Goal: Task Accomplishment & Management: Use online tool/utility

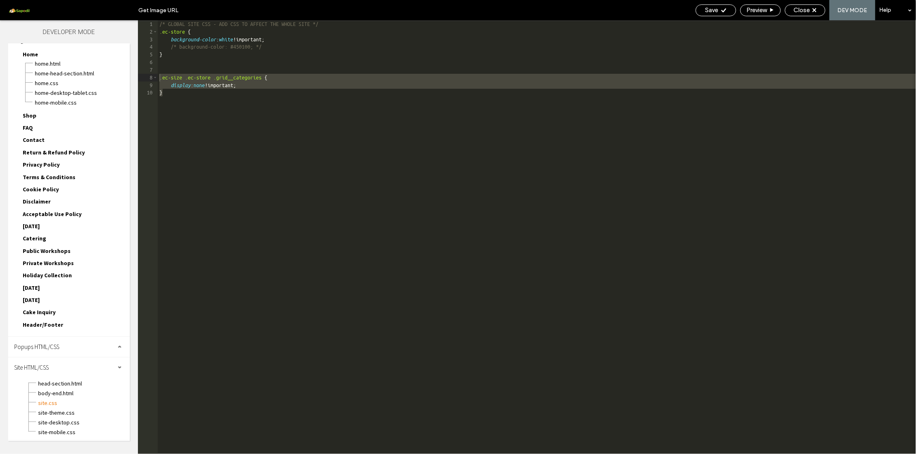
scroll to position [14, 0]
click at [230, 124] on div "/* GLOBAL SITE CSS - ADD CSS TO AFFECT THE WHOLE SITE */ .ec-store { background…" at bounding box center [537, 237] width 758 height 434
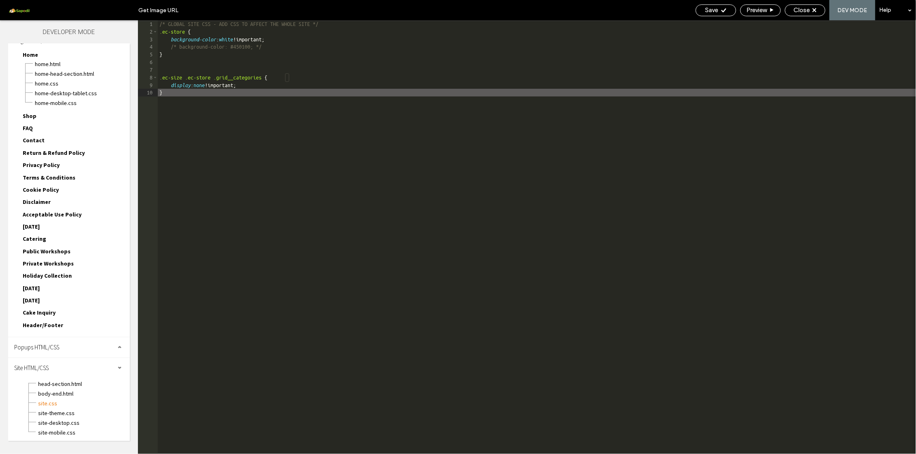
click at [230, 124] on div "/* GLOBAL SITE CSS - ADD CSS TO AFFECT THE WHOLE SITE */ .ec-store { background…" at bounding box center [537, 245] width 758 height 450
click at [242, 136] on div "/* GLOBAL SITE CSS - ADD CSS TO AFFECT THE WHOLE SITE */ .ec-store { background…" at bounding box center [537, 245] width 758 height 450
click at [800, 9] on span "Close" at bounding box center [802, 9] width 16 height 7
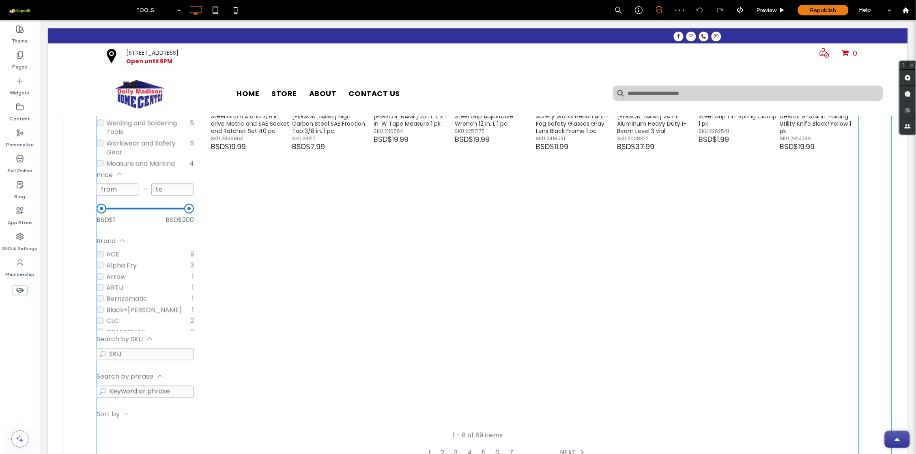
scroll to position [219, 0]
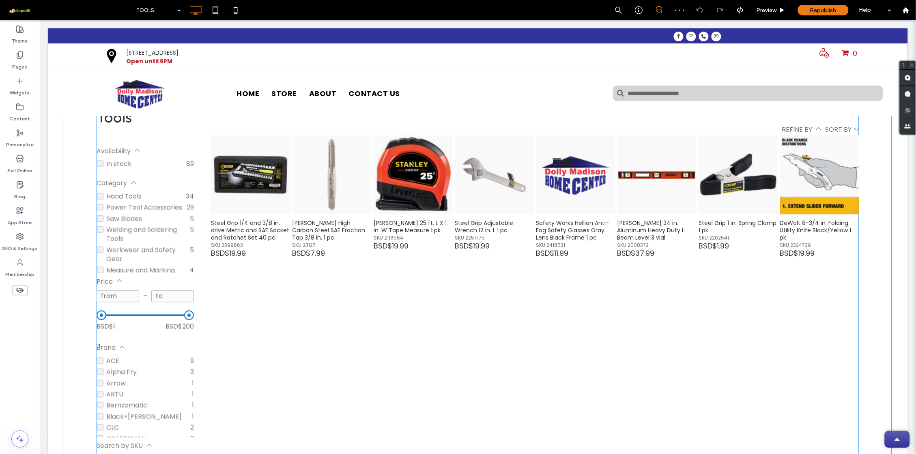
click at [391, 148] on span at bounding box center [477, 346] width 762 height 478
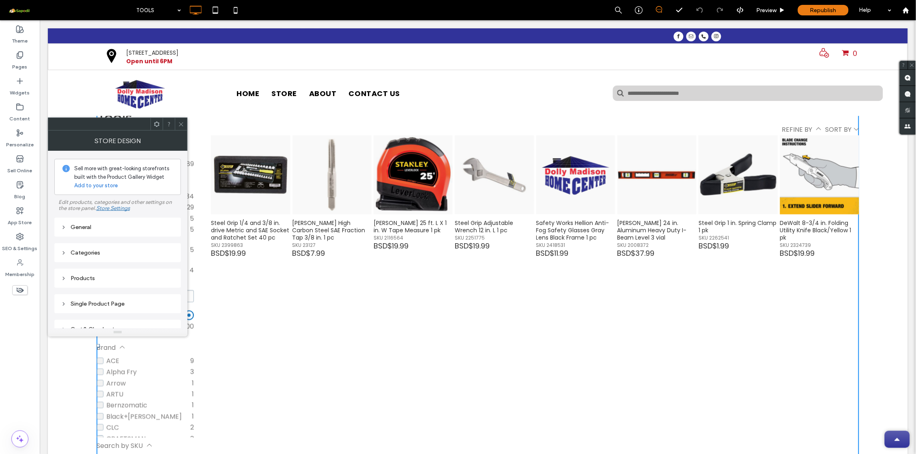
click at [113, 231] on div "General" at bounding box center [118, 227] width 114 height 7
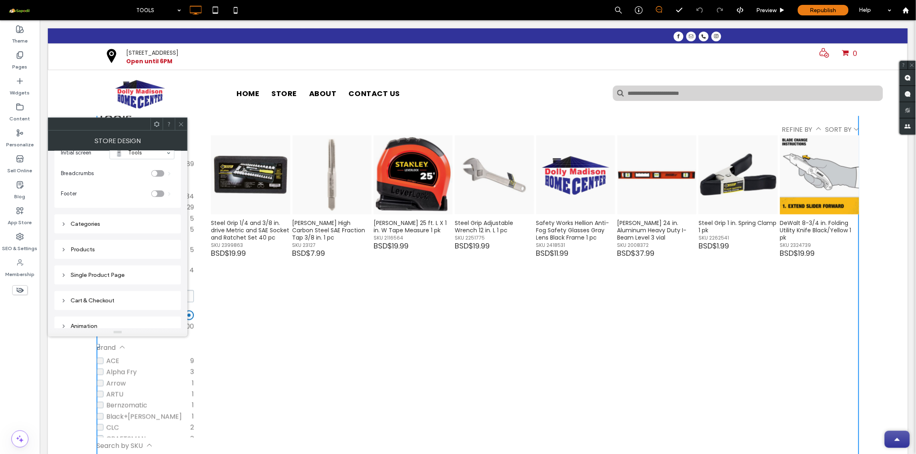
click at [121, 220] on div "Categories" at bounding box center [118, 224] width 114 height 11
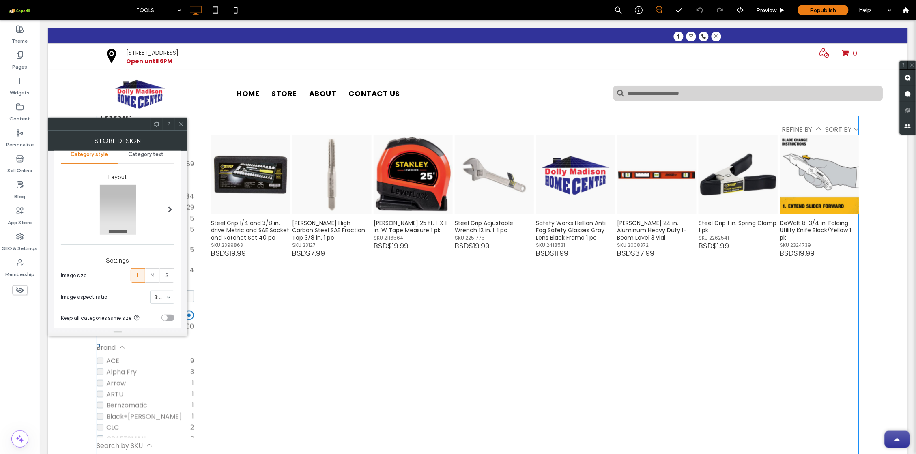
scroll to position [118, 0]
click at [150, 269] on span "M" at bounding box center [152, 270] width 4 height 8
click at [144, 269] on label "L" at bounding box center [138, 270] width 15 height 14
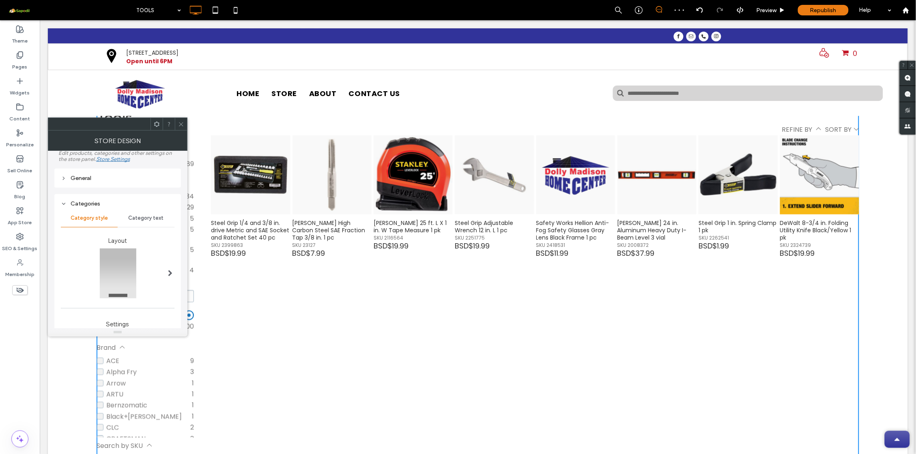
scroll to position [40, 0]
click at [94, 208] on div "Categories" at bounding box center [118, 213] width 114 height 11
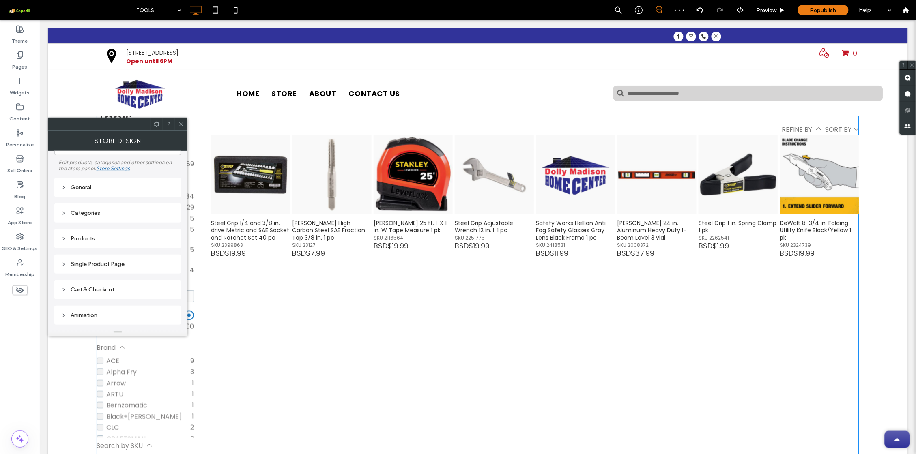
click at [107, 244] on div "Products" at bounding box center [118, 238] width 114 height 11
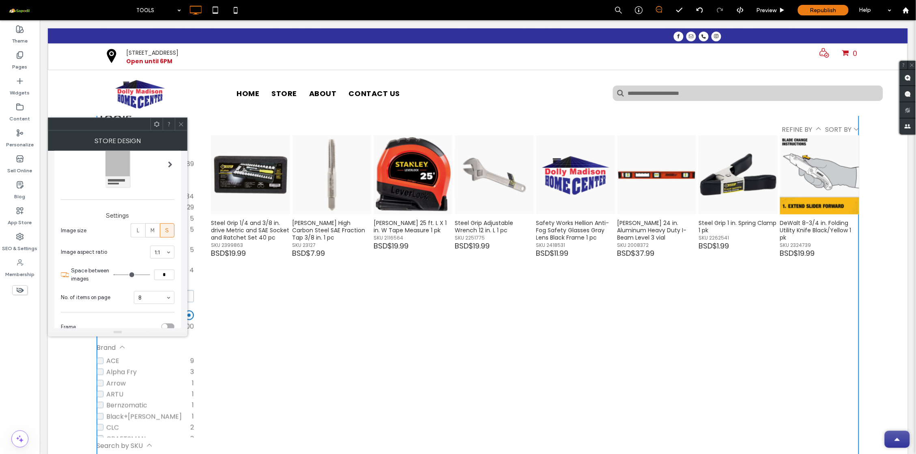
scroll to position [204, 0]
click at [152, 210] on span "M" at bounding box center [152, 210] width 4 height 8
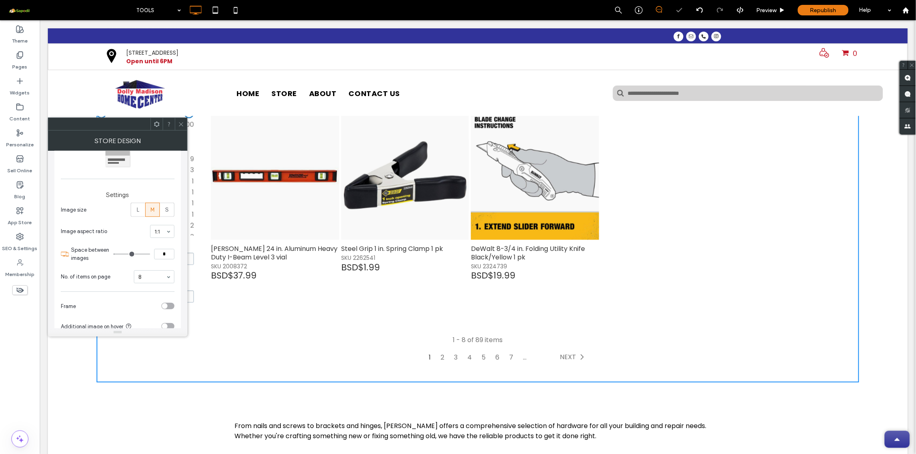
scroll to position [447, 0]
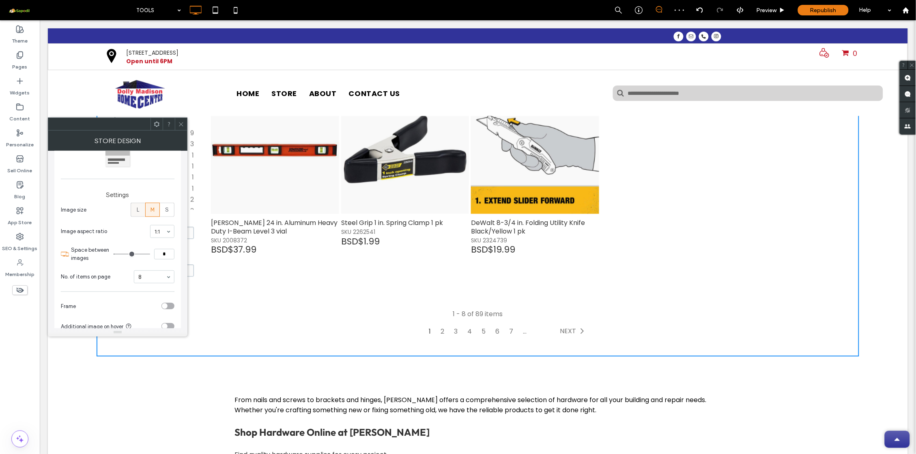
click at [133, 205] on label "L" at bounding box center [138, 210] width 15 height 14
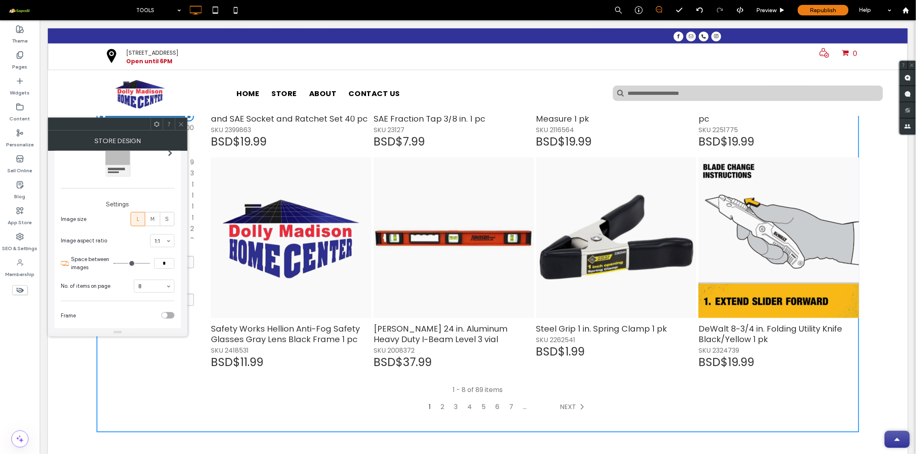
scroll to position [191, 0]
click at [156, 222] on label "M" at bounding box center [152, 223] width 15 height 14
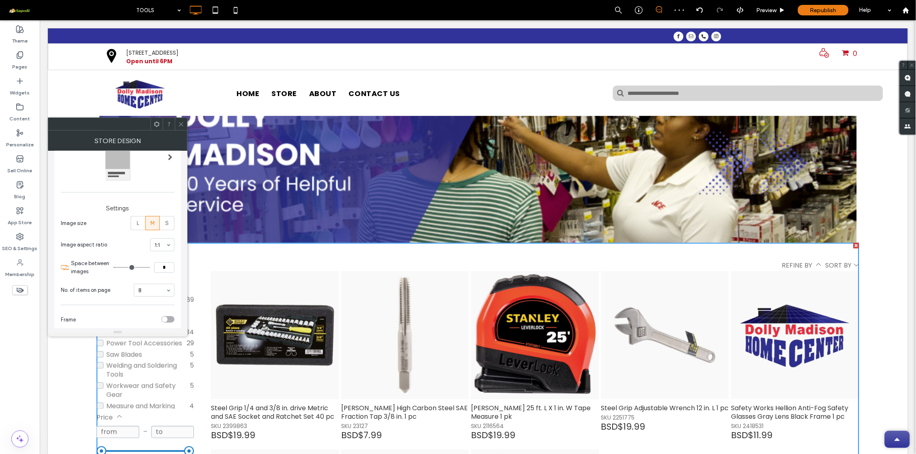
scroll to position [82, 0]
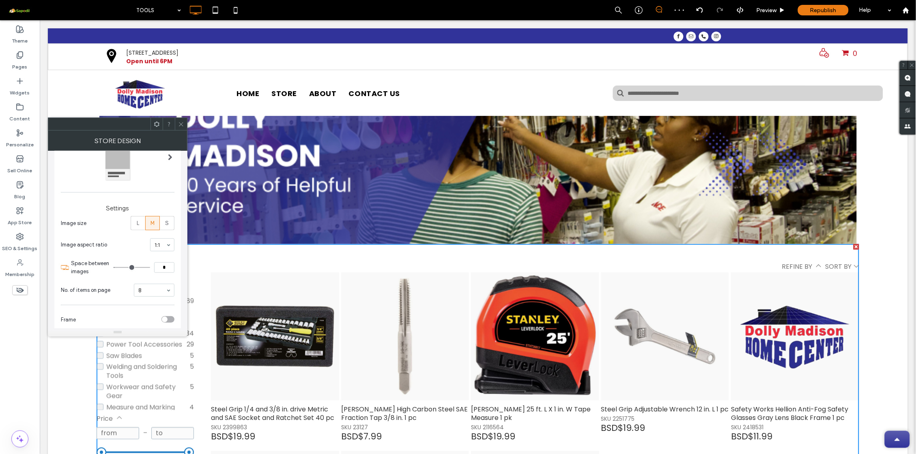
click at [180, 122] on icon at bounding box center [181, 124] width 6 height 6
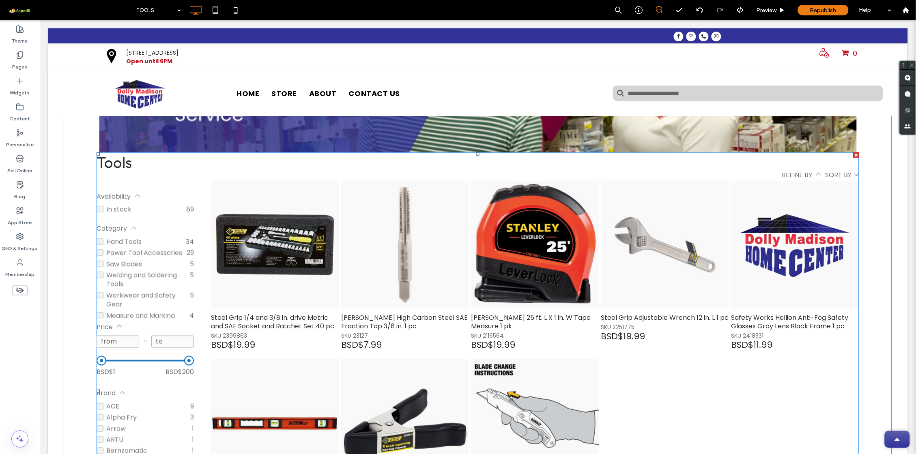
scroll to position [178, 0]
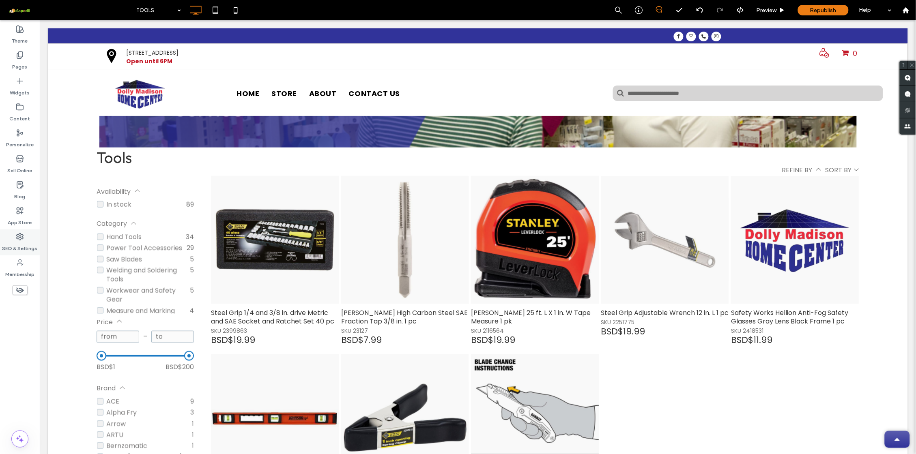
click at [22, 241] on label "SEO & Settings" at bounding box center [19, 246] width 35 height 11
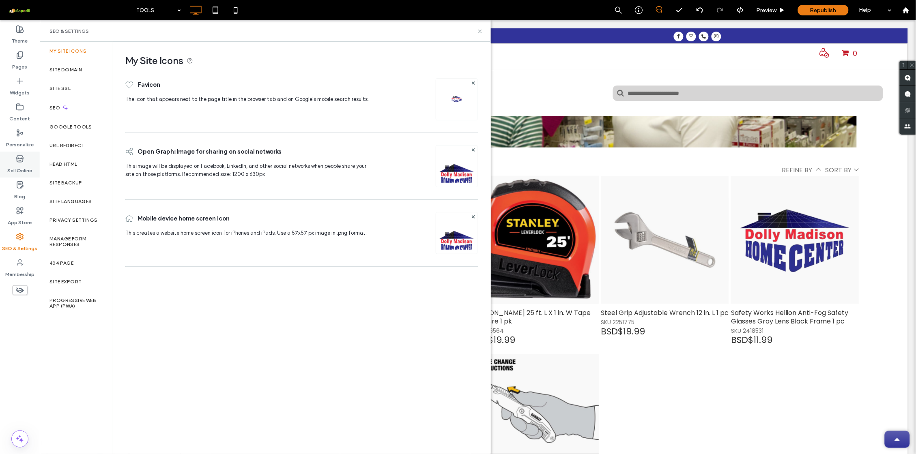
click at [23, 168] on label "Sell Online" at bounding box center [20, 168] width 25 height 11
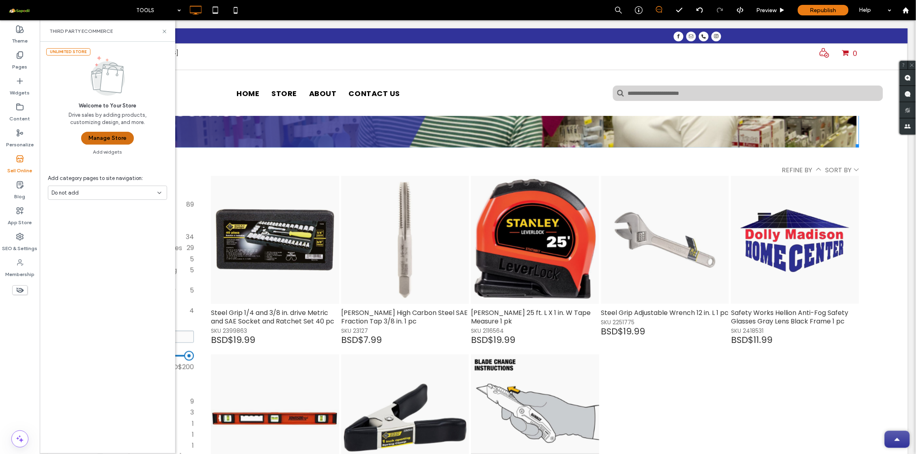
click at [114, 135] on button "Manage Store" at bounding box center [107, 138] width 53 height 13
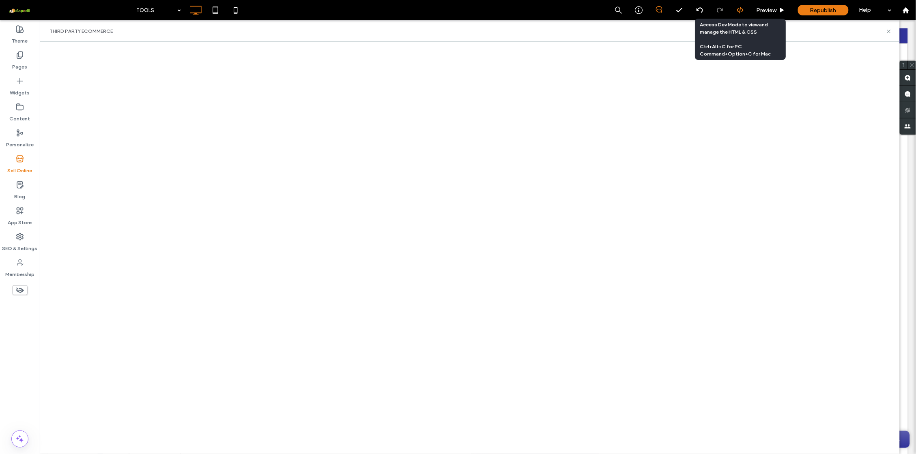
click at [739, 13] on icon at bounding box center [739, 9] width 7 height 7
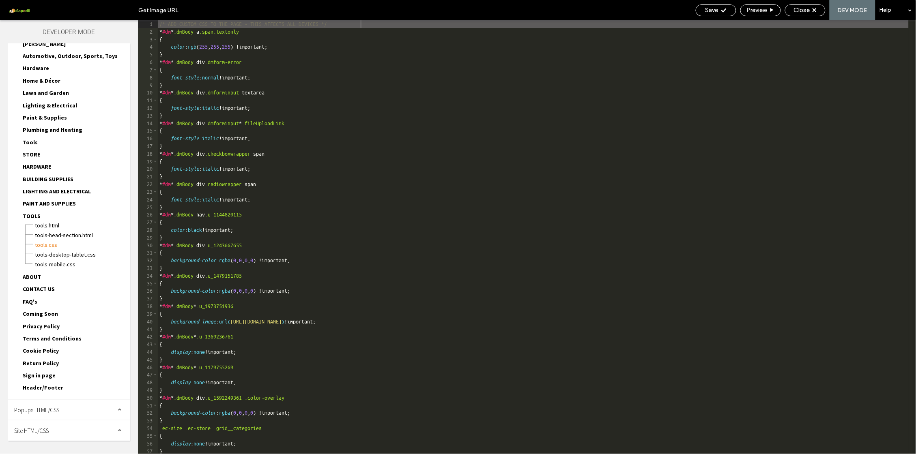
scroll to position [37, 0]
click at [61, 441] on div "Developer Mode Page HTML/CSS HOME HOME.html HOME-head-section.html HOME.css HOM…" at bounding box center [69, 237] width 138 height 434
click at [60, 436] on div "Site HTML/CSS" at bounding box center [69, 431] width 122 height 20
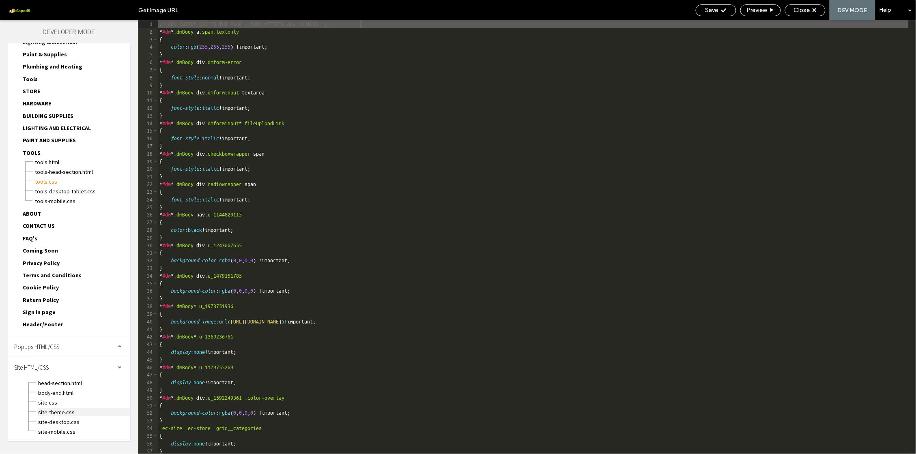
scroll to position [100, 0]
click at [52, 404] on span "site.css" at bounding box center [84, 403] width 92 height 8
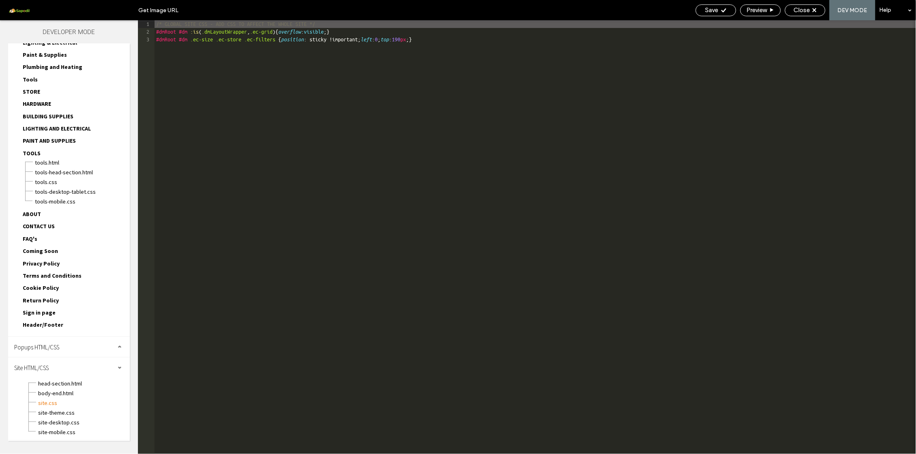
click at [469, 37] on div "Third Party eCommerce" at bounding box center [430, 30] width 860 height 21
click at [483, 37] on div "Third Party eCommerce" at bounding box center [430, 30] width 860 height 21
drag, startPoint x: 491, startPoint y: 38, endPoint x: 474, endPoint y: 38, distance: 17.0
click at [474, 38] on div "Third Party eCommerce" at bounding box center [430, 30] width 860 height 21
click at [487, 39] on div "Third Party eCommerce" at bounding box center [430, 30] width 860 height 21
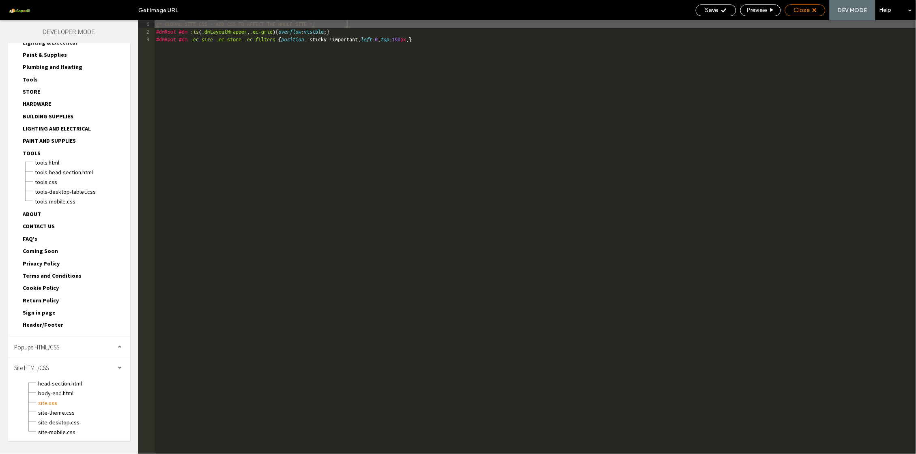
click at [807, 9] on span "Close" at bounding box center [802, 9] width 16 height 7
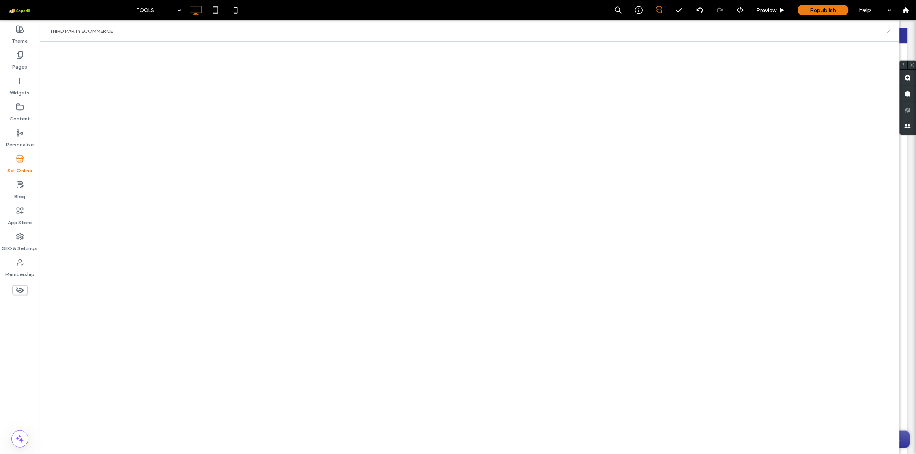
click at [888, 32] on icon at bounding box center [889, 31] width 6 height 6
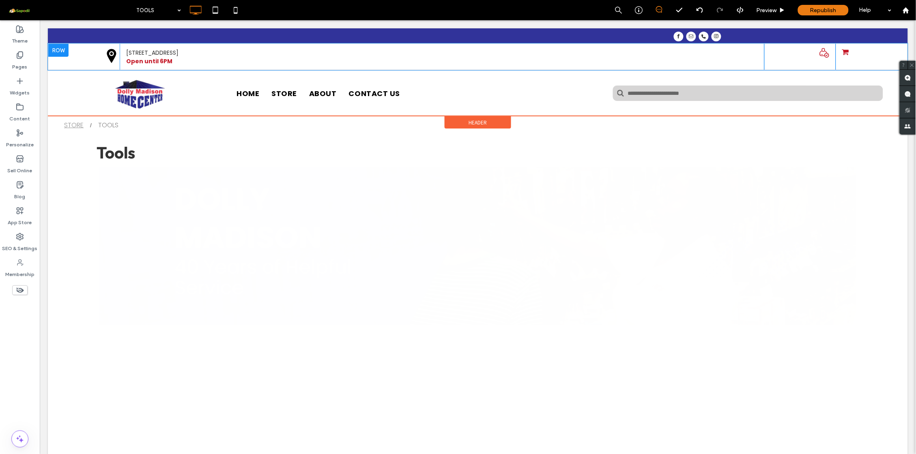
scroll to position [0, 0]
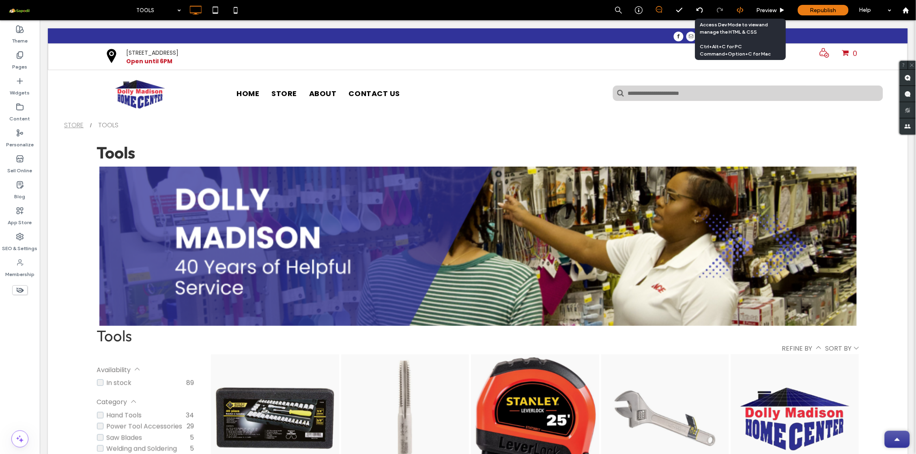
click at [740, 13] on icon at bounding box center [739, 9] width 7 height 7
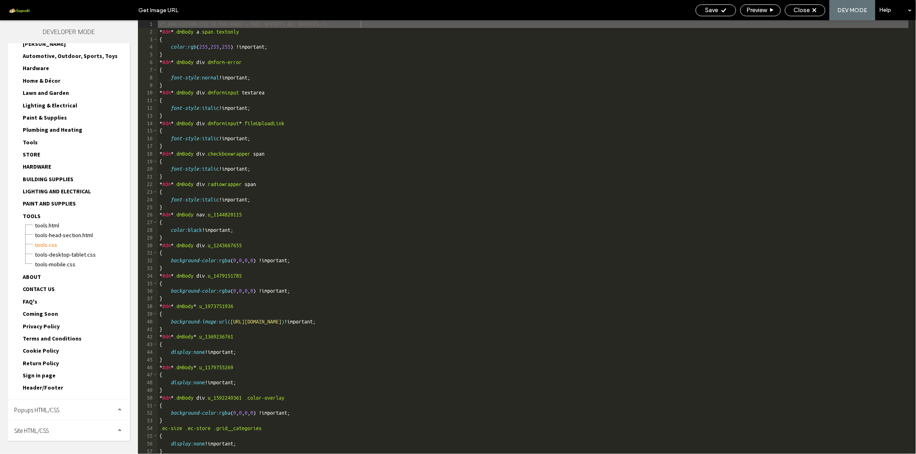
click at [65, 431] on div "Site HTML/CSS" at bounding box center [69, 431] width 122 height 20
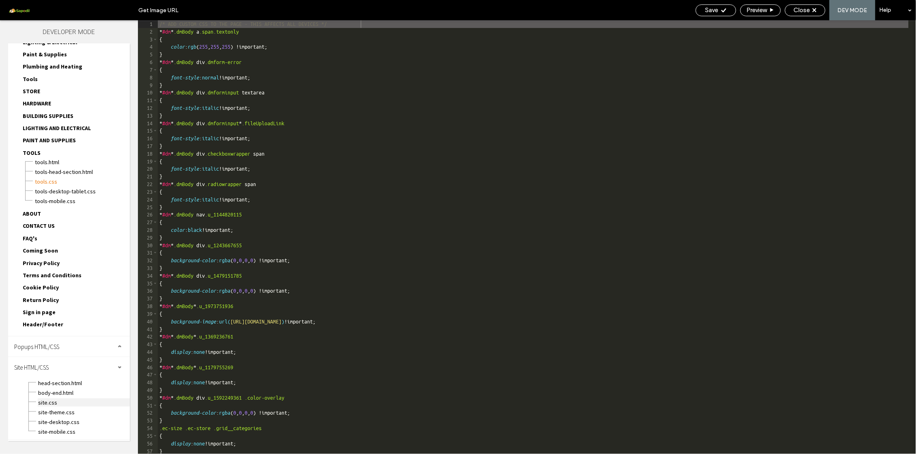
scroll to position [100, 0]
click at [52, 406] on span "site.css" at bounding box center [84, 403] width 92 height 8
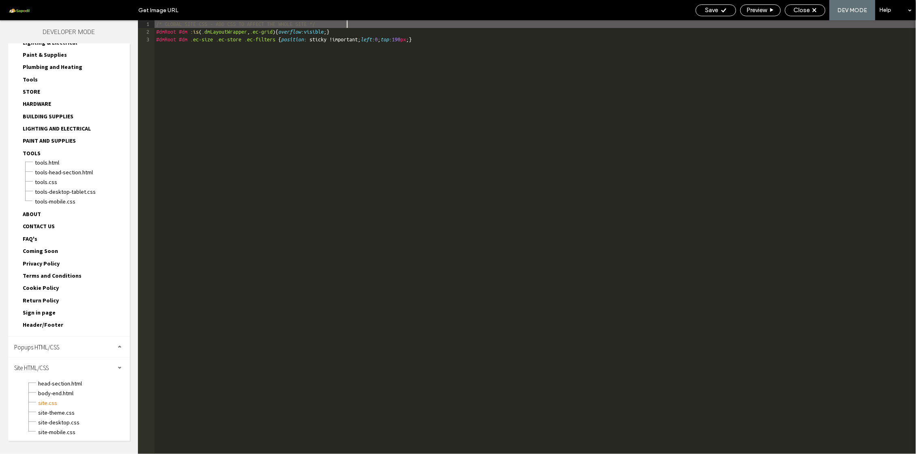
click at [385, 32] on div "/* GLOBAL SITE CSS - ADD CSS TO AFFECT THE WHOLE SITE */ #dmRoot #dm :is ( .dmL…" at bounding box center [535, 245] width 762 height 450
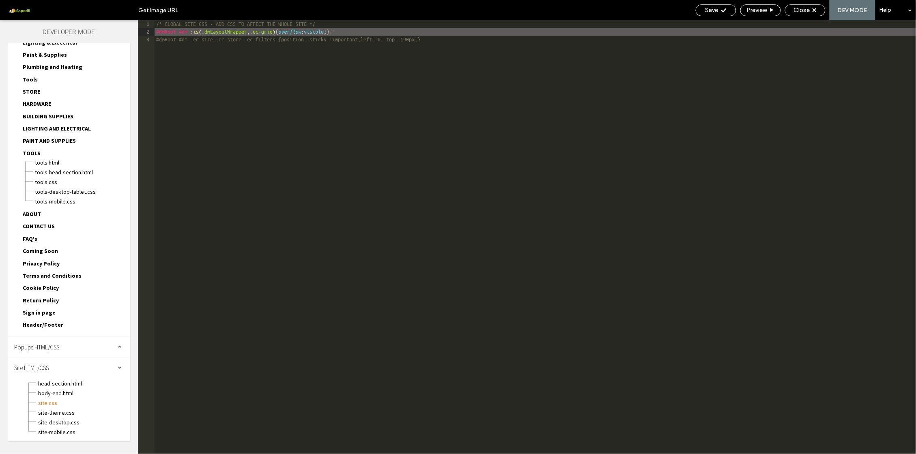
click at [506, 43] on div "/* GLOBAL SITE CSS - ADD CSS TO AFFECT THE WHOLE SITE */ #dmRoot #dm :is ( .dmL…" at bounding box center [535, 245] width 762 height 450
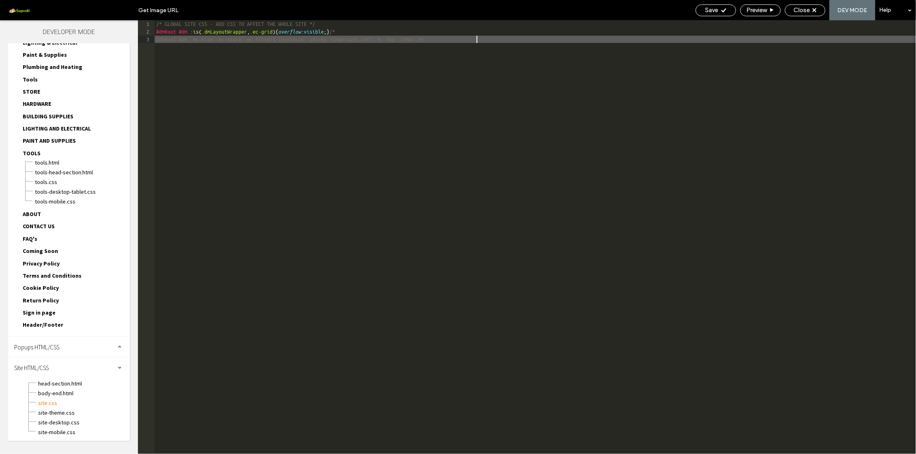
click at [506, 43] on div "/* GLOBAL SITE CSS - ADD CSS TO AFFECT THE WHOLE SITE */ #dmRoot #dm :is ( .dmL…" at bounding box center [535, 245] width 762 height 450
type textarea "**"
click at [718, 15] on div "Save" at bounding box center [715, 10] width 41 height 12
click at [719, 14] on div "Save" at bounding box center [715, 10] width 41 height 12
click at [796, 8] on span "Close" at bounding box center [802, 9] width 16 height 7
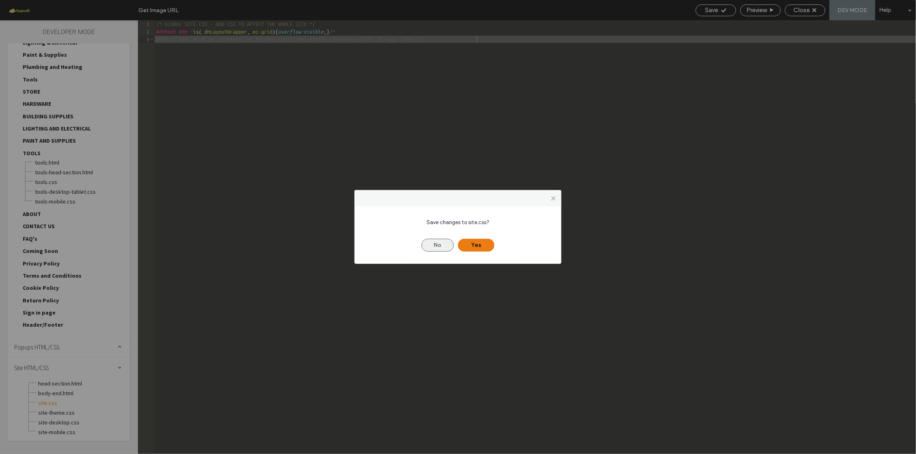
click at [438, 239] on button "No" at bounding box center [437, 245] width 32 height 13
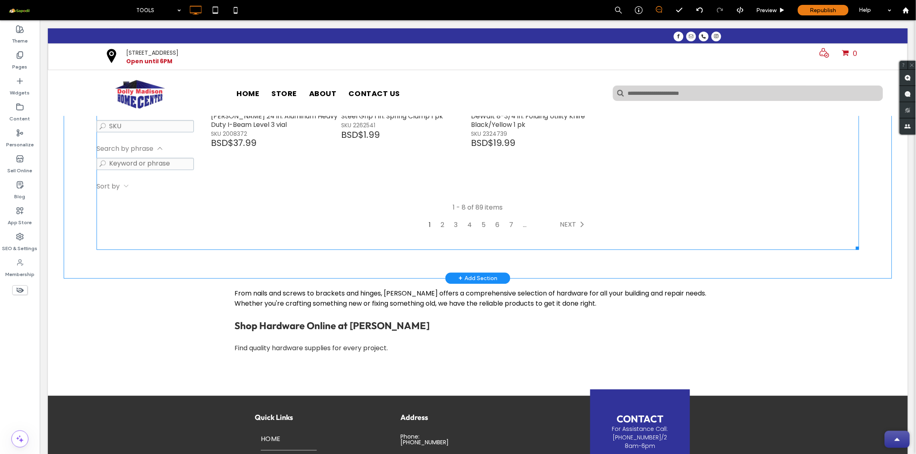
scroll to position [557, 0]
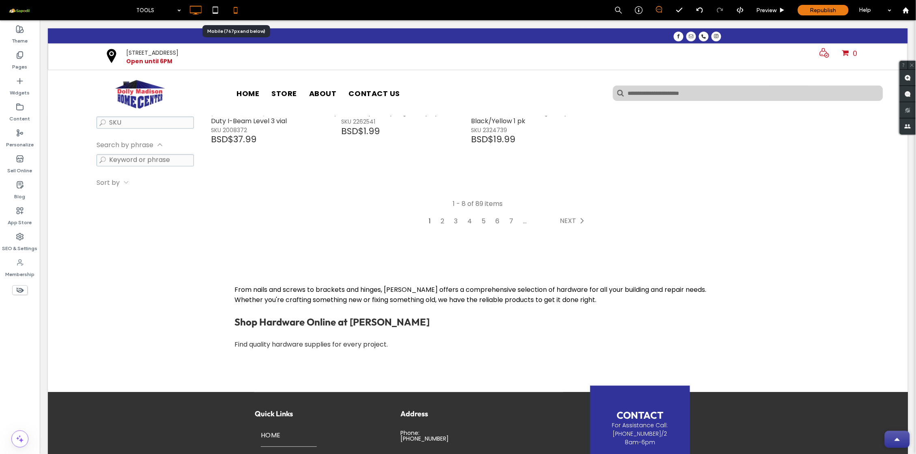
click at [234, 11] on use at bounding box center [236, 10] width 4 height 6
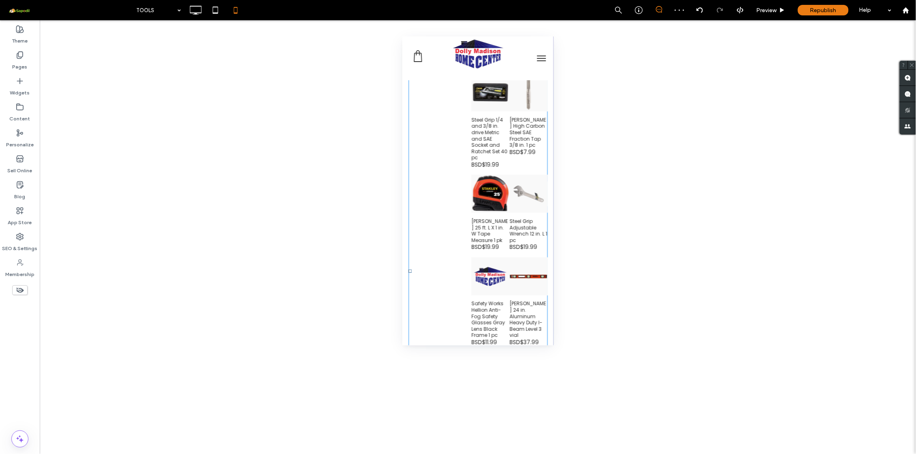
scroll to position [101, 1]
click at [484, 193] on span at bounding box center [477, 269] width 139 height 449
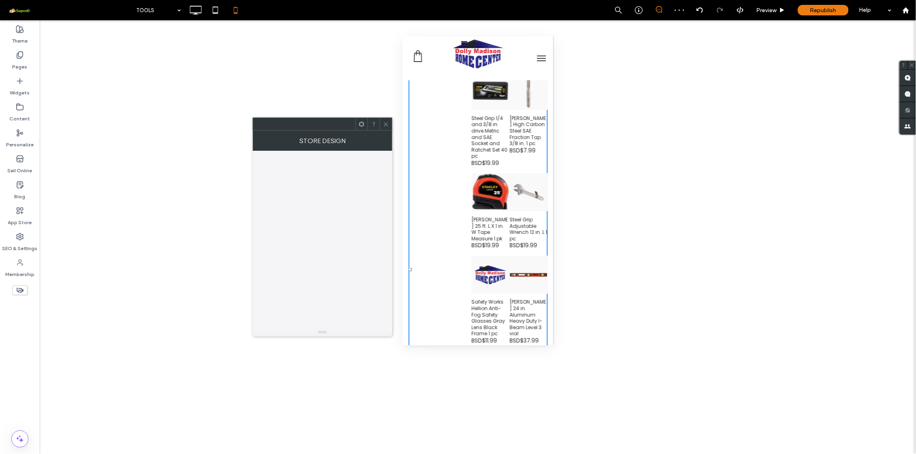
scroll to position [101, 0]
click at [389, 125] on div at bounding box center [386, 124] width 12 height 12
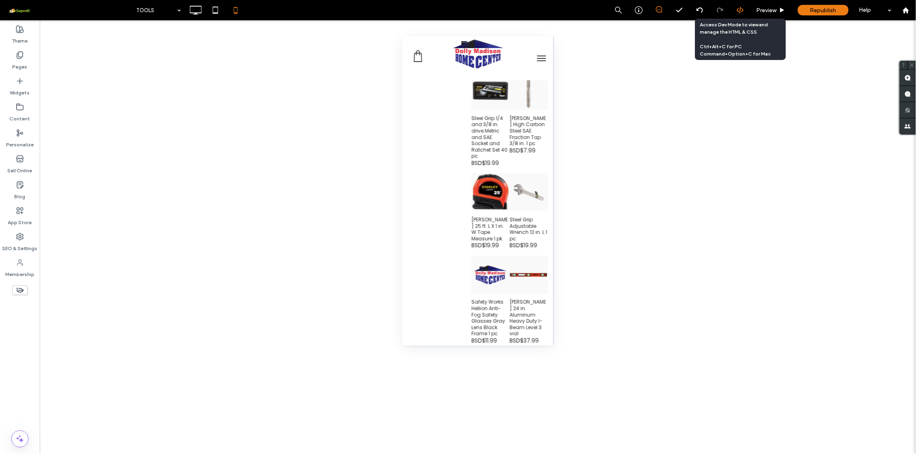
click at [740, 12] on use at bounding box center [739, 10] width 6 height 6
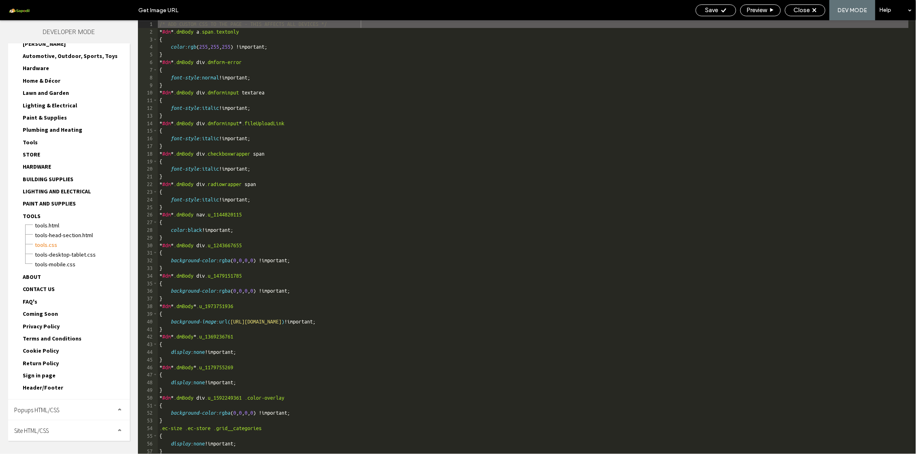
scroll to position [37, 0]
click at [49, 431] on span "Site HTML/CSS" at bounding box center [31, 431] width 34 height 8
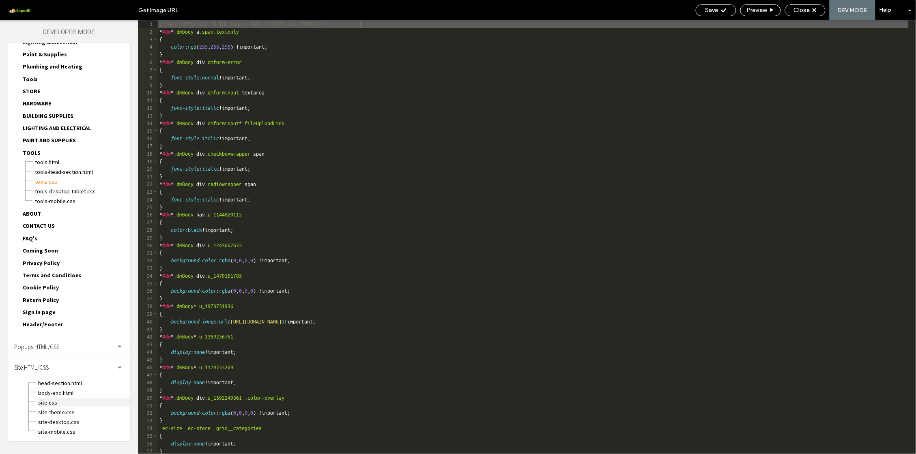
scroll to position [100, 0]
click at [50, 402] on span "site.css" at bounding box center [84, 403] width 92 height 8
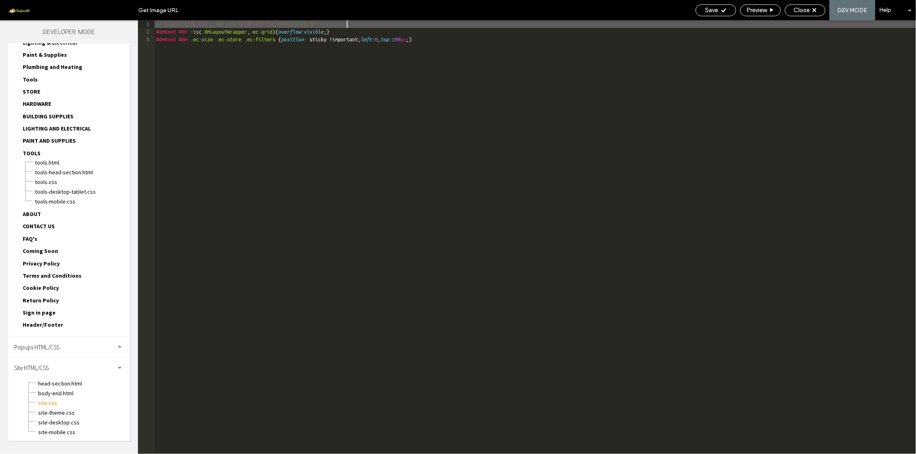
click at [389, 34] on div "/* GLOBAL SITE CSS - ADD CSS TO AFFECT THE WHOLE SITE */ #dmRoot #dm :is ( .dmL…" at bounding box center [535, 245] width 762 height 450
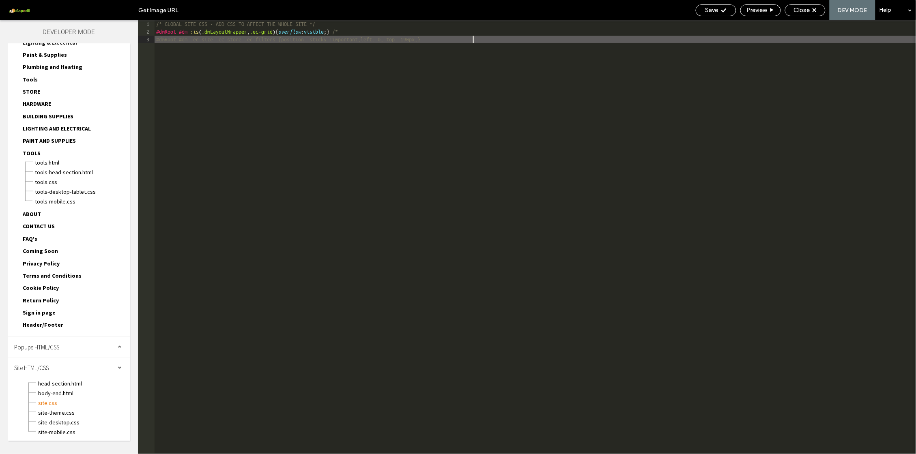
click at [494, 39] on div "/* GLOBAL SITE CSS - ADD CSS TO AFFECT THE WHOLE SITE */ #dmRoot #dm :is ( .dmL…" at bounding box center [535, 245] width 762 height 450
type textarea "**"
click at [715, 7] on span "Save" at bounding box center [711, 9] width 13 height 7
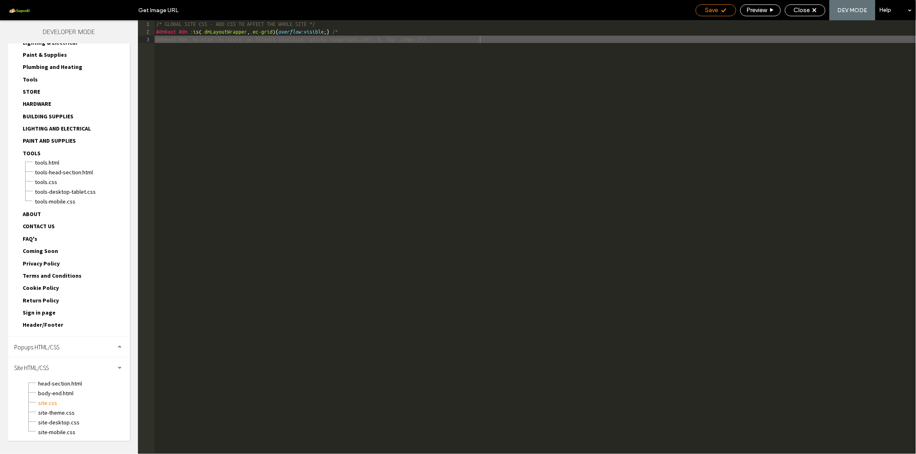
click at [715, 7] on span "Save" at bounding box center [711, 9] width 13 height 7
click at [806, 11] on span "Close" at bounding box center [802, 9] width 16 height 7
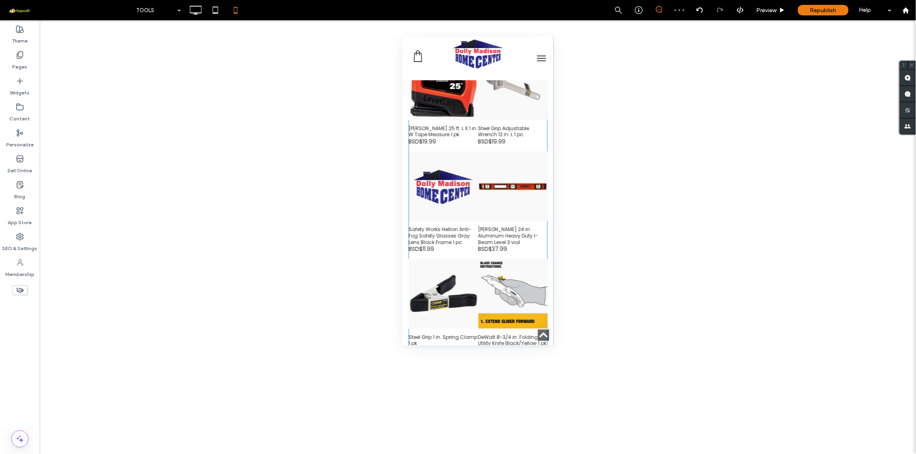
scroll to position [225, 0]
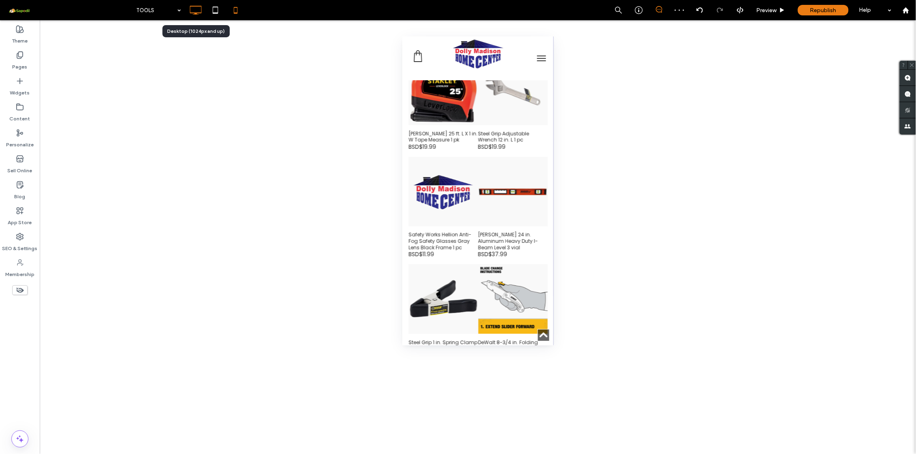
click at [196, 6] on icon at bounding box center [195, 10] width 16 height 16
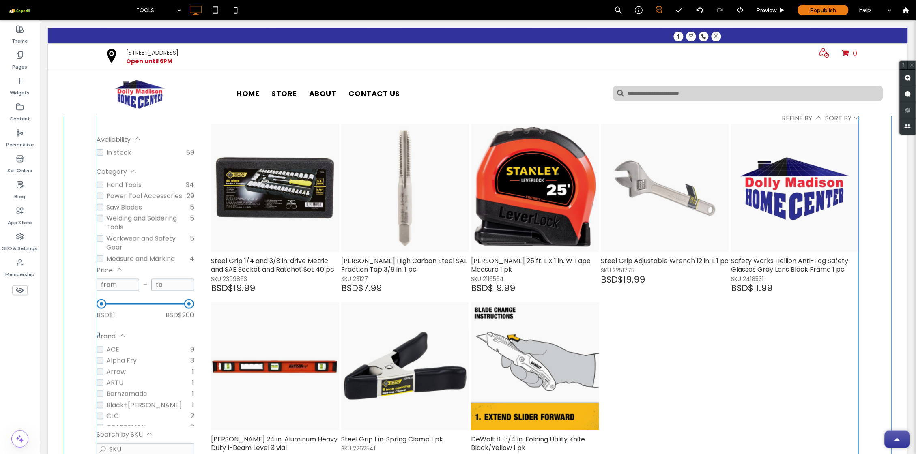
scroll to position [230, 0]
click at [214, 7] on icon at bounding box center [215, 10] width 16 height 16
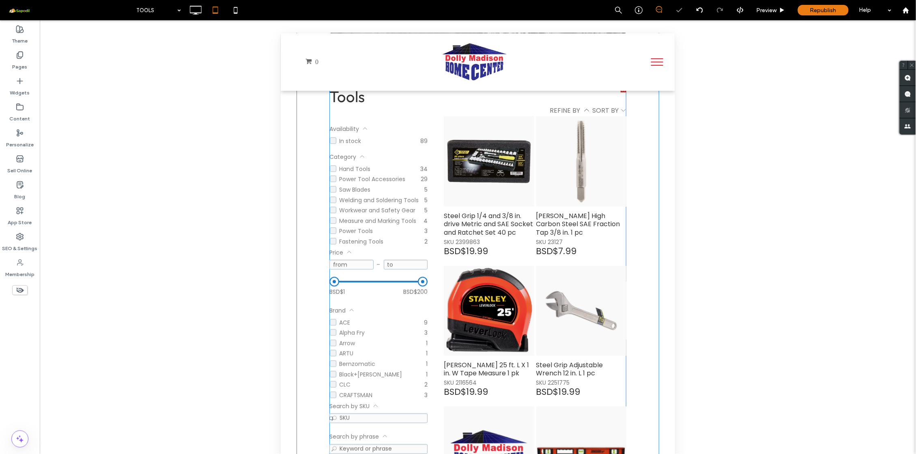
scroll to position [0, 0]
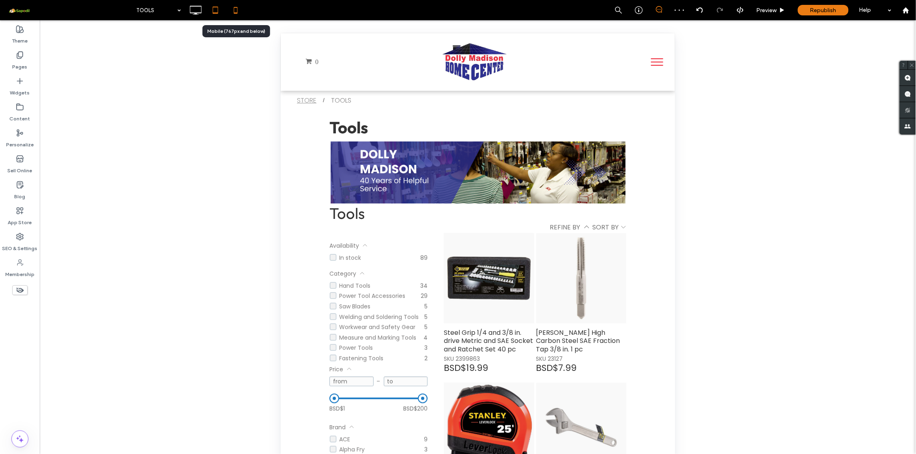
click at [233, 9] on icon at bounding box center [235, 10] width 16 height 16
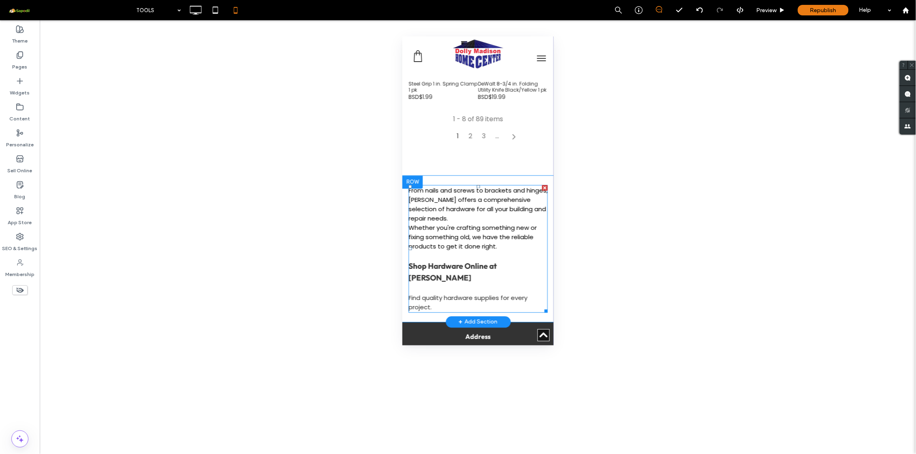
scroll to position [485, 0]
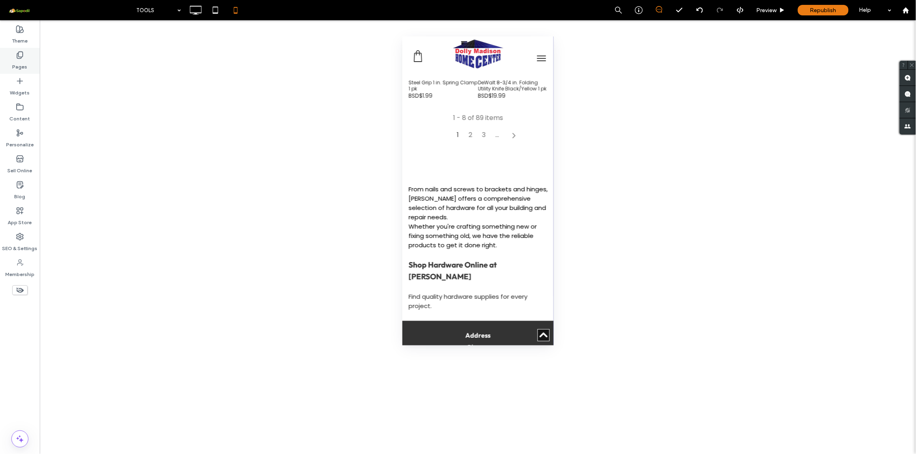
click at [21, 54] on icon at bounding box center [20, 55] width 8 height 8
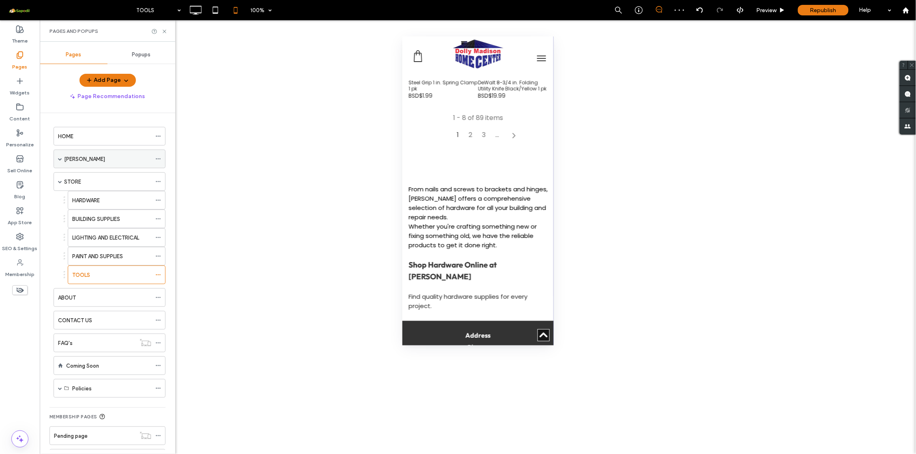
scroll to position [0, 0]
click at [60, 160] on span at bounding box center [60, 159] width 4 height 4
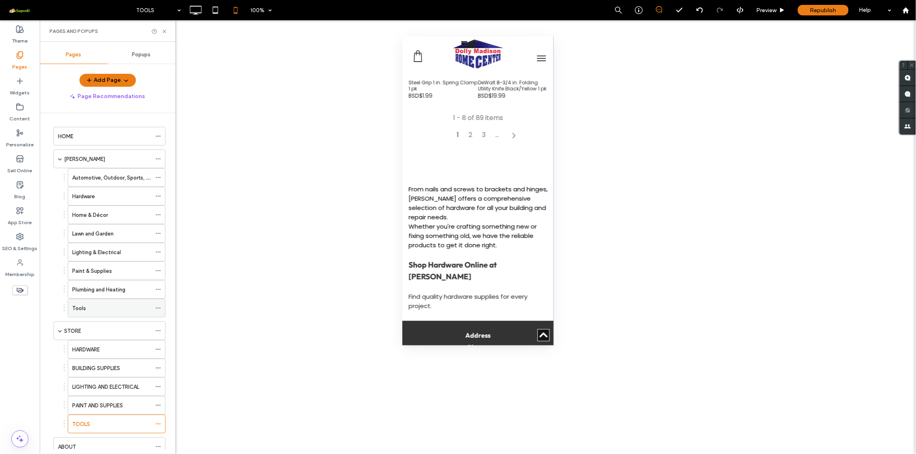
click at [100, 312] on div "Tools" at bounding box center [111, 308] width 79 height 9
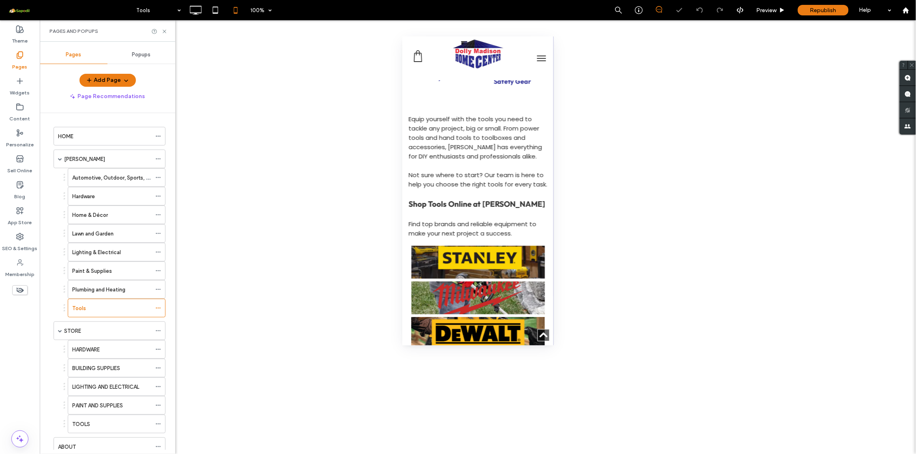
scroll to position [573, 0]
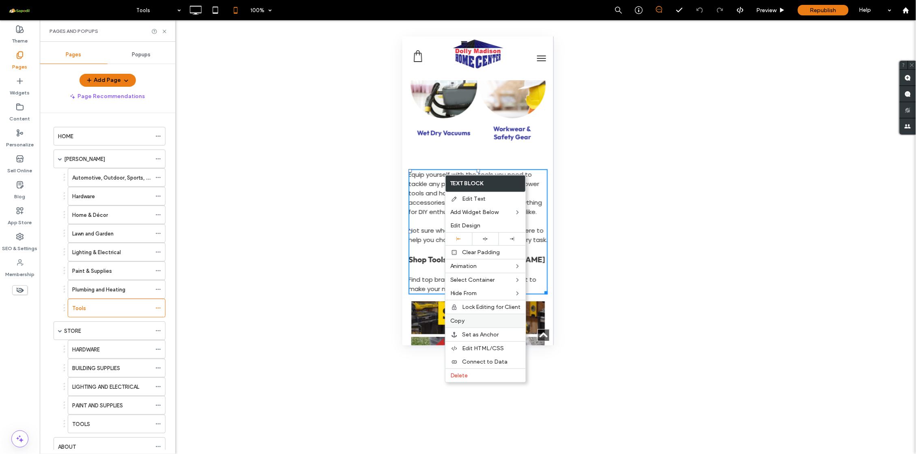
click at [478, 320] on label "Copy" at bounding box center [485, 321] width 71 height 7
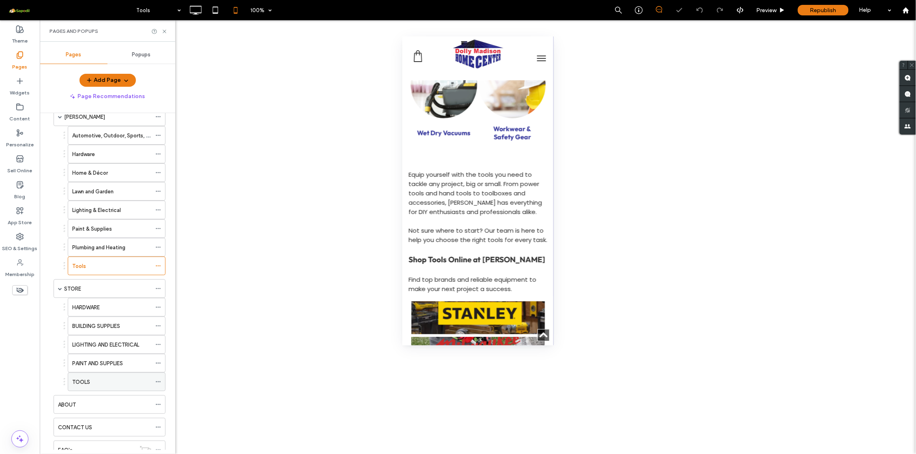
scroll to position [52, 0]
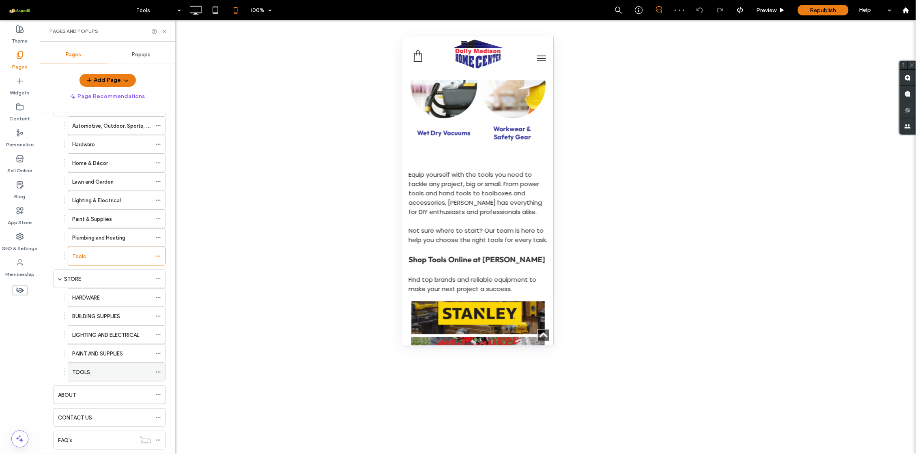
click at [99, 377] on div "TOOLS" at bounding box center [111, 372] width 79 height 9
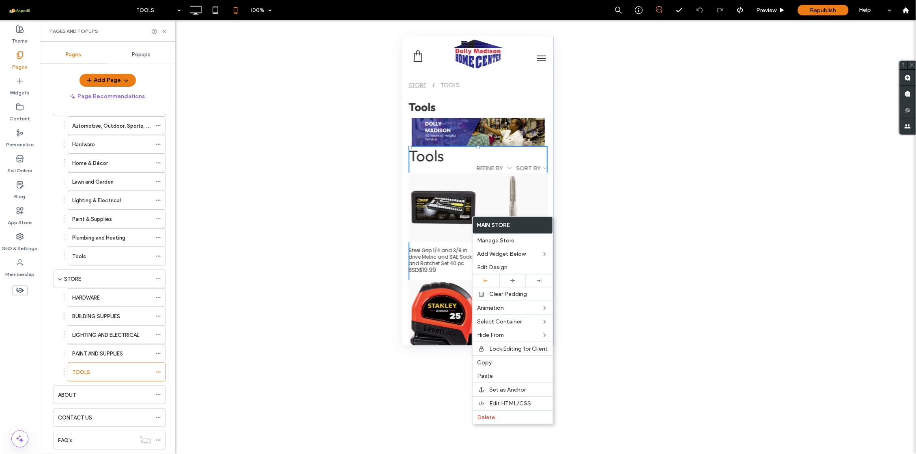
click at [597, 228] on div "Unhide? Yes Unhide? Yes Unhide? Yes Unhide? Yes Unhide? Yes Unhide? Yes Unhide?…" at bounding box center [478, 237] width 876 height 434
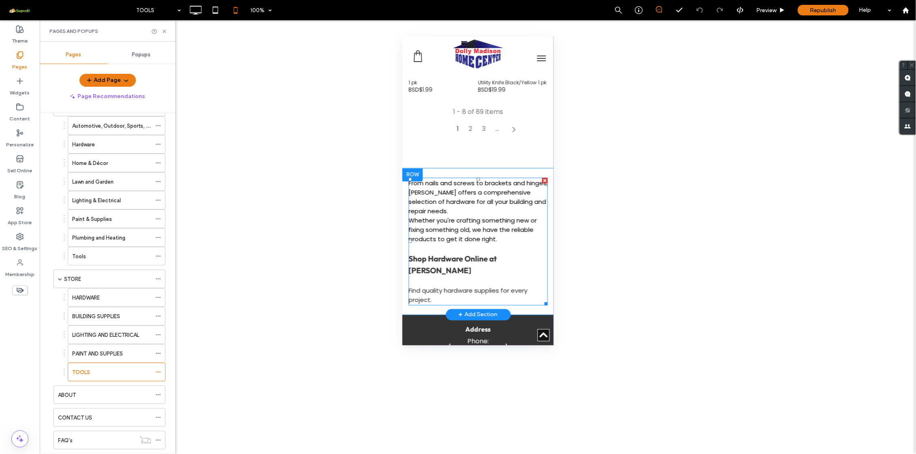
scroll to position [489, 0]
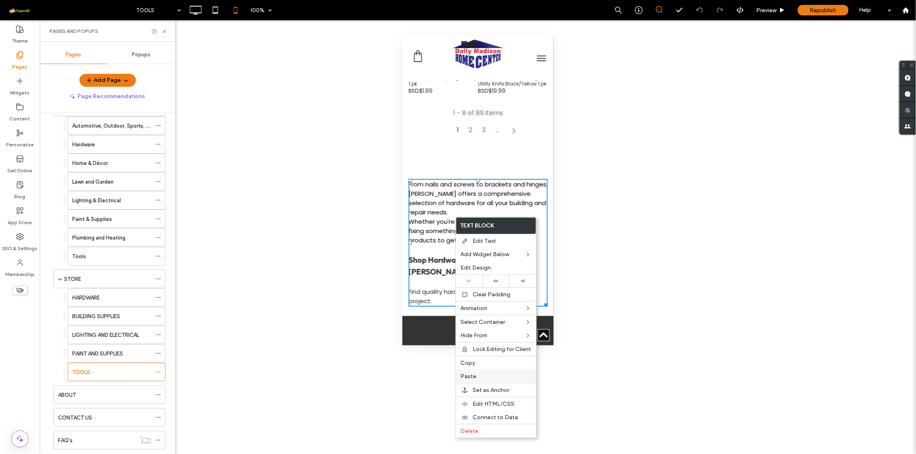
click at [477, 373] on label "Paste" at bounding box center [496, 376] width 71 height 7
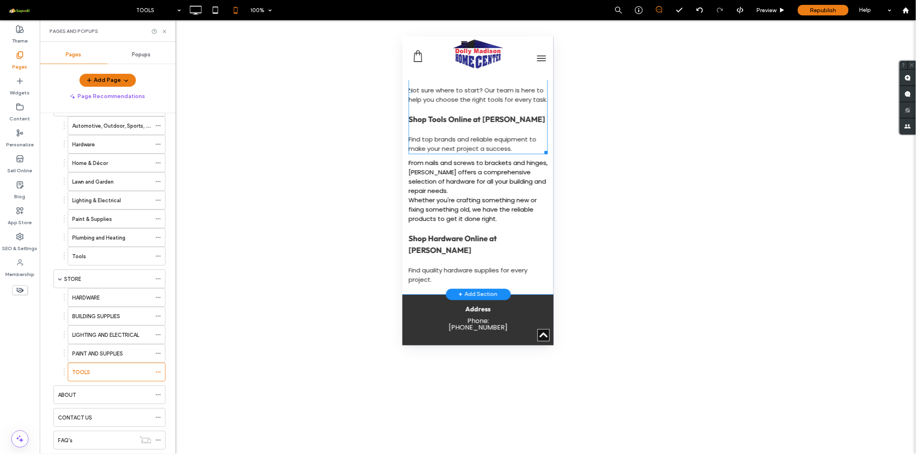
scroll to position [645, 0]
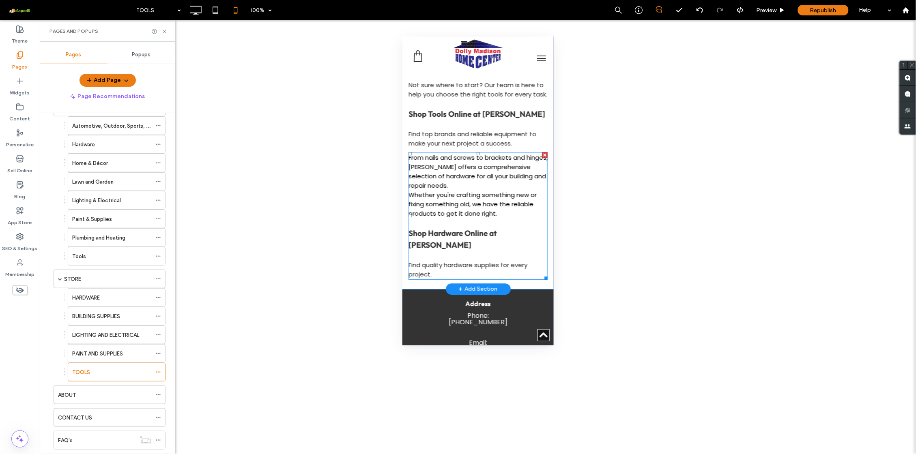
click at [541, 157] on div at bounding box center [544, 155] width 6 height 6
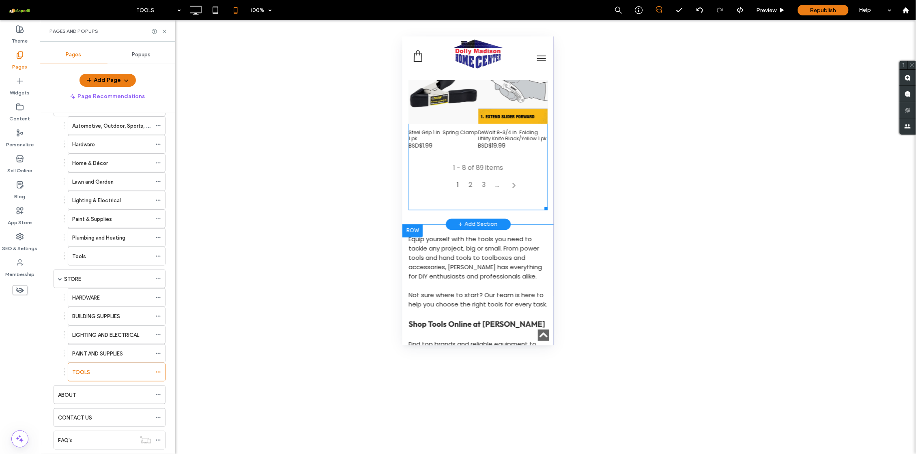
scroll to position [437, 0]
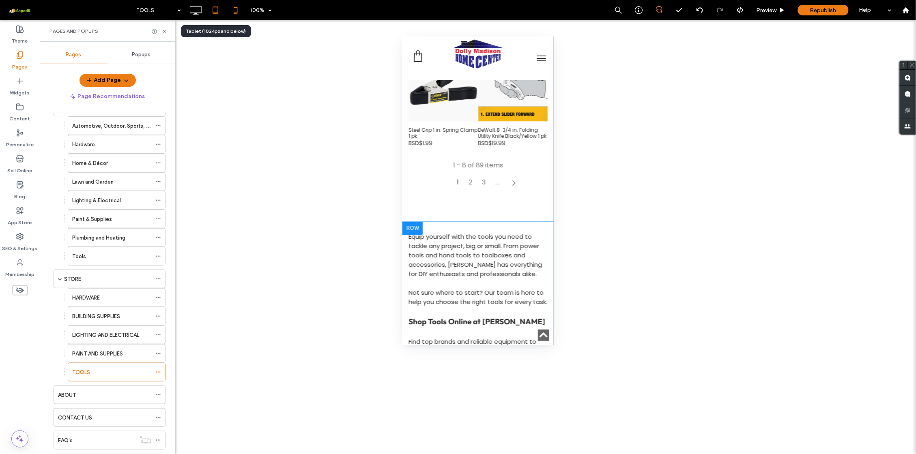
click at [212, 13] on icon at bounding box center [215, 10] width 16 height 16
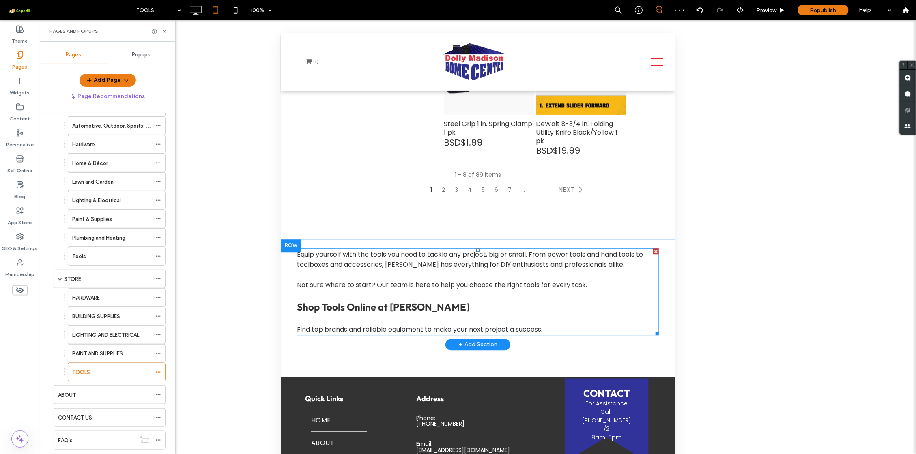
scroll to position [533, 0]
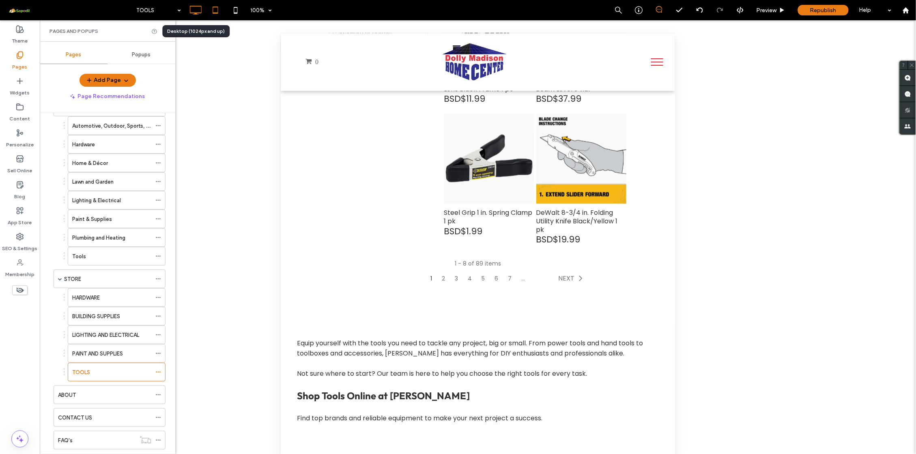
click at [199, 14] on icon at bounding box center [195, 10] width 16 height 16
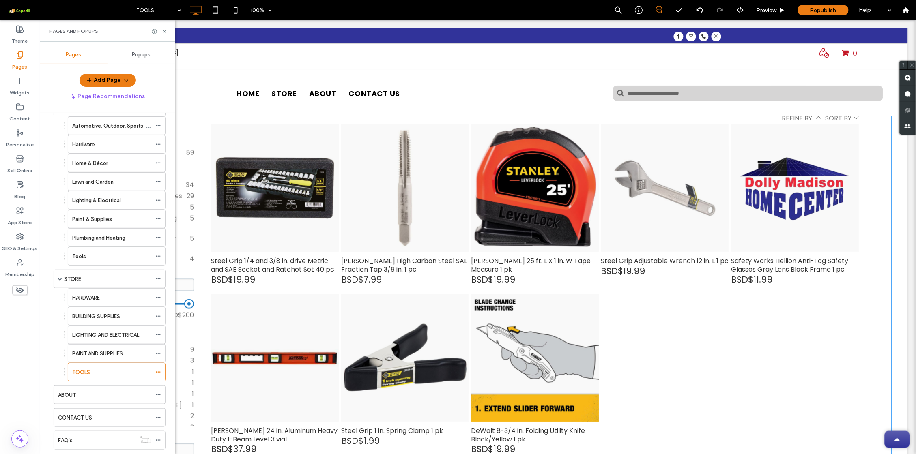
scroll to position [290, 0]
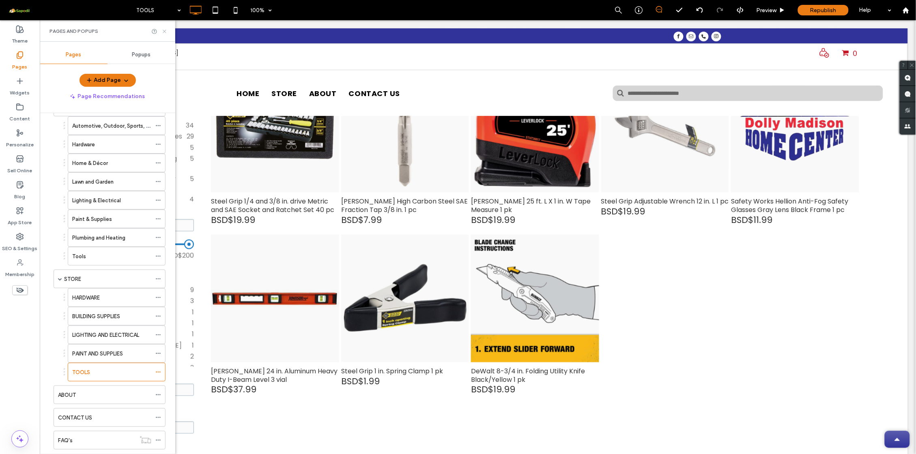
click at [163, 31] on icon at bounding box center [164, 31] width 6 height 6
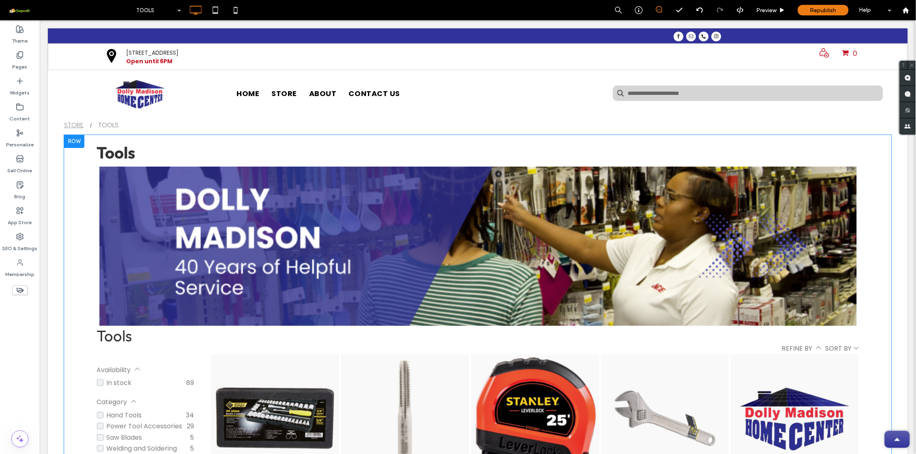
scroll to position [0, 0]
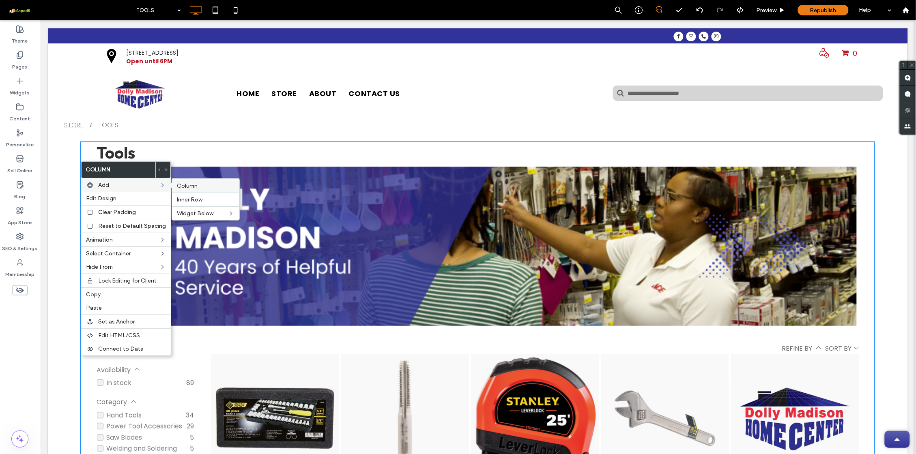
click at [189, 185] on span "Column" at bounding box center [187, 185] width 21 height 7
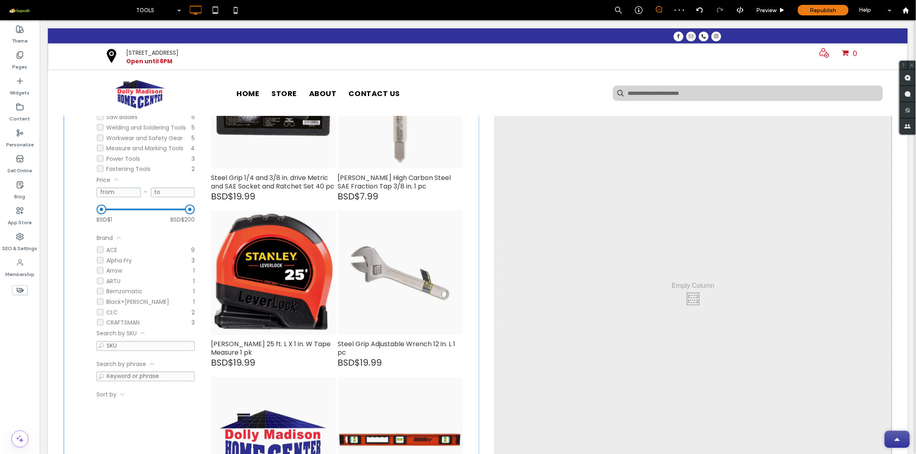
scroll to position [349, 0]
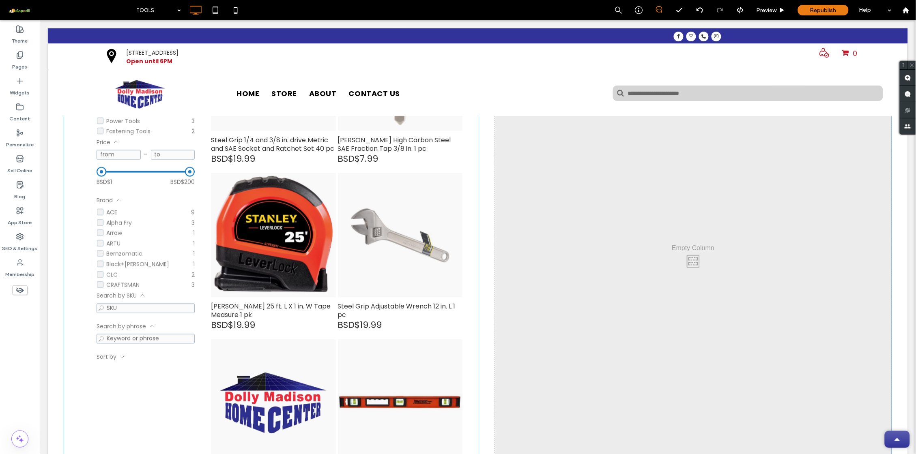
click at [597, 219] on div "Click To Paste Click To Paste" at bounding box center [692, 259] width 397 height 935
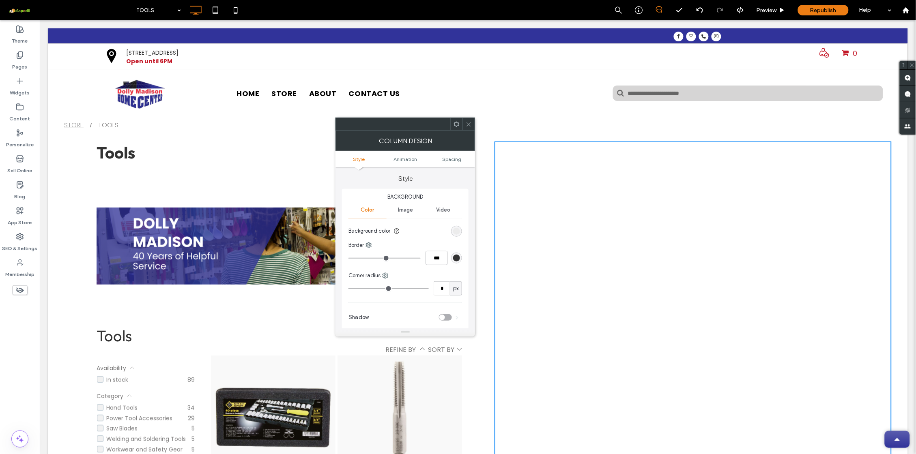
scroll to position [3, 0]
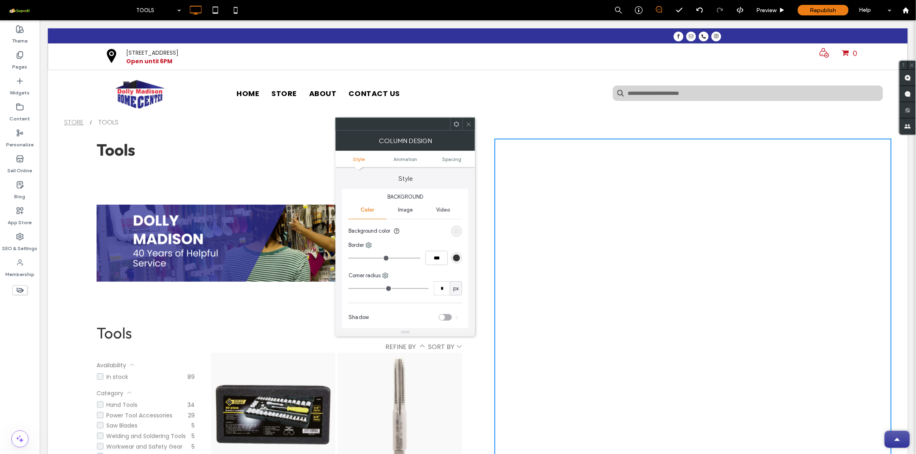
click at [176, 184] on li "Slide title Write your caption here Button" at bounding box center [278, 242] width 365 height 159
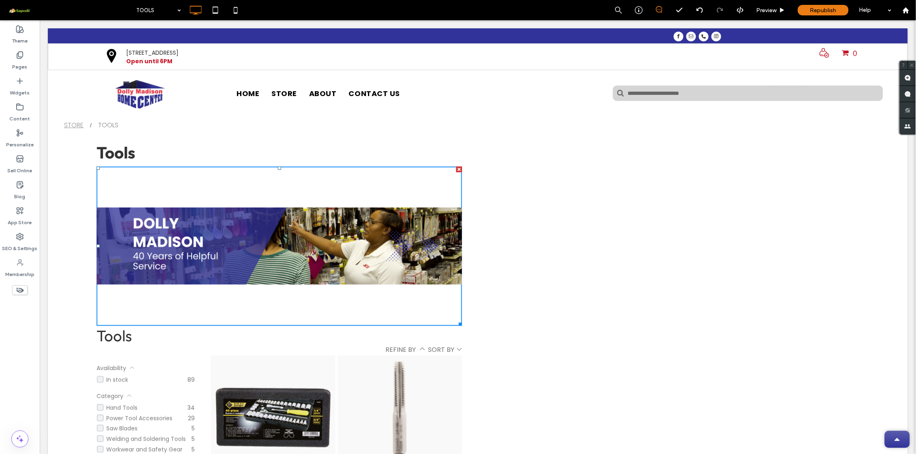
scroll to position [0, 0]
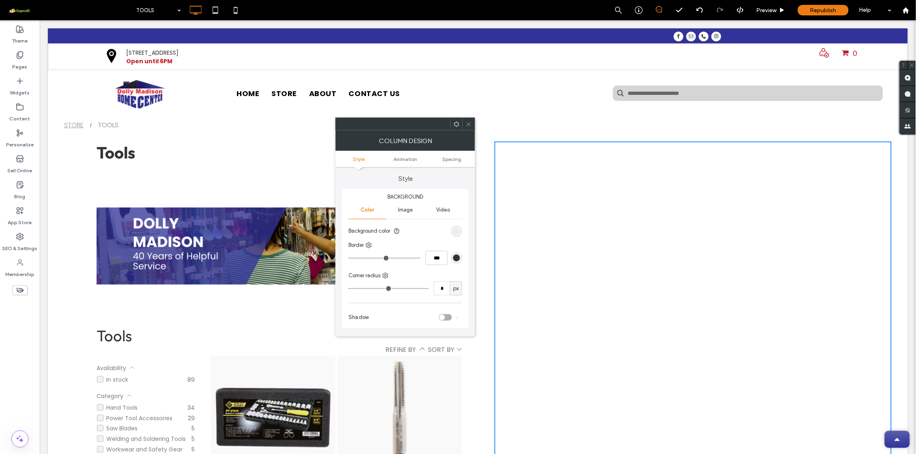
click at [457, 125] on icon at bounding box center [456, 124] width 6 height 6
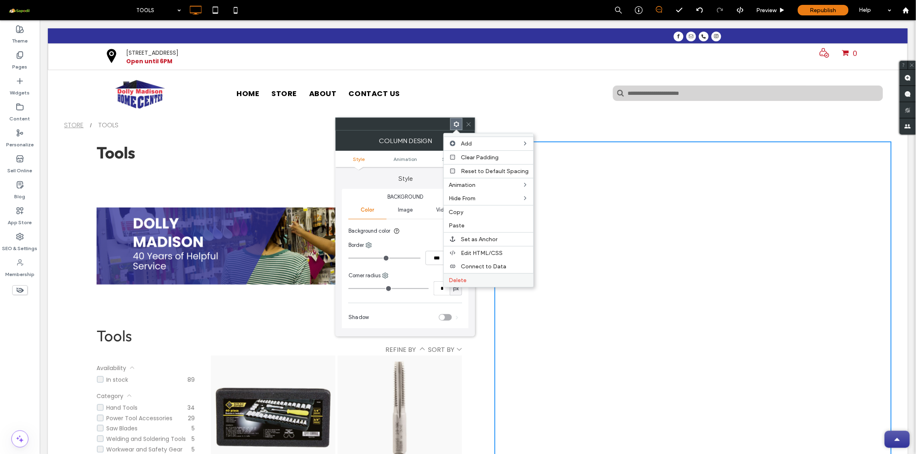
click at [466, 281] on span "Delete" at bounding box center [457, 280] width 18 height 7
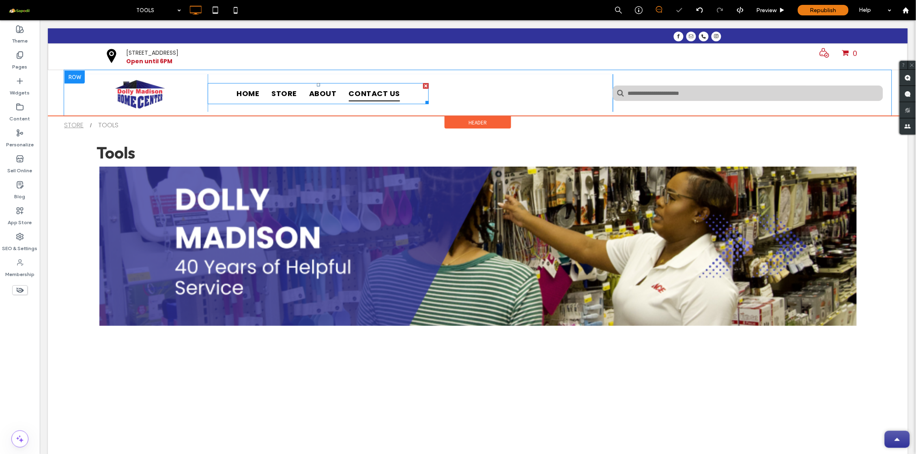
click at [345, 89] on link "CONTACT US" at bounding box center [373, 93] width 63 height 15
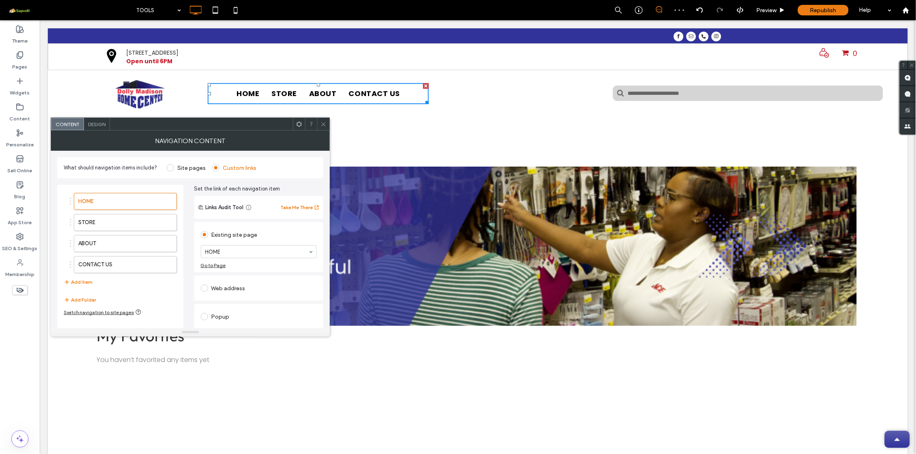
click at [98, 123] on span "Design" at bounding box center [96, 124] width 17 height 6
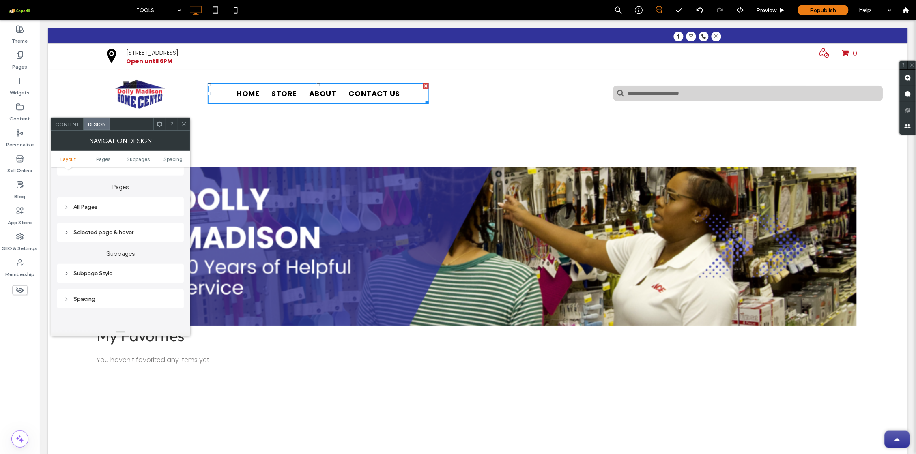
scroll to position [185, 0]
click at [126, 228] on div "Selected page & hover" at bounding box center [121, 230] width 114 height 7
click at [121, 206] on div "All Pages" at bounding box center [121, 205] width 114 height 7
click at [71, 236] on div "Subpage Style" at bounding box center [121, 239] width 114 height 7
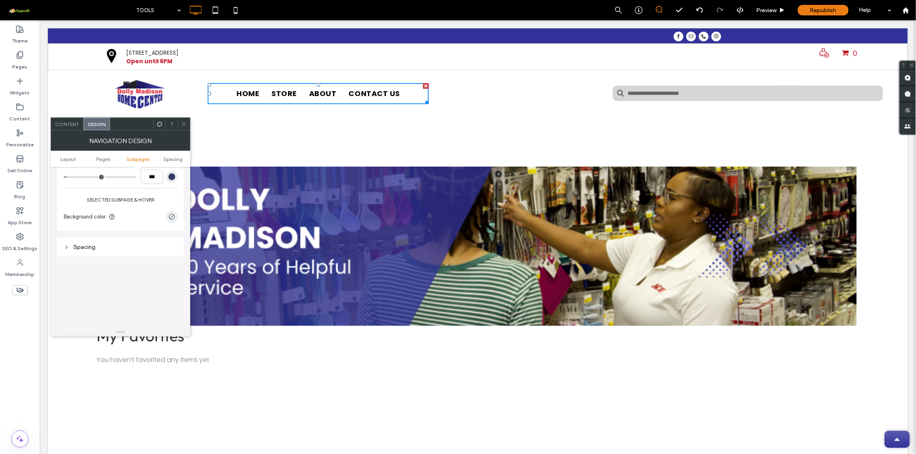
scroll to position [637, 0]
click at [67, 244] on icon at bounding box center [67, 247] width 6 height 6
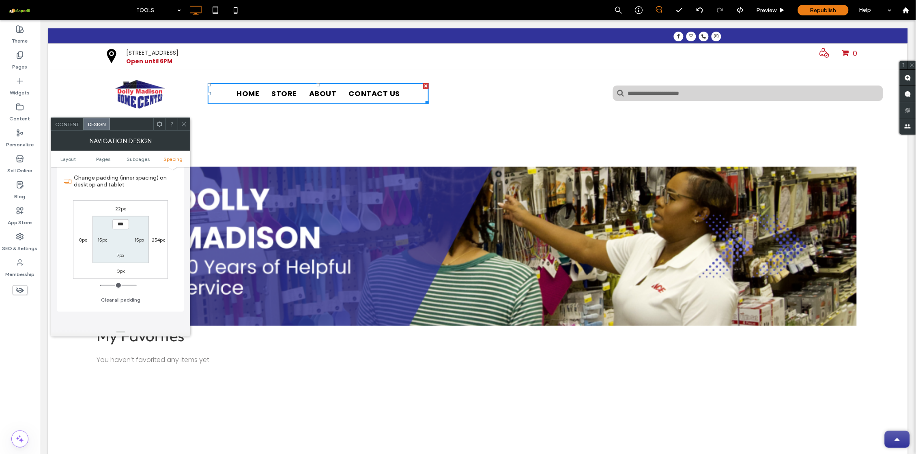
scroll to position [719, 0]
type input "*"
click at [183, 128] on span at bounding box center [184, 124] width 6 height 12
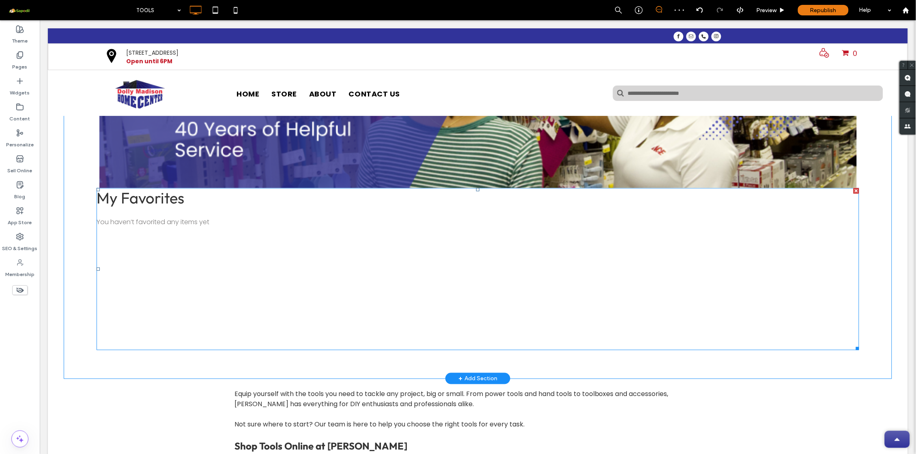
scroll to position [144, 0]
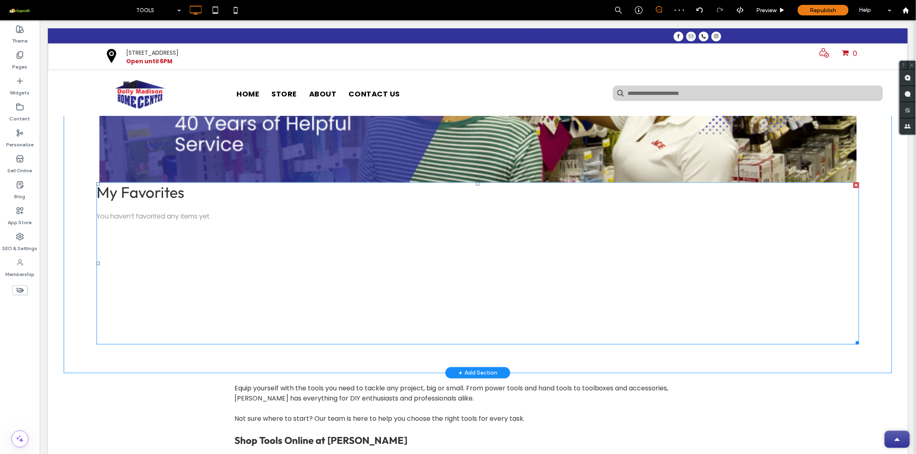
click at [209, 229] on span at bounding box center [477, 263] width 762 height 162
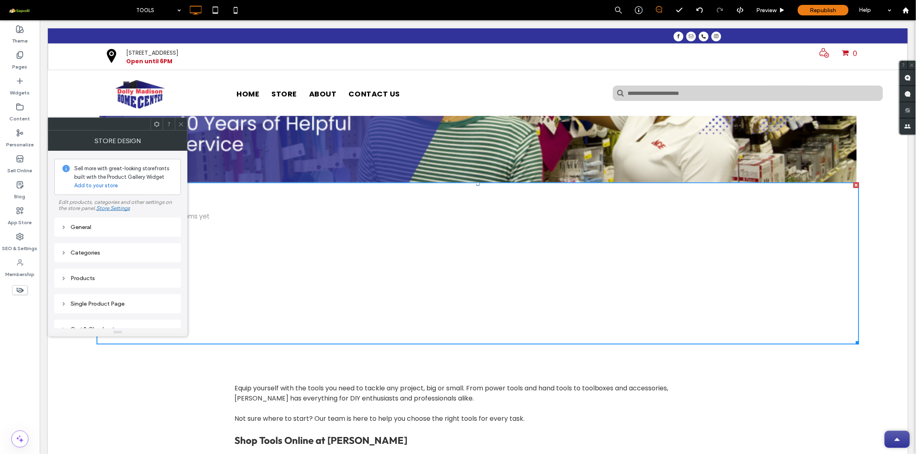
click at [182, 124] on icon at bounding box center [181, 124] width 6 height 6
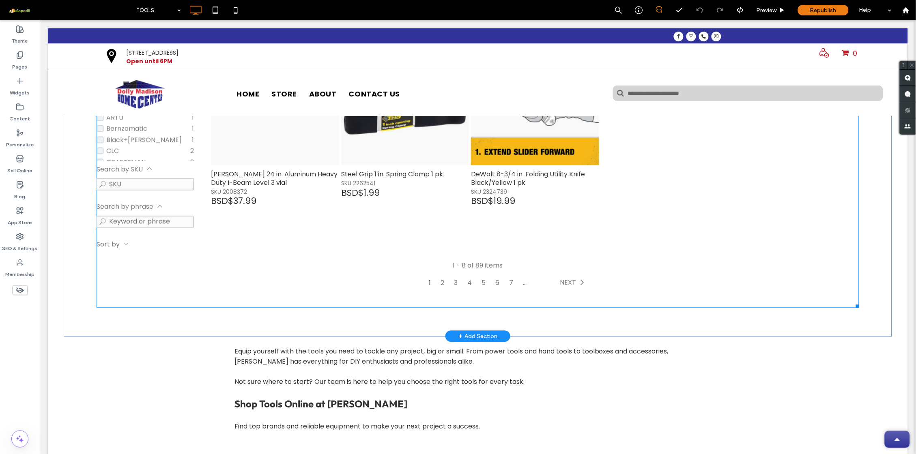
scroll to position [513, 0]
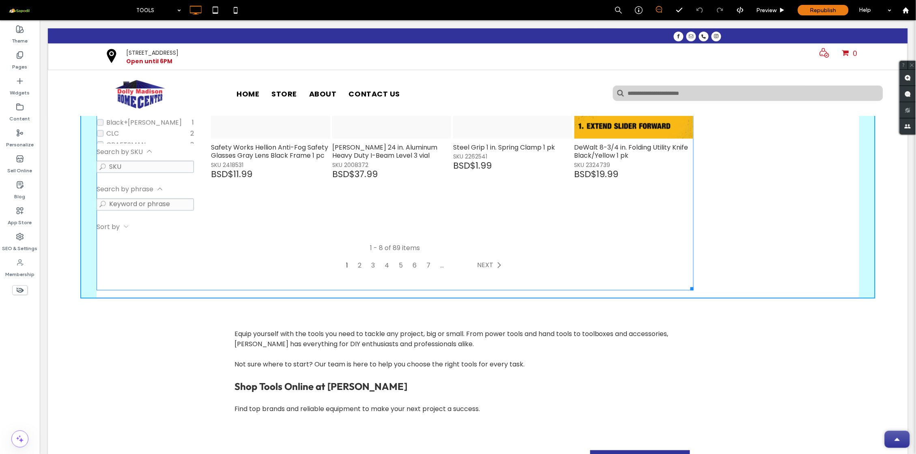
drag, startPoint x: 851, startPoint y: 286, endPoint x: 692, endPoint y: 276, distance: 159.3
click at [692, 276] on div "**********" at bounding box center [394, 52] width 597 height 478
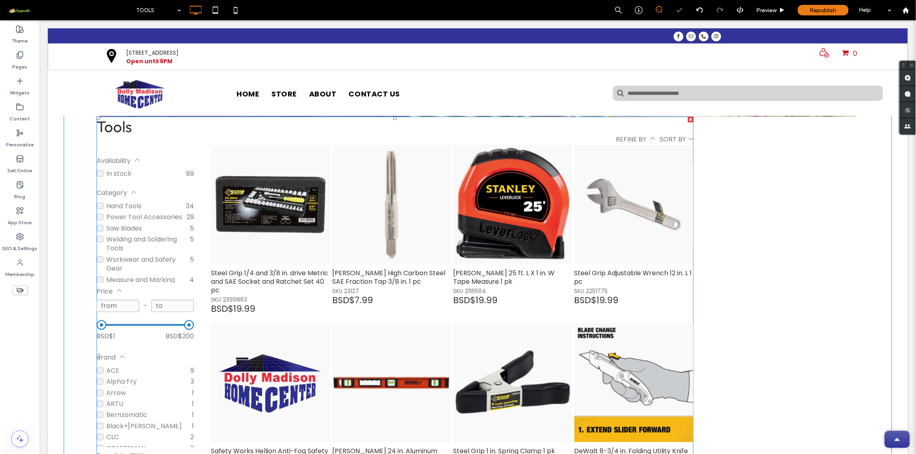
scroll to position [109, 0]
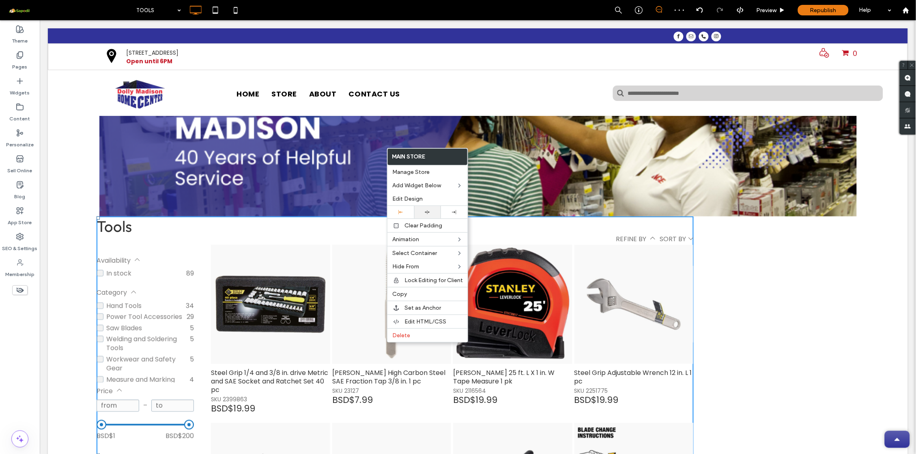
click at [426, 212] on use at bounding box center [427, 212] width 5 height 4
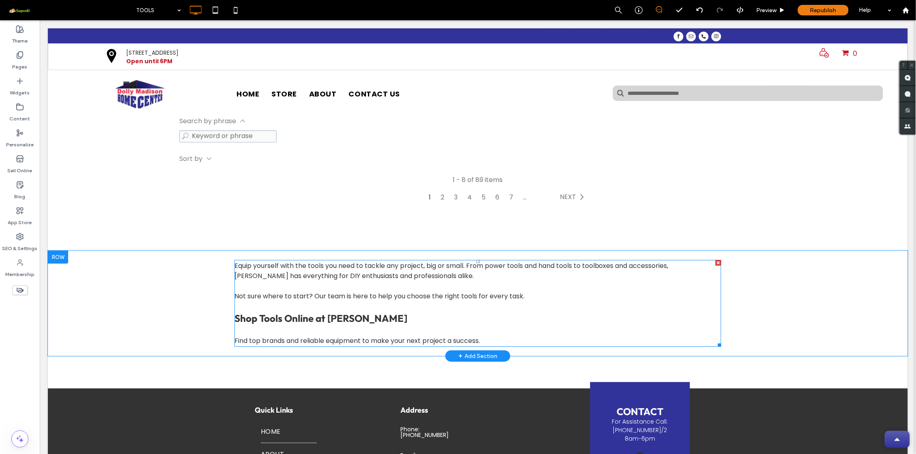
scroll to position [599, 0]
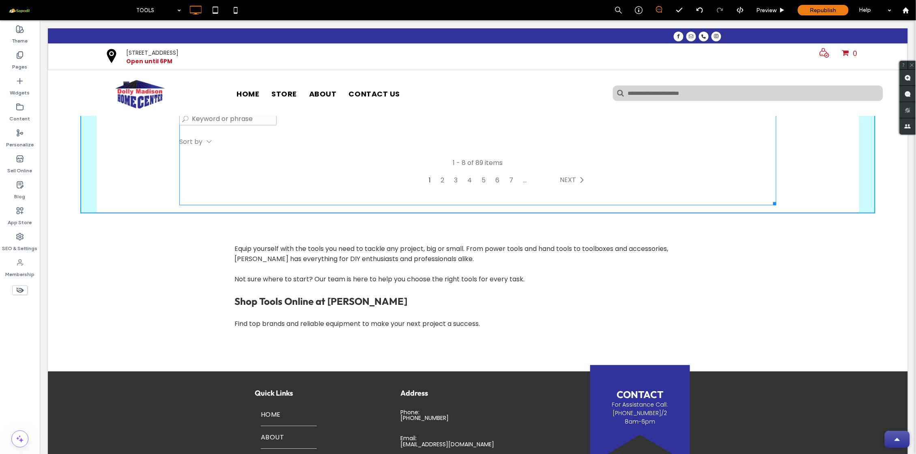
drag, startPoint x: 771, startPoint y: 201, endPoint x: 860, endPoint y: 200, distance: 88.8
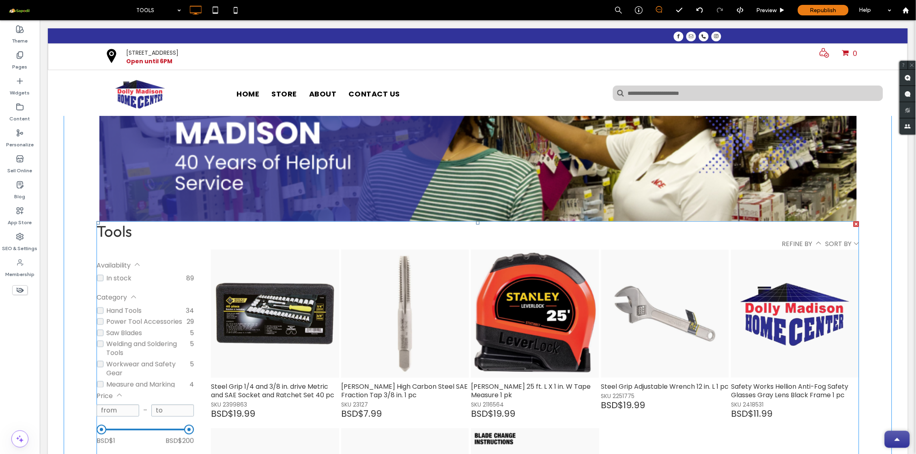
scroll to position [106, 0]
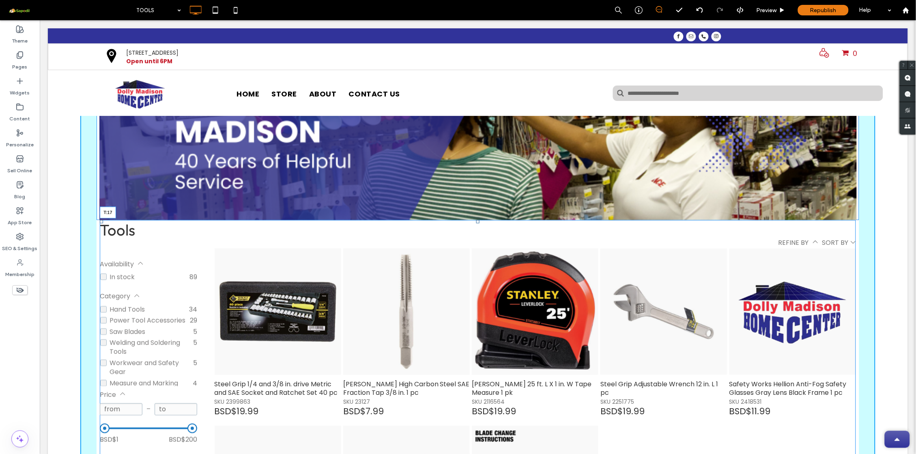
drag, startPoint x: 475, startPoint y: 219, endPoint x: 475, endPoint y: 226, distance: 6.9
click at [475, 226] on div "**********" at bounding box center [477, 458] width 756 height 476
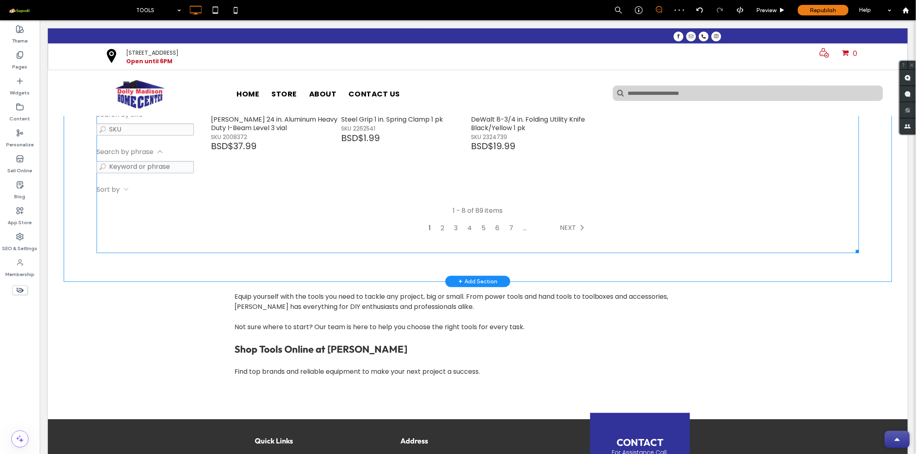
scroll to position [551, 0]
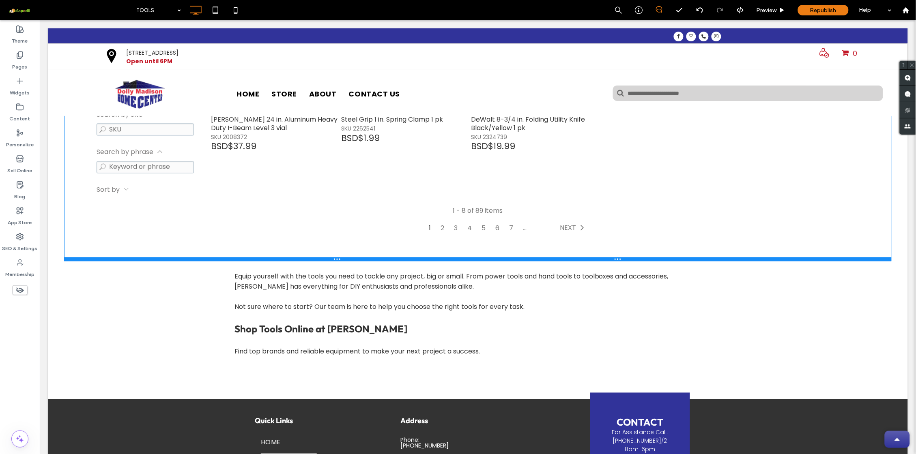
drag, startPoint x: 292, startPoint y: 286, endPoint x: 292, endPoint y: 253, distance: 32.4
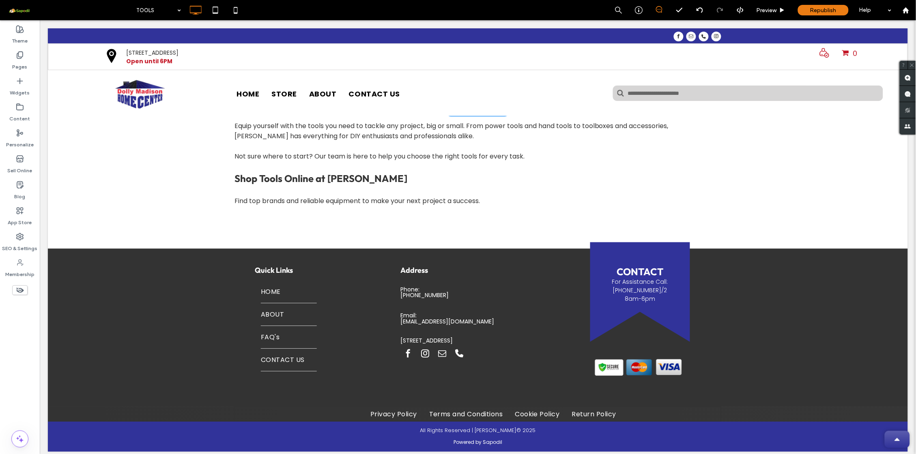
scroll to position [701, 0]
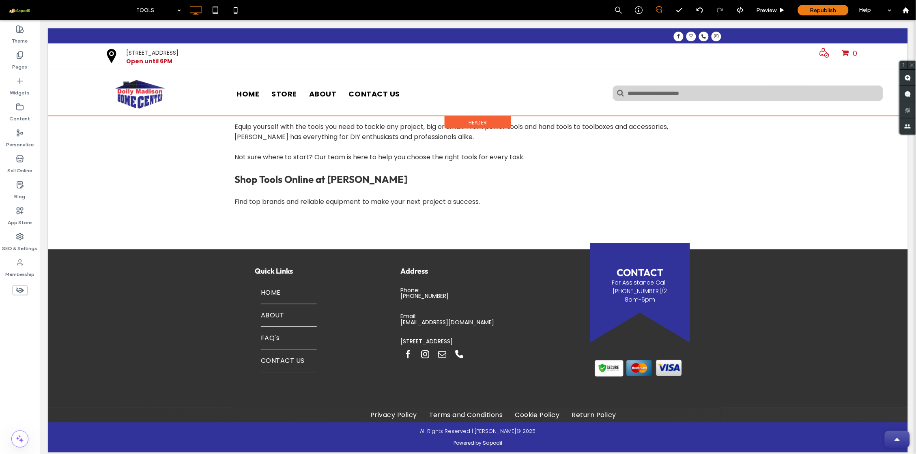
click at [475, 120] on span "Header" at bounding box center [477, 122] width 18 height 7
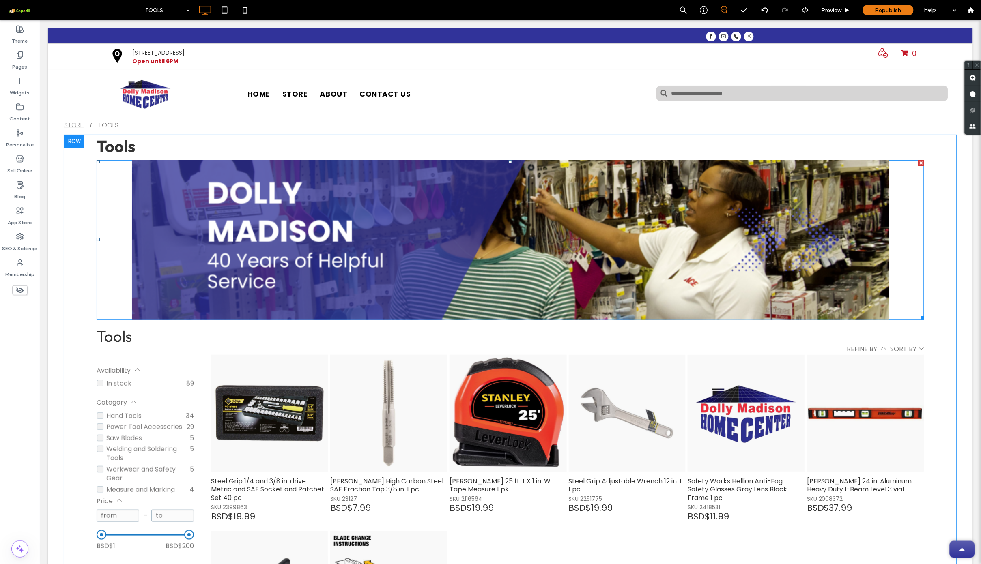
scroll to position [0, 0]
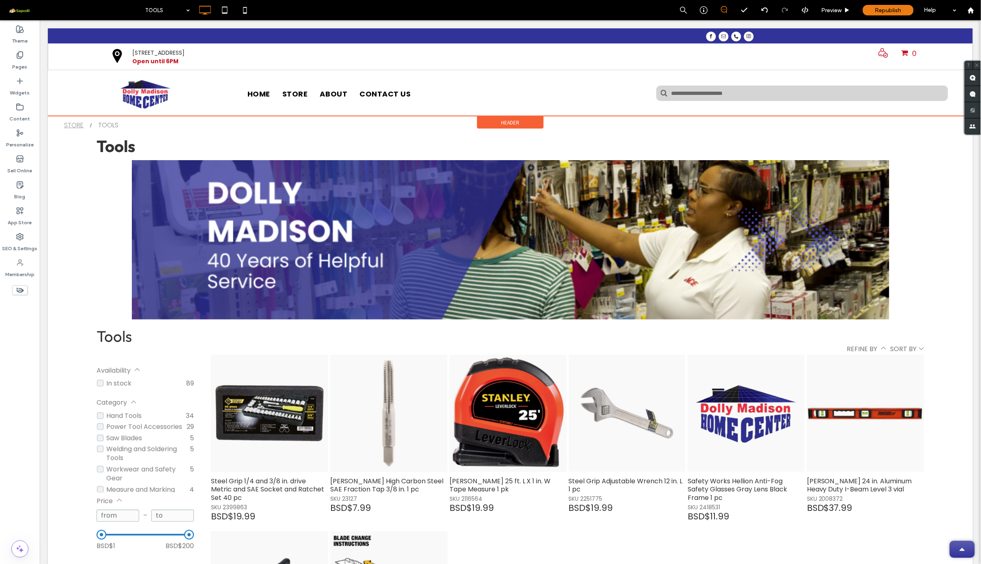
click at [495, 123] on div "Header" at bounding box center [509, 122] width 67 height 12
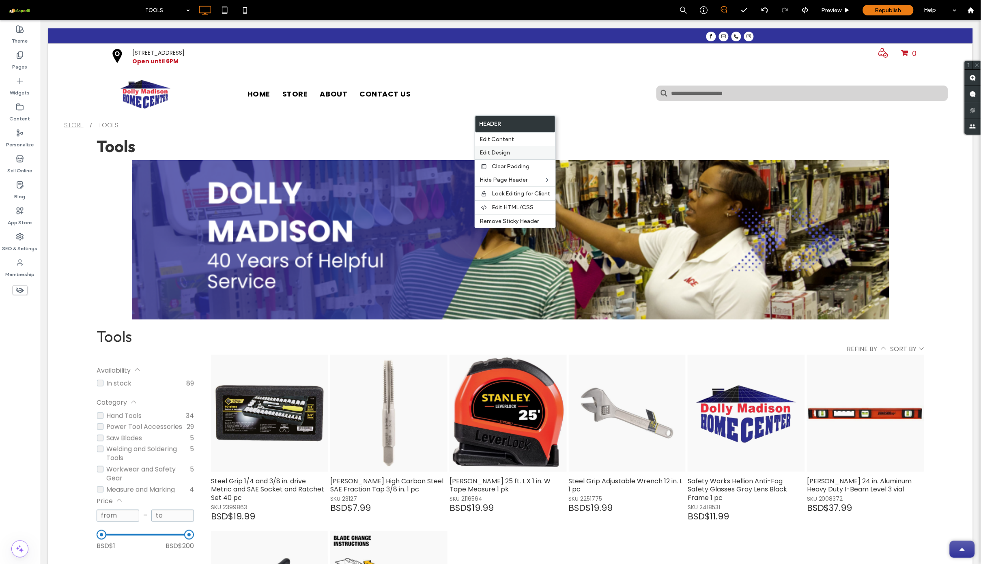
click at [513, 151] on label "Edit Design" at bounding box center [515, 152] width 71 height 7
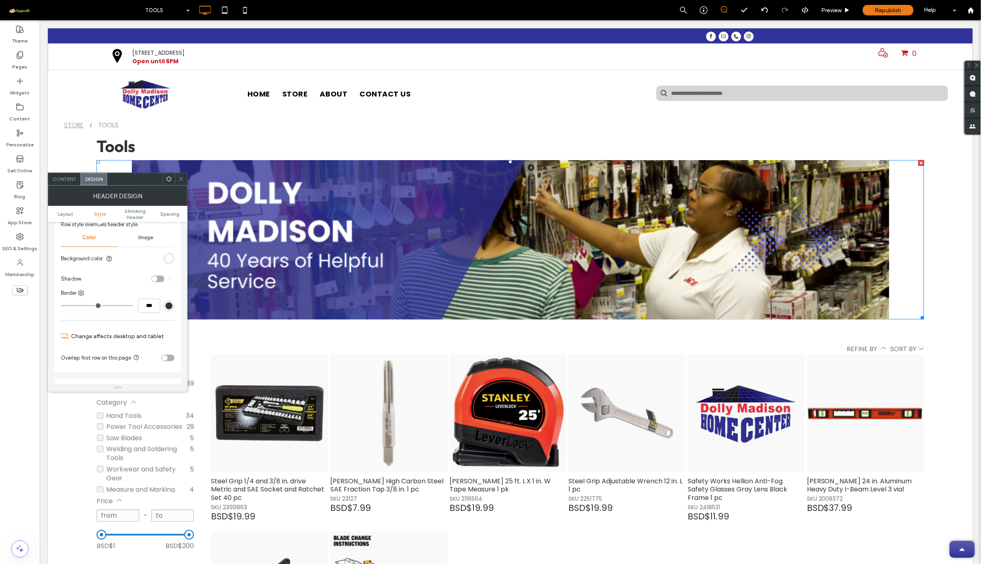
scroll to position [106, 0]
click at [155, 274] on div "toggle" at bounding box center [155, 275] width 6 height 6
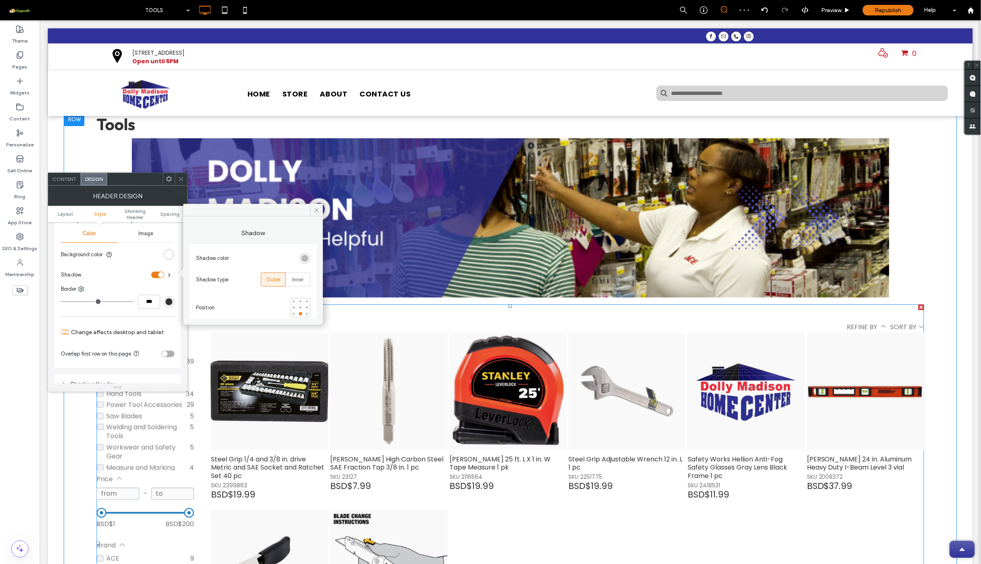
scroll to position [0, 0]
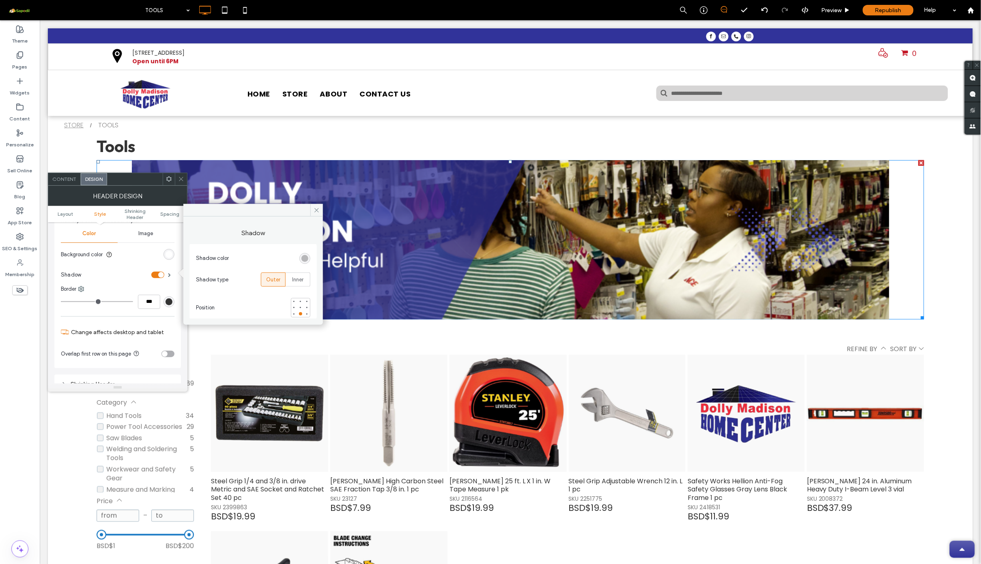
click at [177, 177] on div at bounding box center [181, 179] width 12 height 12
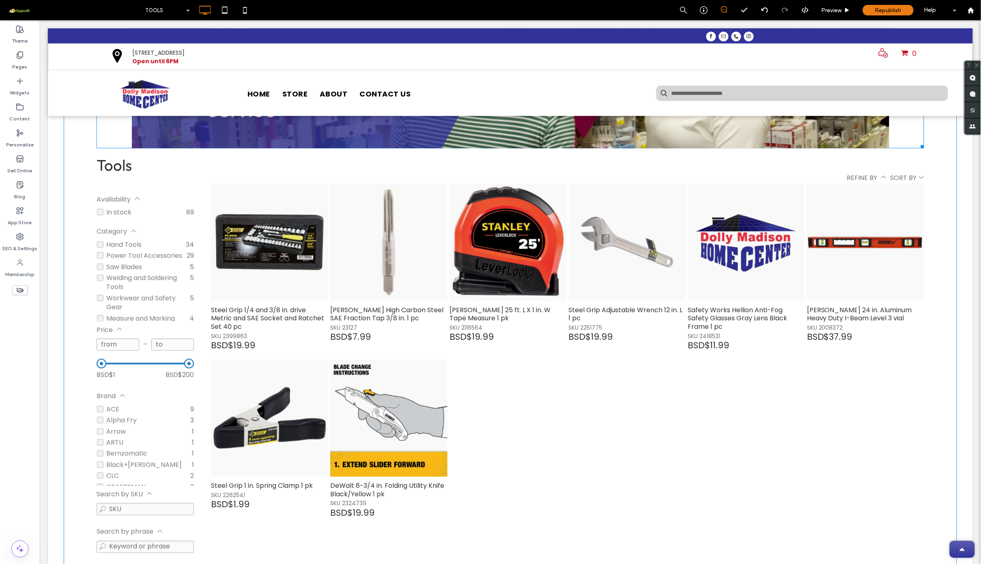
scroll to position [169, 0]
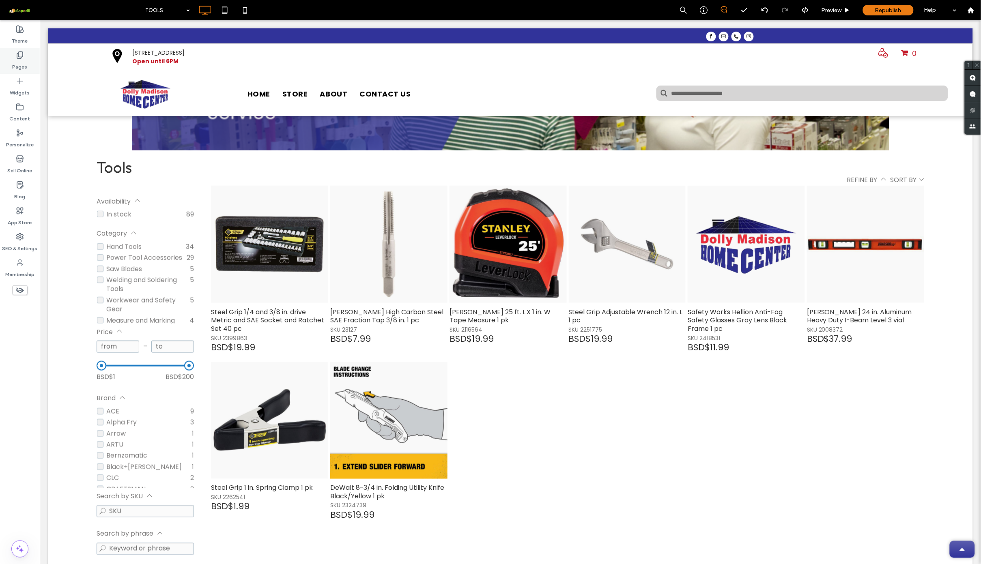
click at [17, 62] on label "Pages" at bounding box center [20, 64] width 15 height 11
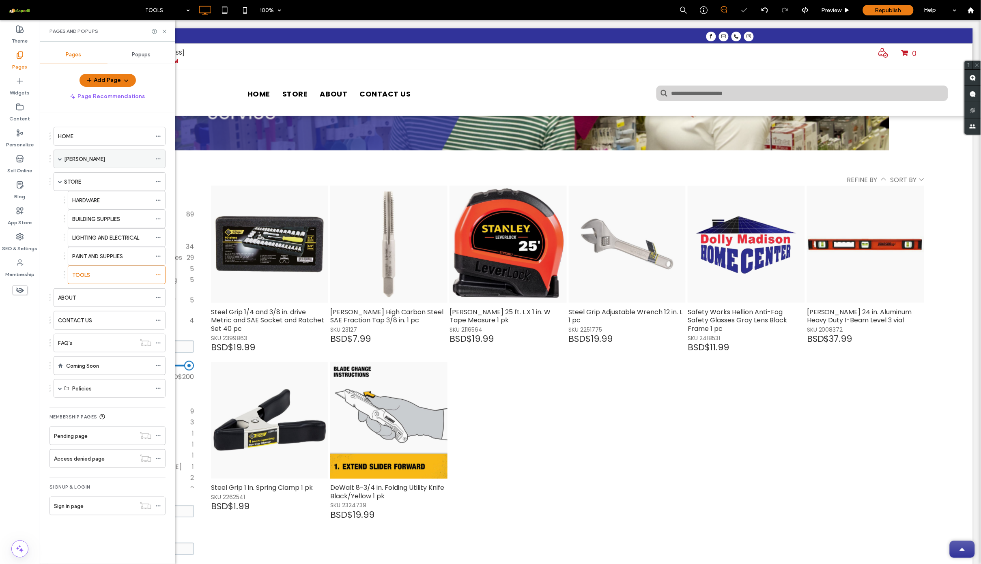
click at [55, 162] on div "[PERSON_NAME]" at bounding box center [110, 159] width 112 height 19
click at [60, 157] on span at bounding box center [60, 159] width 4 height 4
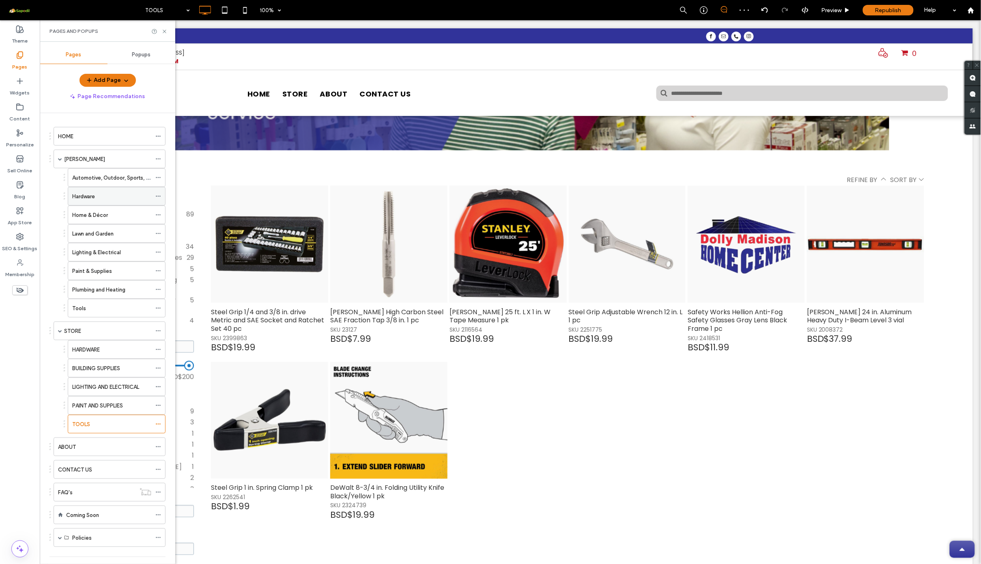
click at [96, 200] on div "Hardware" at bounding box center [111, 196] width 79 height 9
click at [163, 33] on div at bounding box center [490, 282] width 981 height 564
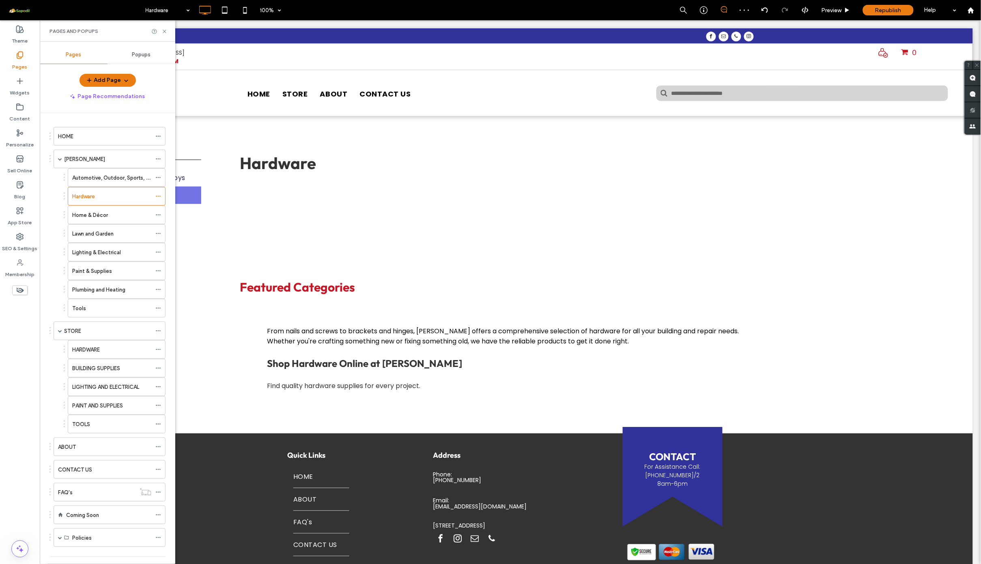
scroll to position [0, 0]
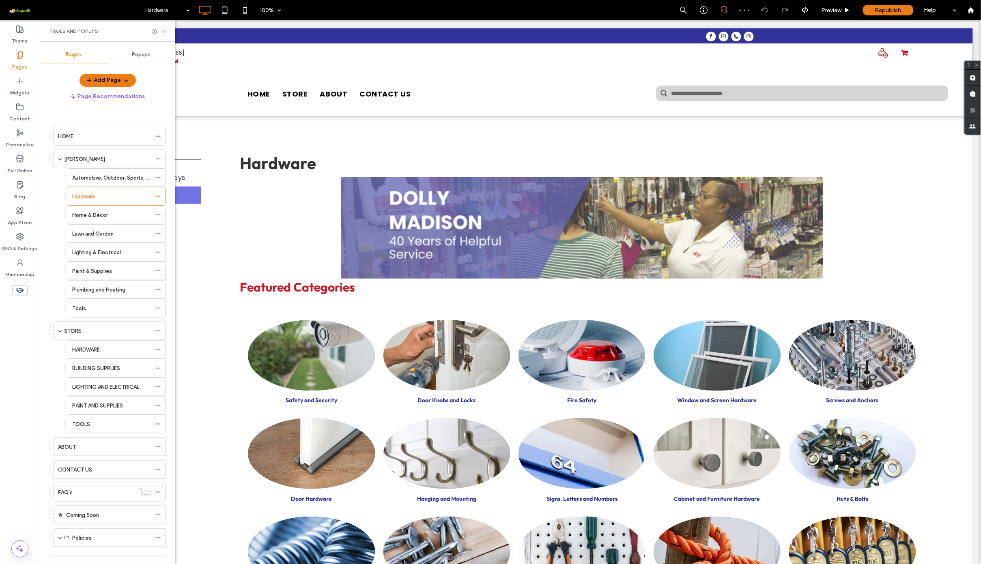
click at [164, 30] on use at bounding box center [164, 31] width 3 height 3
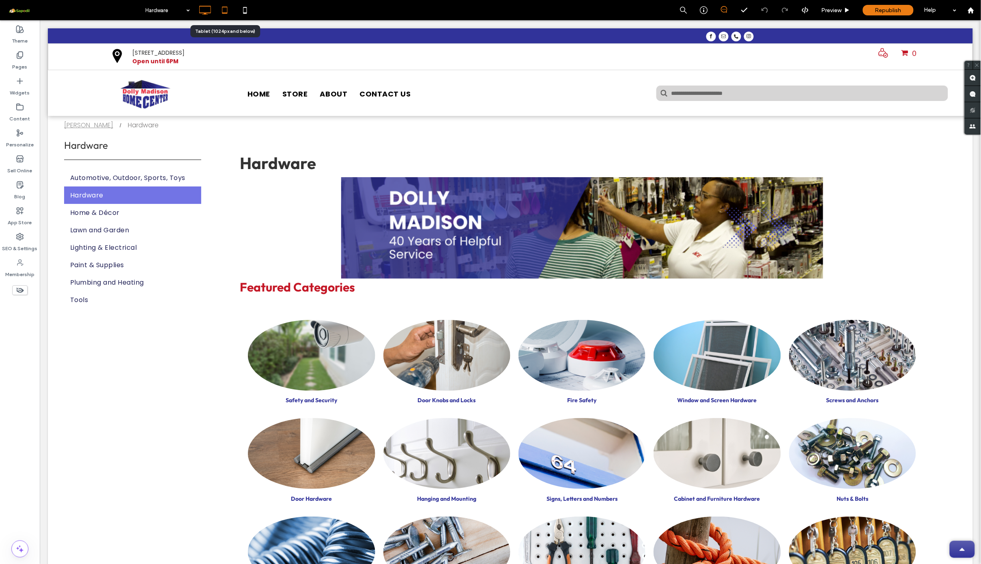
click at [230, 15] on icon at bounding box center [225, 10] width 16 height 16
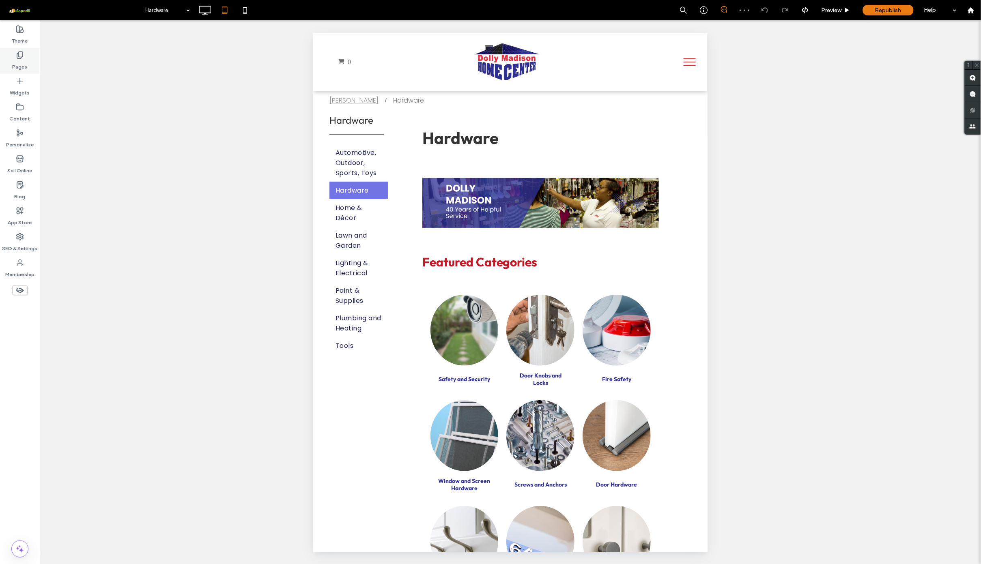
click at [20, 54] on icon at bounding box center [20, 55] width 8 height 8
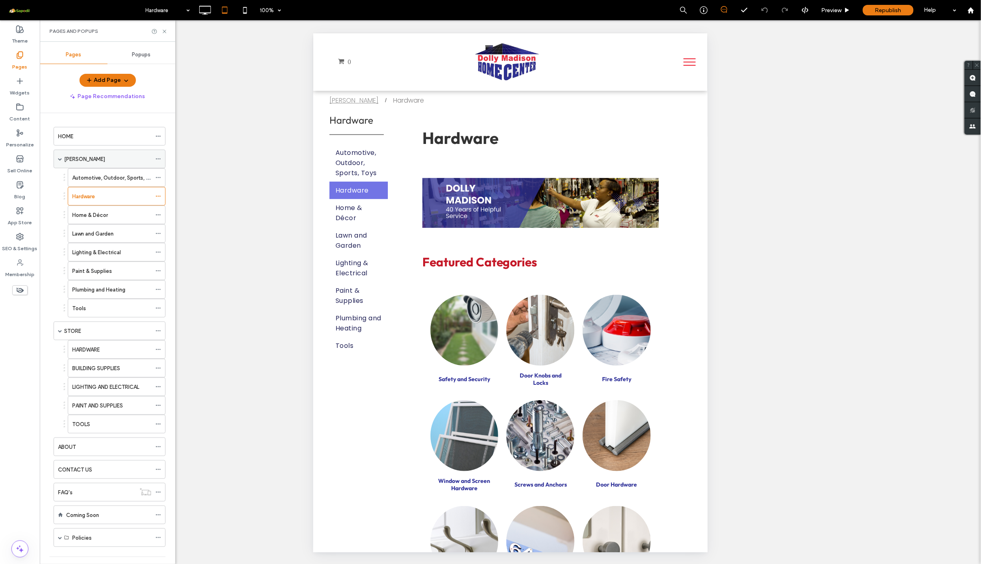
click at [60, 160] on span at bounding box center [60, 159] width 4 height 4
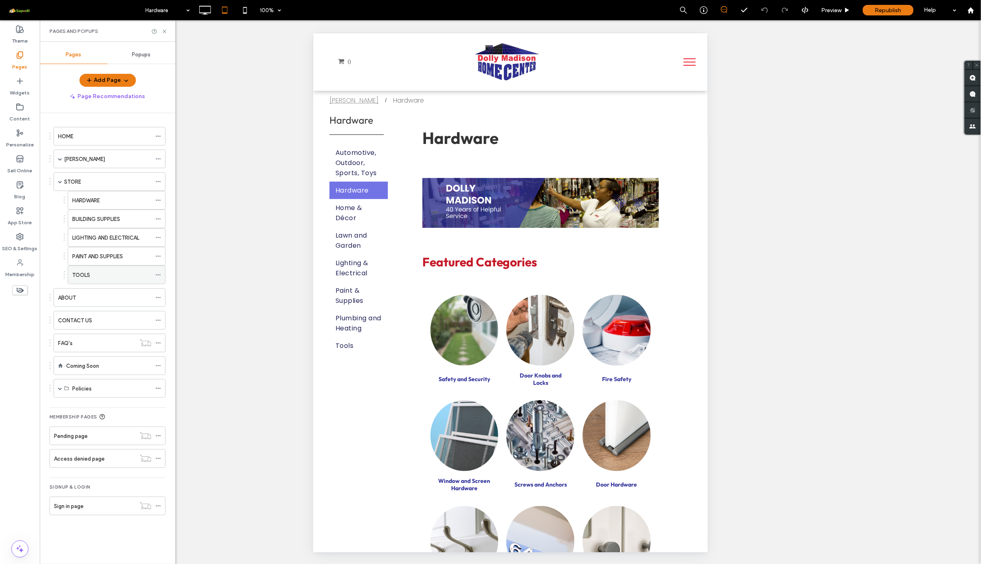
click at [90, 274] on label "TOOLS" at bounding box center [81, 275] width 18 height 14
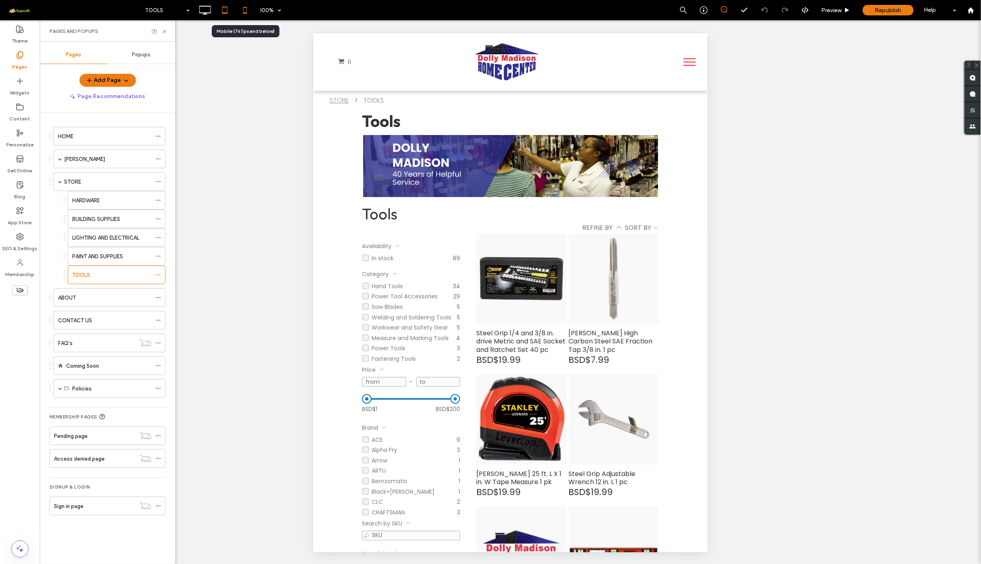
click at [247, 14] on icon at bounding box center [245, 10] width 16 height 16
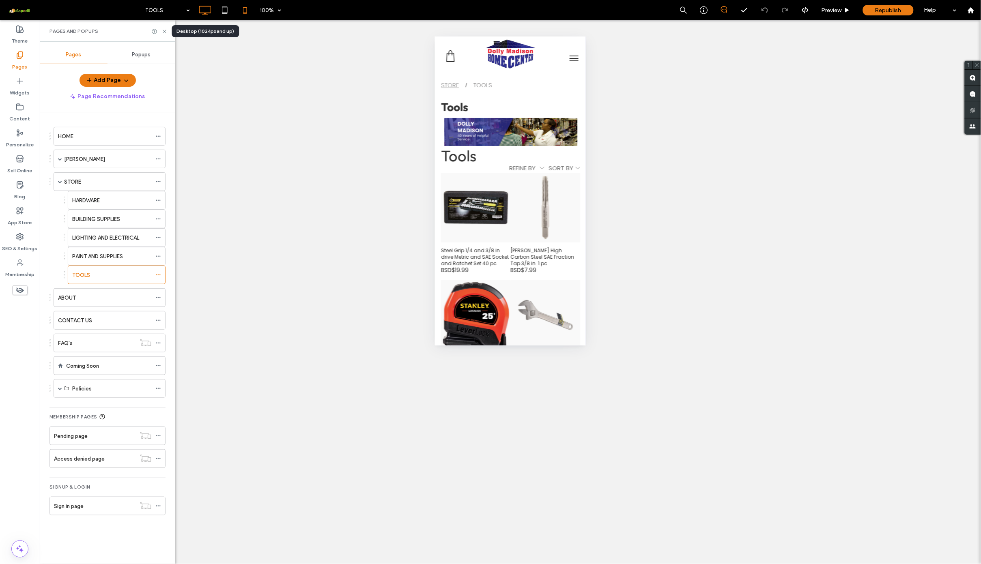
click at [199, 12] on icon at bounding box center [205, 10] width 16 height 16
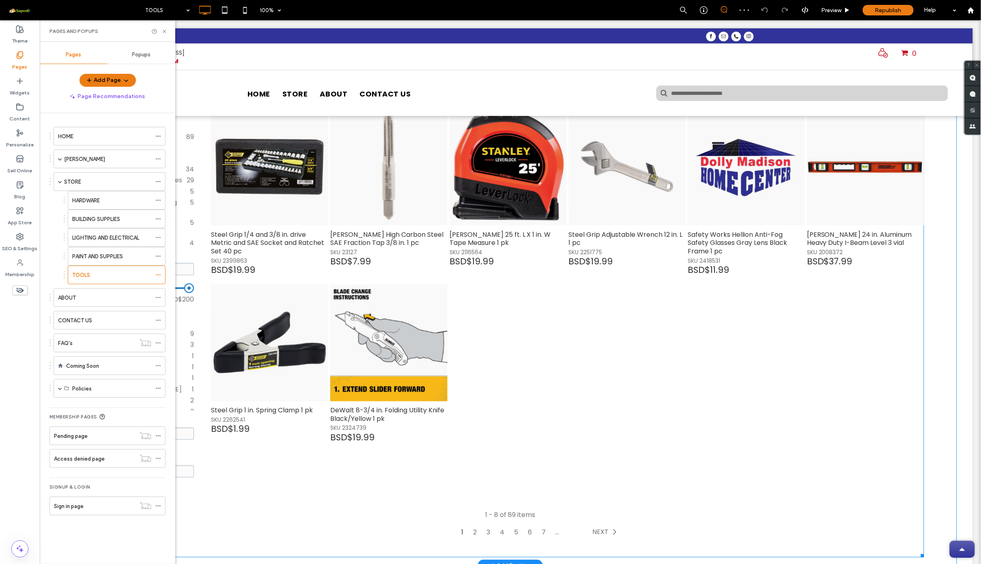
scroll to position [183, 0]
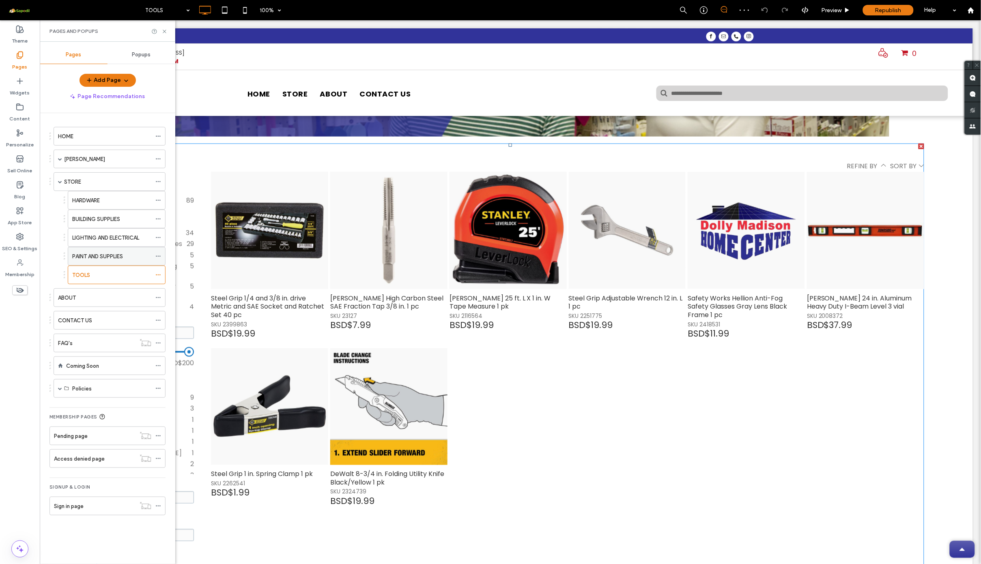
click at [105, 257] on label "PAINT AND SUPPLIES" at bounding box center [97, 256] width 51 height 14
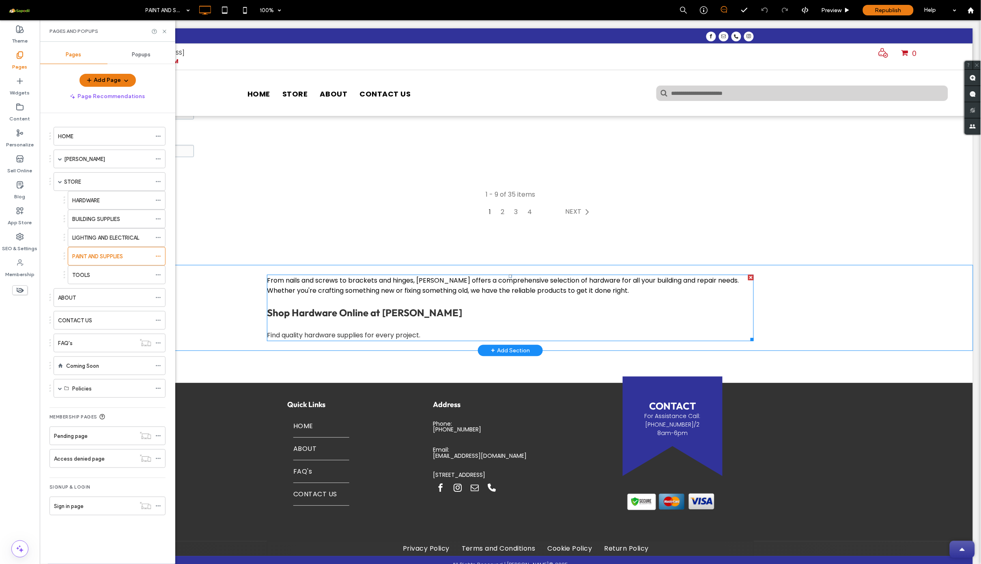
scroll to position [538, 0]
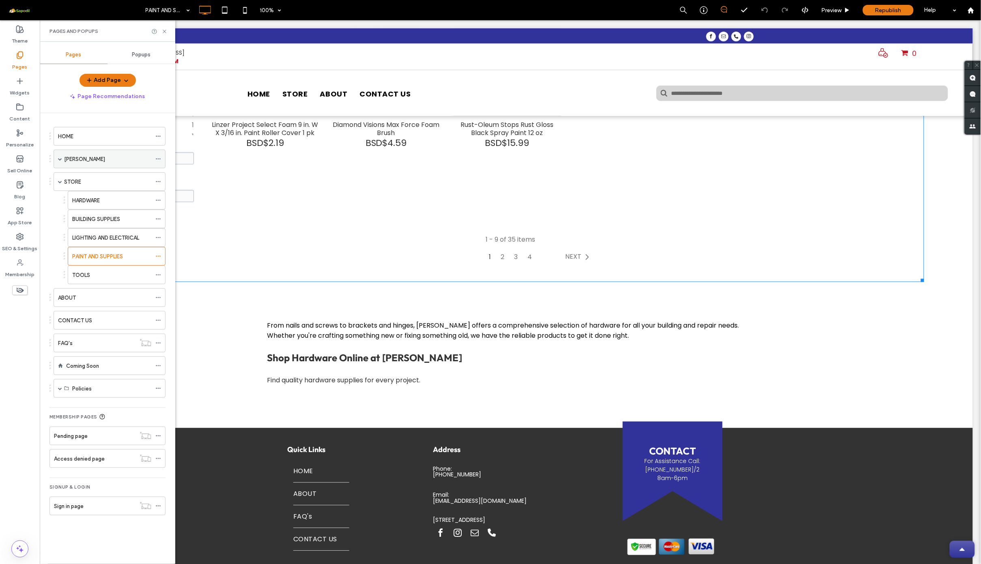
click at [71, 162] on label "Dolly Madison" at bounding box center [84, 159] width 41 height 14
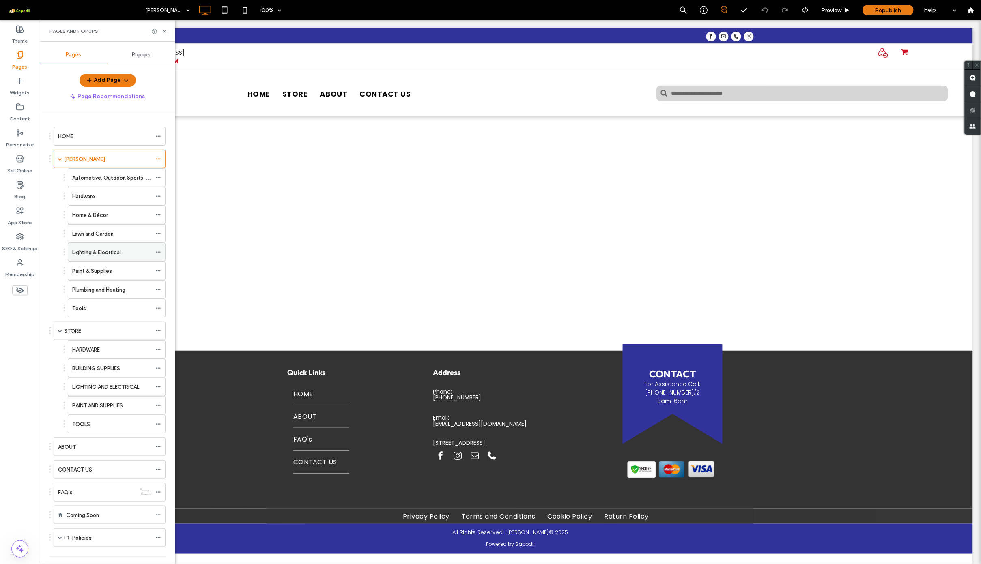
scroll to position [0, 0]
click at [112, 296] on div "Plumbing and Heating" at bounding box center [111, 290] width 79 height 18
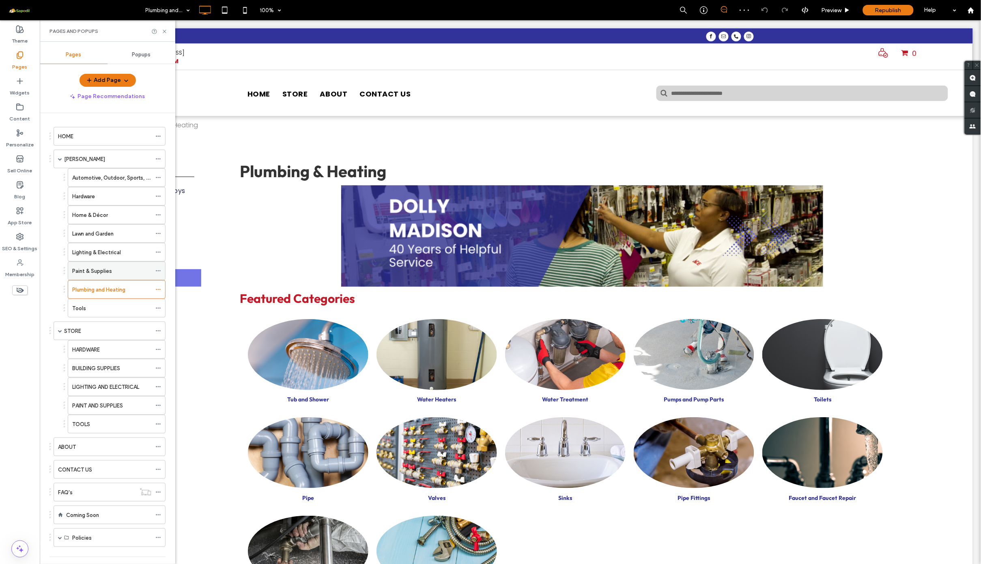
click at [103, 273] on label "Paint & Supplies" at bounding box center [92, 271] width 40 height 14
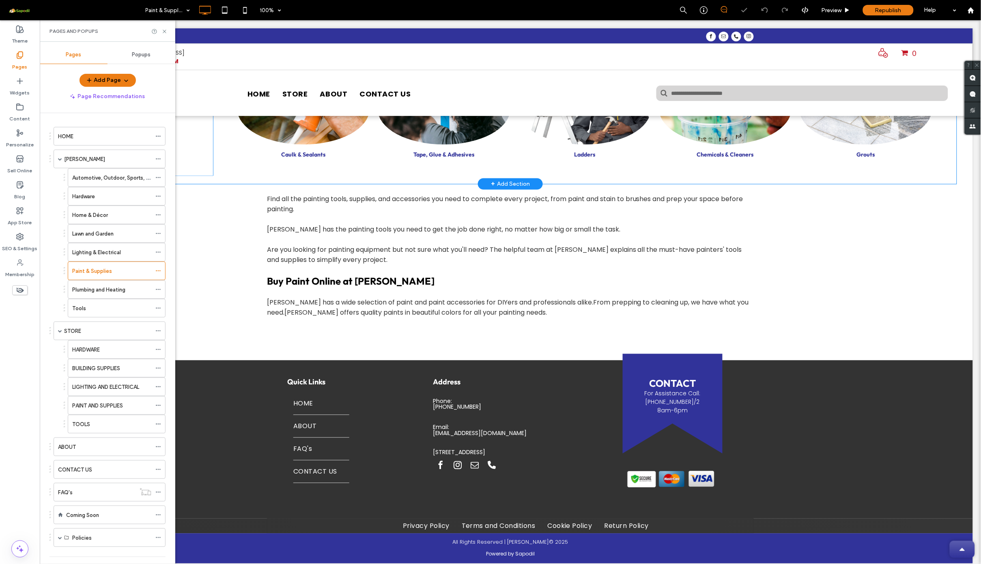
scroll to position [331, 0]
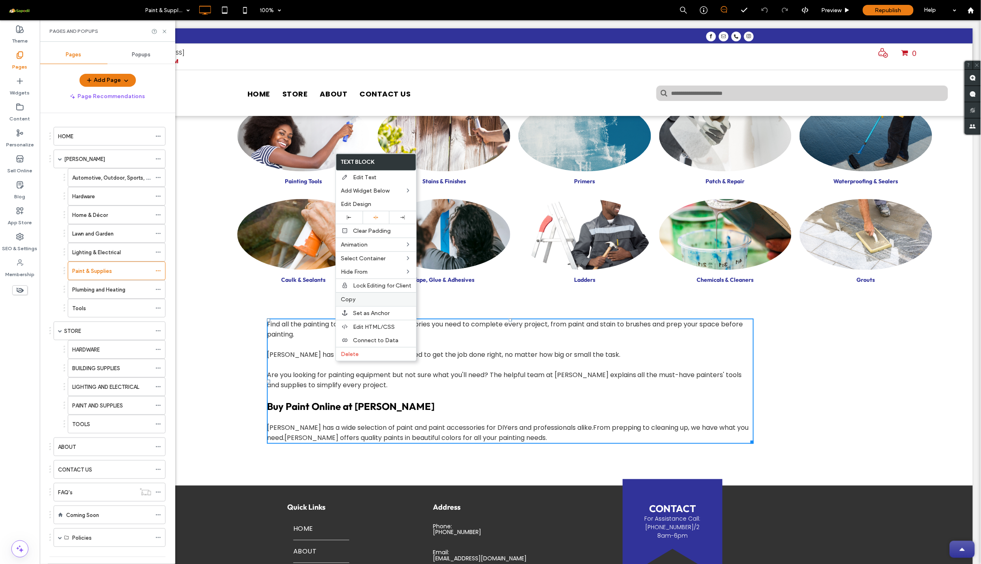
click at [363, 298] on label "Copy" at bounding box center [376, 299] width 71 height 7
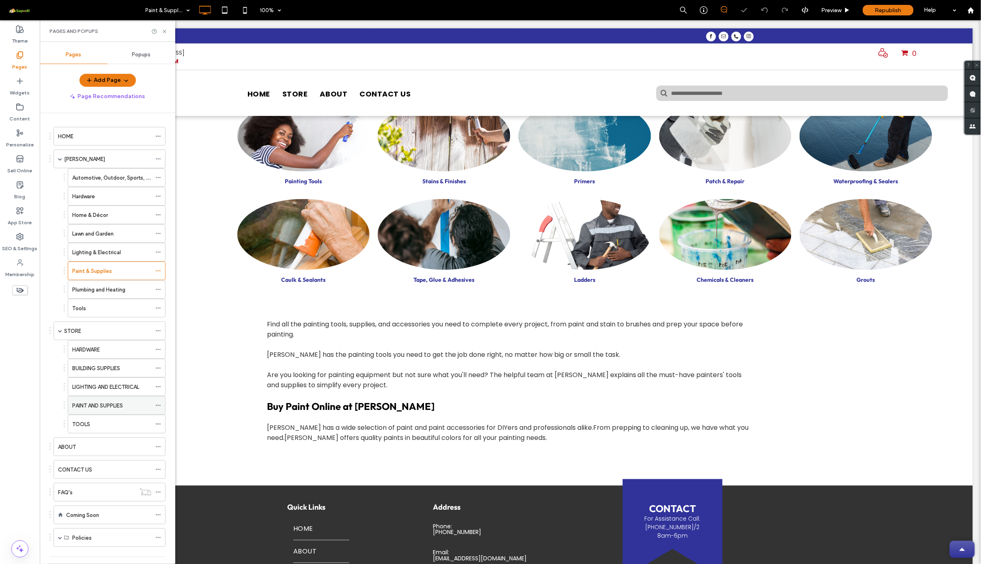
click at [113, 409] on label "PAINT AND SUPPLIES" at bounding box center [97, 406] width 51 height 14
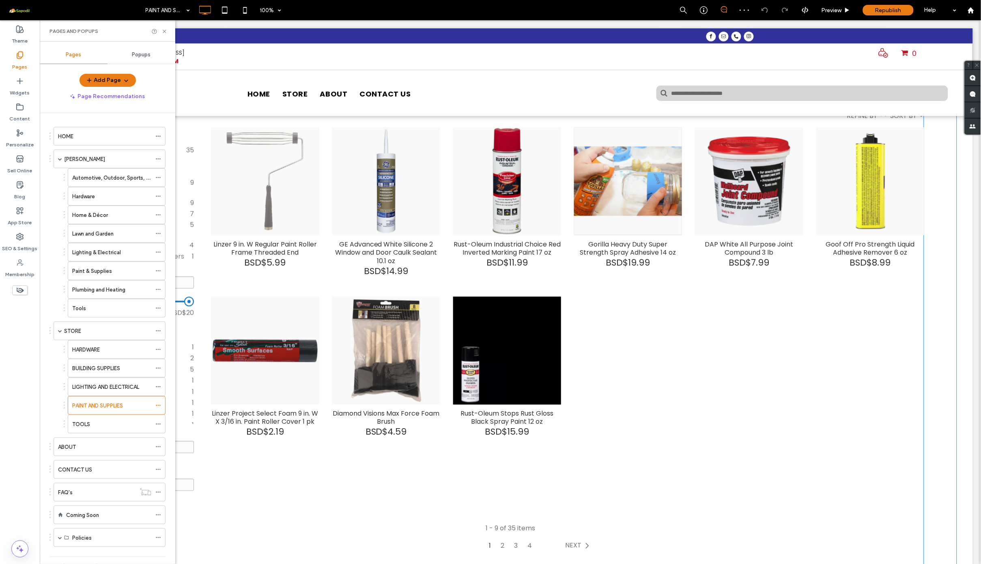
scroll to position [439, 0]
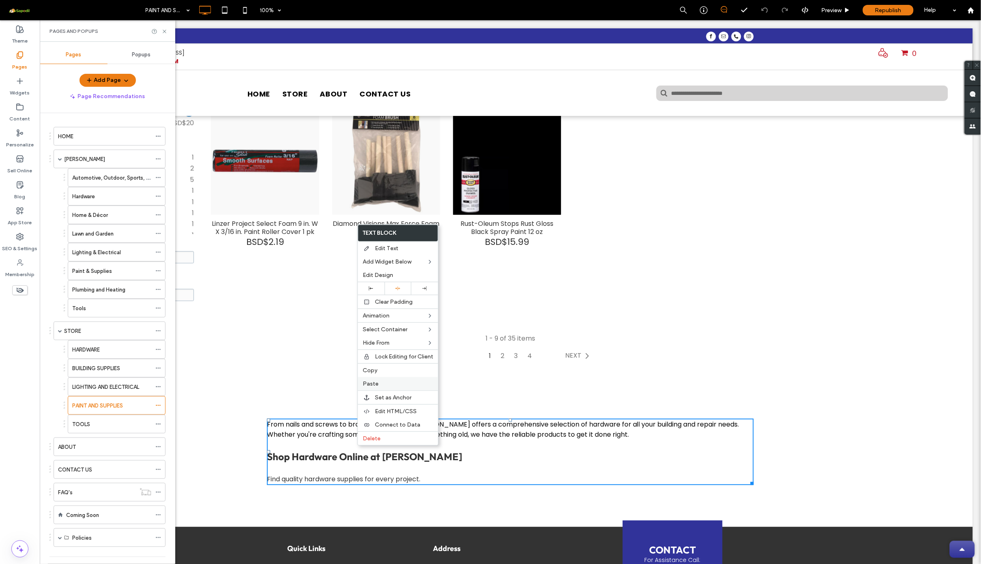
click at [376, 383] on span "Paste" at bounding box center [371, 383] width 16 height 7
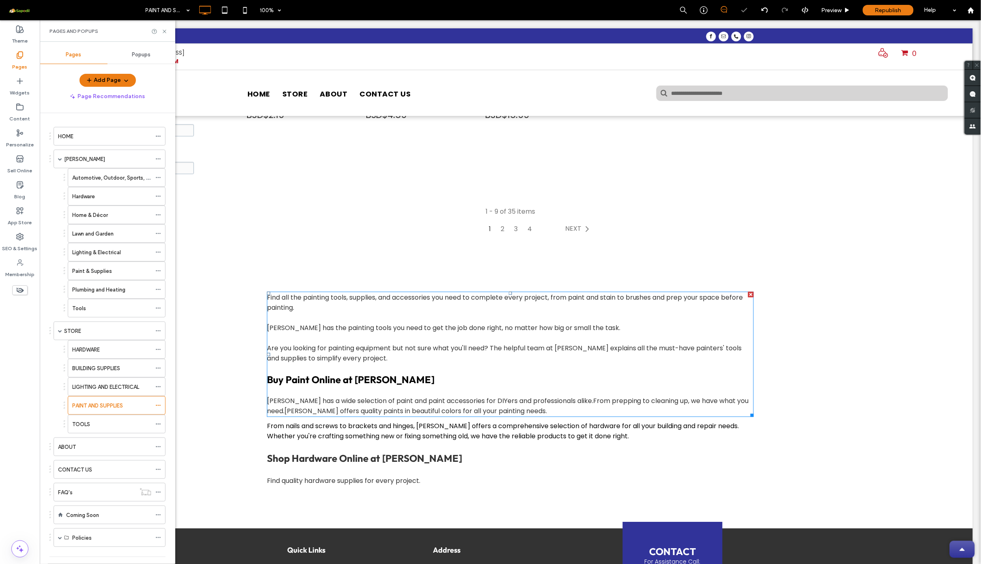
scroll to position [598, 0]
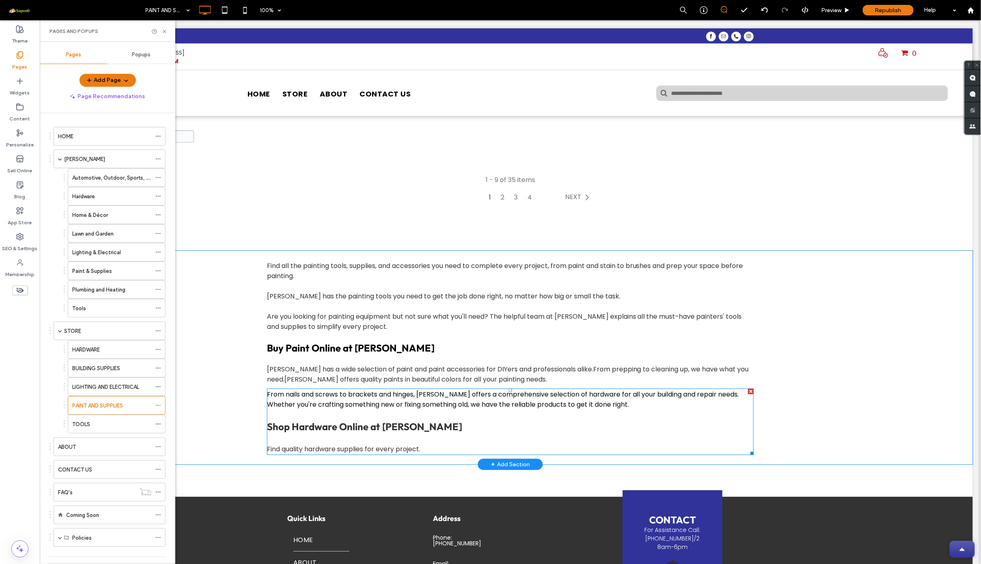
click at [747, 388] on div at bounding box center [750, 391] width 6 height 6
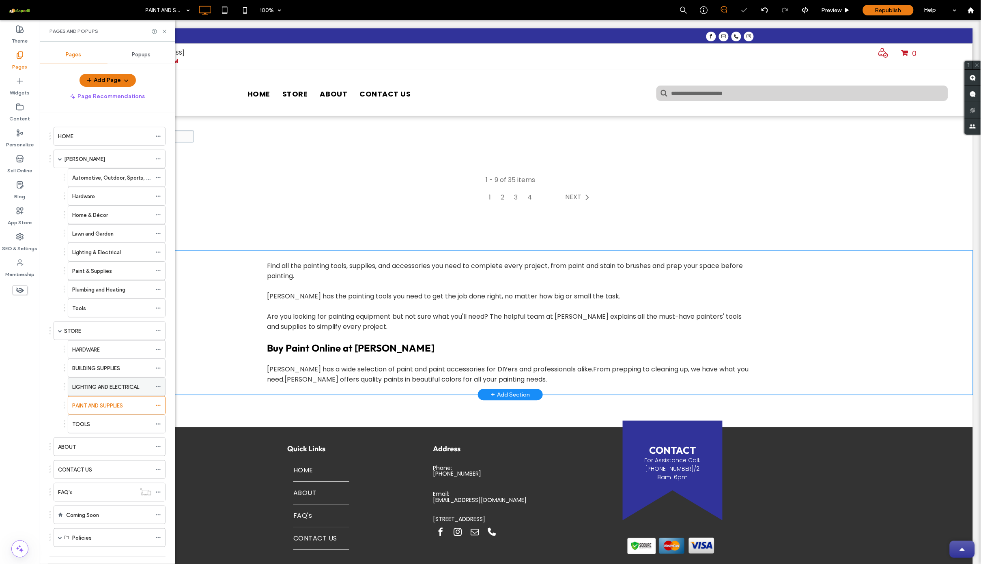
click at [111, 392] on label "LIGHTING AND ELECTRICAL" at bounding box center [105, 387] width 67 height 14
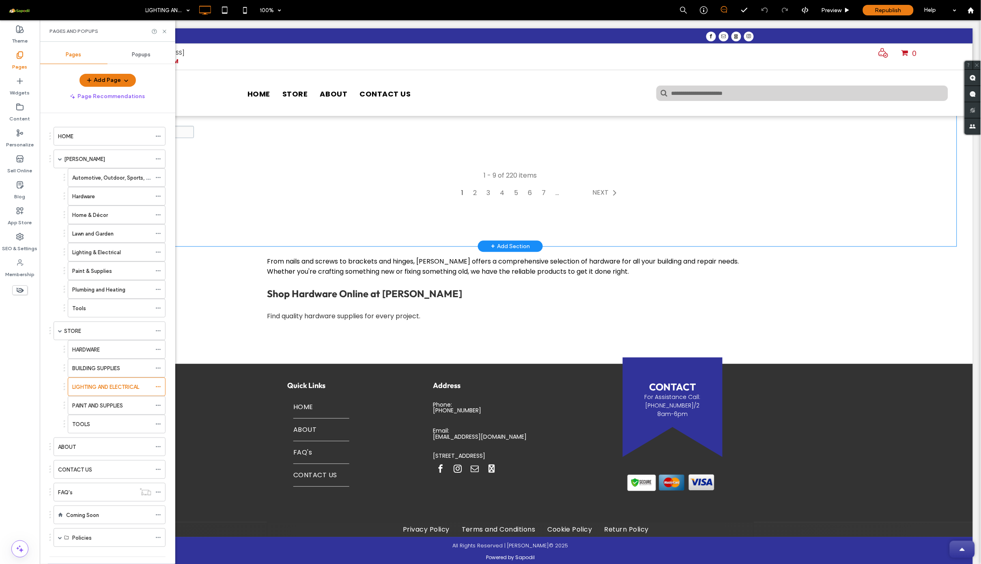
scroll to position [538, 0]
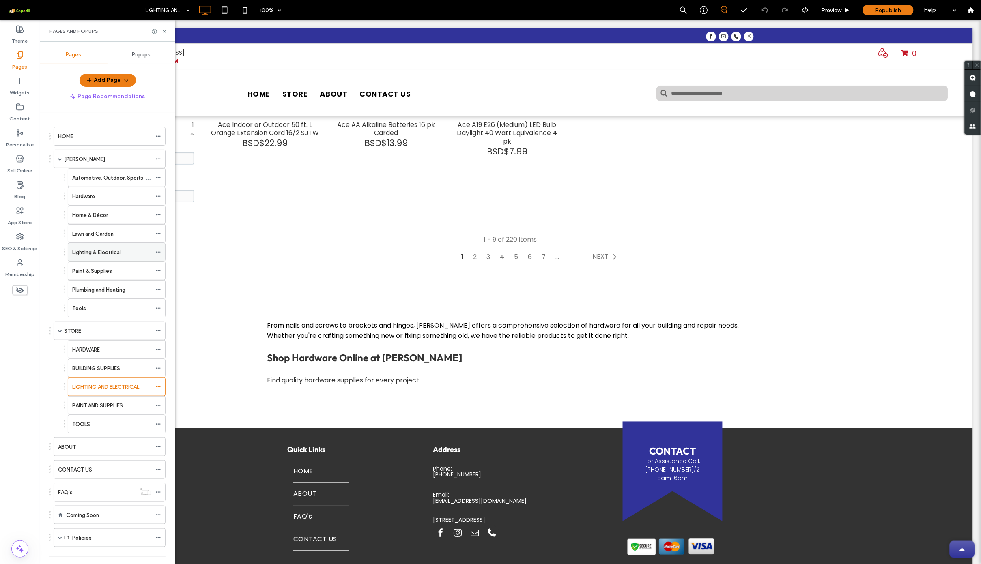
click at [106, 249] on label "Lighting & Electrical" at bounding box center [96, 252] width 49 height 14
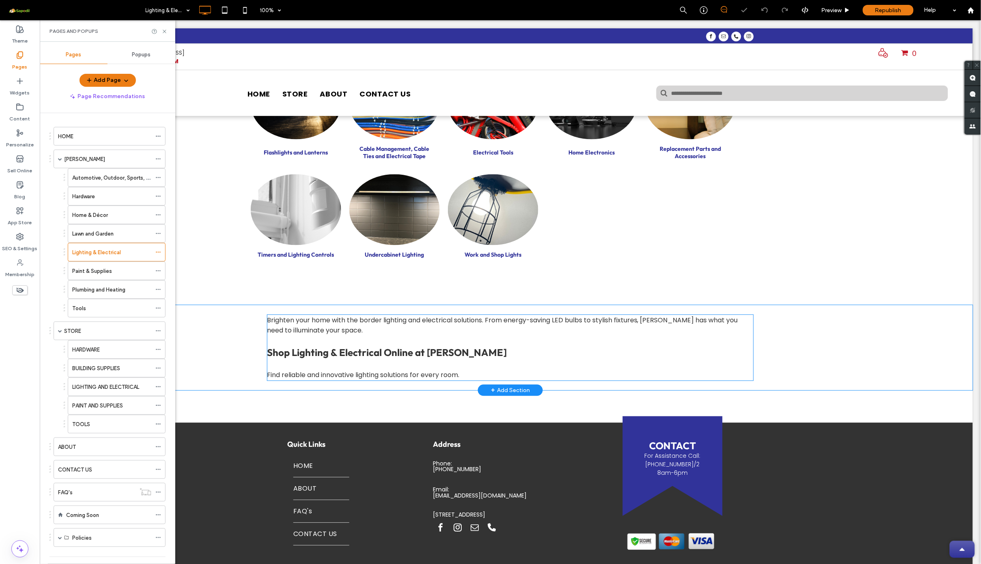
scroll to position [471, 0]
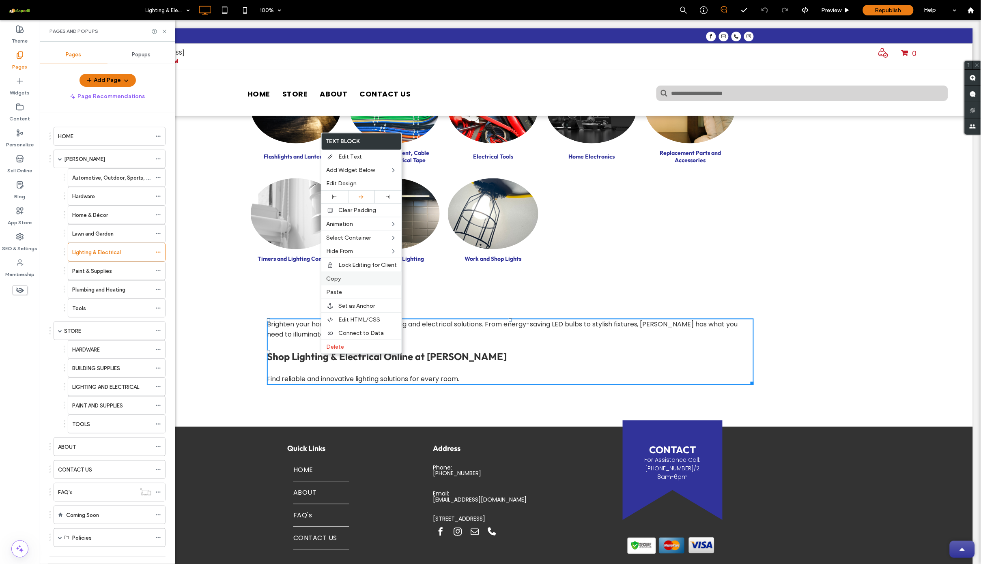
click at [341, 282] on div "Copy" at bounding box center [361, 279] width 80 height 14
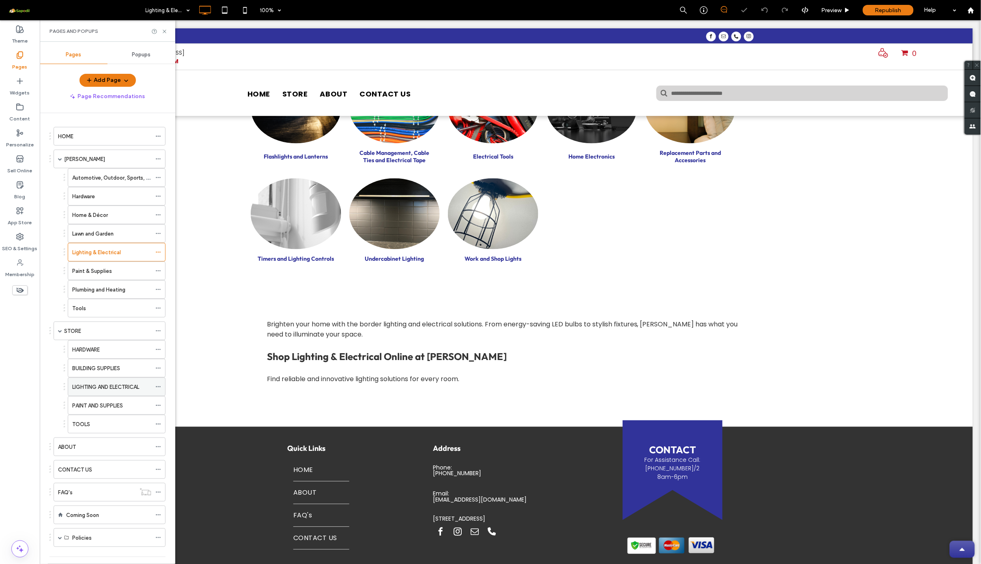
click at [107, 391] on label "LIGHTING AND ELECTRICAL" at bounding box center [105, 387] width 67 height 14
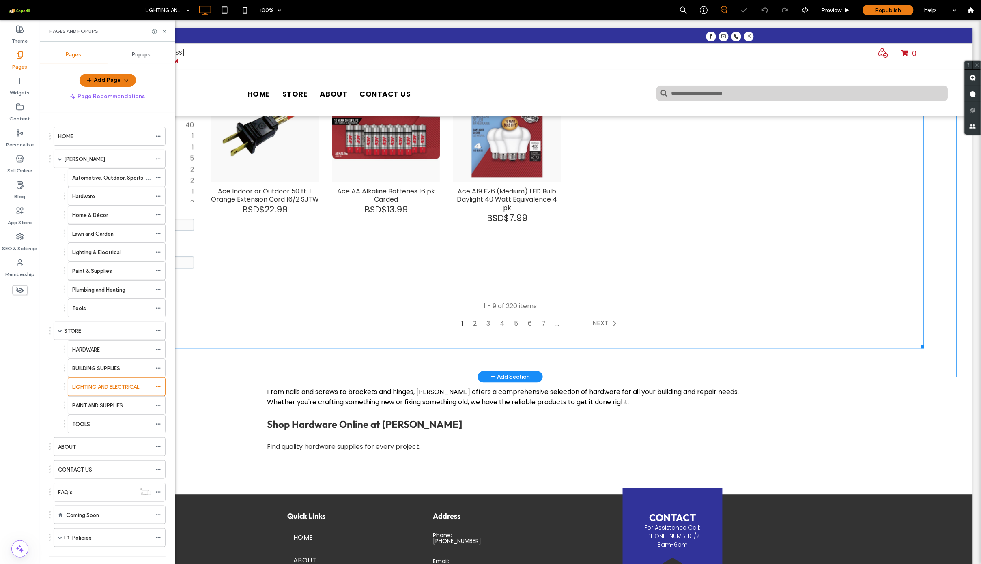
scroll to position [517, 0]
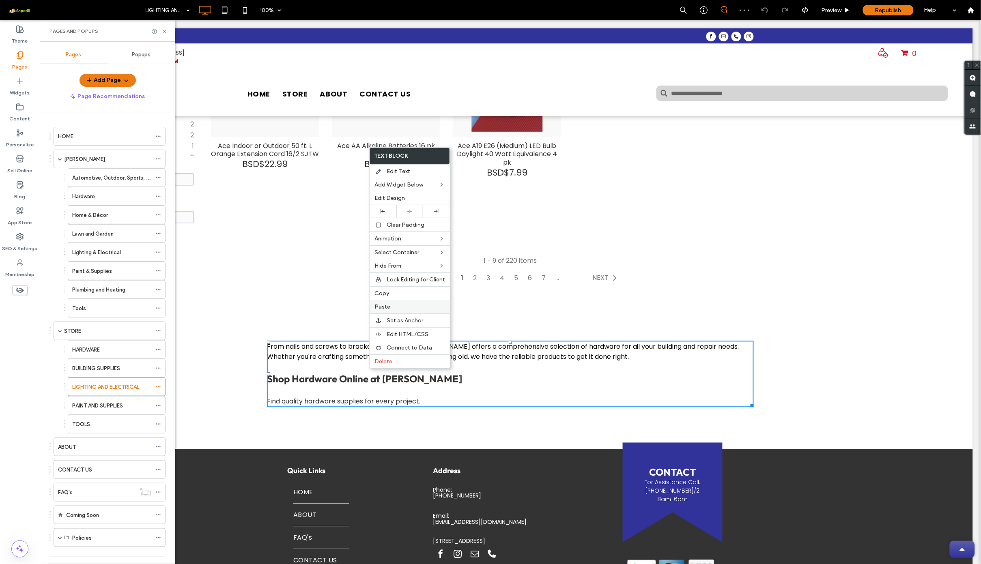
click at [391, 303] on label "Paste" at bounding box center [409, 306] width 71 height 7
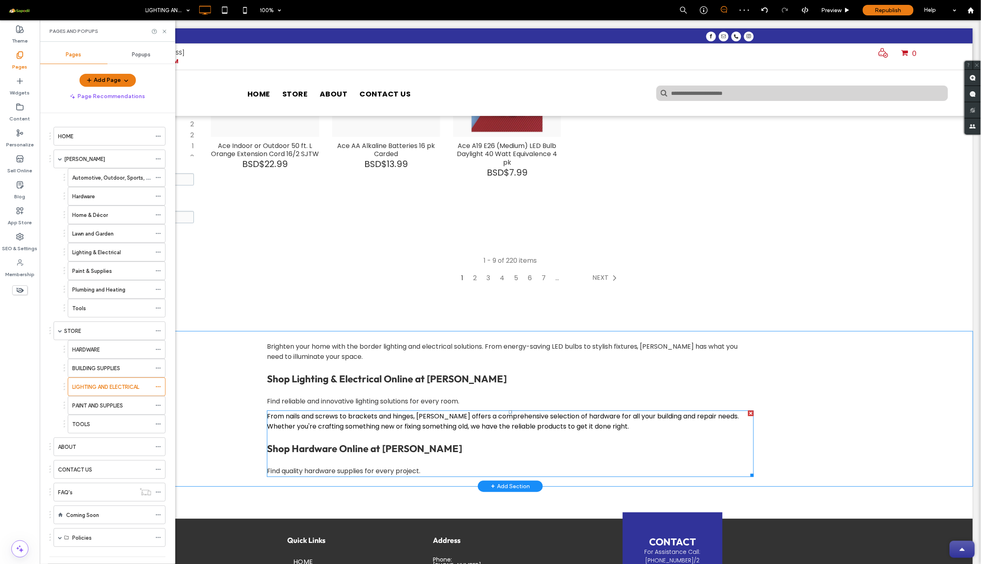
click at [747, 410] on div at bounding box center [750, 413] width 6 height 6
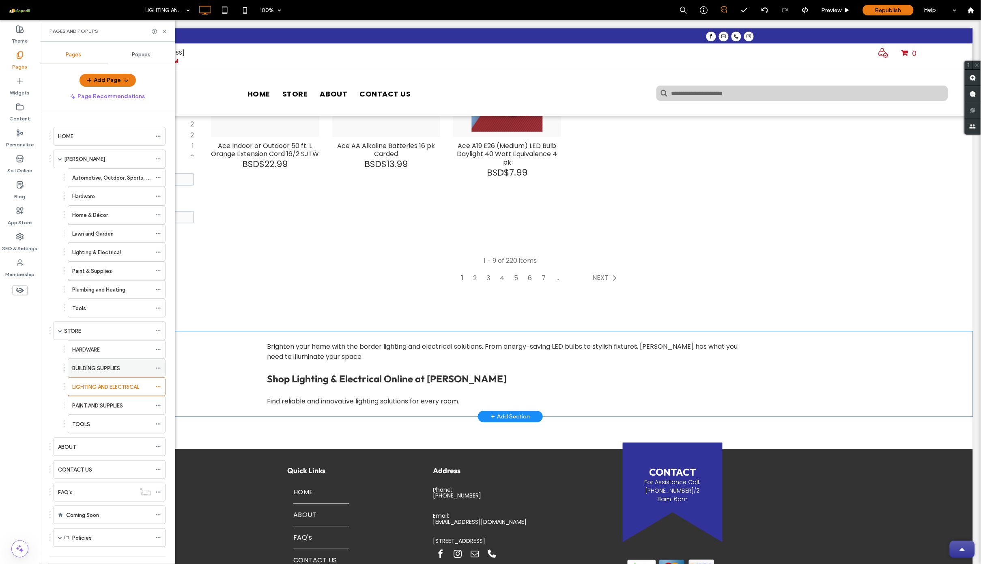
click at [105, 371] on label "BUILDING SUPPLIES" at bounding box center [96, 368] width 48 height 14
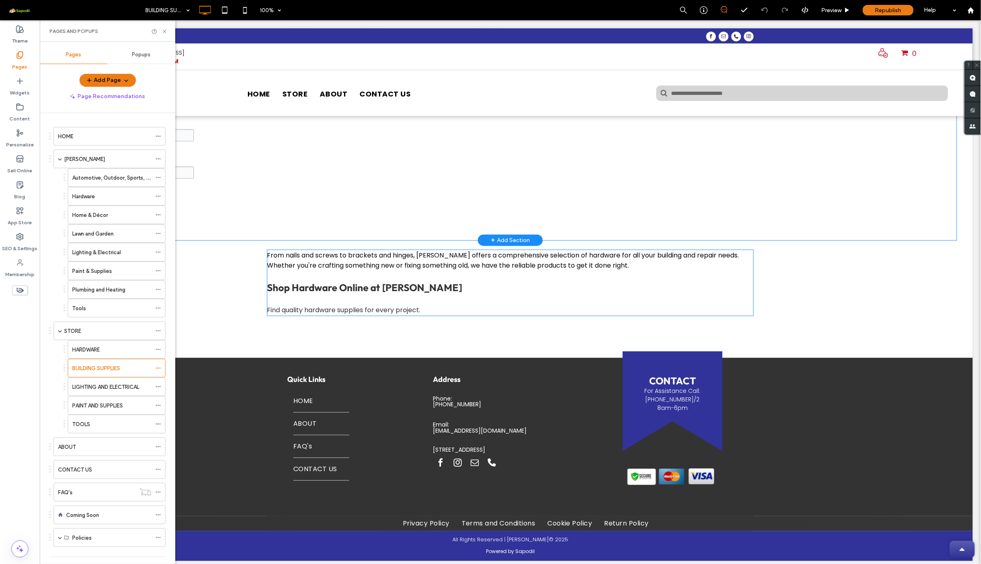
scroll to position [369, 0]
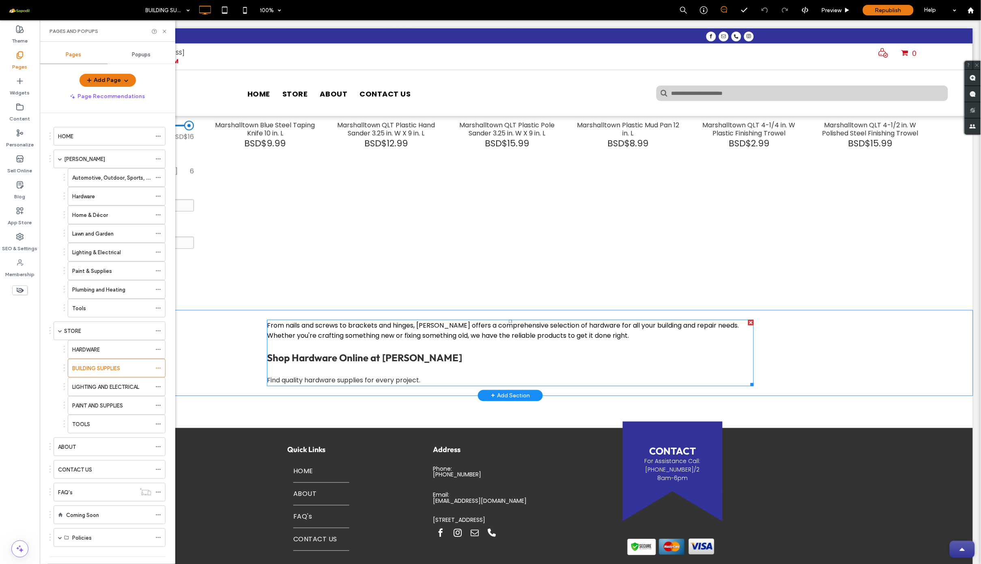
click at [321, 352] on strong "Shop Hardware Online at Dolly Madison" at bounding box center [363, 358] width 195 height 12
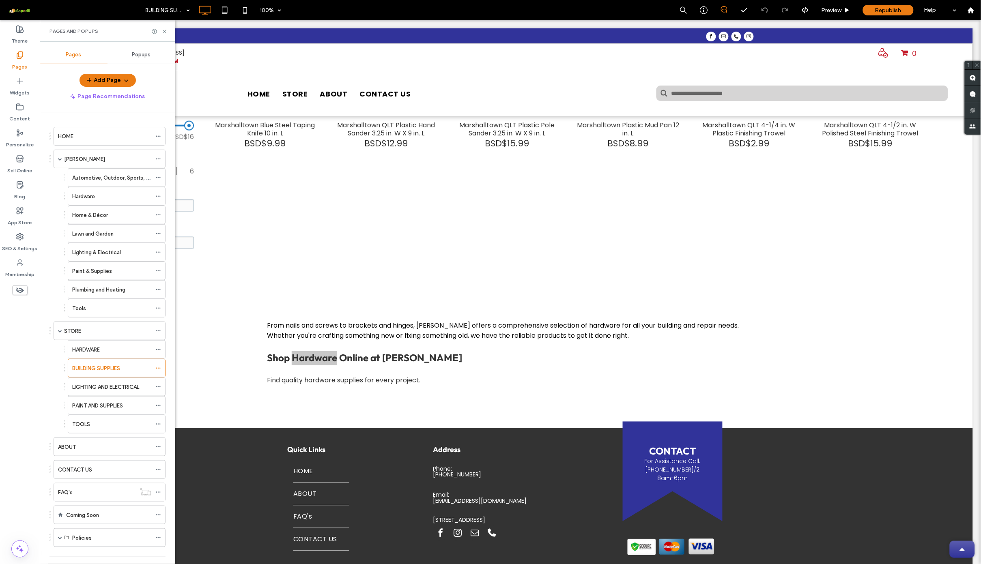
click at [321, 352] on strong "Shop Hardware Online at Dolly Madison" at bounding box center [363, 358] width 195 height 12
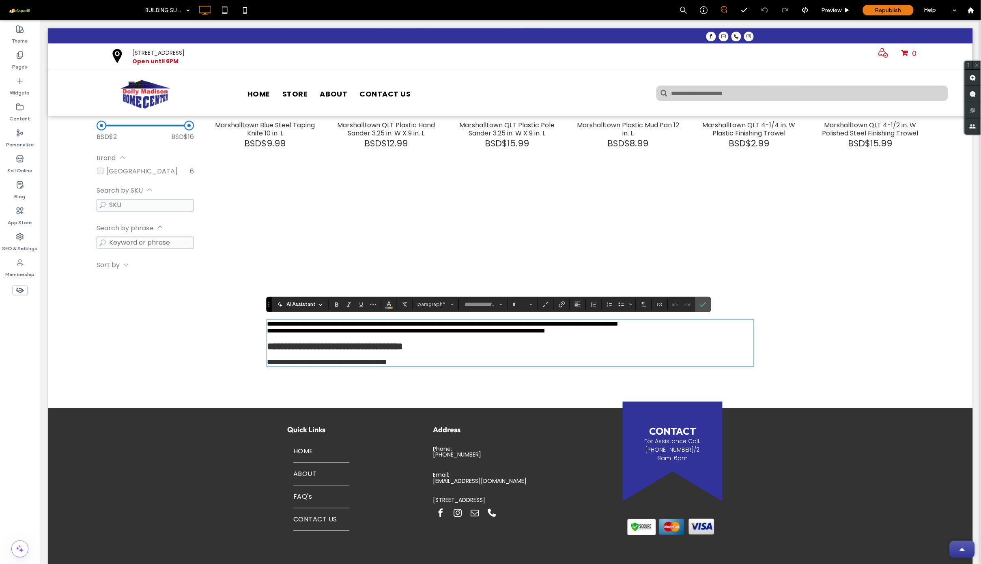
click at [465, 365] on p "**********" at bounding box center [509, 359] width 487 height 14
type input "*******"
type input "**"
type input "******"
type input "**"
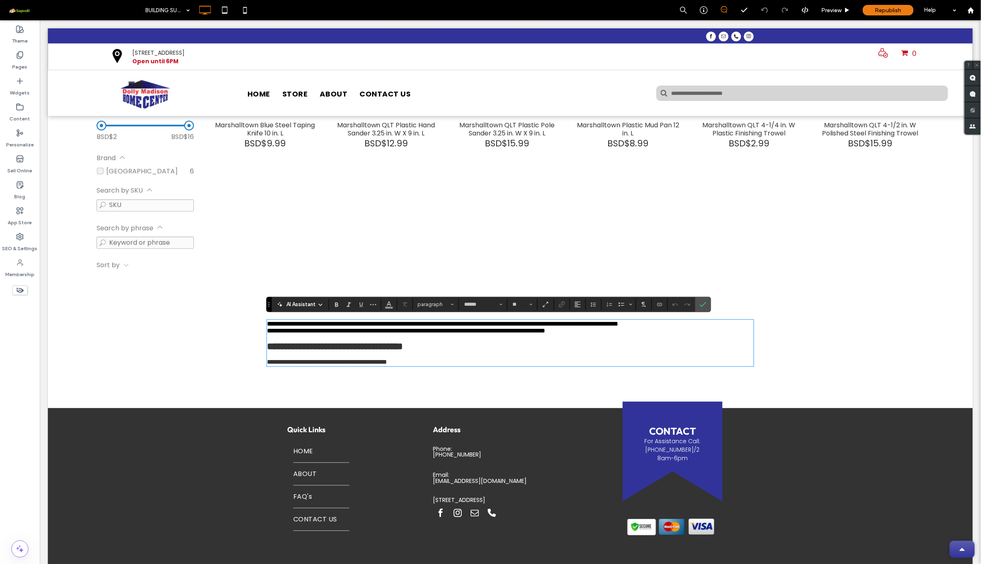
type input "*******"
type input "**"
drag, startPoint x: 448, startPoint y: 376, endPoint x: 245, endPoint y: 324, distance: 208.7
click at [241, 324] on div "**********" at bounding box center [509, 342] width 925 height 65
type input "******"
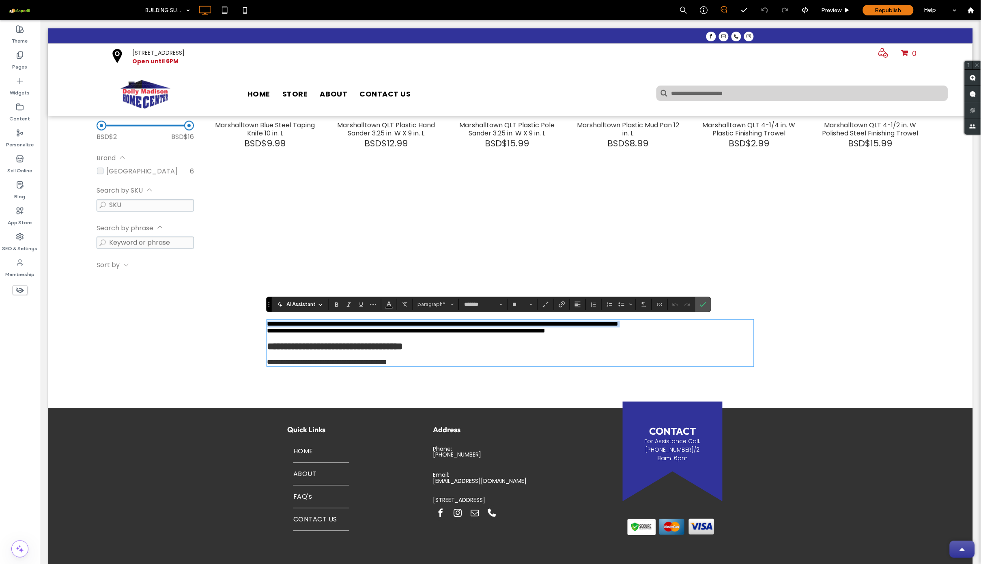
type input "**"
click at [686, 352] on p "**********" at bounding box center [509, 346] width 487 height 11
type input "*"
type input "*******"
type input "**"
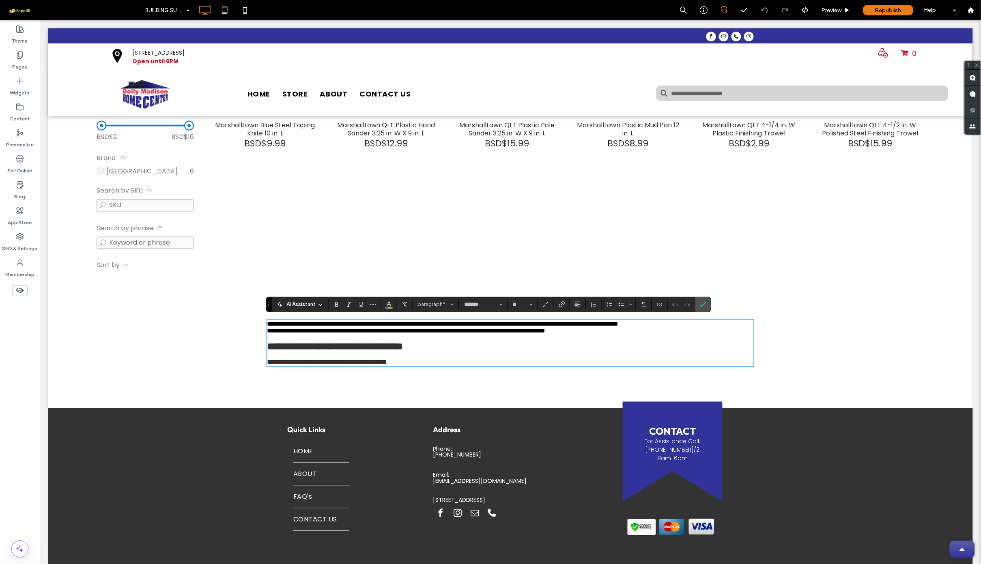
scroll to position [9, 0]
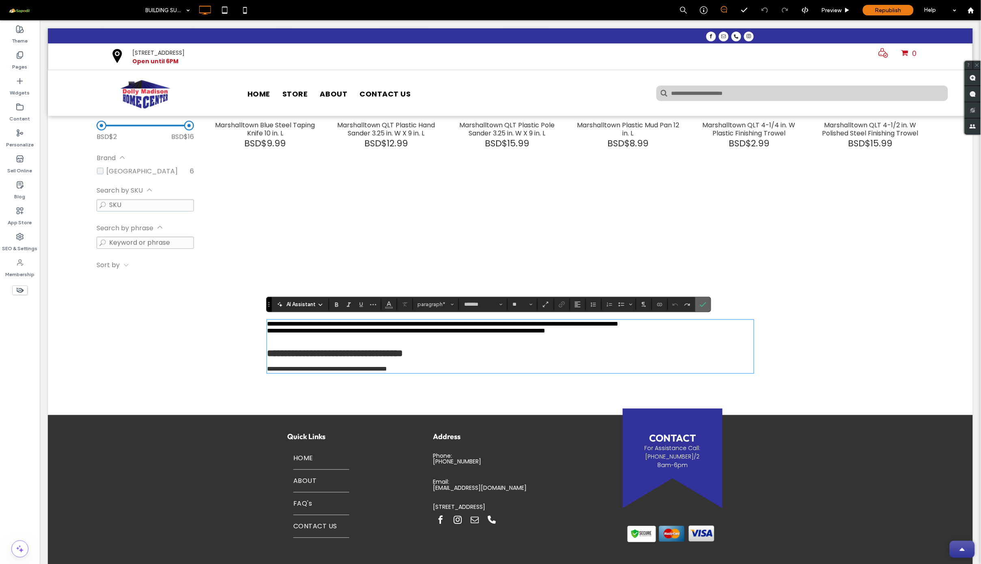
click at [705, 303] on icon "Confirm" at bounding box center [703, 304] width 6 height 6
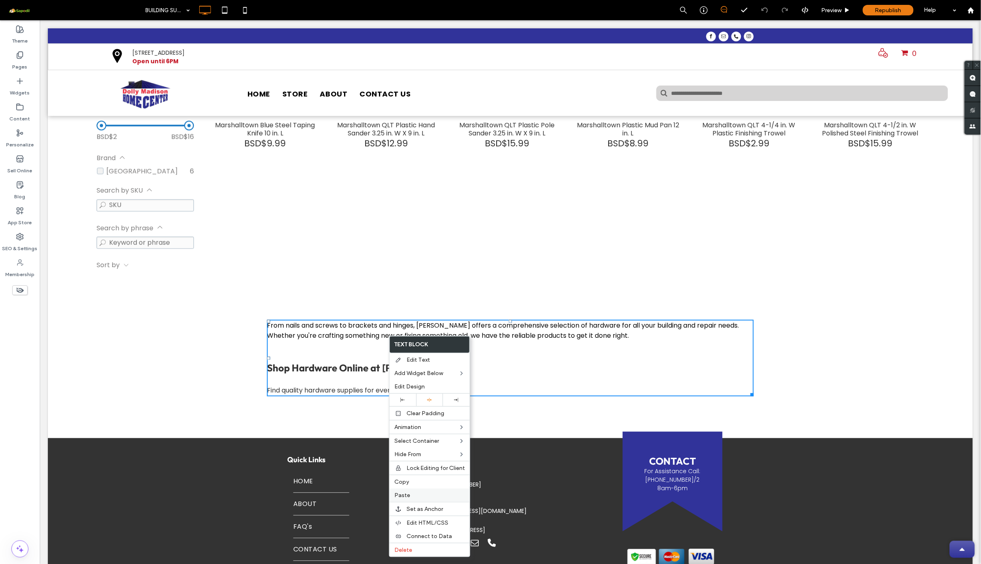
click at [412, 454] on label "Paste" at bounding box center [429, 495] width 71 height 7
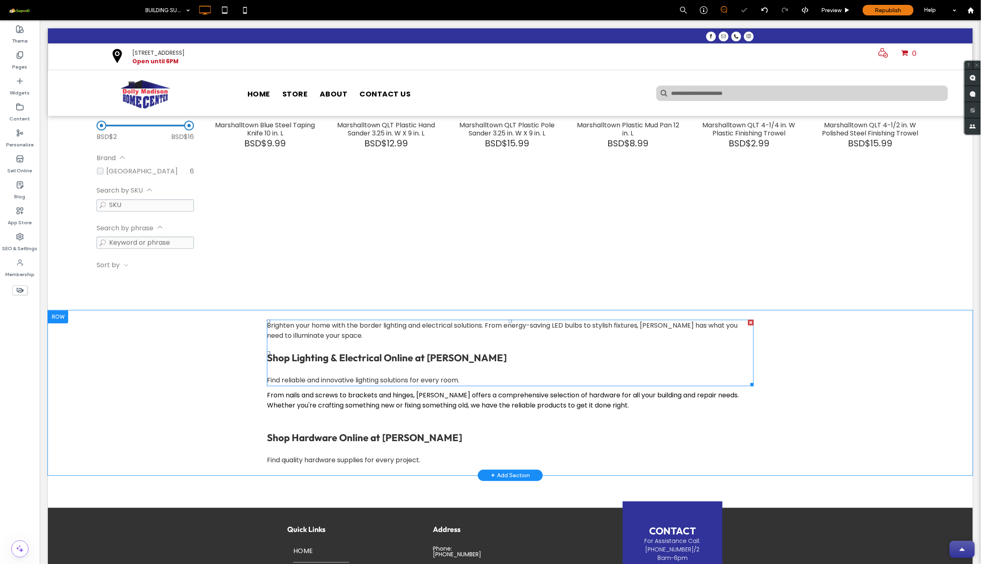
click at [436, 365] on p "Find reliable and innovative lighting solutions for every room." at bounding box center [509, 375] width 487 height 20
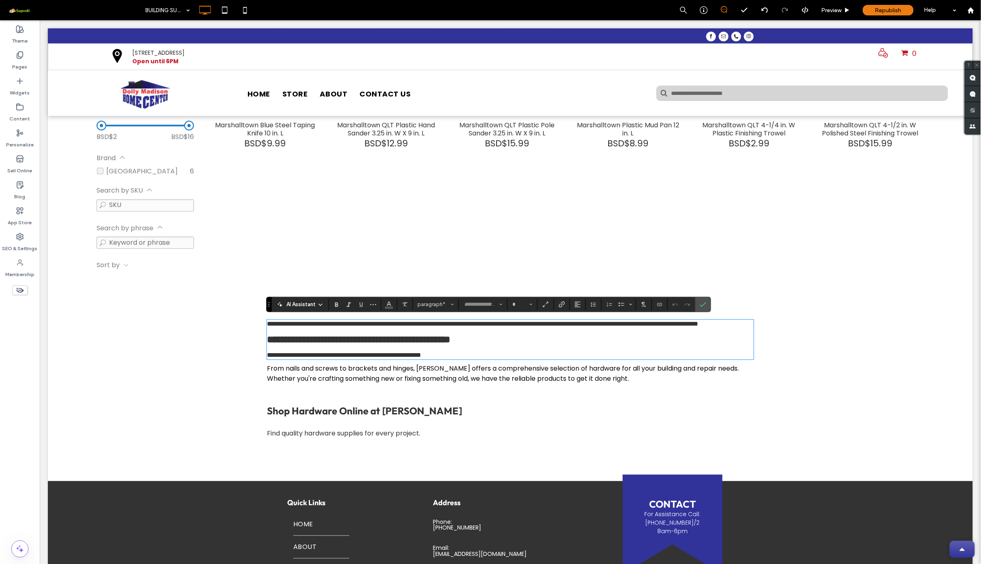
type input "*******"
type input "**"
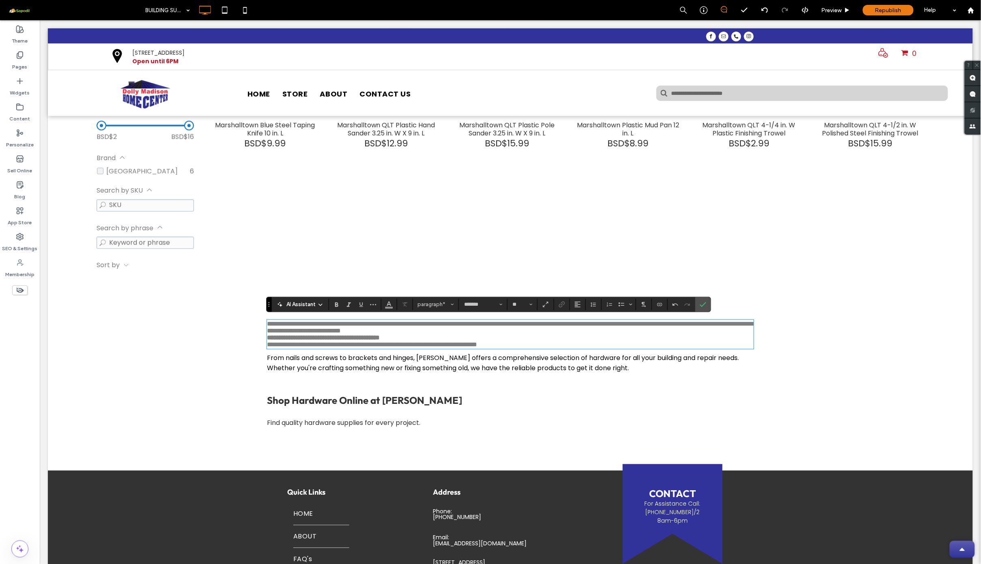
drag, startPoint x: 558, startPoint y: 347, endPoint x: 337, endPoint y: 356, distance: 220.4
click at [337, 348] on p "**********" at bounding box center [509, 341] width 487 height 14
click at [406, 406] on strong "Shop Hardware Online at Dolly Madison" at bounding box center [363, 400] width 195 height 12
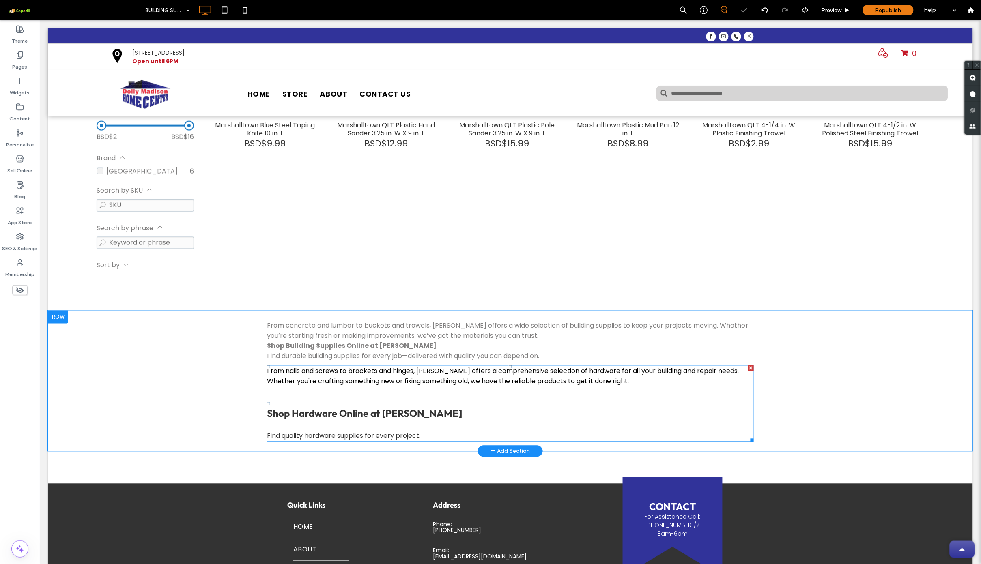
click at [392, 412] on strong "Shop Hardware Online at Dolly Madison" at bounding box center [363, 413] width 195 height 12
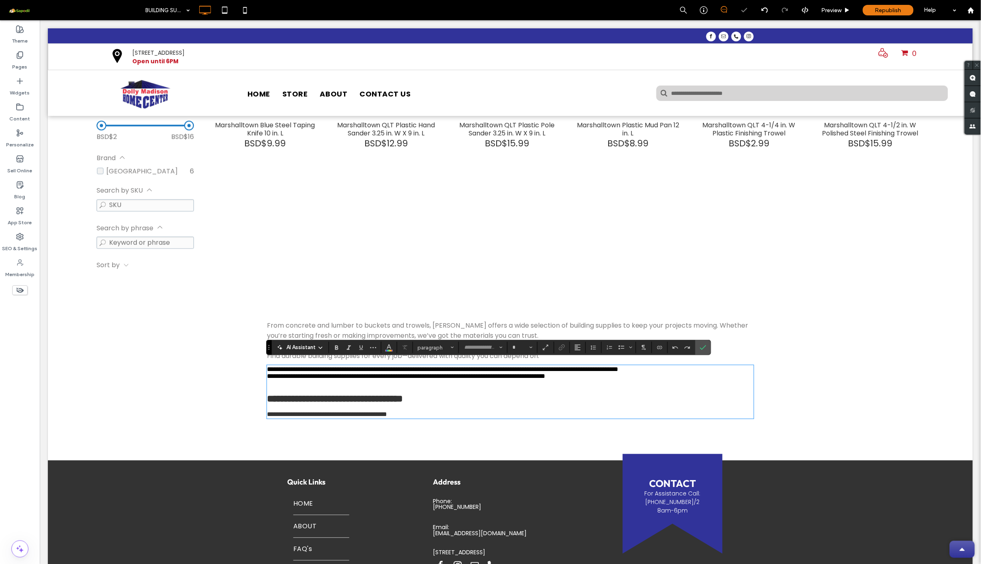
type input "******"
type input "**"
click at [392, 403] on strong "**********" at bounding box center [334, 399] width 136 height 10
type input "*******"
type input "**"
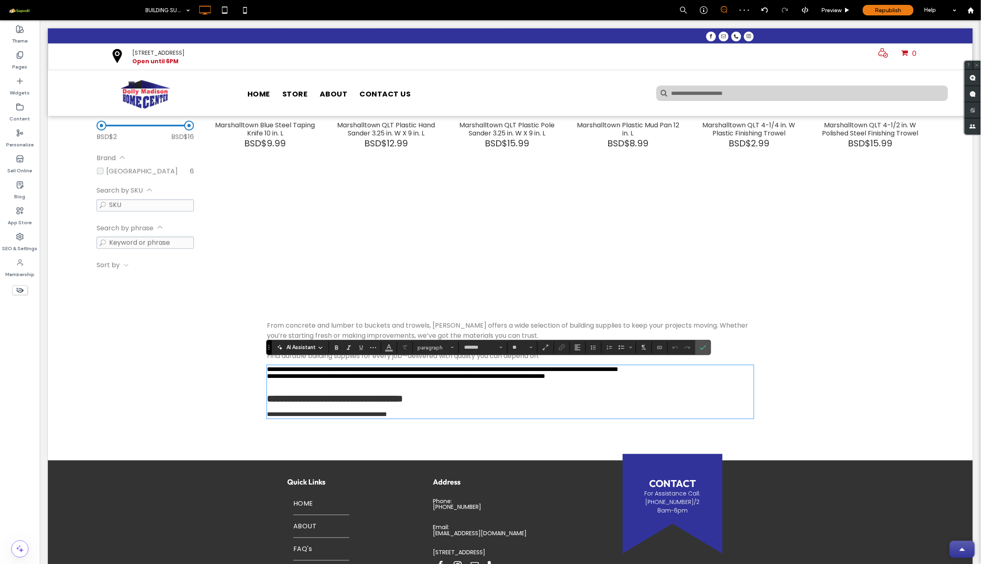
drag, startPoint x: 457, startPoint y: 380, endPoint x: 436, endPoint y: 380, distance: 21.1
click at [436, 380] on p at bounding box center [509, 383] width 487 height 7
click at [471, 321] on span "From concrete and lumber to buckets and trowels, Dolly Madison offers a wide se…" at bounding box center [506, 330] width 481 height 19
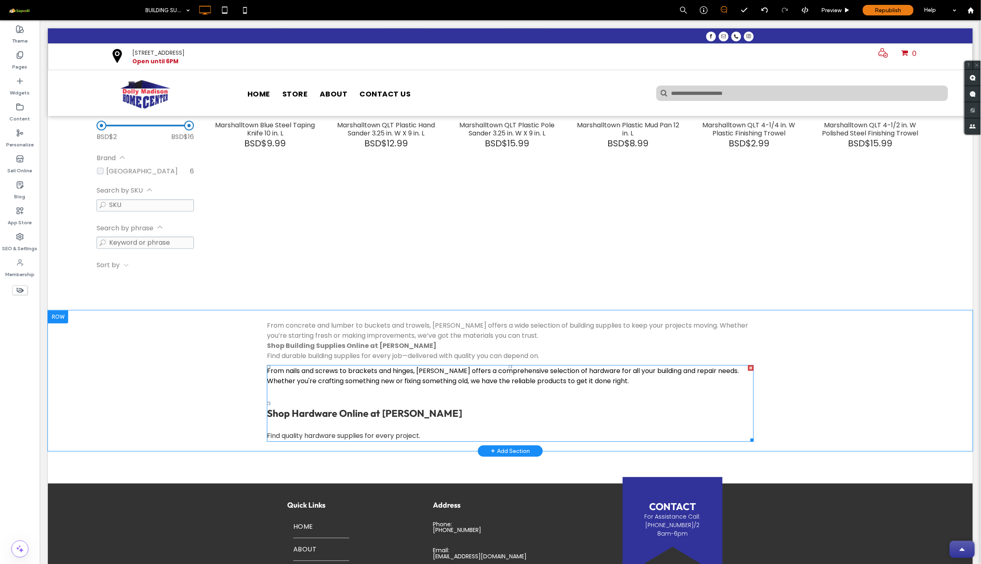
click at [412, 408] on strong "Shop Hardware Online at Dolly Madison" at bounding box center [363, 413] width 195 height 12
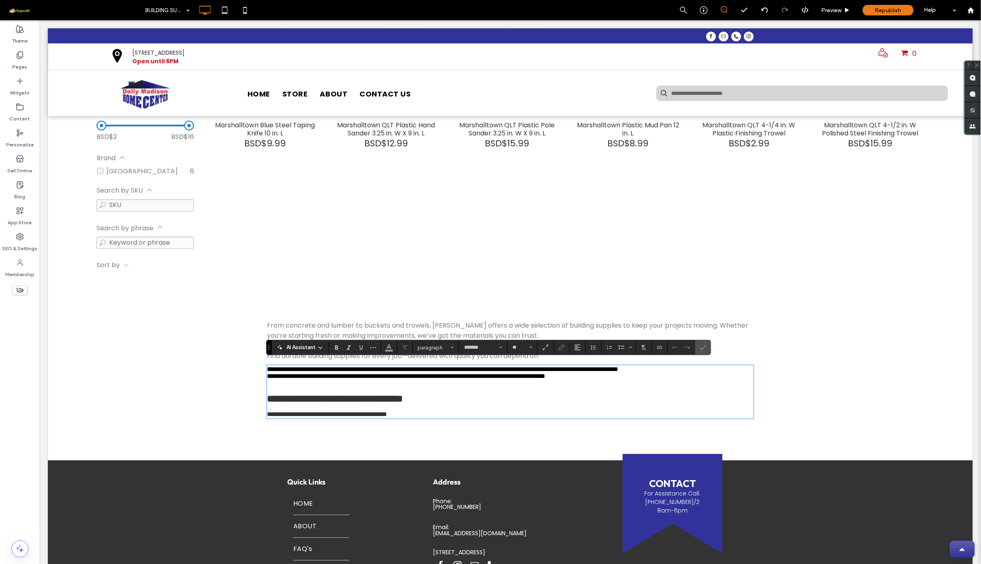
type input "******"
type input "**"
click at [402, 403] on strong "**********" at bounding box center [334, 399] width 136 height 10
type input "*******"
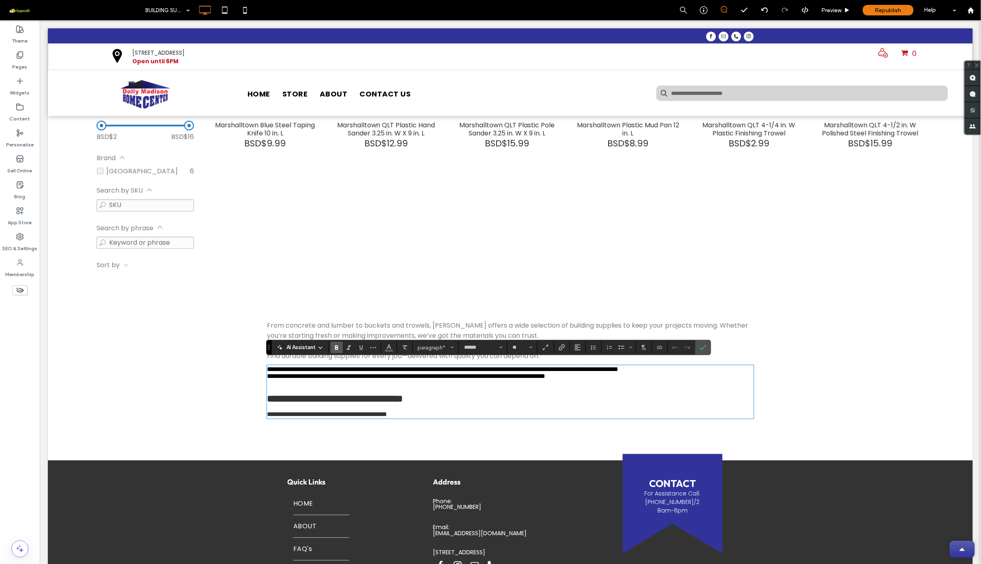
type input "**"
click at [447, 373] on span "**********" at bounding box center [405, 376] width 278 height 6
click at [501, 326] on span "From concrete and lumber to buckets and trowels, Dolly Madison offers a wide se…" at bounding box center [506, 330] width 481 height 19
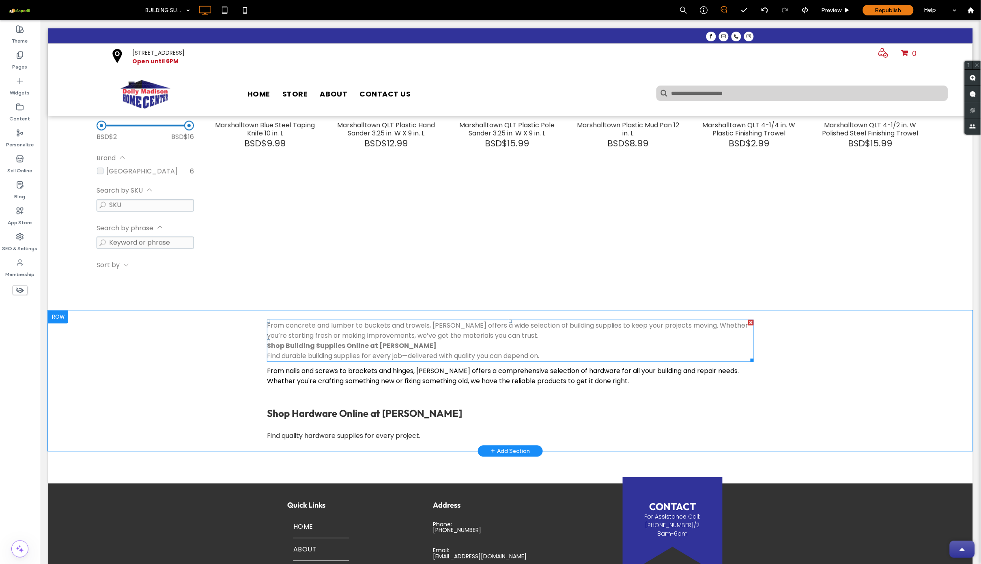
click at [532, 341] on p "Shop Building Supplies Online at Dolly Madison Find durable building supplies f…" at bounding box center [509, 351] width 487 height 20
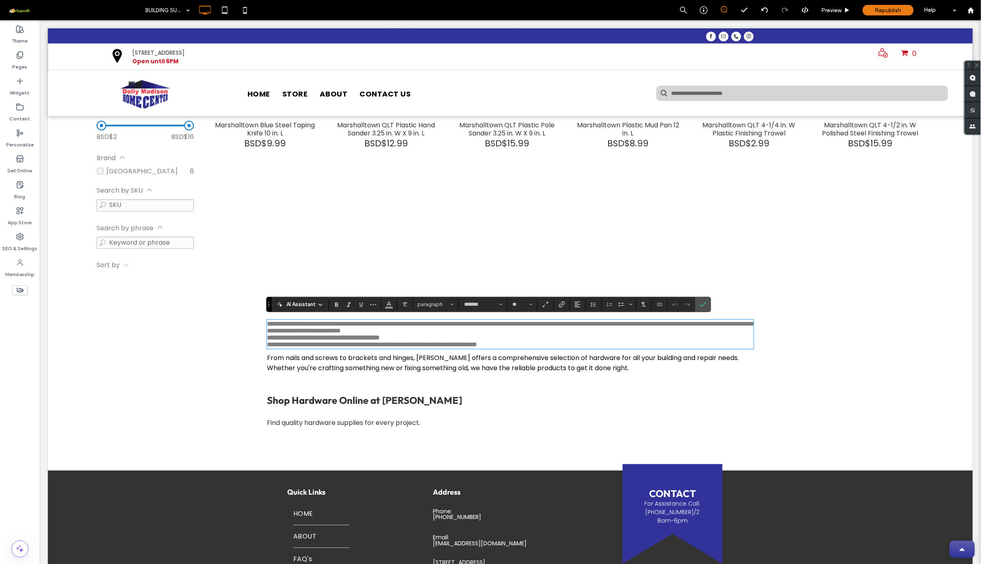
click at [532, 341] on p "**********" at bounding box center [509, 341] width 487 height 14
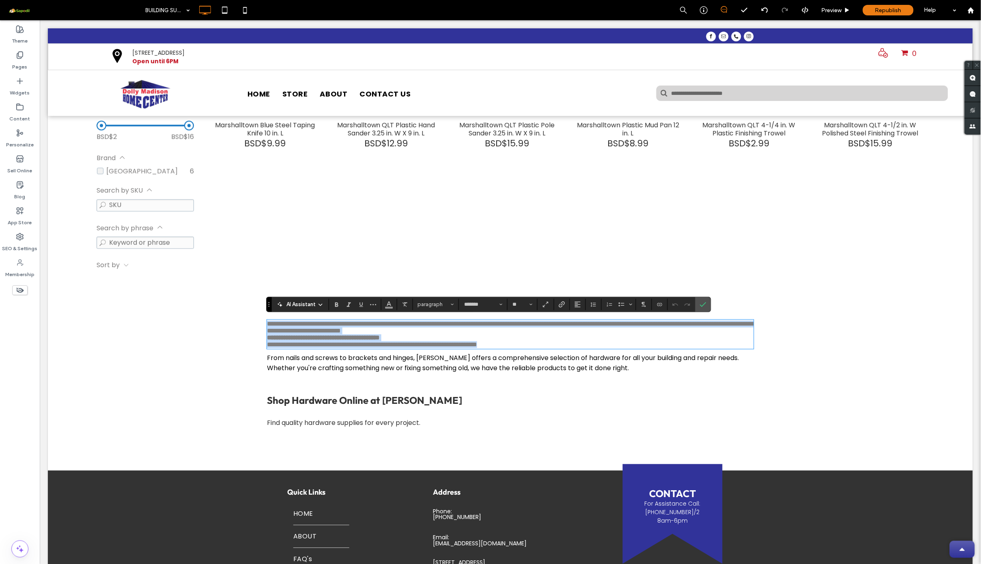
drag, startPoint x: 550, startPoint y: 352, endPoint x: 262, endPoint y: 318, distance: 289.4
click at [262, 318] on div "**********" at bounding box center [509, 374] width 925 height 128
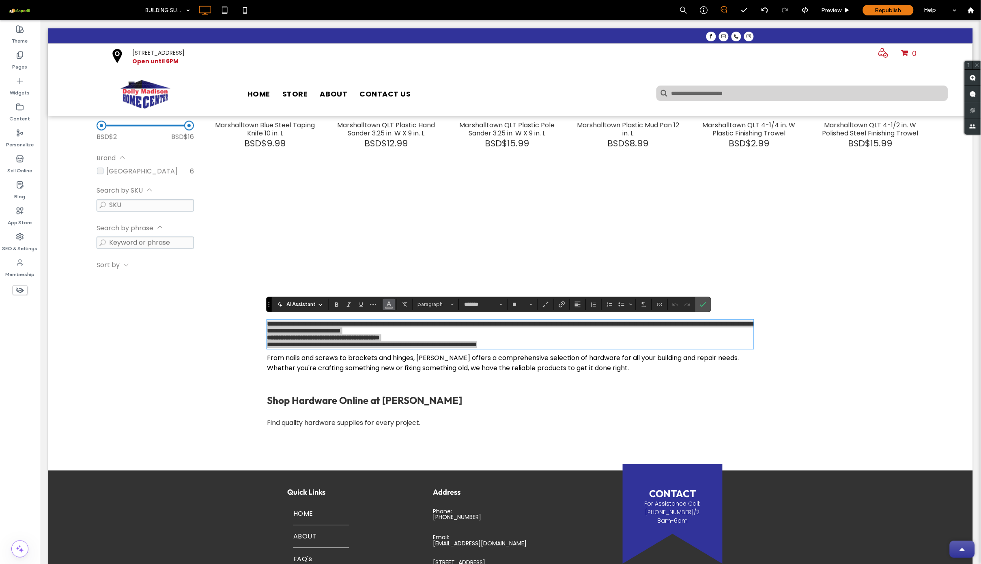
click at [390, 305] on use "Color" at bounding box center [389, 303] width 4 height 4
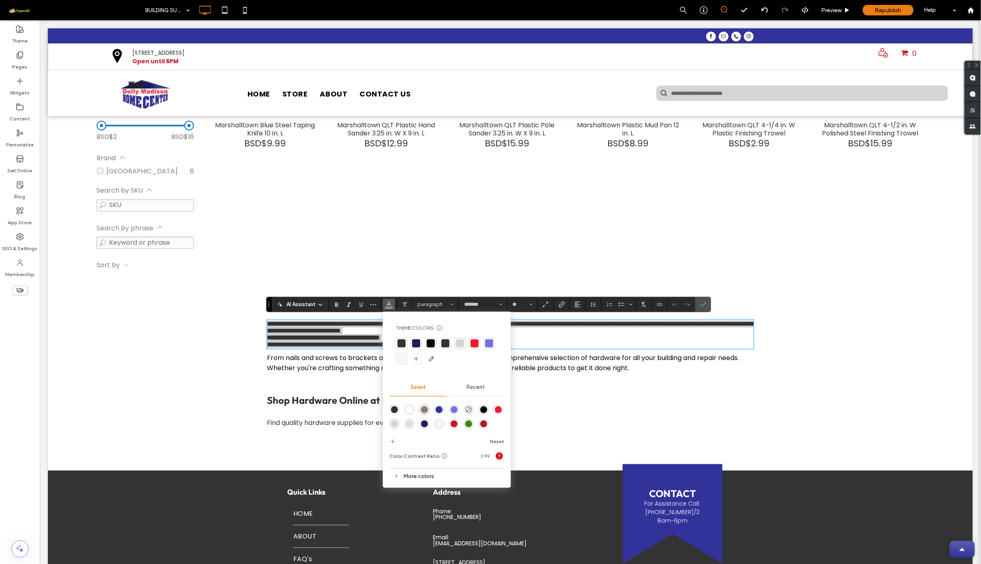
click at [432, 344] on div at bounding box center [431, 343] width 8 height 8
click at [546, 337] on p "**********" at bounding box center [509, 341] width 487 height 14
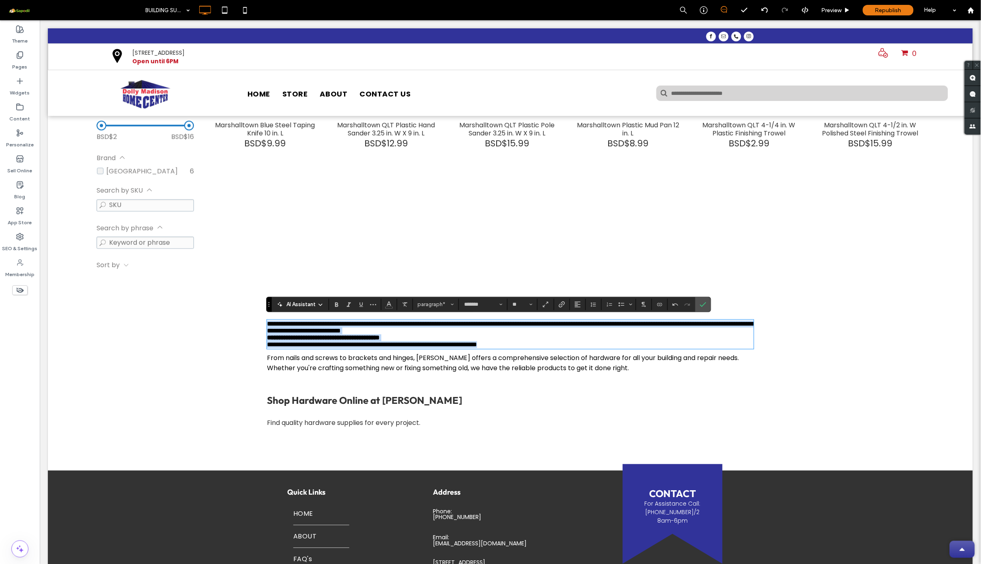
click at [516, 345] on p "**********" at bounding box center [509, 341] width 487 height 14
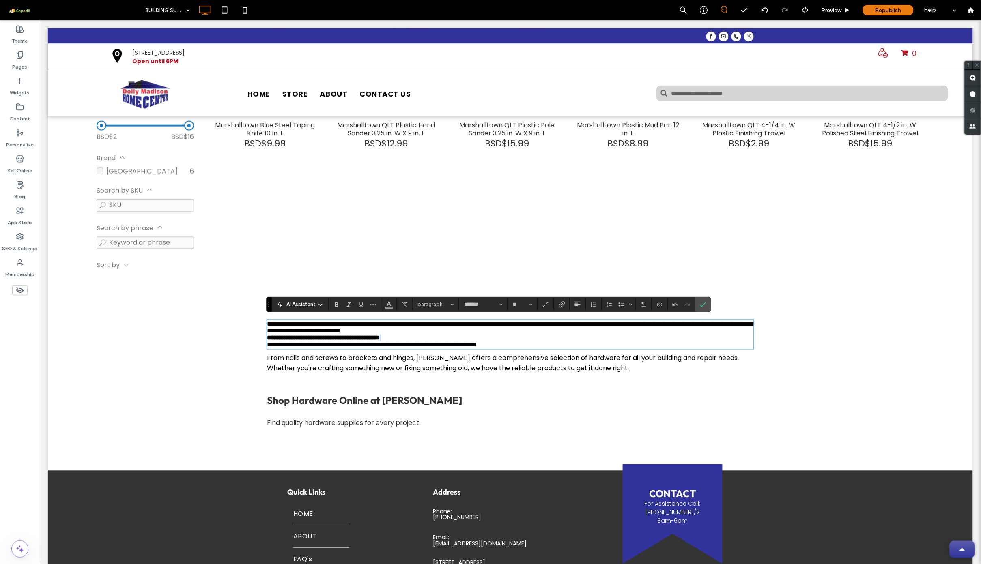
click at [516, 345] on p "**********" at bounding box center [509, 341] width 487 height 14
click at [506, 306] on section "*******" at bounding box center [483, 304] width 48 height 11
click at [502, 306] on icon "Font & Font weight" at bounding box center [500, 304] width 3 height 3
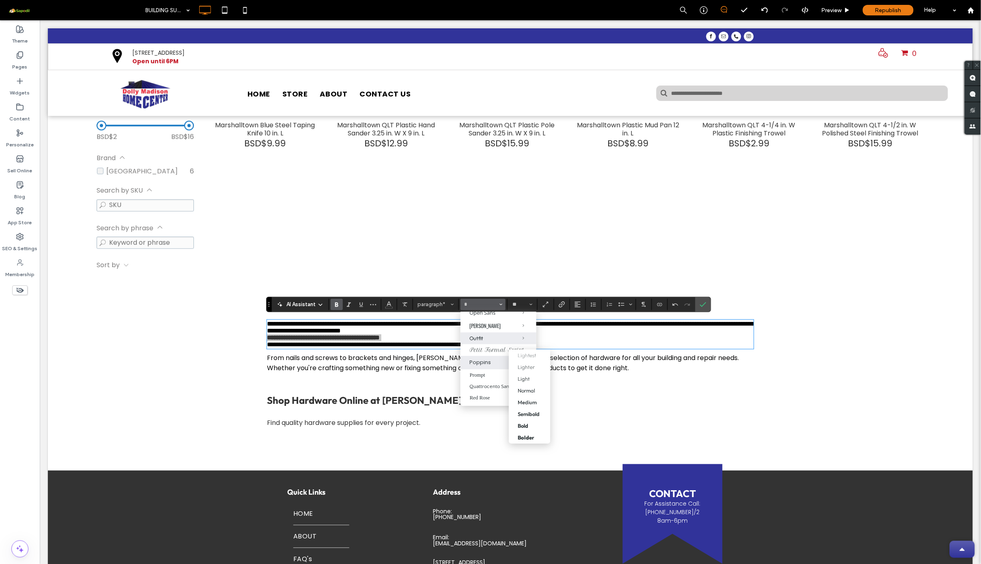
click at [498, 344] on span "Outfit" at bounding box center [517, 339] width 38 height 12
type input "******"
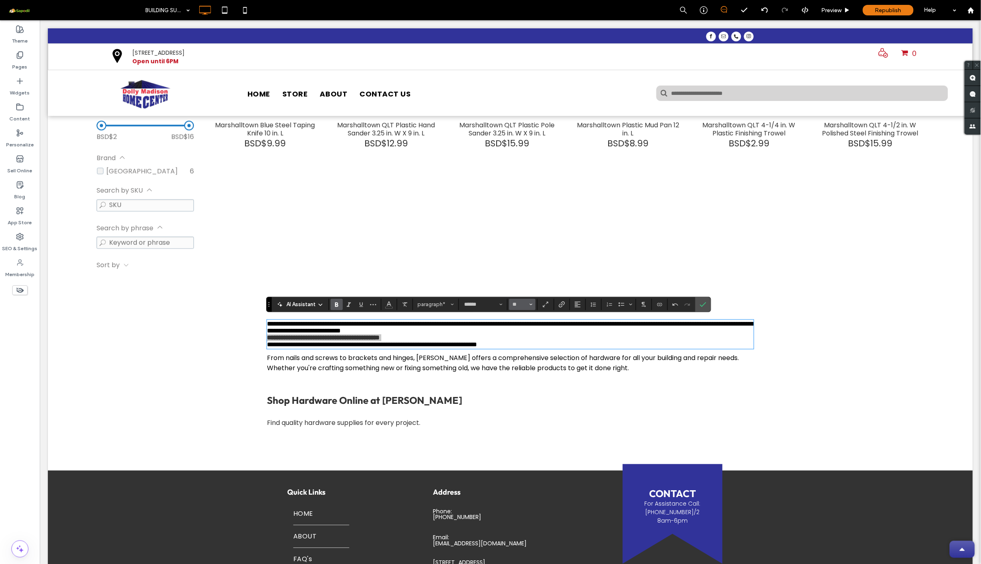
click at [531, 302] on span "Size" at bounding box center [530, 304] width 3 height 11
click at [523, 345] on label "24" at bounding box center [522, 342] width 26 height 11
type input "**"
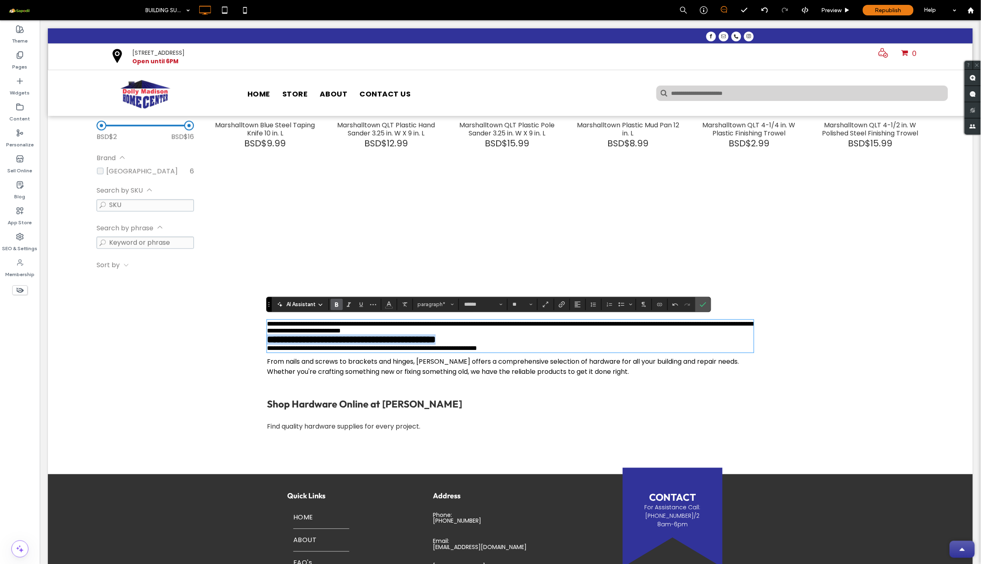
click at [541, 334] on p "**********" at bounding box center [509, 327] width 487 height 14
type input "*******"
type input "**"
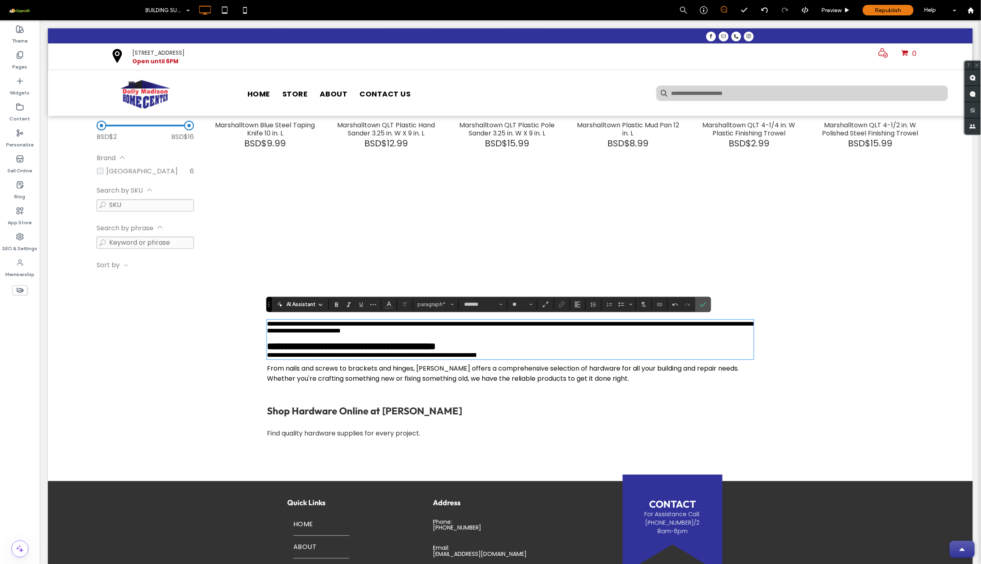
click at [476, 358] on span "**********" at bounding box center [371, 355] width 210 height 6
type input "******"
type input "**"
click at [509, 357] on p "**********" at bounding box center [509, 349] width 487 height 17
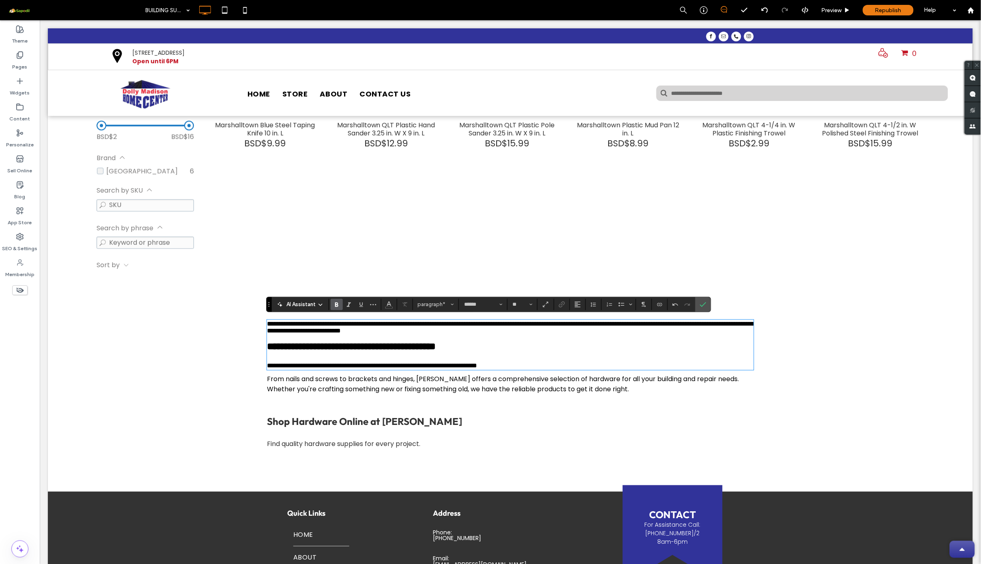
click at [532, 394] on span "Whether you're crafting something new or fixing something old, we have the reli…" at bounding box center [447, 388] width 362 height 9
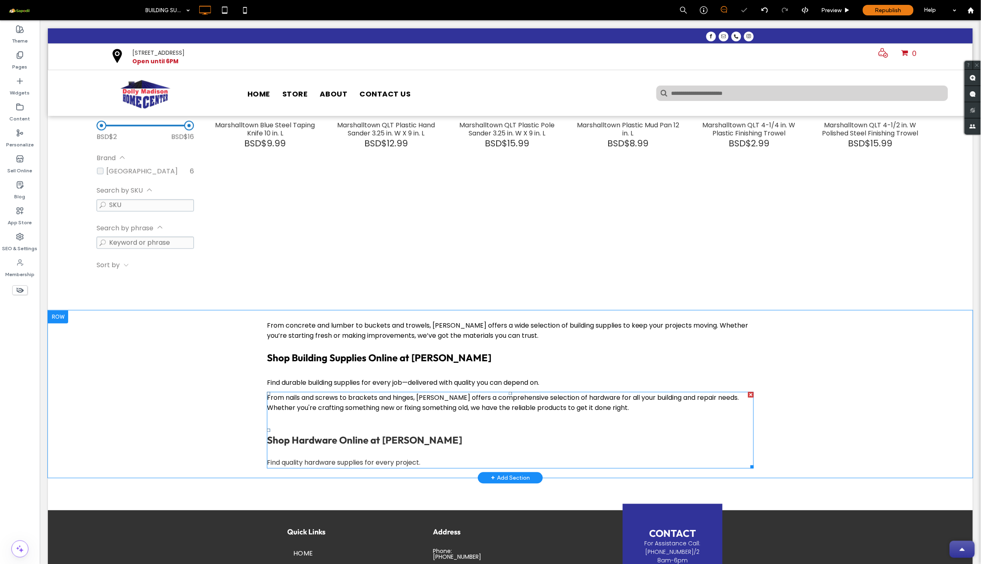
click at [747, 392] on div at bounding box center [750, 395] width 6 height 6
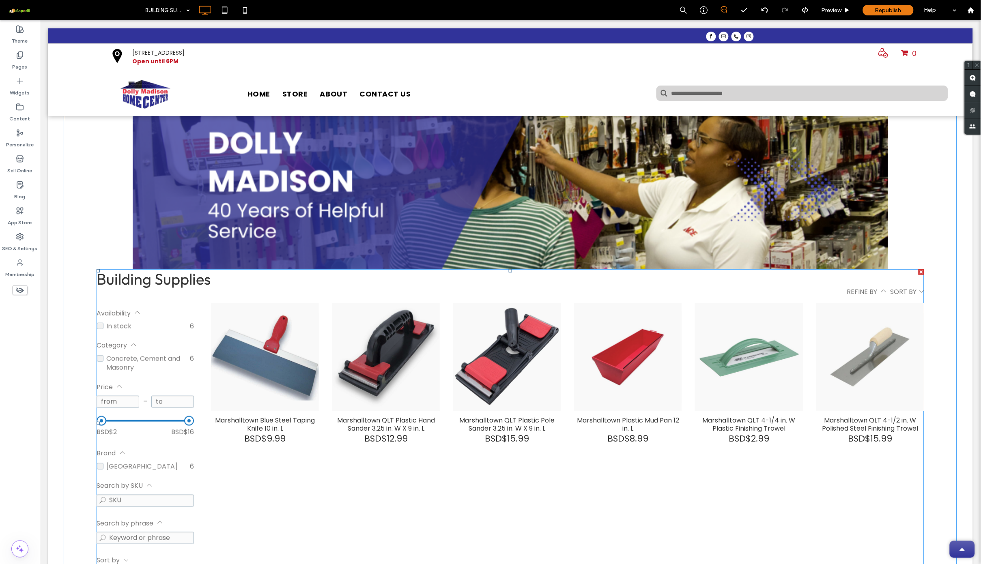
scroll to position [0, 0]
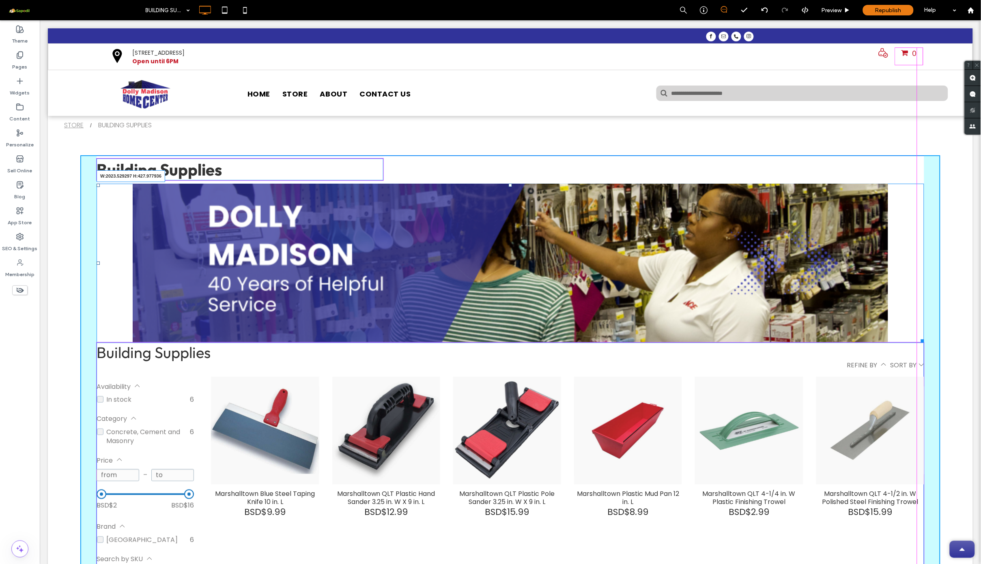
drag, startPoint x: 914, startPoint y: 337, endPoint x: 920, endPoint y: 351, distance: 15.7
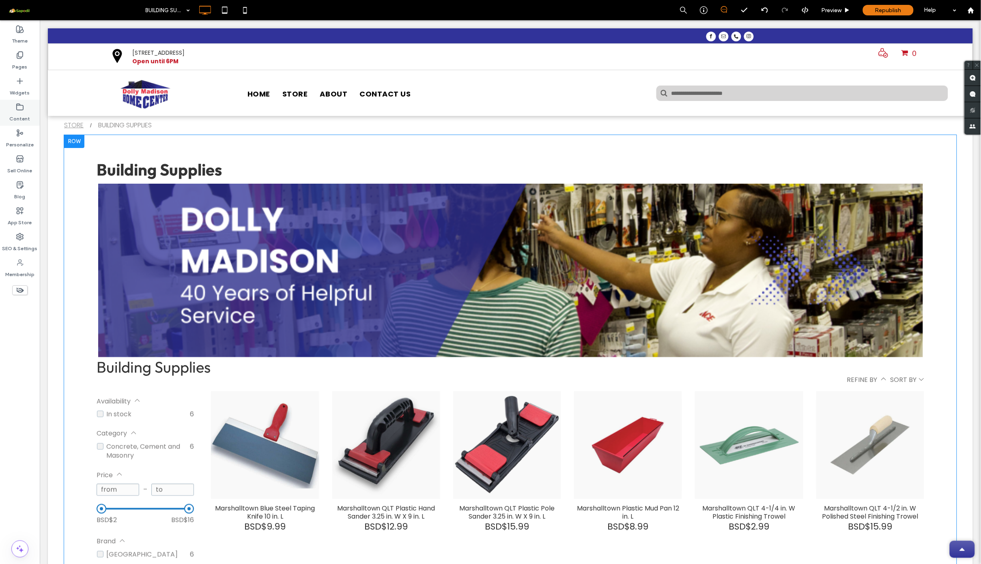
click at [22, 107] on icon at bounding box center [20, 107] width 8 height 8
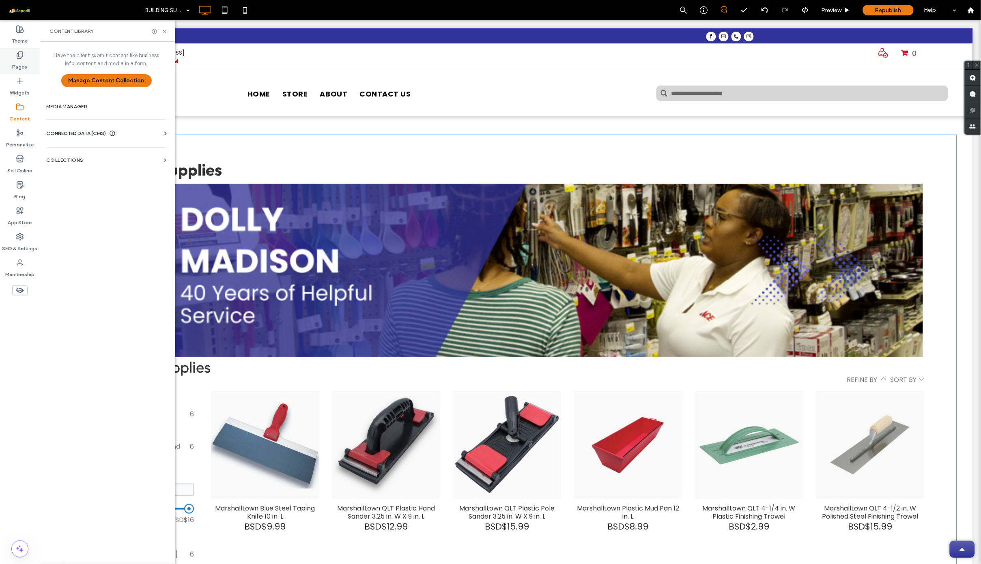
click at [21, 59] on label "Pages" at bounding box center [20, 64] width 15 height 11
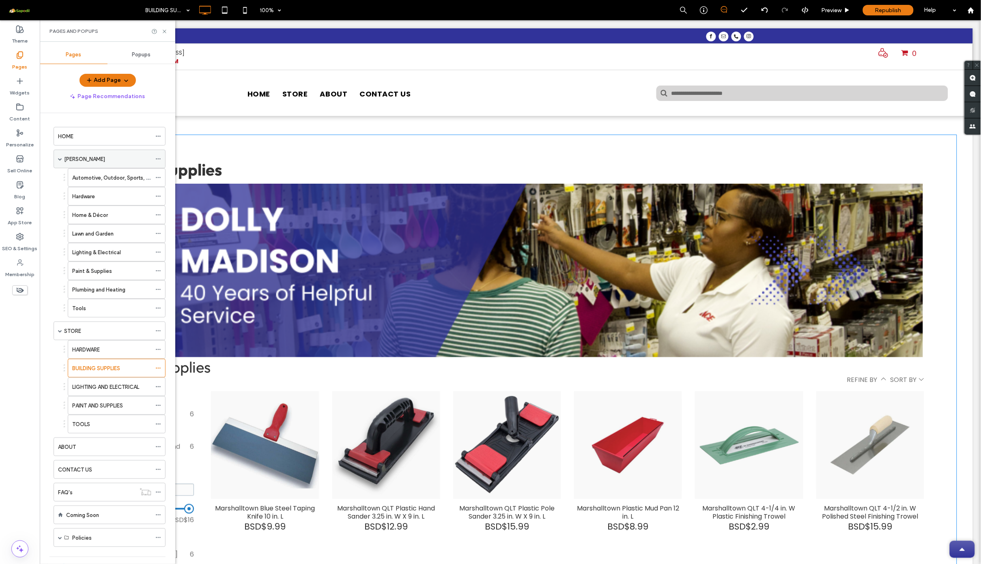
click at [62, 160] on span at bounding box center [60, 159] width 4 height 4
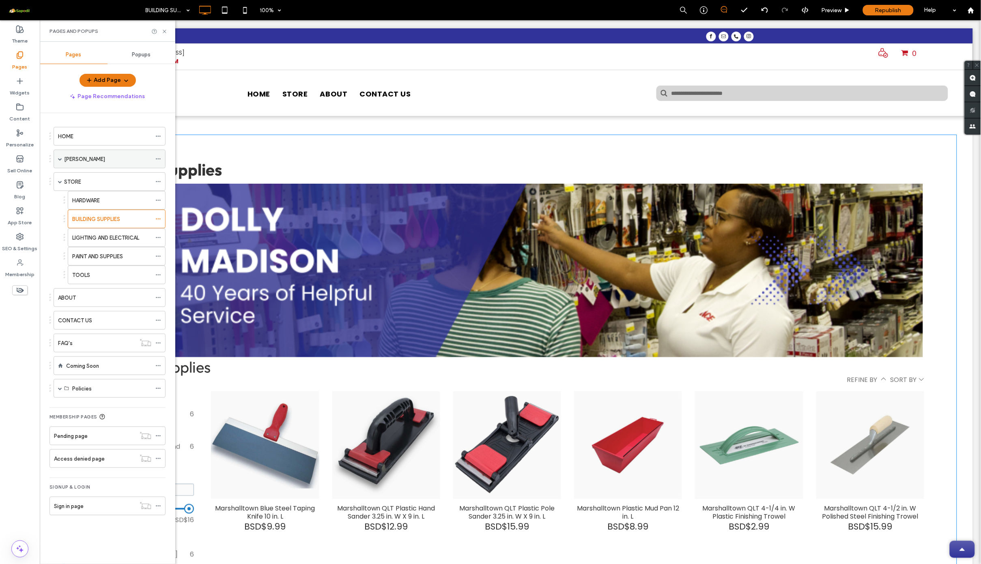
click at [62, 160] on span at bounding box center [60, 159] width 4 height 4
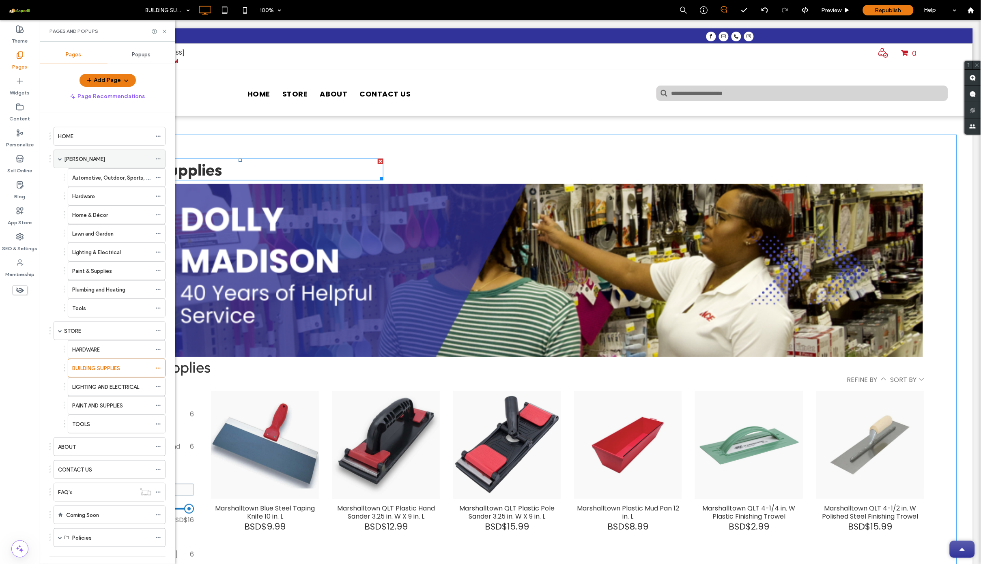
click at [158, 156] on icon at bounding box center [158, 159] width 6 height 6
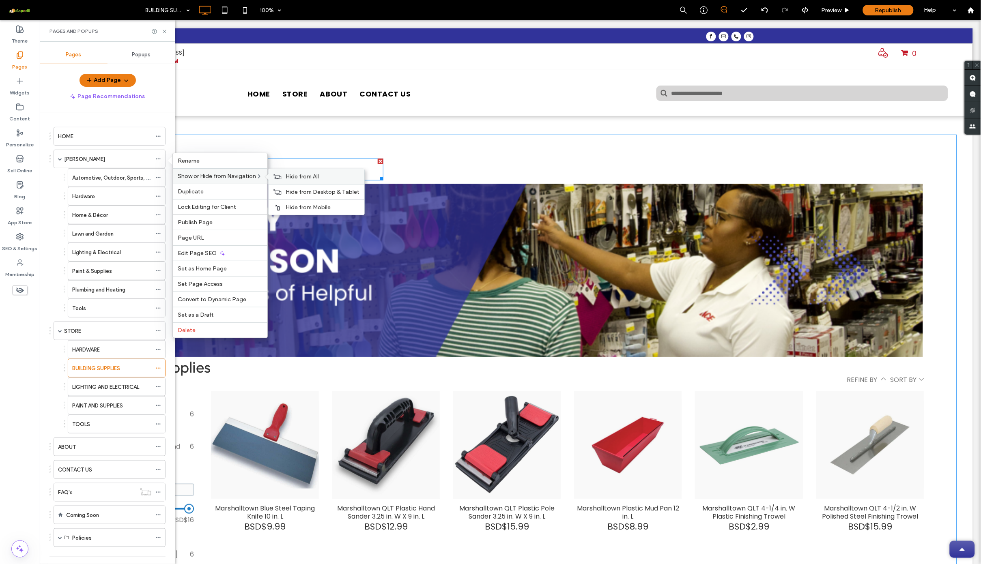
click at [290, 179] on span "Hide from All" at bounding box center [301, 176] width 33 height 7
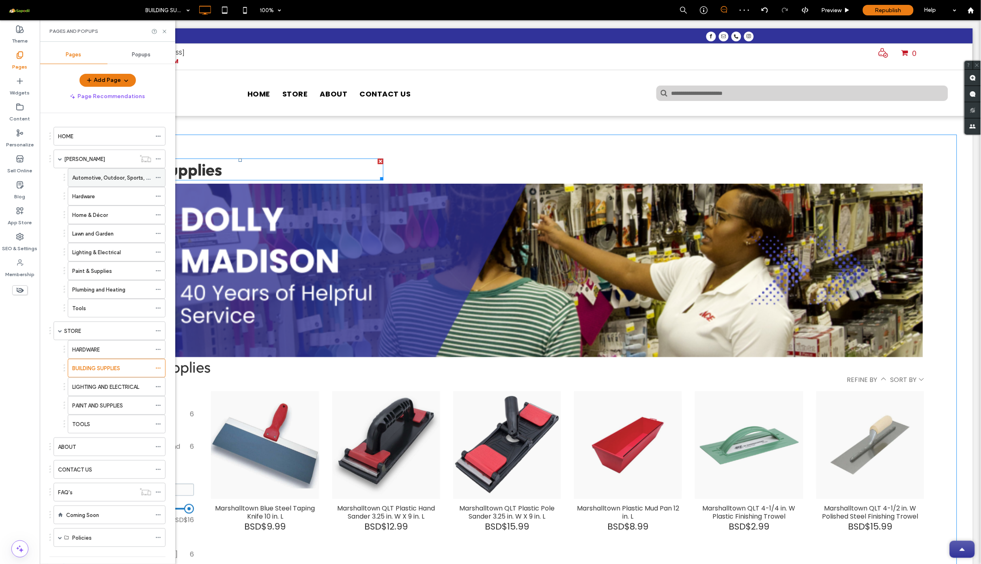
click at [158, 177] on icon at bounding box center [158, 178] width 6 height 6
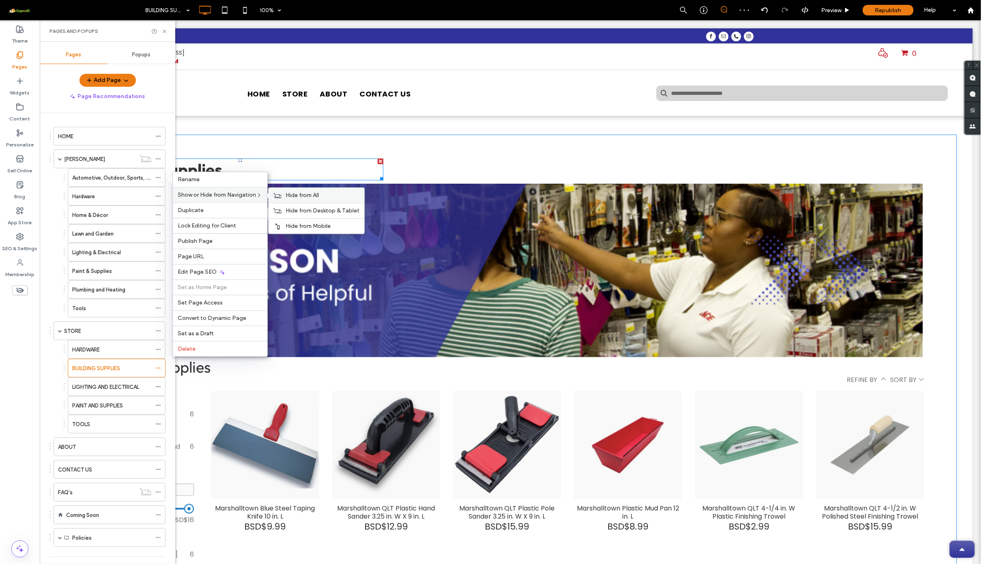
click at [298, 193] on span "Hide from All" at bounding box center [301, 195] width 33 height 7
click at [158, 195] on icon at bounding box center [158, 196] width 6 height 6
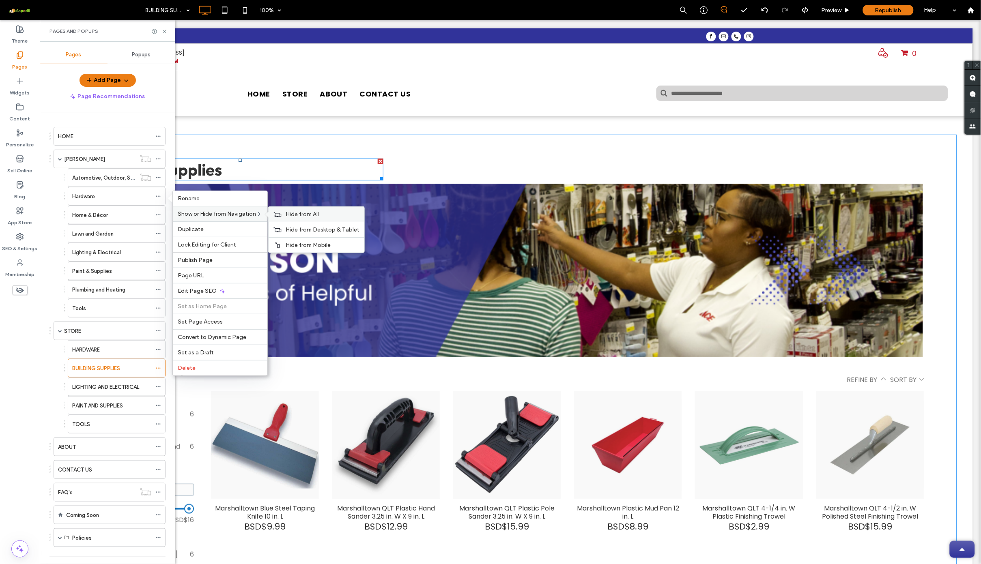
click at [285, 217] on div "Hide from All" at bounding box center [316, 214] width 96 height 15
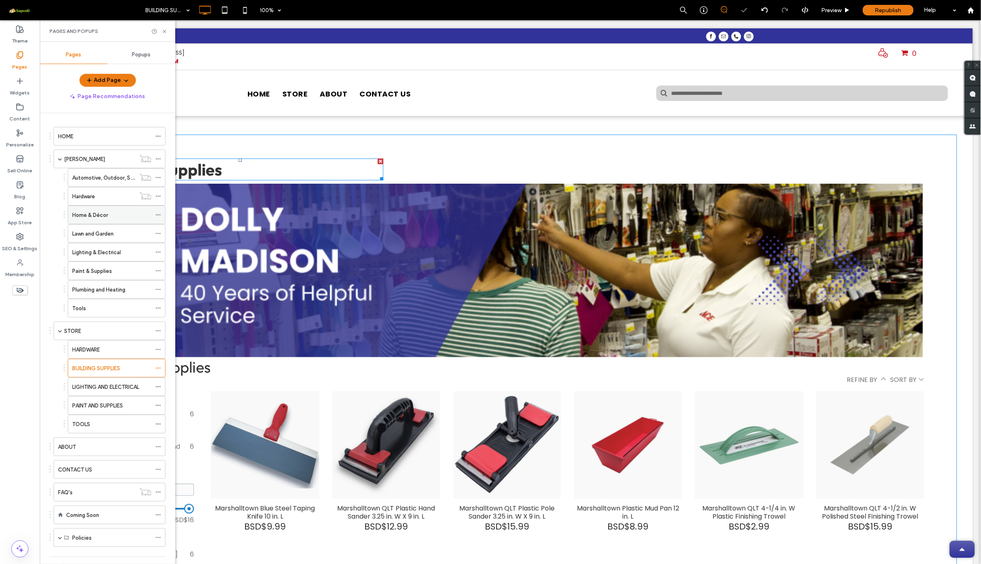
click at [160, 215] on icon at bounding box center [158, 215] width 6 height 6
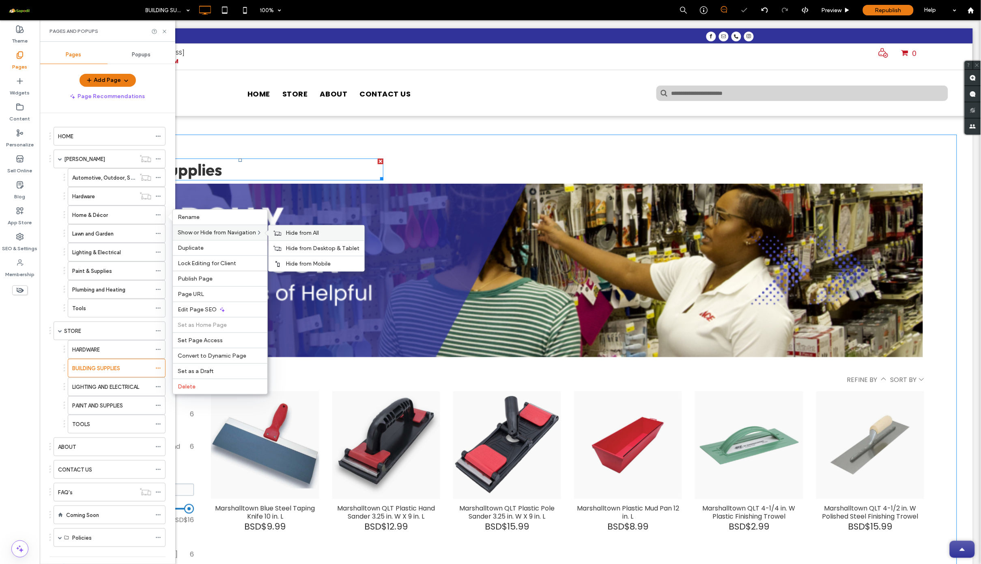
click at [294, 239] on div "Hide from All" at bounding box center [316, 232] width 96 height 15
click at [161, 233] on div at bounding box center [160, 233] width 10 height 12
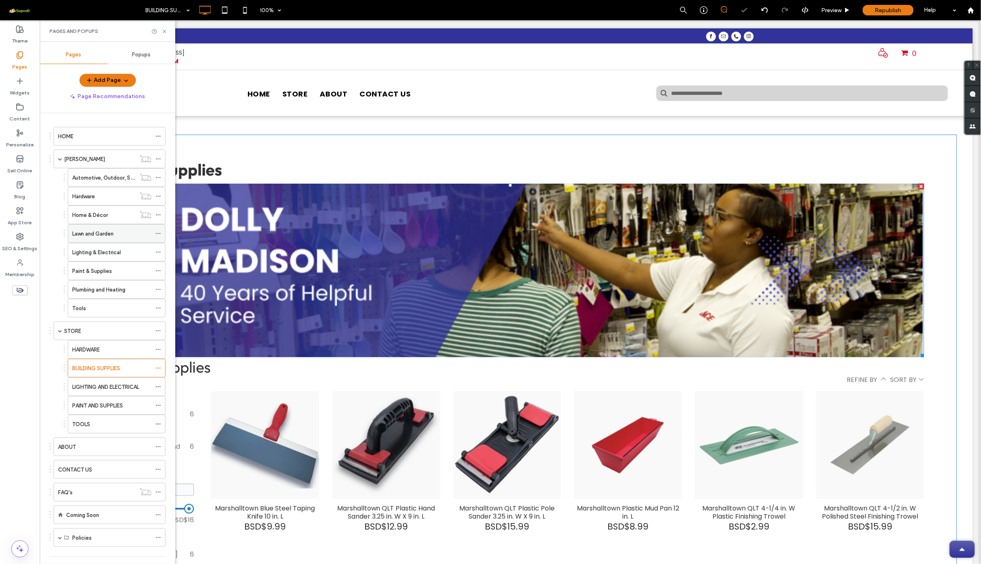
click at [160, 234] on icon at bounding box center [158, 234] width 6 height 6
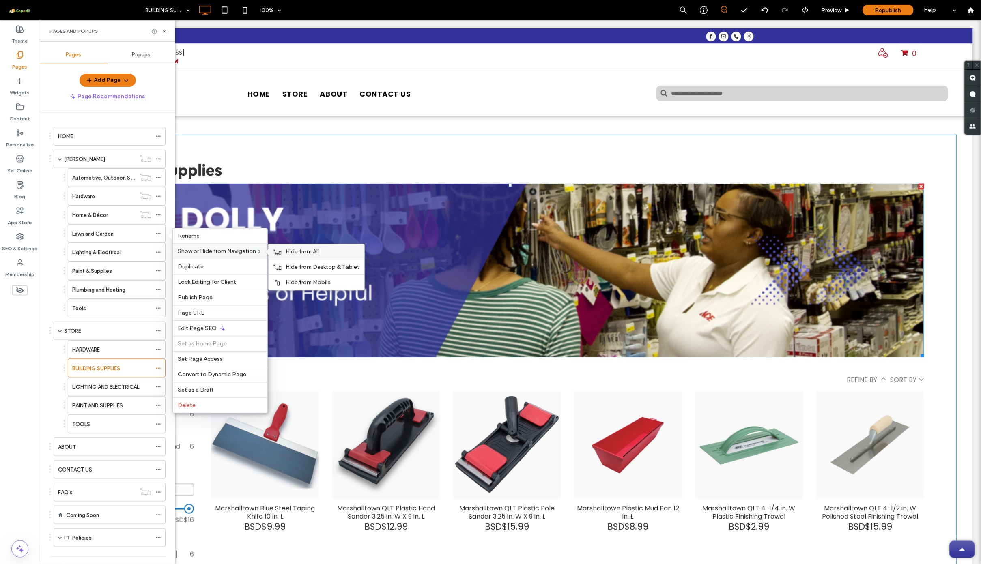
click at [296, 255] on span "Hide from All" at bounding box center [301, 252] width 33 height 7
click at [158, 255] on icon at bounding box center [158, 252] width 6 height 6
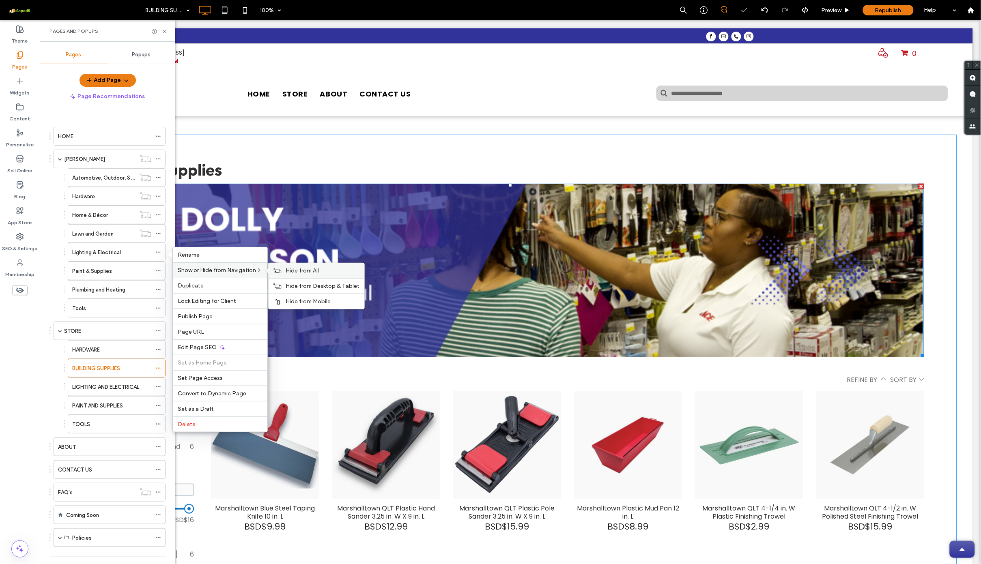
click at [303, 277] on div "Hide from All" at bounding box center [316, 270] width 96 height 15
click at [160, 271] on icon at bounding box center [158, 271] width 6 height 6
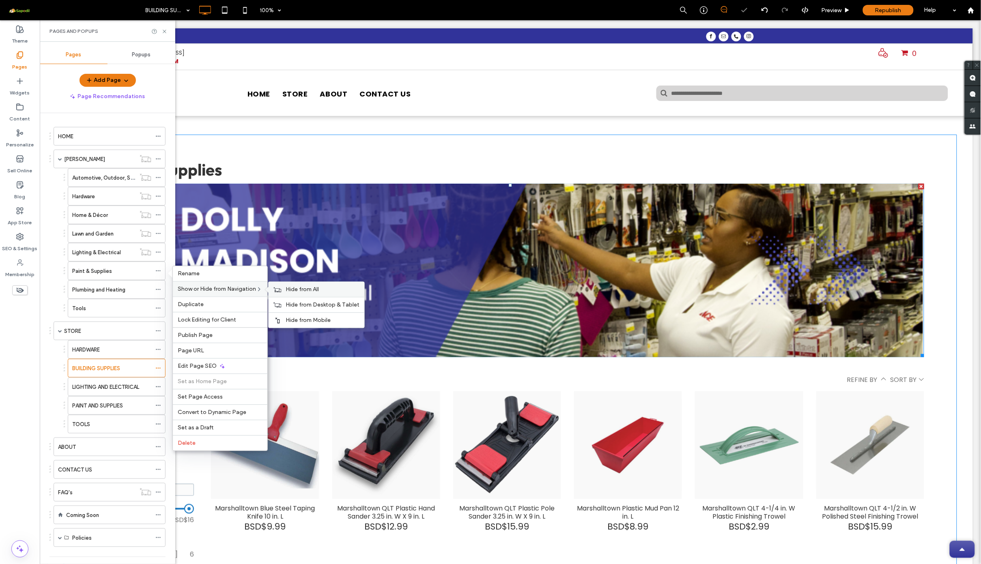
click at [290, 290] on span "Hide from All" at bounding box center [301, 289] width 33 height 7
click at [161, 290] on div at bounding box center [160, 289] width 10 height 12
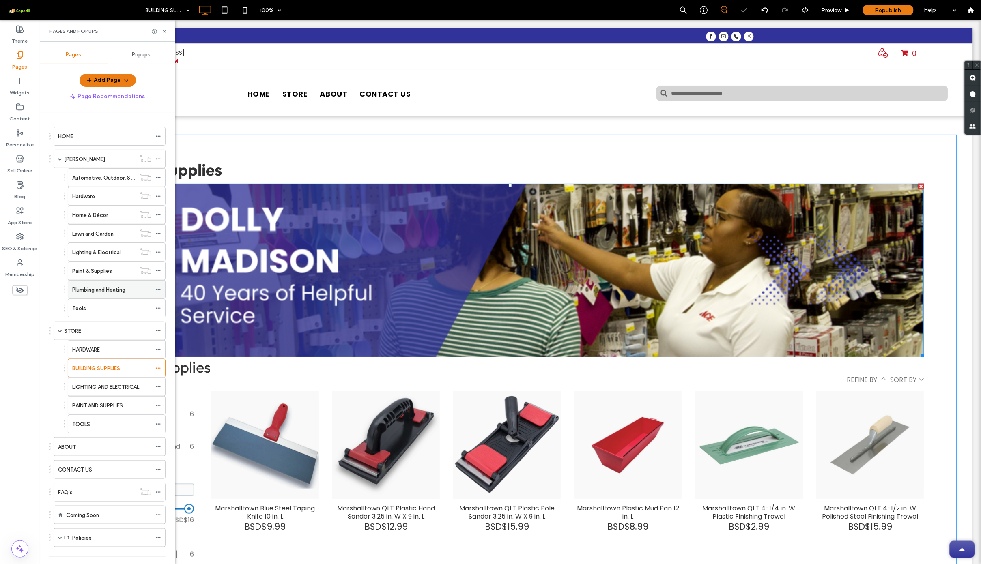
click at [159, 289] on icon at bounding box center [158, 290] width 6 height 6
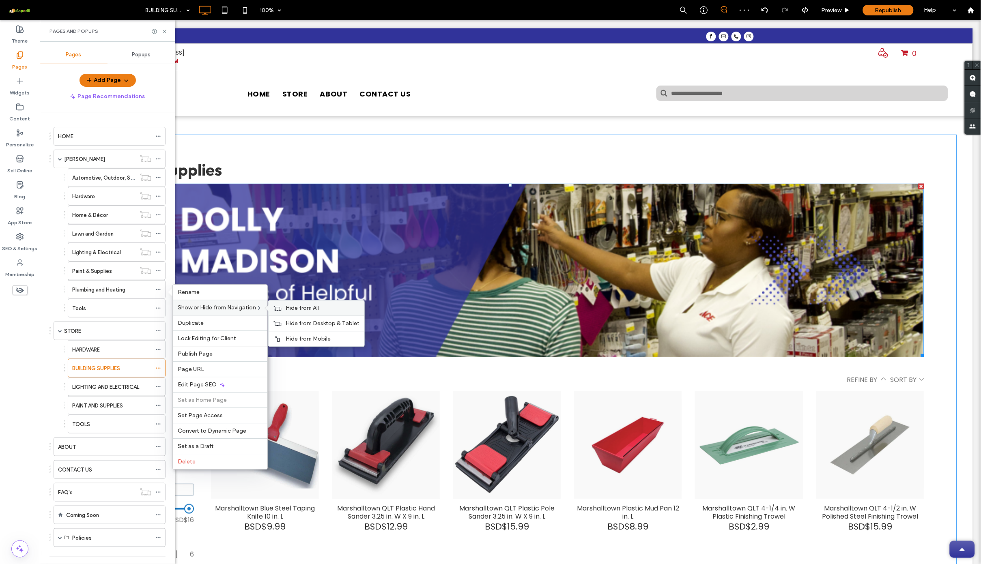
click at [301, 307] on span "Hide from All" at bounding box center [301, 308] width 33 height 7
click at [159, 311] on icon at bounding box center [158, 308] width 6 height 6
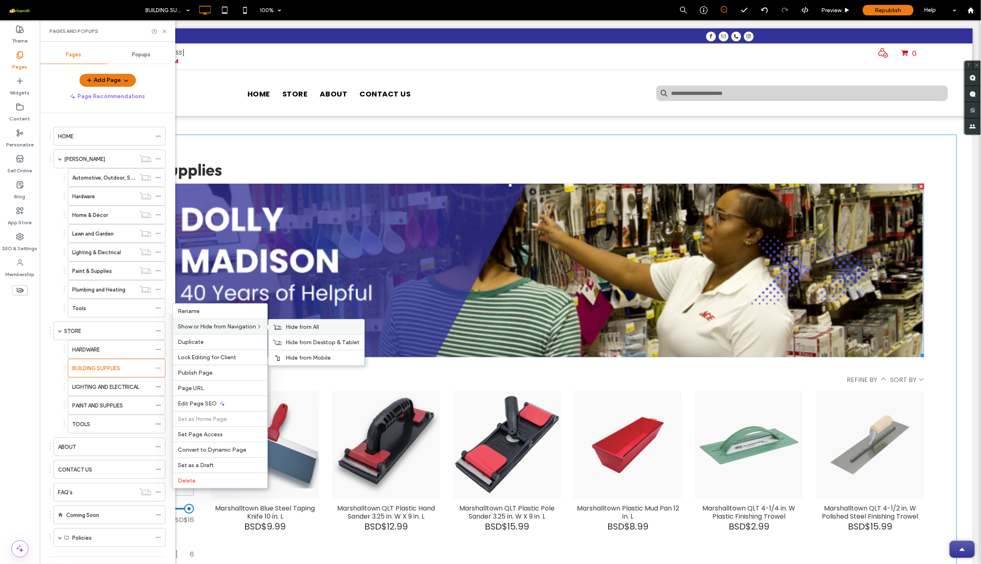
click at [281, 327] on icon at bounding box center [277, 327] width 8 height 6
click at [62, 159] on span at bounding box center [60, 159] width 4 height 4
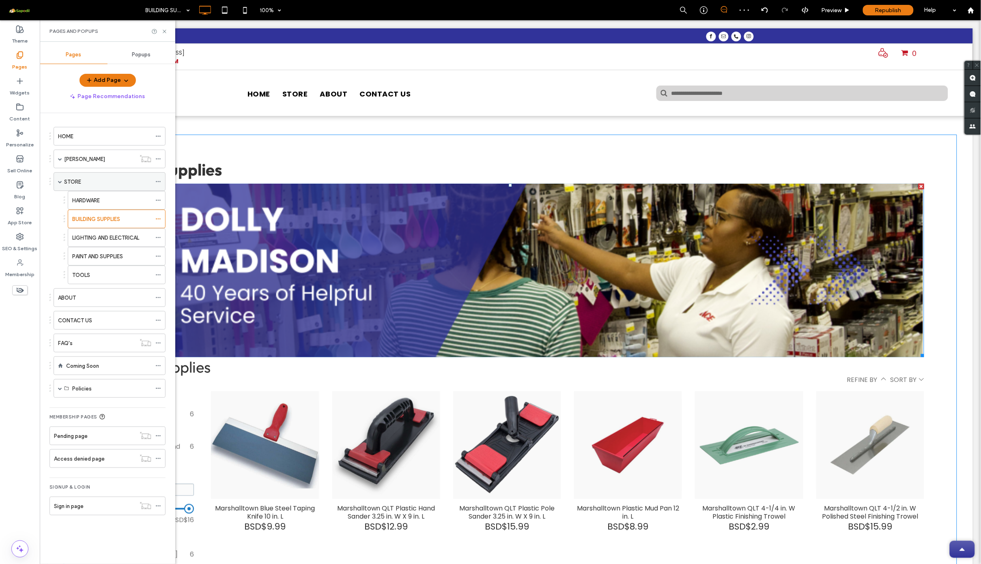
click at [59, 182] on span at bounding box center [60, 182] width 4 height 4
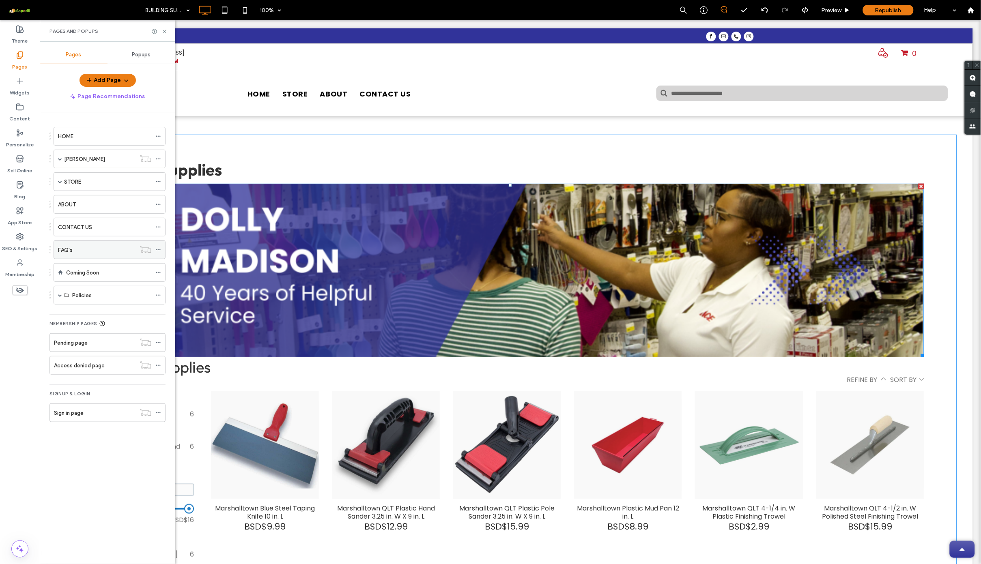
click at [87, 249] on div "FAQ's" at bounding box center [96, 250] width 77 height 9
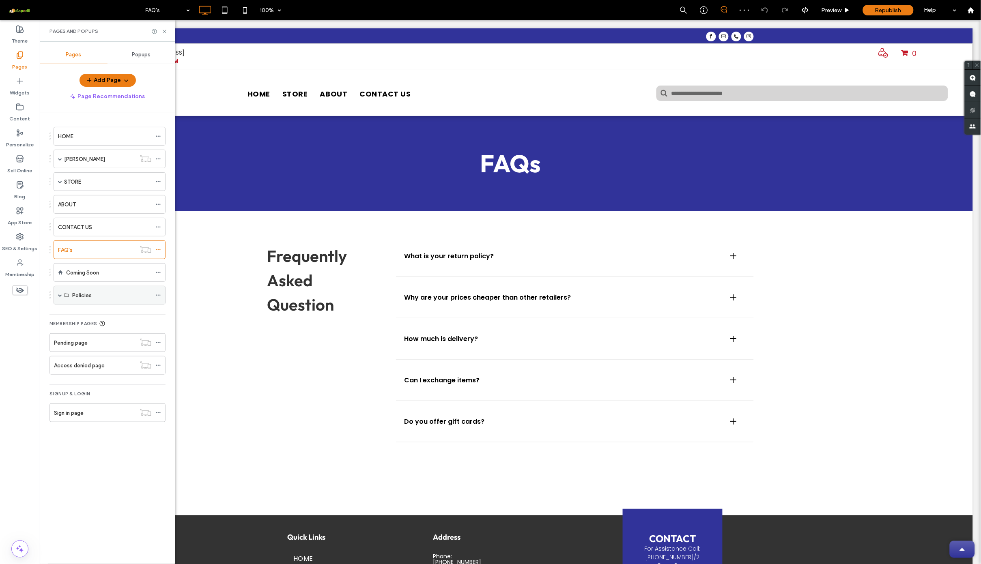
click at [98, 301] on div "Policies" at bounding box center [111, 295] width 79 height 18
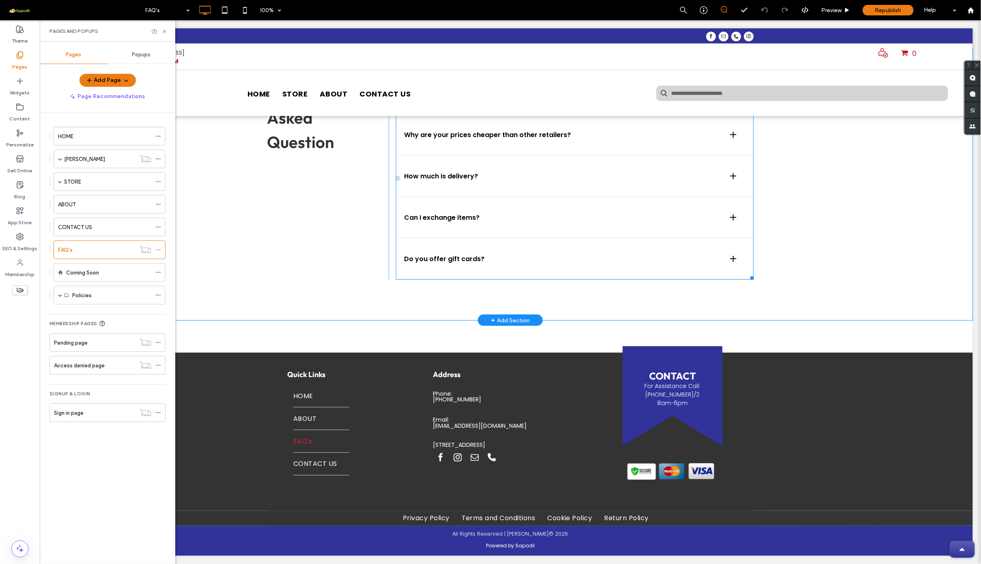
scroll to position [161, 0]
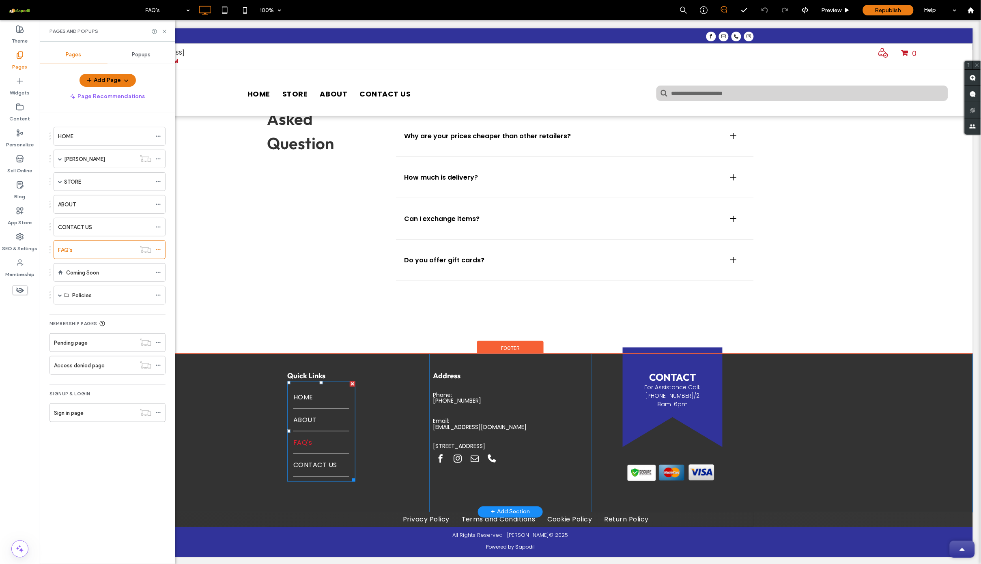
click at [300, 440] on span "FAQ's" at bounding box center [302, 442] width 19 height 10
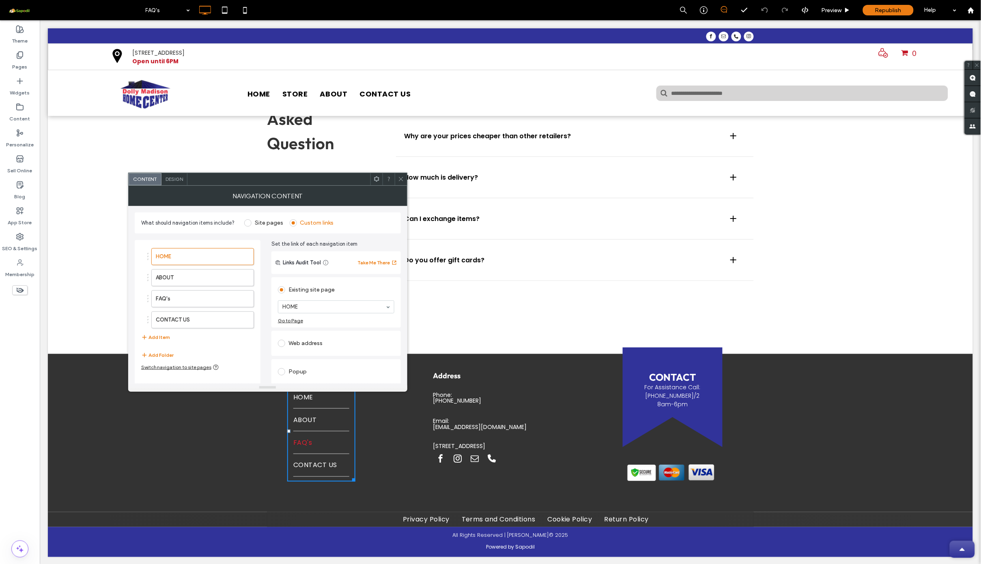
click at [399, 179] on icon at bounding box center [401, 179] width 6 height 6
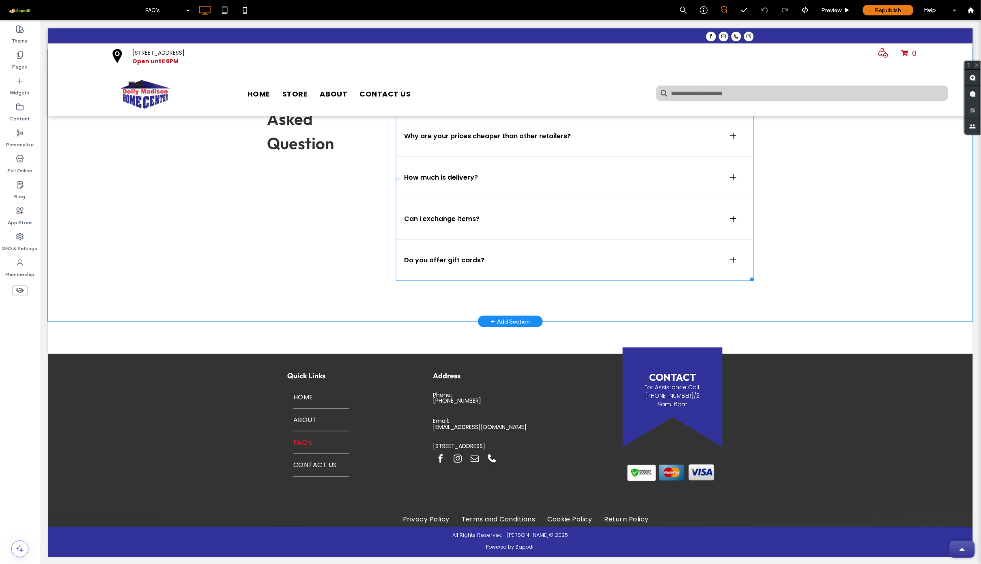
click at [463, 174] on span at bounding box center [574, 179] width 358 height 203
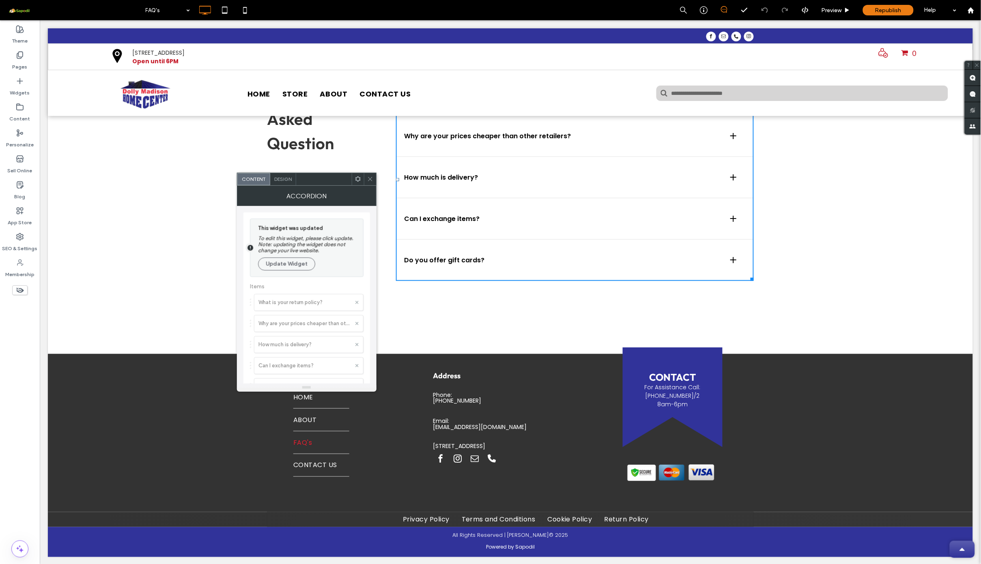
click at [369, 181] on icon at bounding box center [370, 179] width 6 height 6
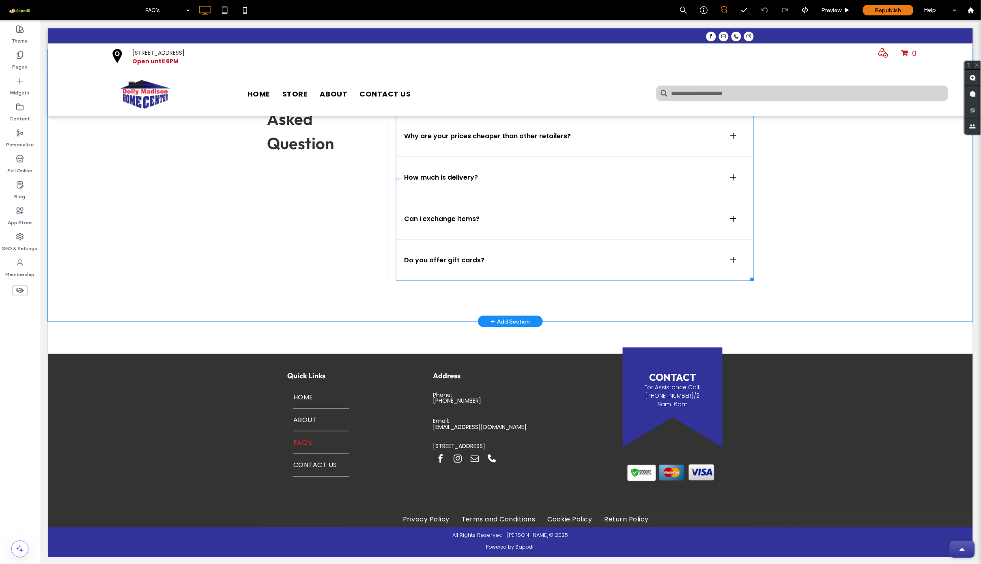
click at [732, 176] on span at bounding box center [574, 179] width 358 height 203
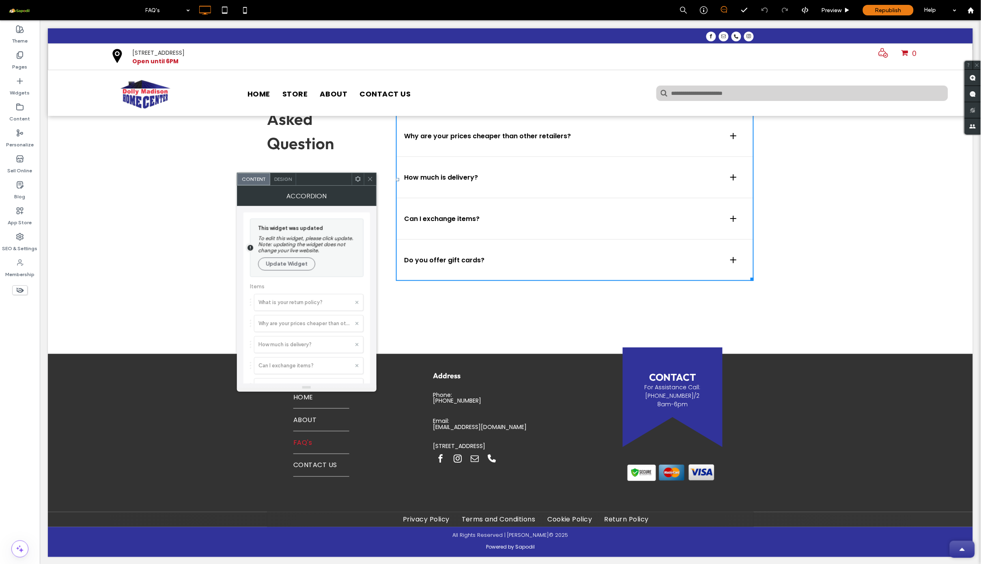
click at [732, 177] on div at bounding box center [733, 177] width 6 height 1
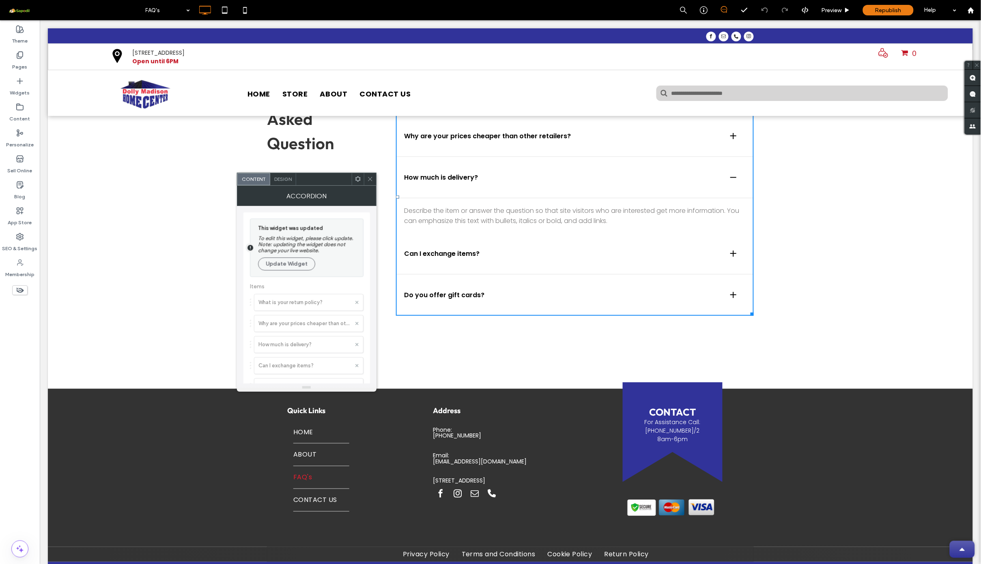
click at [730, 254] on div at bounding box center [733, 253] width 6 height 6
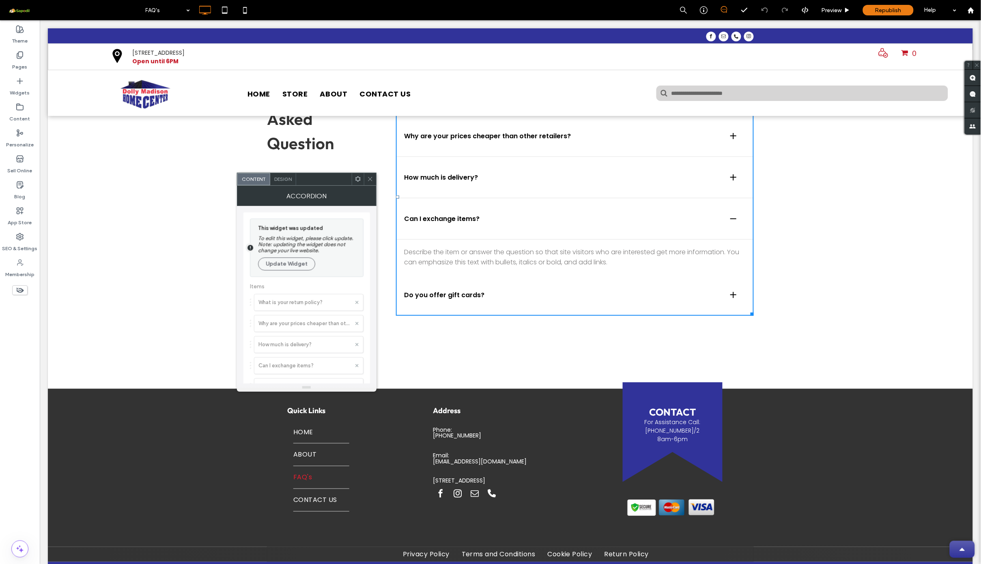
click at [730, 292] on div at bounding box center [733, 295] width 6 height 6
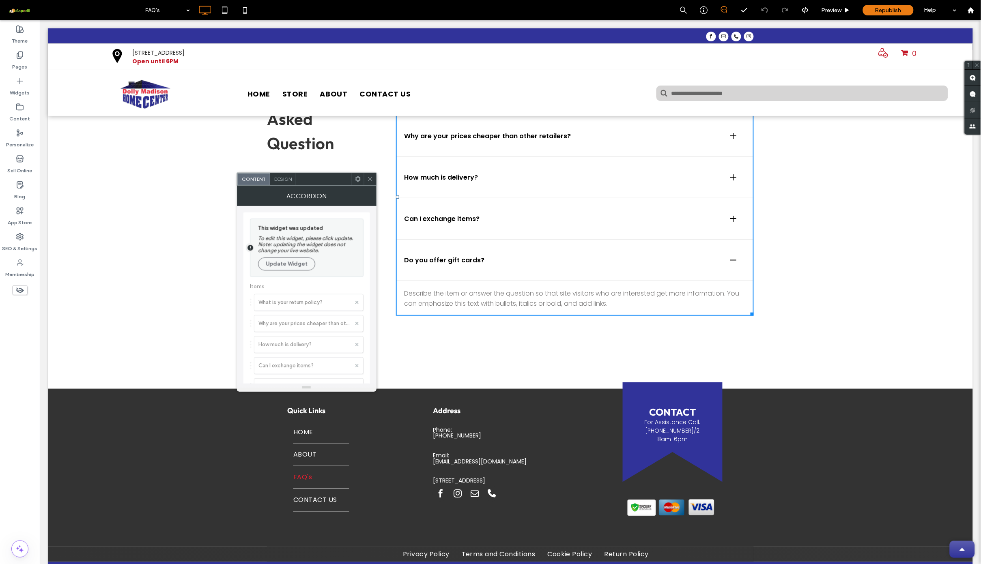
click at [641, 238] on div "Can I exchange items?" at bounding box center [574, 220] width 358 height 37
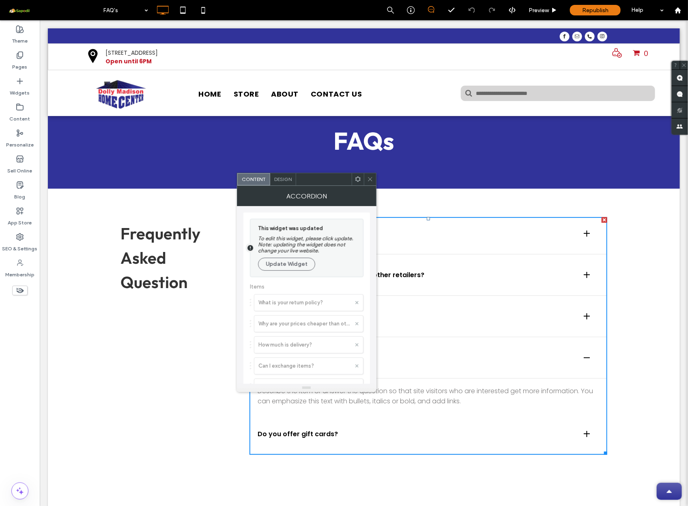
scroll to position [22, 0]
click at [368, 182] on icon at bounding box center [370, 179] width 6 height 6
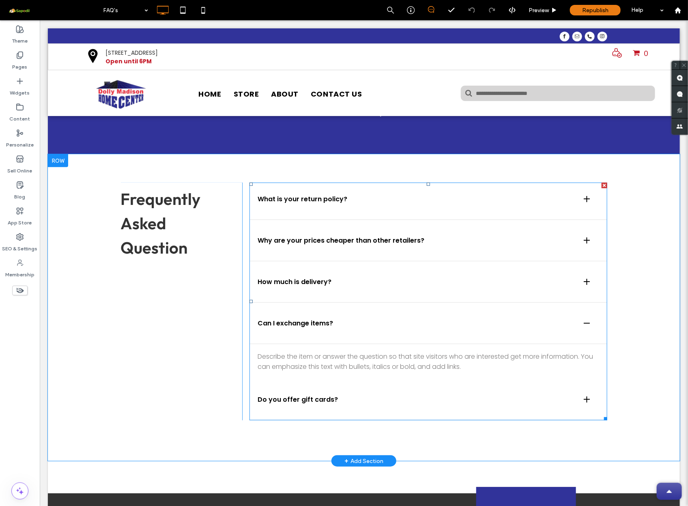
scroll to position [84, 0]
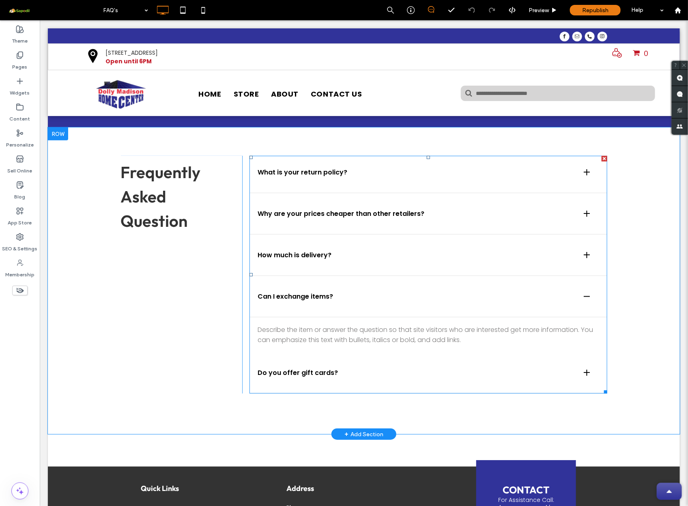
click at [464, 340] on span at bounding box center [428, 274] width 358 height 238
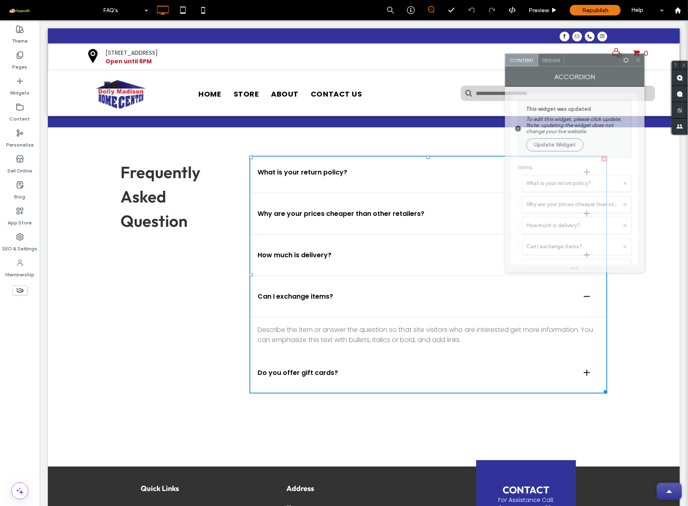
drag, startPoint x: 171, startPoint y: 149, endPoint x: 586, endPoint y: 60, distance: 424.4
click at [586, 60] on div at bounding box center [592, 60] width 56 height 12
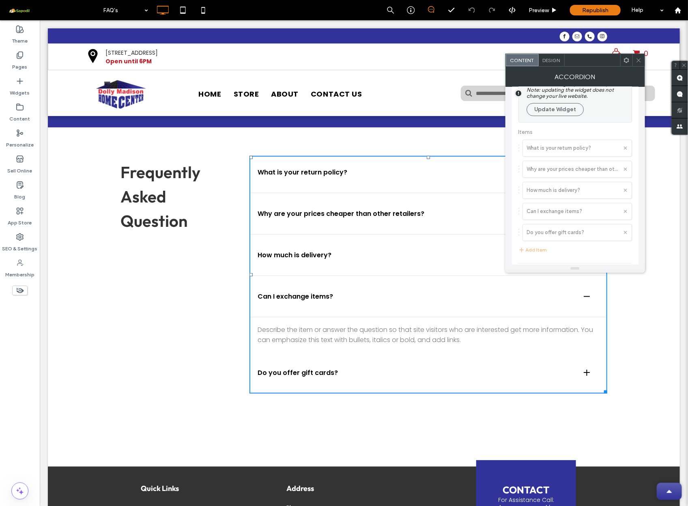
scroll to position [0, 0]
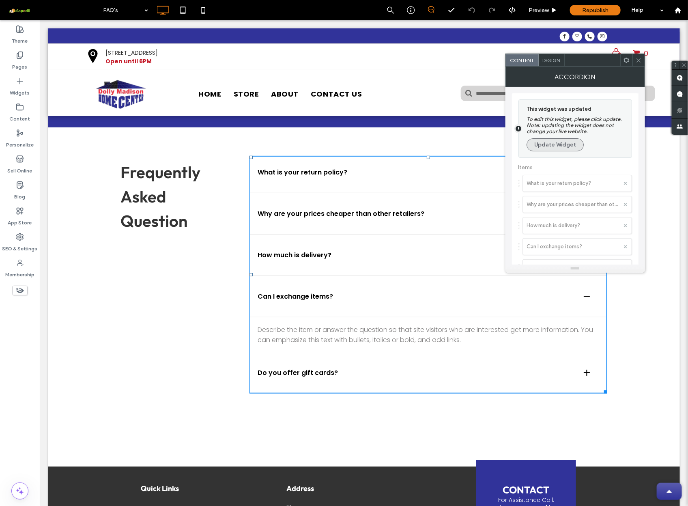
click at [562, 146] on button "Update Widget" at bounding box center [554, 144] width 57 height 13
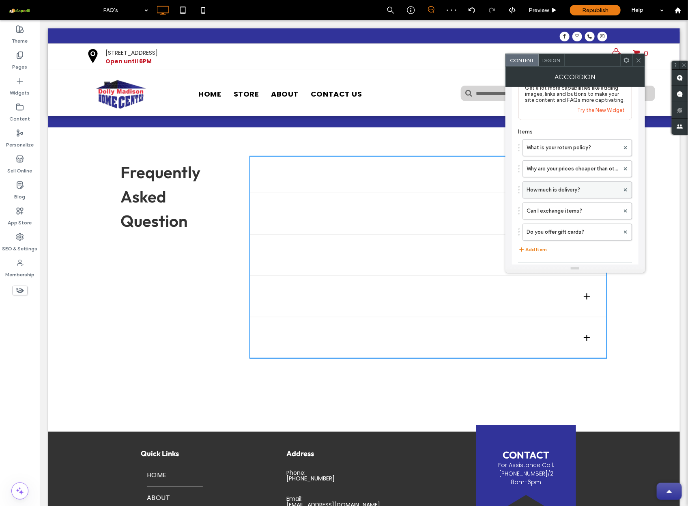
scroll to position [23, 0]
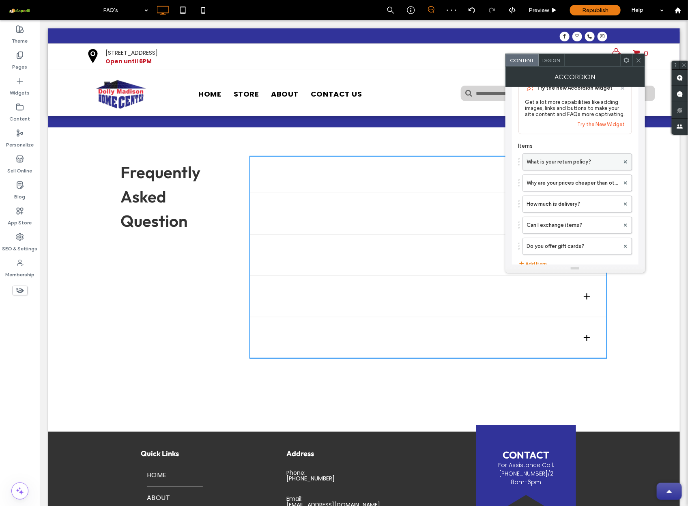
click at [557, 163] on label "What is your return policy?" at bounding box center [573, 162] width 92 height 16
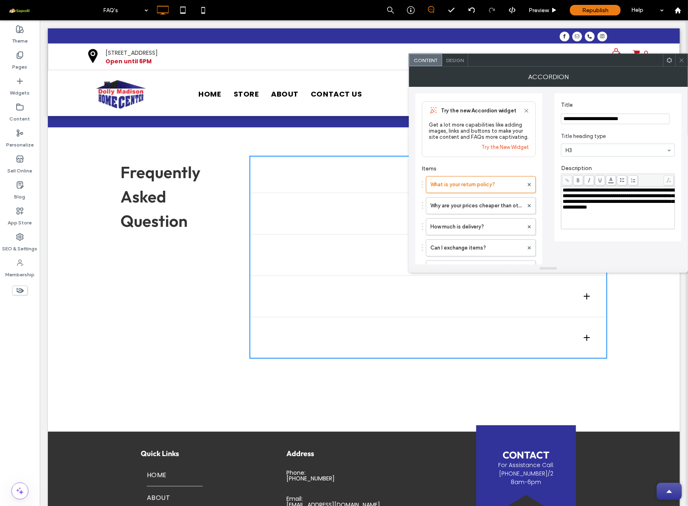
scroll to position [0, 0]
click at [601, 121] on input "**********" at bounding box center [615, 119] width 109 height 11
paste input "Title"
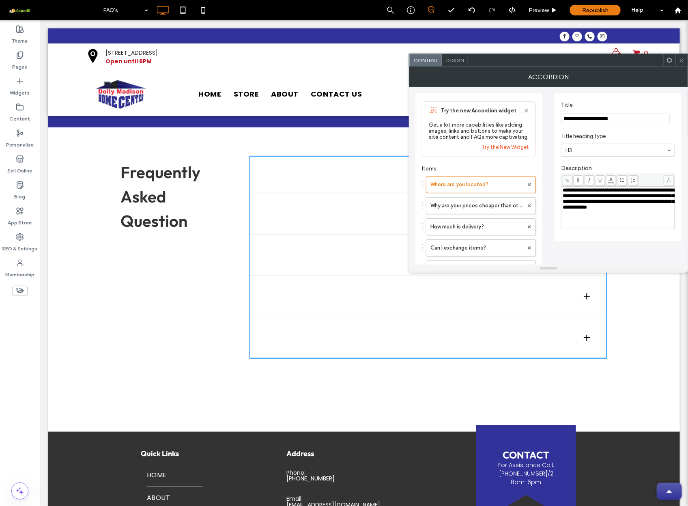
type input "**********"
click at [607, 217] on div "**********" at bounding box center [617, 207] width 111 height 41
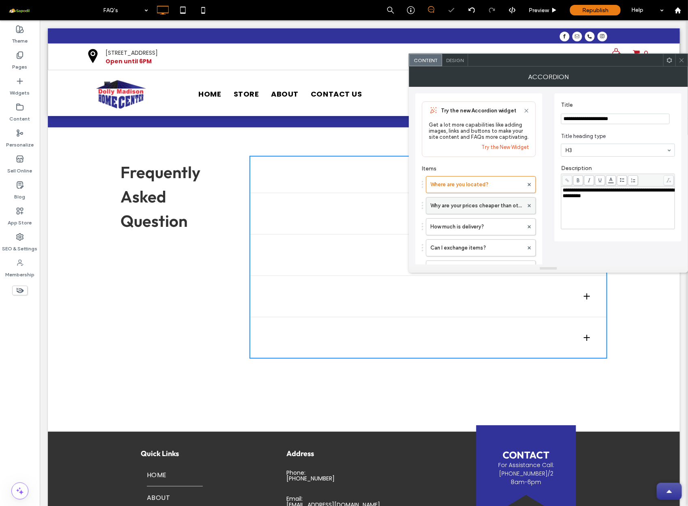
click at [485, 214] on label "Why are your prices cheaper than other retailers?" at bounding box center [476, 205] width 93 height 16
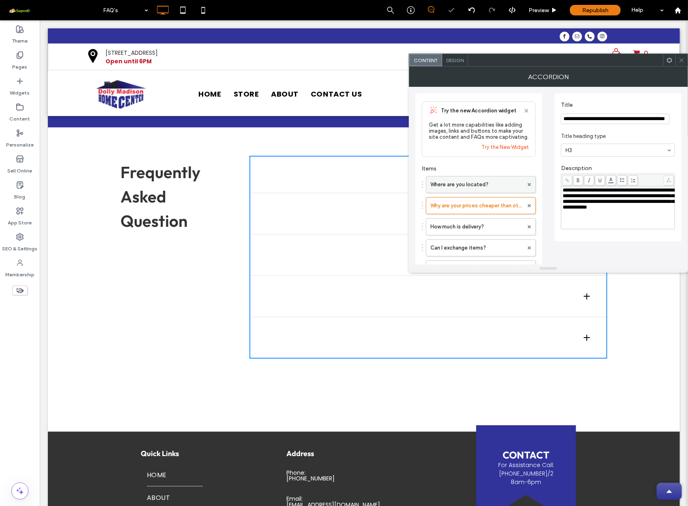
click at [487, 191] on label "Where are you located?" at bounding box center [476, 184] width 93 height 16
click at [487, 204] on label "Why are your prices cheaper than other retailers?" at bounding box center [476, 205] width 93 height 16
click at [627, 123] on input "**********" at bounding box center [615, 119] width 109 height 11
click at [628, 119] on input "**********" at bounding box center [615, 119] width 109 height 11
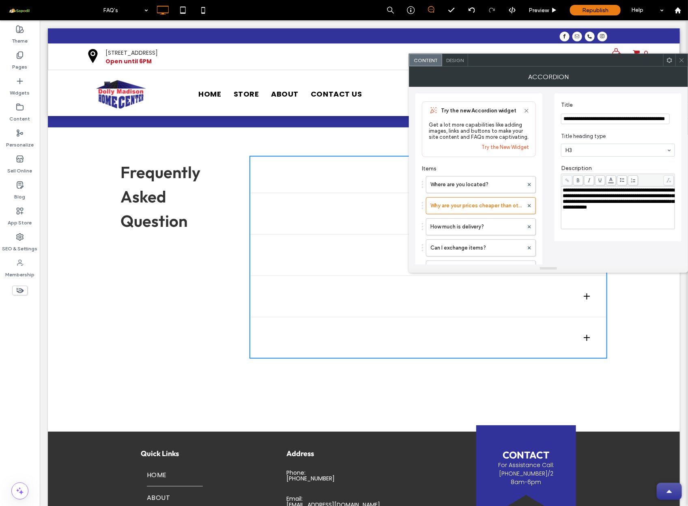
click at [628, 119] on input "**********" at bounding box center [615, 119] width 109 height 11
paste input "Title"
type input "**********"
click at [634, 207] on span "**********" at bounding box center [618, 198] width 112 height 22
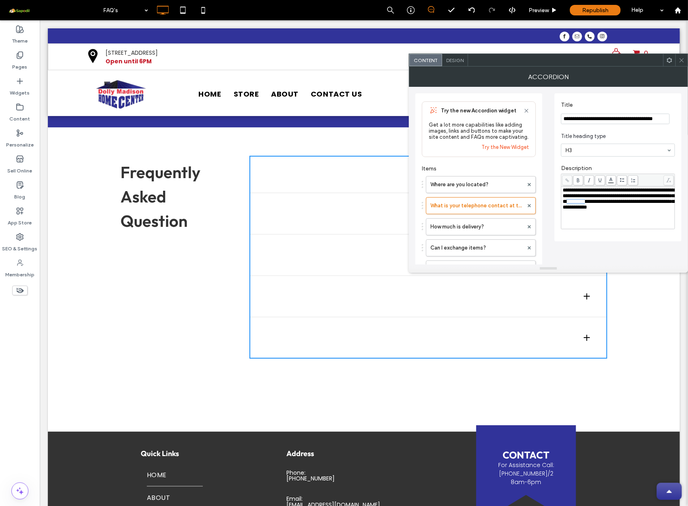
click at [634, 207] on span "**********" at bounding box center [618, 198] width 112 height 22
click at [487, 229] on label "How much is delivery?" at bounding box center [476, 227] width 93 height 16
click at [586, 119] on input "**********" at bounding box center [615, 119] width 109 height 11
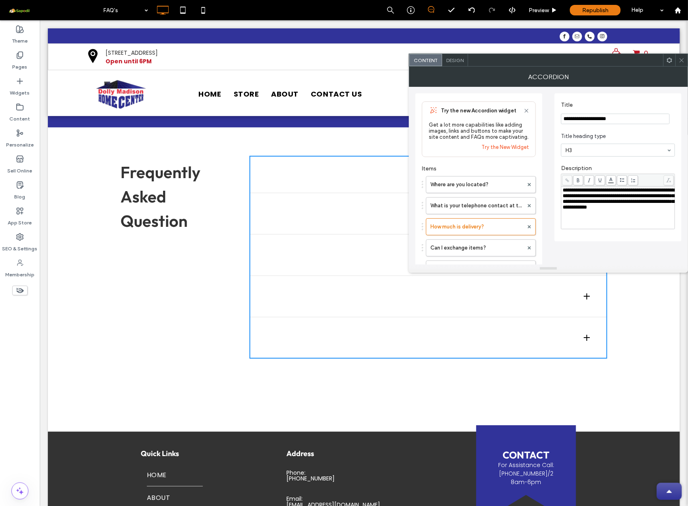
click at [586, 119] on input "**********" at bounding box center [615, 119] width 109 height 11
paste input "*********"
type input "**********"
click at [640, 206] on span "**********" at bounding box center [618, 198] width 112 height 22
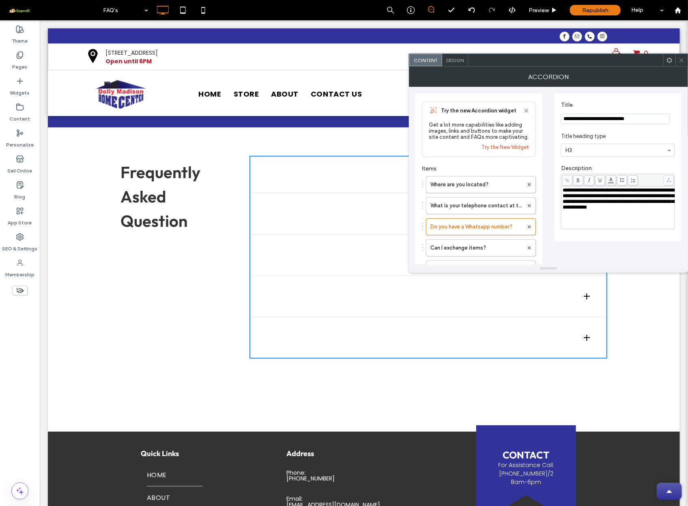
click at [640, 206] on span "**********" at bounding box center [618, 198] width 112 height 22
click at [493, 252] on label "Can I exchange items?" at bounding box center [476, 248] width 93 height 16
click at [614, 118] on input "**********" at bounding box center [615, 119] width 109 height 11
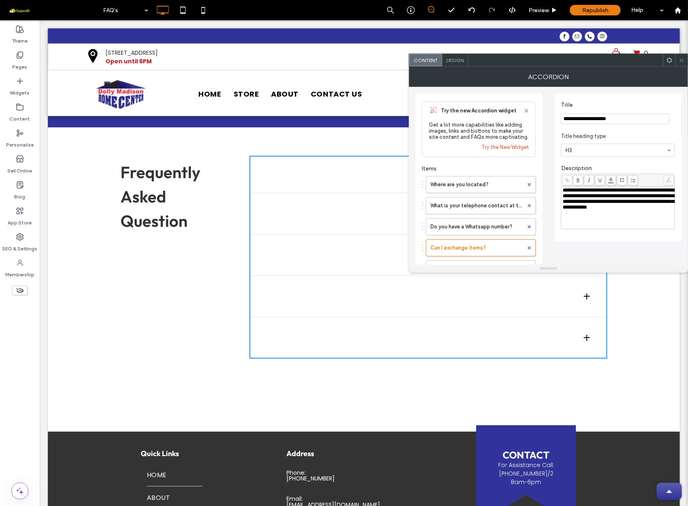
click at [614, 118] on input "**********" at bounding box center [615, 119] width 109 height 11
paste input "**********"
type input "**********"
click at [596, 208] on span "**********" at bounding box center [618, 198] width 112 height 22
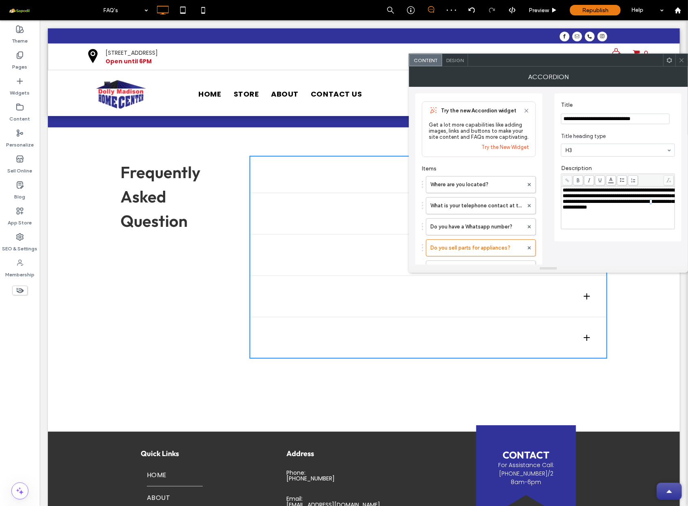
click at [596, 208] on span "**********" at bounding box center [618, 198] width 112 height 22
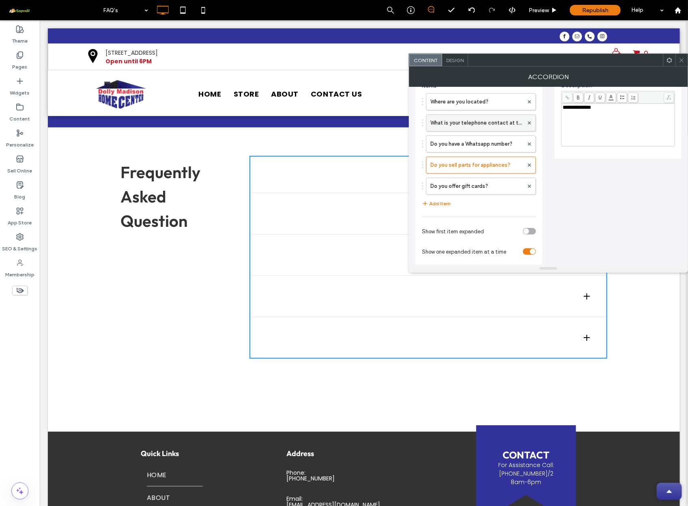
scroll to position [79, 0]
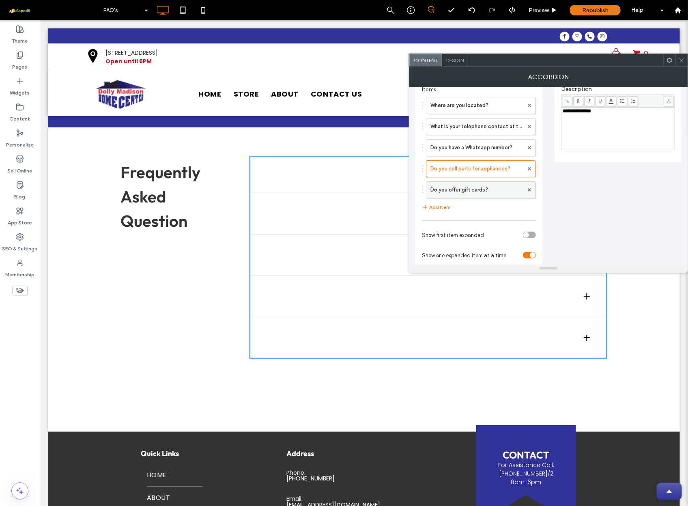
click at [486, 195] on label "Do you offer gift cards?" at bounding box center [476, 190] width 93 height 16
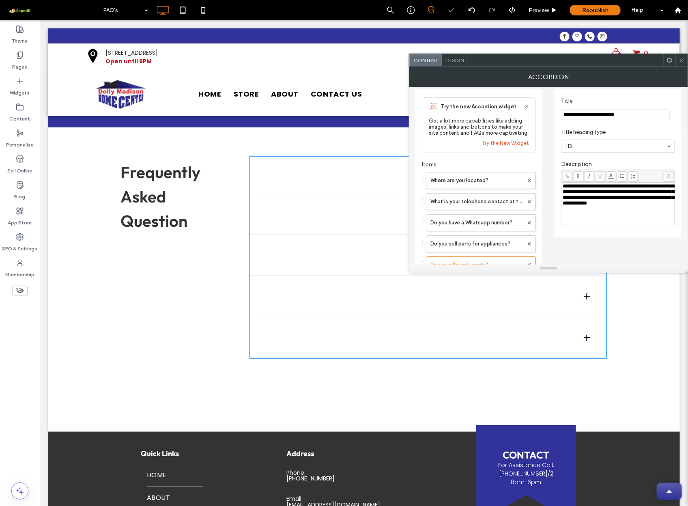
scroll to position [3, 0]
click at [597, 113] on input "**********" at bounding box center [615, 116] width 109 height 11
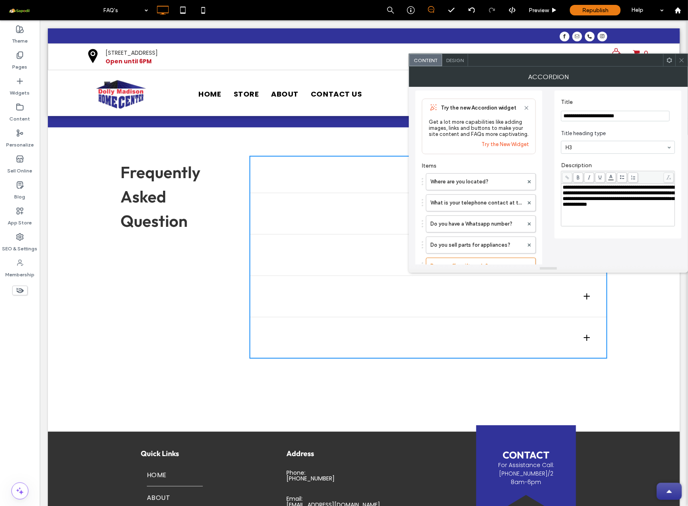
paste input "**********"
type input "**********"
click at [631, 199] on span "**********" at bounding box center [618, 196] width 112 height 22
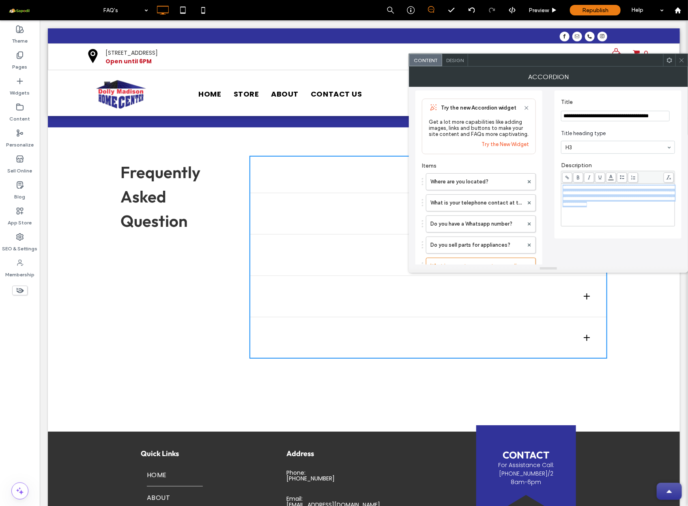
click at [631, 199] on span "**********" at bounding box center [618, 196] width 112 height 22
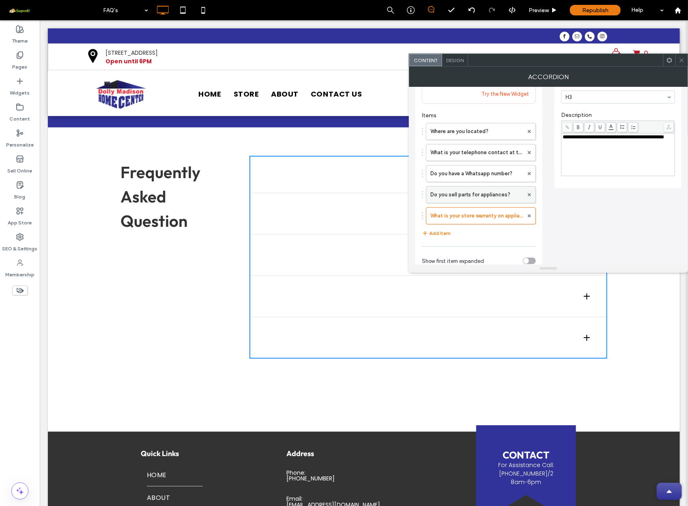
scroll to position [57, 0]
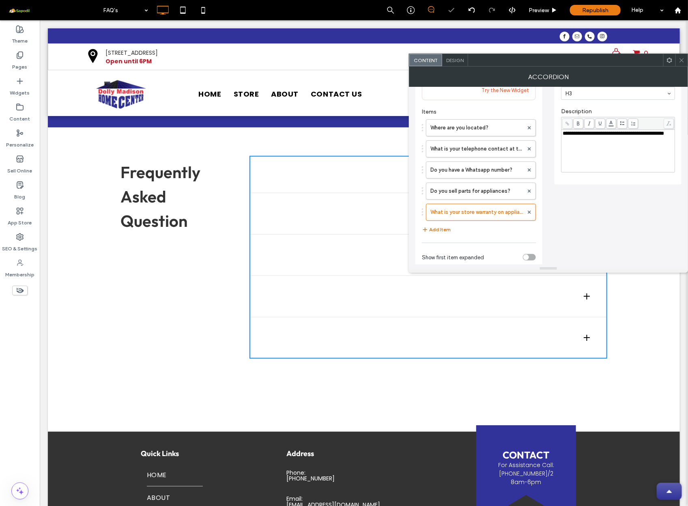
click at [440, 234] on button "Add Item" at bounding box center [436, 230] width 29 height 10
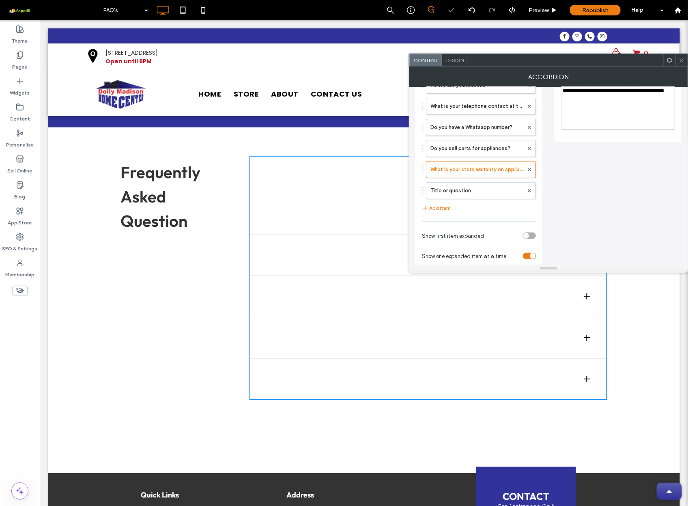
scroll to position [101, 0]
click at [440, 209] on button "Add Item" at bounding box center [436, 207] width 29 height 10
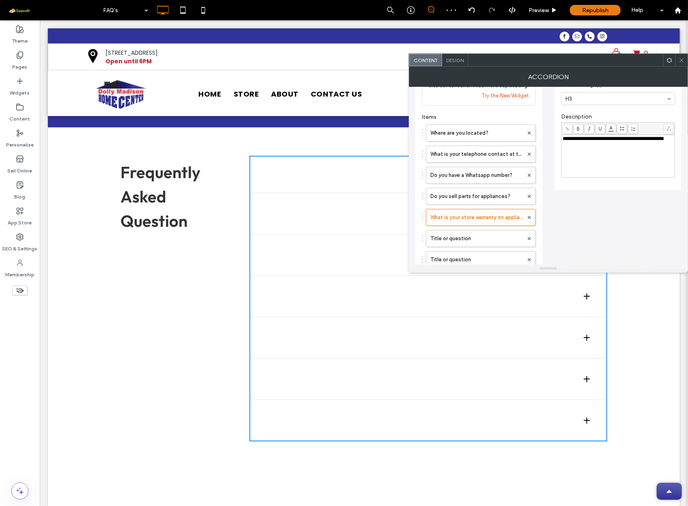
scroll to position [66, 0]
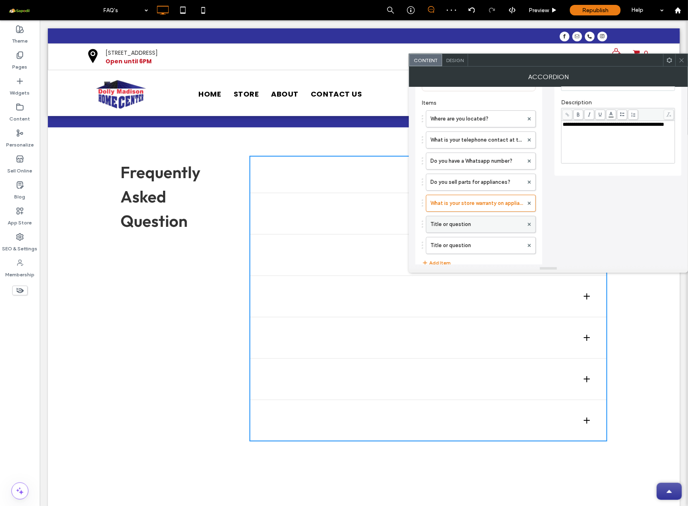
click at [451, 223] on label "Title or question" at bounding box center [476, 224] width 93 height 16
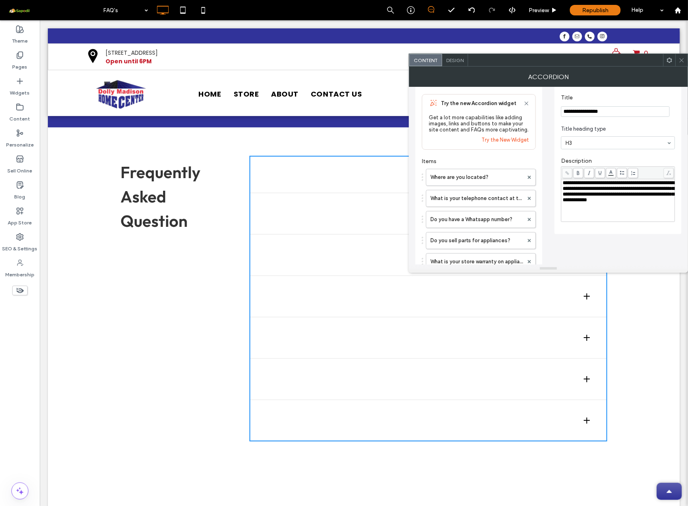
scroll to position [0, 0]
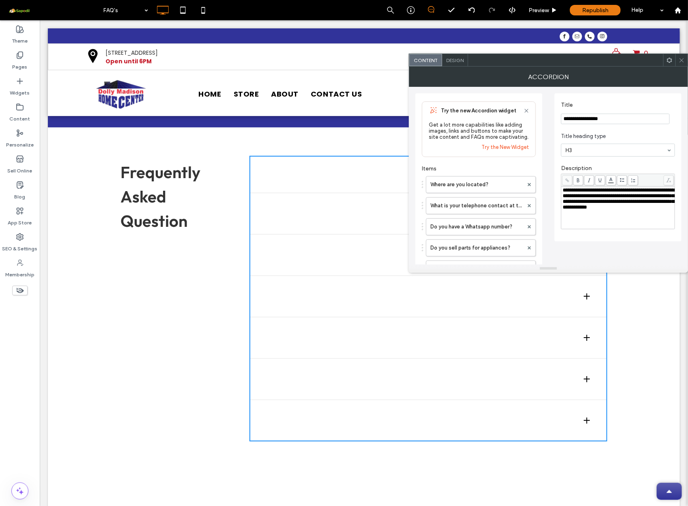
click at [588, 119] on input "**********" at bounding box center [615, 119] width 109 height 11
paste input "*********"
type input "**********"
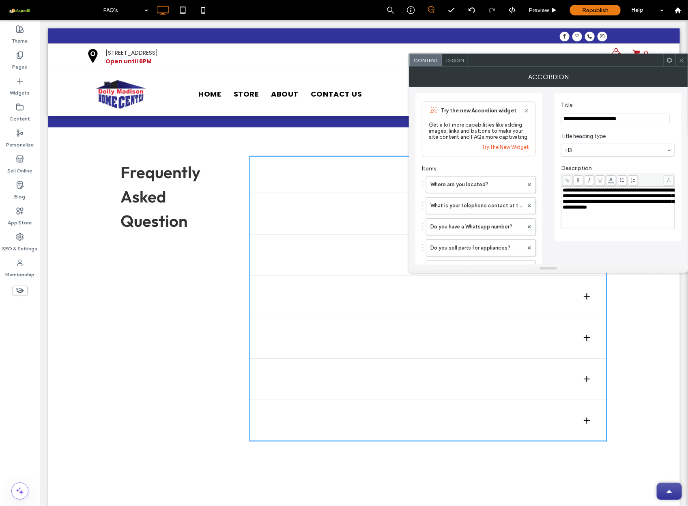
click at [596, 205] on span "**********" at bounding box center [618, 198] width 112 height 22
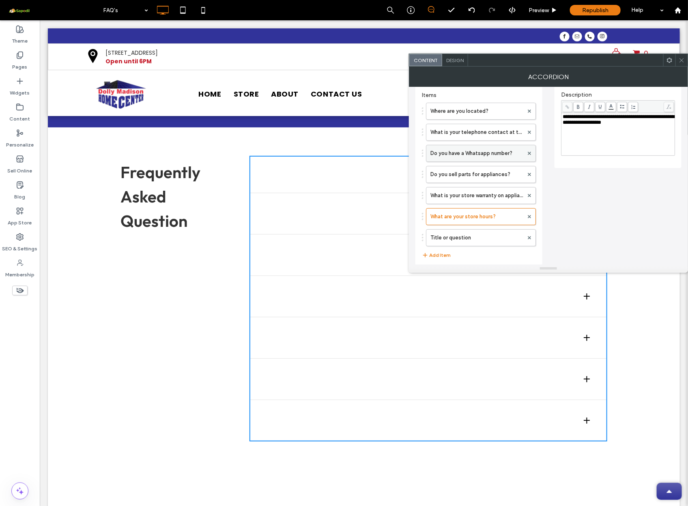
scroll to position [79, 0]
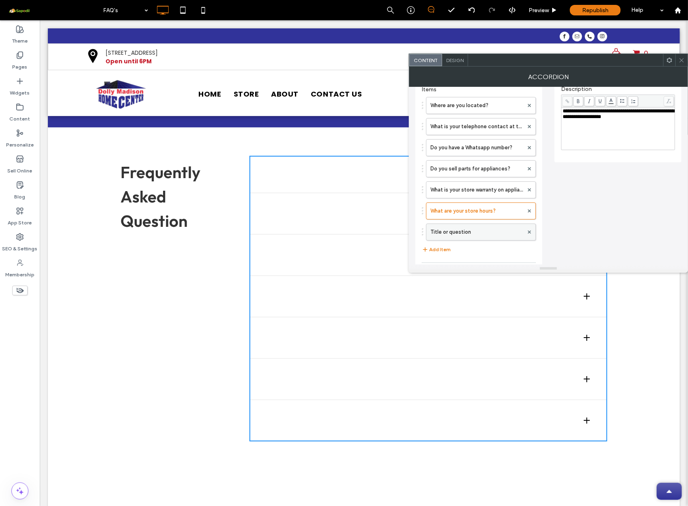
click at [482, 236] on label "Title or question" at bounding box center [476, 232] width 93 height 16
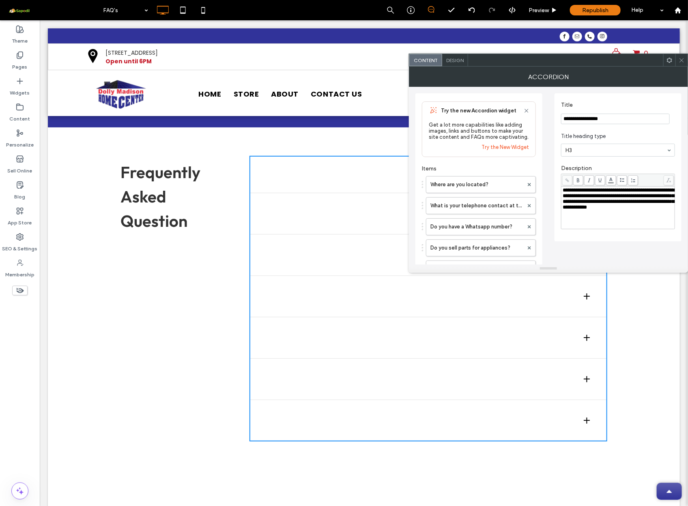
scroll to position [0, 0]
click at [595, 118] on input "**********" at bounding box center [615, 119] width 109 height 11
paste input "******"
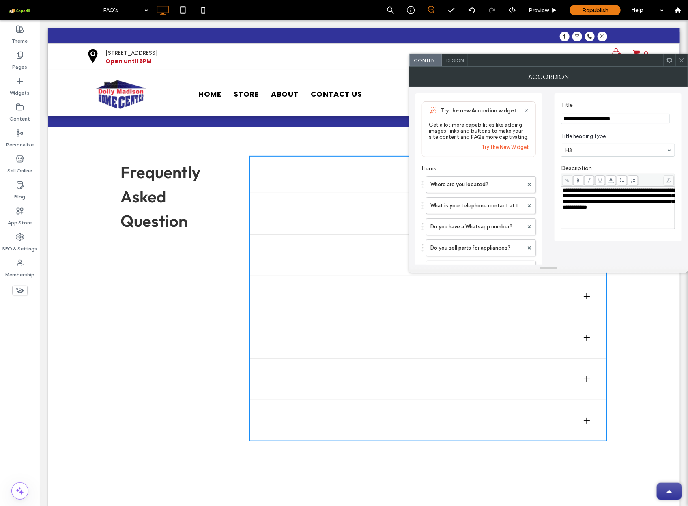
type input "**********"
click at [602, 205] on span "**********" at bounding box center [618, 198] width 112 height 22
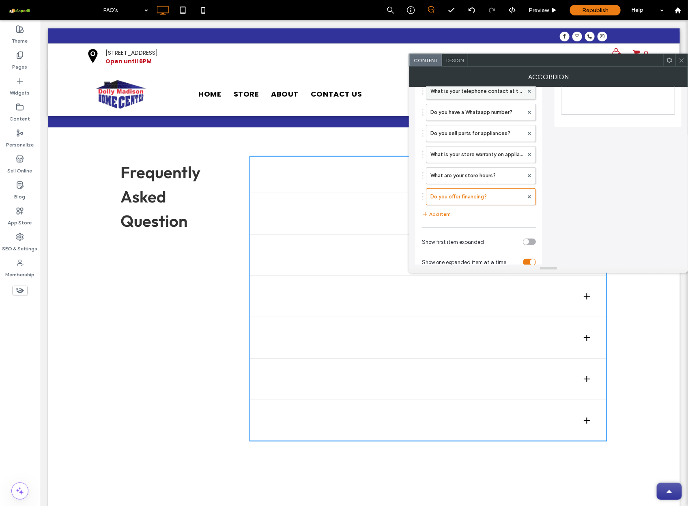
scroll to position [122, 0]
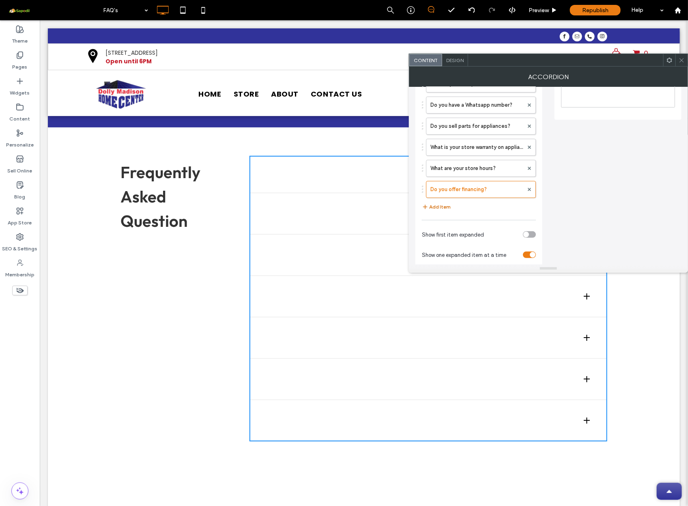
click at [441, 212] on button "Add Item" at bounding box center [436, 207] width 29 height 10
click at [441, 230] on button "Add Item" at bounding box center [436, 228] width 29 height 10
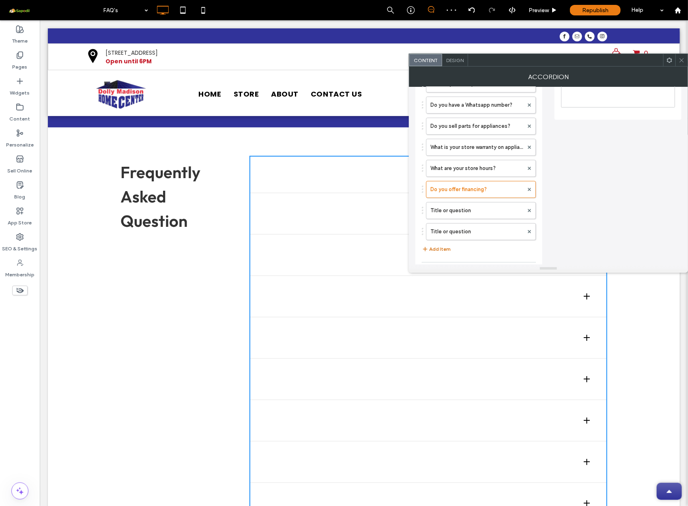
click at [440, 252] on button "Add Item" at bounding box center [436, 249] width 29 height 10
click at [461, 212] on label "Title or question" at bounding box center [476, 210] width 93 height 16
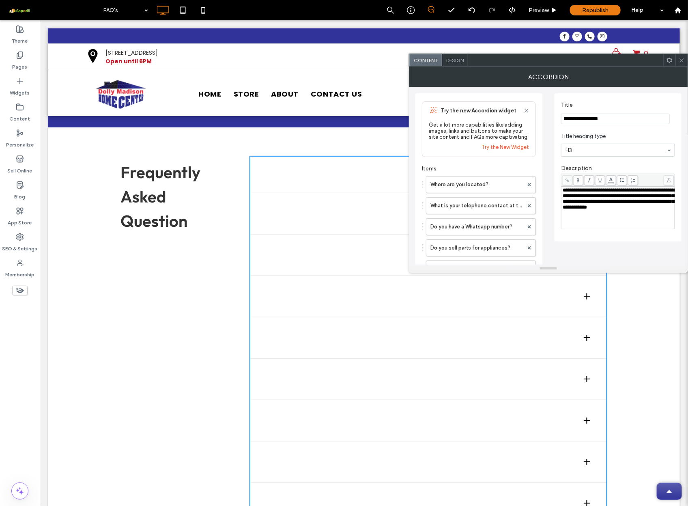
scroll to position [0, 0]
click at [589, 119] on input "**********" at bounding box center [615, 119] width 109 height 11
paste input "**********"
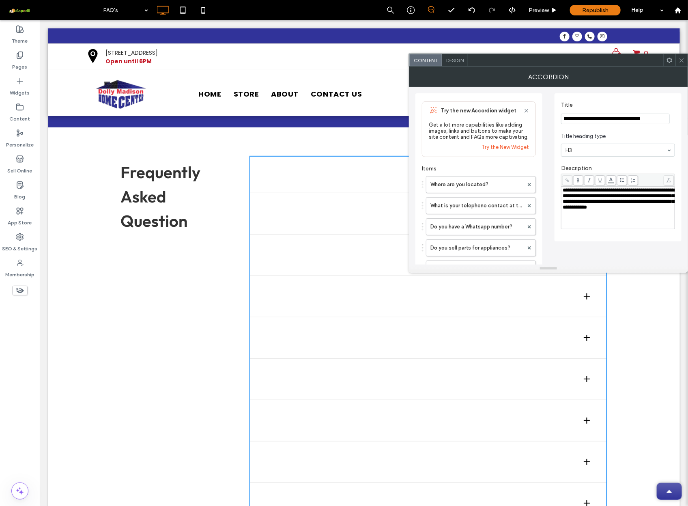
type input "**********"
click at [614, 205] on span "**********" at bounding box center [618, 198] width 112 height 22
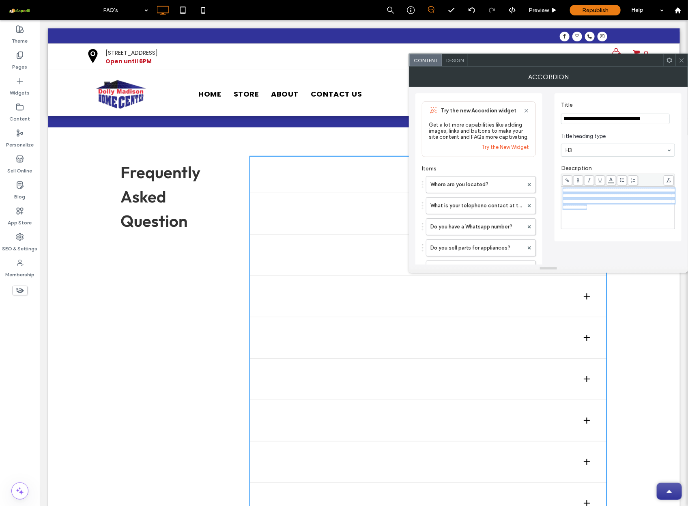
paste div "Rich Text Editor"
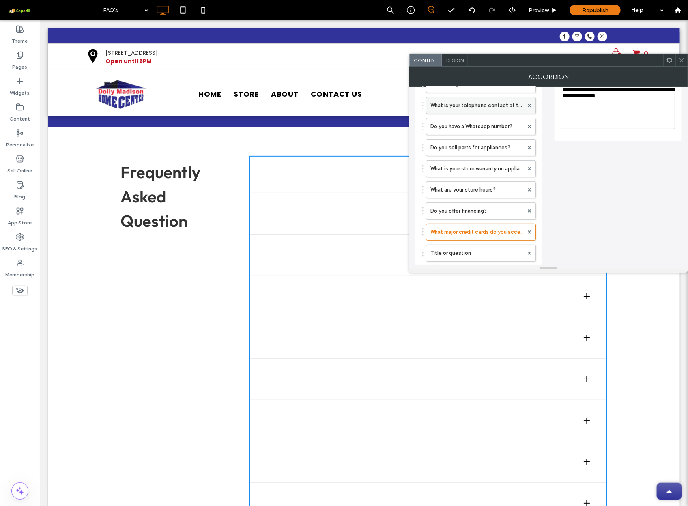
scroll to position [102, 0]
click at [471, 251] on label "Title or question" at bounding box center [476, 251] width 93 height 16
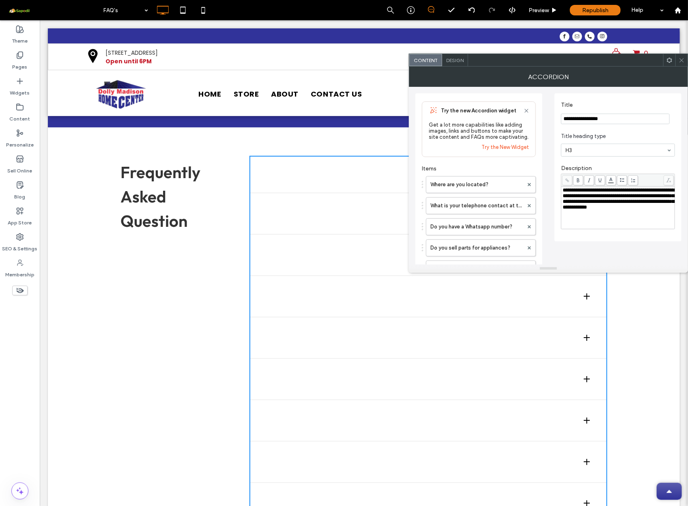
scroll to position [0, 0]
click at [588, 120] on input "**********" at bounding box center [615, 119] width 109 height 11
paste input "**********"
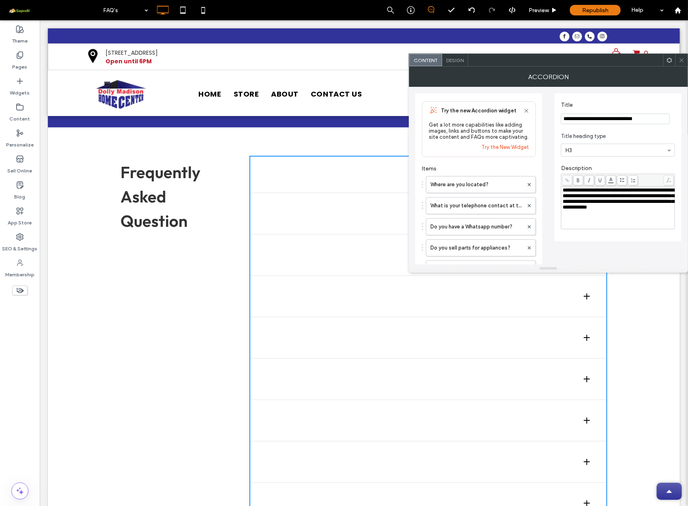
type input "**********"
click at [626, 210] on span "**********" at bounding box center [618, 198] width 112 height 22
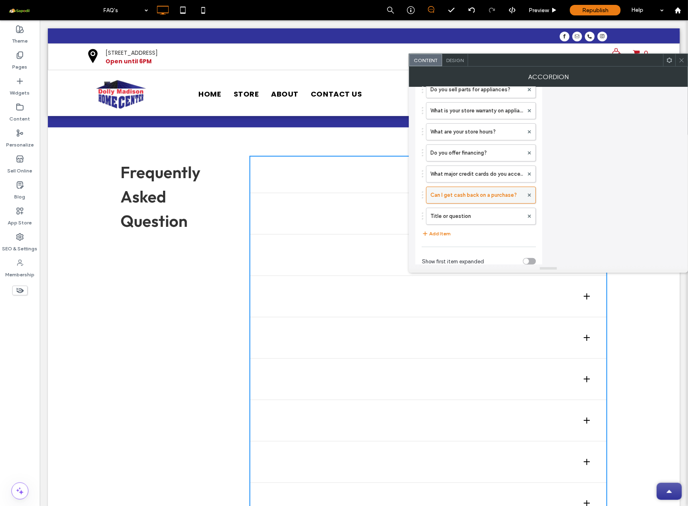
scroll to position [159, 0]
click at [461, 216] on label "Title or question" at bounding box center [476, 215] width 93 height 16
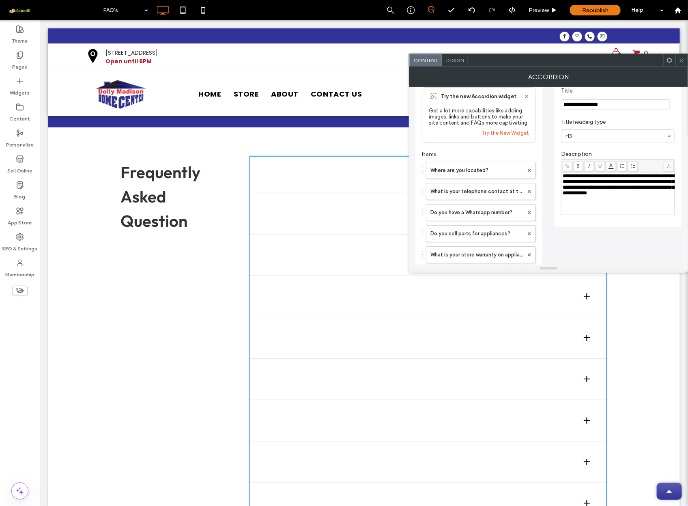
scroll to position [14, 0]
click at [584, 104] on input "**********" at bounding box center [615, 105] width 109 height 11
paste input "**********"
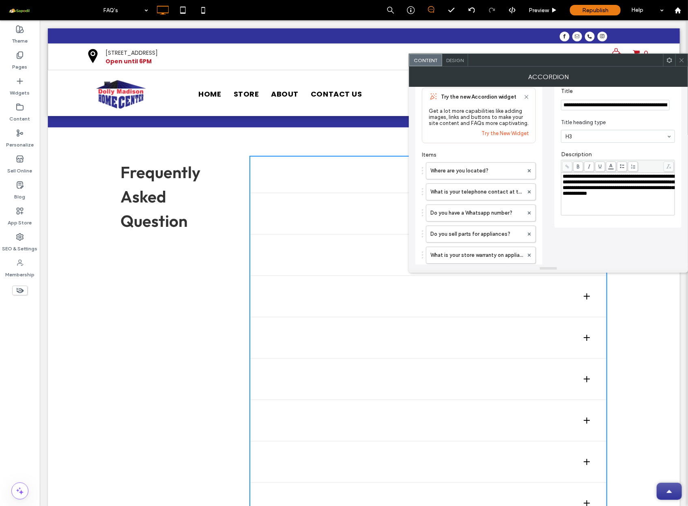
type input "**********"
click at [606, 191] on span "**********" at bounding box center [618, 185] width 112 height 22
click at [622, 255] on div "**********" at bounding box center [548, 273] width 266 height 400
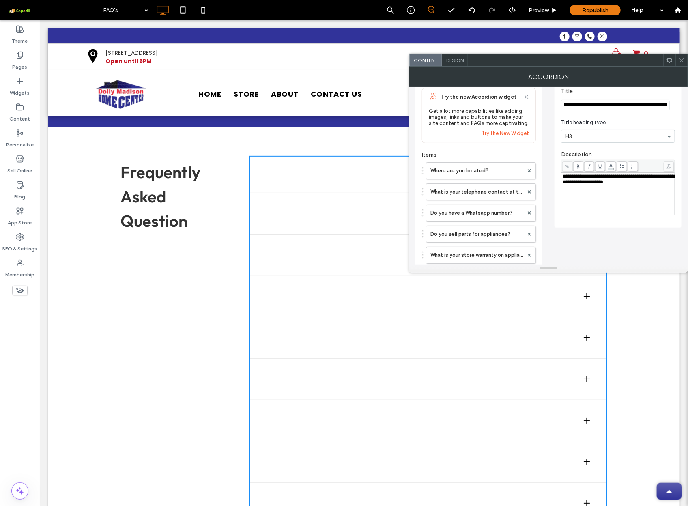
click at [601, 242] on div "**********" at bounding box center [548, 273] width 266 height 400
click at [529, 99] on div "Try the new Accordion widget Get a lot more capabilities like adding images, li…" at bounding box center [479, 116] width 114 height 56
click at [527, 98] on icon at bounding box center [526, 97] width 6 height 6
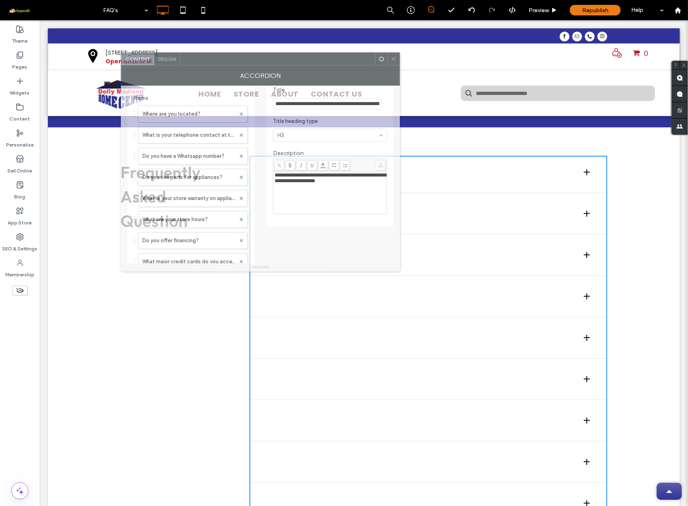
drag, startPoint x: 531, startPoint y: 64, endPoint x: 243, endPoint y: 61, distance: 287.9
click at [243, 62] on div at bounding box center [277, 59] width 195 height 12
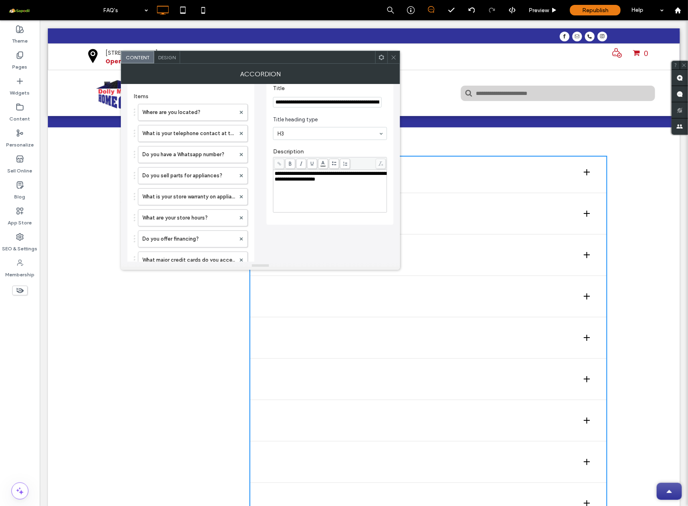
click at [391, 63] on span at bounding box center [394, 57] width 6 height 12
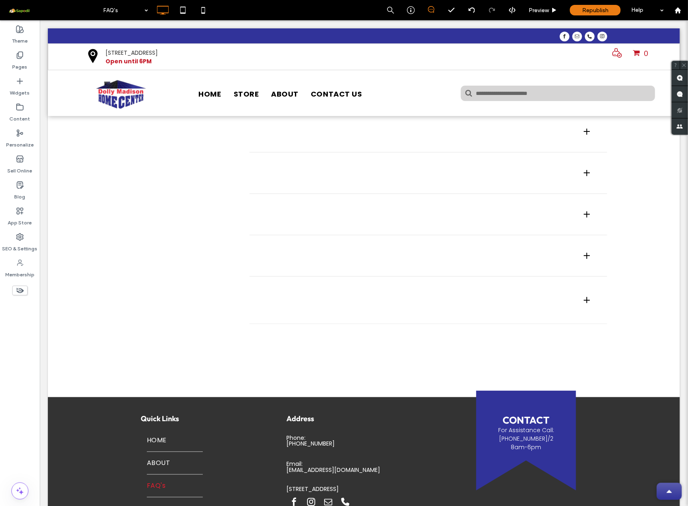
scroll to position [128, 0]
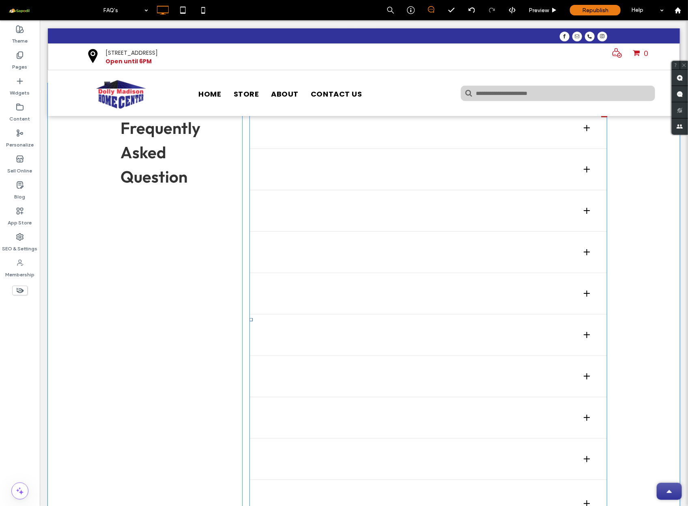
click at [382, 259] on span at bounding box center [428, 319] width 358 height 416
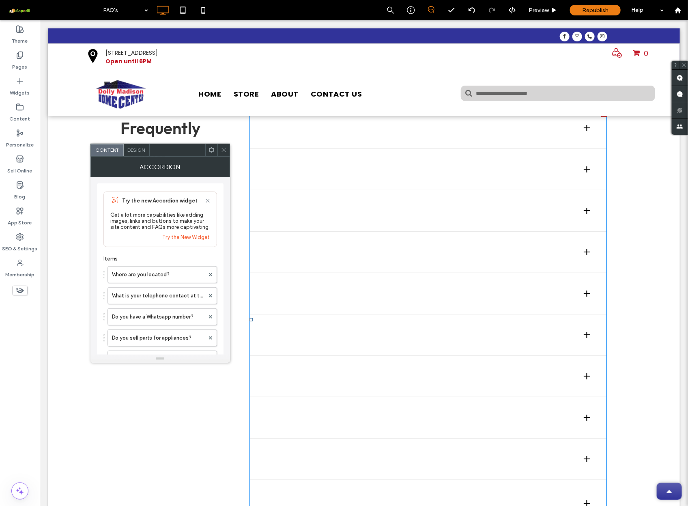
click at [583, 251] on div at bounding box center [586, 251] width 6 height 1
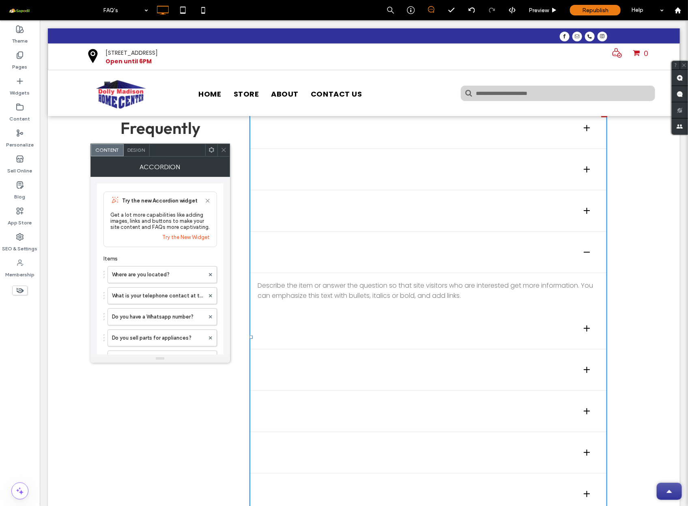
click at [583, 251] on div at bounding box center [586, 251] width 6 height 1
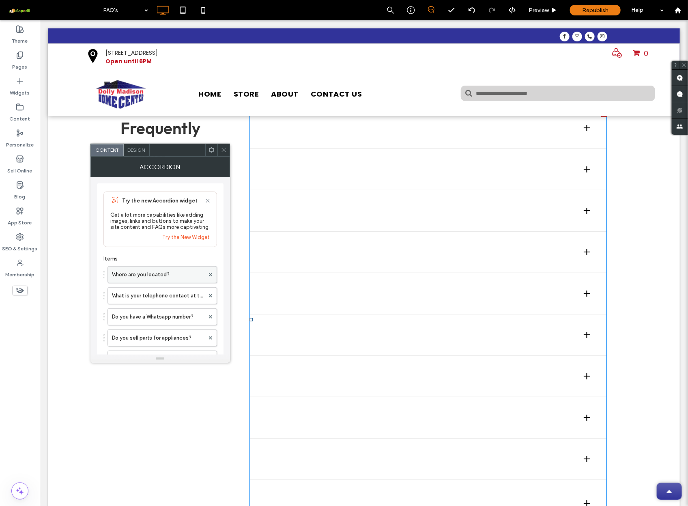
click at [164, 272] on label "Where are you located?" at bounding box center [158, 274] width 92 height 16
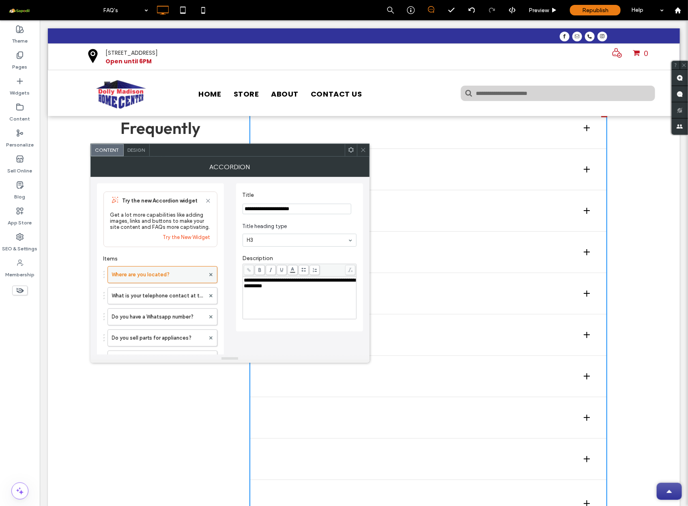
click at [164, 272] on label "Where are you located?" at bounding box center [158, 274] width 93 height 16
click at [133, 148] on span "Design" at bounding box center [136, 150] width 17 height 6
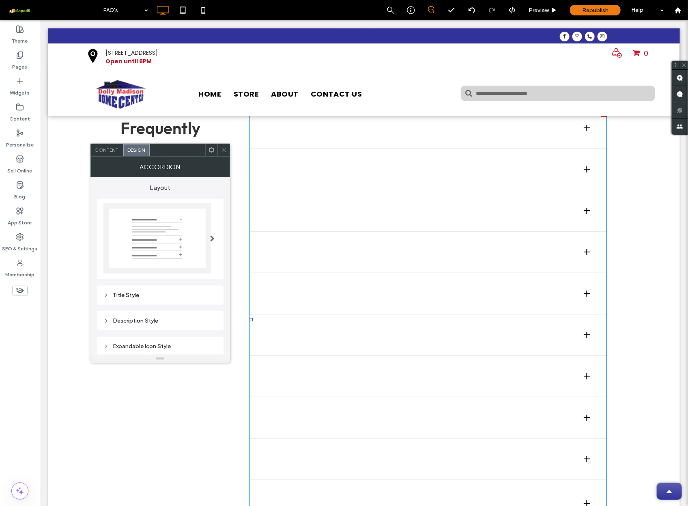
click at [111, 148] on span "Content" at bounding box center [107, 150] width 24 height 6
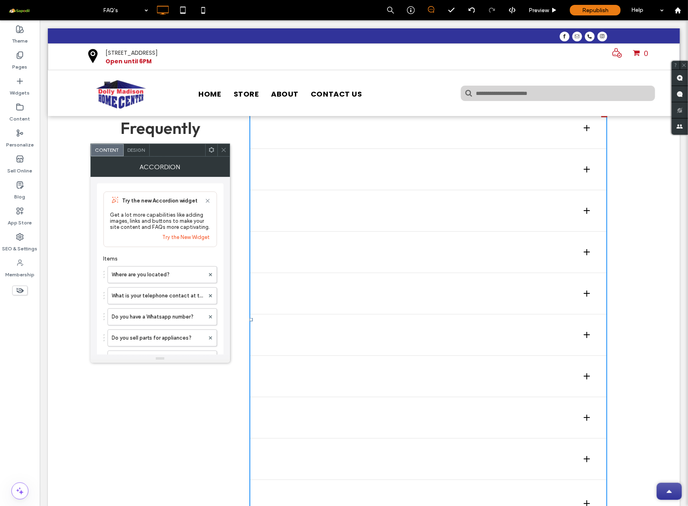
click at [223, 150] on icon at bounding box center [224, 150] width 6 height 6
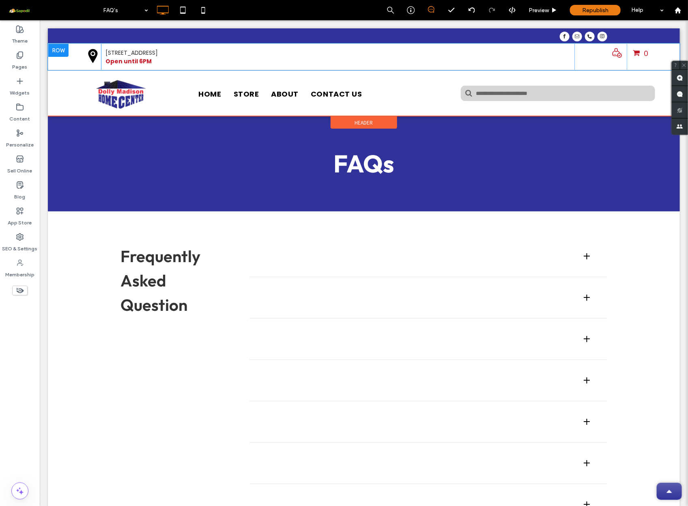
scroll to position [0, 0]
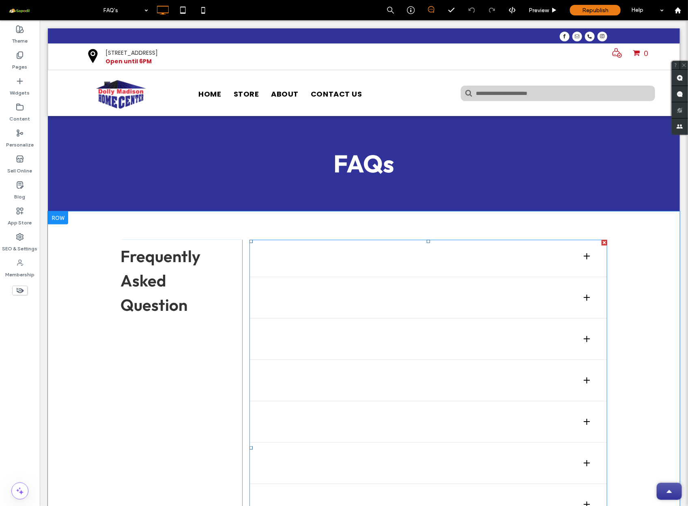
click at [359, 256] on span at bounding box center [428, 447] width 358 height 416
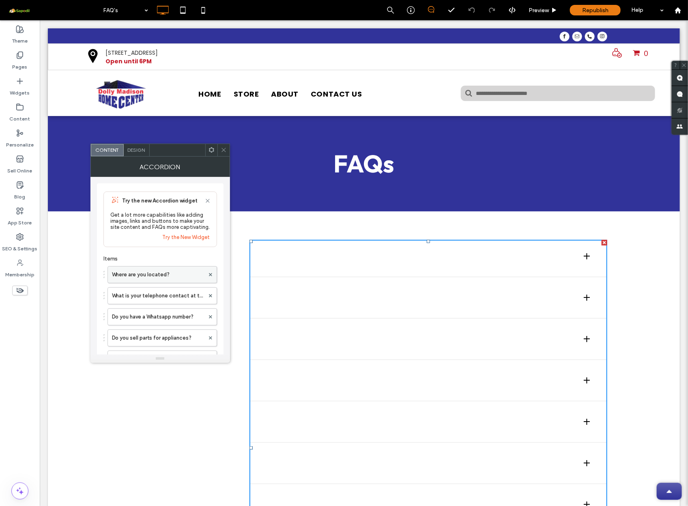
click at [167, 277] on label "Where are you located?" at bounding box center [158, 274] width 92 height 16
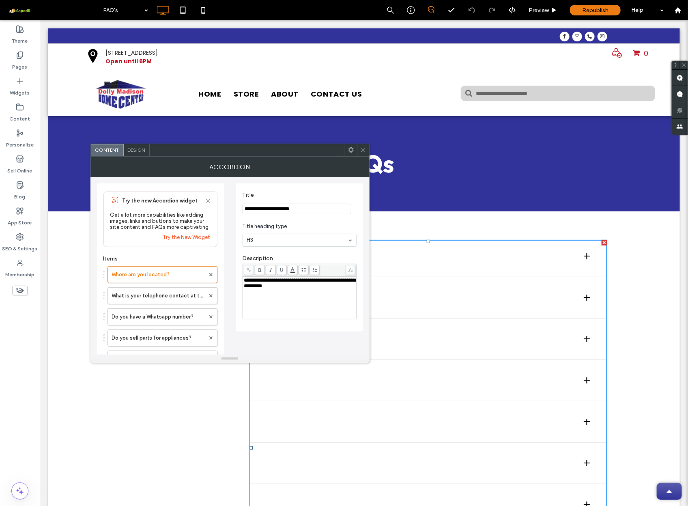
click at [363, 149] on icon at bounding box center [363, 150] width 6 height 6
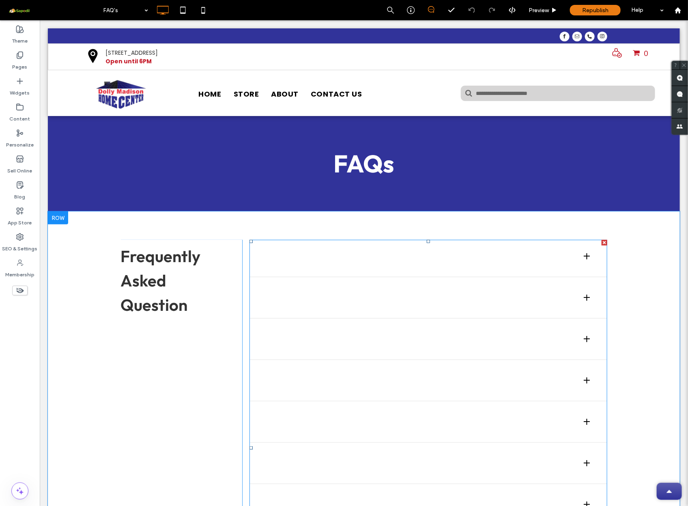
click at [338, 285] on span at bounding box center [428, 447] width 358 height 416
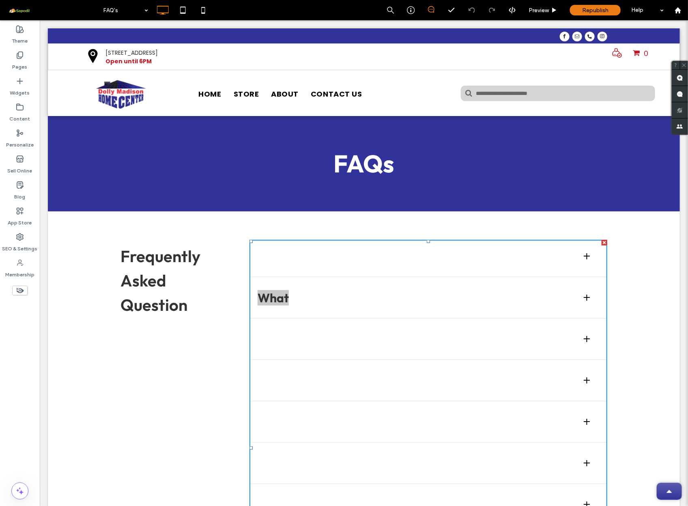
click at [338, 285] on div "What is your telephone contact at the store?" at bounding box center [428, 299] width 358 height 37
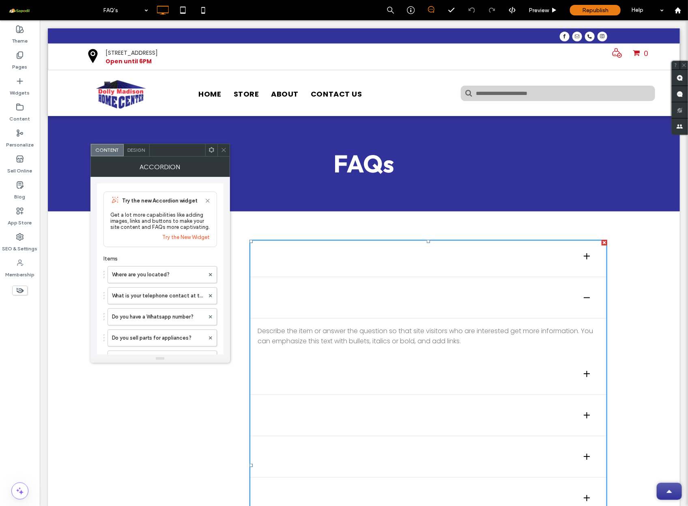
click at [282, 333] on div "Describe the item or answer the question so that site visitors who are interest…" at bounding box center [428, 335] width 358 height 35
click at [282, 294] on h3 "What is your telephone contact at the store?" at bounding box center [380, 297] width 246 height 15
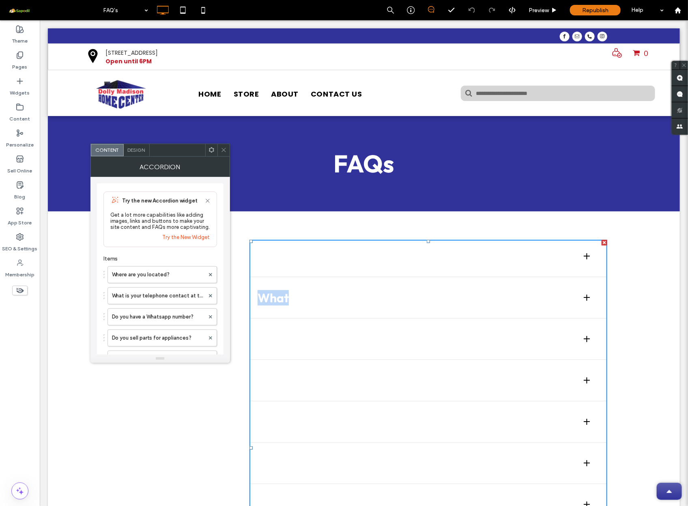
click at [282, 294] on h3 "What is your telephone contact at the store?" at bounding box center [380, 297] width 246 height 15
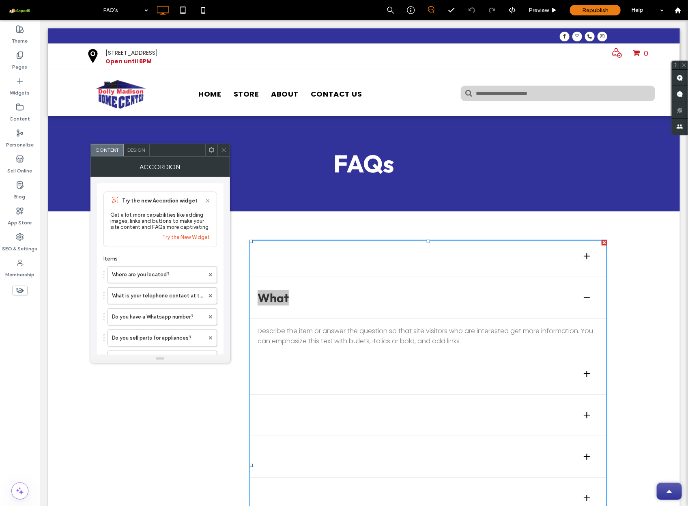
click at [135, 150] on span "Design" at bounding box center [136, 150] width 17 height 6
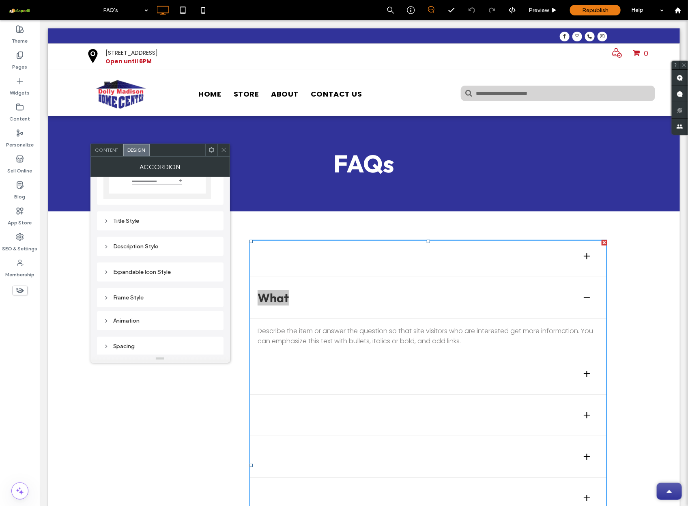
scroll to position [74, 0]
click at [136, 220] on div "Title Style" at bounding box center [160, 221] width 114 height 7
click at [223, 151] on icon at bounding box center [224, 150] width 6 height 6
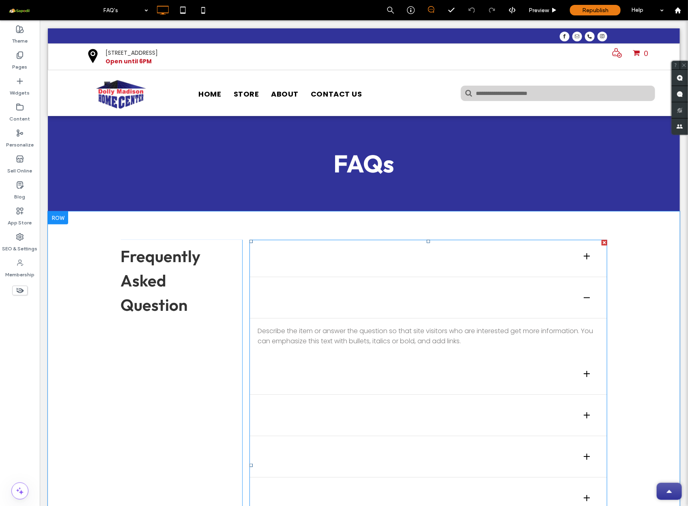
click at [292, 263] on span at bounding box center [428, 464] width 358 height 451
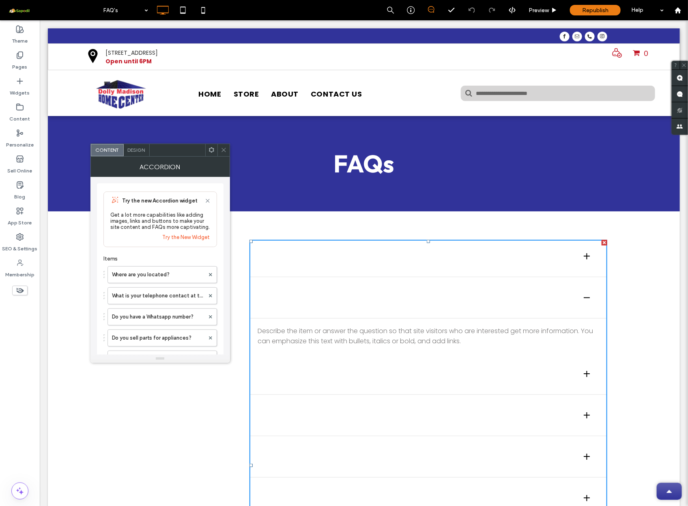
click at [303, 263] on h3 "Where are you located?" at bounding box center [322, 255] width 131 height 15
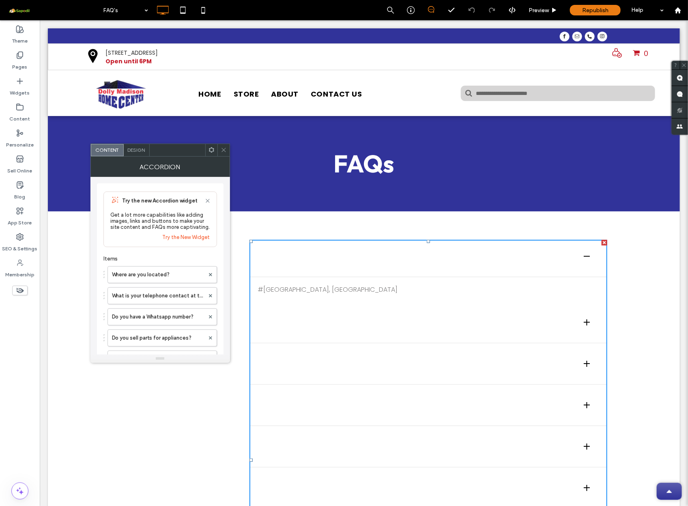
click at [333, 326] on h3 "What is your telephone contact at the store?" at bounding box center [380, 321] width 246 height 15
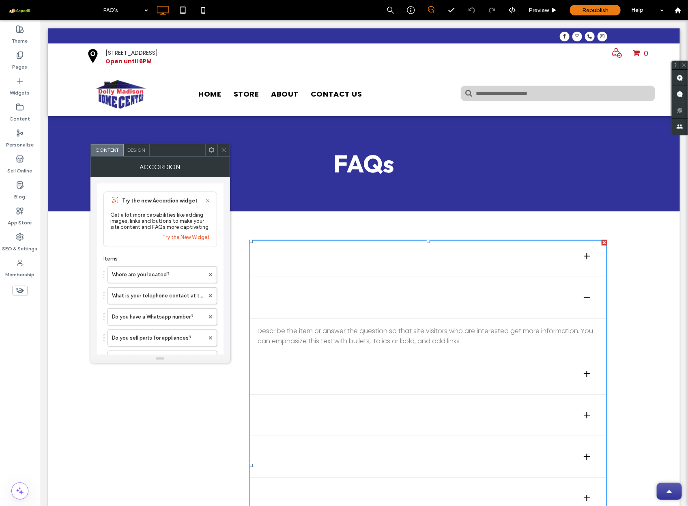
click at [351, 358] on div "Do you have a Whatsapp number?" at bounding box center [428, 375] width 358 height 37
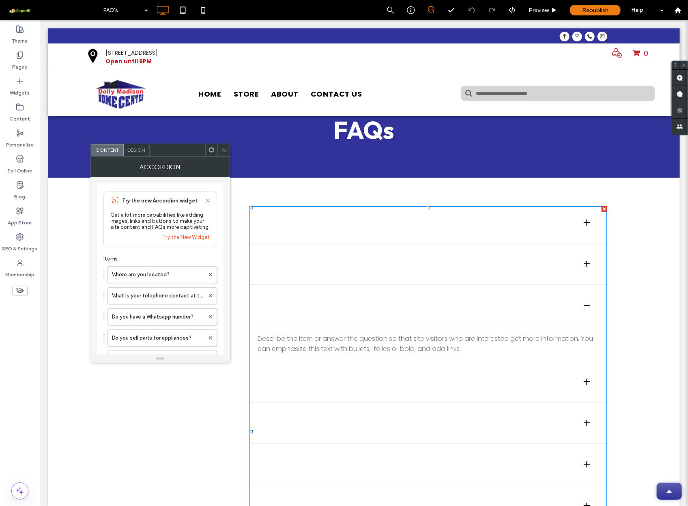
click at [348, 380] on h3 "Do you sell parts for appliances?" at bounding box center [347, 380] width 181 height 15
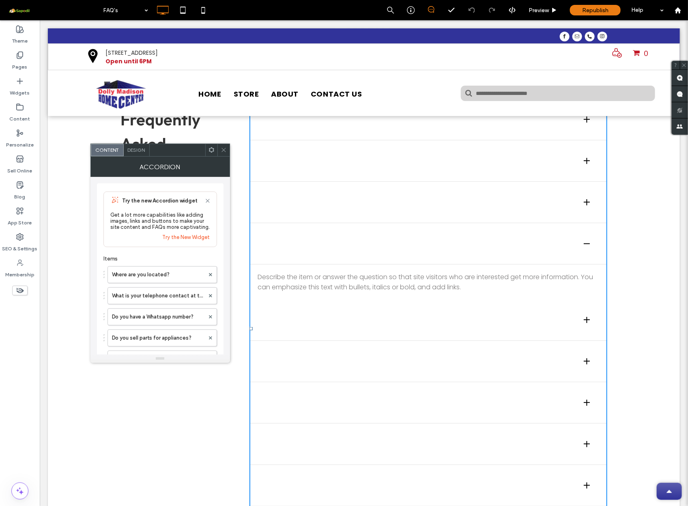
scroll to position [154, 0]
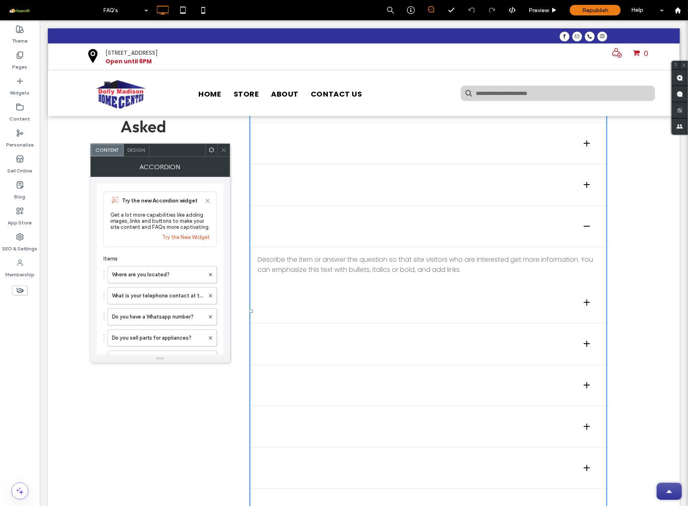
click at [317, 322] on ul "Where are you located? #[GEOGRAPHIC_DATA], [GEOGRAPHIC_DATA] What is your telep…" at bounding box center [428, 310] width 358 height 451
click at [313, 315] on div "What is your store warranty on appliances?" at bounding box center [428, 303] width 358 height 37
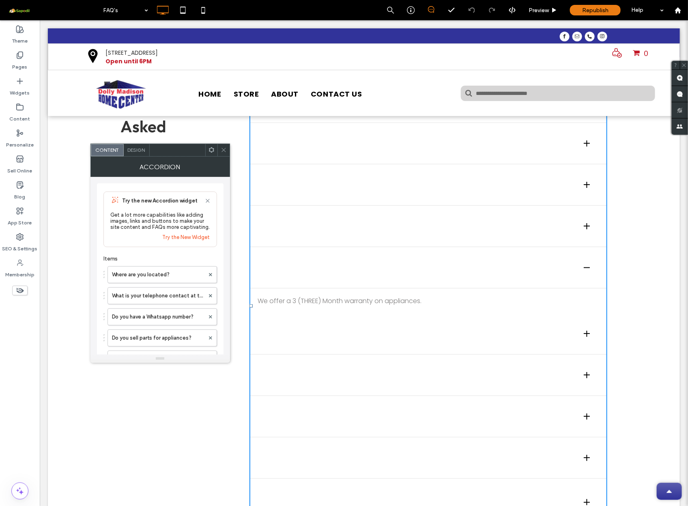
click at [317, 341] on div "What are your store hours?" at bounding box center [428, 335] width 358 height 37
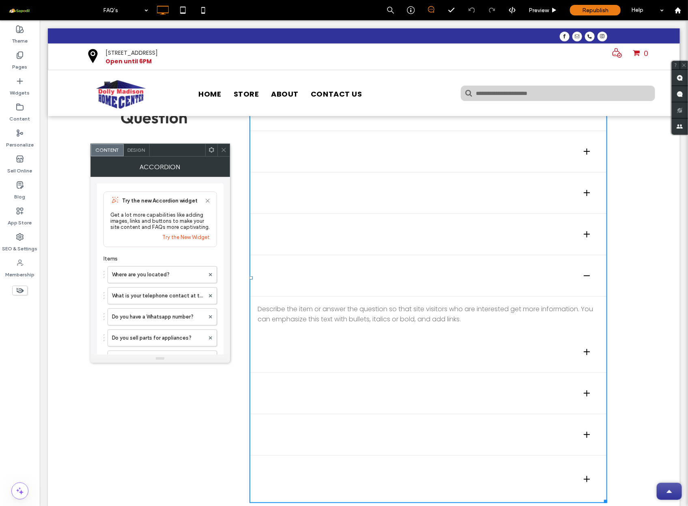
scroll to position [198, 0]
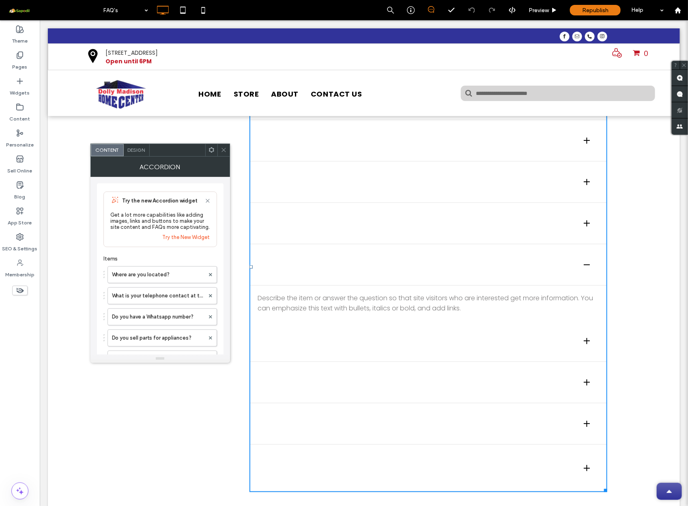
click at [306, 341] on h3 "Do you offer financing?" at bounding box center [321, 340] width 129 height 15
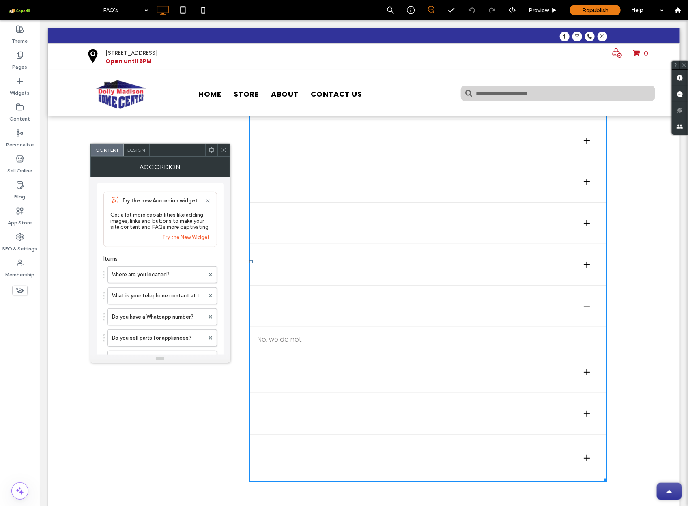
click at [299, 375] on h3 "What major credit cards do you accept?" at bounding box center [367, 371] width 221 height 15
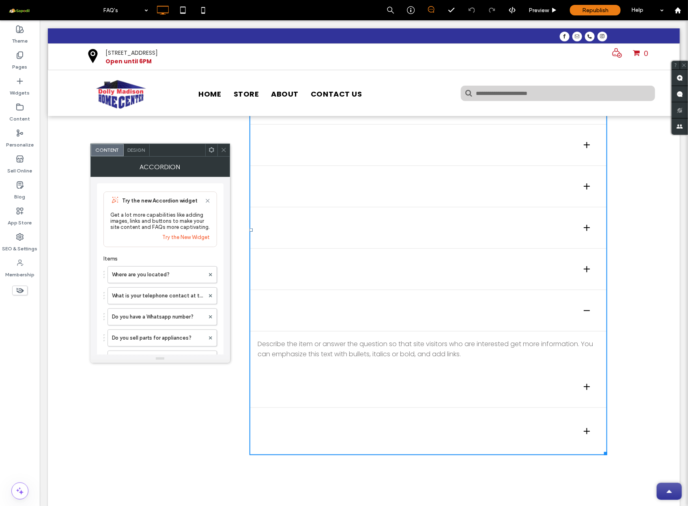
scroll to position [243, 0]
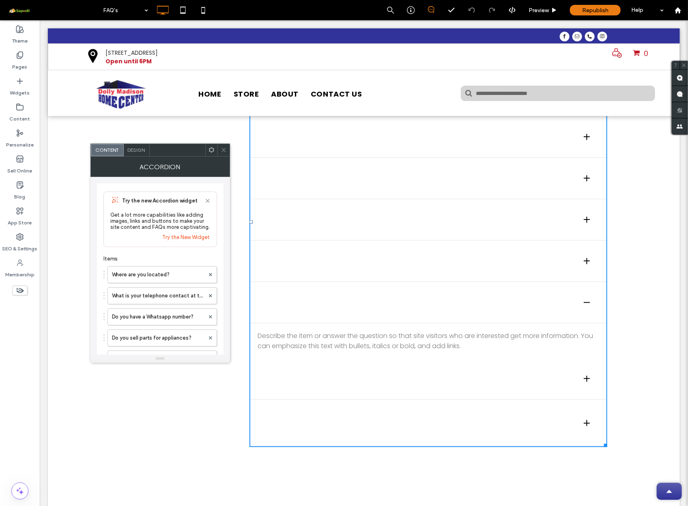
click at [305, 384] on h3 "Can I get cash back on a purchase?" at bounding box center [353, 378] width 193 height 15
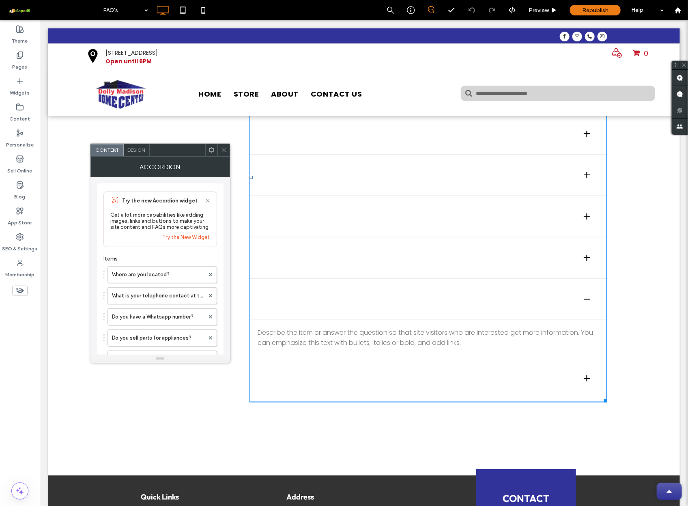
scroll to position [295, 0]
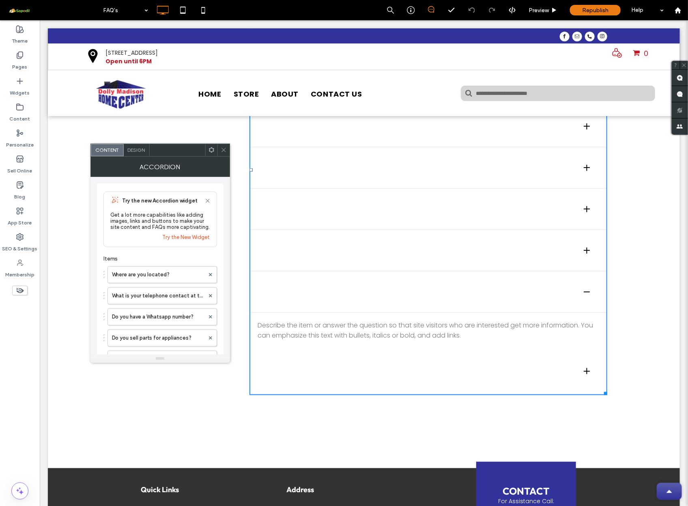
click at [287, 369] on h3 "Is there a way I can pay with my credit card over the phone?" at bounding box center [412, 370] width 311 height 31
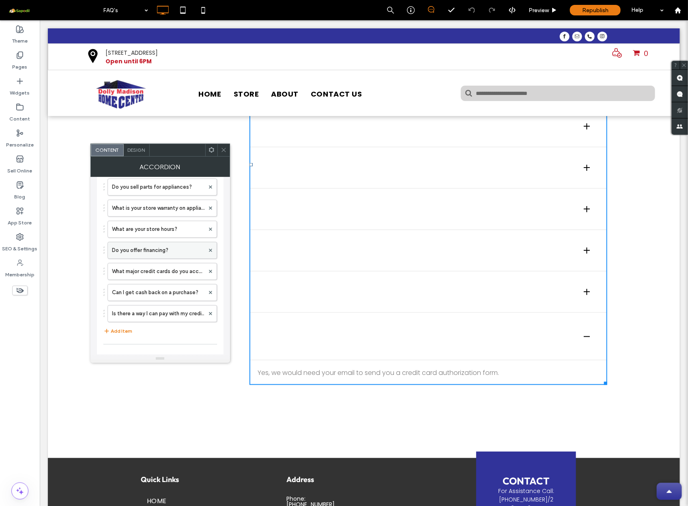
scroll to position [161, 0]
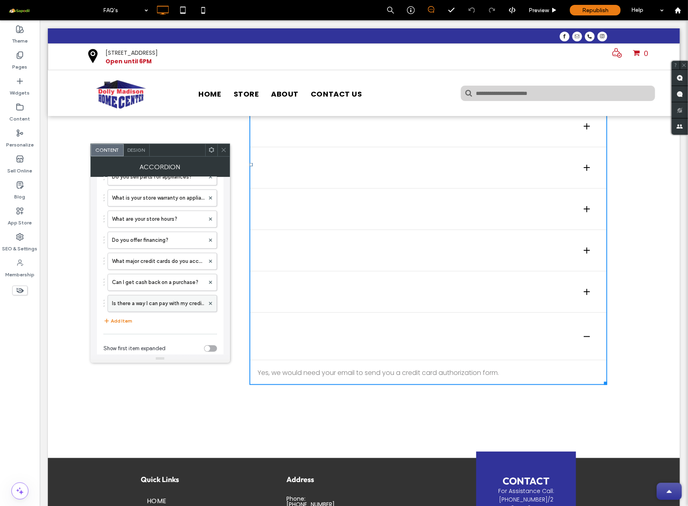
click at [175, 312] on div "Is there a way I can pay with my credit card over the phone?" at bounding box center [161, 303] width 109 height 17
click at [167, 307] on label "Is there a way I can pay with my credit card over the phone?" at bounding box center [158, 303] width 92 height 16
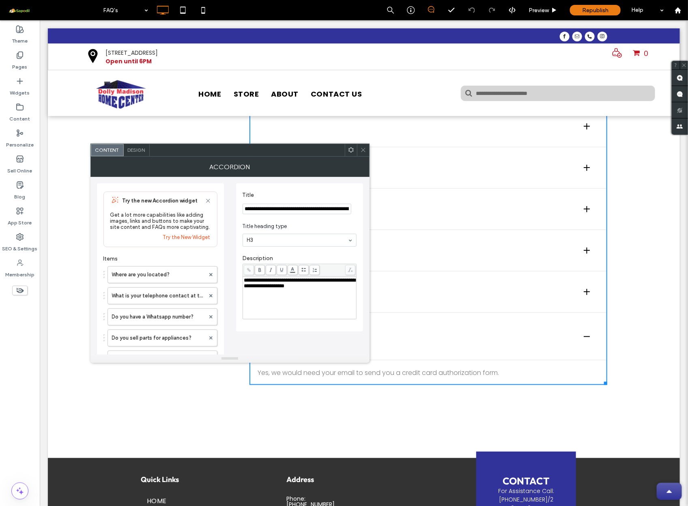
scroll to position [0, 0]
click at [172, 283] on label "Where are you located?" at bounding box center [158, 274] width 93 height 16
click at [161, 279] on label "Where are you located?" at bounding box center [158, 274] width 93 height 16
click at [364, 149] on icon at bounding box center [363, 150] width 6 height 6
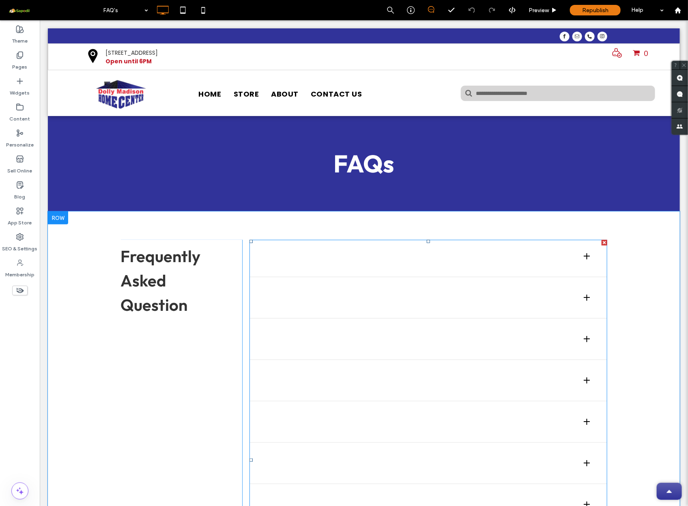
click at [331, 261] on span at bounding box center [428, 459] width 358 height 440
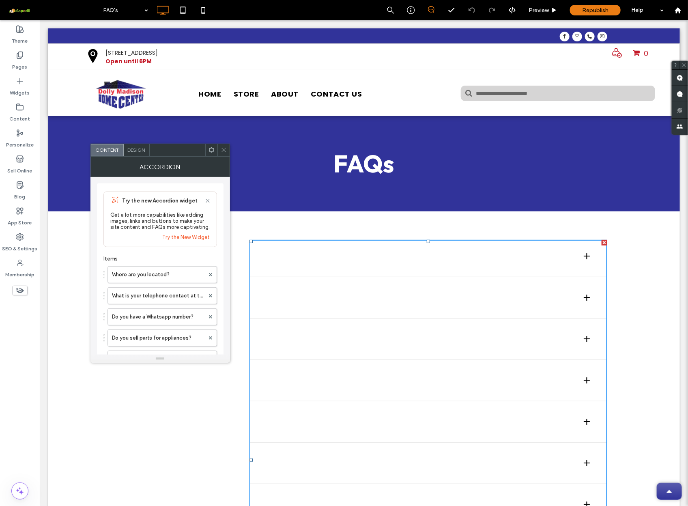
click at [141, 150] on span "Design" at bounding box center [136, 150] width 17 height 6
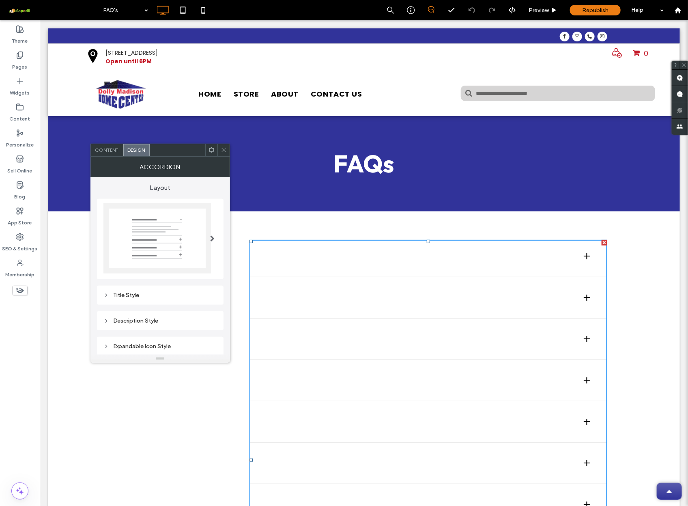
click at [210, 236] on span at bounding box center [212, 239] width 4 height 6
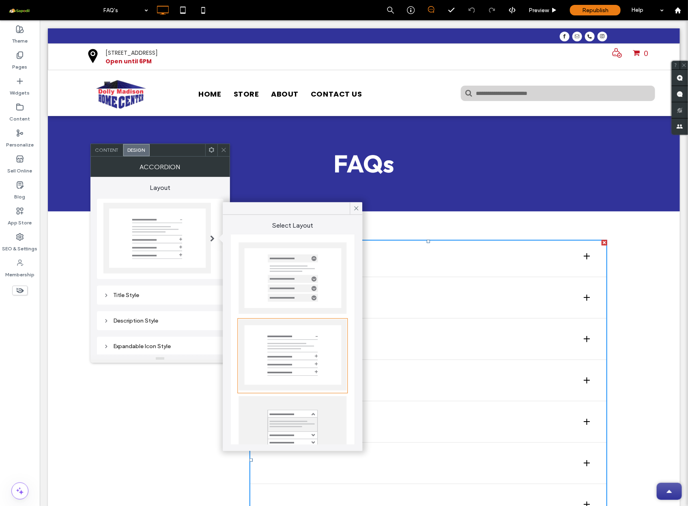
click at [210, 236] on span at bounding box center [212, 239] width 4 height 6
click at [159, 235] on img at bounding box center [156, 238] width 107 height 71
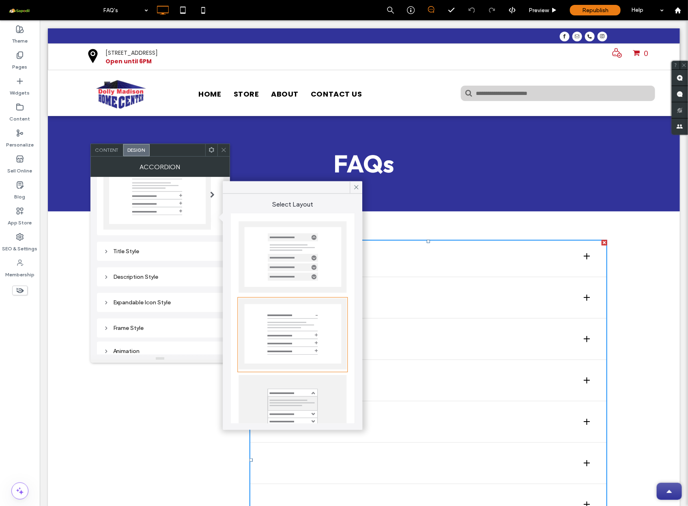
scroll to position [56, 0]
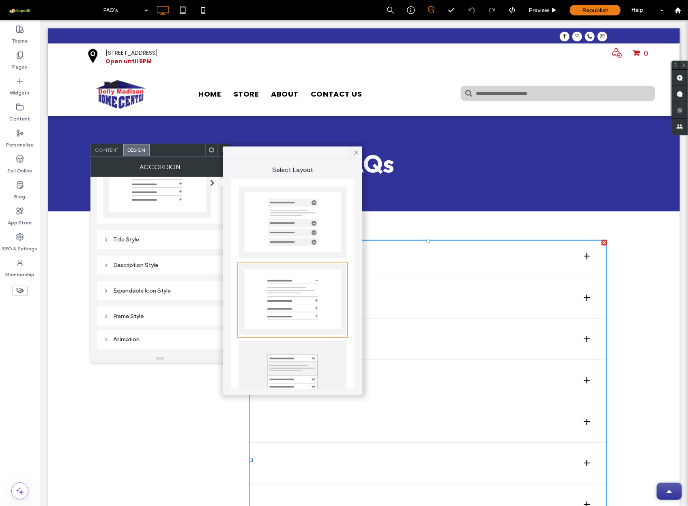
click at [133, 233] on div "Title Style" at bounding box center [160, 239] width 127 height 19
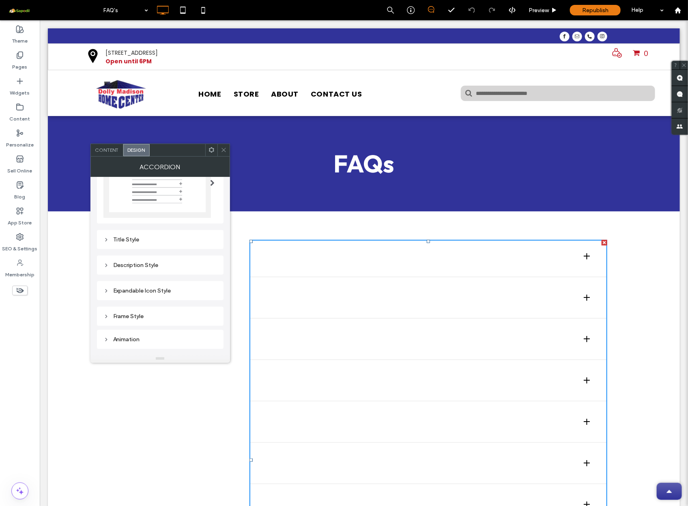
click at [129, 236] on div "Title Style" at bounding box center [160, 239] width 114 height 7
click at [107, 148] on span "Content" at bounding box center [107, 150] width 24 height 6
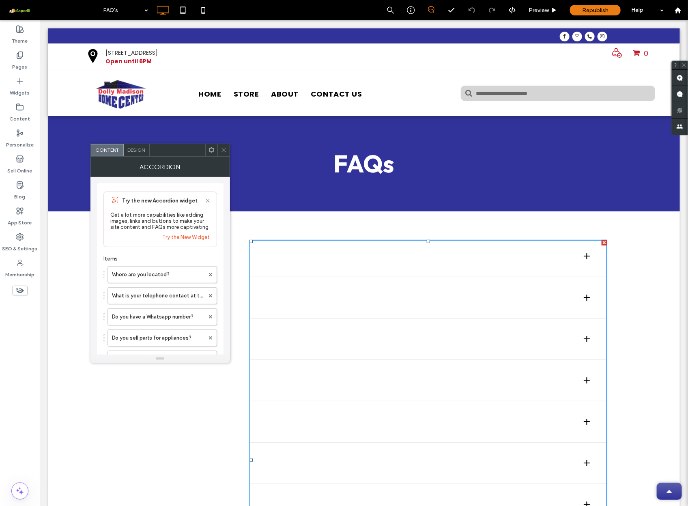
click at [179, 240] on link "Try the New Widget" at bounding box center [186, 237] width 47 height 6
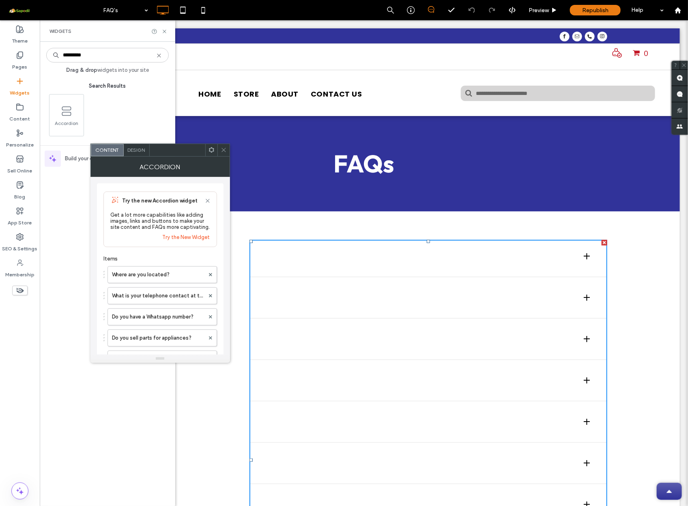
click at [223, 150] on use at bounding box center [223, 150] width 4 height 4
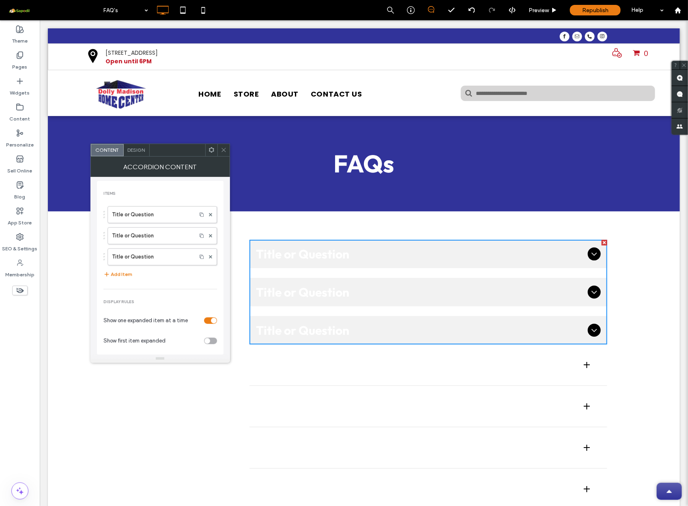
click at [137, 150] on span "Design" at bounding box center [136, 150] width 17 height 6
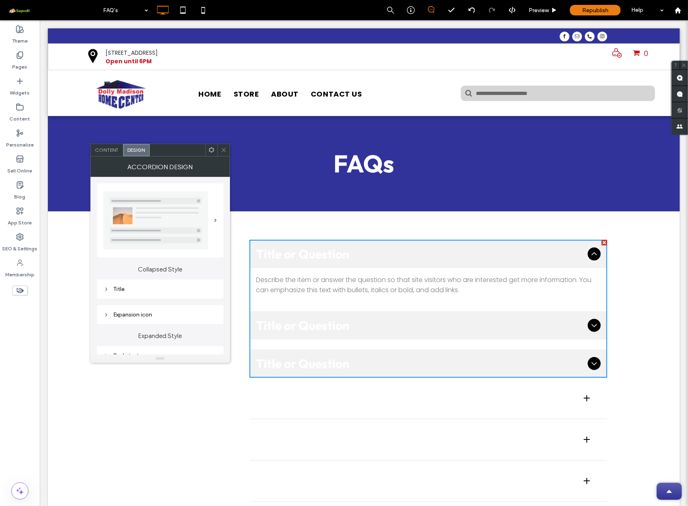
click at [207, 226] on div at bounding box center [158, 220] width 111 height 58
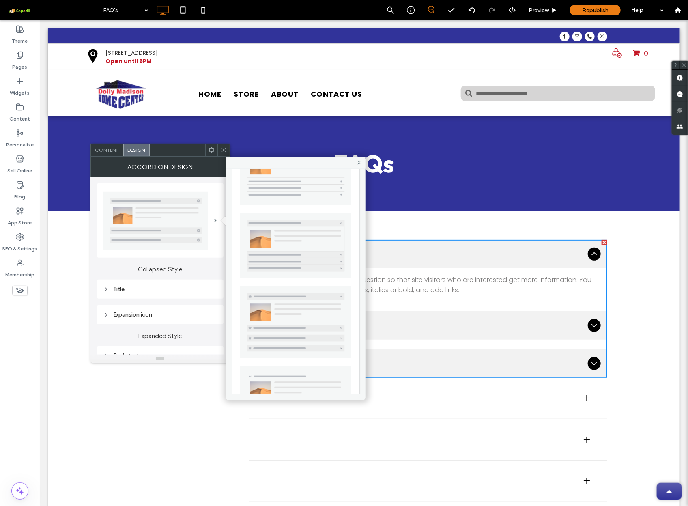
scroll to position [81, 0]
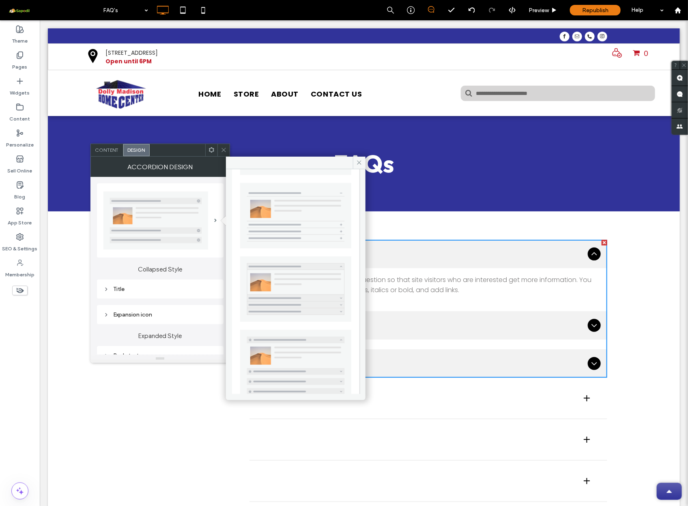
click at [299, 283] on img at bounding box center [295, 288] width 111 height 65
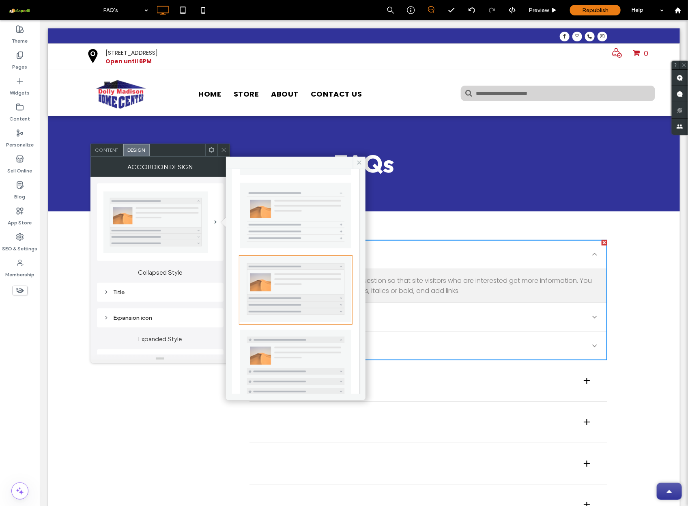
click at [198, 167] on div "Accordion Design" at bounding box center [159, 167] width 139 height 20
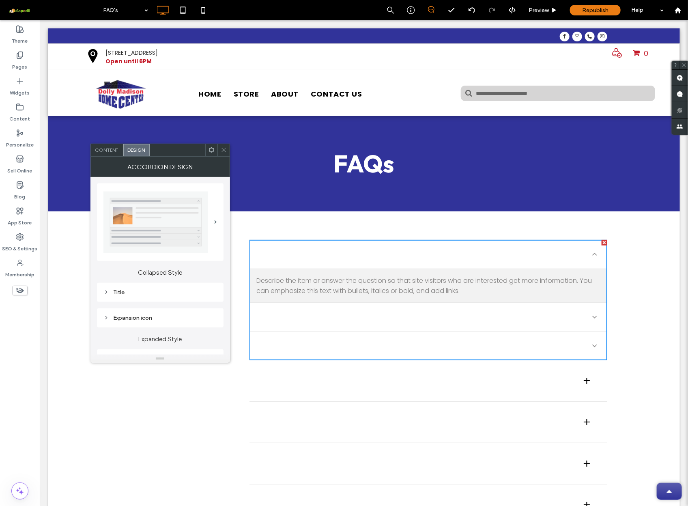
click at [318, 313] on span "Title or Question" at bounding box center [421, 316] width 329 height 15
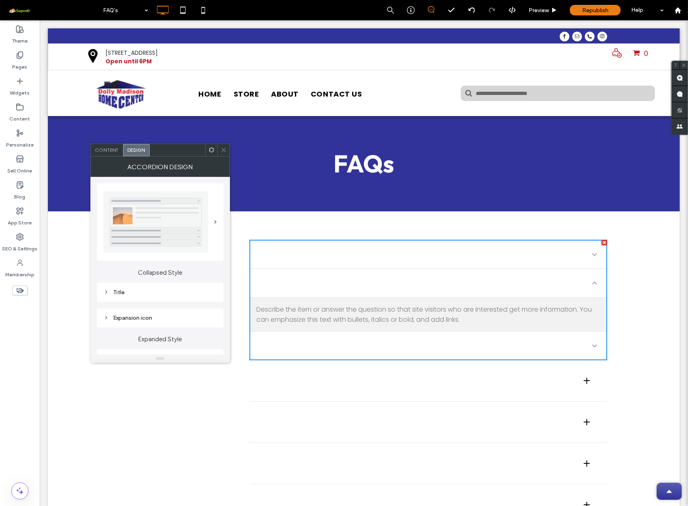
click at [321, 279] on span "Title or Question" at bounding box center [421, 282] width 329 height 15
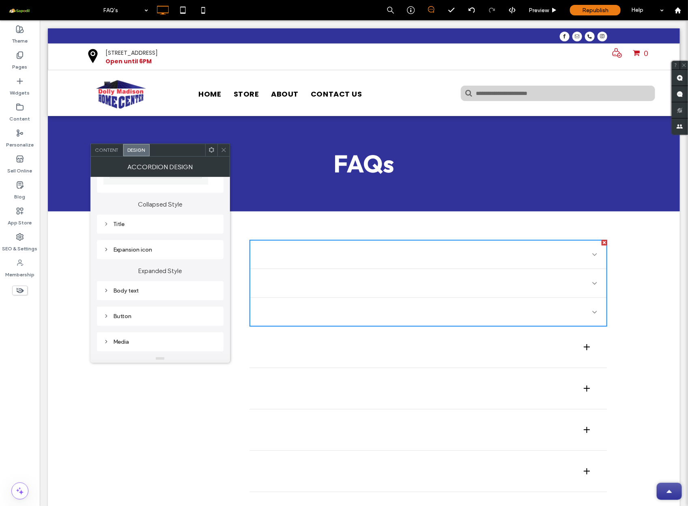
scroll to position [73, 0]
click at [139, 215] on div "Title" at bounding box center [160, 218] width 114 height 7
click at [139, 218] on div "Title" at bounding box center [160, 218] width 114 height 7
click at [128, 273] on div "Media" at bounding box center [160, 272] width 114 height 7
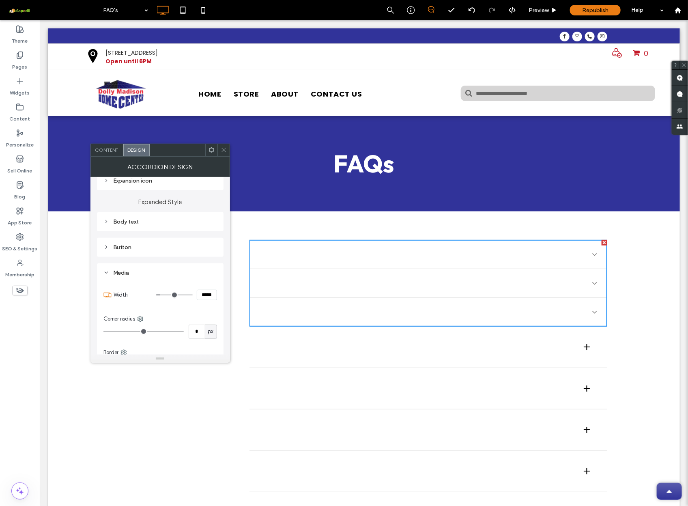
click at [136, 273] on div "Media" at bounding box center [160, 272] width 114 height 7
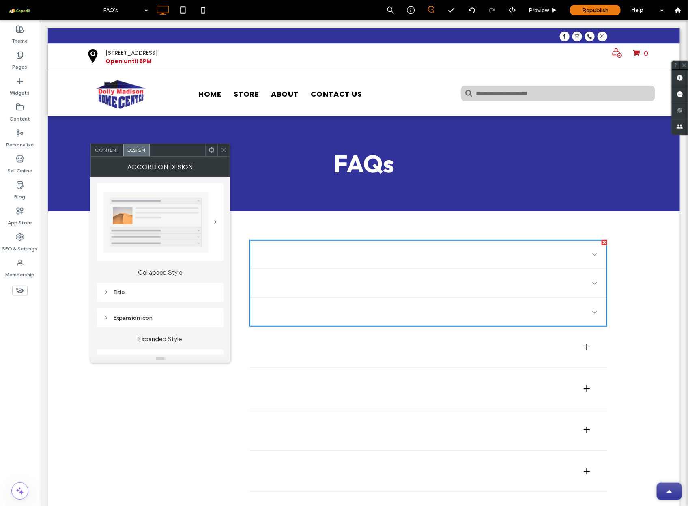
scroll to position [0, 0]
click at [198, 215] on img at bounding box center [155, 221] width 105 height 61
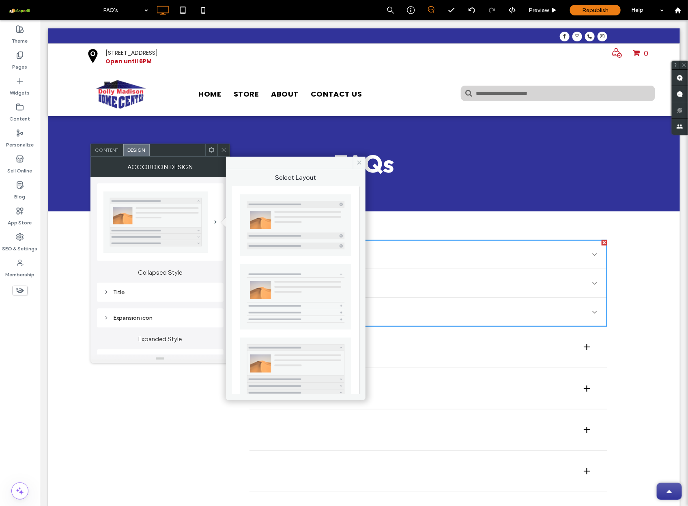
click at [113, 155] on div "Content" at bounding box center [107, 150] width 32 height 12
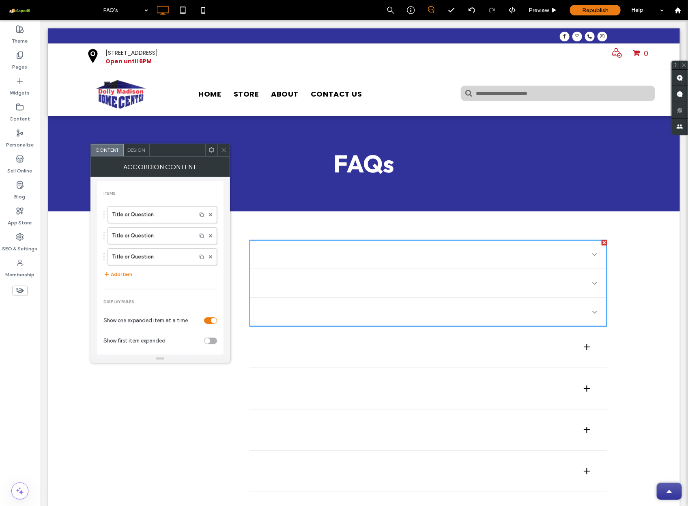
click at [113, 155] on div "Content" at bounding box center [107, 150] width 33 height 12
click at [134, 212] on label "Title or Question" at bounding box center [152, 214] width 80 height 16
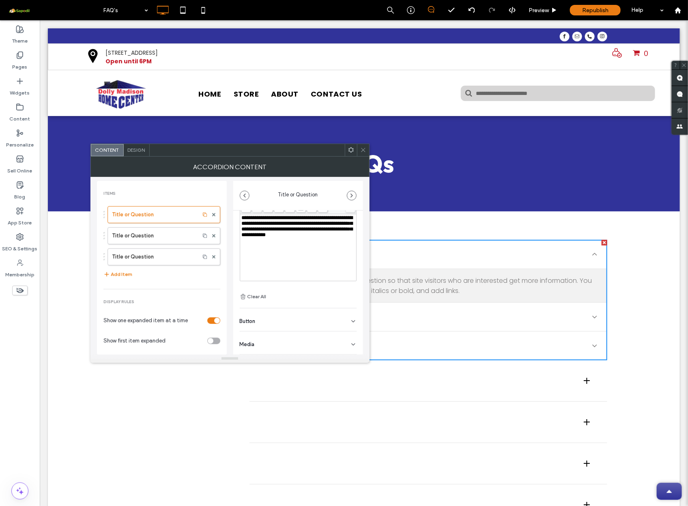
scroll to position [7, 0]
click at [275, 345] on div "Media" at bounding box center [298, 342] width 117 height 23
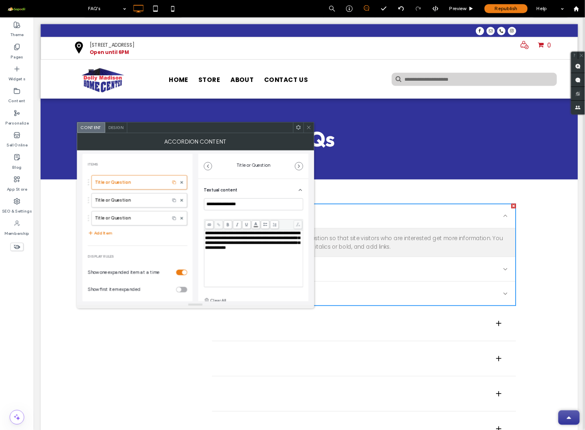
scroll to position [0, 0]
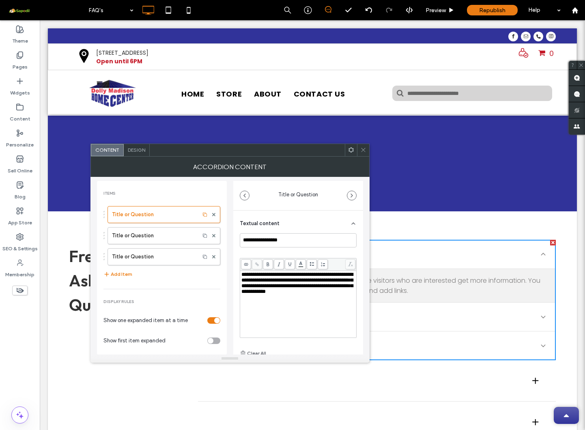
click at [140, 152] on span "Design" at bounding box center [136, 150] width 17 height 6
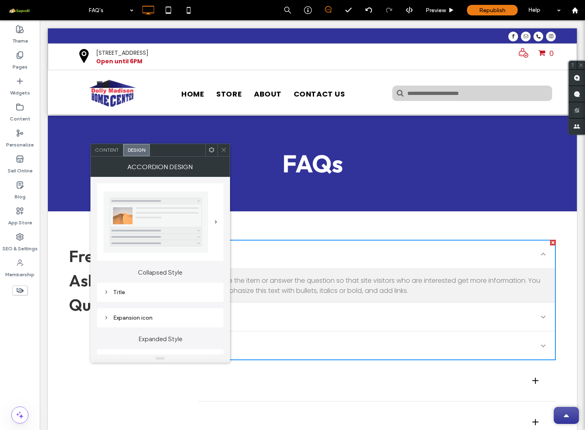
click at [176, 228] on img at bounding box center [155, 221] width 105 height 61
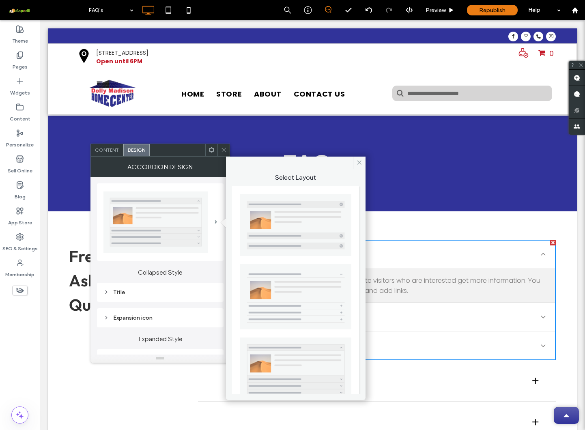
scroll to position [0, 0]
click at [179, 214] on img at bounding box center [155, 221] width 105 height 61
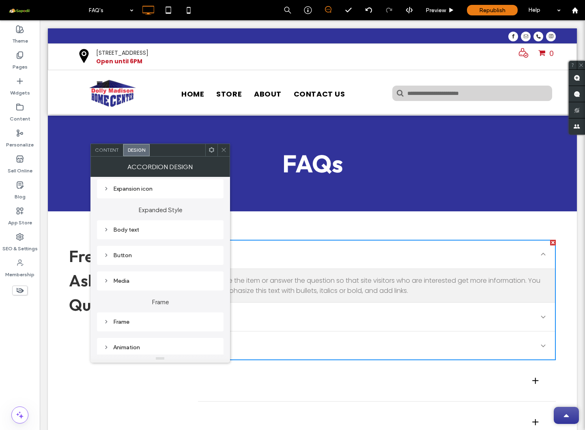
scroll to position [131, 0]
click at [142, 281] on div "Media" at bounding box center [160, 278] width 114 height 7
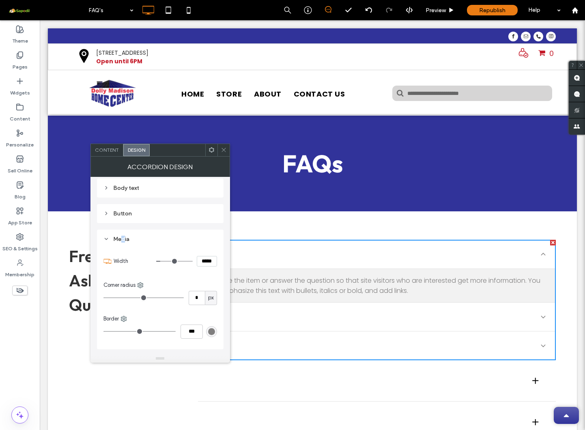
click at [123, 239] on div "Media" at bounding box center [160, 239] width 114 height 7
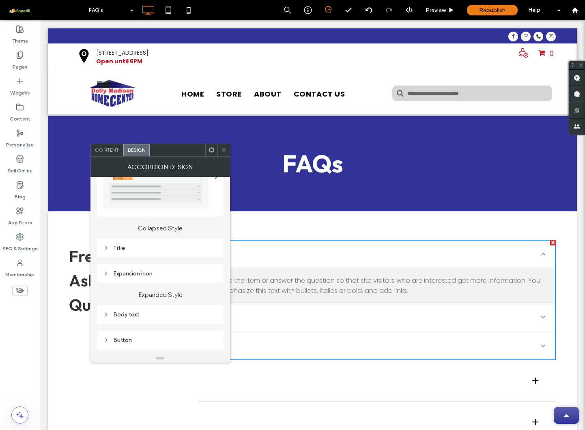
scroll to position [50, 0]
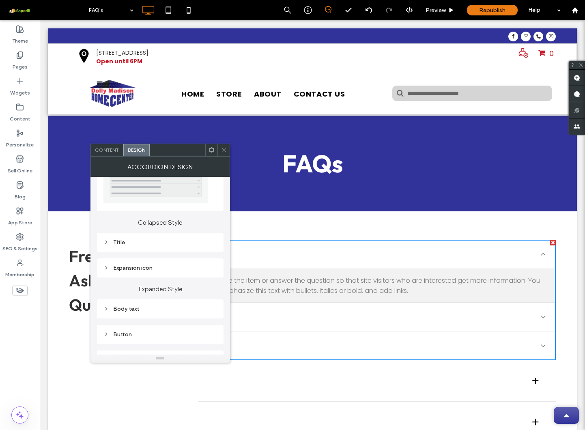
click at [142, 248] on div "Title" at bounding box center [160, 242] width 127 height 19
click at [128, 243] on div "Title" at bounding box center [160, 242] width 114 height 7
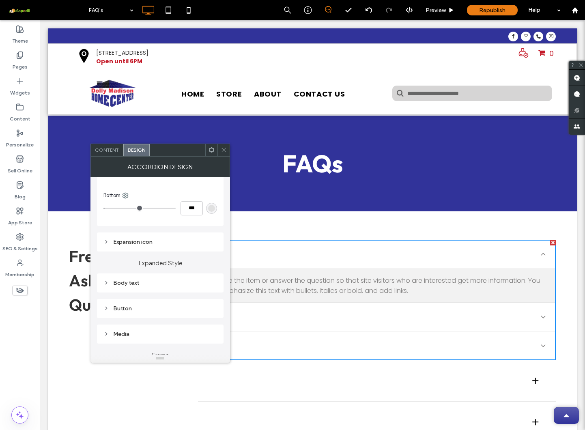
scroll to position [371, 0]
click at [226, 150] on icon at bounding box center [224, 150] width 6 height 6
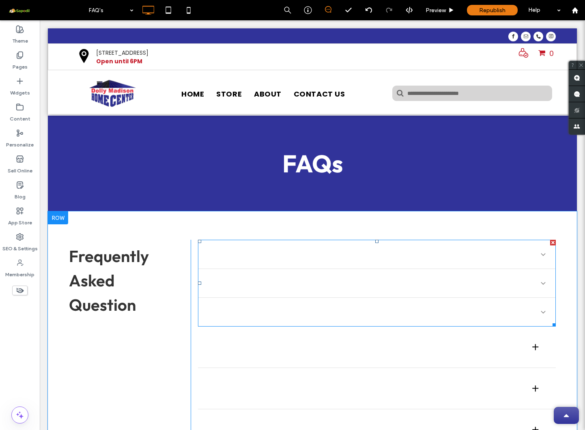
click at [550, 243] on div at bounding box center [553, 243] width 6 height 6
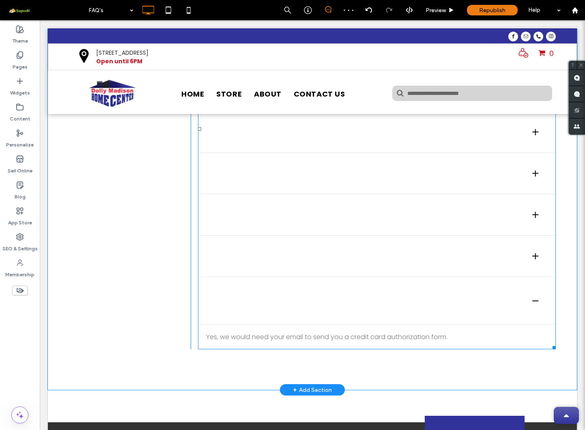
scroll to position [320, 0]
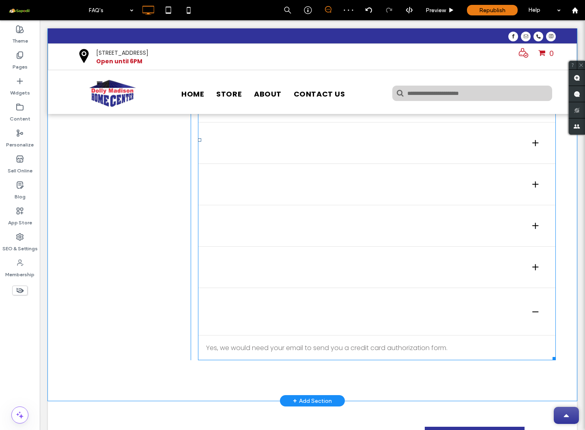
click at [343, 316] on span at bounding box center [377, 140] width 358 height 440
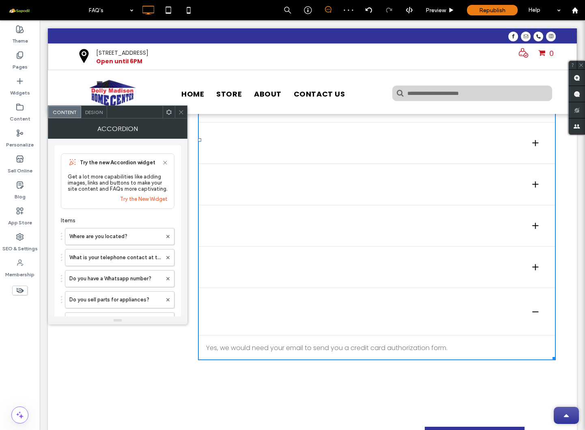
click at [300, 310] on h3 "Is there a way I can pay with my credit card over the phone?" at bounding box center [361, 311] width 311 height 31
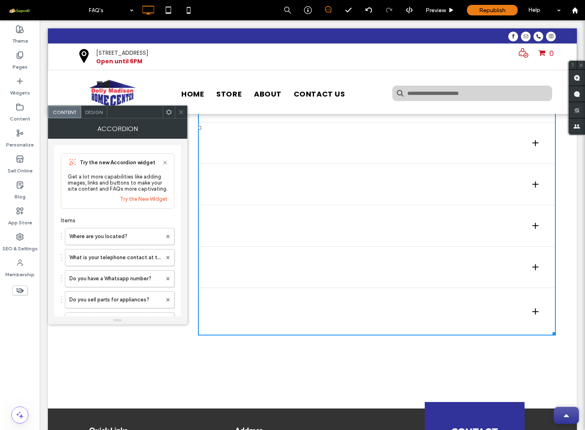
click at [181, 112] on icon at bounding box center [181, 112] width 6 height 6
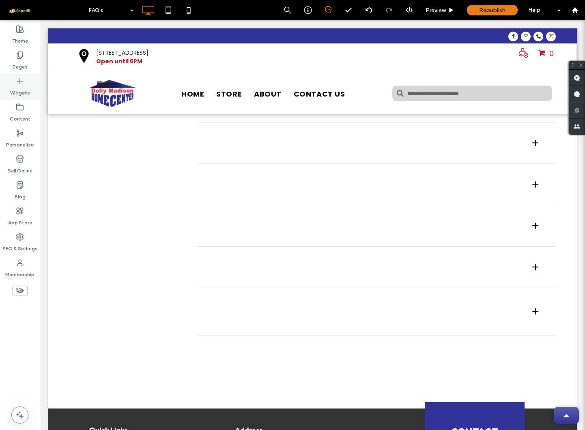
click at [18, 82] on icon at bounding box center [20, 81] width 8 height 8
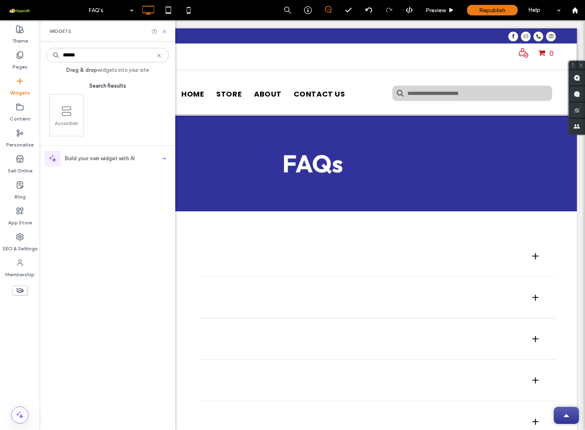
scroll to position [0, 0]
type input "******"
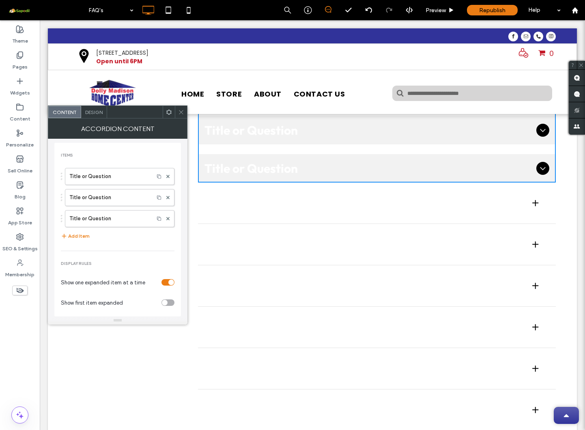
scroll to position [202, 0]
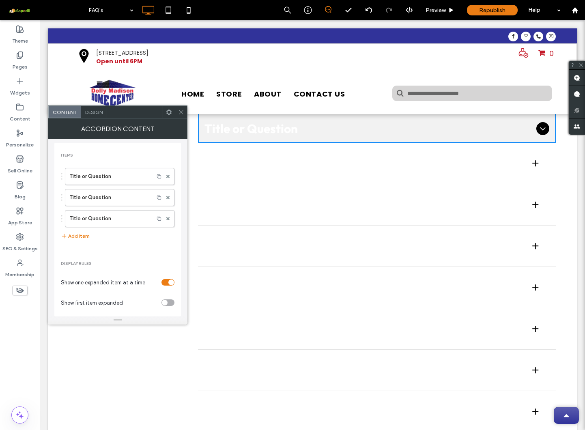
click at [99, 116] on div "Design" at bounding box center [94, 112] width 26 height 12
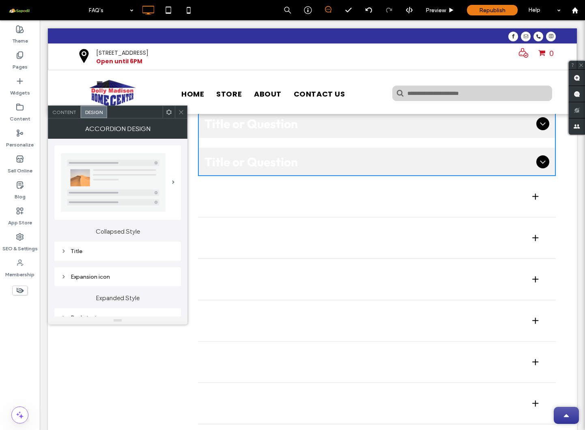
click at [139, 187] on img at bounding box center [113, 182] width 105 height 58
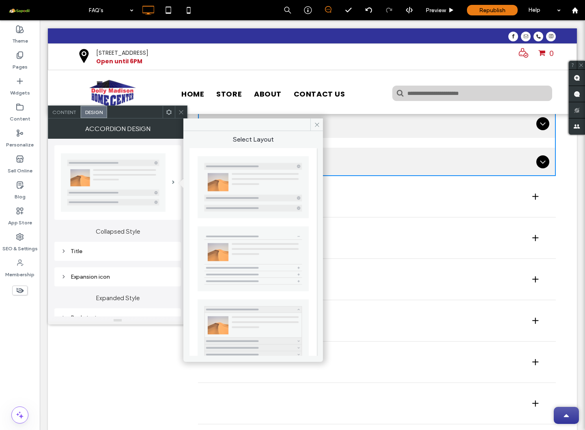
click at [139, 187] on img at bounding box center [113, 182] width 105 height 58
click at [144, 244] on div "Title" at bounding box center [117, 251] width 127 height 19
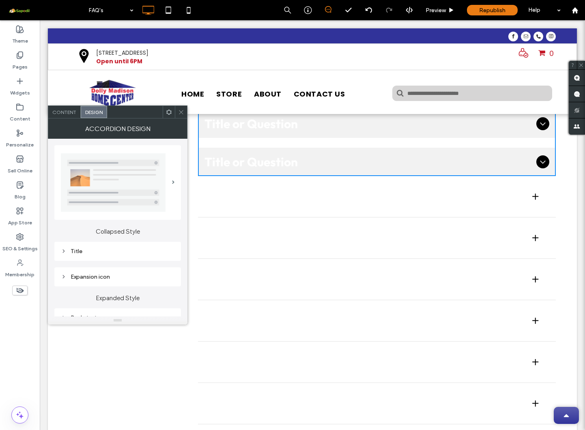
click at [131, 249] on div "Title" at bounding box center [118, 251] width 114 height 7
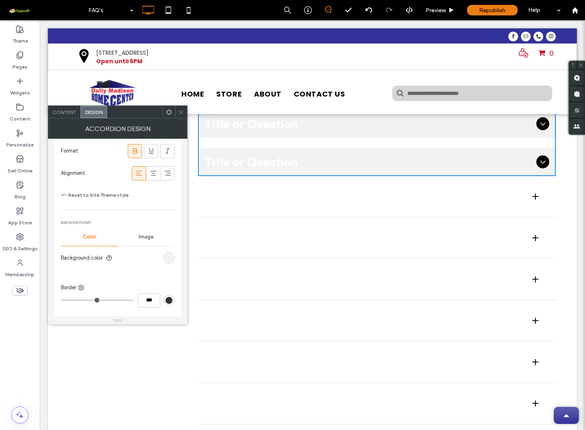
scroll to position [241, 0]
click at [149, 238] on span "Image" at bounding box center [146, 235] width 15 height 6
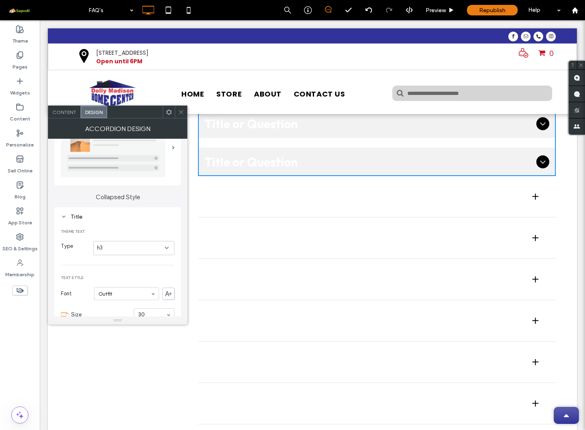
scroll to position [27, 0]
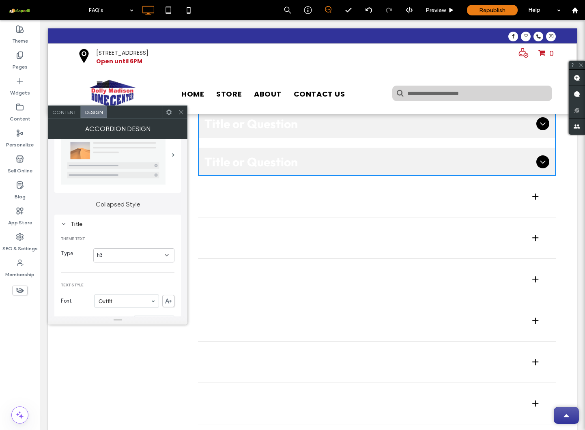
click at [65, 225] on icon at bounding box center [64, 224] width 6 height 6
click at [126, 225] on div "Title" at bounding box center [118, 224] width 114 height 7
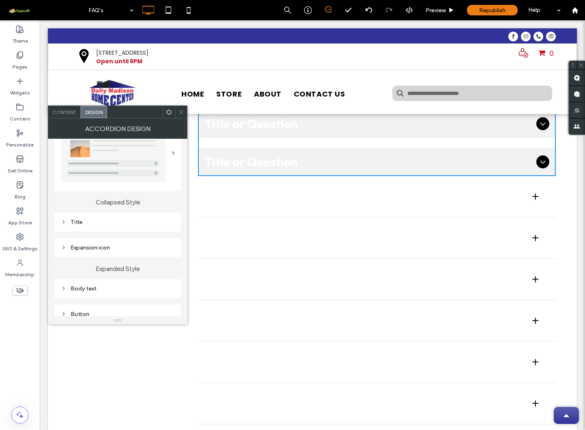
click at [182, 114] on icon at bounding box center [181, 112] width 6 height 6
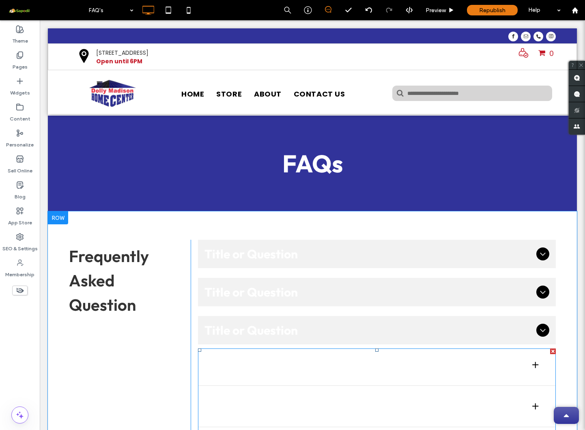
scroll to position [0, 0]
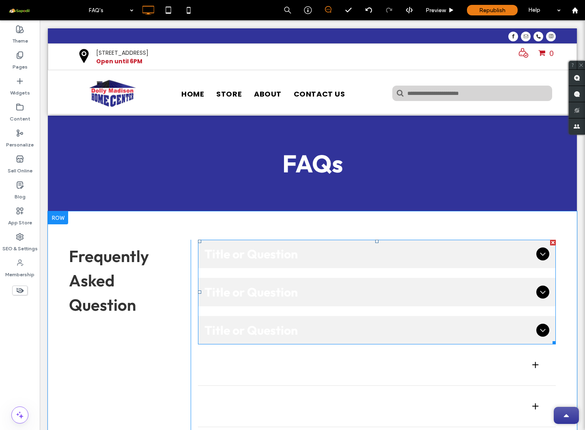
click at [551, 242] on div at bounding box center [553, 243] width 6 height 6
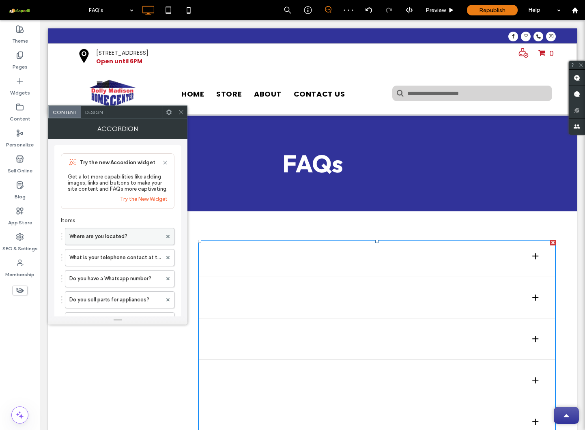
click at [117, 235] on label "Where are you located?" at bounding box center [115, 236] width 92 height 16
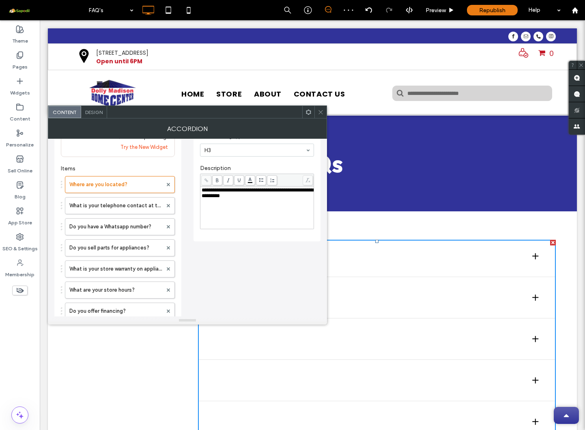
scroll to position [66, 0]
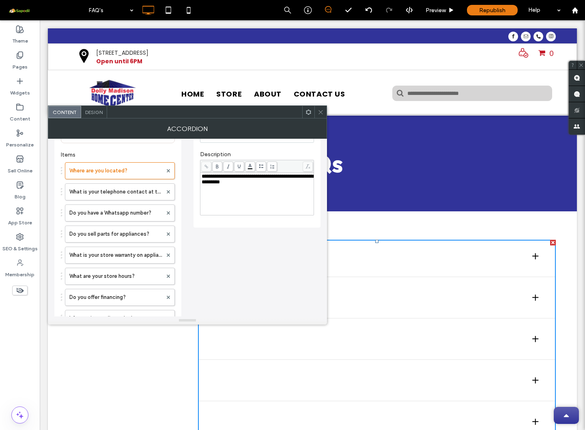
click at [97, 116] on div "Design" at bounding box center [94, 112] width 26 height 12
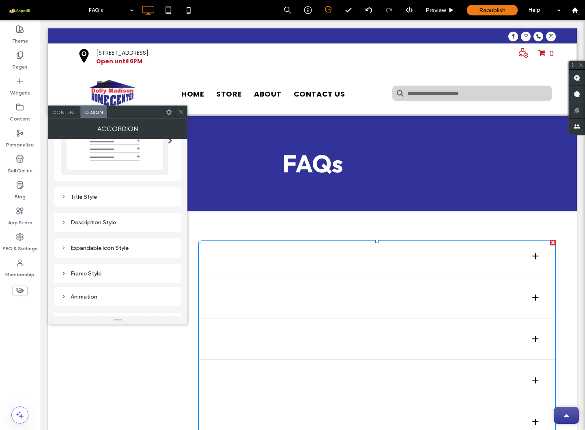
scroll to position [57, 0]
click at [99, 201] on div "Title Style" at bounding box center [118, 200] width 114 height 7
click at [169, 296] on div "rgb(0, 0, 0)" at bounding box center [168, 298] width 7 height 7
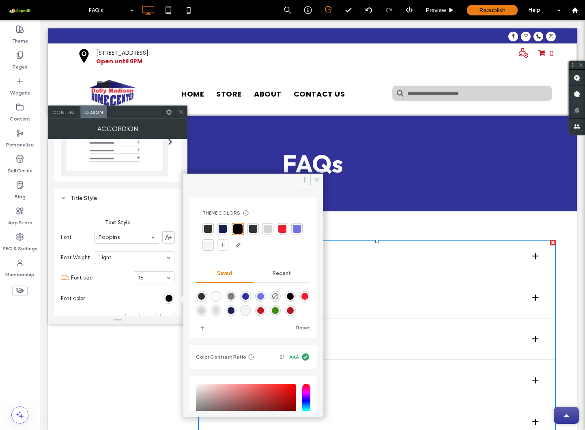
click at [215, 293] on div "rgba(255,255,255,1)" at bounding box center [215, 296] width 7 height 7
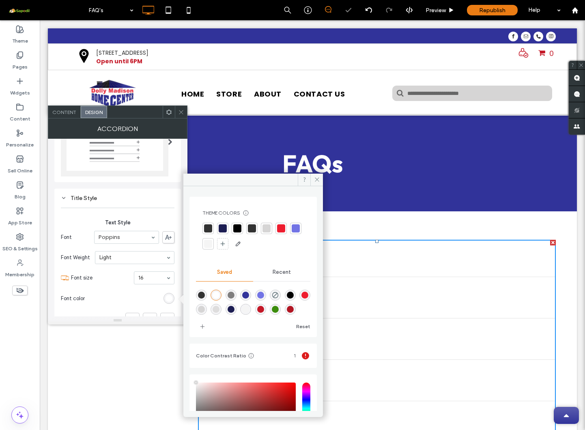
click at [234, 294] on div "rgba(128,127,127,1)" at bounding box center [230, 295] width 7 height 7
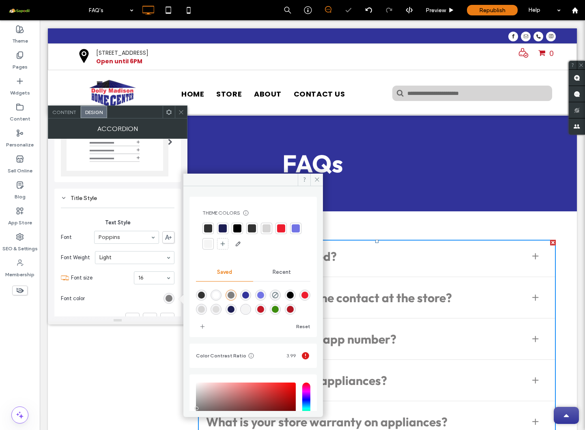
click at [203, 295] on div "rgba(51,51,51,1)" at bounding box center [201, 295] width 7 height 7
type input "*******"
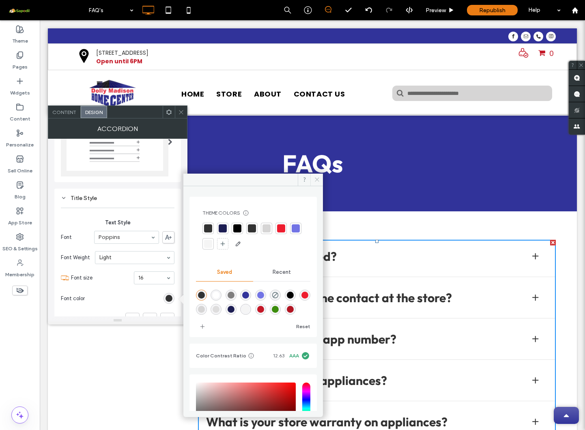
click at [318, 181] on icon at bounding box center [317, 179] width 6 height 6
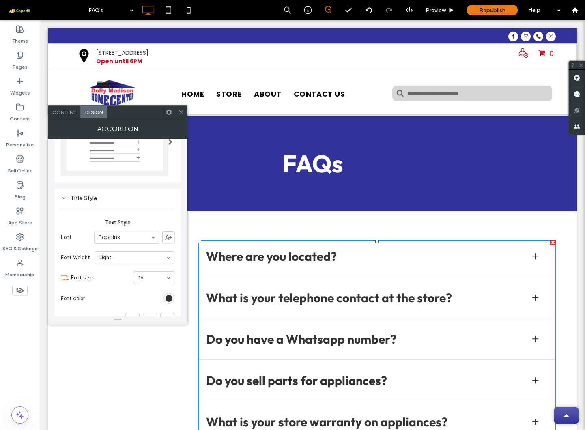
click at [305, 266] on div "Where are you located?" at bounding box center [377, 258] width 358 height 37
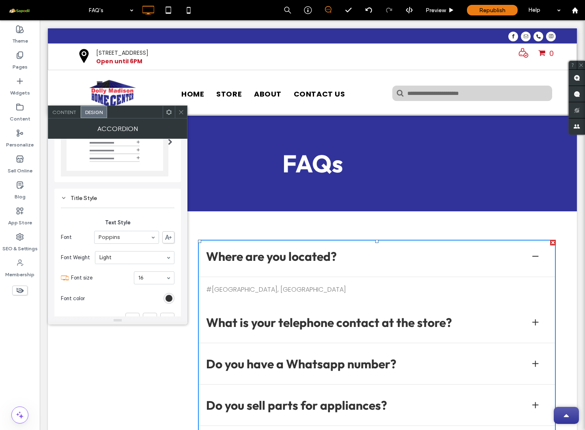
click at [305, 266] on div "Where are you located?" at bounding box center [377, 258] width 358 height 37
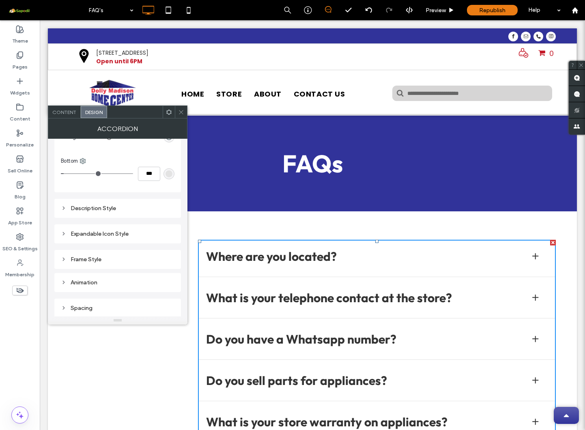
scroll to position [342, 0]
click at [111, 209] on div "Description Style" at bounding box center [118, 208] width 114 height 7
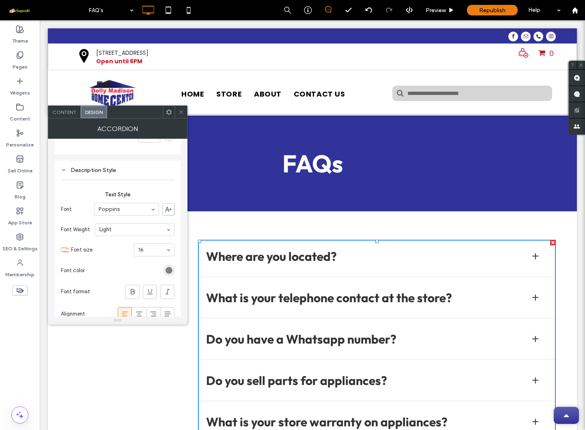
scroll to position [399, 0]
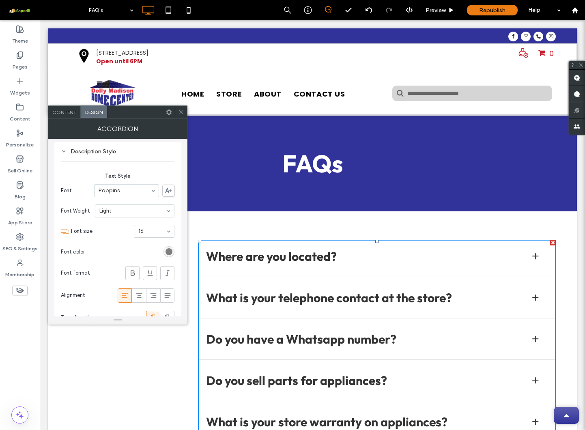
click at [206, 257] on h3 "Where are you located?" at bounding box center [271, 256] width 131 height 15
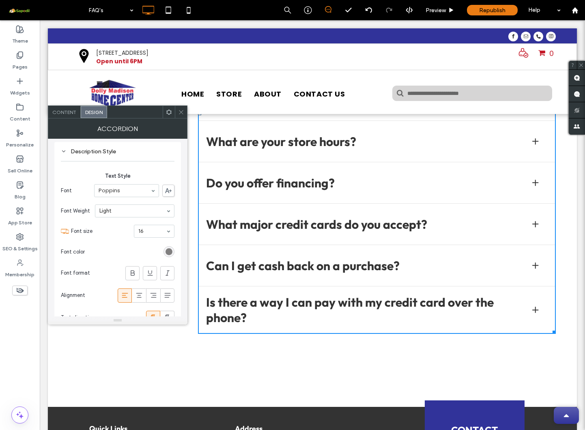
scroll to position [342, 0]
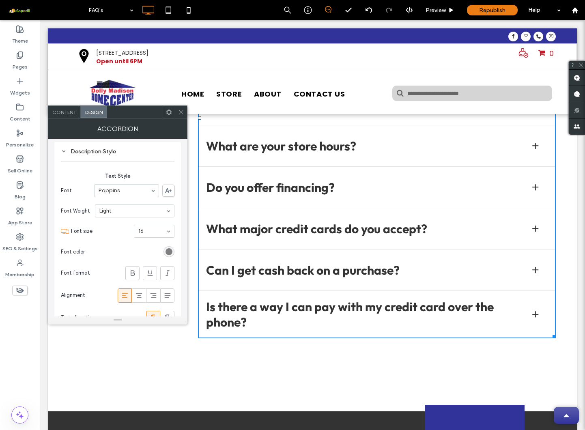
click at [281, 307] on h3 "Is there a way I can pay with my credit card over the phone?" at bounding box center [361, 314] width 311 height 31
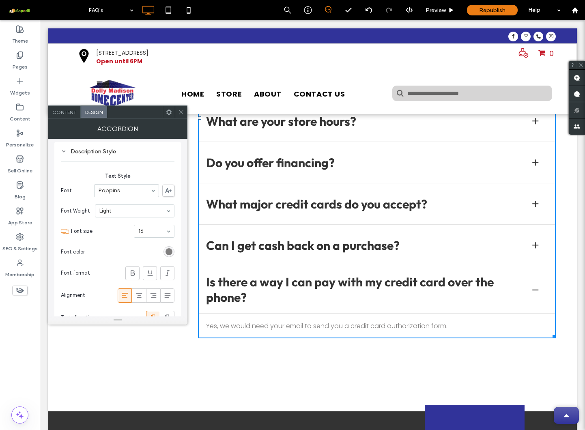
click at [275, 263] on div "Can I get cash back on a purchase?" at bounding box center [377, 247] width 358 height 37
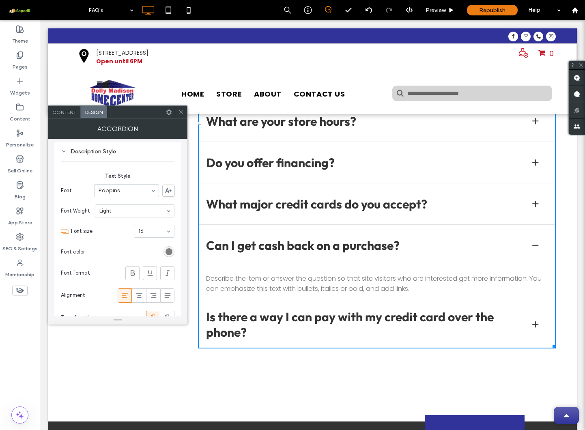
click at [62, 112] on span "Content" at bounding box center [64, 112] width 24 height 6
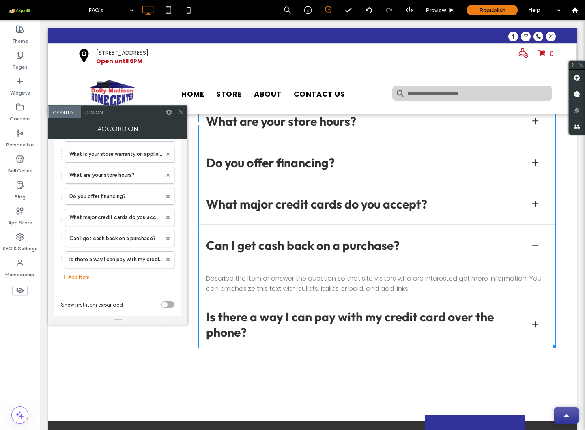
scroll to position [173, 0]
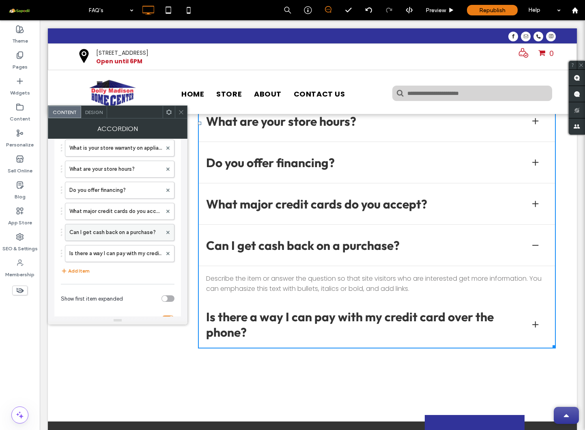
click at [99, 235] on label "Can I get cash back on a purchase?" at bounding box center [115, 232] width 92 height 16
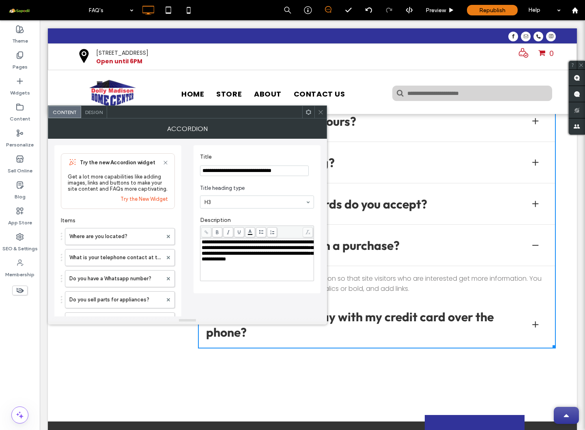
scroll to position [0, 0]
click at [243, 248] on span "**********" at bounding box center [258, 250] width 112 height 22
click at [242, 170] on input "**********" at bounding box center [254, 170] width 109 height 11
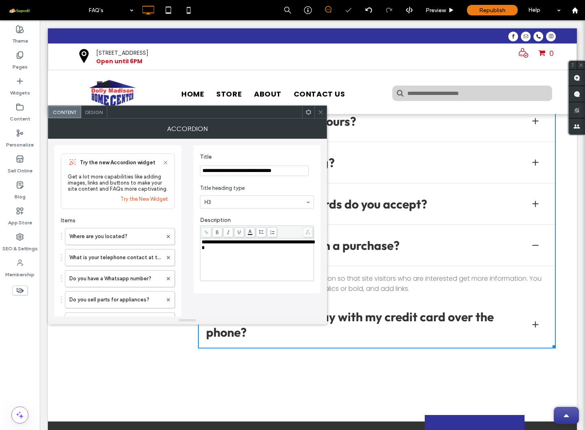
click at [242, 170] on input "**********" at bounding box center [254, 170] width 109 height 11
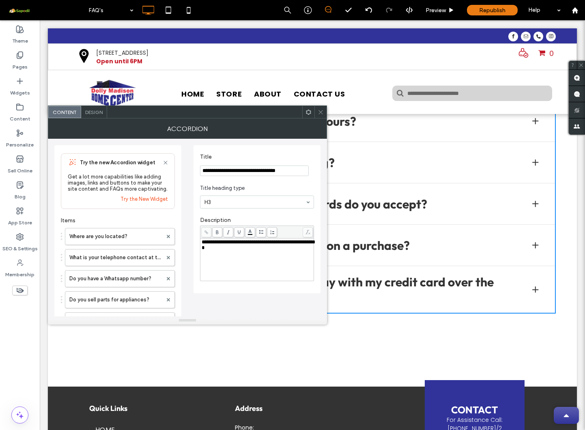
type input "**********"
click at [254, 265] on div "**********" at bounding box center [257, 259] width 111 height 41
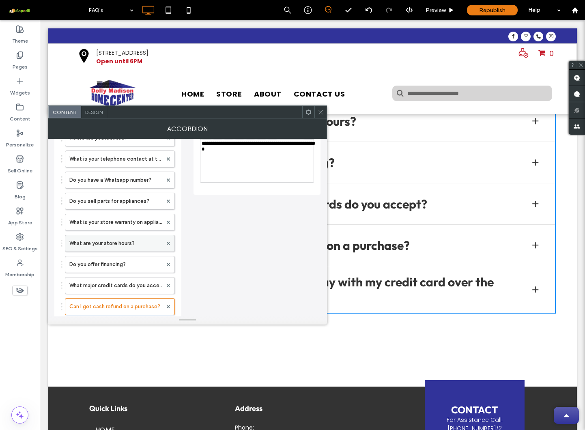
scroll to position [102, 0]
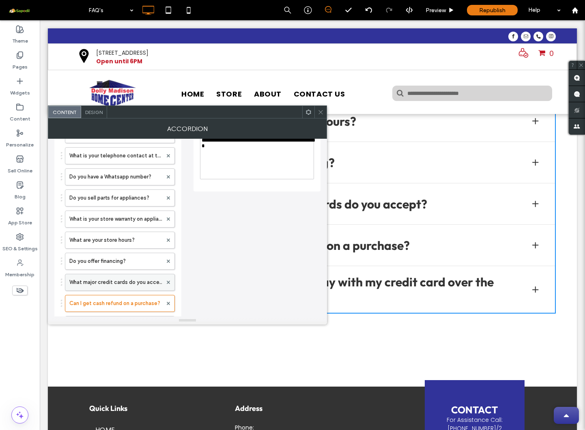
click at [113, 282] on label "What major credit cards do you accept?" at bounding box center [115, 282] width 93 height 16
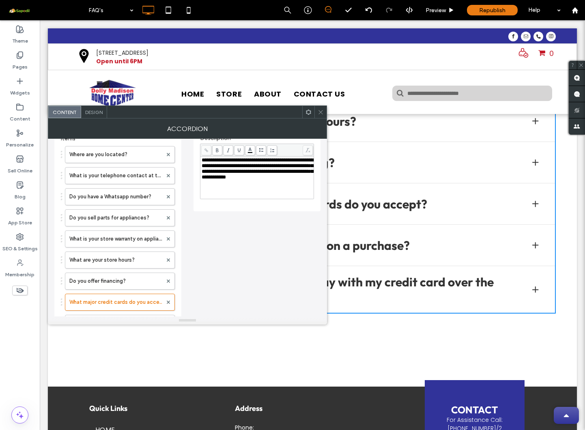
scroll to position [175, 0]
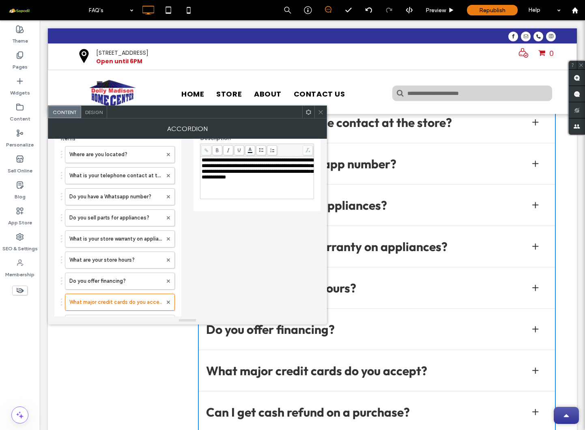
click at [277, 180] on span "**********" at bounding box center [258, 168] width 112 height 22
click at [253, 240] on div "**********" at bounding box center [187, 257] width 266 height 400
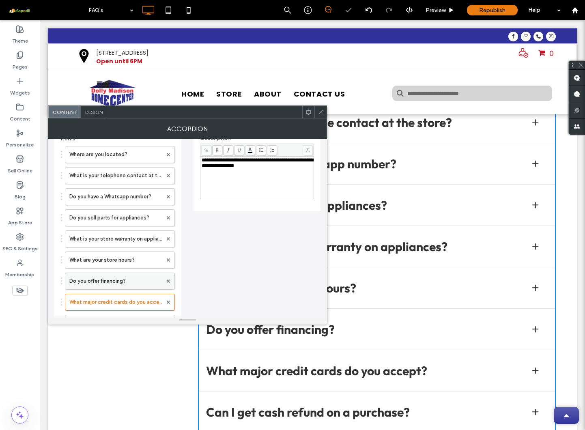
click at [131, 281] on label "Do you offer financing?" at bounding box center [115, 281] width 93 height 16
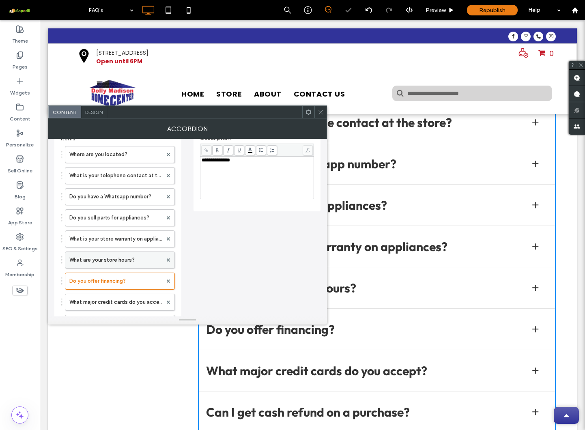
click at [125, 260] on label "What are your store hours?" at bounding box center [115, 260] width 93 height 16
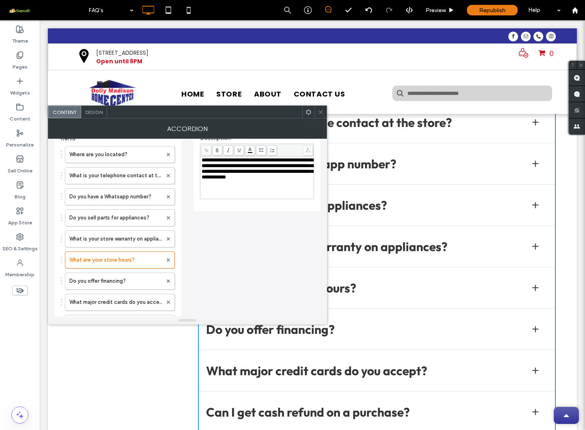
click at [235, 180] on span "**********" at bounding box center [258, 168] width 112 height 22
click at [102, 242] on label "What is your store warranty on appliances?" at bounding box center [115, 239] width 93 height 16
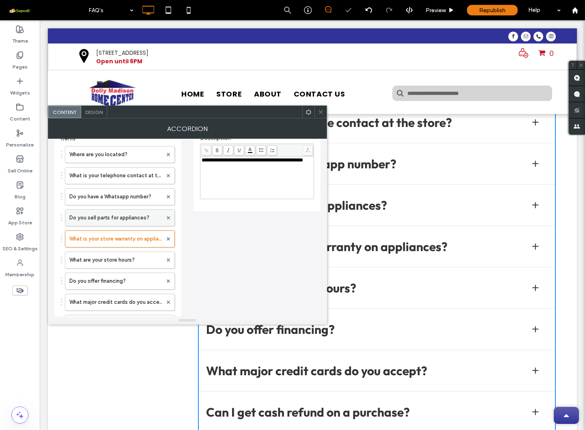
click at [97, 217] on label "Do you sell parts for appliances?" at bounding box center [115, 218] width 93 height 16
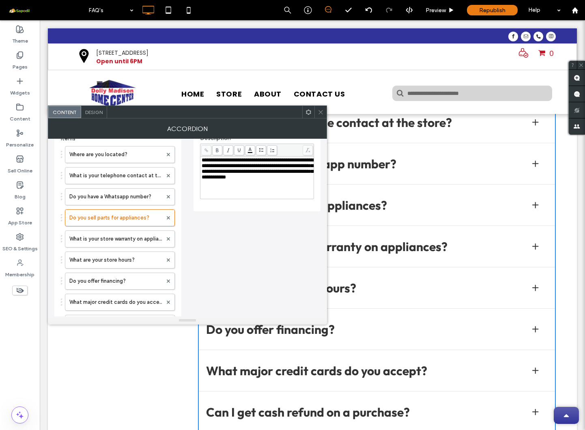
click at [283, 183] on div "**********" at bounding box center [257, 177] width 111 height 41
click at [118, 195] on label "Do you have a Whatsapp number?" at bounding box center [115, 197] width 93 height 16
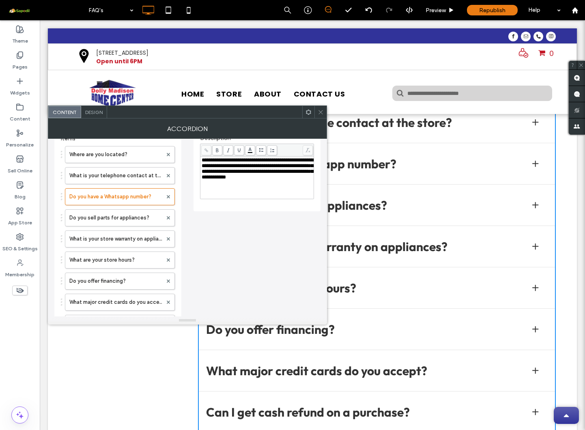
click at [228, 173] on span "**********" at bounding box center [258, 168] width 112 height 22
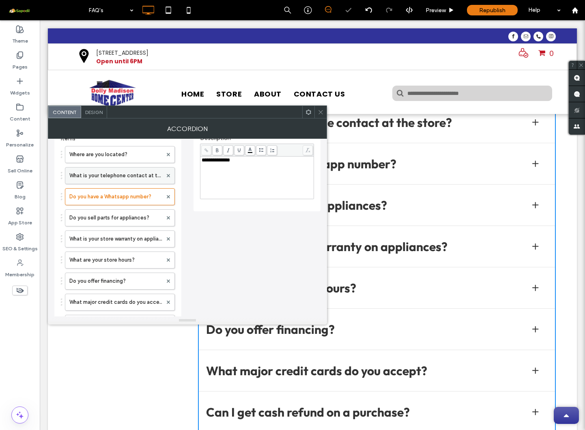
click at [116, 174] on label "What is your telephone contact at the store?" at bounding box center [115, 175] width 93 height 16
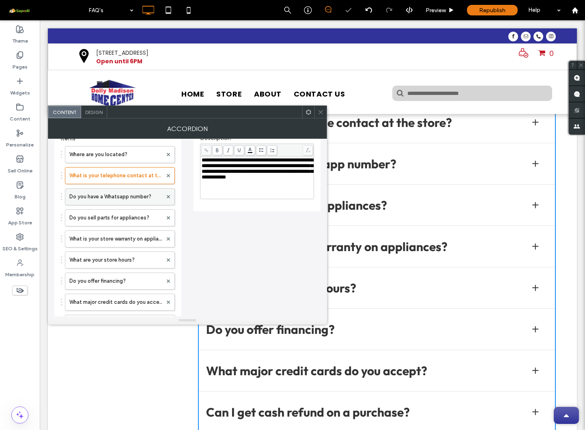
click at [116, 195] on label "Do you have a Whatsapp number?" at bounding box center [115, 197] width 93 height 16
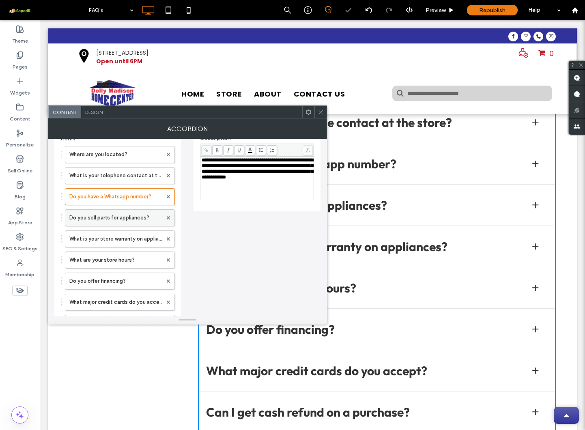
click at [108, 218] on label "Do you sell parts for appliances?" at bounding box center [115, 218] width 93 height 16
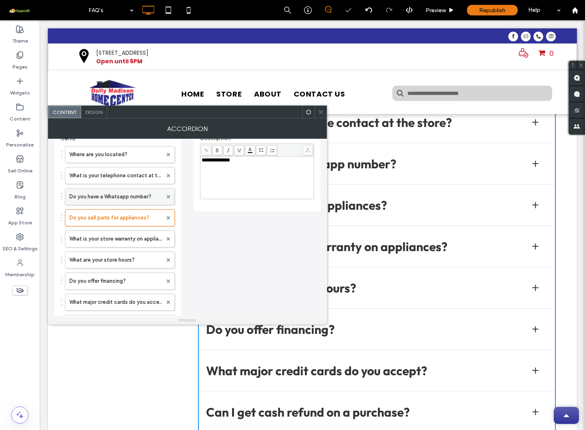
click at [117, 194] on label "Do you have a Whatsapp number?" at bounding box center [115, 197] width 93 height 16
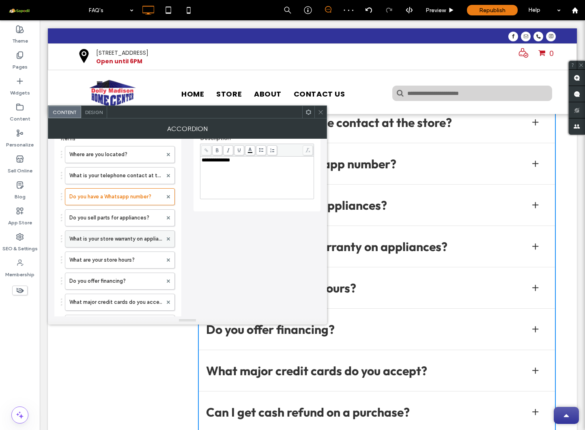
click at [117, 239] on label "What is your store warranty on appliances?" at bounding box center [115, 239] width 93 height 16
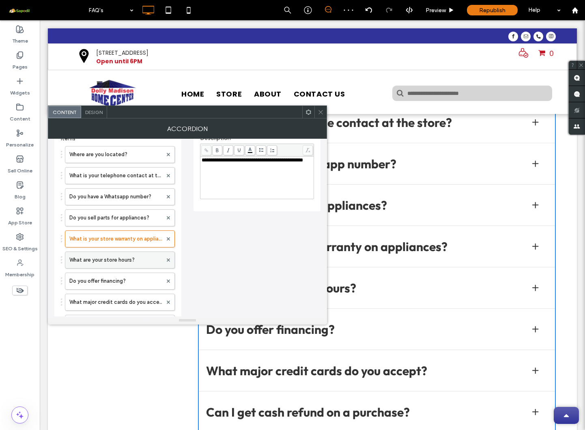
click at [118, 255] on label "What are your store hours?" at bounding box center [115, 260] width 93 height 16
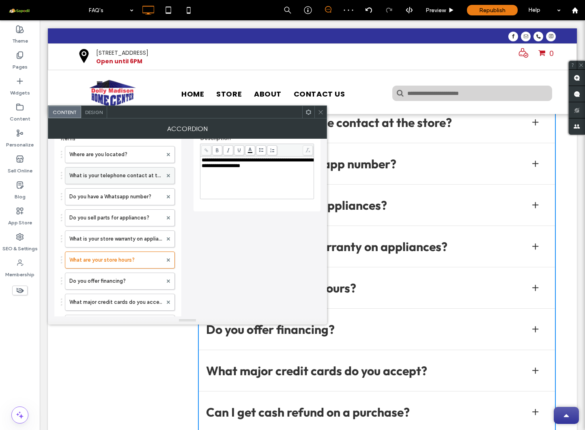
click at [120, 182] on label "What is your telephone contact at the store?" at bounding box center [115, 175] width 93 height 16
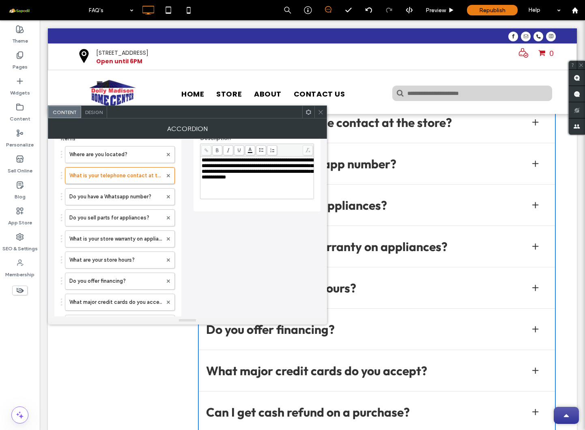
click at [273, 180] on span "**********" at bounding box center [258, 168] width 112 height 22
click at [108, 160] on label "Where are you located?" at bounding box center [115, 154] width 93 height 16
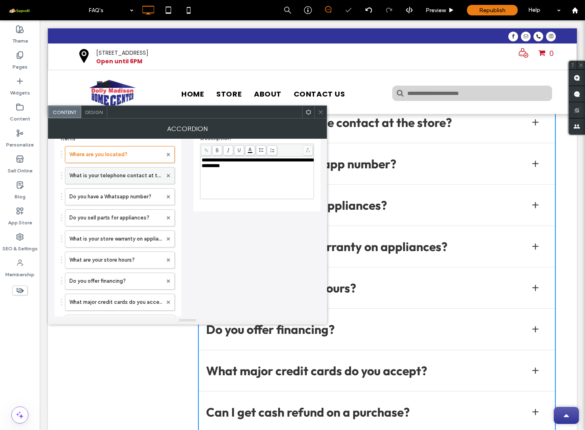
click at [108, 174] on label "What is your telephone contact at the store?" at bounding box center [115, 175] width 93 height 16
click at [108, 195] on label "Do you have a Whatsapp number?" at bounding box center [115, 197] width 93 height 16
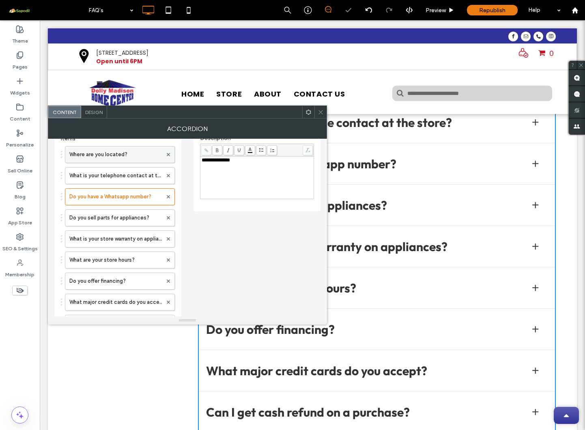
click at [112, 157] on label "Where are you located?" at bounding box center [115, 154] width 93 height 16
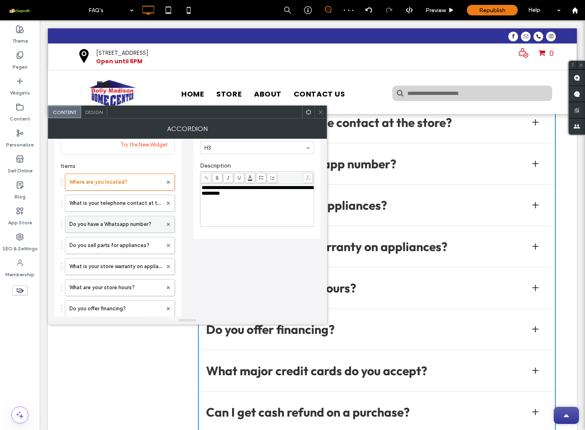
scroll to position [53, 0]
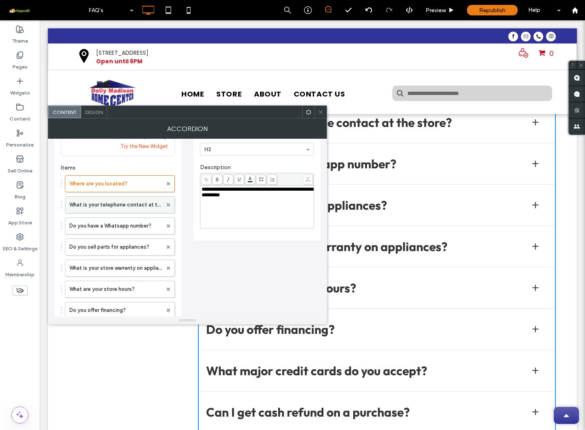
click at [130, 202] on label "What is your telephone contact at the store?" at bounding box center [115, 205] width 93 height 16
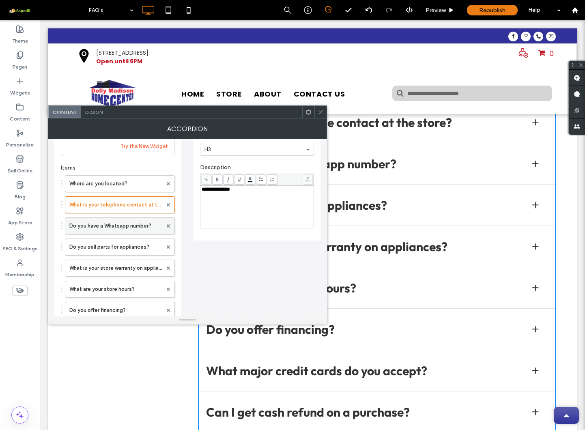
click at [112, 224] on label "Do you have a Whatsapp number?" at bounding box center [115, 226] width 93 height 16
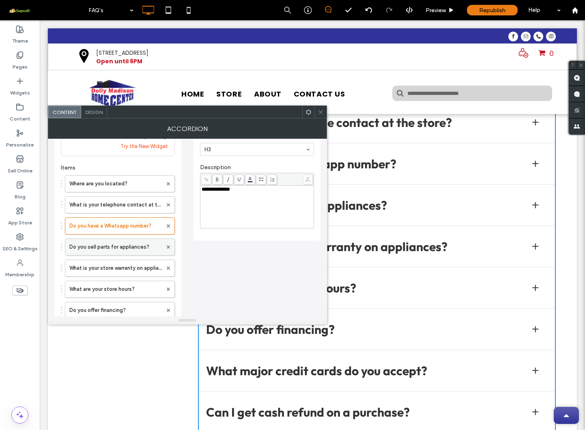
click at [113, 245] on label "Do you sell parts for appliances?" at bounding box center [115, 247] width 93 height 16
click at [110, 269] on label "What is your store warranty on appliances?" at bounding box center [115, 268] width 93 height 16
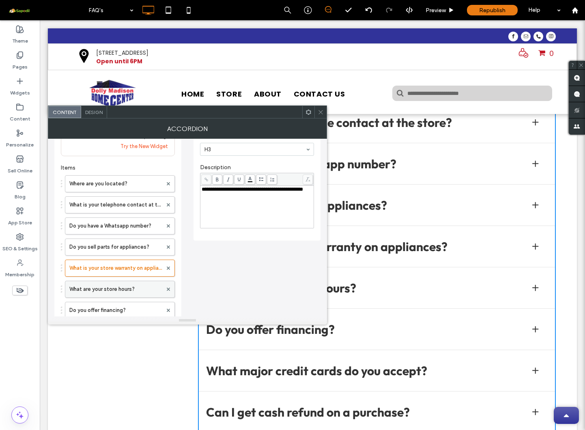
click at [111, 286] on label "What are your store hours?" at bounding box center [115, 289] width 93 height 16
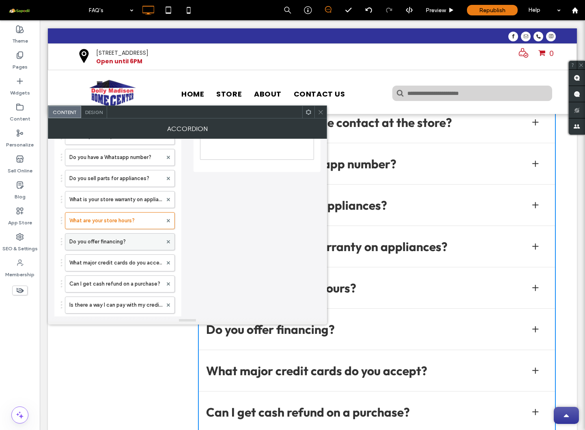
click at [112, 244] on label "Do you offer financing?" at bounding box center [115, 242] width 93 height 16
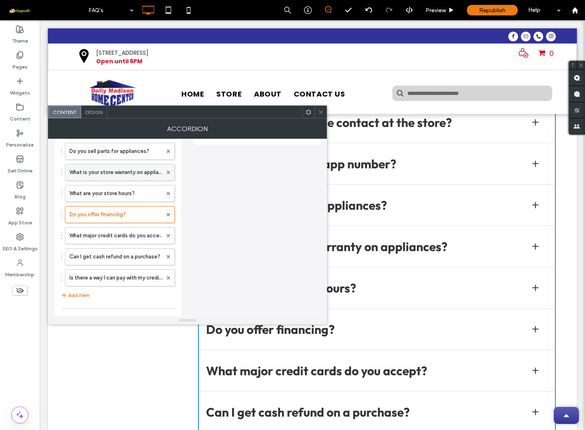
scroll to position [170, 0]
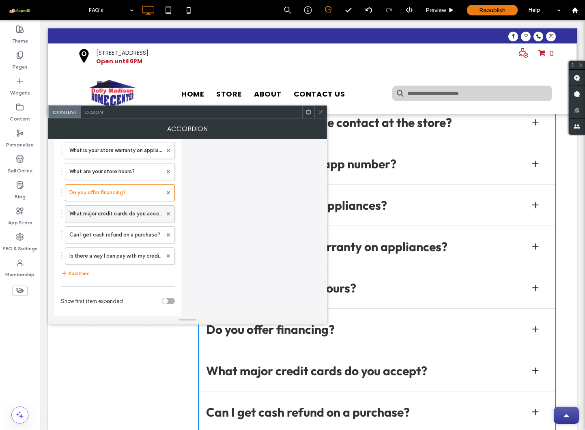
click at [115, 216] on label "What major credit cards do you accept?" at bounding box center [115, 214] width 93 height 16
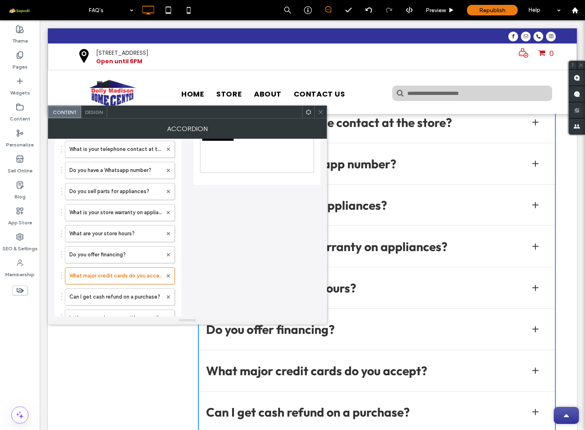
scroll to position [110, 0]
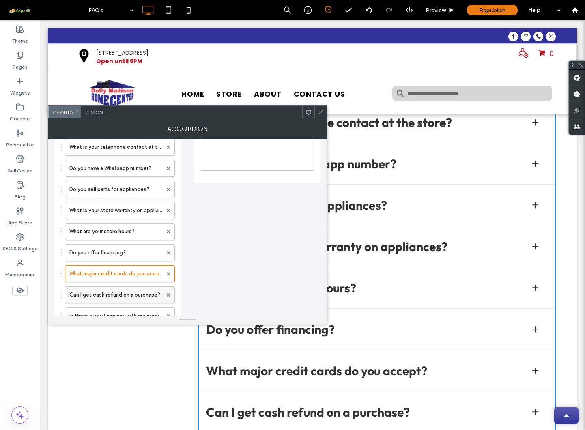
click at [121, 298] on label "Can I get cash refund on a purchase?" at bounding box center [115, 295] width 93 height 16
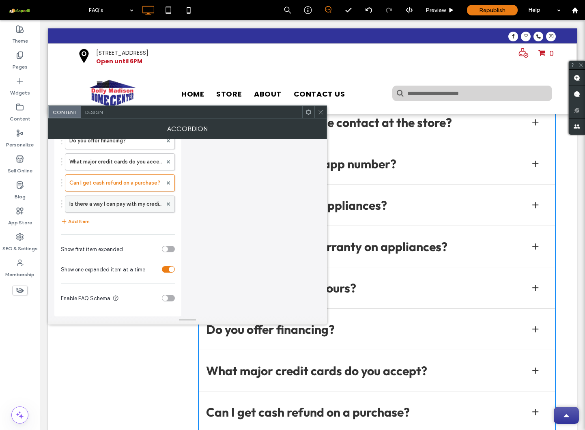
click at [142, 201] on label "Is there a way I can pay with my credit card over the phone?" at bounding box center [115, 204] width 93 height 16
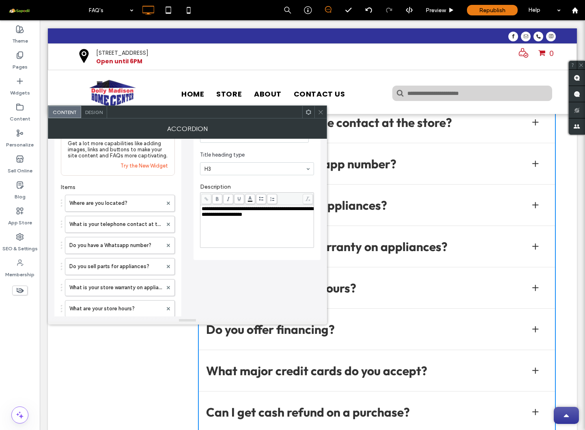
scroll to position [20, 0]
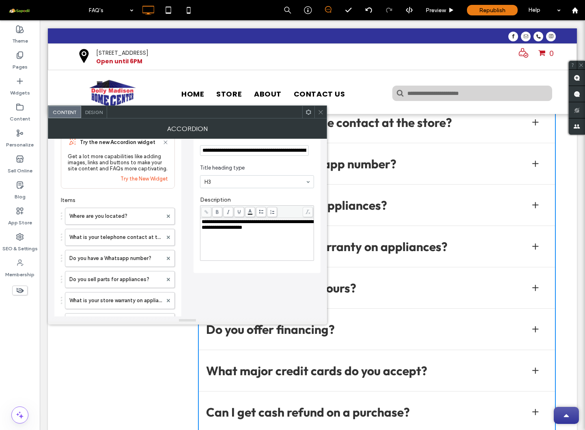
click at [320, 112] on icon at bounding box center [321, 112] width 6 height 6
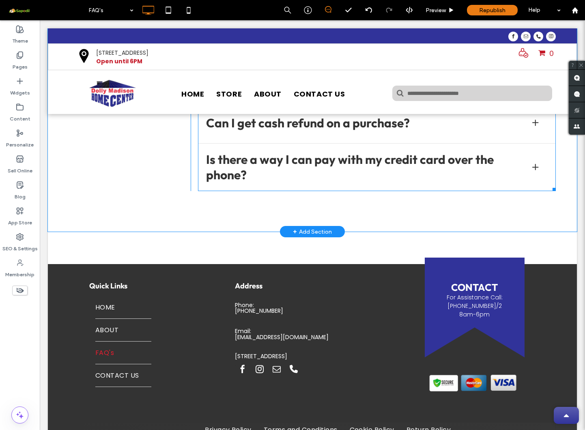
scroll to position [467, 0]
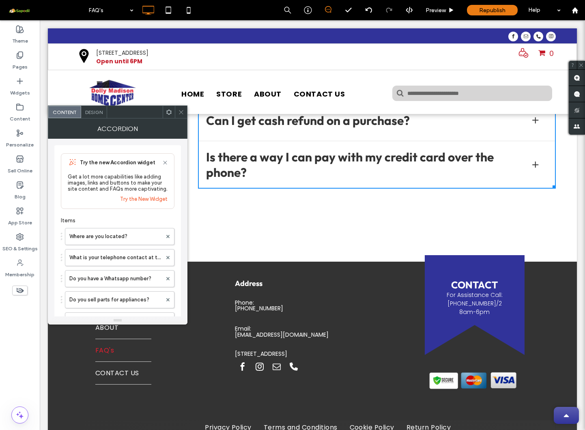
click at [177, 110] on div at bounding box center [181, 112] width 12 height 12
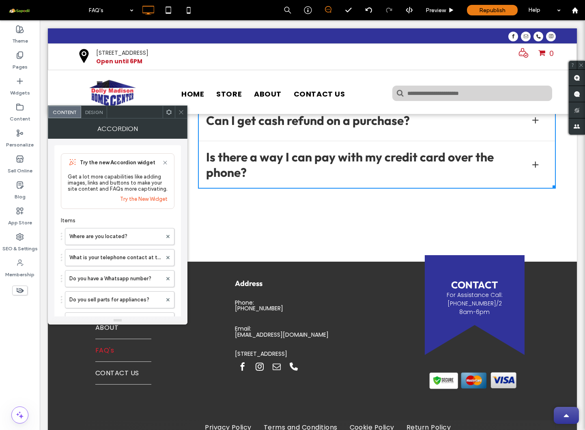
click at [525, 166] on div at bounding box center [535, 164] width 25 height 25
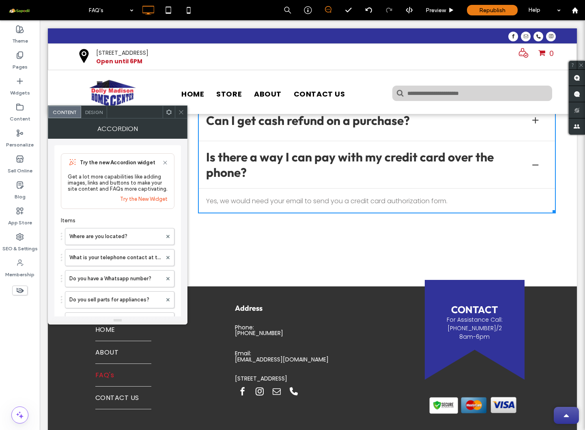
click at [532, 167] on div at bounding box center [535, 165] width 6 height 6
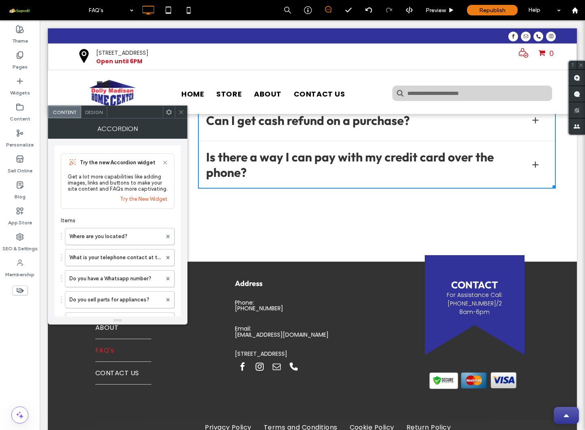
click at [95, 115] on span "Design" at bounding box center [93, 112] width 17 height 6
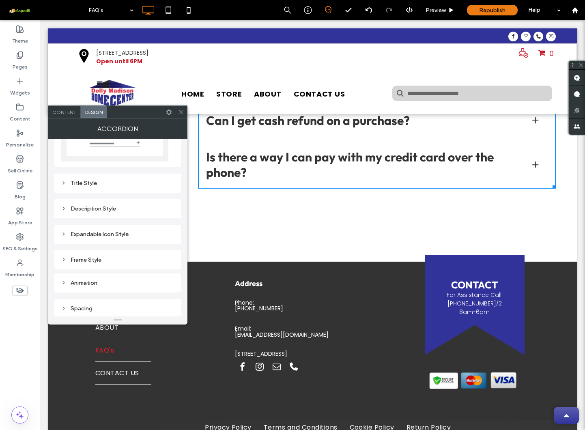
scroll to position [73, 0]
click at [125, 183] on div "Title Style" at bounding box center [118, 184] width 114 height 7
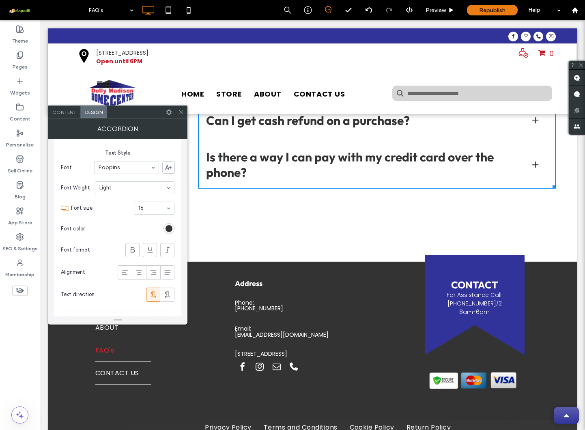
scroll to position [133, 0]
click at [129, 249] on icon at bounding box center [133, 246] width 8 height 8
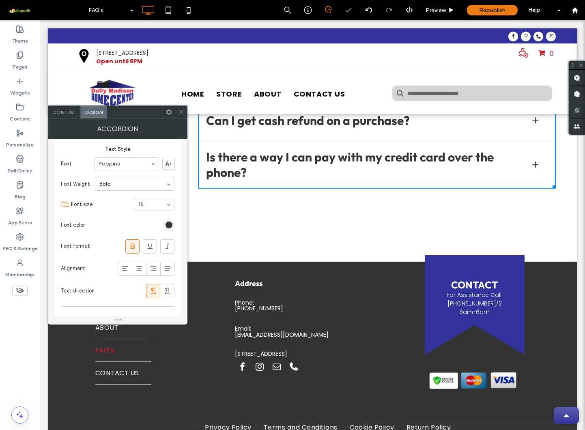
click at [130, 249] on icon at bounding box center [133, 246] width 8 height 8
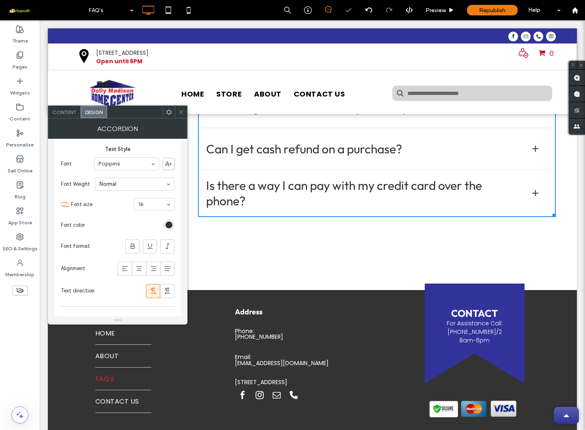
scroll to position [430, 0]
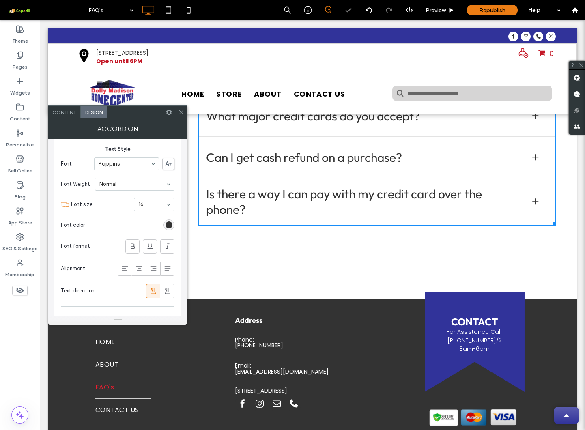
click at [242, 203] on h3 "Is there a way I can pay with my credit card over the phone?" at bounding box center [361, 201] width 311 height 31
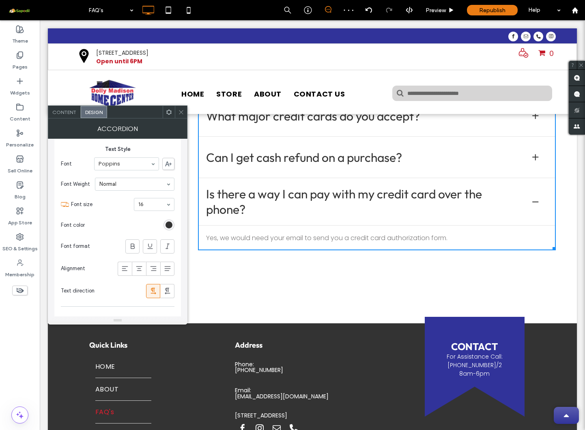
click at [242, 203] on h3 "Is there a way I can pay with my credit card over the phone?" at bounding box center [361, 201] width 311 height 31
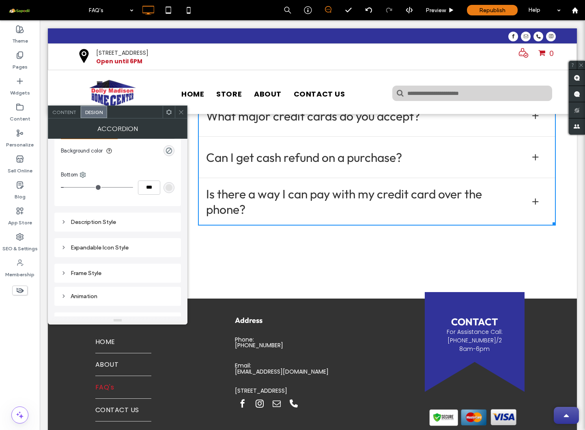
scroll to position [334, 0]
click at [103, 223] on div "Description Style" at bounding box center [117, 216] width 127 height 19
click at [101, 217] on div "Description Style" at bounding box center [118, 216] width 114 height 7
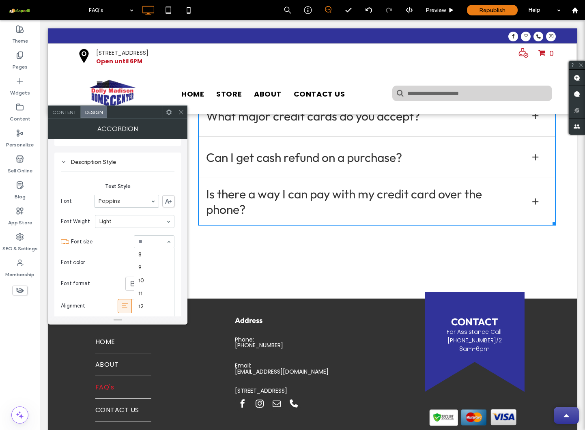
scroll to position [78, 0]
click at [285, 224] on div "Is there a way I can pay with my credit card over the phone?" at bounding box center [377, 203] width 358 height 43
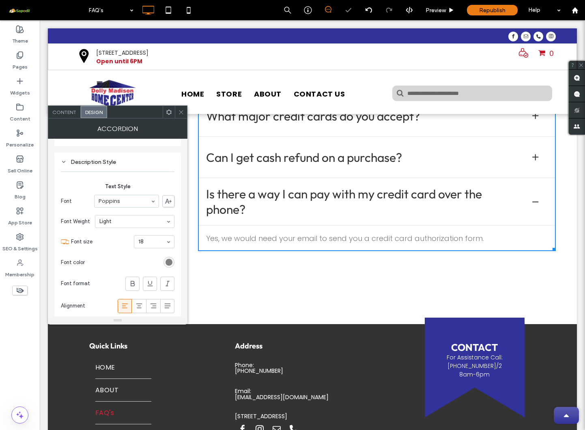
click at [168, 257] on div "rgb(128, 127, 127)" at bounding box center [168, 262] width 11 height 11
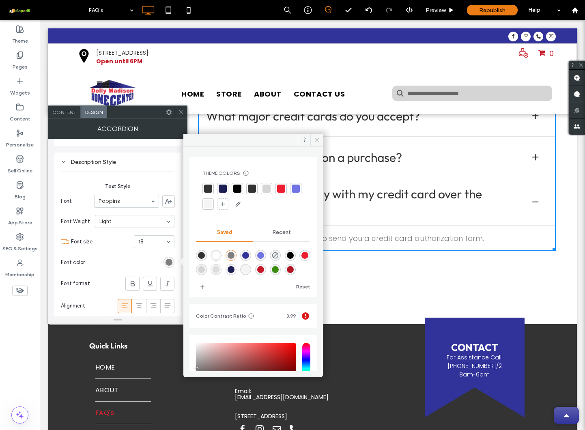
click at [320, 141] on span at bounding box center [316, 140] width 13 height 12
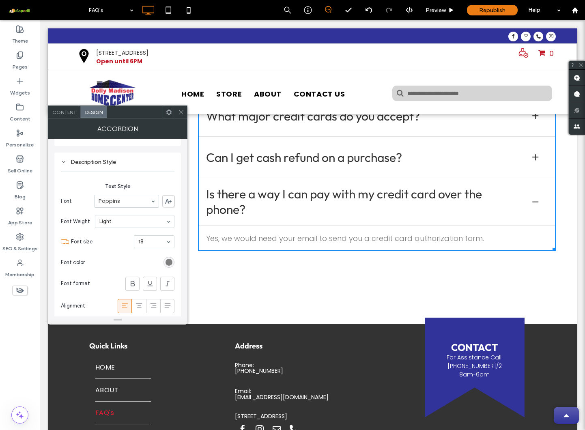
click at [265, 150] on h3 "Can I get cash refund on a purchase?" at bounding box center [304, 157] width 196 height 15
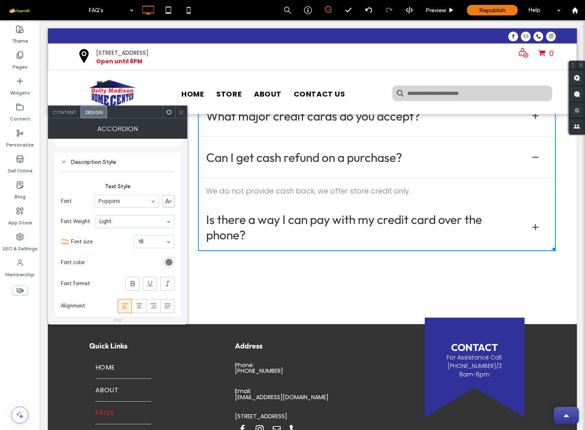
click at [273, 230] on h3 "Is there a way I can pay with my credit card over the phone?" at bounding box center [361, 227] width 311 height 31
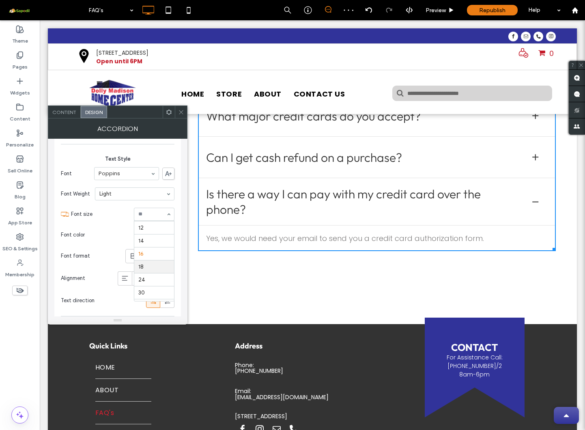
scroll to position [51, 0]
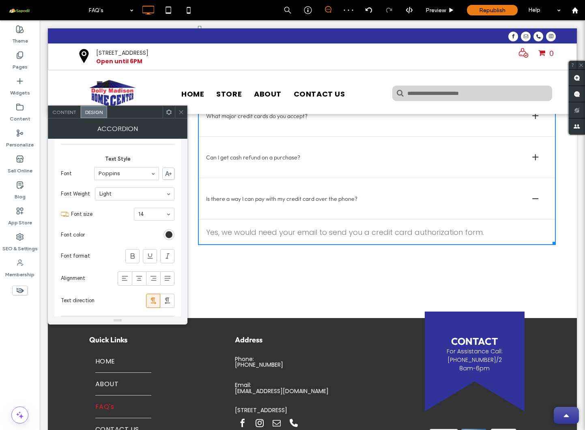
click at [152, 217] on div at bounding box center [154, 214] width 40 height 12
click at [155, 217] on input at bounding box center [152, 214] width 28 height 6
click at [118, 215] on span "Font size" at bounding box center [101, 214] width 60 height 8
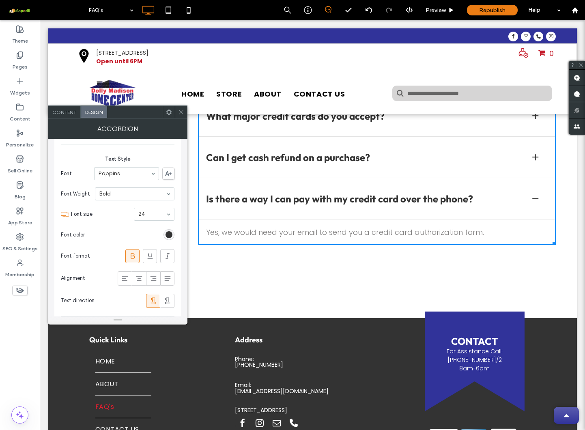
click at [300, 143] on div "Can I get cash refund on a purchase?" at bounding box center [377, 159] width 358 height 37
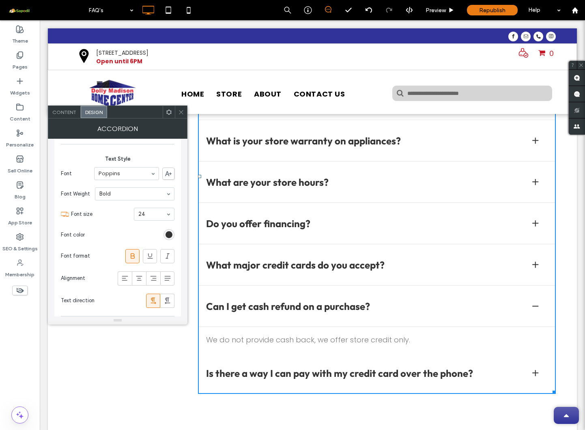
scroll to position [297, 0]
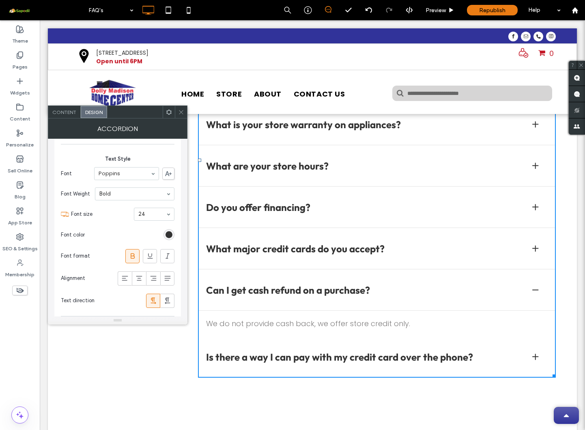
click at [256, 208] on h3 "Do you offer financing?" at bounding box center [258, 207] width 104 height 12
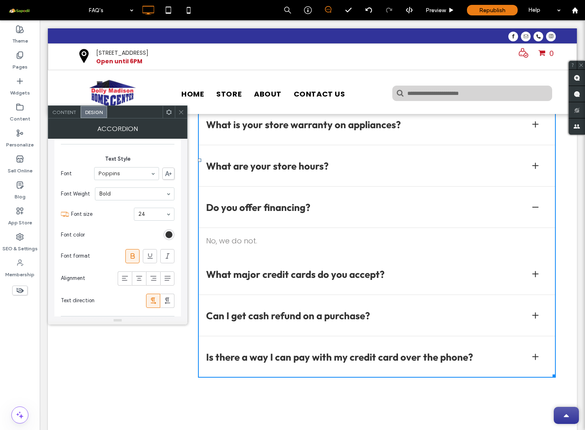
click at [257, 279] on h3 "What major credit cards do you accept?" at bounding box center [295, 274] width 178 height 12
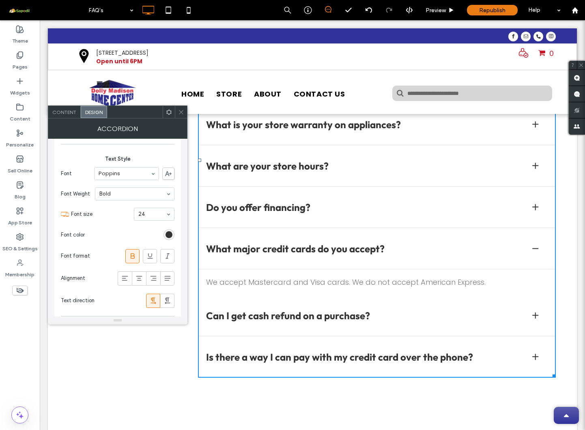
click at [303, 325] on div "Can I get cash refund on a purchase?" at bounding box center [377, 317] width 358 height 37
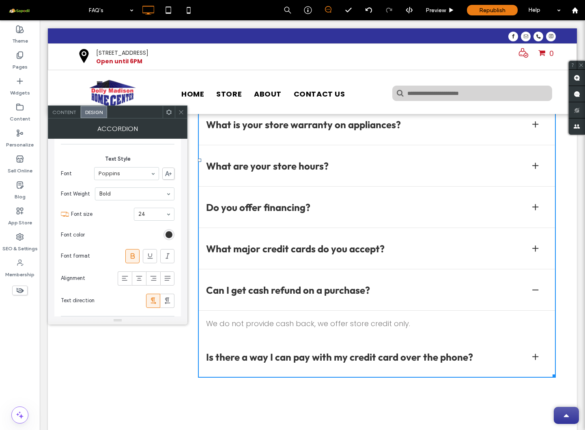
click at [261, 327] on p "We do not provide cash back, we offer store credit only." at bounding box center [376, 323] width 341 height 11
click at [60, 113] on span "Content" at bounding box center [64, 112] width 24 height 6
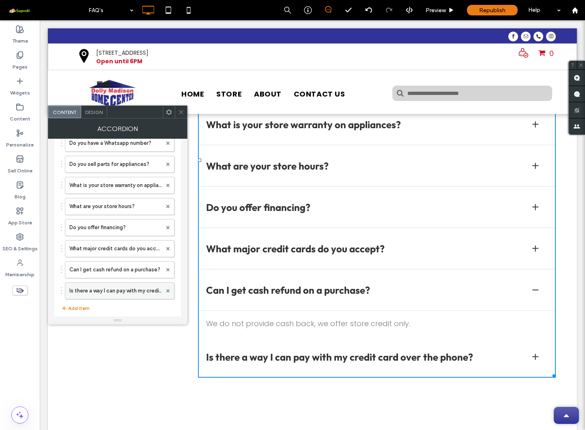
scroll to position [132, 0]
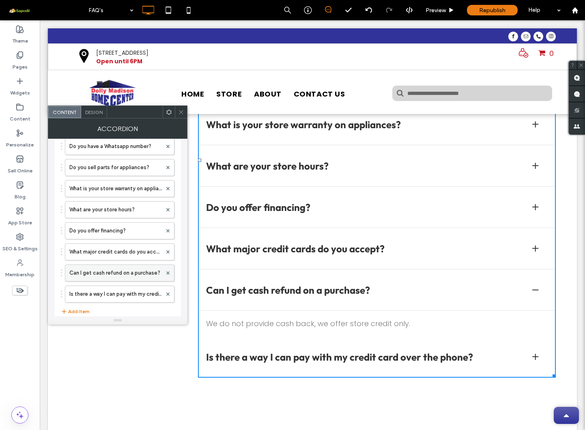
click at [112, 271] on label "Can I get cash refund on a purchase?" at bounding box center [115, 273] width 92 height 16
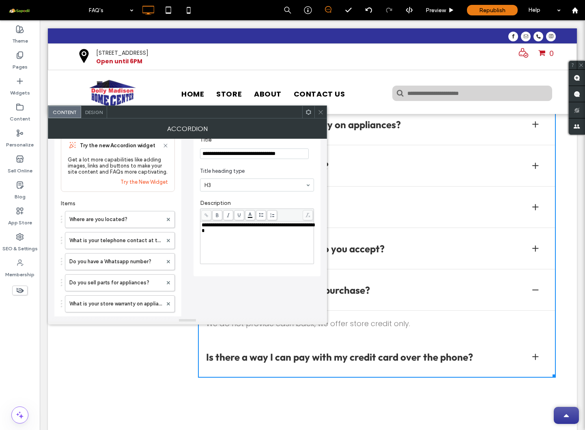
scroll to position [9, 0]
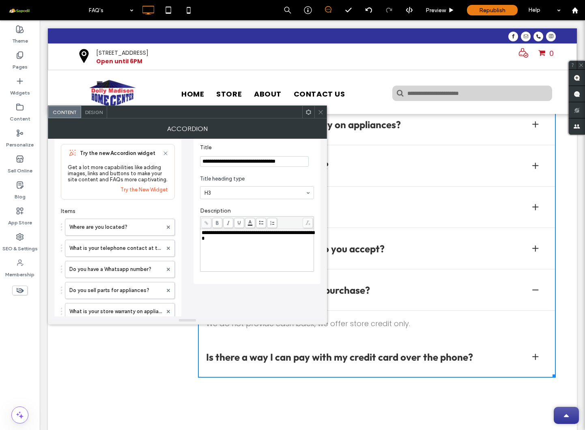
click at [255, 234] on span "**********" at bounding box center [259, 235] width 114 height 11
click at [262, 234] on span "**********" at bounding box center [259, 235] width 114 height 11
click at [271, 302] on div "**********" at bounding box center [187, 329] width 266 height 400
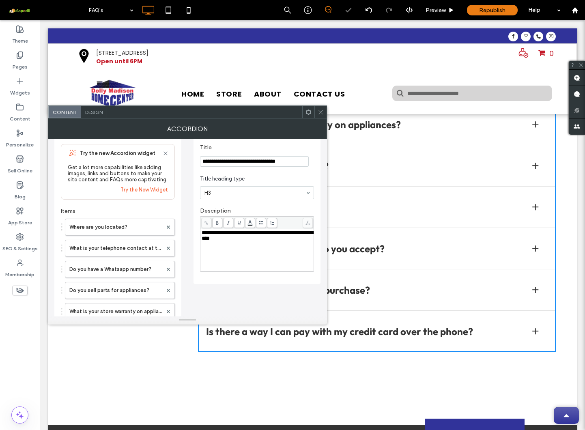
click at [322, 112] on icon at bounding box center [321, 112] width 6 height 6
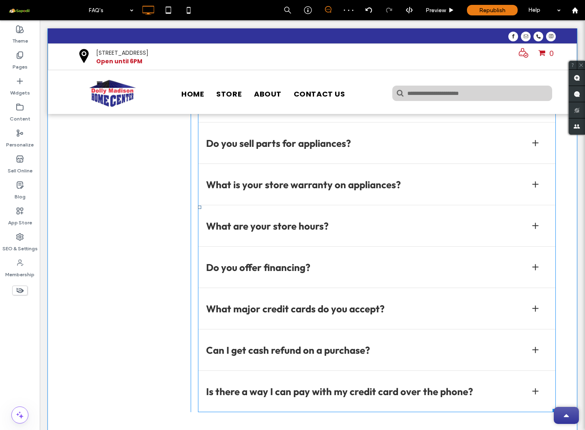
scroll to position [294, 0]
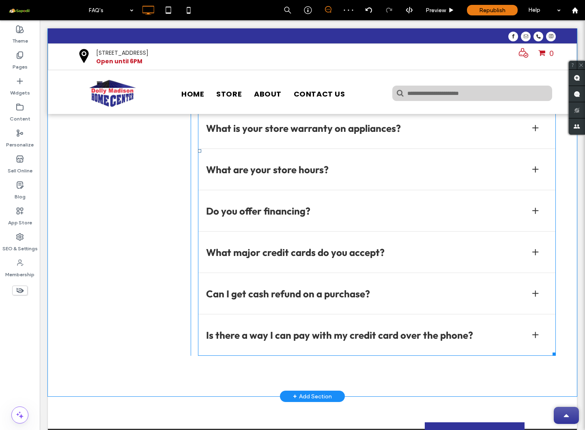
click at [284, 304] on span at bounding box center [377, 151] width 358 height 410
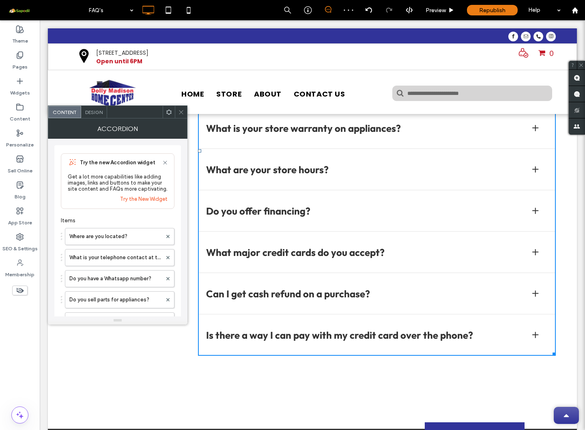
click at [279, 295] on h3 "Can I get cash refund on a purchase?" at bounding box center [288, 294] width 164 height 12
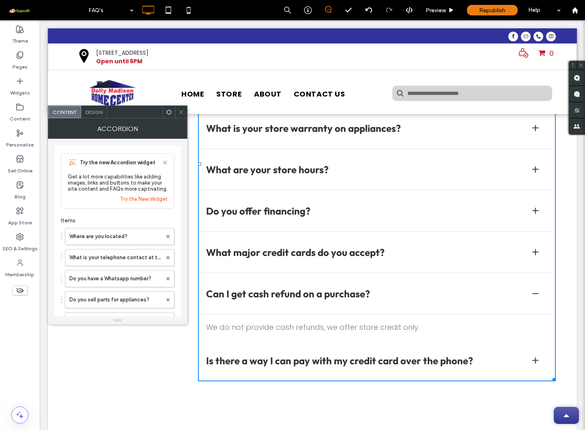
click at [182, 111] on icon at bounding box center [181, 112] width 6 height 6
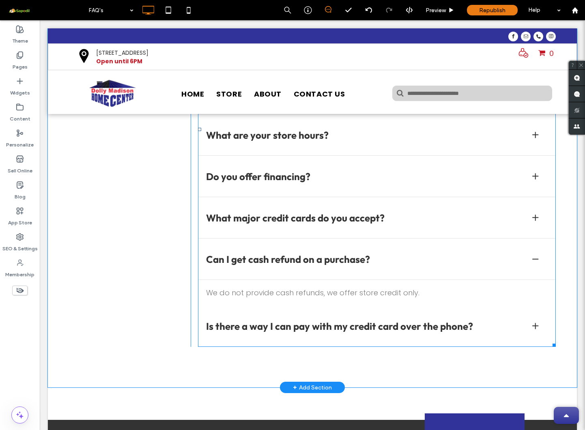
scroll to position [352, 0]
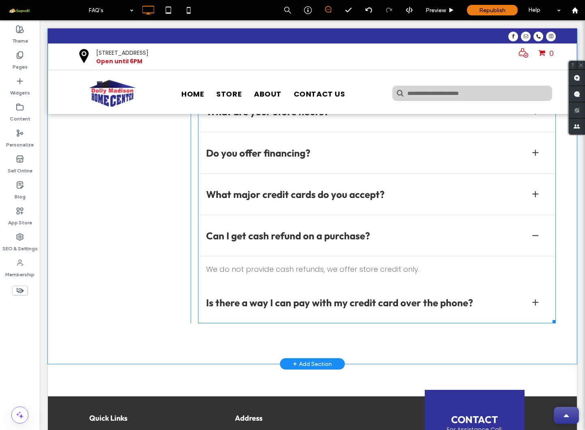
click at [369, 308] on span at bounding box center [377, 105] width 358 height 435
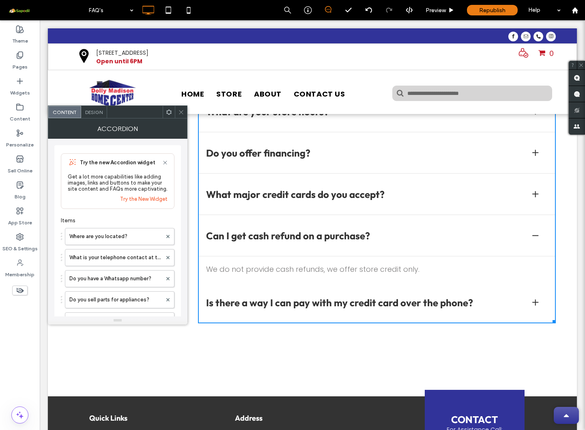
click at [358, 303] on h3 "Is there a way I can pay with my credit card over the phone?" at bounding box center [339, 302] width 267 height 12
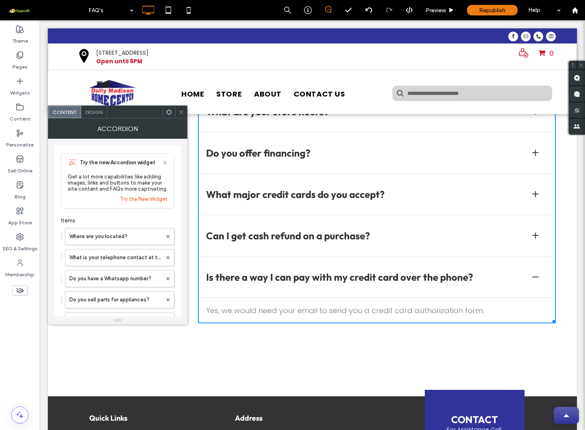
click at [182, 114] on icon at bounding box center [181, 112] width 6 height 6
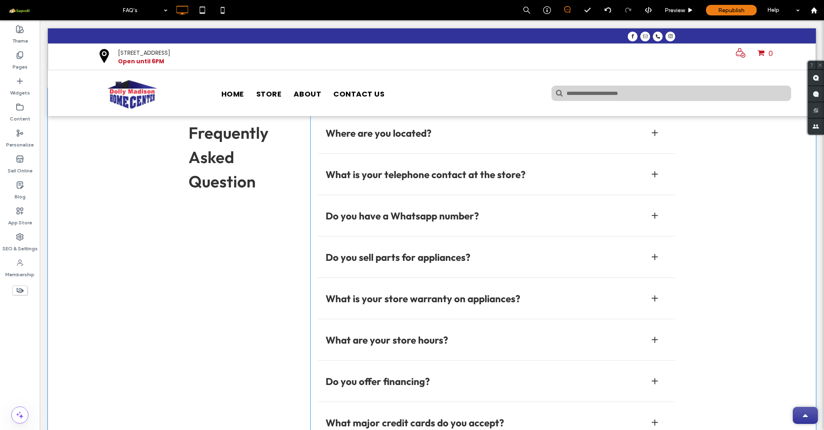
scroll to position [124, 0]
click at [223, 13] on use at bounding box center [223, 10] width 4 height 6
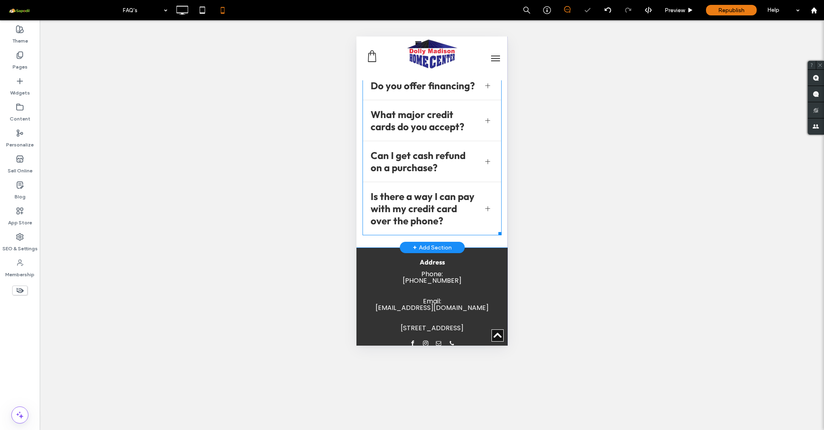
scroll to position [391, 0]
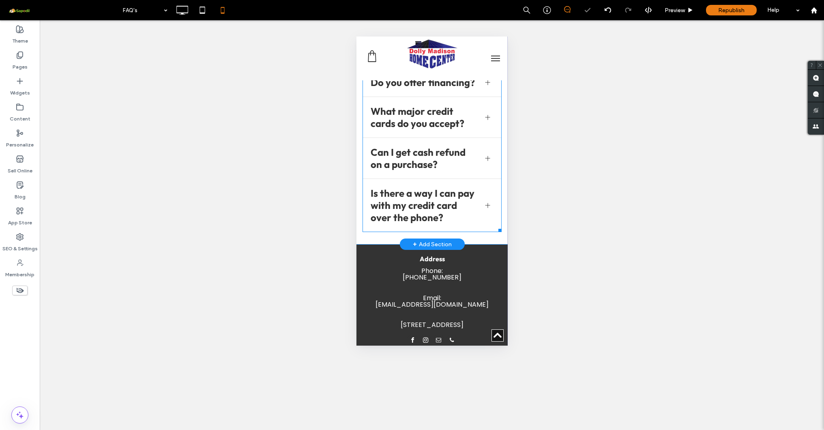
click at [429, 193] on span at bounding box center [431, 23] width 139 height 418
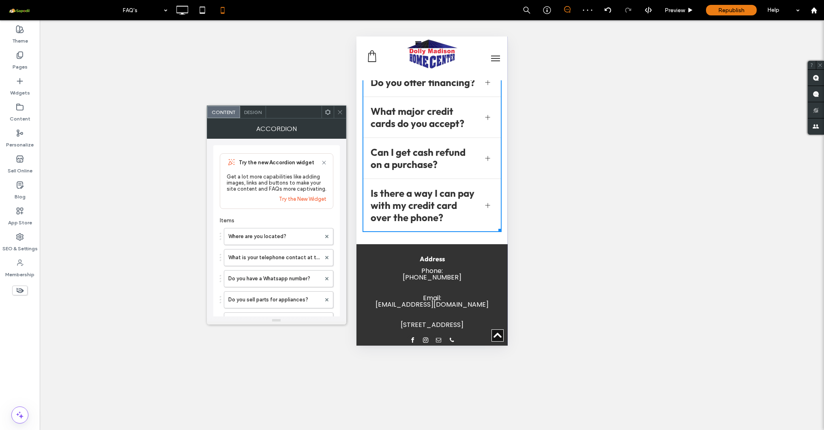
click at [429, 170] on h3 "Can I get cash refund on a purchase?" at bounding box center [422, 158] width 105 height 24
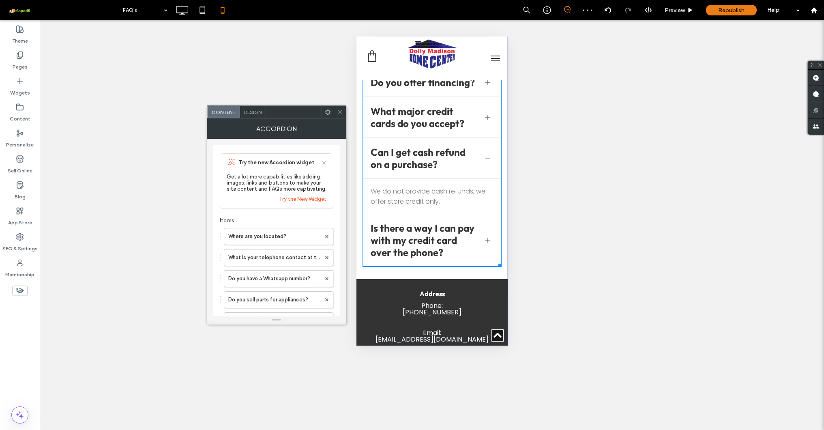
click at [429, 170] on h3 "Can I get cash refund on a purchase?" at bounding box center [422, 158] width 105 height 24
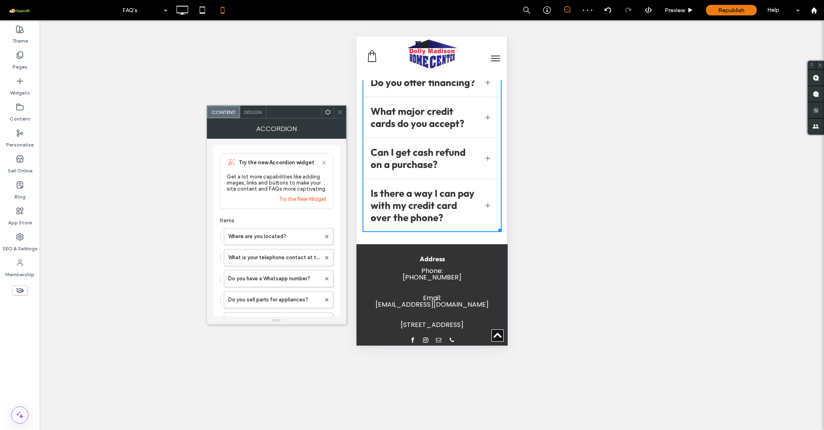
click at [343, 112] on div at bounding box center [340, 112] width 12 height 12
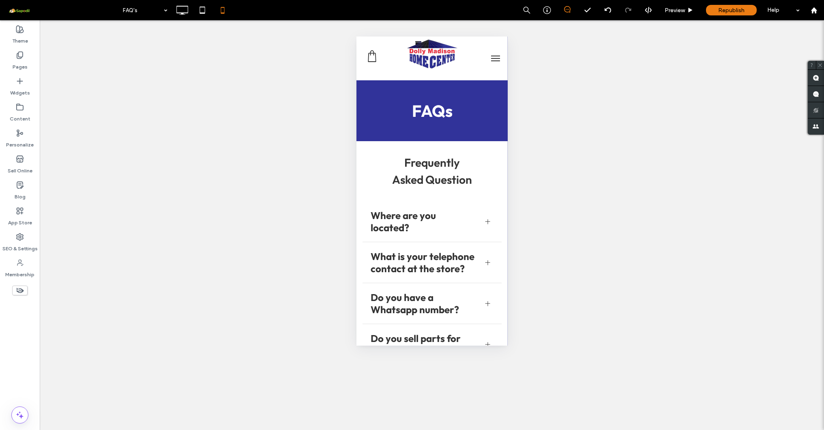
scroll to position [0, 0]
click at [183, 12] on icon at bounding box center [182, 10] width 16 height 16
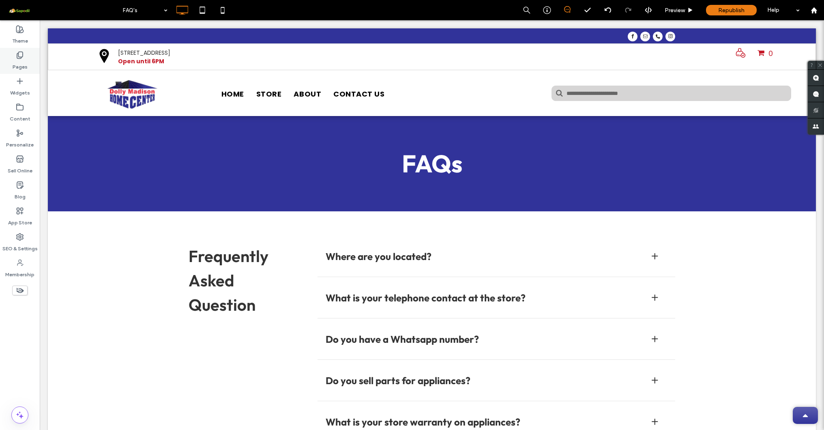
click at [19, 50] on div "Pages" at bounding box center [20, 61] width 40 height 26
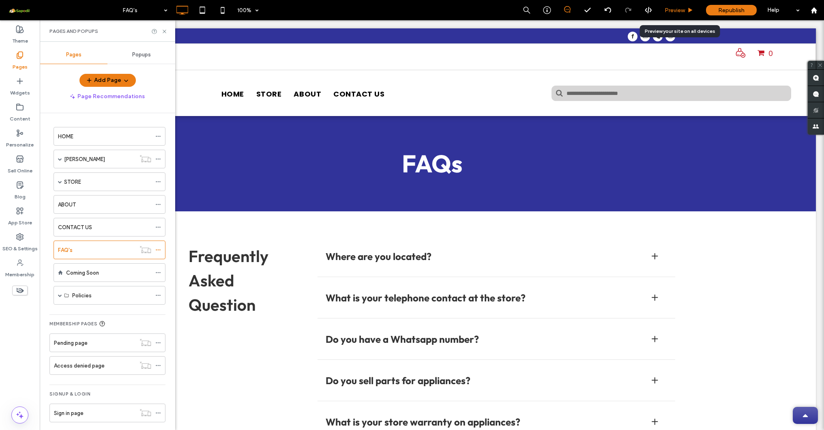
click at [687, 13] on icon at bounding box center [690, 10] width 6 height 6
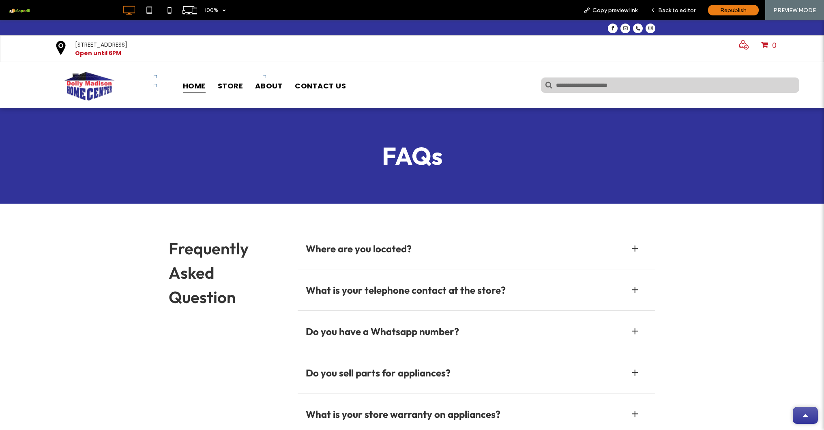
click at [197, 90] on span "HOME" at bounding box center [194, 85] width 23 height 15
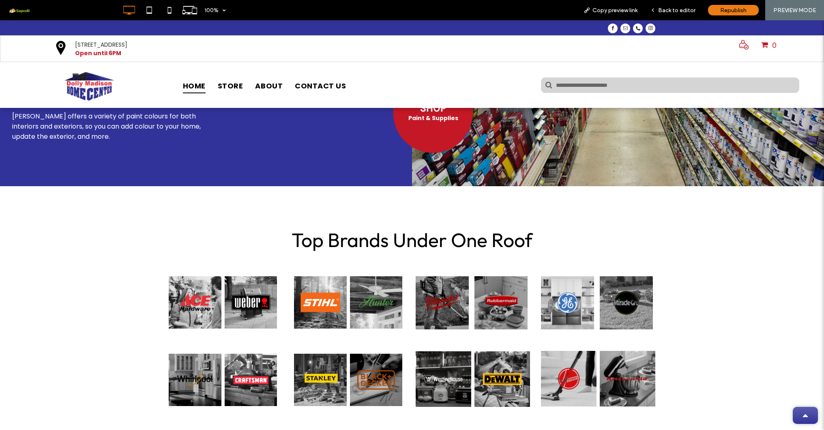
scroll to position [584, 0]
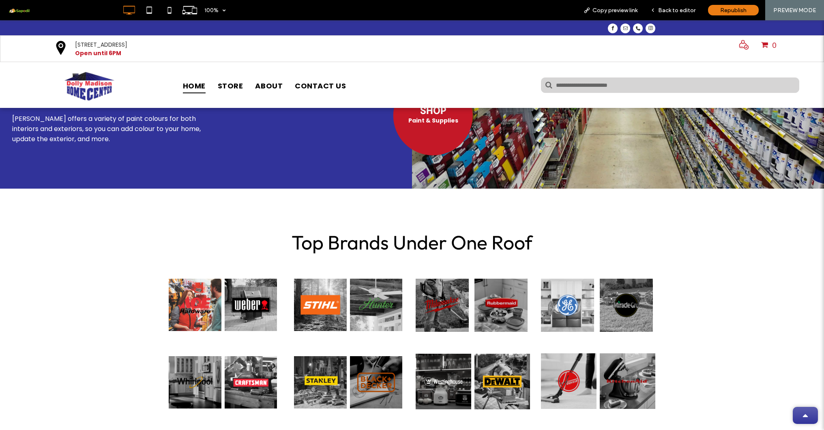
click at [203, 312] on img at bounding box center [195, 305] width 53 height 53
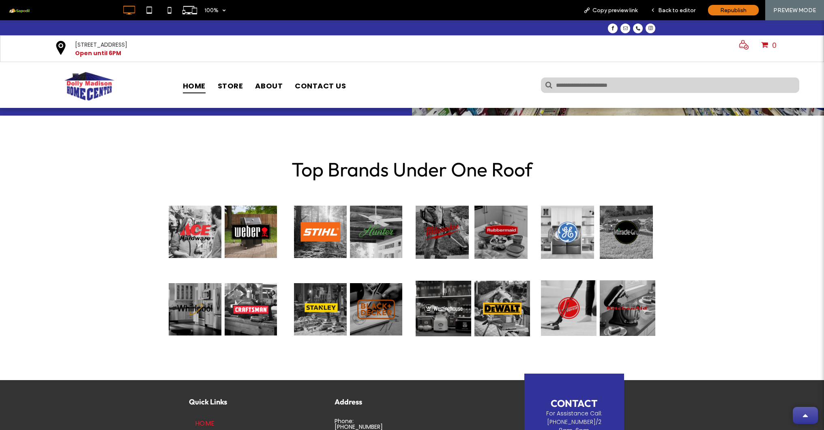
scroll to position [662, 0]
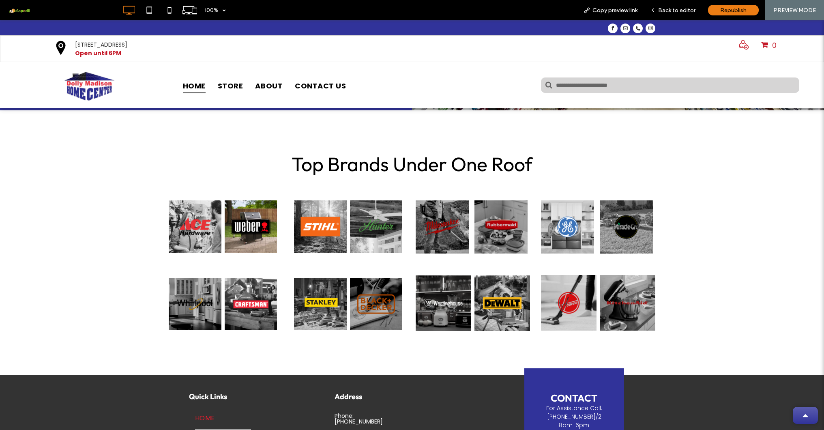
click at [250, 217] on img at bounding box center [251, 226] width 53 height 53
click at [681, 13] on span "Back to editor" at bounding box center [676, 10] width 37 height 7
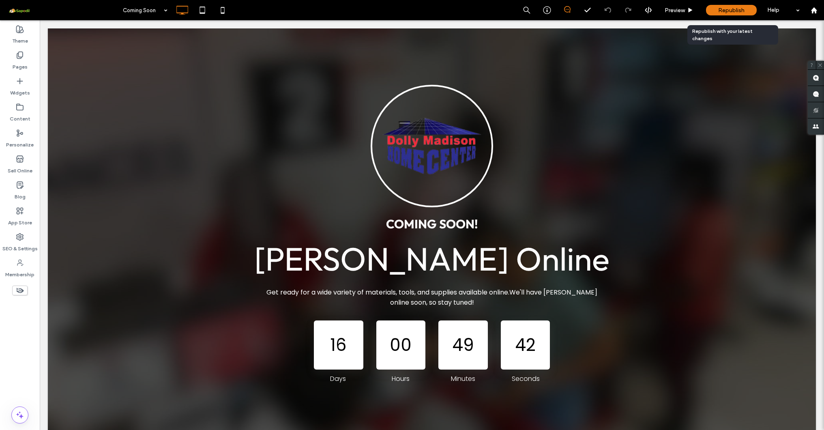
click at [687, 8] on span "Republish" at bounding box center [731, 10] width 26 height 7
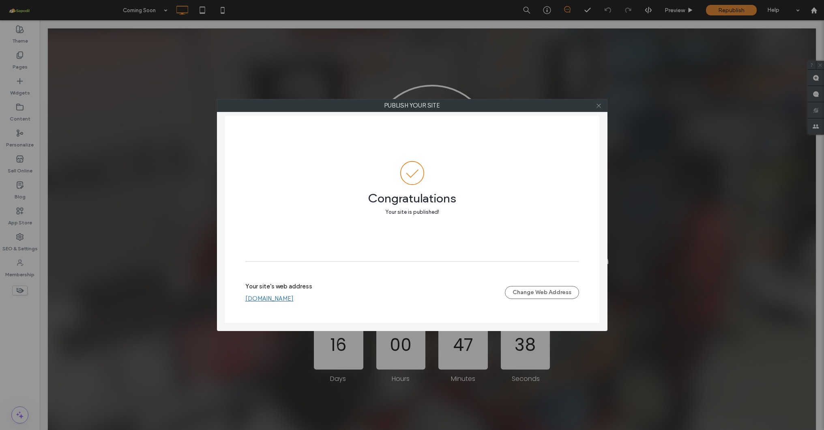
drag, startPoint x: 601, startPoint y: 106, endPoint x: 553, endPoint y: 88, distance: 51.7
click at [601, 106] on icon at bounding box center [599, 106] width 6 height 6
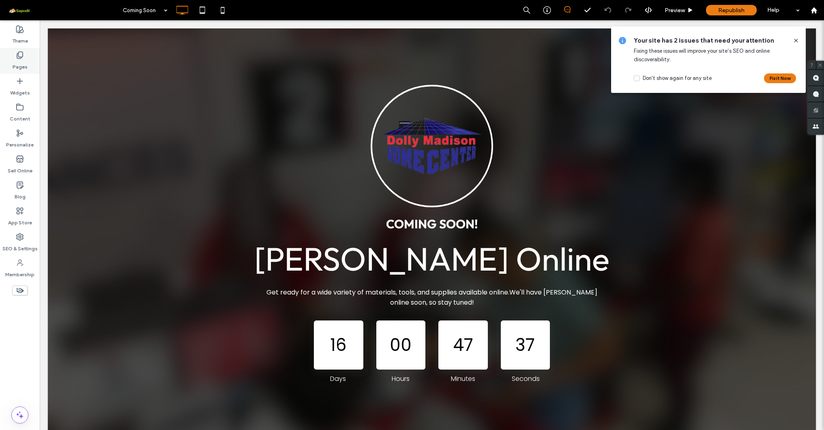
click at [20, 58] on icon at bounding box center [20, 55] width 8 height 8
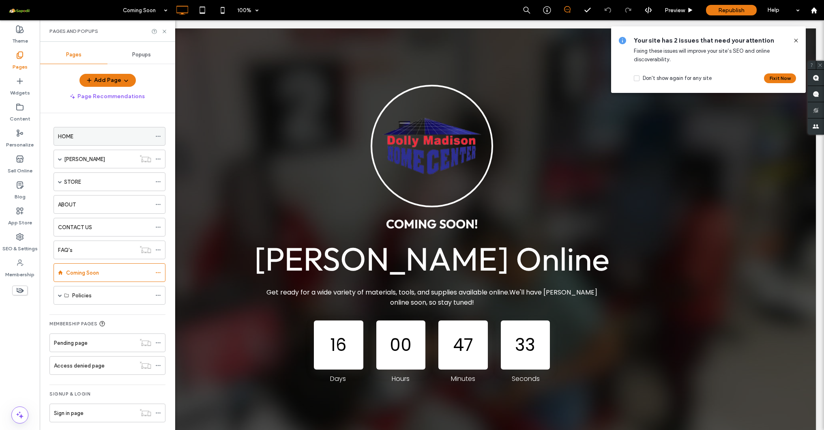
click at [86, 138] on div "HOME" at bounding box center [104, 136] width 93 height 9
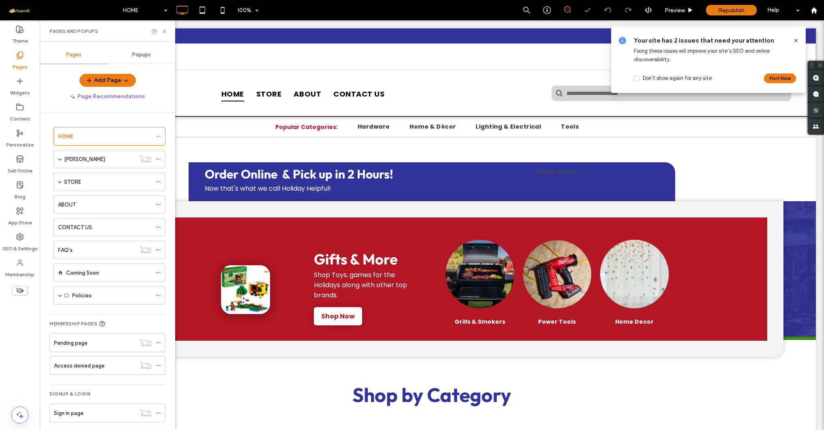
click at [687, 39] on icon at bounding box center [796, 40] width 6 height 6
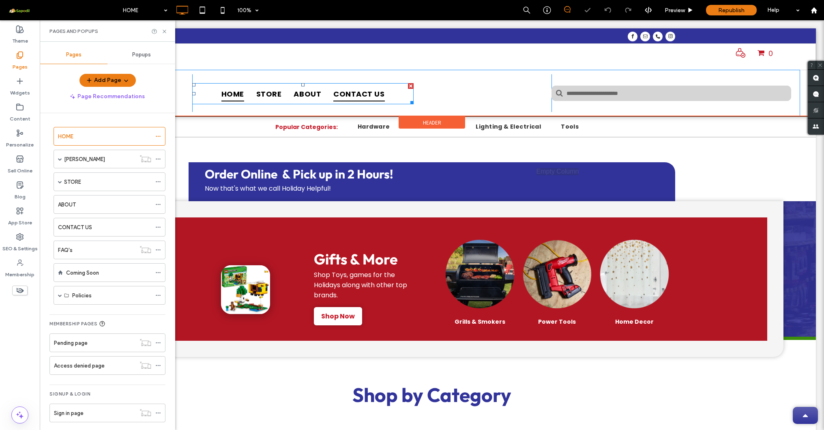
click at [329, 92] on link "CONTACT US" at bounding box center [358, 93] width 63 height 15
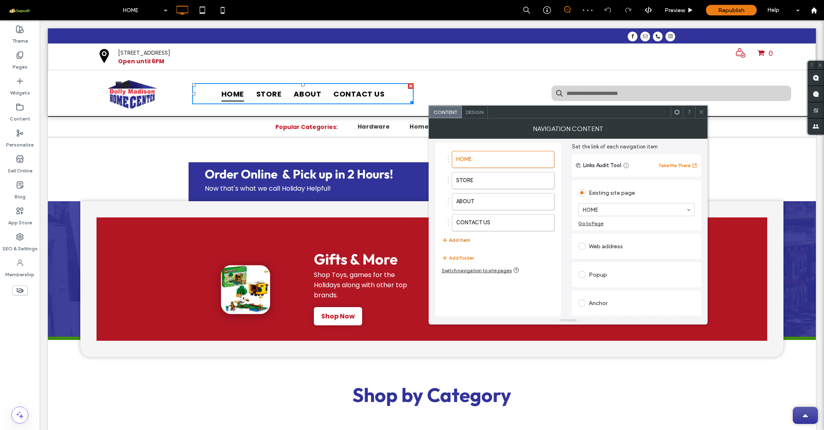
scroll to position [30, 0]
click at [457, 242] on button "Add Item" at bounding box center [456, 240] width 29 height 10
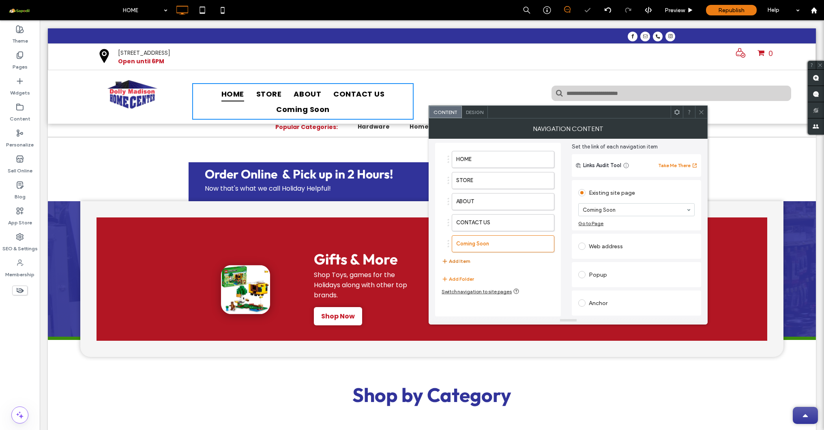
click at [457, 261] on button "Add Item" at bounding box center [456, 261] width 29 height 10
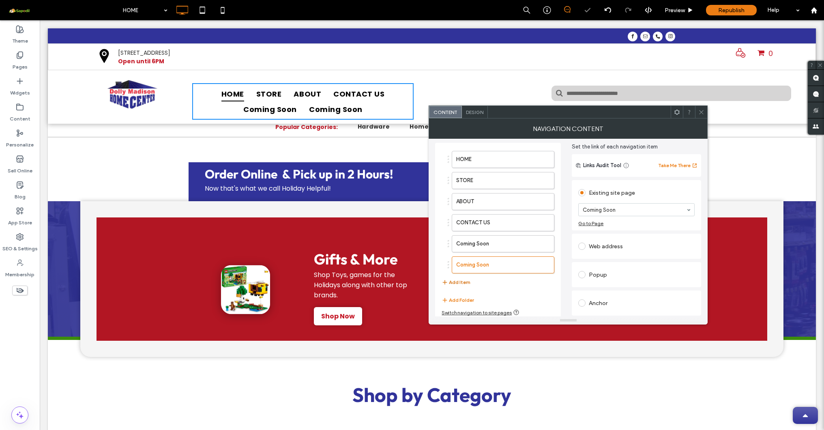
click at [456, 280] on button "Add Item" at bounding box center [456, 282] width 29 height 10
click at [455, 303] on button "Add Item" at bounding box center [456, 303] width 29 height 10
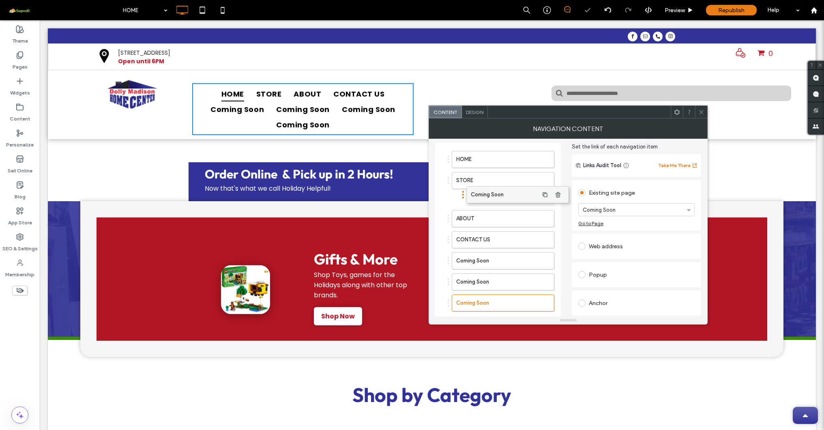
drag, startPoint x: 470, startPoint y: 244, endPoint x: 485, endPoint y: 195, distance: 51.2
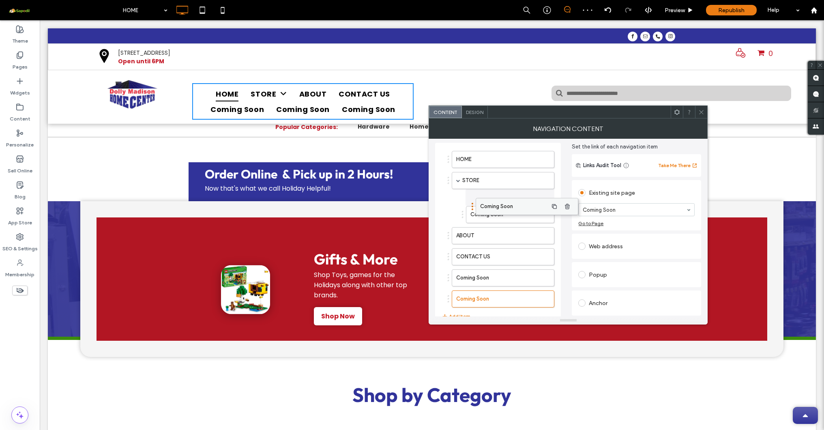
drag, startPoint x: 473, startPoint y: 262, endPoint x: 497, endPoint y: 208, distance: 59.2
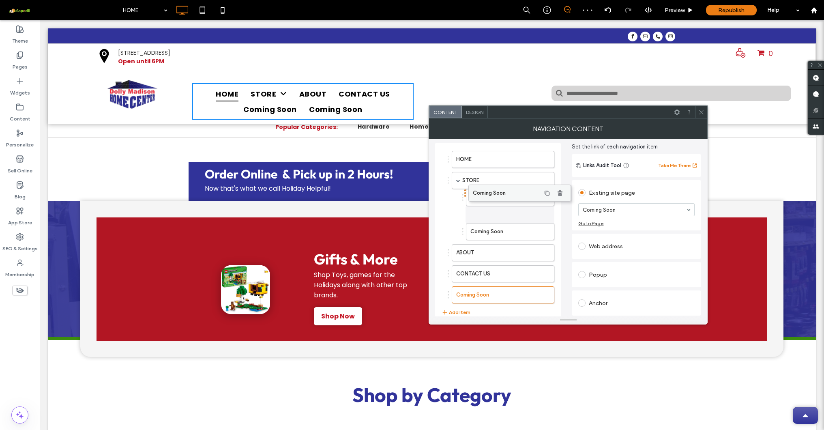
drag, startPoint x: 478, startPoint y: 279, endPoint x: 494, endPoint y: 194, distance: 86.4
drag, startPoint x: 477, startPoint y: 294, endPoint x: 490, endPoint y: 197, distance: 97.8
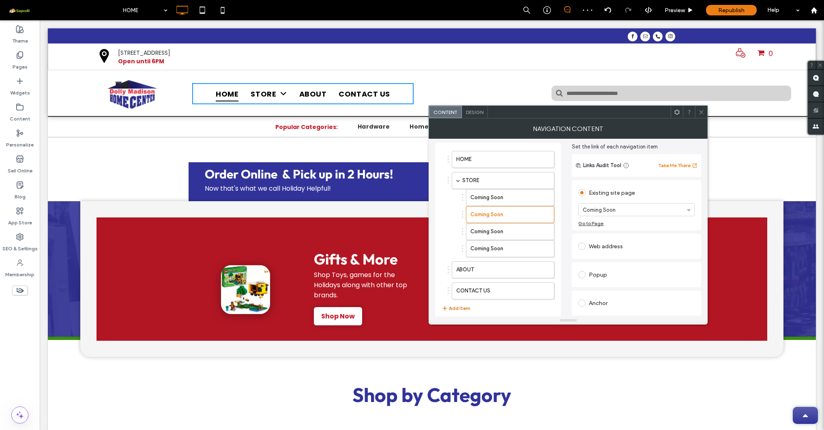
click at [455, 308] on button "Add Item" at bounding box center [456, 308] width 29 height 10
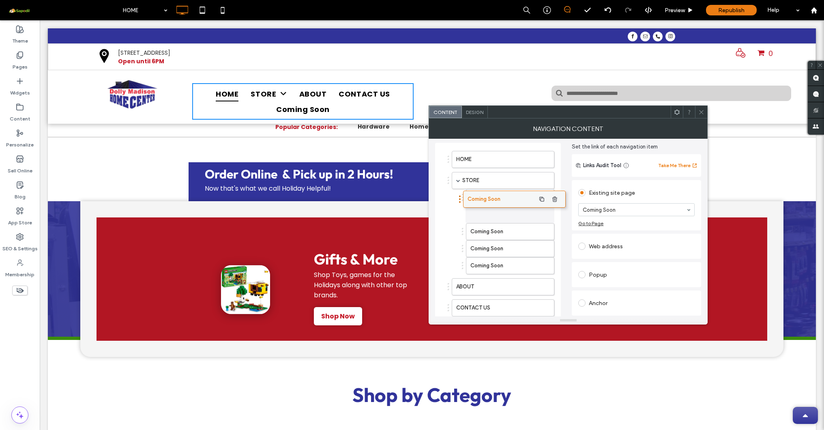
drag, startPoint x: 478, startPoint y: 309, endPoint x: 490, endPoint y: 195, distance: 113.8
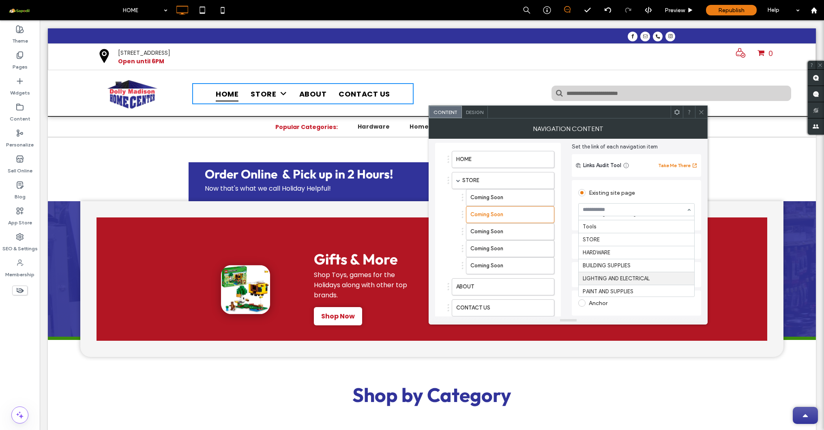
scroll to position [104, 0]
click at [502, 202] on label "Coming Soon" at bounding box center [497, 197] width 54 height 16
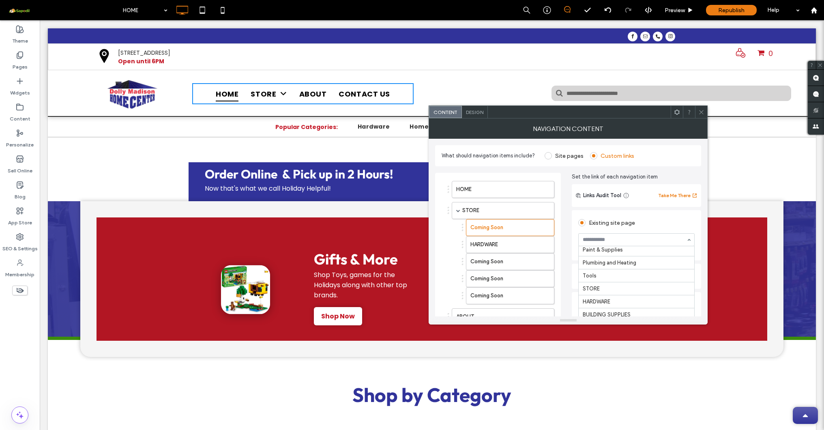
scroll to position [99, 0]
click at [603, 240] on input at bounding box center [634, 240] width 103 height 6
click at [490, 258] on label "Coming Soon" at bounding box center [497, 261] width 54 height 16
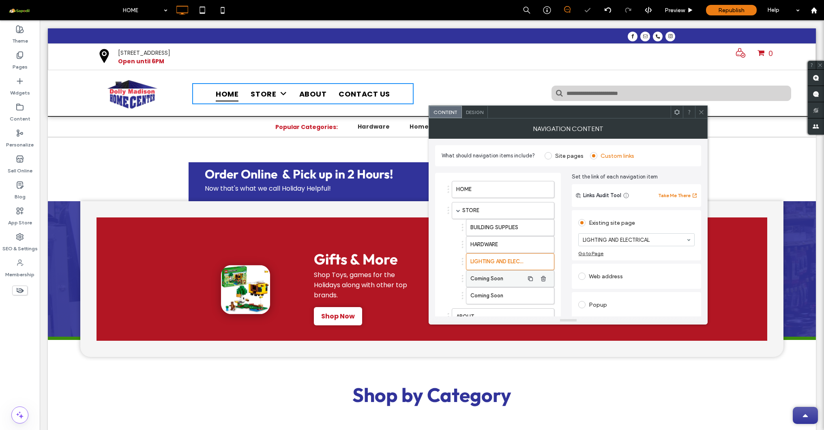
click at [496, 276] on label "Coming Soon" at bounding box center [497, 278] width 54 height 16
click at [514, 294] on label "Coming Soon" at bounding box center [497, 296] width 54 height 16
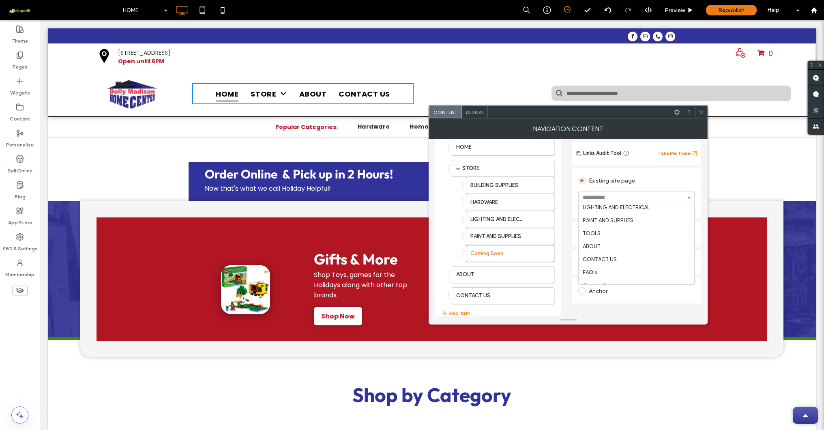
scroll to position [173, 0]
click at [687, 114] on use at bounding box center [702, 112] width 4 height 4
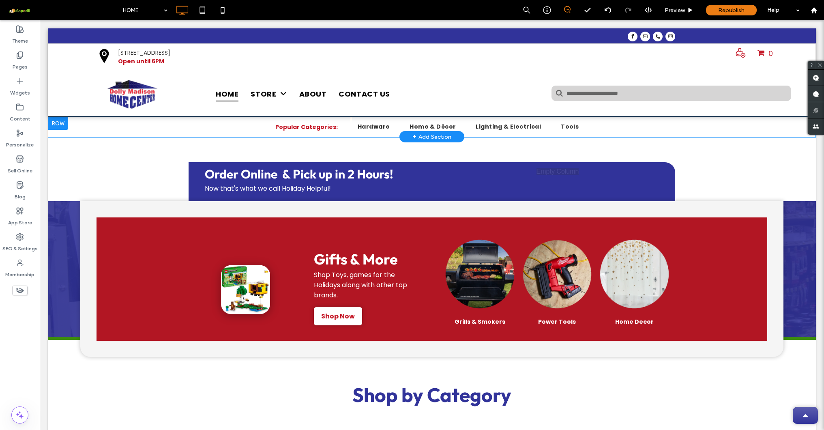
scroll to position [0, 0]
click at [373, 129] on span "Hardware" at bounding box center [374, 126] width 32 height 9
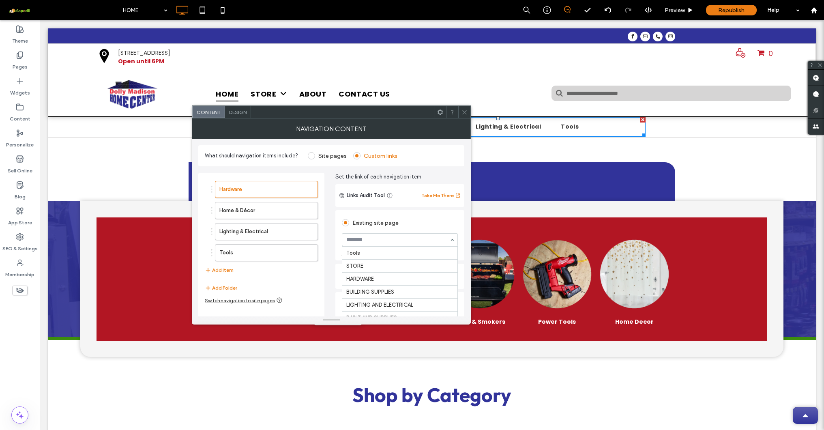
scroll to position [138, 0]
click at [270, 212] on label "Home & Décor" at bounding box center [253, 210] width 68 height 16
click at [245, 235] on label "Lighting & Electrical" at bounding box center [253, 231] width 68 height 16
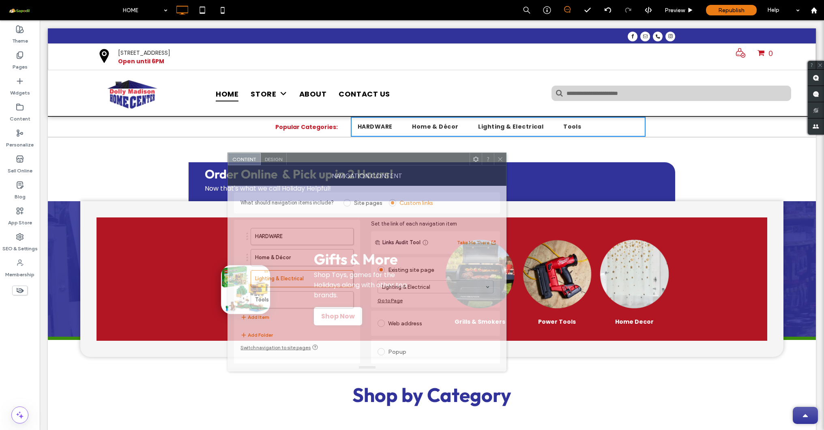
drag, startPoint x: 369, startPoint y: 118, endPoint x: 403, endPoint y: 165, distance: 58.0
click at [403, 165] on div "NAVIGATION CONTENT" at bounding box center [366, 175] width 279 height 20
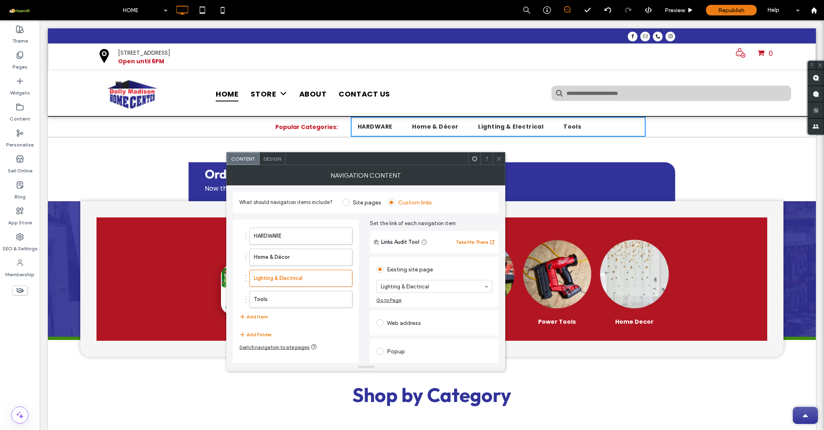
click at [500, 158] on icon at bounding box center [499, 159] width 6 height 6
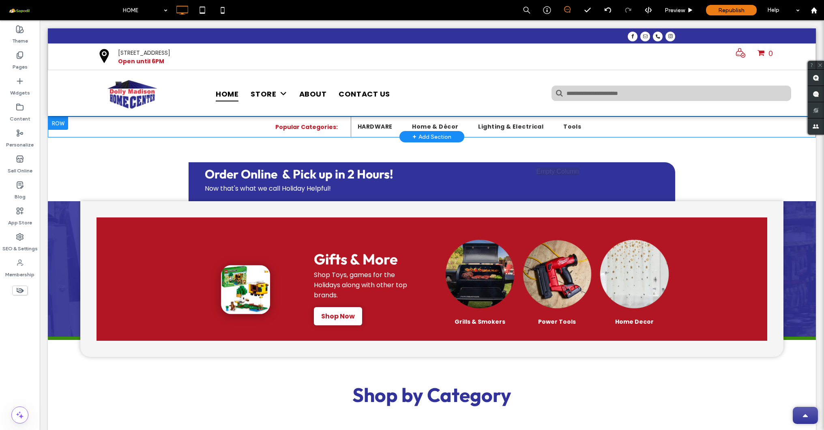
click at [56, 122] on div at bounding box center [58, 123] width 20 height 13
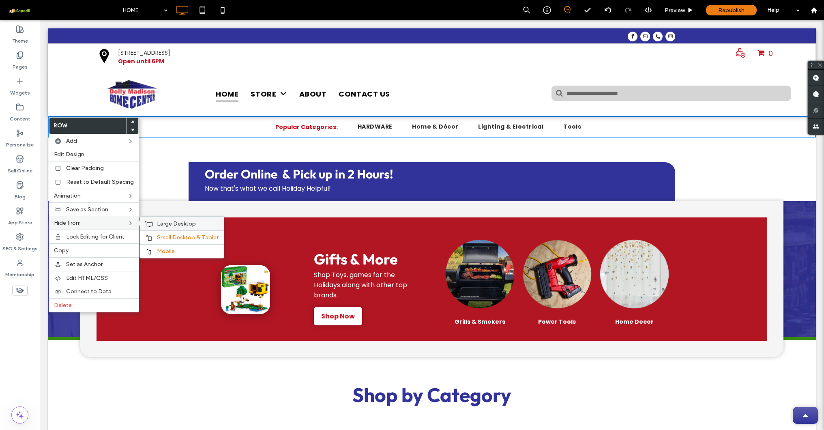
click at [157, 223] on span "Large Desktop" at bounding box center [176, 223] width 39 height 7
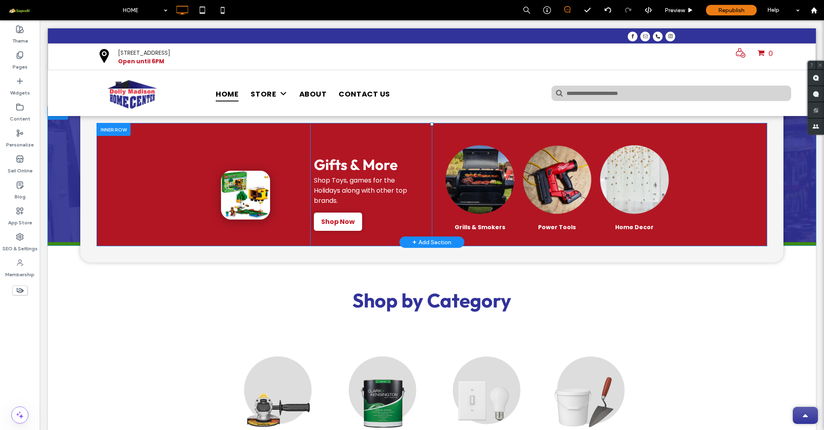
scroll to position [47, 0]
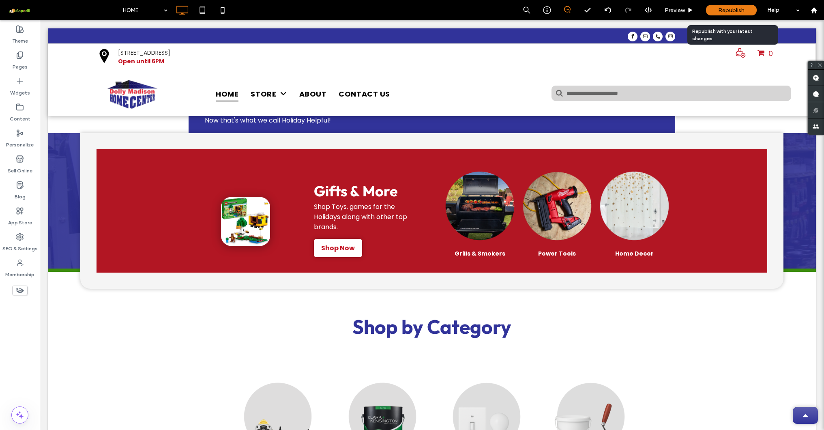
click at [687, 13] on span "Republish" at bounding box center [731, 10] width 26 height 7
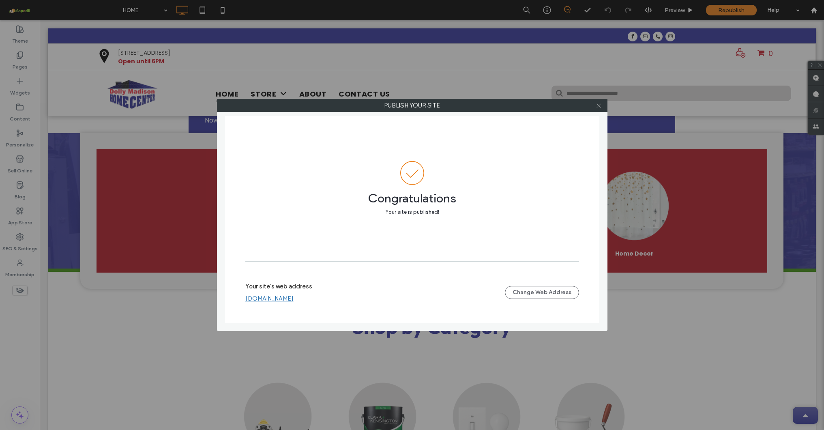
click at [598, 105] on icon at bounding box center [599, 106] width 6 height 6
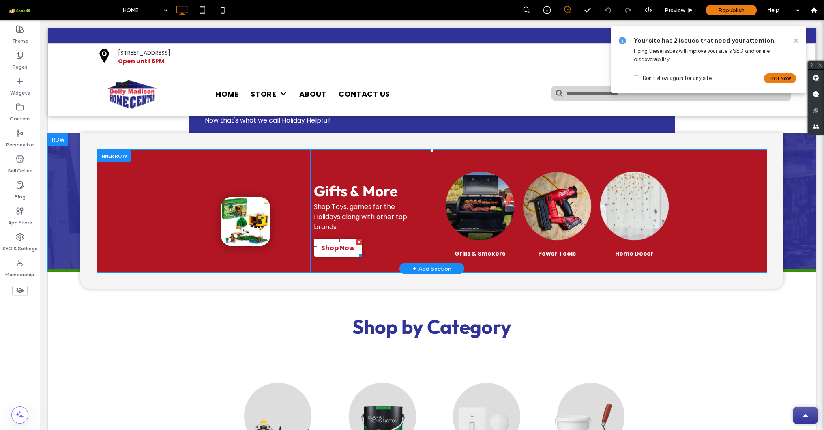
click at [324, 248] on span "Shop Now" at bounding box center [338, 248] width 34 height 10
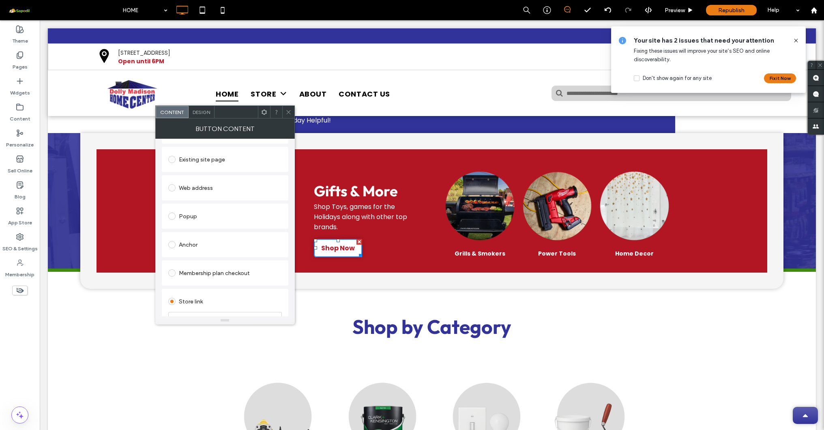
scroll to position [75, 0]
click at [207, 192] on div "Web address" at bounding box center [225, 189] width 114 height 13
click at [204, 170] on div "Existing site page" at bounding box center [225, 161] width 114 height 17
click at [288, 113] on use at bounding box center [288, 112] width 4 height 4
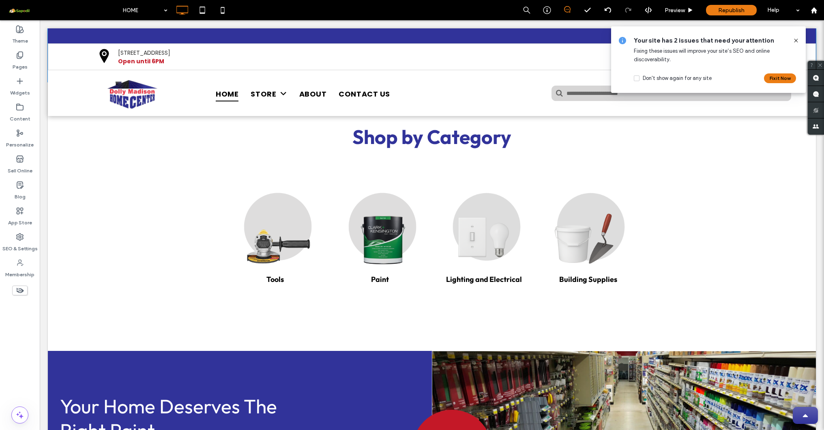
scroll to position [215, 0]
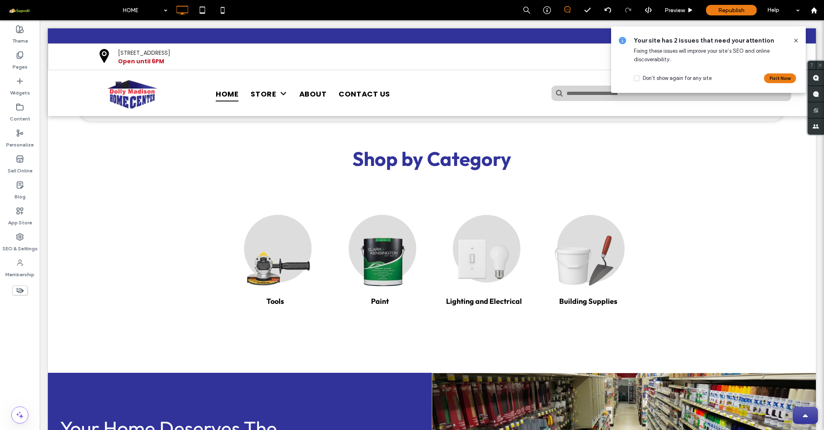
click at [687, 40] on icon at bounding box center [796, 40] width 6 height 6
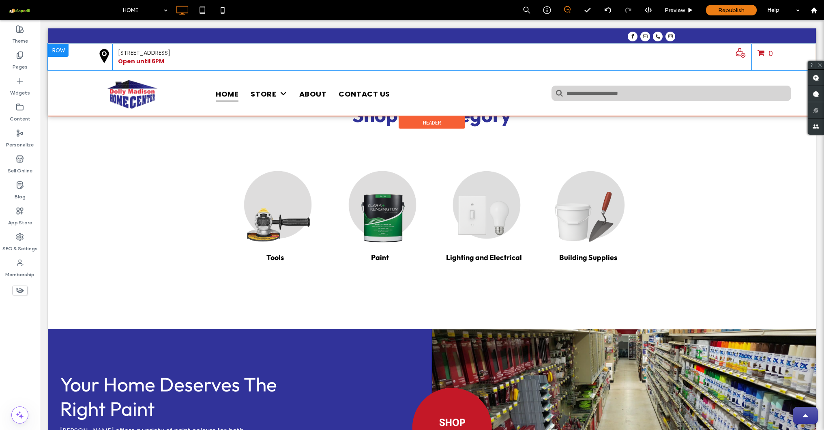
scroll to position [273, 0]
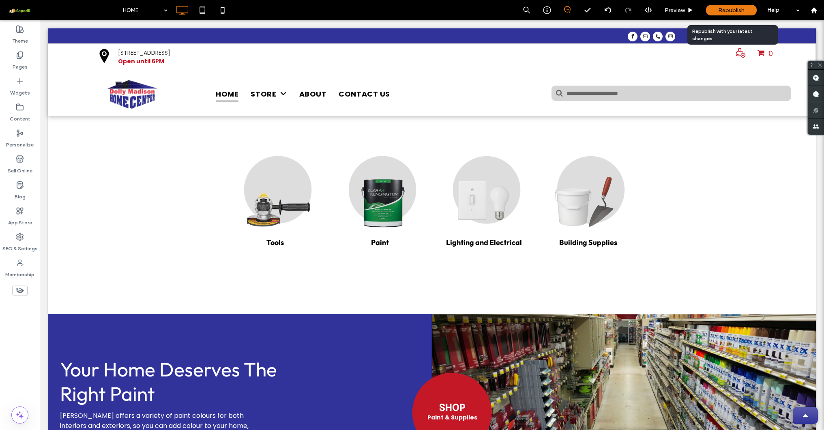
click at [687, 12] on span "Republish" at bounding box center [731, 10] width 26 height 7
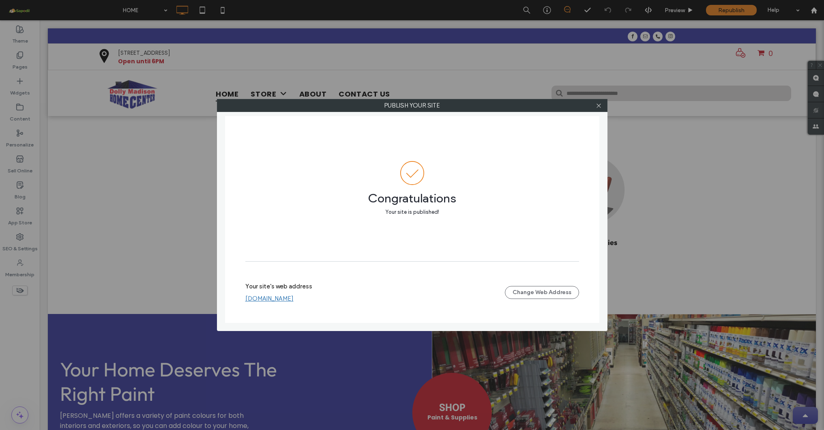
click at [337, 1] on div "Publish your site Congratulations Your site is published! Your site's web addre…" at bounding box center [412, 215] width 824 height 430
click at [601, 106] on icon at bounding box center [599, 106] width 6 height 6
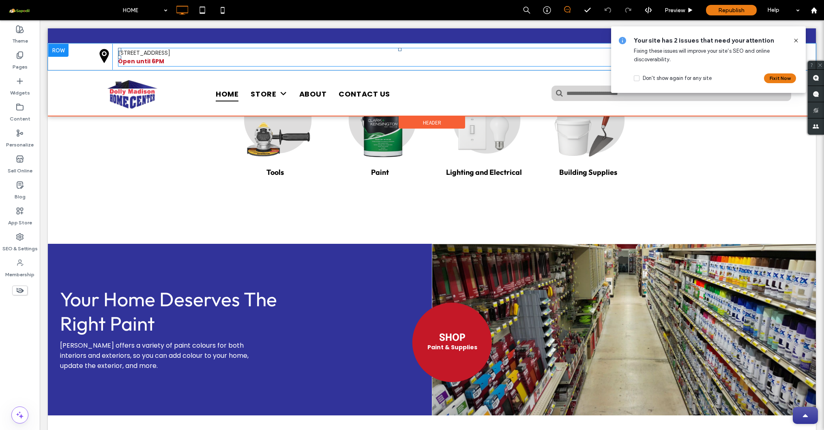
scroll to position [345, 0]
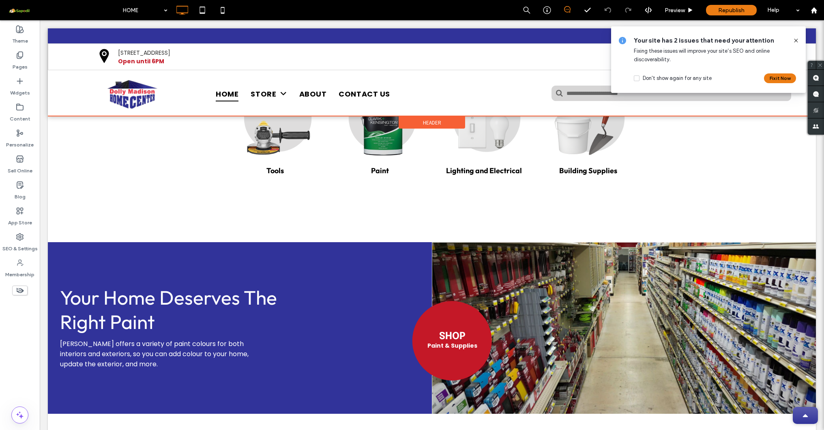
click at [438, 120] on span "Header" at bounding box center [432, 122] width 18 height 7
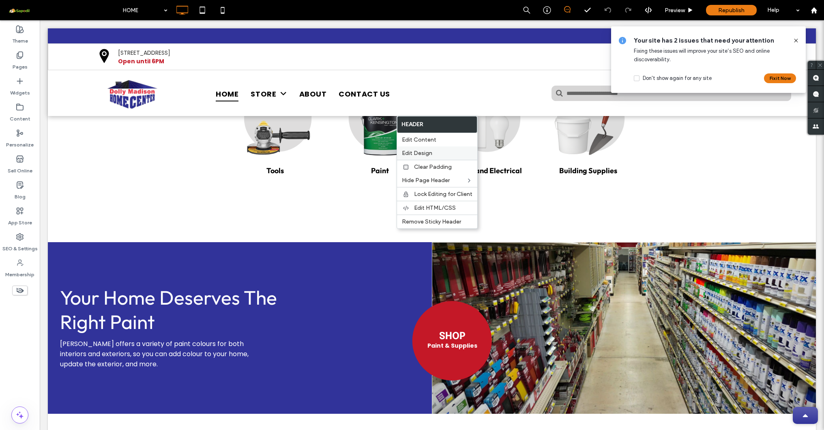
click at [421, 154] on span "Edit Design" at bounding box center [417, 153] width 30 height 7
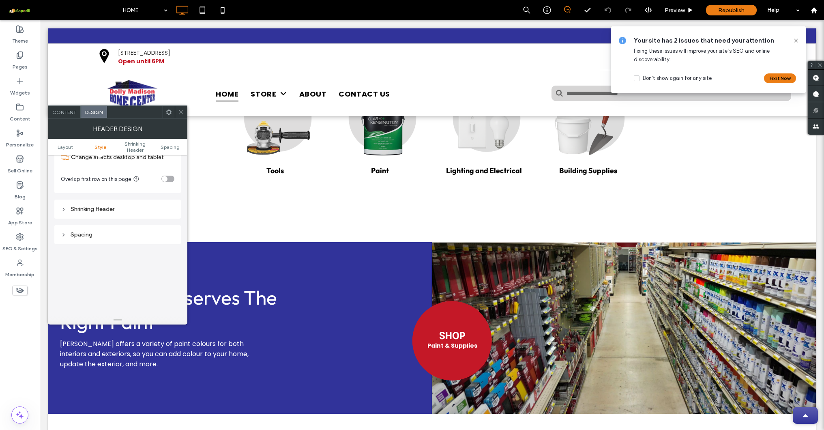
scroll to position [219, 0]
click at [134, 208] on div "Shrinking Header" at bounding box center [117, 204] width 127 height 19
click at [109, 207] on div "Shrinking Header" at bounding box center [118, 204] width 114 height 11
click at [170, 229] on div "toggle" at bounding box center [167, 230] width 13 height 6
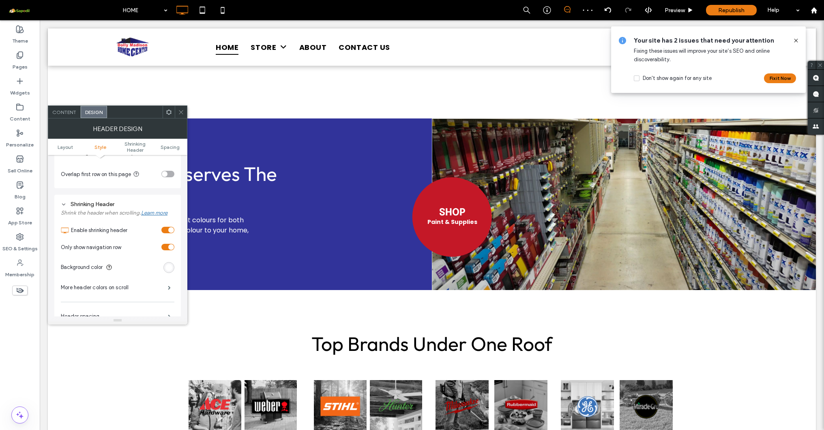
scroll to position [489, 0]
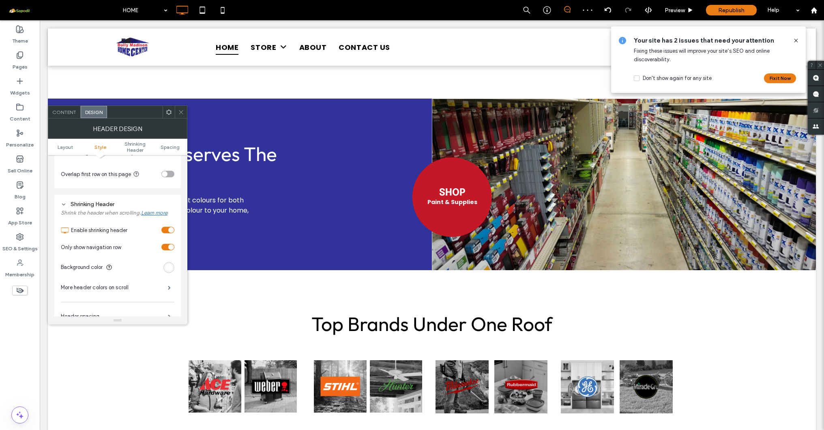
click at [687, 38] on div "Your site has 2 issues that need your attention Fixing these issues will improv…" at bounding box center [708, 59] width 195 height 67
click at [687, 41] on icon at bounding box center [796, 40] width 6 height 6
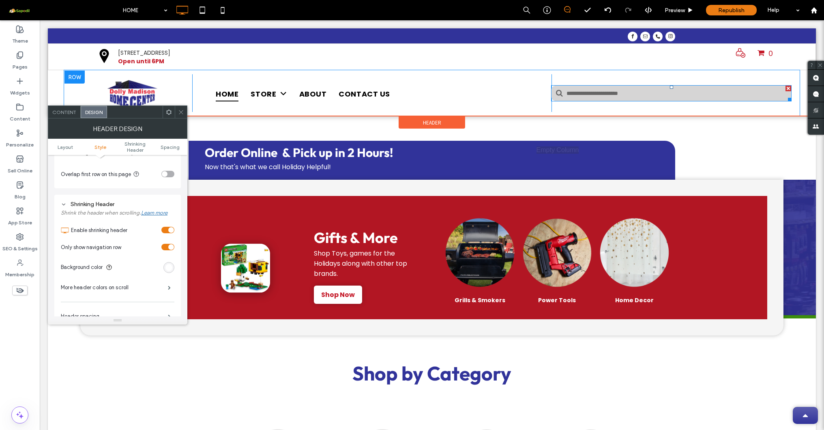
scroll to position [0, 0]
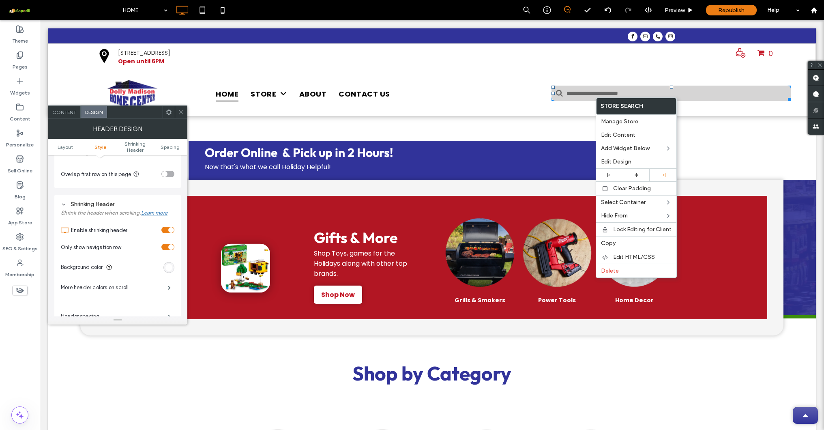
click at [611, 240] on span "Copy" at bounding box center [608, 243] width 15 height 7
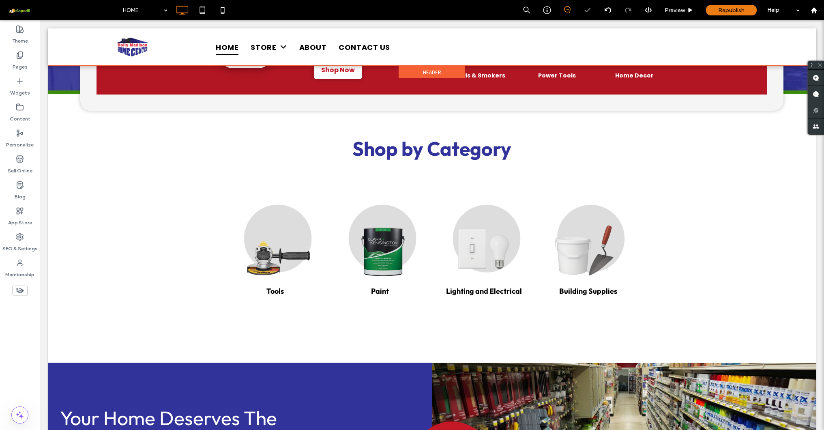
click at [588, 49] on div at bounding box center [432, 46] width 768 height 37
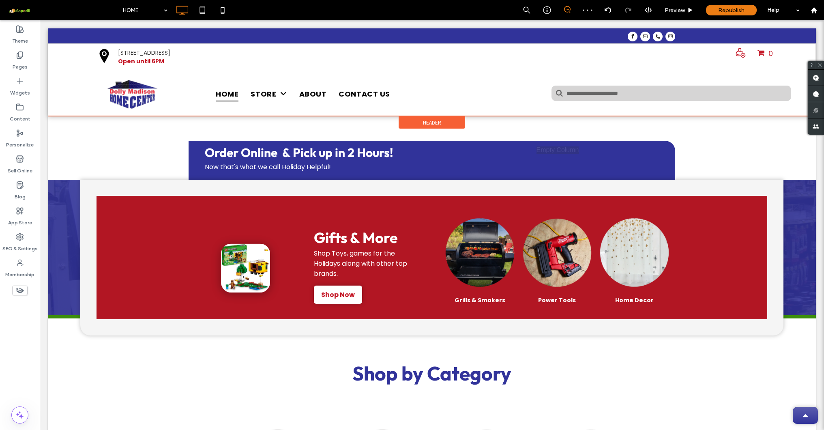
click at [424, 122] on span "Header" at bounding box center [432, 122] width 18 height 7
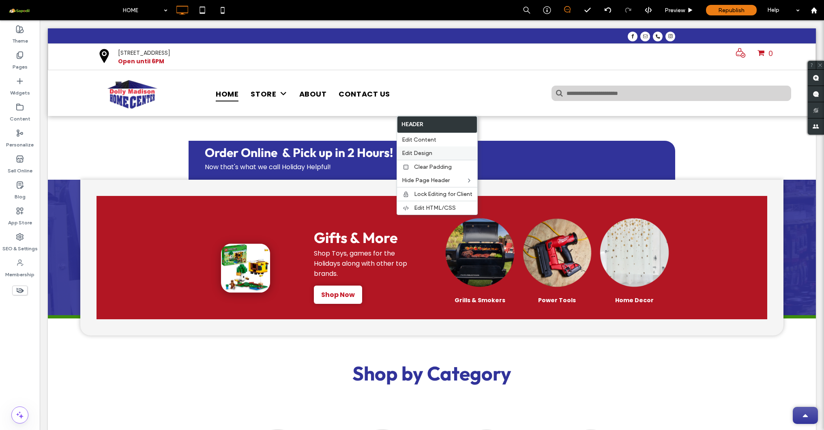
click at [424, 148] on div "Edit Design" at bounding box center [437, 152] width 80 height 13
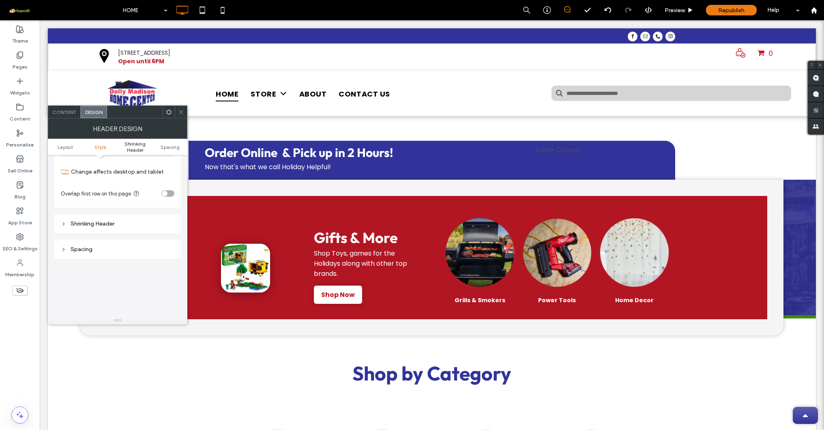
click at [137, 149] on span "Shrinking Header" at bounding box center [135, 147] width 35 height 12
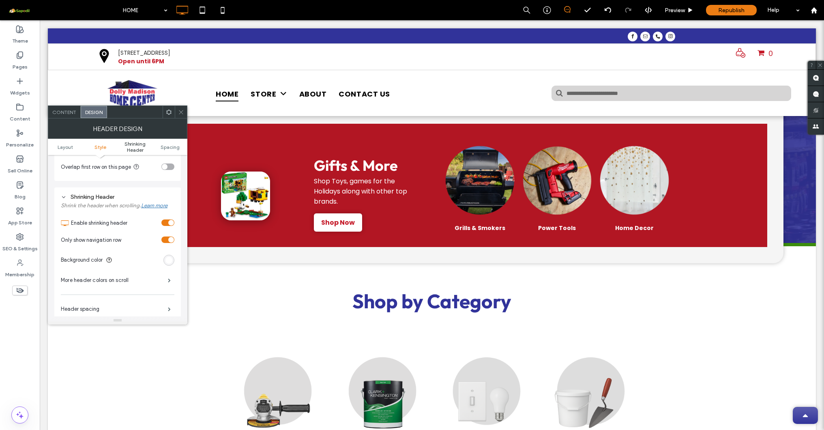
scroll to position [250, 0]
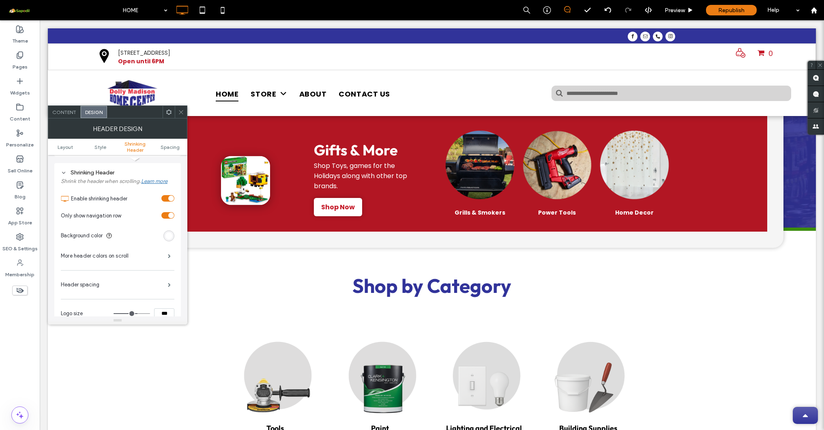
click at [170, 212] on div "toggle" at bounding box center [171, 215] width 6 height 6
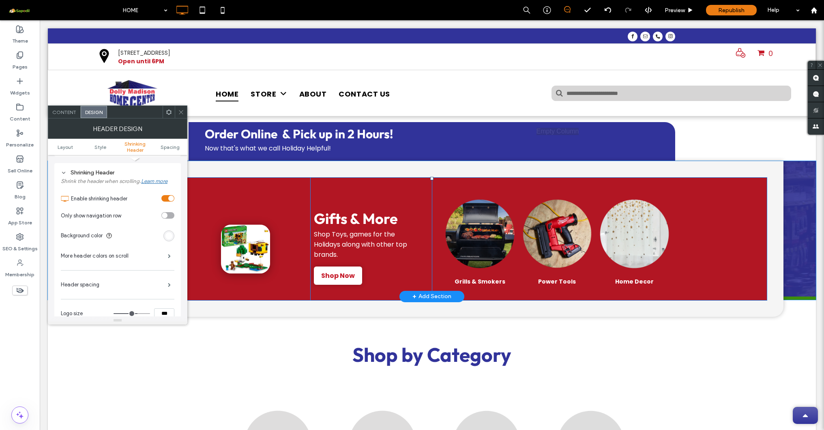
scroll to position [0, 0]
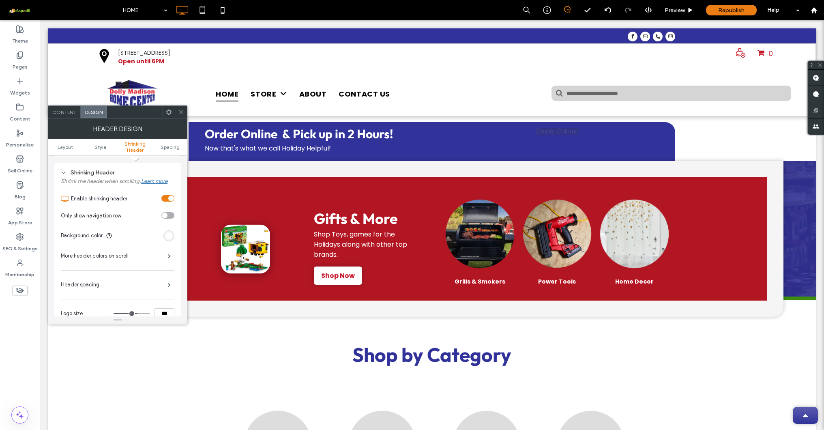
click at [166, 212] on div "toggle" at bounding box center [165, 215] width 6 height 6
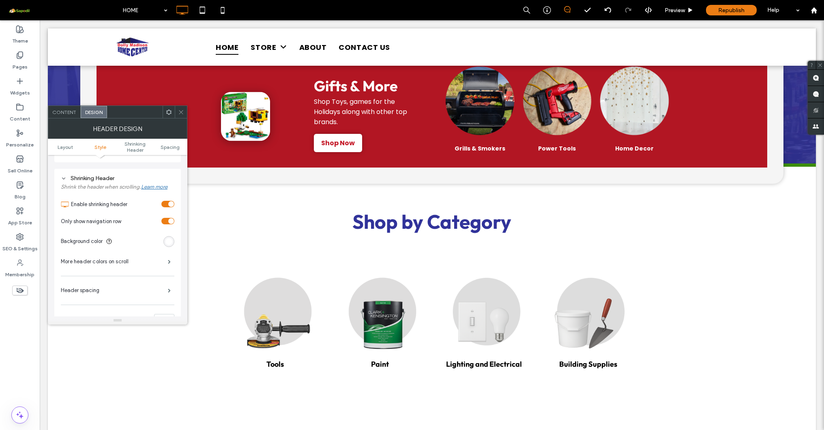
scroll to position [155, 0]
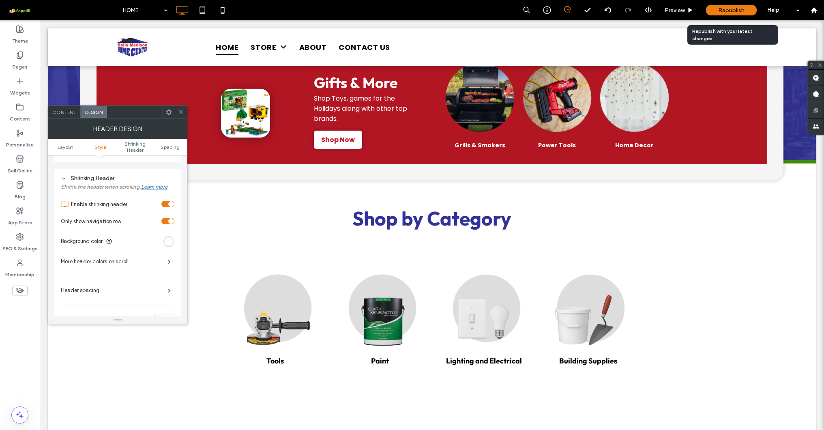
click at [687, 9] on span "Republish" at bounding box center [731, 10] width 26 height 7
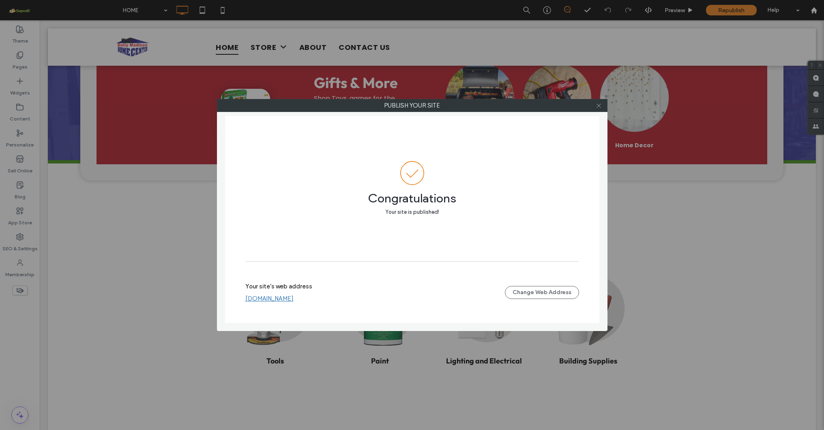
click at [601, 105] on icon at bounding box center [599, 106] width 6 height 6
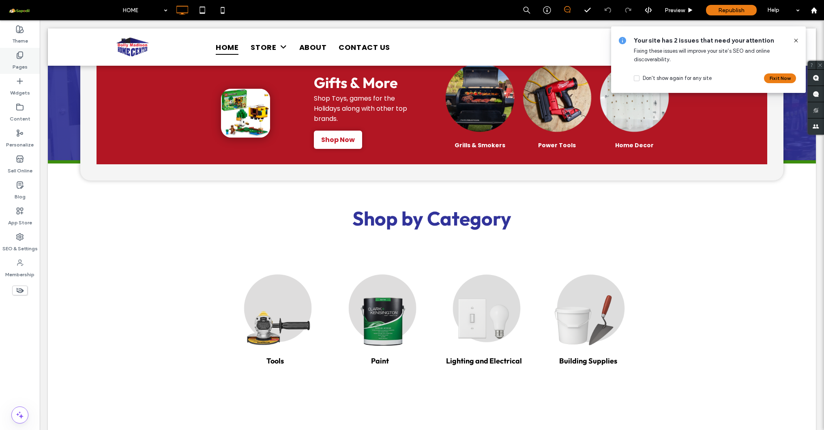
click at [26, 60] on label "Pages" at bounding box center [20, 64] width 15 height 11
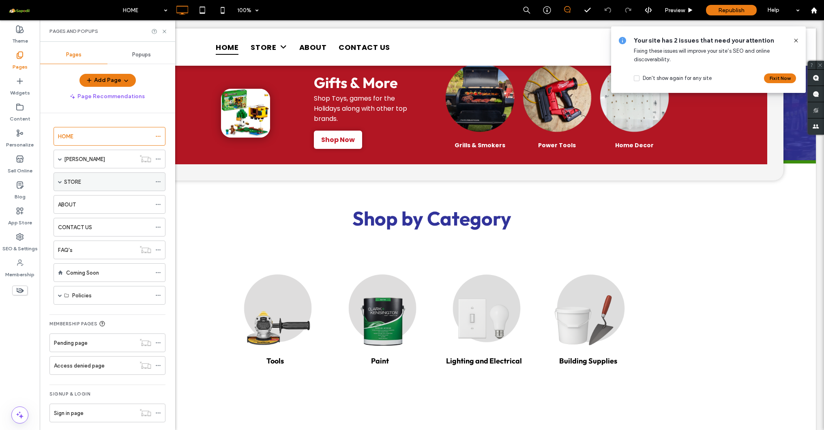
click at [91, 189] on div "STORE" at bounding box center [107, 182] width 87 height 18
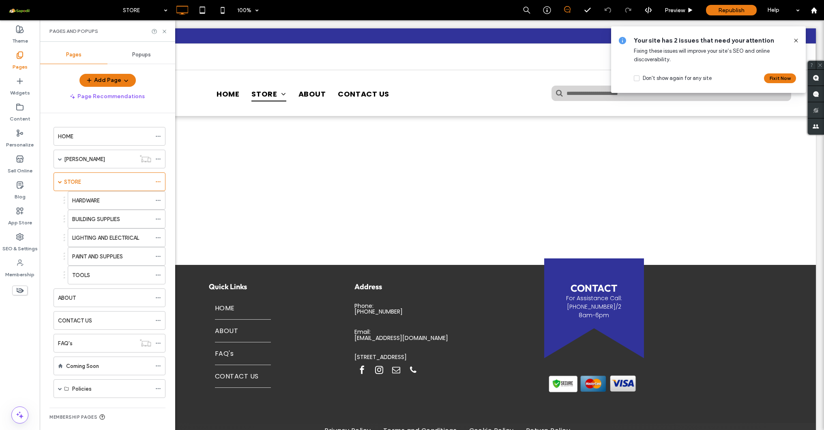
scroll to position [0, 0]
click at [92, 198] on div "STORE 100% Preview Republish Help Site Comments Team & Clients Automate new com…" at bounding box center [412, 215] width 824 height 430
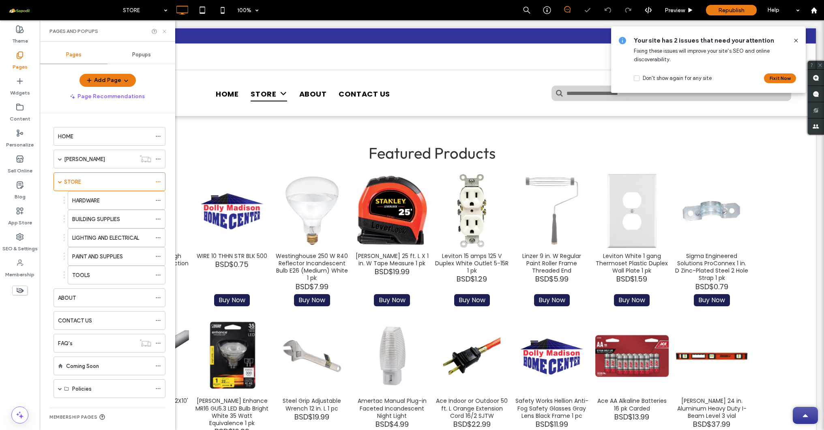
click at [165, 30] on icon at bounding box center [164, 31] width 6 height 6
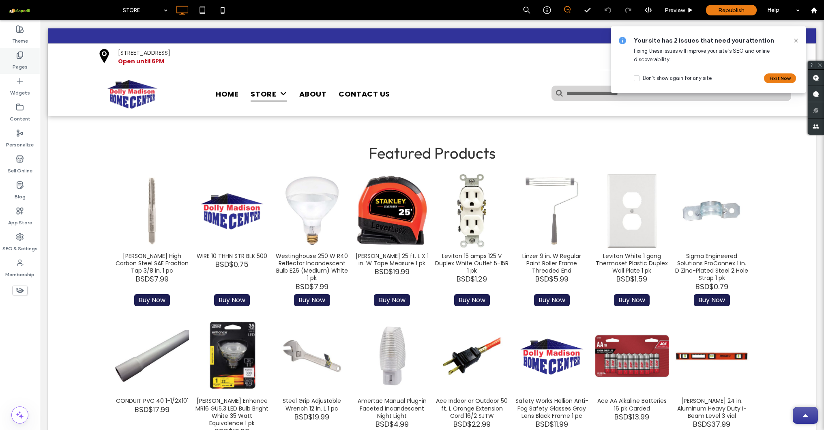
click at [21, 59] on icon at bounding box center [20, 55] width 8 height 8
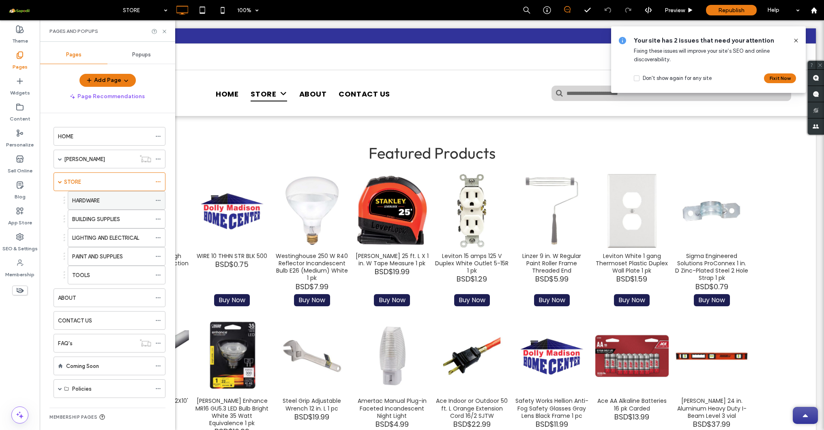
click at [87, 204] on label "HARDWARE" at bounding box center [86, 200] width 28 height 14
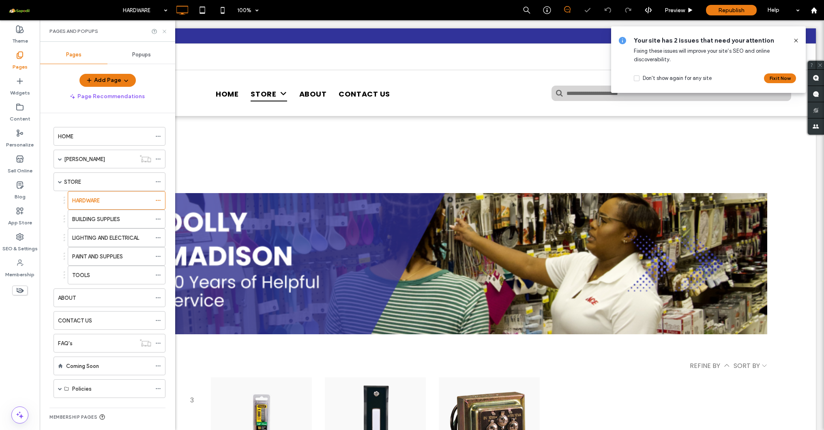
click at [165, 29] on icon at bounding box center [164, 31] width 6 height 6
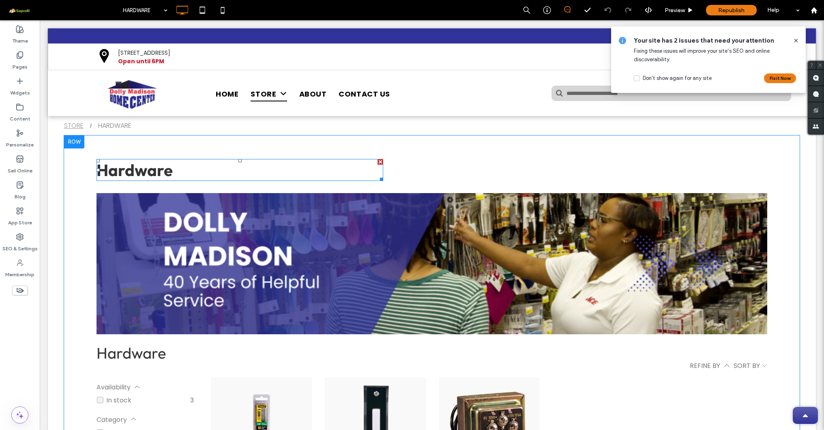
click at [379, 161] on div at bounding box center [381, 162] width 6 height 6
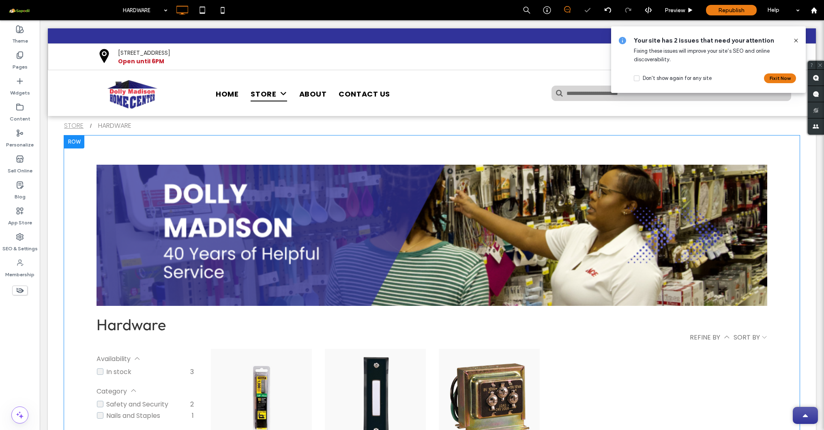
click at [82, 143] on div at bounding box center [74, 141] width 20 height 13
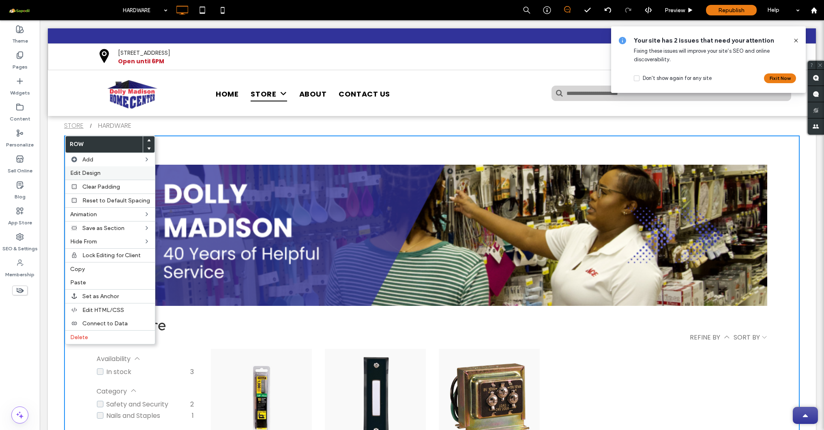
click at [120, 176] on label "Edit Design" at bounding box center [110, 173] width 80 height 7
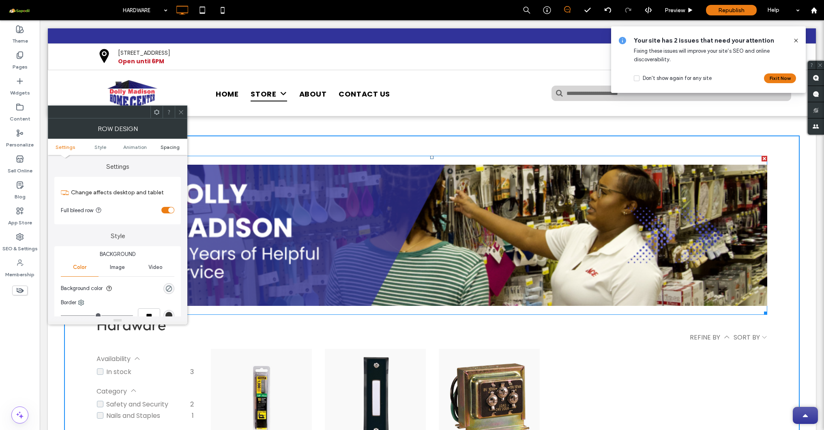
click at [173, 144] on span "Spacing" at bounding box center [170, 147] width 19 height 6
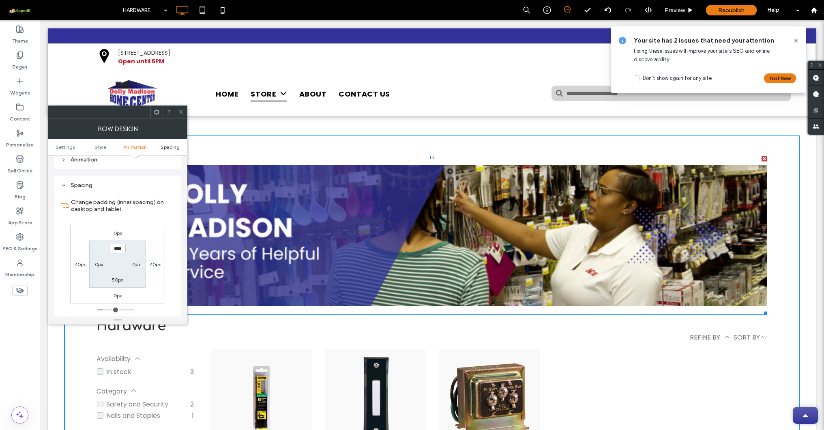
scroll to position [227, 0]
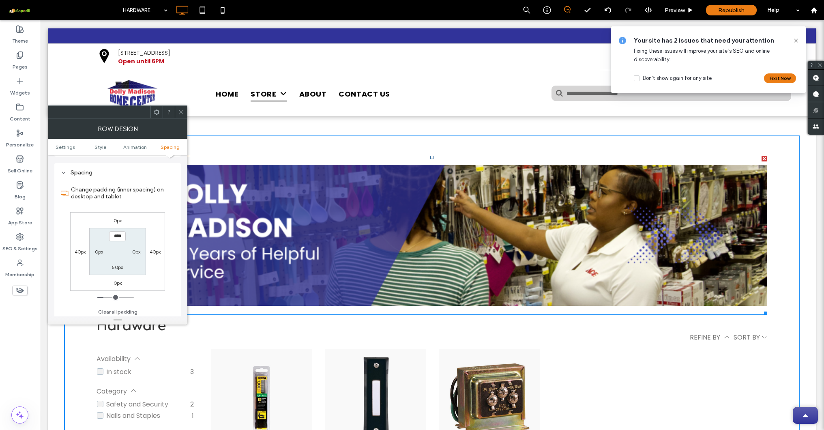
type input "**"
type input "****"
type input "**"
type input "****"
type input "**"
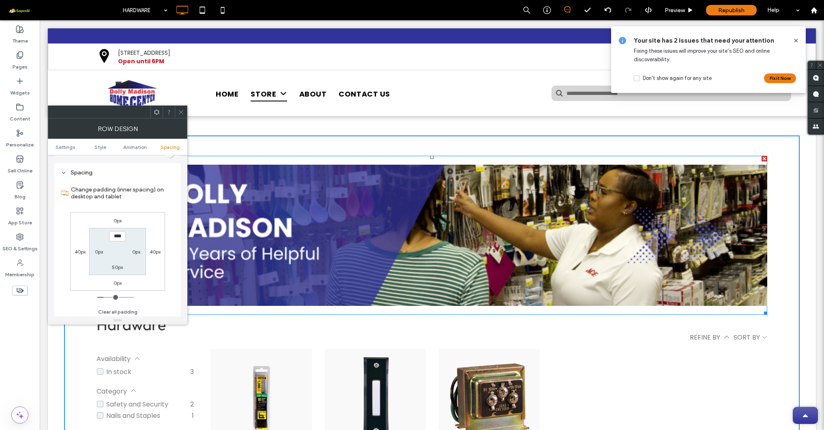
type input "****"
type input "**"
type input "****"
type input "**"
type input "****"
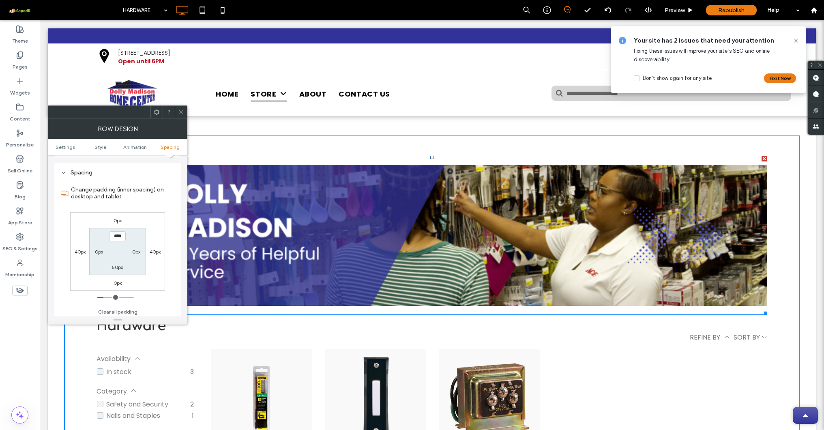
type input "**"
type input "****"
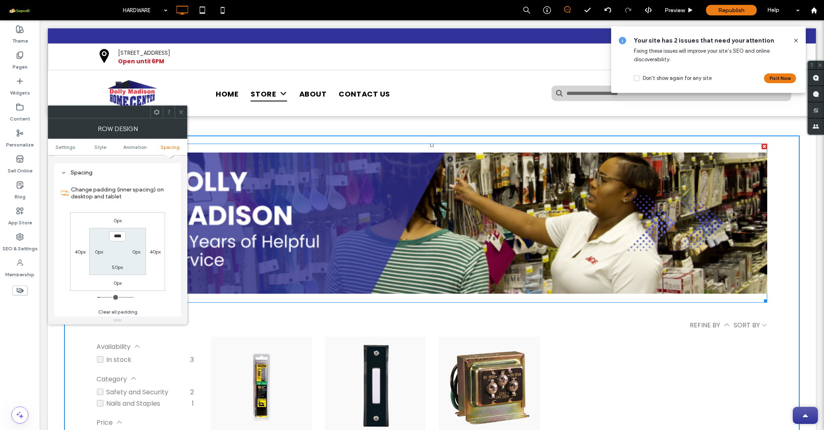
type input "**"
type input "****"
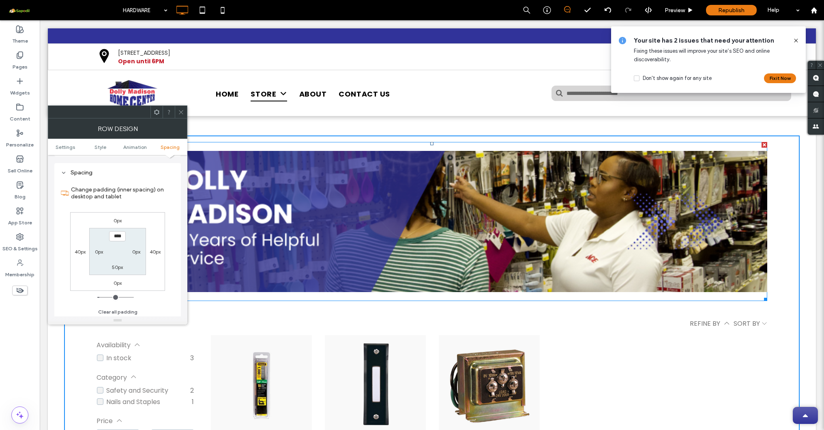
type input "**"
click at [102, 297] on input "range" at bounding box center [115, 297] width 36 height 1
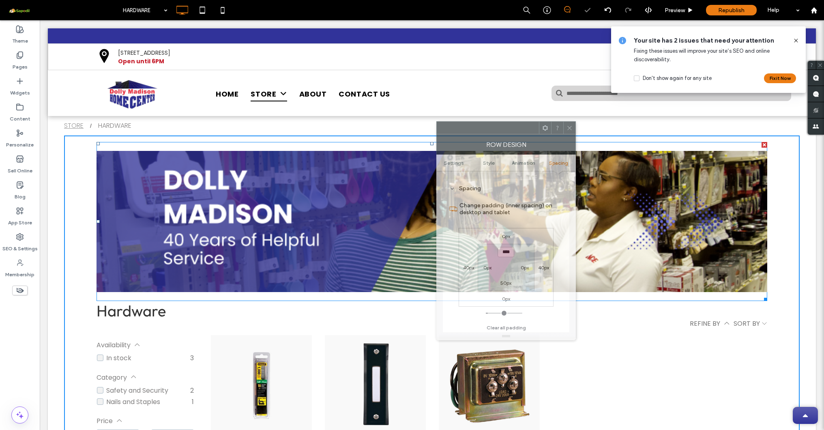
drag, startPoint x: 112, startPoint y: 120, endPoint x: 499, endPoint y: 135, distance: 387.6
click at [500, 135] on div "Row Design" at bounding box center [505, 144] width 139 height 20
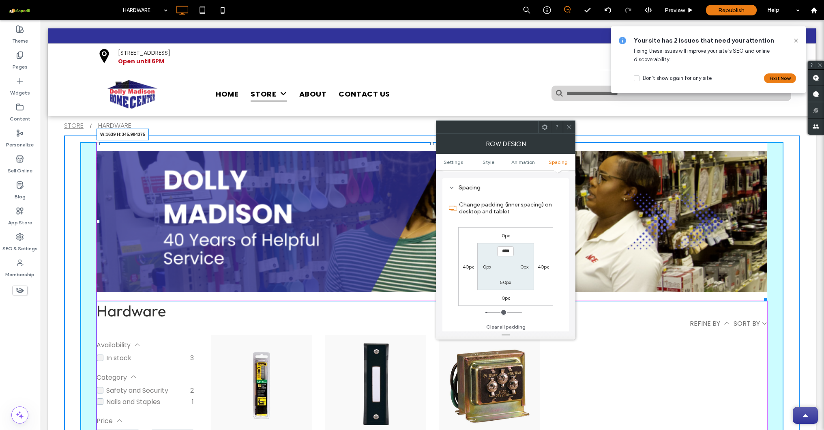
drag, startPoint x: 760, startPoint y: 297, endPoint x: 758, endPoint y: 278, distance: 18.7
click at [687, 295] on div at bounding box center [764, 298] width 6 height 6
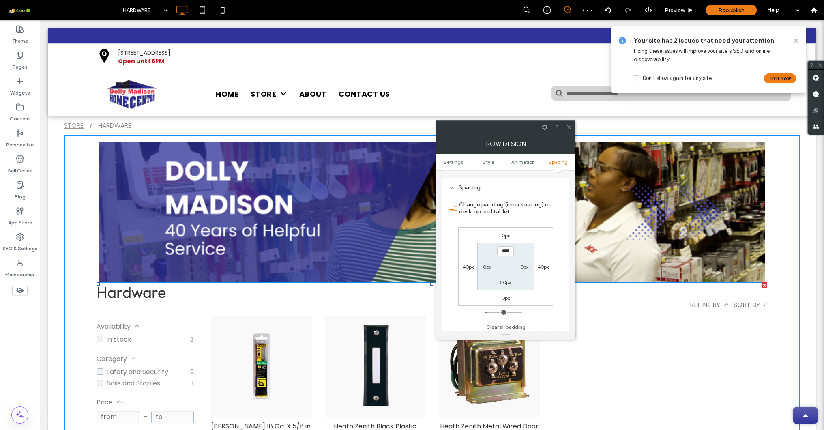
click at [569, 125] on icon at bounding box center [569, 127] width 6 height 6
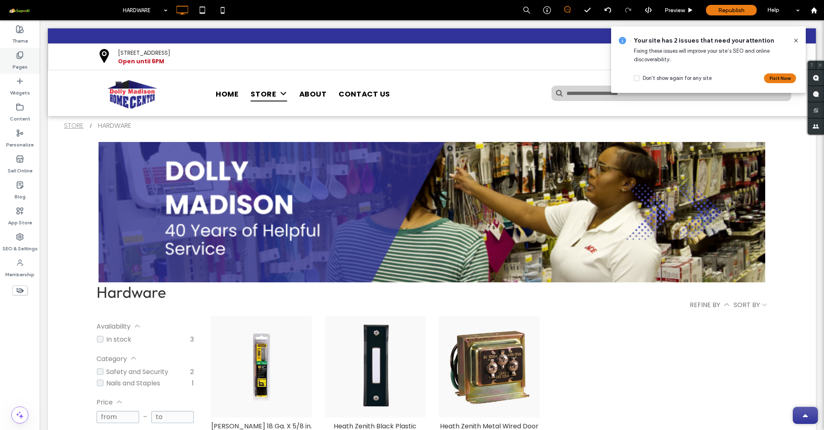
click at [23, 67] on label "Pages" at bounding box center [20, 64] width 15 height 11
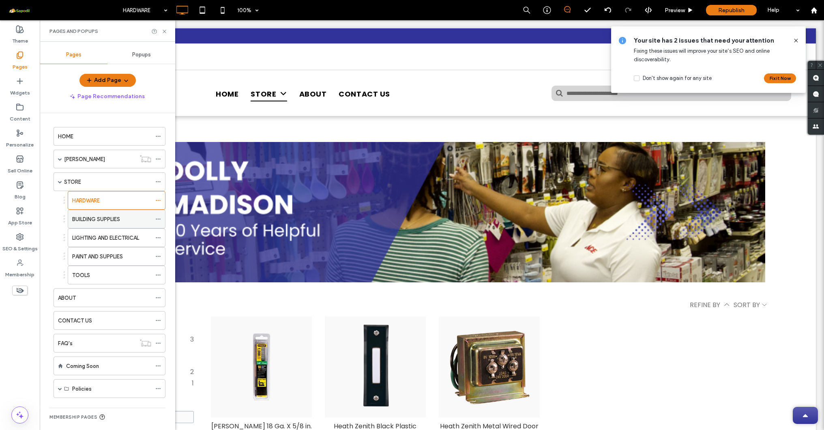
click at [103, 222] on label "BUILDING SUPPLIES" at bounding box center [96, 219] width 48 height 14
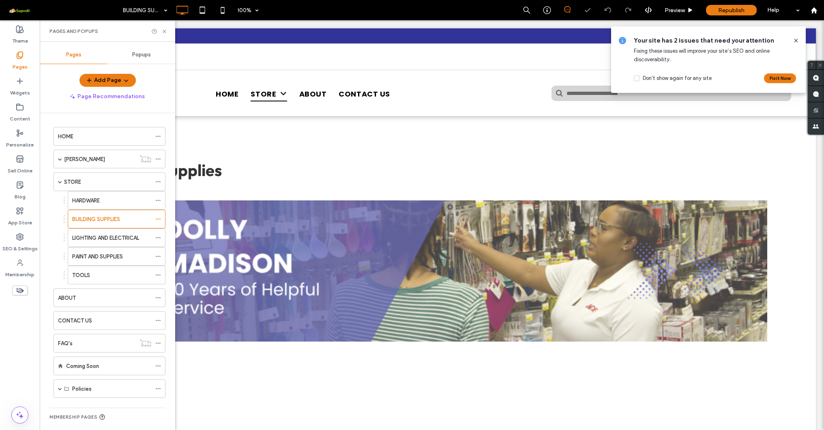
click at [168, 33] on div "Pages and Popups" at bounding box center [107, 30] width 135 height 21
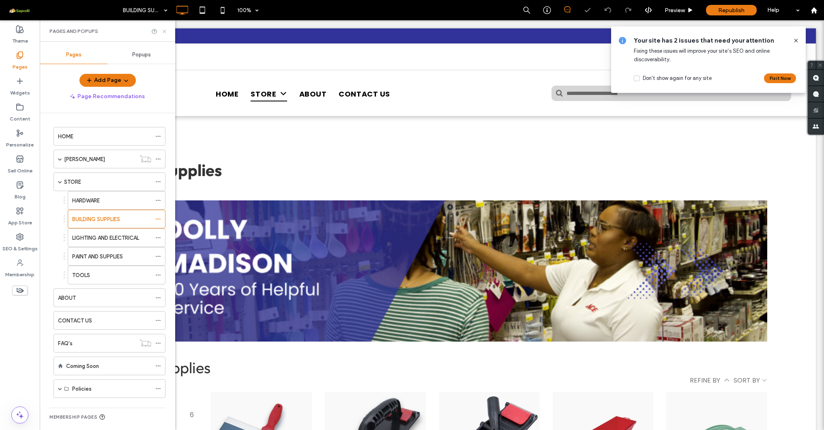
click at [165, 32] on icon at bounding box center [164, 31] width 6 height 6
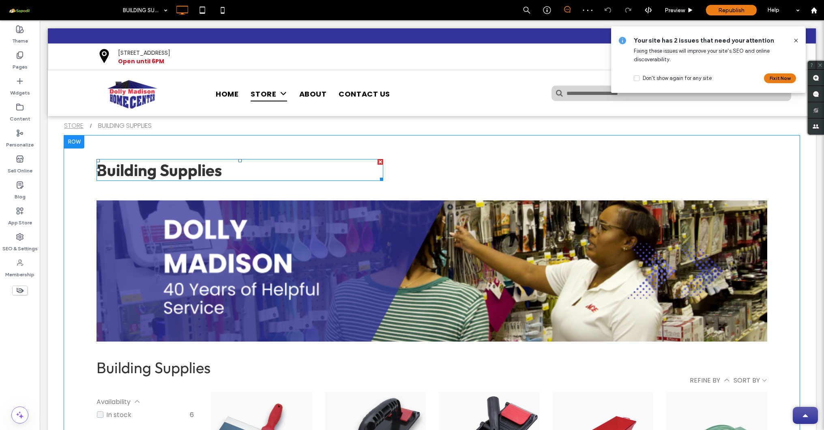
click at [380, 162] on div at bounding box center [381, 162] width 6 height 6
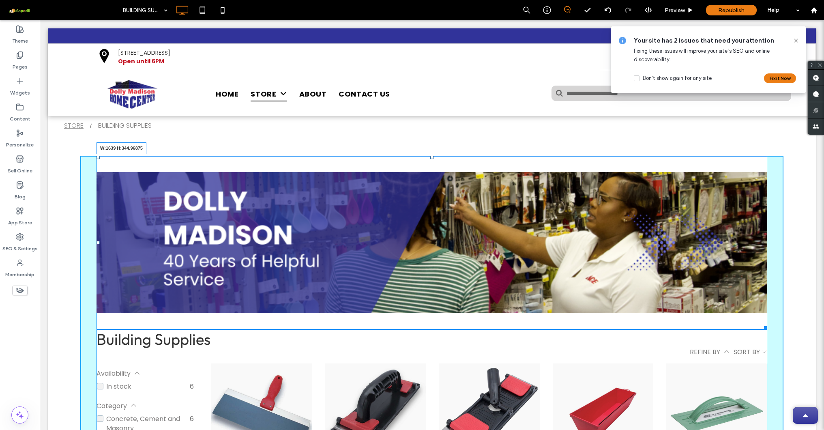
drag, startPoint x: 759, startPoint y: 328, endPoint x: 759, endPoint y: 296, distance: 32.8
click at [687, 323] on div at bounding box center [764, 326] width 6 height 6
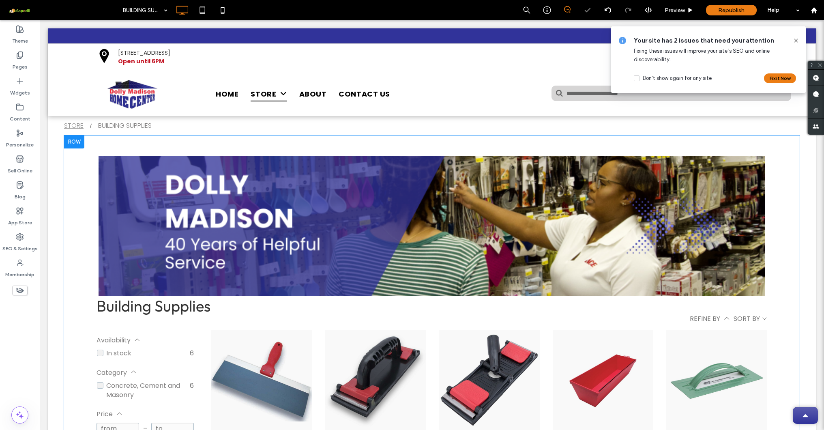
click at [116, 143] on div "**********" at bounding box center [432, 401] width 736 height 532
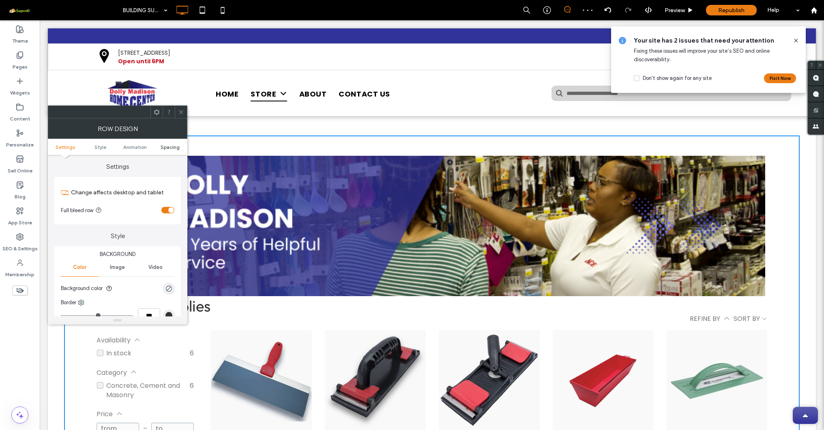
click at [176, 148] on span "Spacing" at bounding box center [170, 147] width 19 height 6
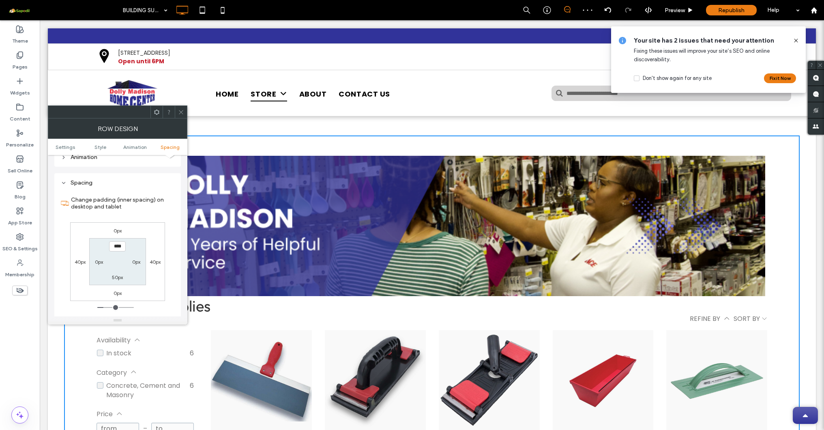
scroll to position [227, 0]
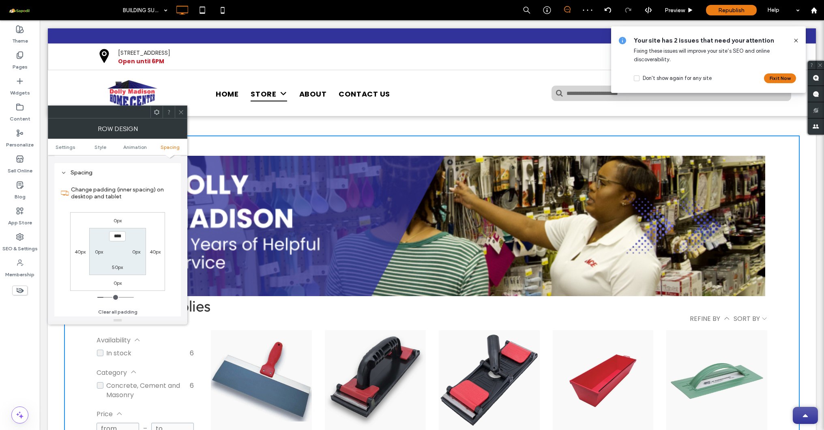
type input "**"
type input "****"
type input "**"
type input "****"
type input "**"
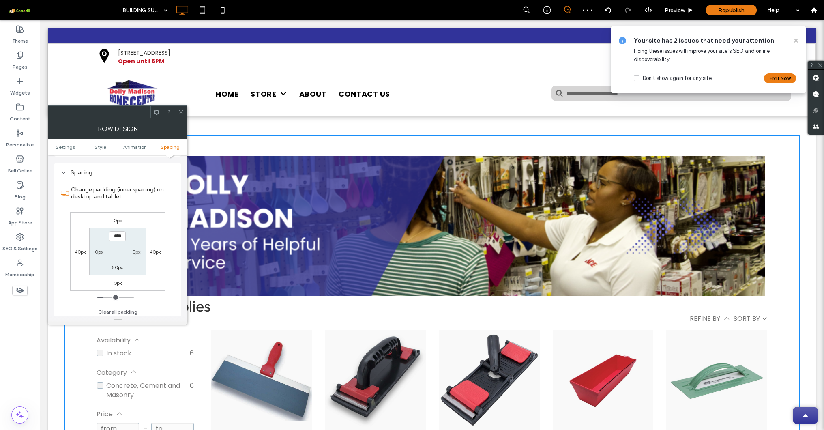
type input "****"
type input "**"
type input "****"
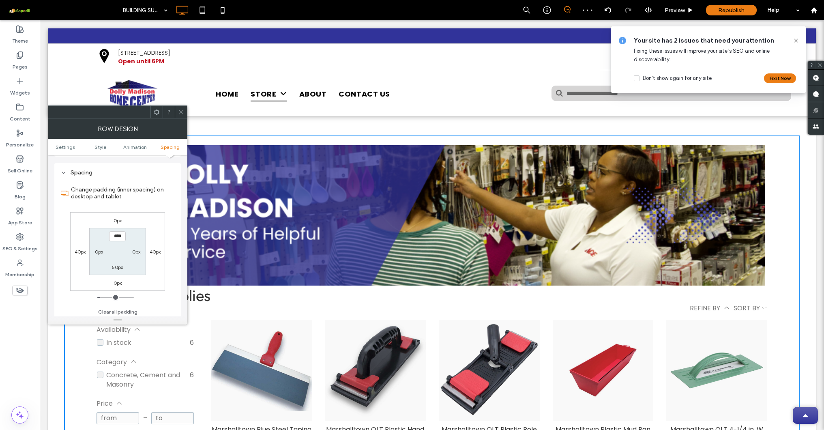
type input "**"
type input "****"
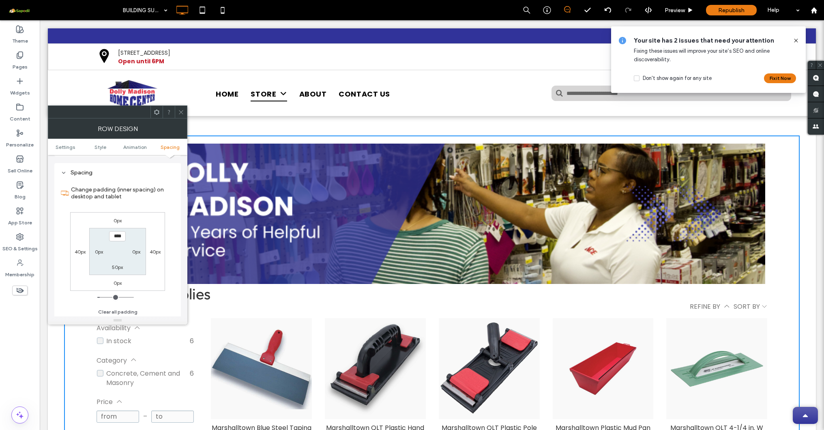
type input "**"
type input "****"
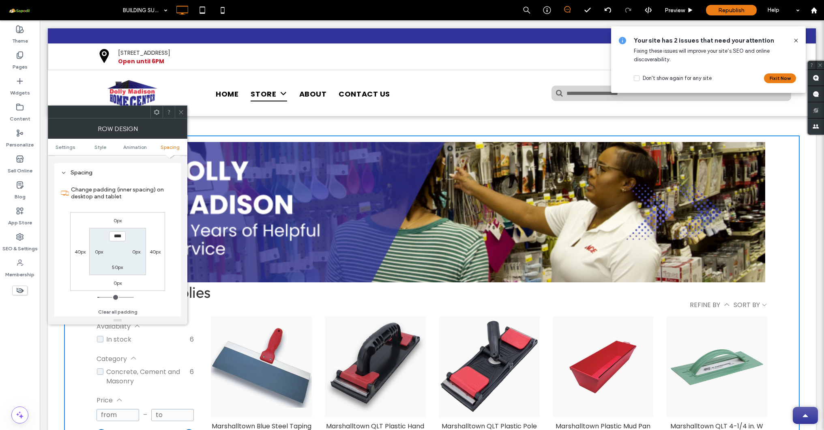
type input "**"
click at [102, 297] on input "range" at bounding box center [115, 297] width 36 height 1
click at [181, 113] on icon at bounding box center [181, 112] width 6 height 6
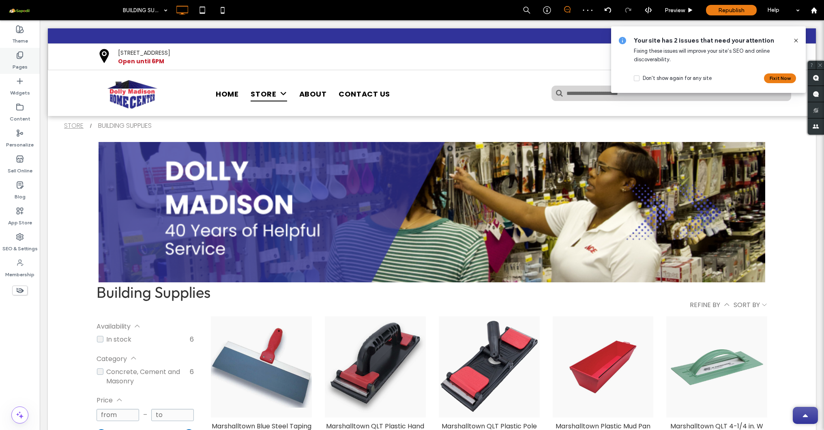
click at [20, 61] on label "Pages" at bounding box center [20, 64] width 15 height 11
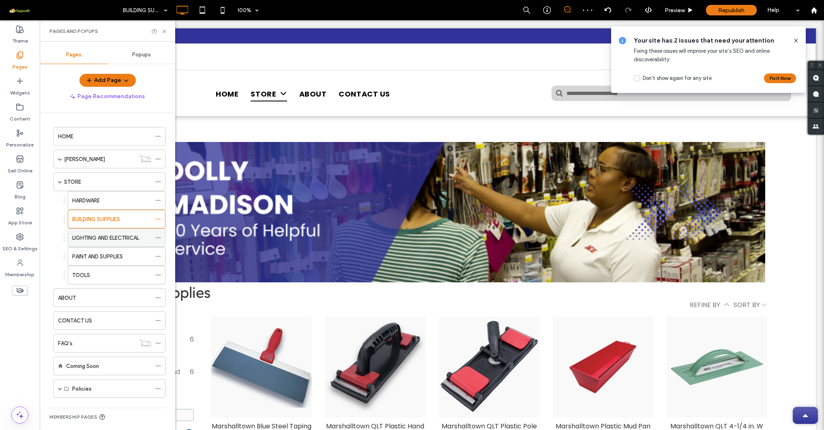
click at [92, 238] on label "LIGHTING AND ELECTRICAL" at bounding box center [105, 238] width 67 height 14
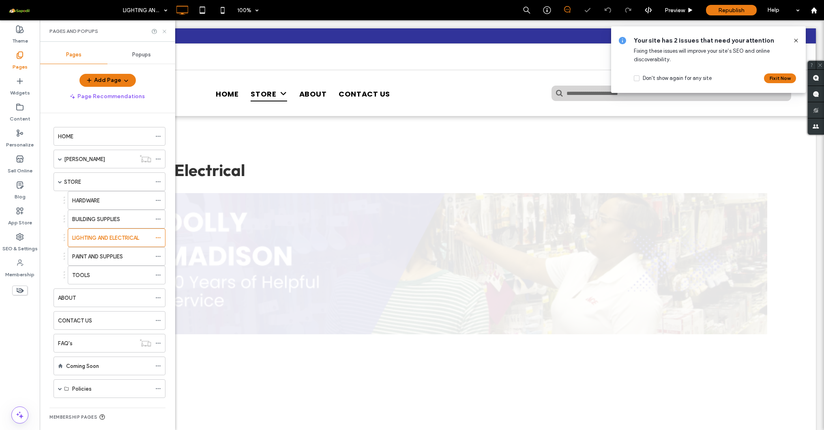
click at [167, 33] on icon at bounding box center [164, 31] width 6 height 6
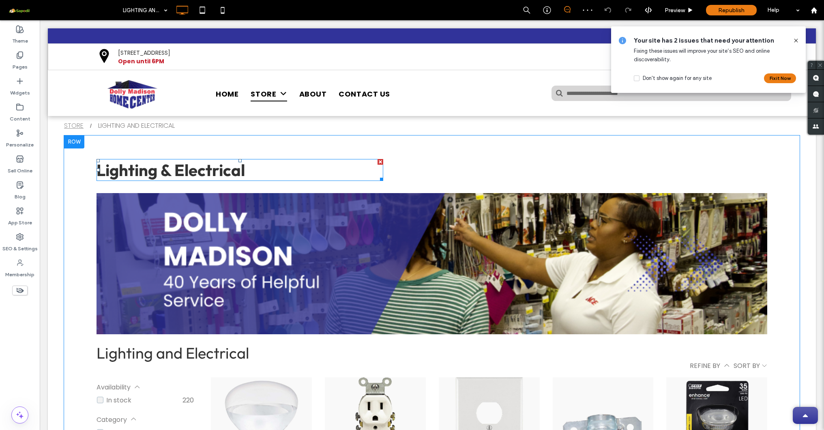
click at [382, 163] on div at bounding box center [381, 162] width 6 height 6
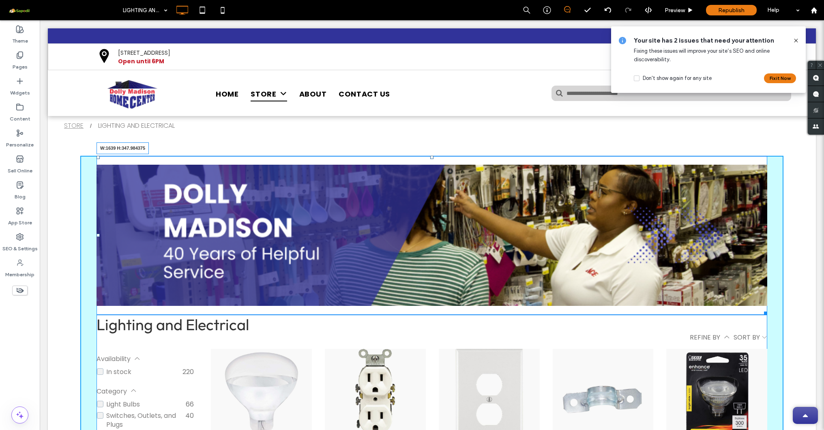
drag, startPoint x: 760, startPoint y: 311, endPoint x: 760, endPoint y: 294, distance: 17.8
click at [761, 309] on div at bounding box center [764, 312] width 6 height 6
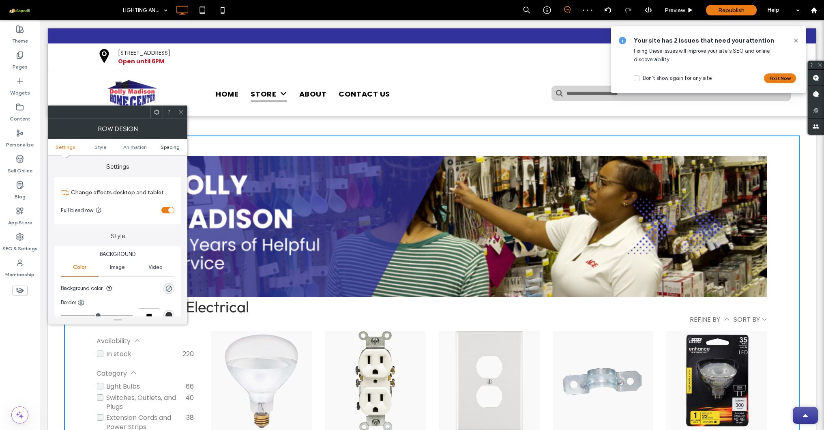
click at [171, 145] on span "Spacing" at bounding box center [170, 147] width 19 height 6
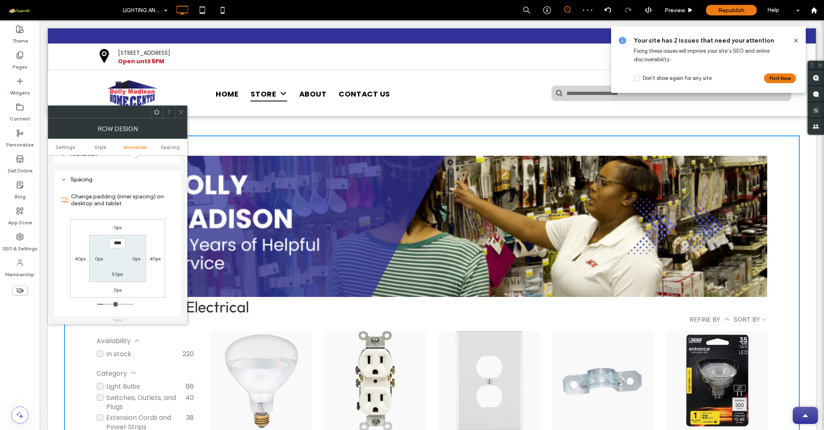
scroll to position [227, 0]
type input "**"
type input "****"
type input "**"
type input "****"
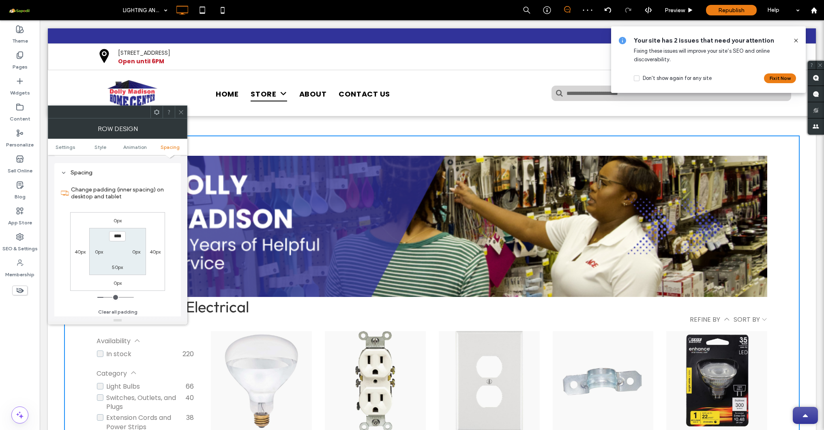
type input "**"
type input "****"
type input "**"
type input "****"
type input "**"
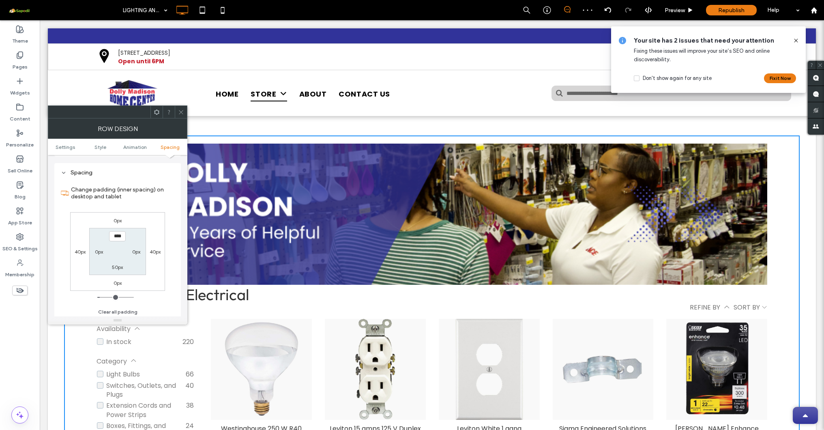
type input "****"
type input "**"
type input "****"
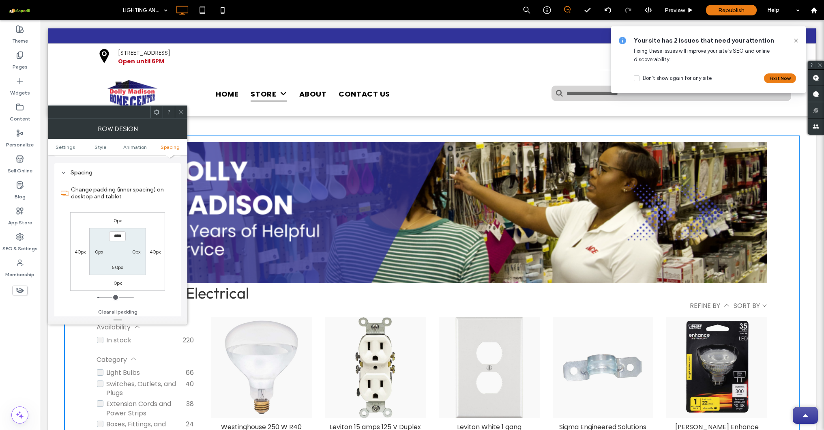
type input "**"
type input "****"
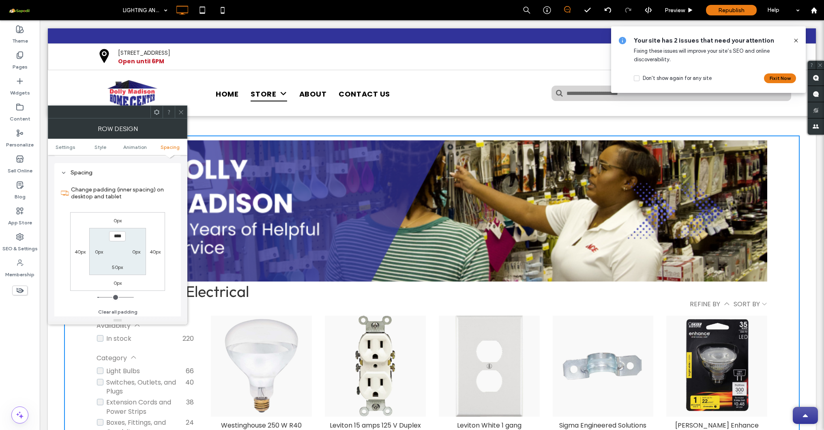
type input "**"
type input "****"
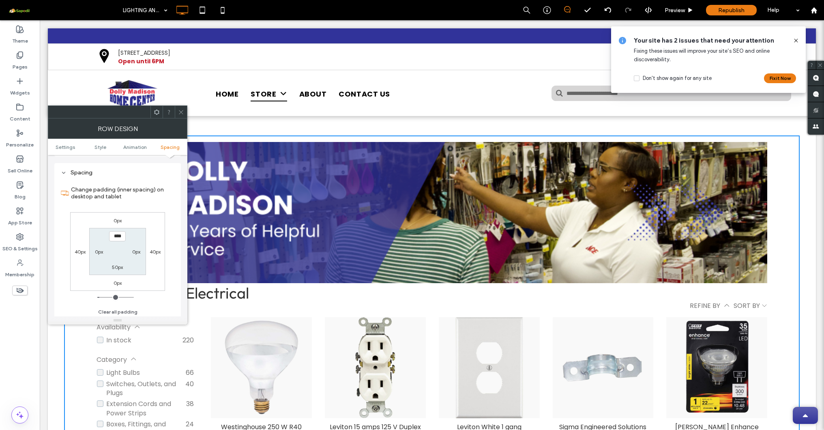
type input "**"
type input "****"
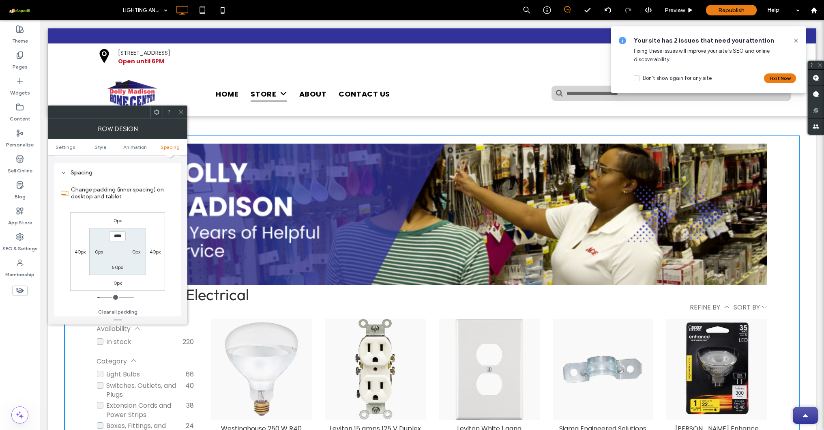
click at [103, 297] on input "range" at bounding box center [115, 297] width 36 height 1
type input "**"
type input "****"
type input "**"
type input "****"
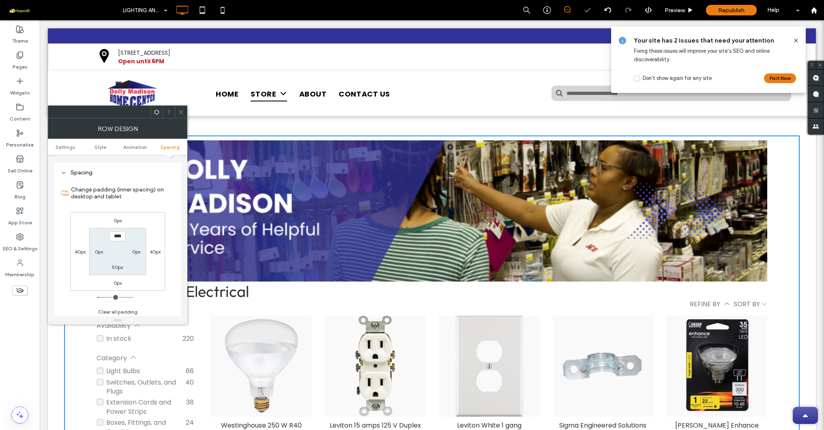
type input "**"
type input "****"
type input "**"
type input "****"
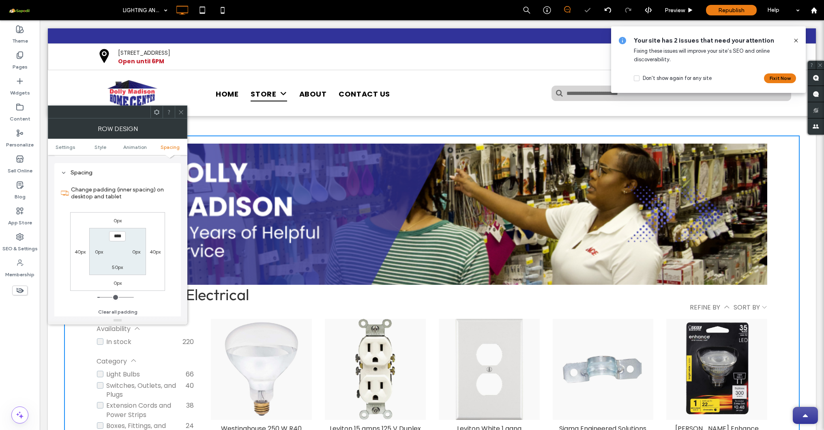
type input "**"
type input "****"
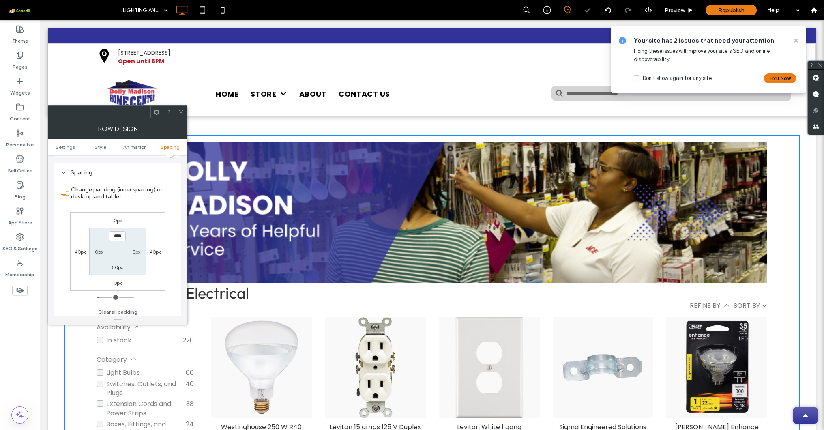
type input "**"
click at [102, 297] on input "range" at bounding box center [115, 297] width 36 height 1
click at [182, 109] on icon at bounding box center [181, 112] width 6 height 6
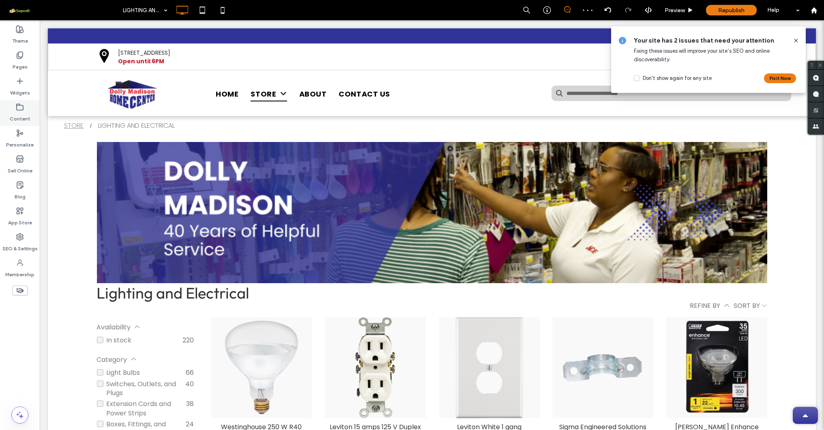
scroll to position [0, 0]
click at [19, 63] on label "Pages" at bounding box center [20, 64] width 15 height 11
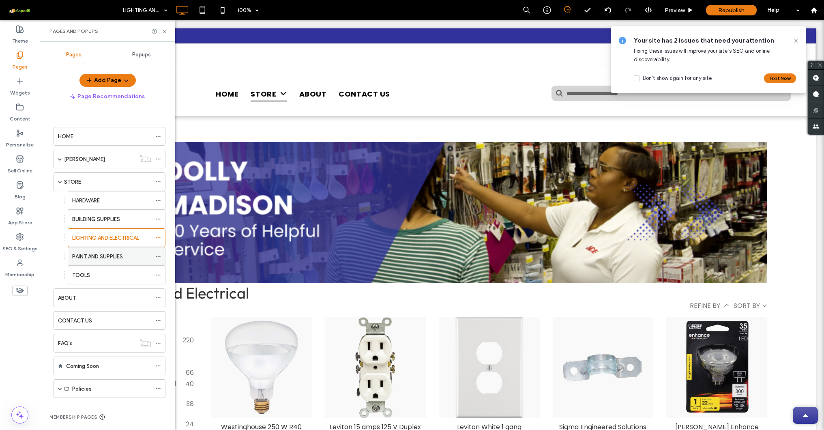
click at [98, 255] on label "PAINT AND SUPPLIES" at bounding box center [97, 256] width 51 height 14
click at [164, 32] on icon at bounding box center [164, 31] width 6 height 6
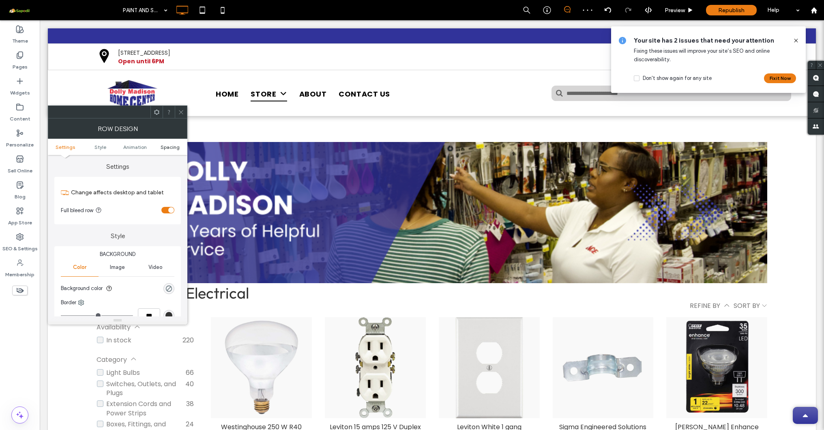
click at [166, 146] on span "Spacing" at bounding box center [170, 147] width 19 height 6
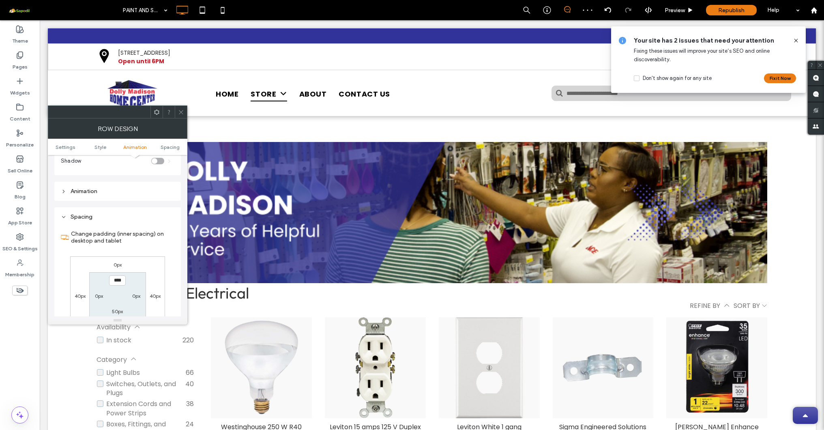
scroll to position [227, 0]
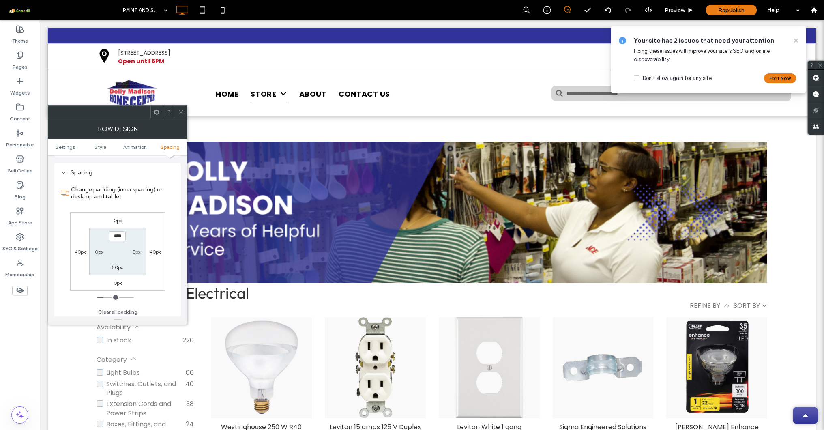
type input "**"
type input "****"
type input "**"
type input "****"
type input "**"
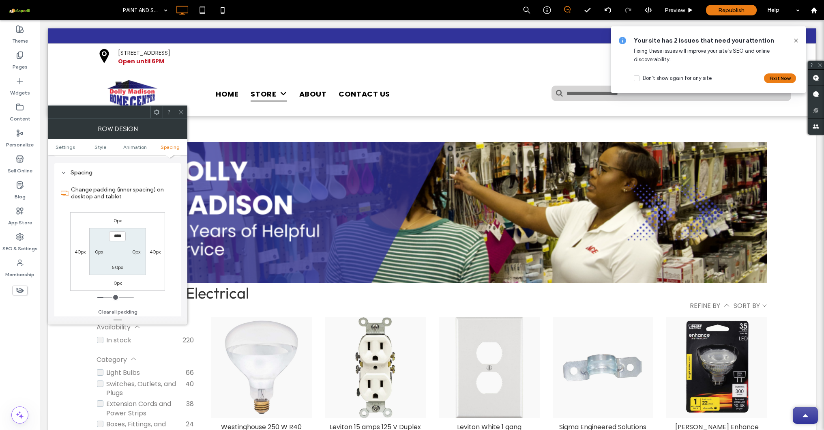
type input "****"
type input "**"
type input "****"
type input "**"
type input "****"
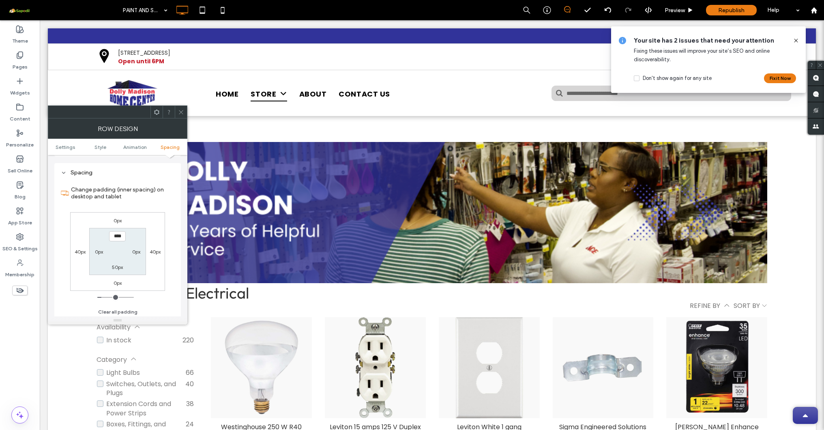
type input "**"
type input "****"
type input "**"
type input "****"
type input "**"
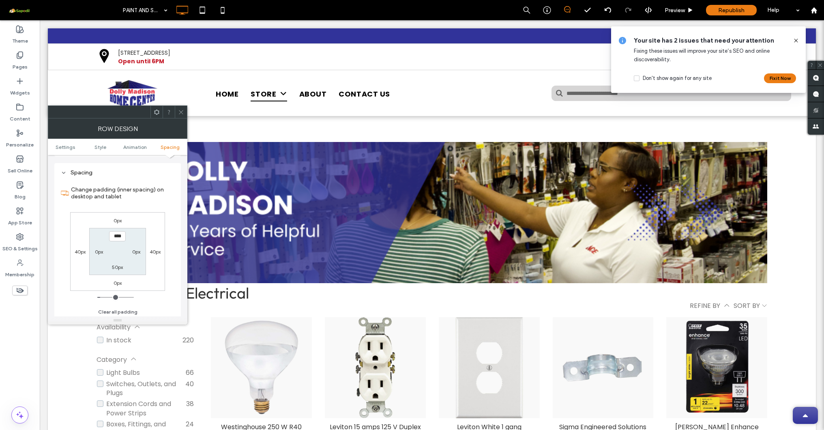
type input "****"
type input "**"
type input "****"
type input "**"
type input "****"
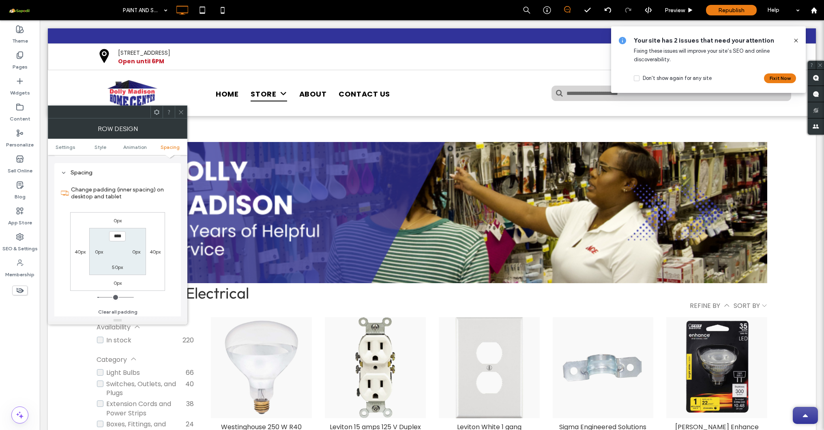
type input "**"
type input "****"
type input "**"
click at [102, 297] on input "range" at bounding box center [115, 297] width 36 height 1
click at [184, 113] on icon at bounding box center [181, 112] width 6 height 6
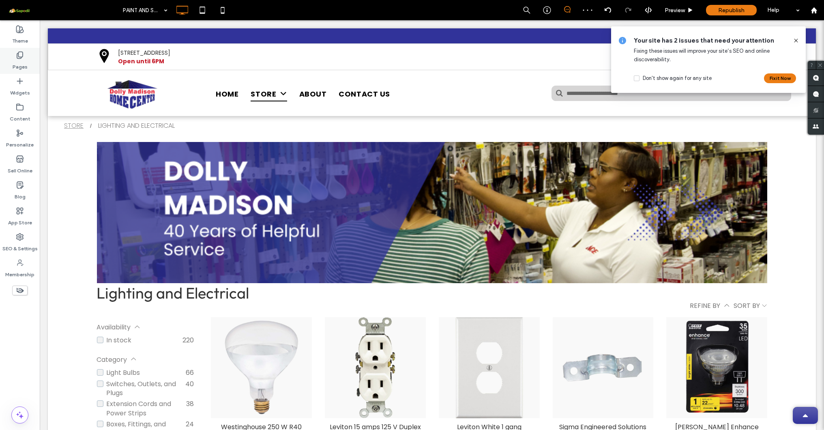
click at [20, 59] on label "Pages" at bounding box center [20, 64] width 15 height 11
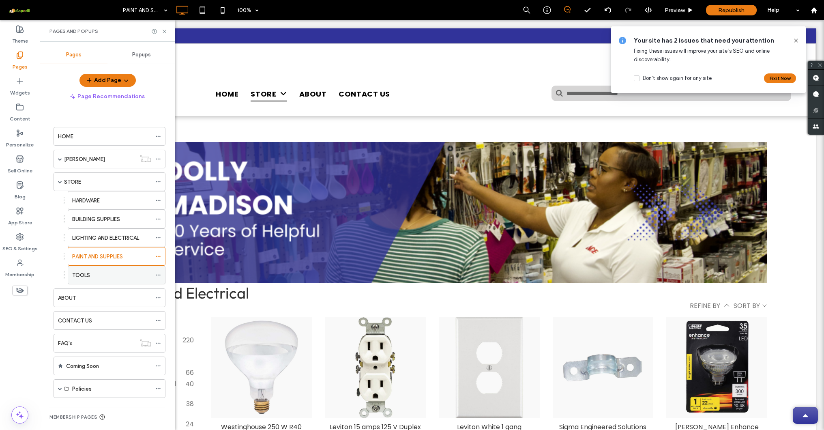
click at [98, 275] on div "TOOLS" at bounding box center [111, 275] width 79 height 9
click at [166, 32] on icon at bounding box center [164, 31] width 6 height 6
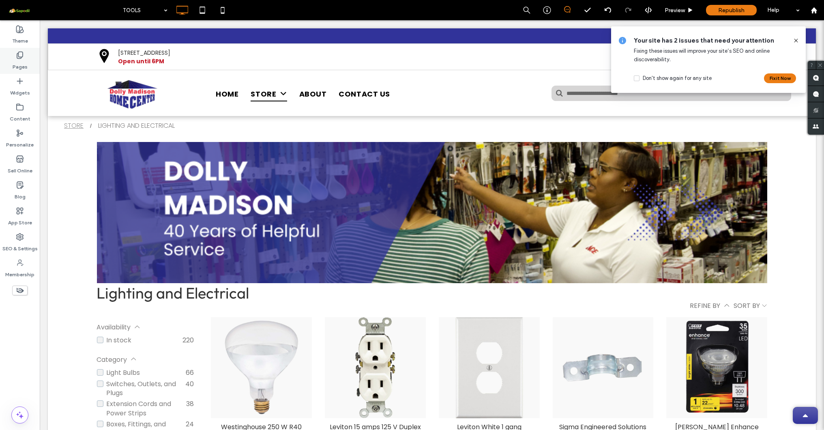
click at [24, 65] on label "Pages" at bounding box center [20, 64] width 15 height 11
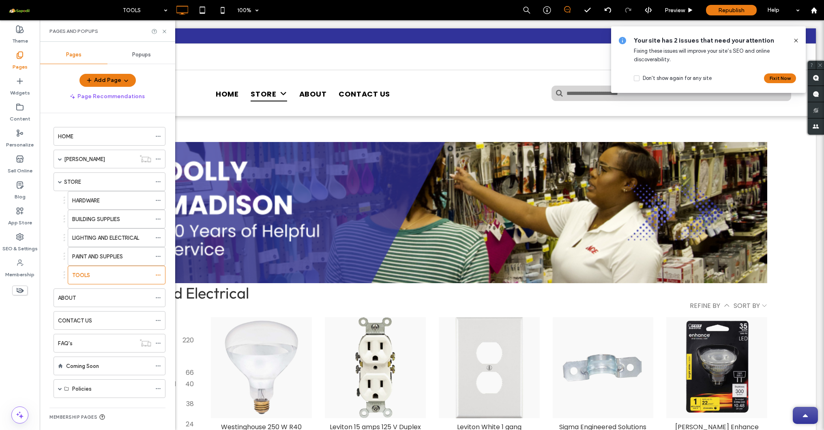
click at [794, 40] on icon at bounding box center [796, 40] width 6 height 6
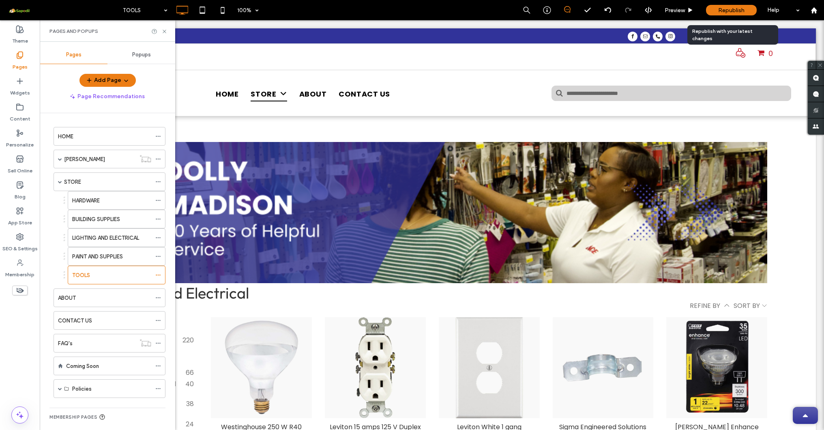
click at [740, 13] on span "Republish" at bounding box center [731, 10] width 26 height 7
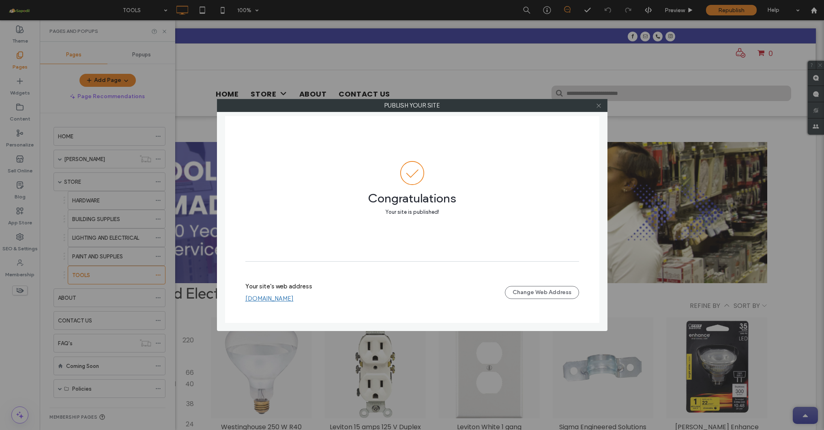
click at [600, 107] on icon at bounding box center [599, 106] width 6 height 6
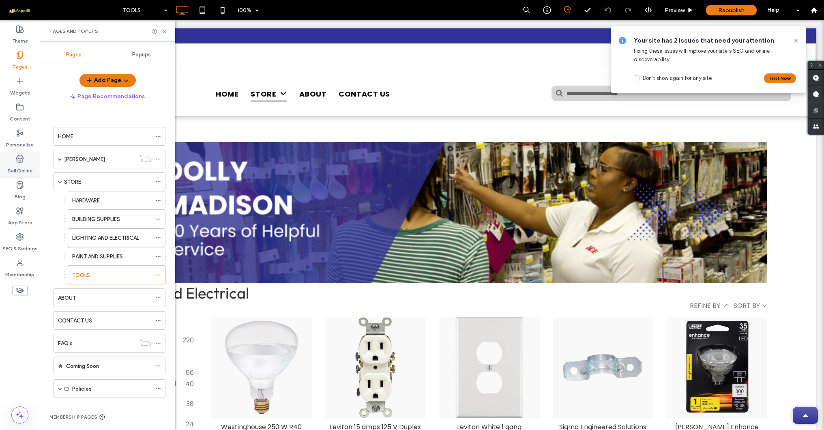
click at [28, 165] on label "Sell Online" at bounding box center [20, 168] width 25 height 11
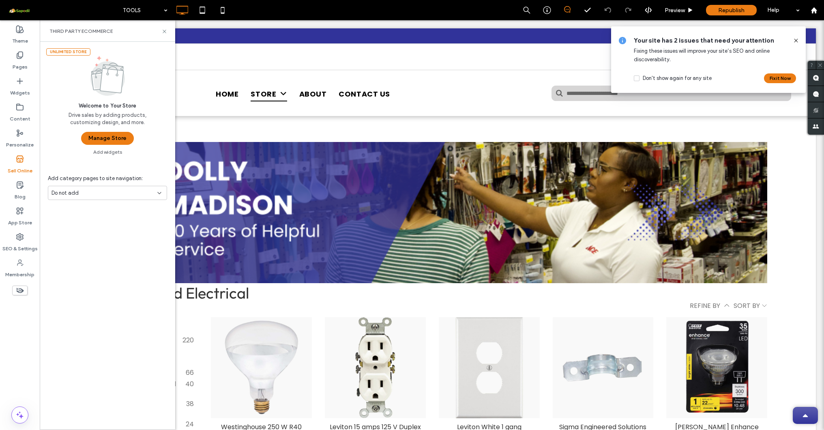
click at [83, 133] on div "Unlimited Store Welcome to Your Store Drive sales by adding products, customizi…" at bounding box center [107, 98] width 135 height 113
click at [103, 143] on button "Manage Store" at bounding box center [107, 138] width 53 height 13
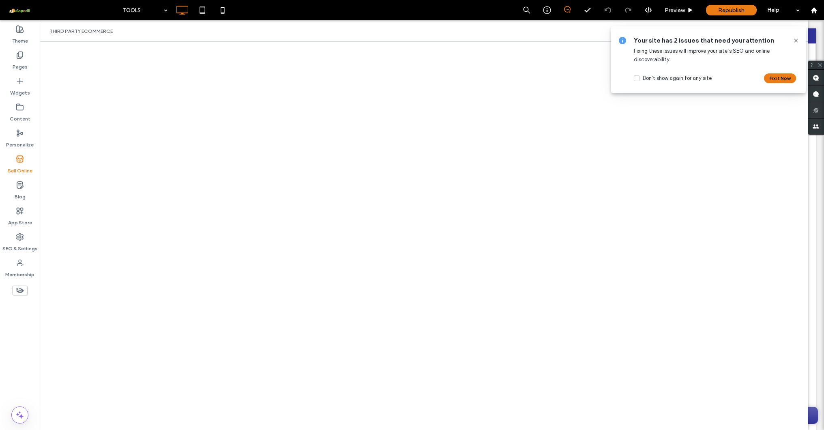
click at [796, 39] on icon at bounding box center [796, 40] width 6 height 6
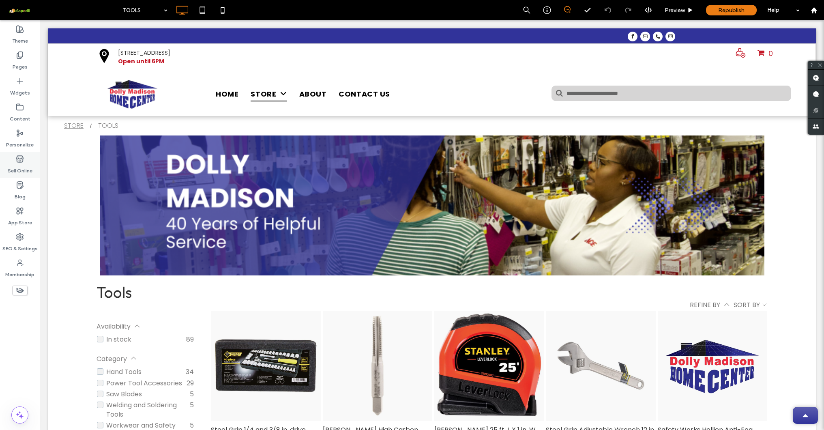
click at [15, 166] on label "Sell Online" at bounding box center [20, 168] width 25 height 11
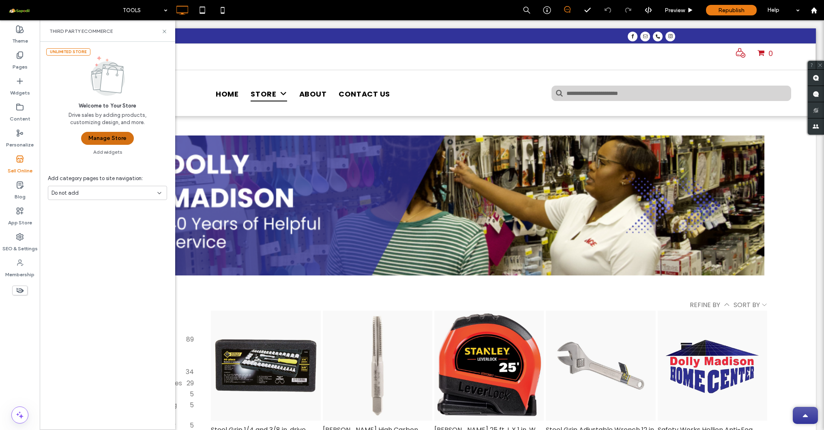
click at [124, 137] on button "Manage Store" at bounding box center [107, 138] width 53 height 13
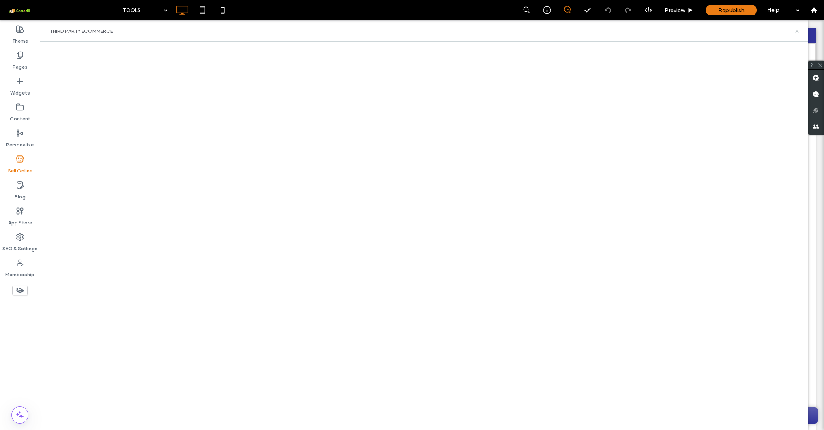
click at [418, 0] on div "TOOLS Preview Republish Help" at bounding box center [471, 10] width 706 height 20
click at [815, 10] on use at bounding box center [814, 10] width 6 height 6
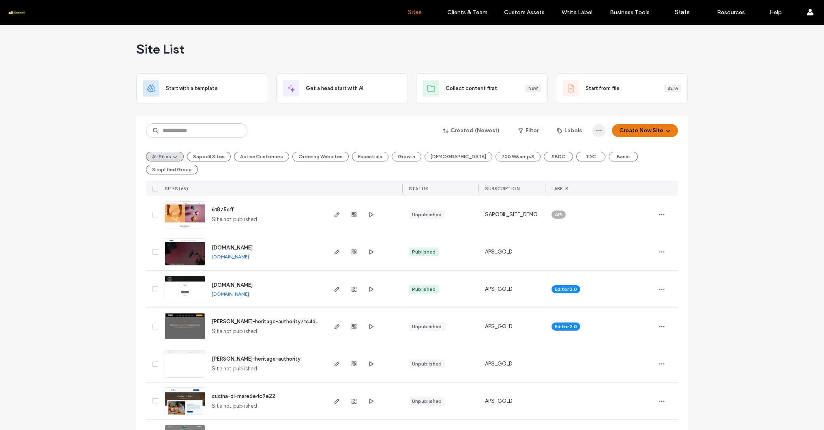
click at [598, 130] on icon "button" at bounding box center [599, 130] width 6 height 6
click at [567, 131] on button "Labels" at bounding box center [569, 130] width 39 height 13
click at [577, 151] on button "Create Label" at bounding box center [595, 150] width 93 height 19
type input "**********"
click at [637, 195] on button "Save" at bounding box center [631, 198] width 23 height 10
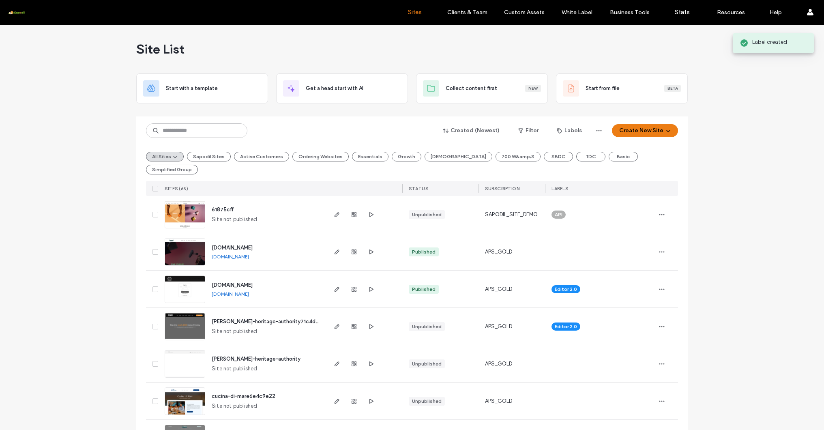
click at [672, 156] on div "All Sites Sapodil Sites Active Customers Ordering Websites Essentials Growth Ch…" at bounding box center [412, 163] width 532 height 36
click at [226, 131] on input at bounding box center [196, 130] width 101 height 15
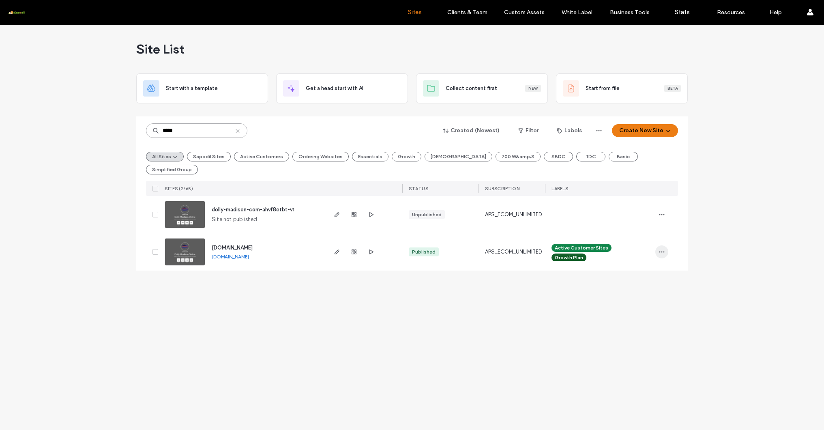
type input "*****"
click at [664, 249] on icon "button" at bounding box center [662, 252] width 6 height 6
click at [624, 290] on span "Assign Label" at bounding box center [626, 291] width 30 height 8
click at [552, 248] on div "[PERSON_NAME]" at bounding box center [594, 248] width 106 height 15
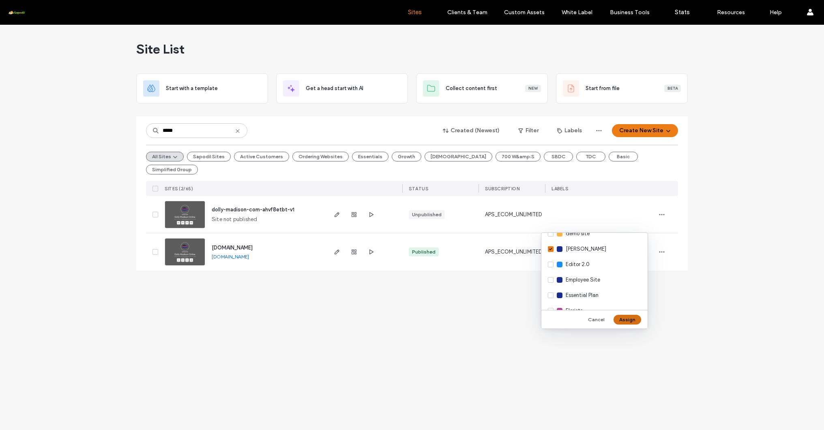
click at [632, 318] on button "Assign" at bounding box center [628, 320] width 28 height 10
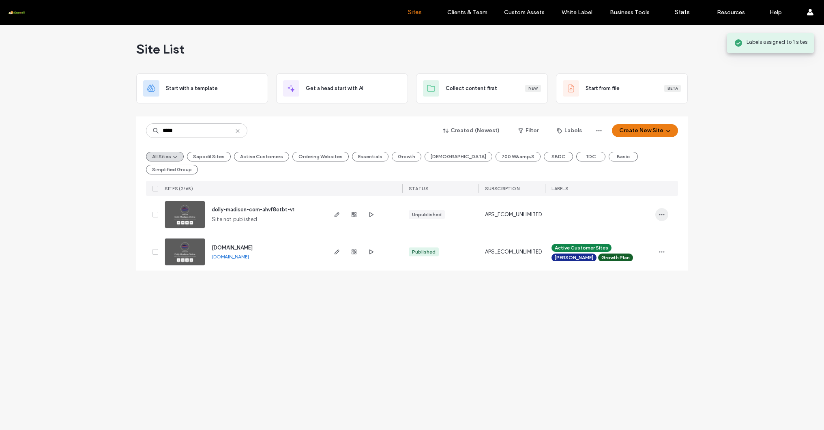
click at [660, 211] on icon "button" at bounding box center [662, 214] width 6 height 6
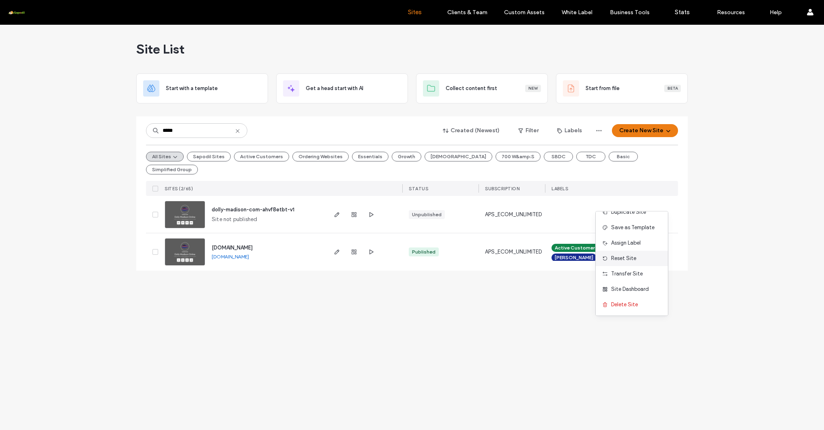
scroll to position [26, 0]
click at [631, 246] on span "Assign Label" at bounding box center [626, 243] width 30 height 8
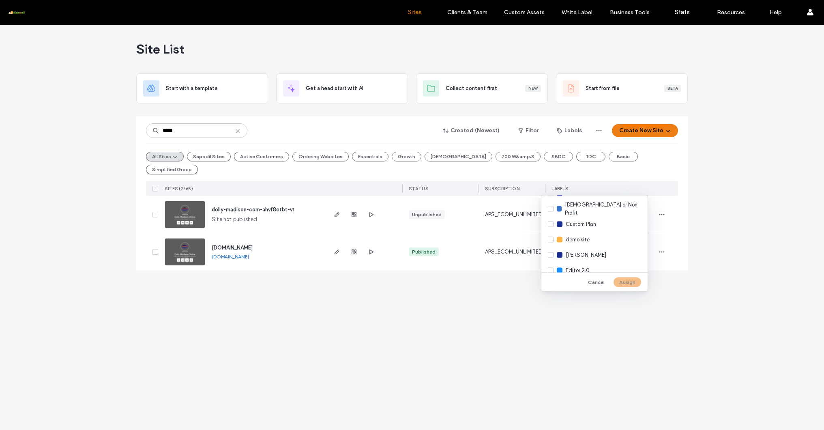
scroll to position [139, 0]
click at [550, 250] on div "[PERSON_NAME]" at bounding box center [594, 252] width 106 height 15
click at [624, 280] on button "Assign" at bounding box center [628, 282] width 28 height 10
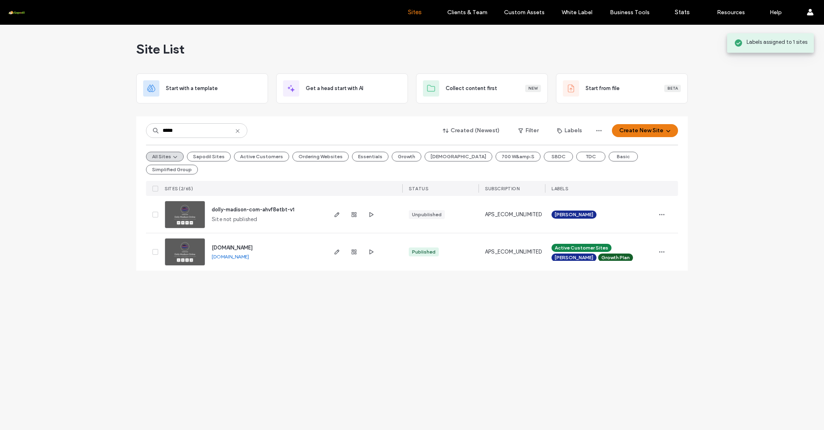
click at [154, 213] on icon at bounding box center [155, 214] width 3 height 2
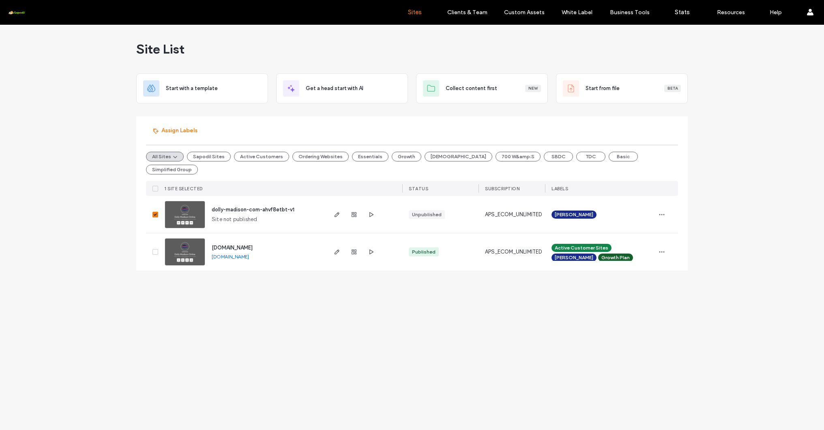
click at [159, 233] on div at bounding box center [153, 251] width 15 height 37
click at [157, 249] on span at bounding box center [155, 252] width 6 height 6
click at [155, 186] on span at bounding box center [155, 189] width 6 height 6
click at [600, 132] on icon "button" at bounding box center [599, 130] width 6 height 6
click at [498, 130] on button "Created (Newest)" at bounding box center [471, 130] width 71 height 13
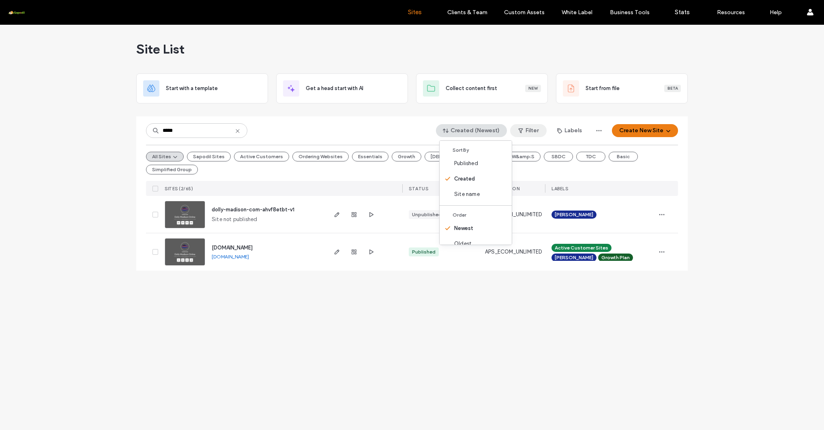
click at [533, 131] on button "Filter" at bounding box center [528, 130] width 36 height 13
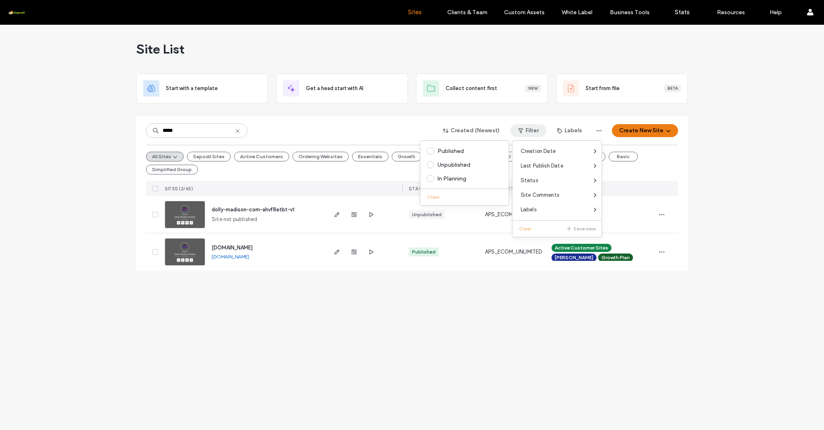
click at [668, 201] on div at bounding box center [666, 214] width 23 height 37
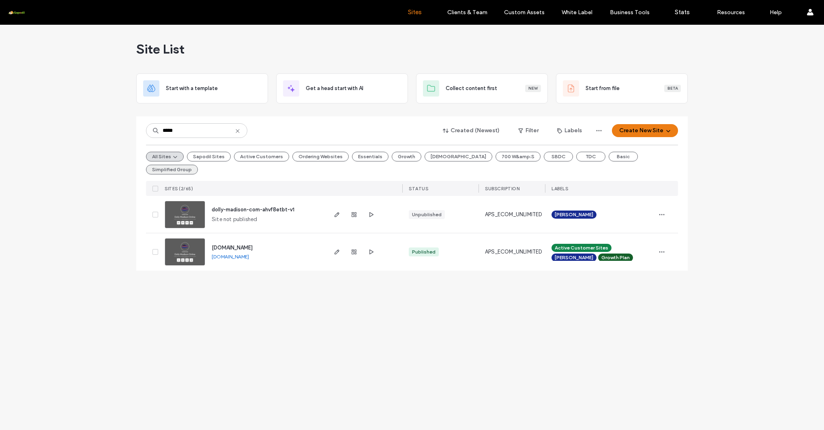
click at [198, 165] on button "Simplified Group" at bounding box center [172, 170] width 52 height 10
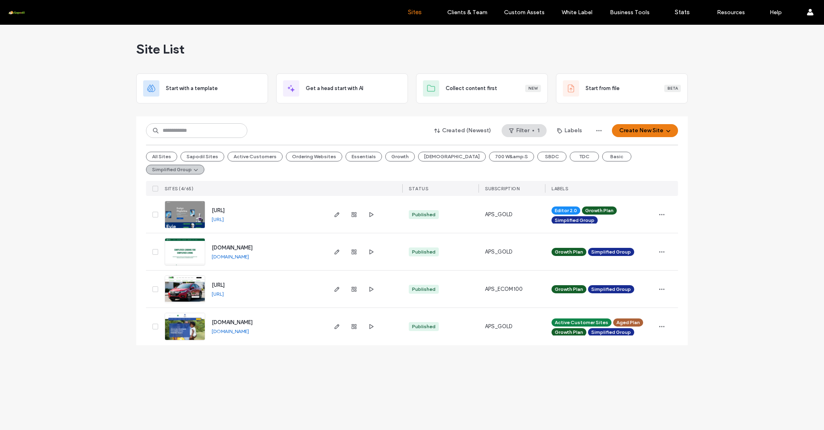
click at [199, 166] on icon "button" at bounding box center [196, 169] width 6 height 6
click at [160, 162] on div "All Sites Sapodil Sites Active Customers Ordering Websites Essentials Growth Ch…" at bounding box center [412, 163] width 532 height 36
click at [160, 159] on button "All Sites" at bounding box center [161, 157] width 31 height 10
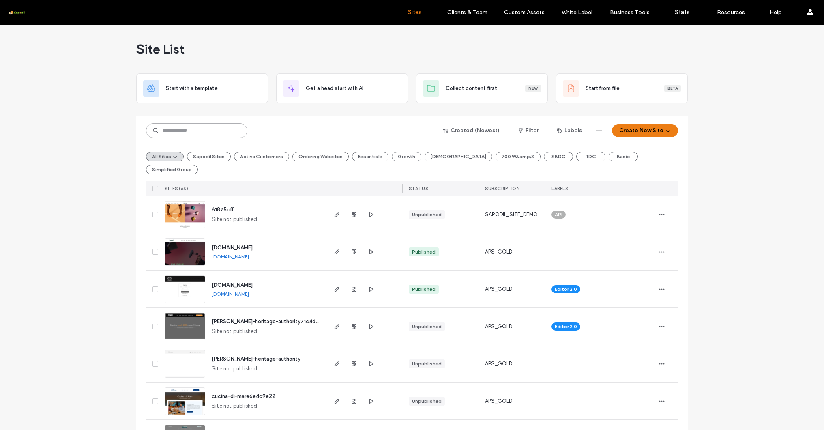
click at [182, 128] on input at bounding box center [196, 130] width 101 height 15
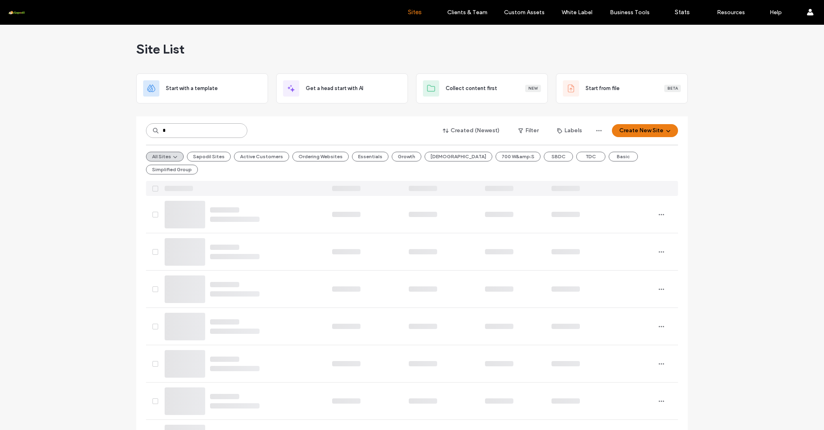
type input "*"
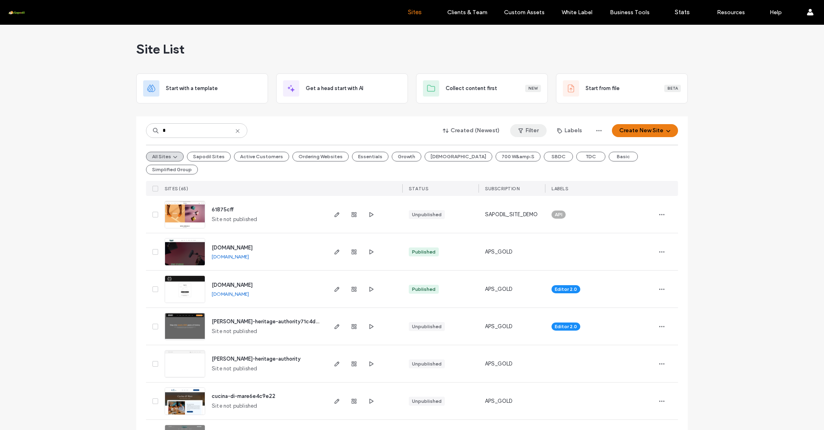
click at [534, 128] on button "Filter" at bounding box center [528, 130] width 36 height 13
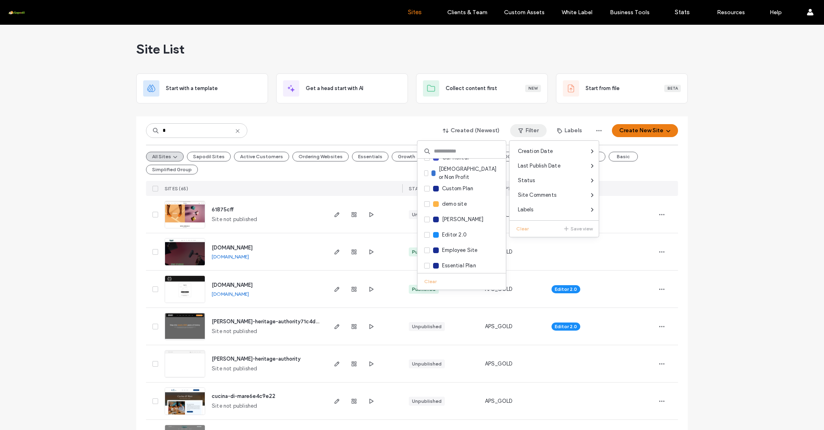
scroll to position [114, 0]
click at [424, 238] on span at bounding box center [427, 237] width 6 height 6
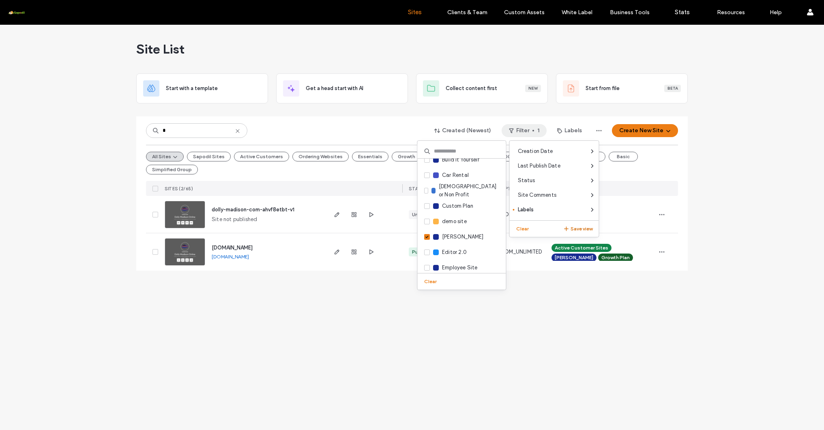
click at [571, 228] on button "Save view" at bounding box center [577, 229] width 29 height 10
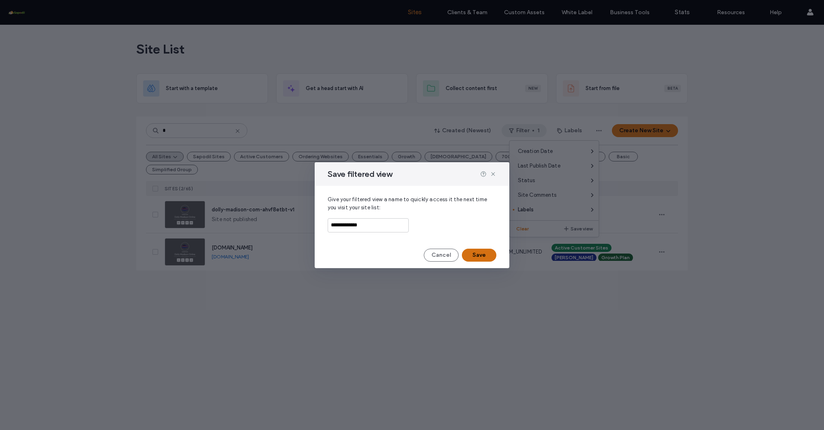
type input "**********"
click at [489, 259] on button "Save" at bounding box center [479, 255] width 34 height 13
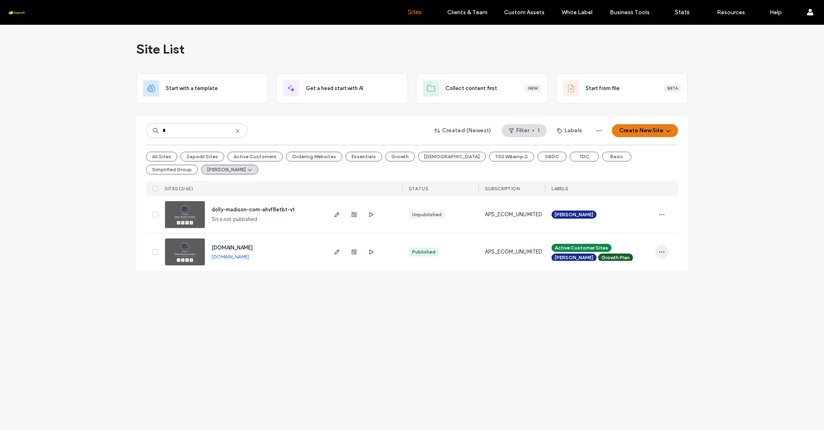
click at [663, 251] on icon "button" at bounding box center [662, 252] width 6 height 6
click at [637, 276] on span "Duplicate Site" at bounding box center [628, 273] width 35 height 8
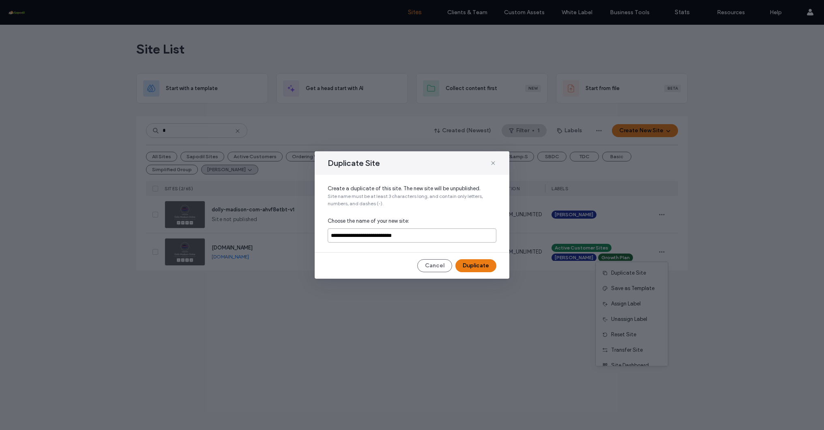
drag, startPoint x: 380, startPoint y: 235, endPoint x: 471, endPoint y: 238, distance: 91.3
click at [471, 238] on input "**********" at bounding box center [412, 235] width 169 height 14
type input "**********"
click at [485, 268] on button "Duplicate" at bounding box center [475, 265] width 41 height 13
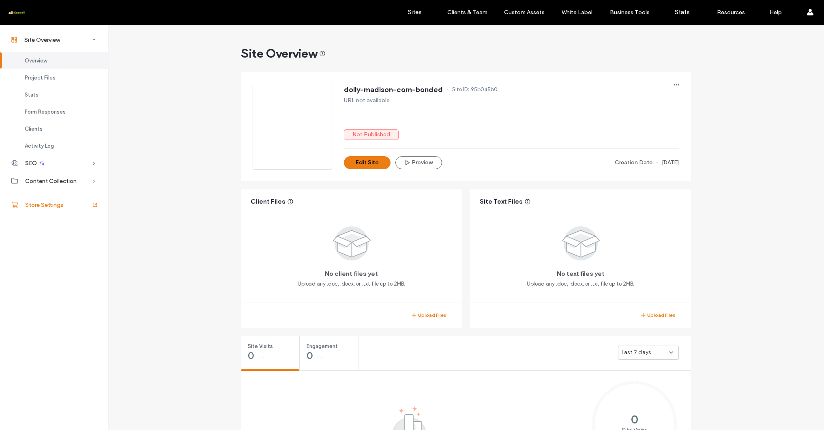
click at [63, 207] on div "Store Settings" at bounding box center [54, 205] width 108 height 18
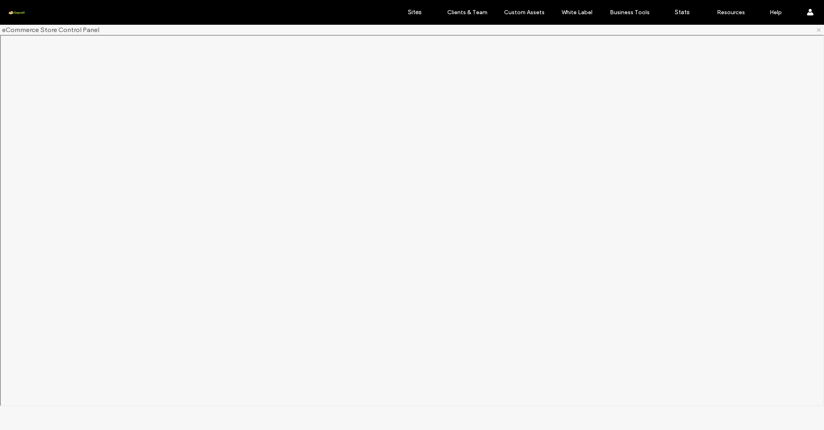
click at [819, 30] on use at bounding box center [818, 29] width 3 height 3
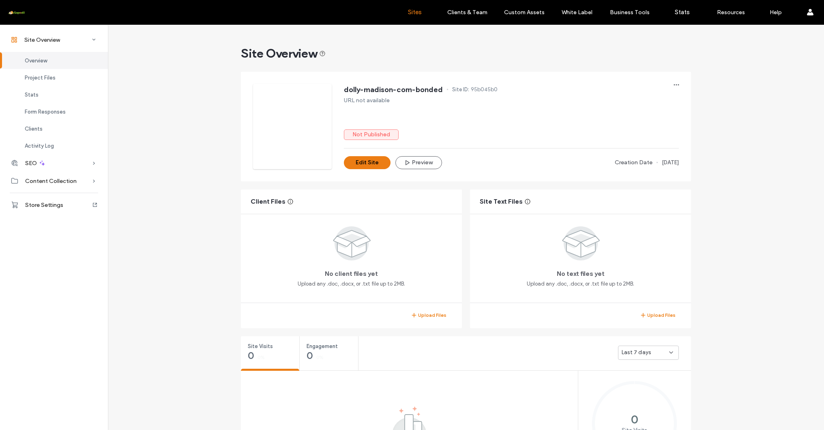
click at [414, 12] on label "Sites" at bounding box center [415, 12] width 14 height 7
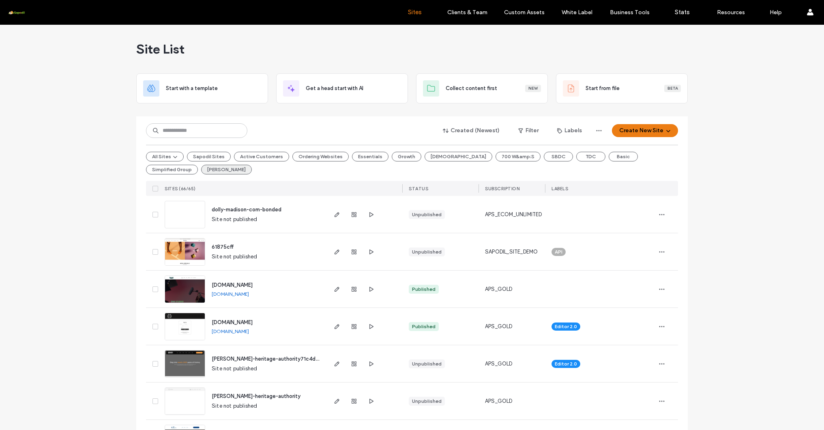
click at [201, 167] on button "[PERSON_NAME]" at bounding box center [226, 170] width 51 height 10
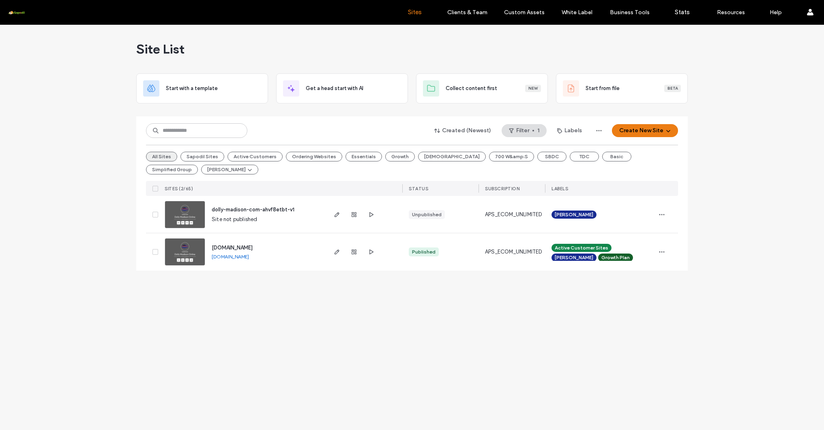
click at [155, 158] on button "All Sites" at bounding box center [161, 157] width 31 height 10
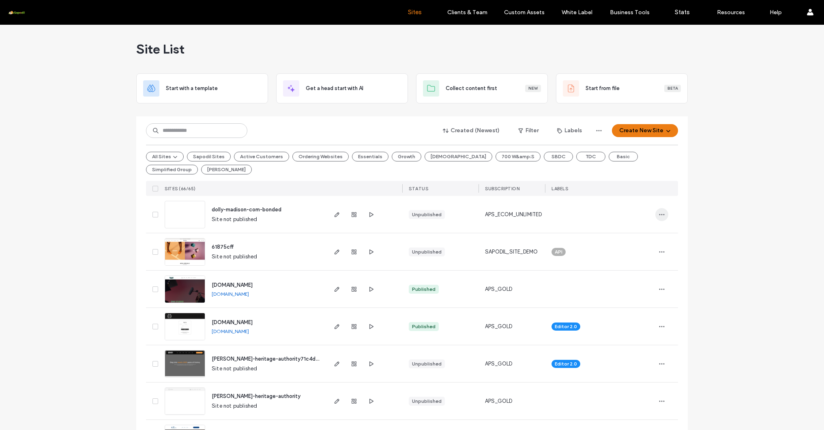
click at [655, 217] on span "button" at bounding box center [661, 214] width 13 height 13
click at [626, 265] on div "Assign Label" at bounding box center [629, 259] width 72 height 15
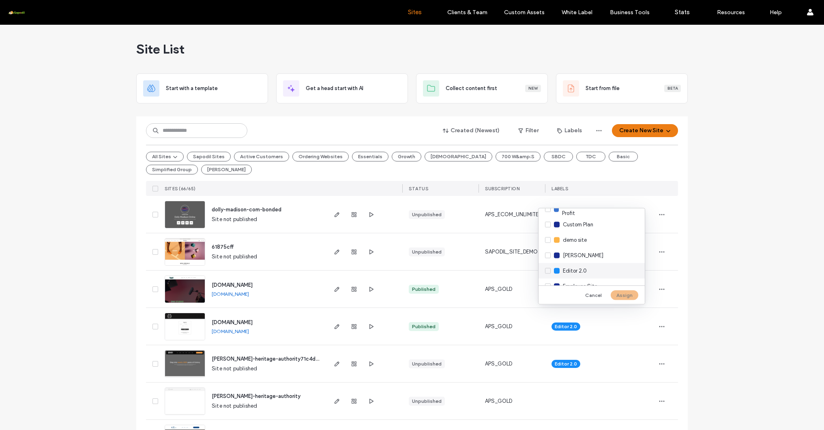
scroll to position [150, 0]
click at [549, 257] on div "[PERSON_NAME]" at bounding box center [592, 254] width 106 height 15
click at [629, 296] on button "Assign" at bounding box center [625, 295] width 28 height 10
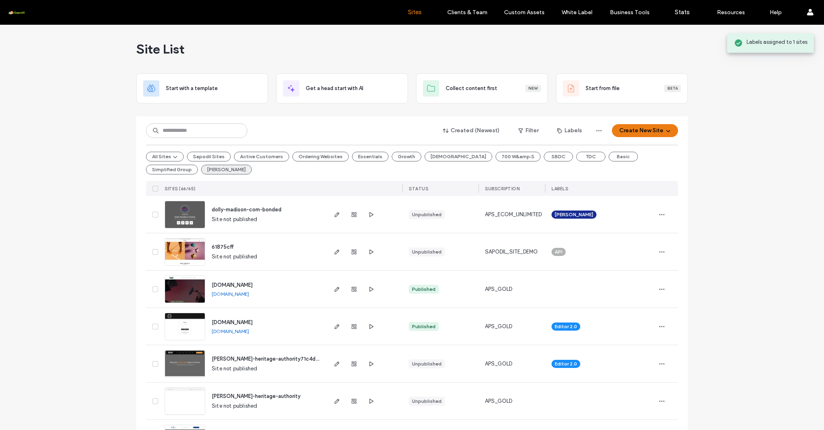
click at [201, 170] on button "[PERSON_NAME]" at bounding box center [226, 170] width 51 height 10
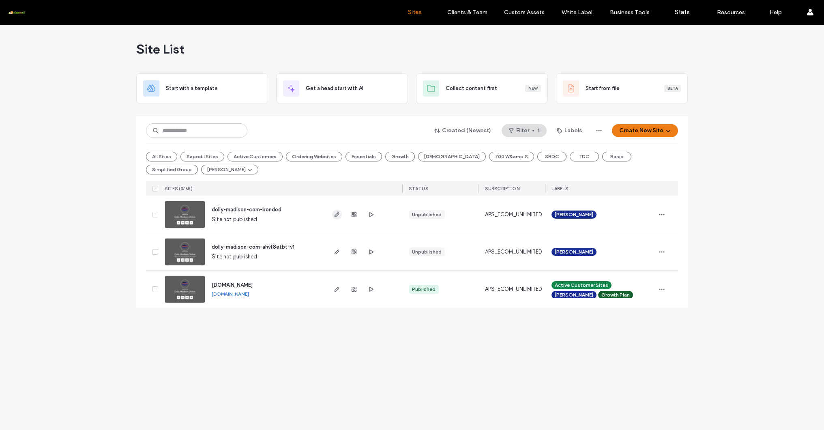
click at [337, 215] on use "button" at bounding box center [337, 214] width 5 height 5
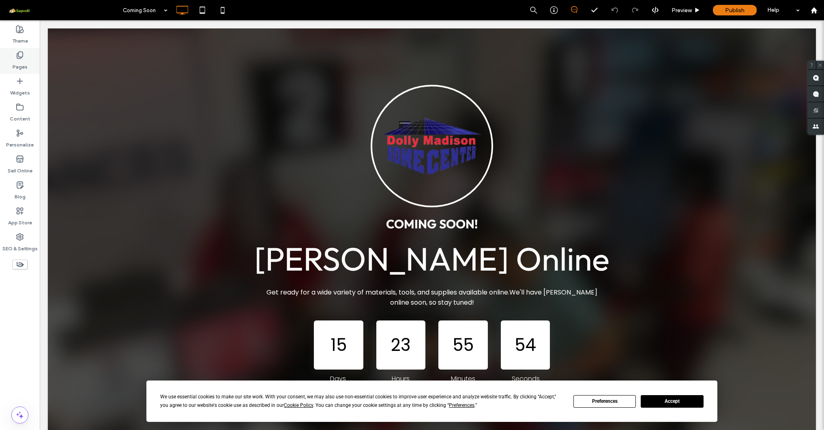
click at [20, 62] on label "Pages" at bounding box center [20, 64] width 15 height 11
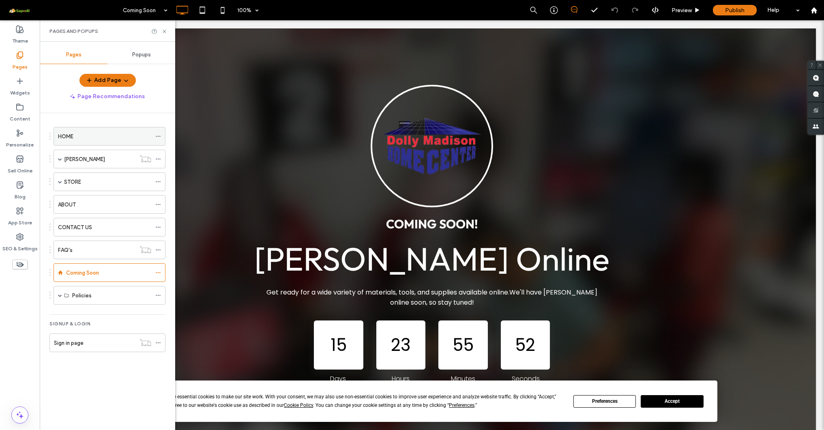
click at [155, 136] on icon at bounding box center [158, 136] width 6 height 6
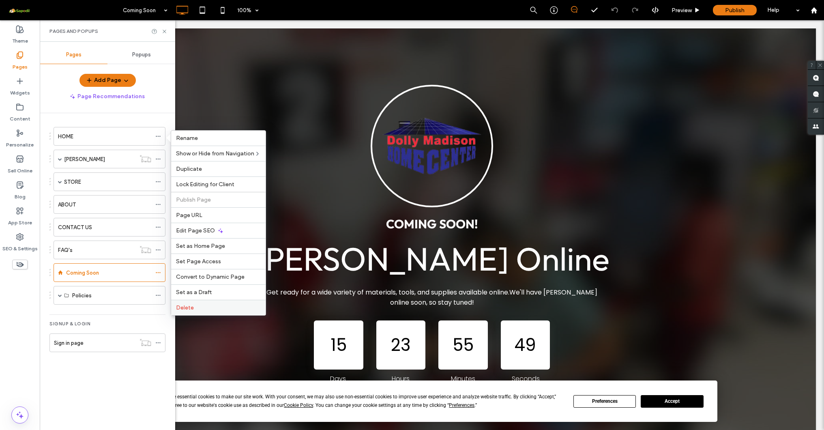
click at [196, 305] on label "Delete" at bounding box center [218, 307] width 85 height 7
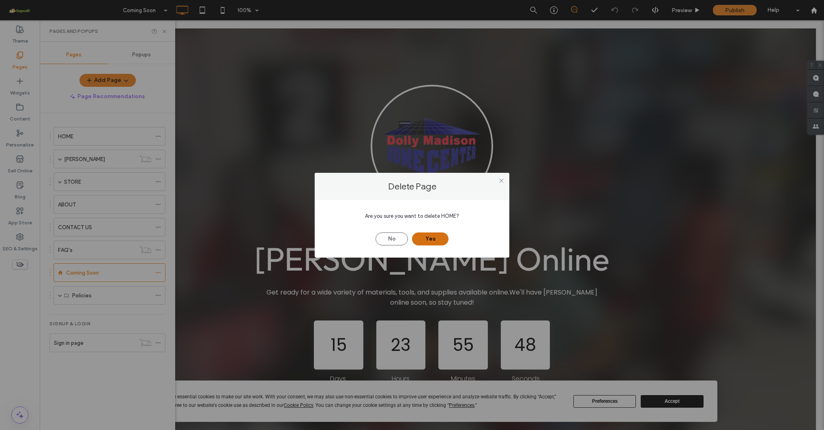
click at [431, 242] on button "Yes" at bounding box center [430, 238] width 36 height 13
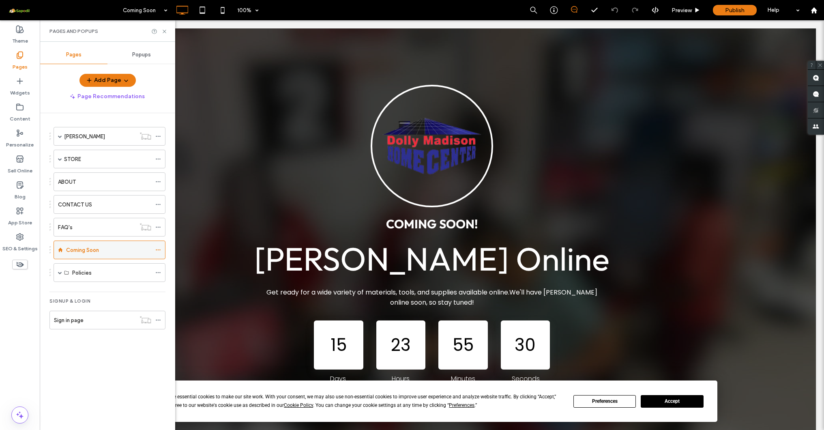
click at [159, 252] on icon at bounding box center [158, 250] width 6 height 6
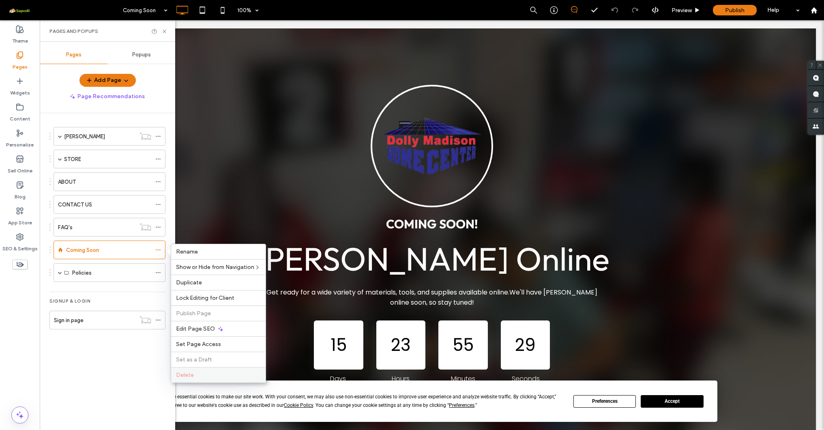
click at [202, 375] on label "Delete" at bounding box center [218, 374] width 85 height 7
click at [149, 253] on div "Coming Soon" at bounding box center [108, 250] width 85 height 9
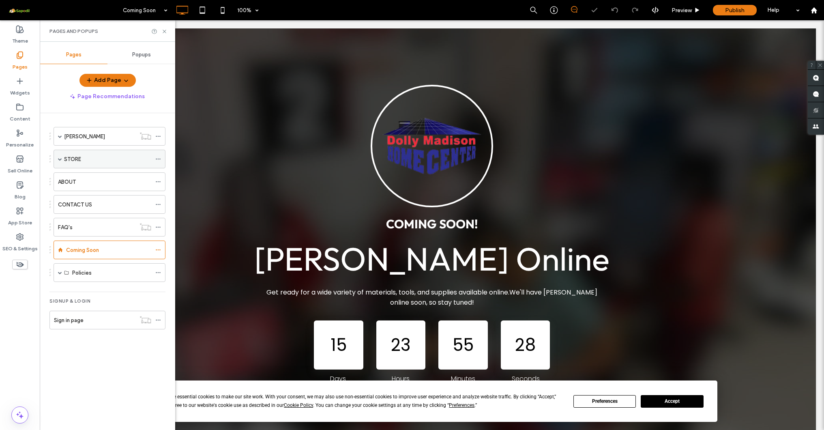
click at [153, 159] on div "STORE" at bounding box center [110, 159] width 112 height 19
click at [157, 161] on icon at bounding box center [158, 159] width 6 height 6
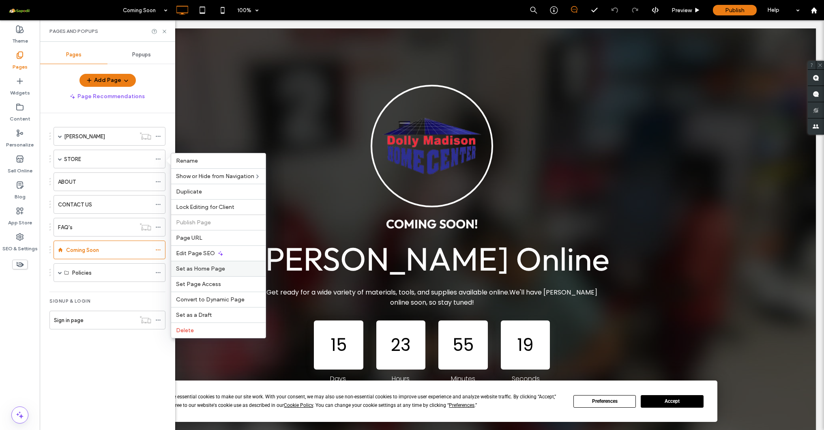
click at [221, 267] on span "Set as Home Page" at bounding box center [200, 268] width 49 height 7
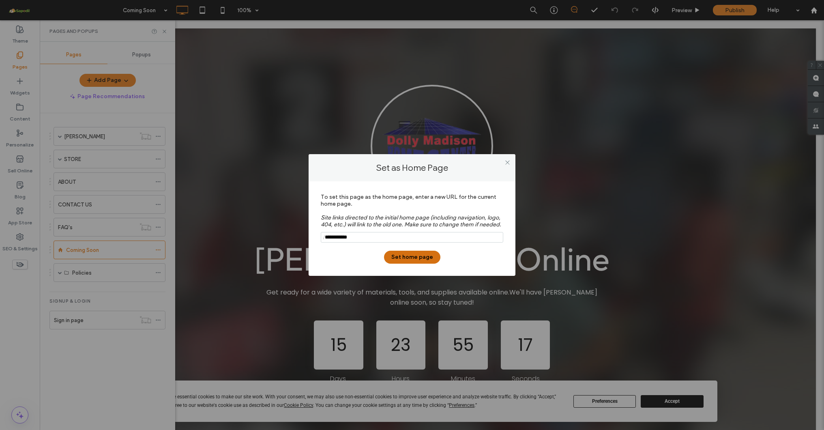
click at [415, 259] on button "Set home page" at bounding box center [412, 257] width 56 height 13
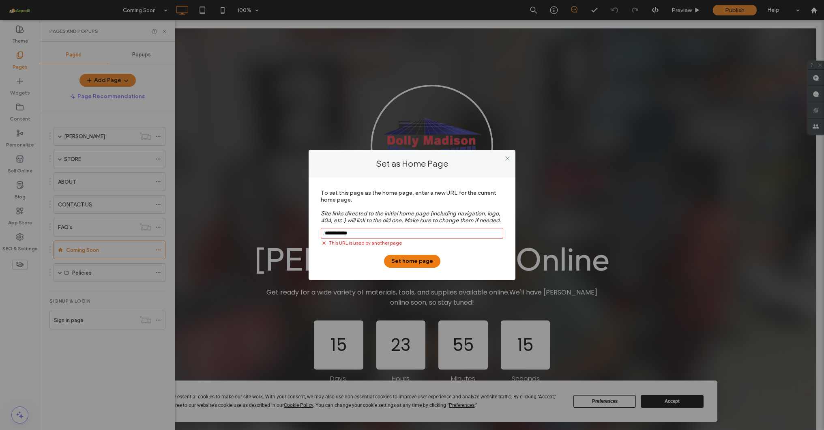
drag, startPoint x: 366, startPoint y: 233, endPoint x: 322, endPoint y: 233, distance: 44.2
click at [322, 233] on div "/ This URL is used by another page" at bounding box center [412, 237] width 182 height 19
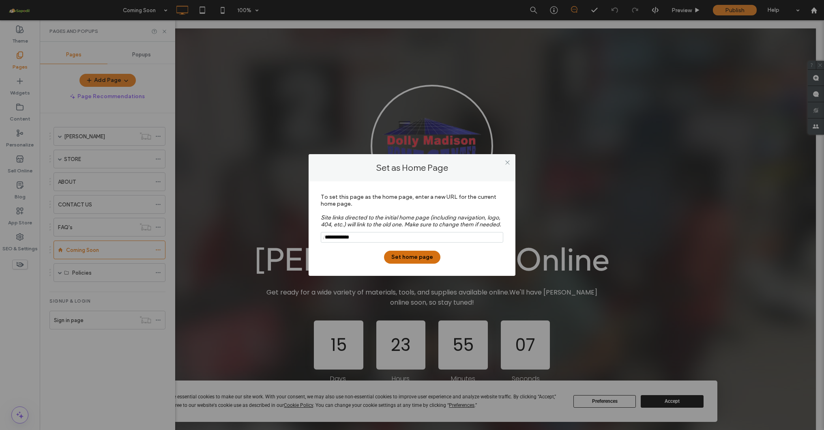
type input "**********"
click at [394, 256] on button "Set home page" at bounding box center [412, 257] width 56 height 13
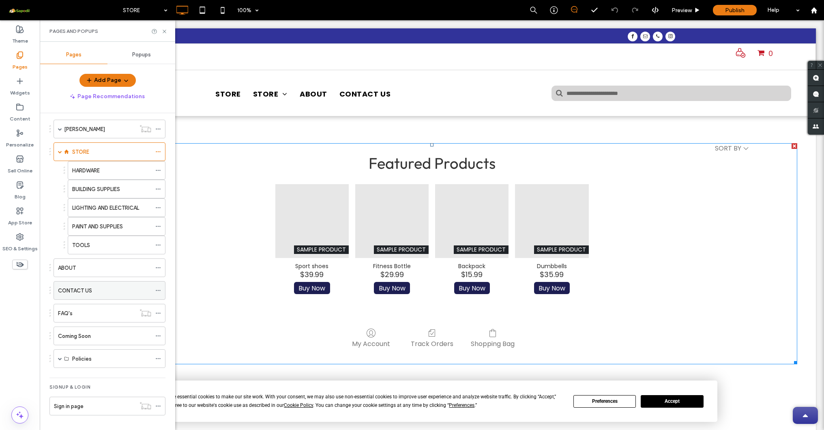
scroll to position [7, 0]
click at [657, 396] on button "Accept" at bounding box center [672, 401] width 62 height 13
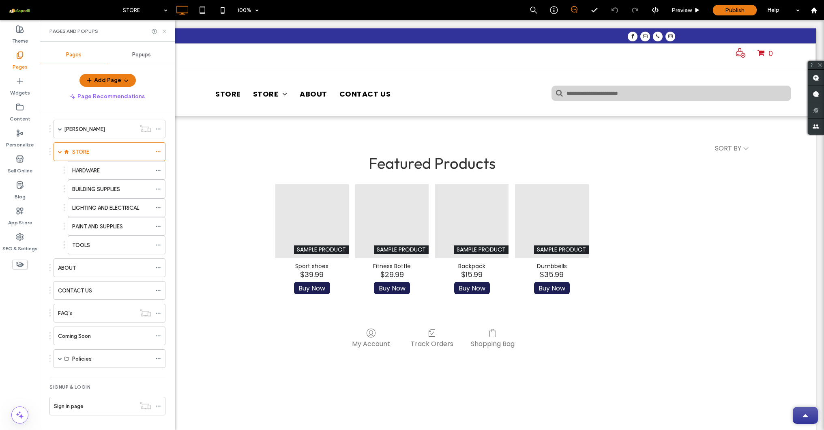
click at [164, 32] on use at bounding box center [164, 31] width 3 height 3
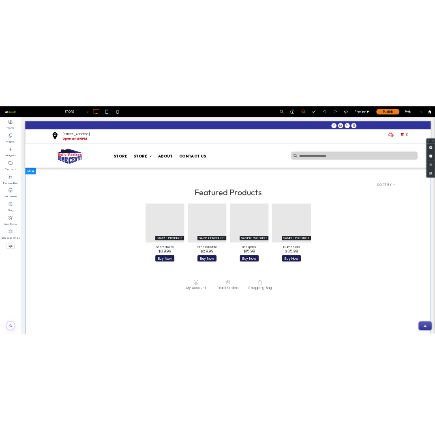
scroll to position [0, 0]
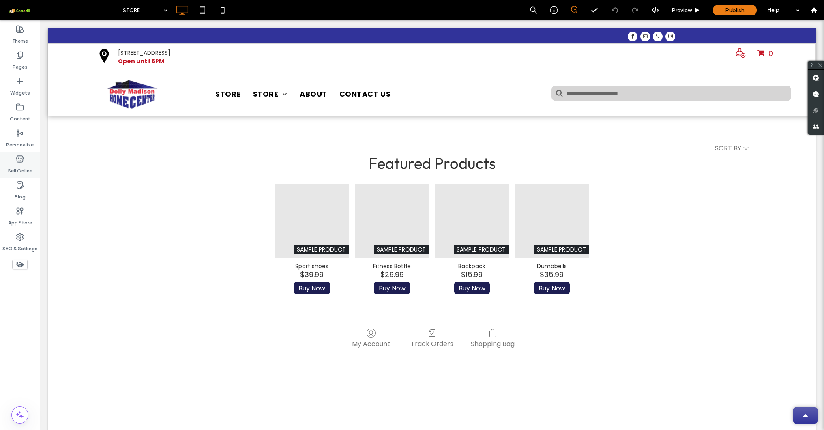
click at [20, 167] on label "Sell Online" at bounding box center [20, 168] width 25 height 11
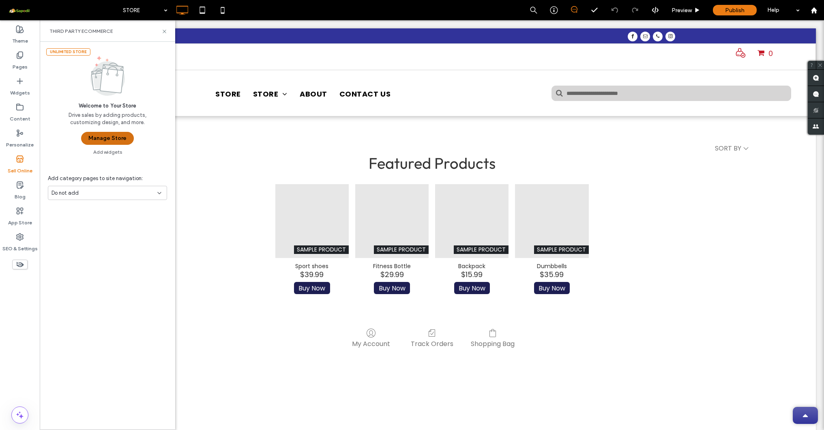
click at [114, 136] on button "Manage Store" at bounding box center [107, 138] width 53 height 13
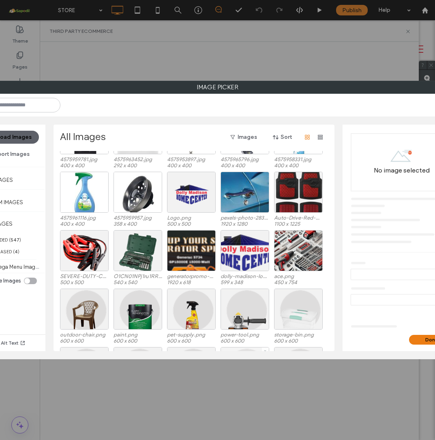
scroll to position [4005, 0]
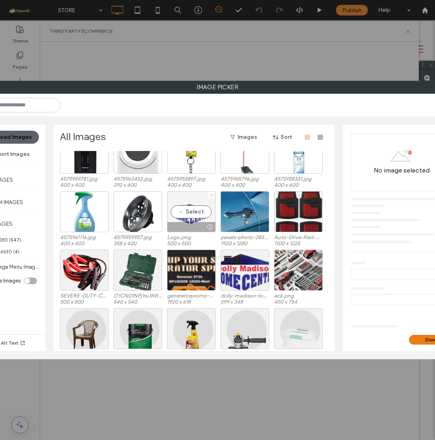
click at [193, 209] on div "Select" at bounding box center [191, 211] width 49 height 41
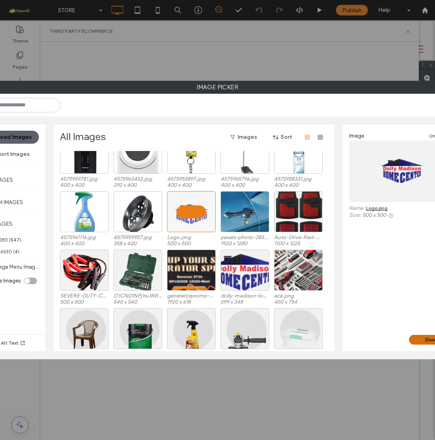
click at [416, 340] on button "Done" at bounding box center [431, 340] width 45 height 10
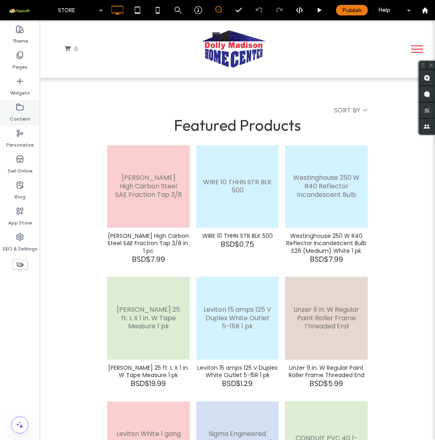
click at [20, 107] on icon at bounding box center [20, 107] width 8 height 8
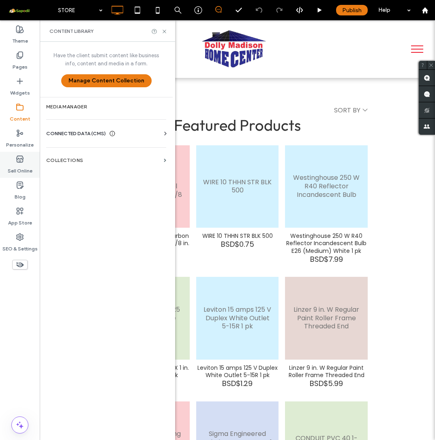
click at [23, 157] on use at bounding box center [20, 159] width 6 height 6
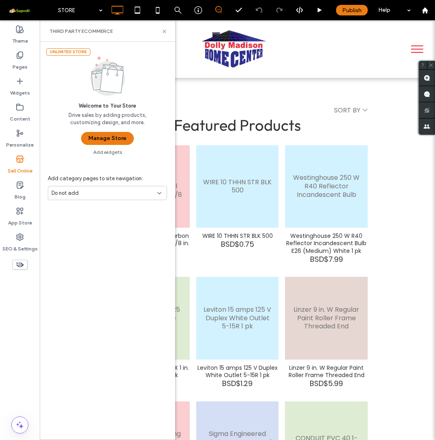
click at [101, 144] on div "Have the client submit content like business info, content and media in a form.…" at bounding box center [106, 240] width 133 height 396
click at [106, 137] on button "Manage Store" at bounding box center [107, 138] width 53 height 13
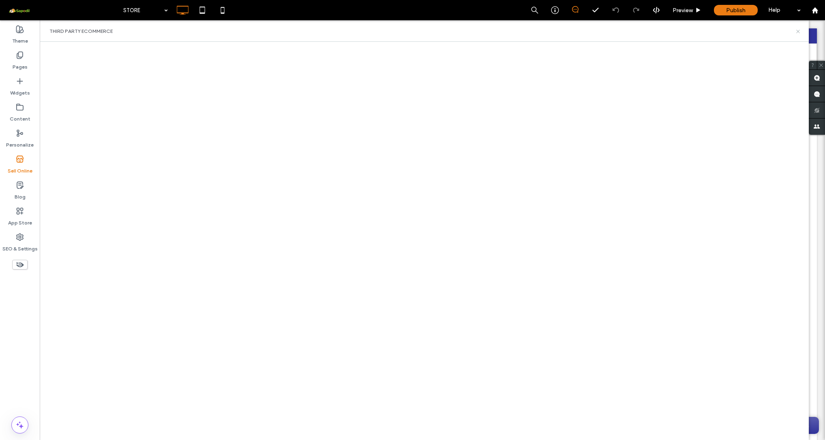
click at [435, 30] on icon at bounding box center [798, 31] width 6 height 6
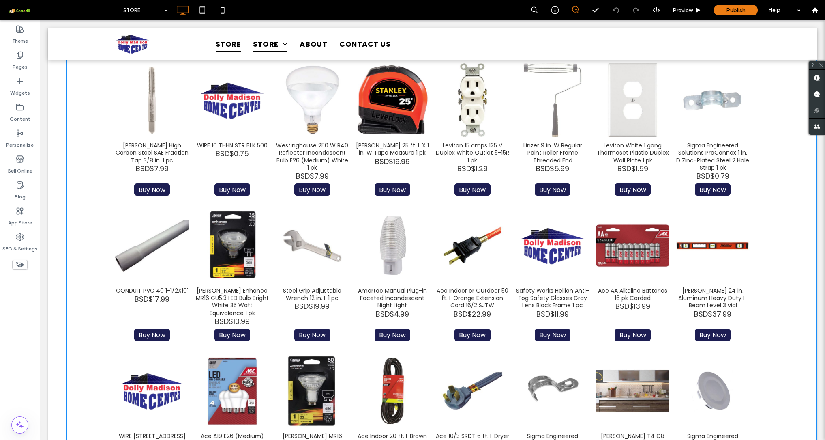
scroll to position [28, 0]
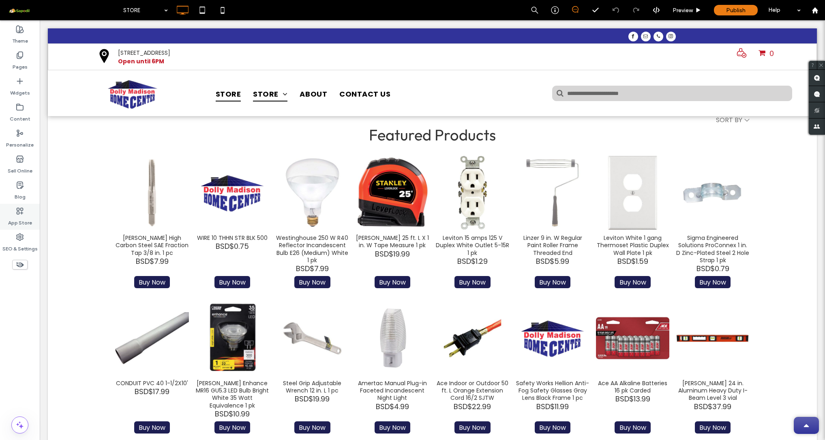
click at [22, 214] on icon at bounding box center [20, 211] width 8 height 8
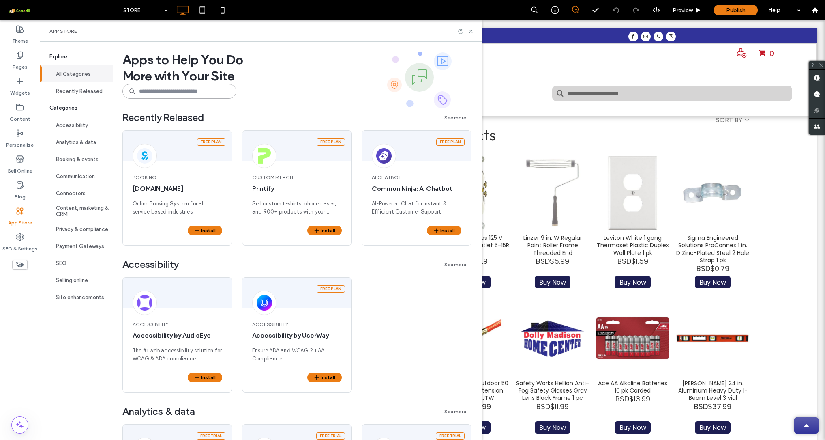
click at [176, 94] on input at bounding box center [179, 91] width 114 height 15
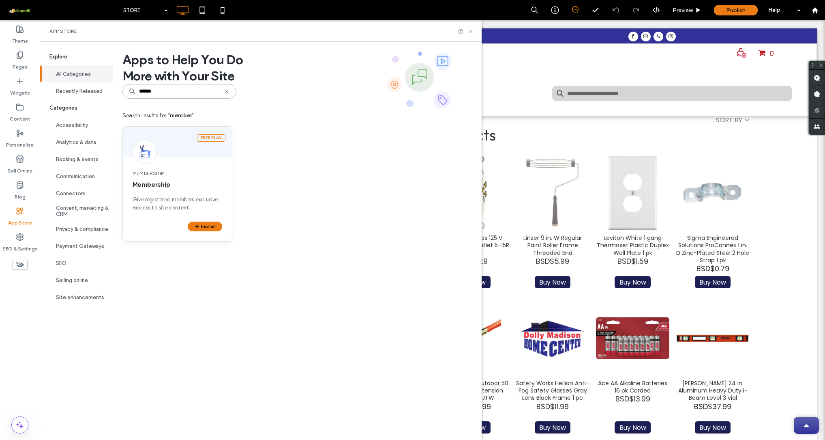
type input "******"
click at [167, 169] on div "Membership Membership Give registered members exclusive access to site content" at bounding box center [177, 191] width 109 height 62
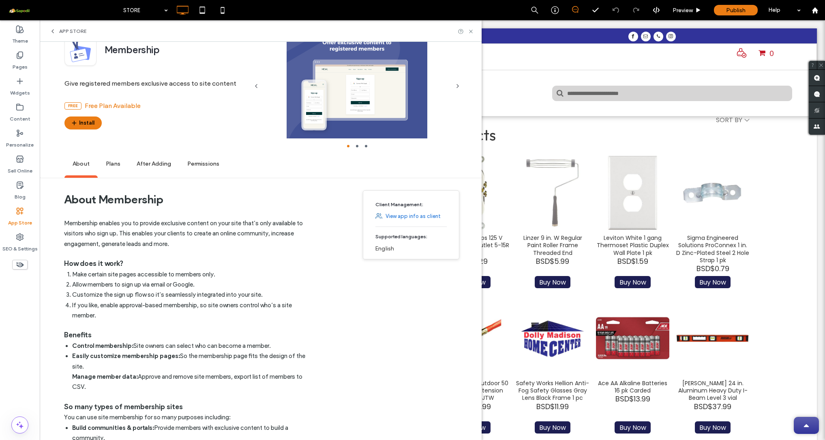
scroll to position [47, 0]
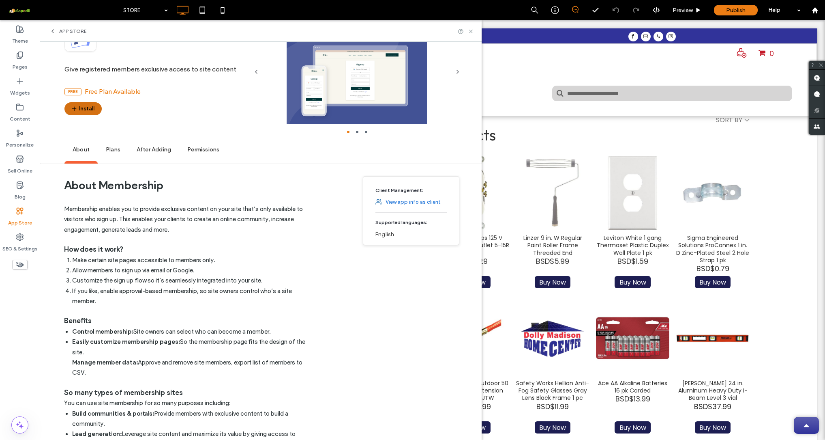
click at [86, 114] on button "Install" at bounding box center [82, 108] width 37 height 13
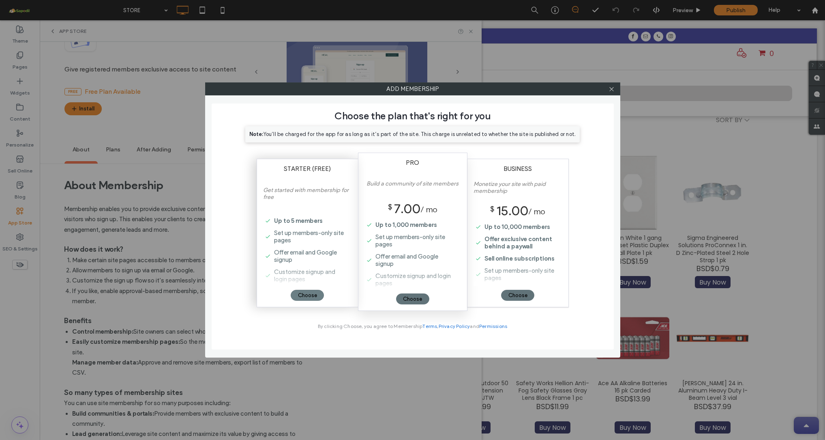
click at [309, 294] on div "Choose" at bounding box center [307, 295] width 33 height 11
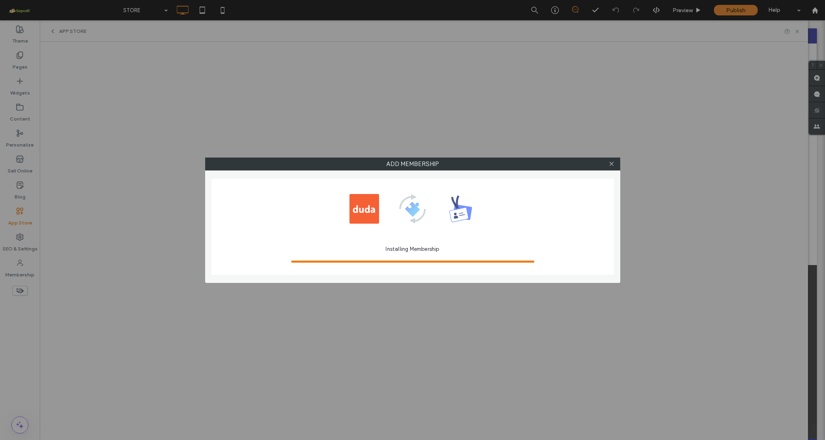
scroll to position [0, 0]
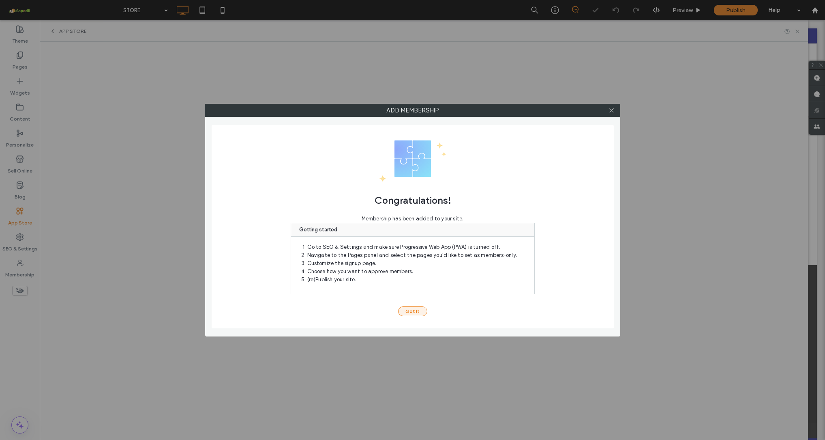
click at [418, 311] on button "Got It" at bounding box center [412, 311] width 29 height 10
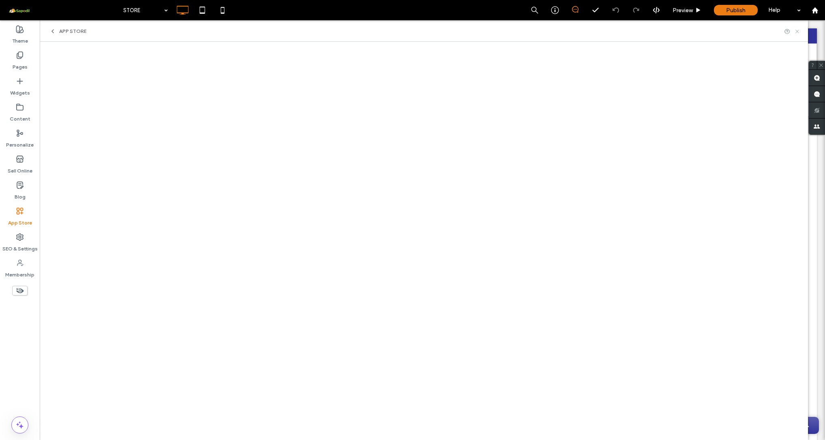
click at [435, 34] on icon at bounding box center [797, 31] width 6 height 6
click at [435, 33] on div "Click To Paste" at bounding box center [432, 35] width 769 height 15
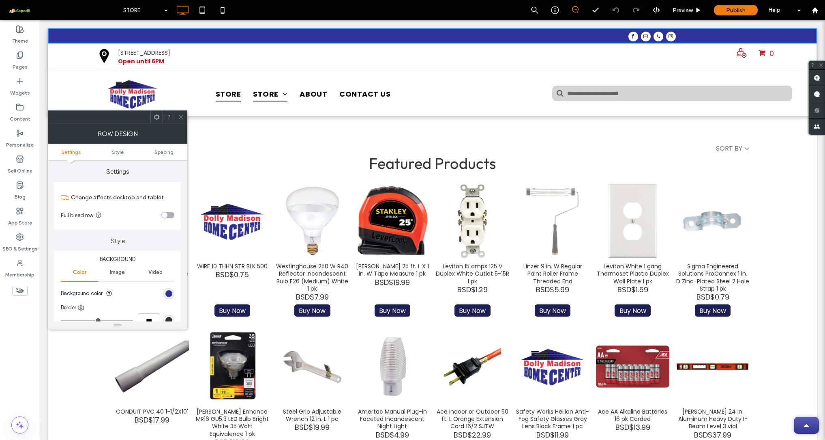
click at [435, 30] on div "Click To Paste" at bounding box center [432, 35] width 769 height 15
click at [18, 237] on icon at bounding box center [20, 237] width 8 height 8
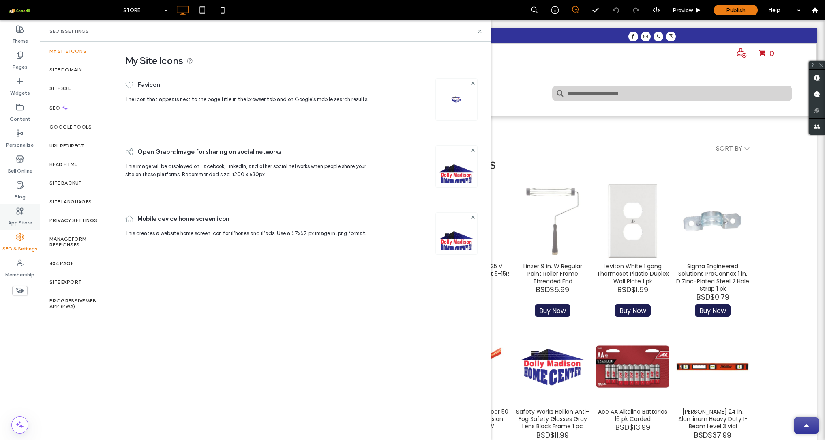
click at [21, 210] on use at bounding box center [20, 211] width 6 height 6
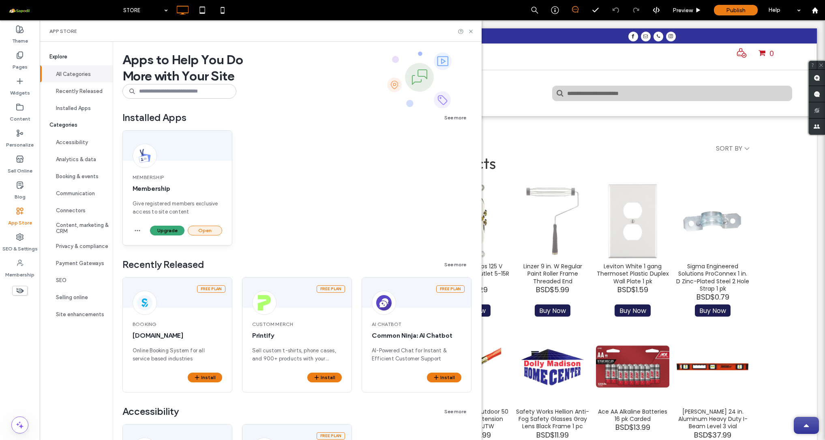
click at [208, 235] on button "Open" at bounding box center [205, 230] width 34 height 10
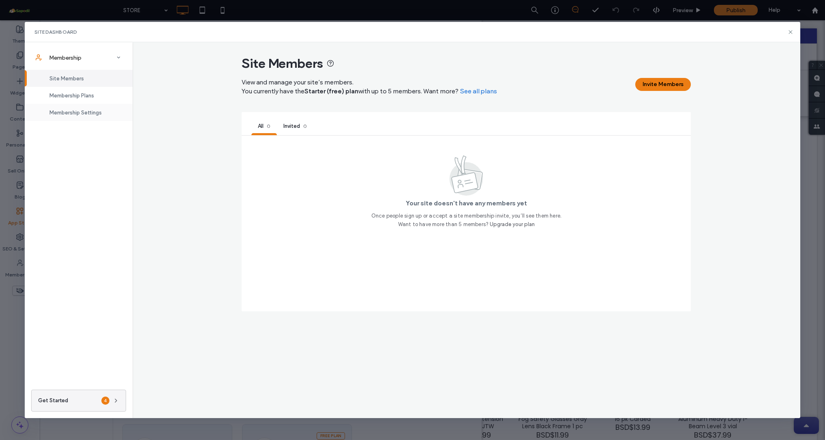
click at [89, 112] on span "Membership Settings" at bounding box center [75, 112] width 52 height 6
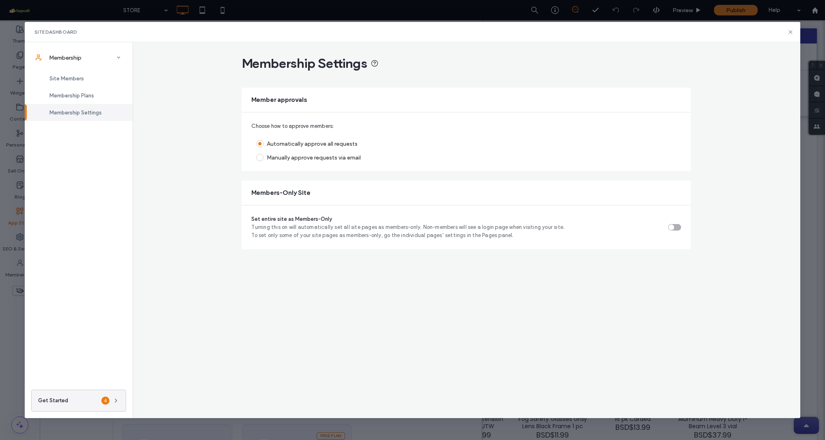
click at [435, 225] on div "toggle" at bounding box center [674, 227] width 13 height 6
click at [435, 33] on icon at bounding box center [791, 32] width 6 height 6
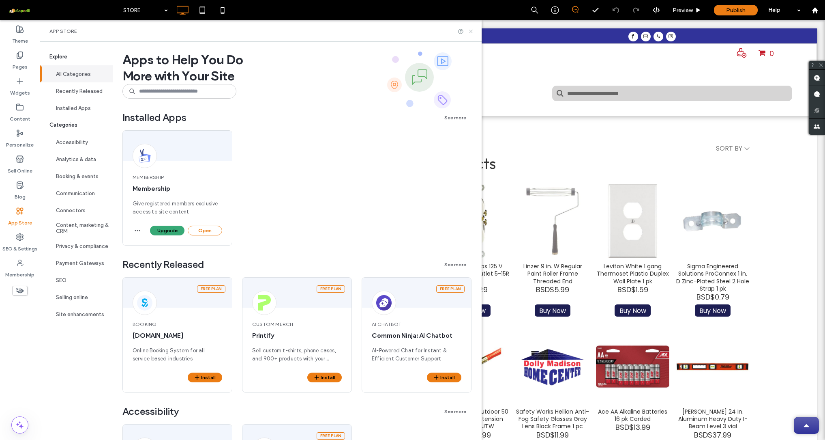
click at [435, 32] on icon at bounding box center [471, 31] width 6 height 6
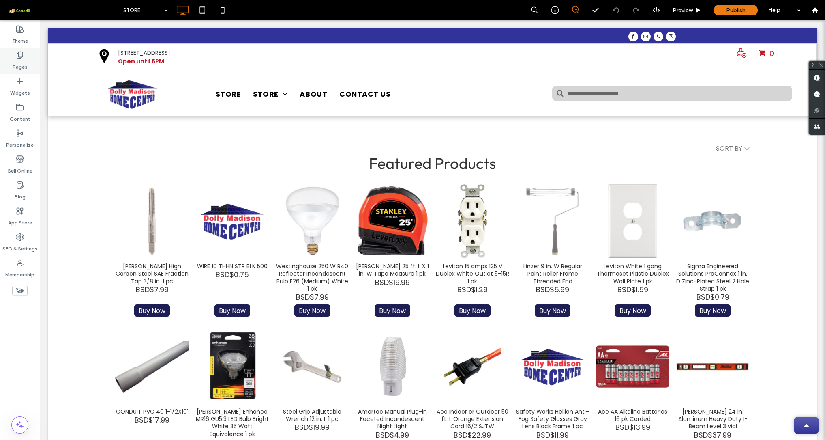
click at [18, 59] on label "Pages" at bounding box center [20, 64] width 15 height 11
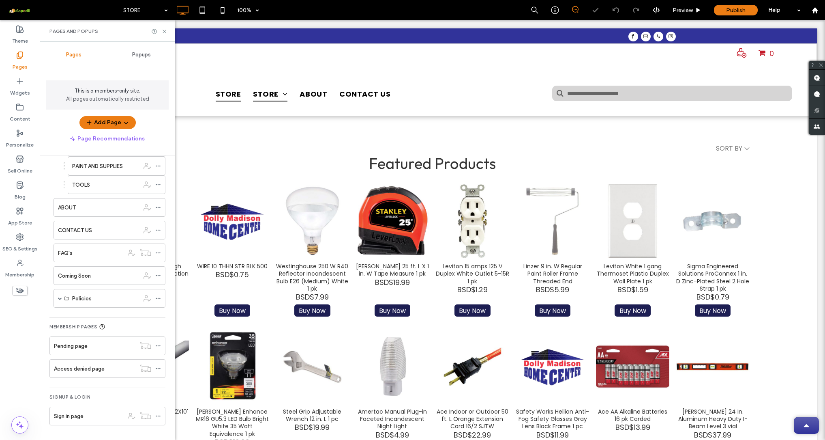
scroll to position [110, 0]
click at [85, 415] on div "Sign in page" at bounding box center [89, 416] width 70 height 9
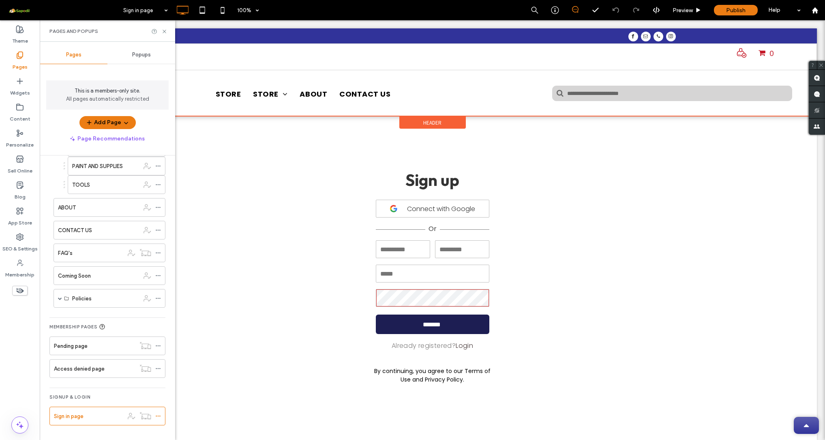
click at [432, 123] on span "Header" at bounding box center [432, 122] width 18 height 7
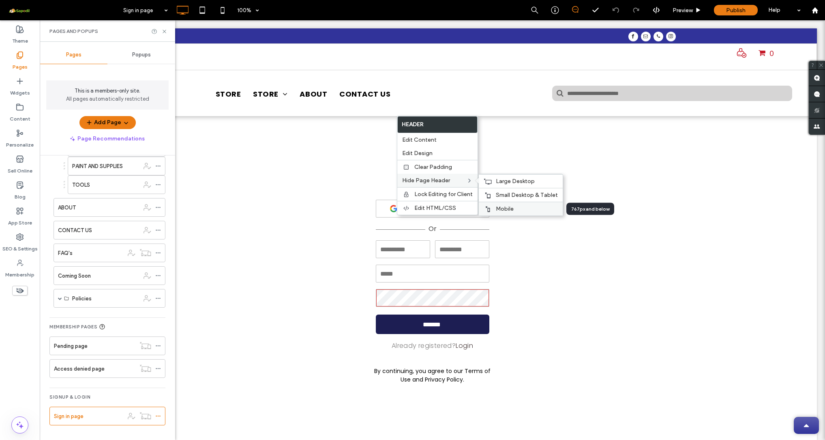
click at [435, 205] on div "Mobile" at bounding box center [521, 209] width 84 height 14
click at [435, 195] on span "Small Desktop & Tablet" at bounding box center [527, 194] width 62 height 7
click at [435, 182] on span "Large Desktop" at bounding box center [515, 181] width 39 height 7
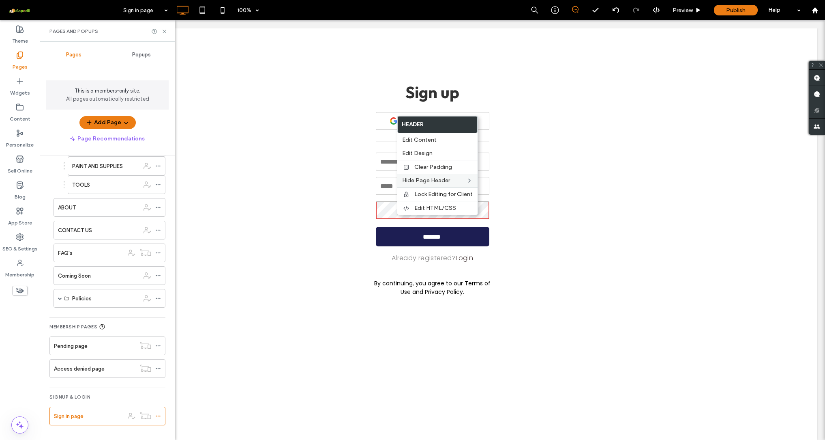
click at [435, 210] on div "**********" at bounding box center [432, 189] width 737 height 241
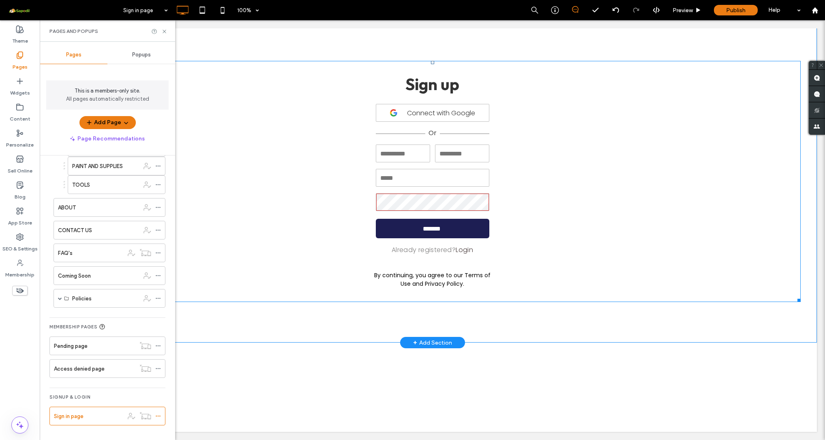
scroll to position [8, 0]
click at [158, 416] on icon at bounding box center [158, 416] width 6 height 6
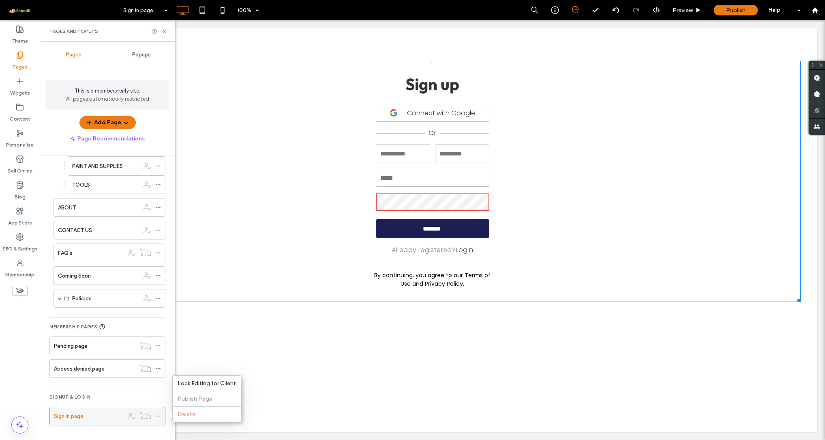
click at [161, 414] on icon at bounding box center [158, 416] width 6 height 6
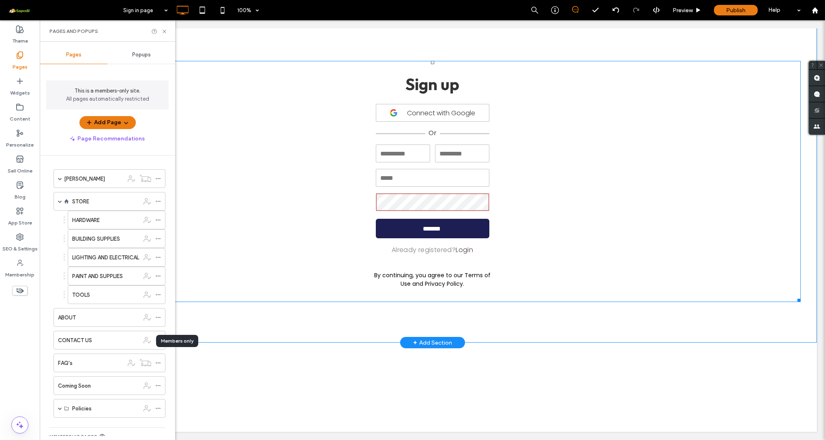
scroll to position [0, 0]
click at [428, 154] on div "signup form" at bounding box center [433, 150] width 114 height 24
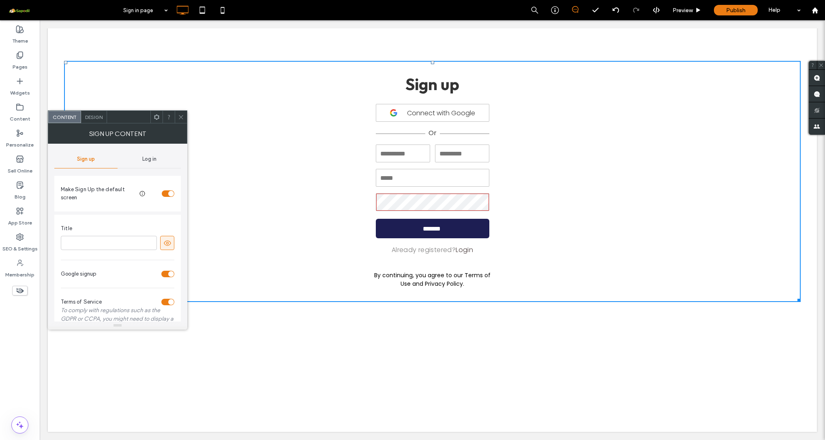
click at [182, 118] on icon at bounding box center [181, 117] width 6 height 6
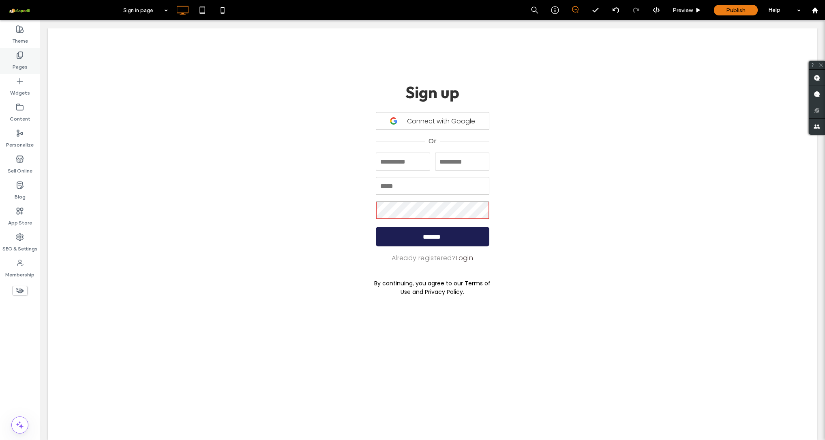
click at [18, 58] on icon at bounding box center [20, 55] width 8 height 8
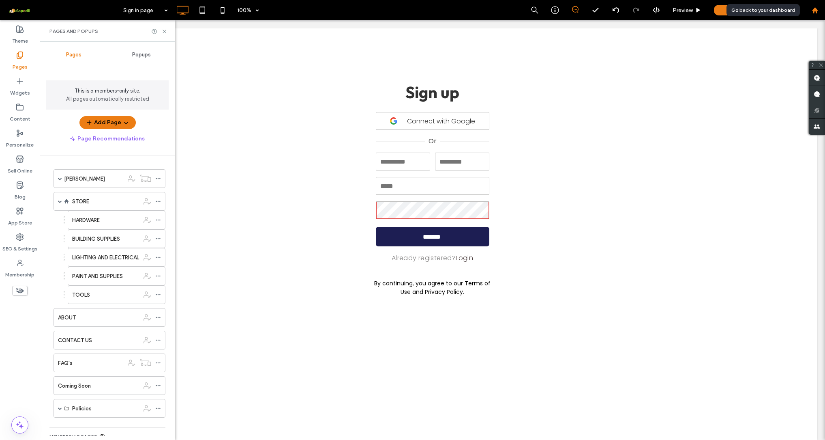
click at [435, 14] on div at bounding box center [815, 10] width 20 height 20
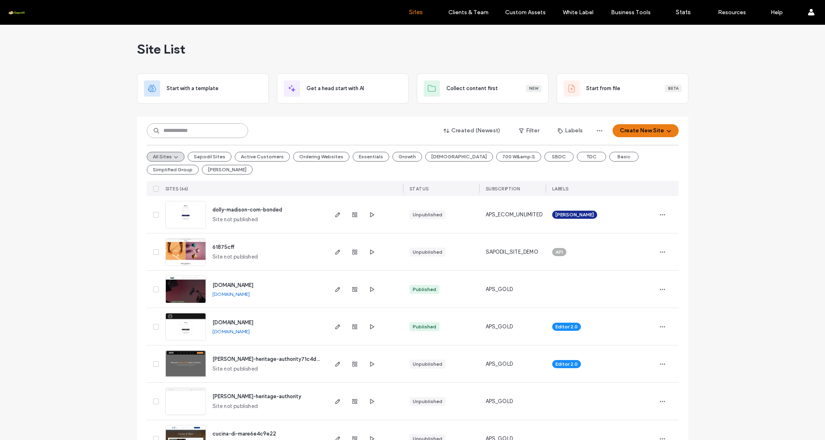
click at [197, 131] on input at bounding box center [197, 130] width 101 height 15
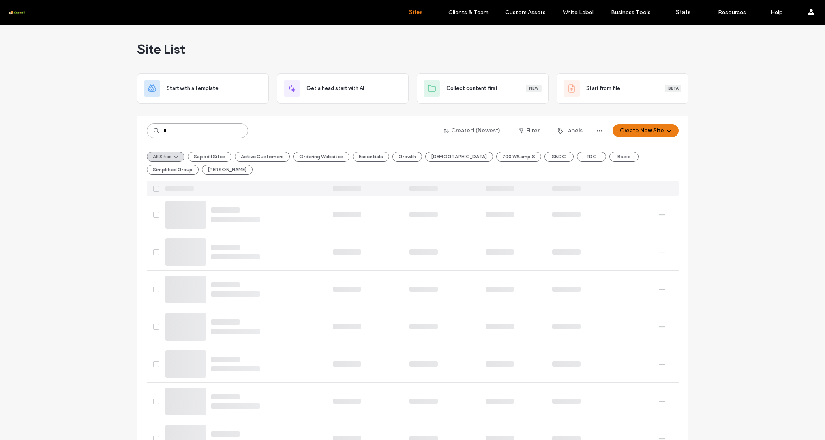
type input "*"
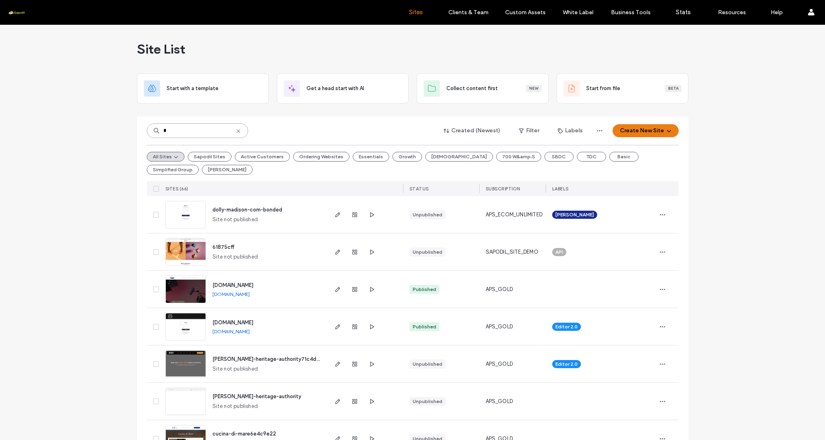
click at [202, 133] on input "*" at bounding box center [197, 130] width 101 height 15
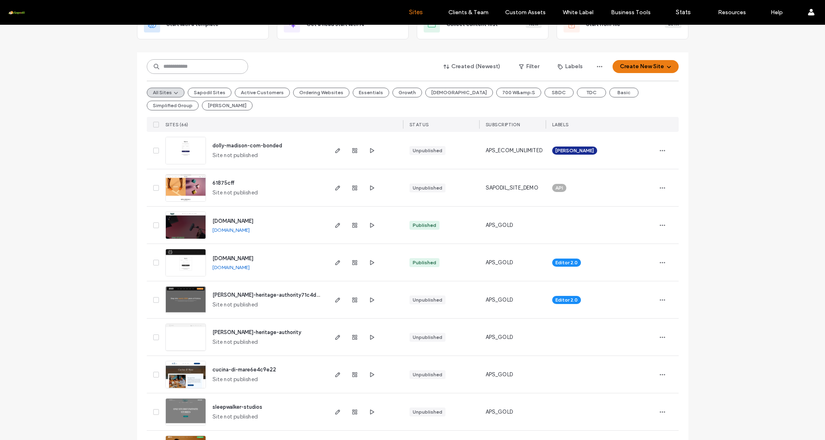
scroll to position [64, 0]
click at [242, 293] on span "[PERSON_NAME]-heritage-authority71c4d260" at bounding box center [269, 295] width 114 height 6
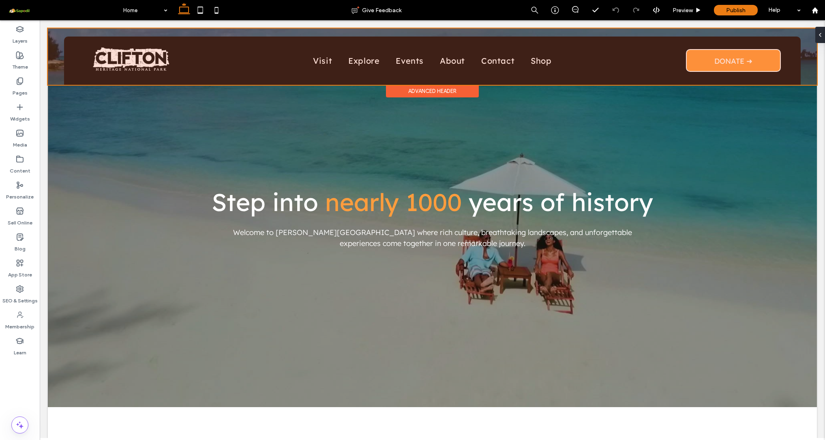
click at [455, 63] on div at bounding box center [432, 56] width 769 height 56
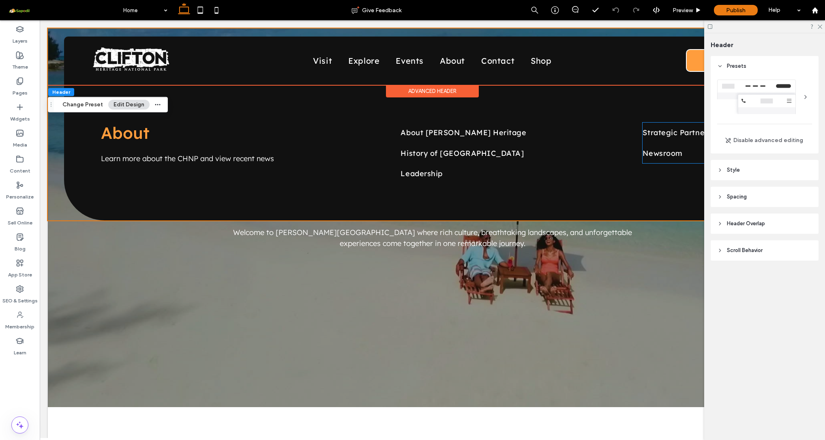
click at [750, 199] on header "Spacing" at bounding box center [765, 197] width 108 height 20
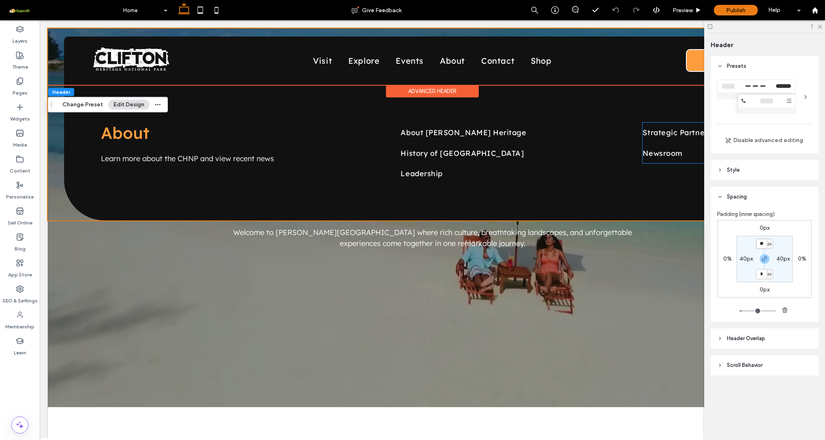
drag, startPoint x: 764, startPoint y: 245, endPoint x: 749, endPoint y: 245, distance: 14.2
click at [750, 245] on section "** px 40px * px 40px" at bounding box center [765, 259] width 56 height 46
type input "*"
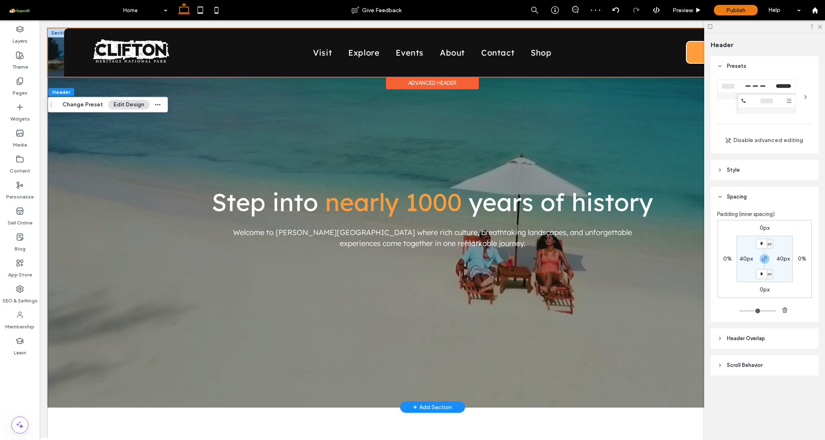
click at [114, 326] on div "Step into nearly 1000 years of history Welcome to Clifton Heritage National Par…" at bounding box center [433, 217] width 730 height 378
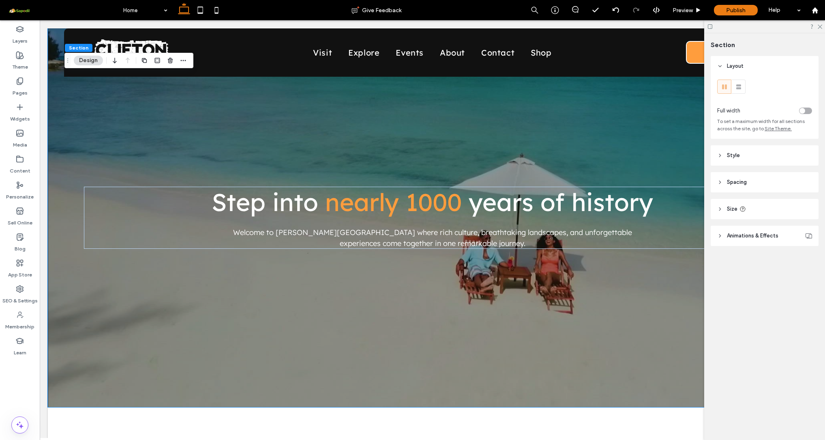
click at [747, 187] on header "Spacing" at bounding box center [765, 182] width 108 height 20
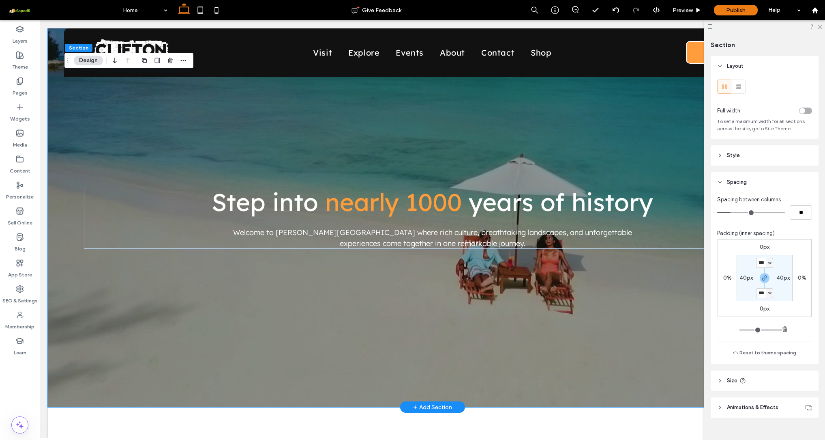
click at [156, 347] on div "Step into nearly 1000 years of history Welcome to Clifton Heritage National Par…" at bounding box center [433, 217] width 730 height 378
click at [78, 102] on div "Step into nearly 1000 years of history Welcome to Clifton Heritage National Par…" at bounding box center [433, 217] width 730 height 378
click at [57, 86] on div at bounding box center [432, 217] width 769 height 378
click at [58, 100] on div at bounding box center [432, 217] width 769 height 378
click at [24, 39] on label "Layers" at bounding box center [20, 38] width 15 height 11
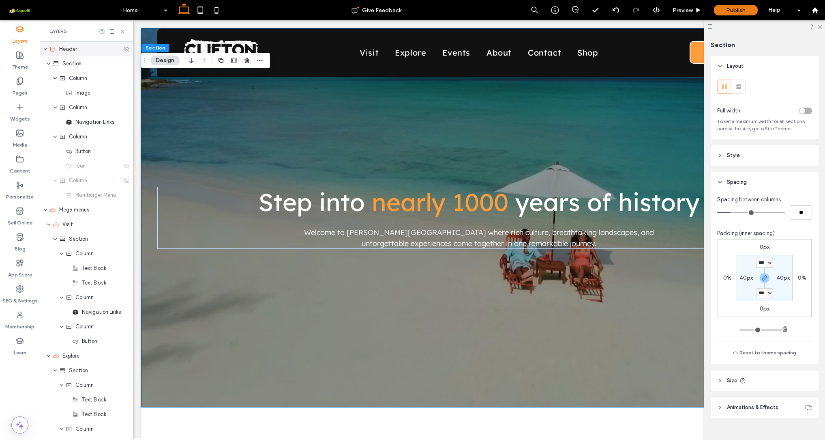
click at [46, 49] on icon "expand Header" at bounding box center [45, 49] width 5 height 6
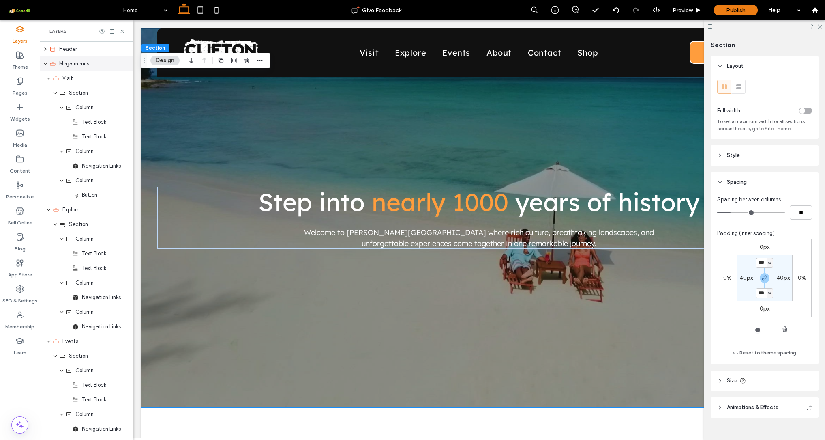
click at [45, 63] on icon "expand Mega menus" at bounding box center [45, 63] width 5 height 6
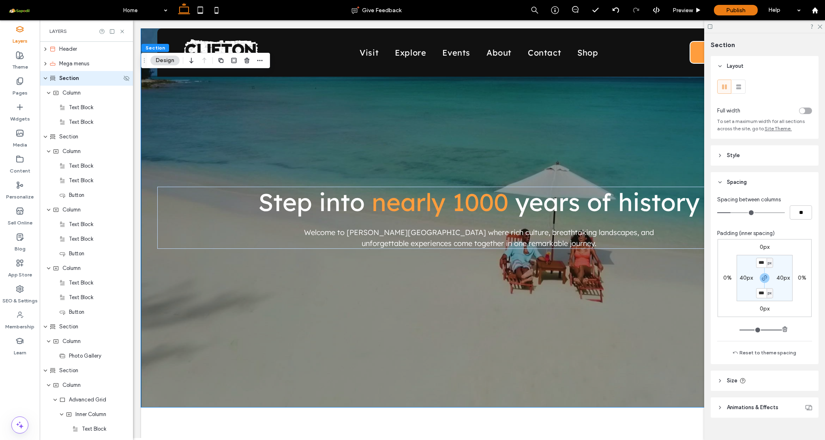
click at [61, 79] on span "Section" at bounding box center [69, 78] width 20 height 8
click at [82, 82] on div "Section" at bounding box center [85, 78] width 72 height 8
click at [83, 97] on div "Column" at bounding box center [86, 93] width 93 height 15
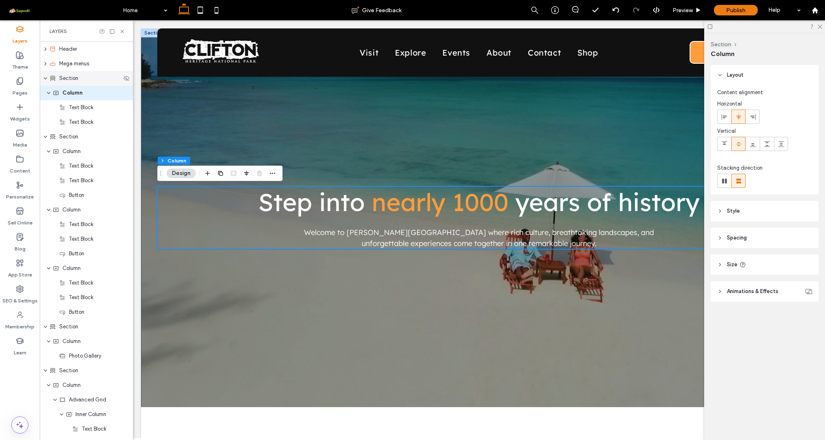
click at [70, 79] on span "Section" at bounding box center [68, 78] width 19 height 8
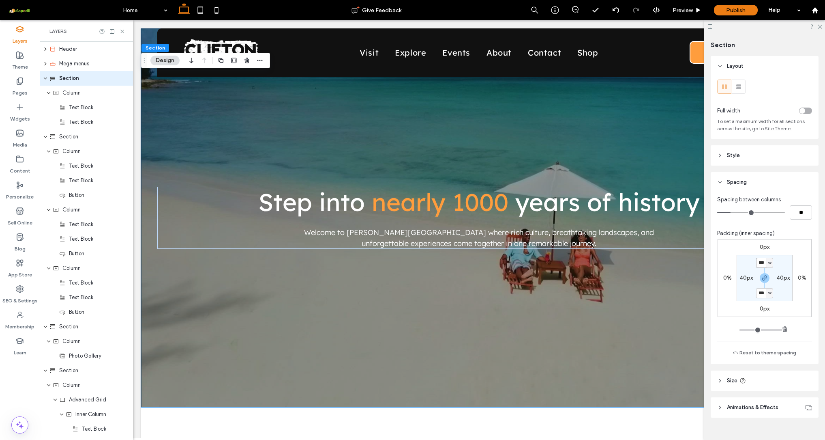
click at [763, 264] on input "***" at bounding box center [761, 262] width 11 height 10
click at [765, 283] on section "*** px 40px *** px 40px" at bounding box center [765, 278] width 56 height 46
click at [764, 281] on icon "button" at bounding box center [765, 278] width 6 height 6
type input "***"
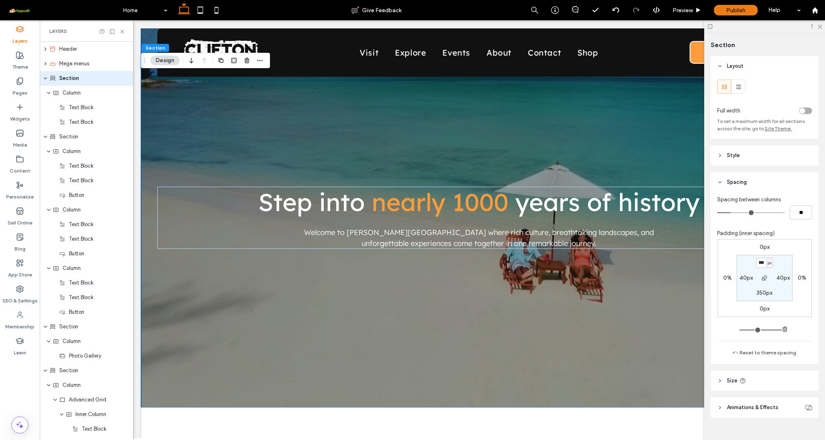
type input "***"
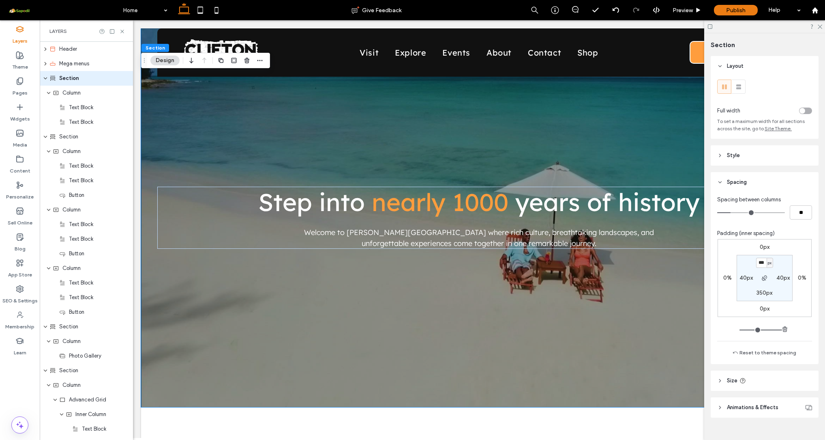
type input "***"
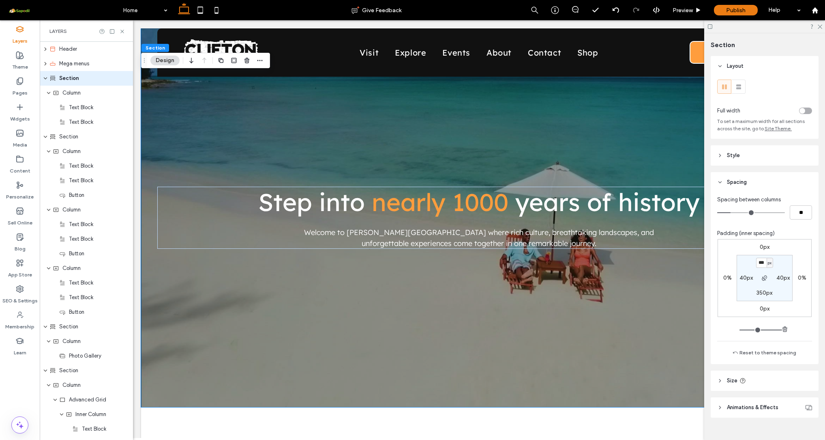
type input "***"
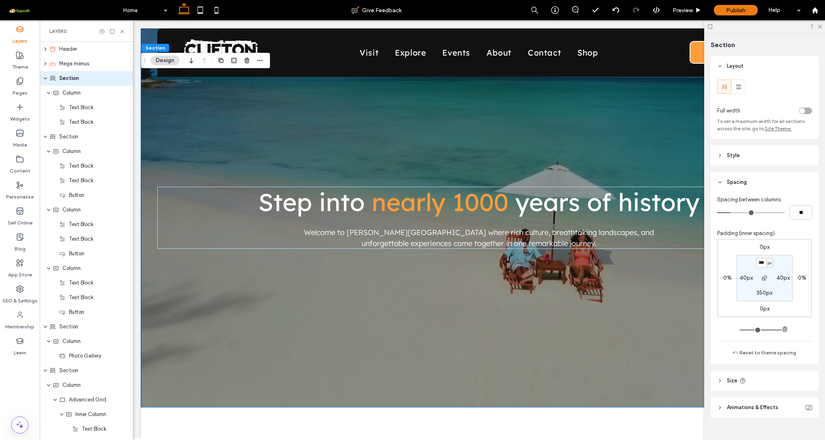
type input "***"
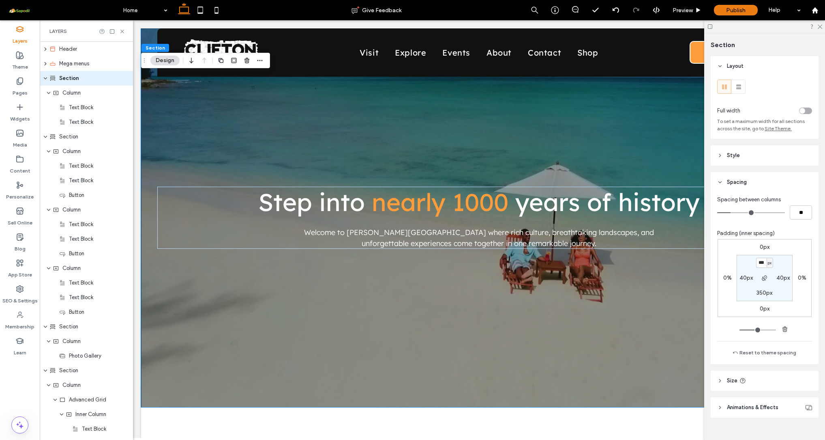
type input "***"
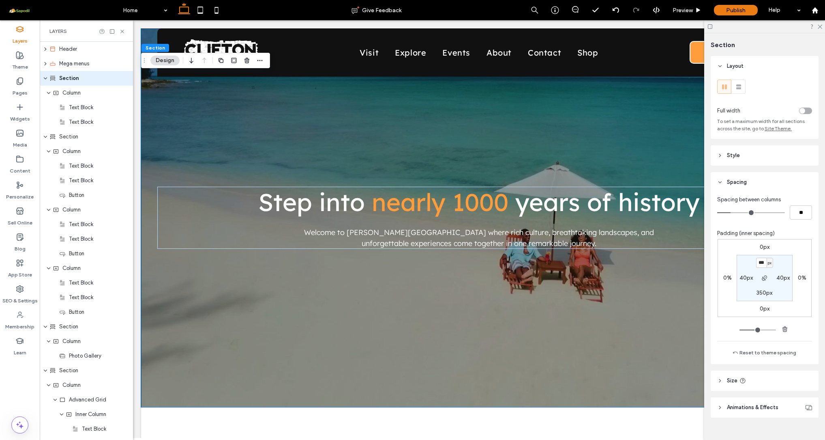
type input "***"
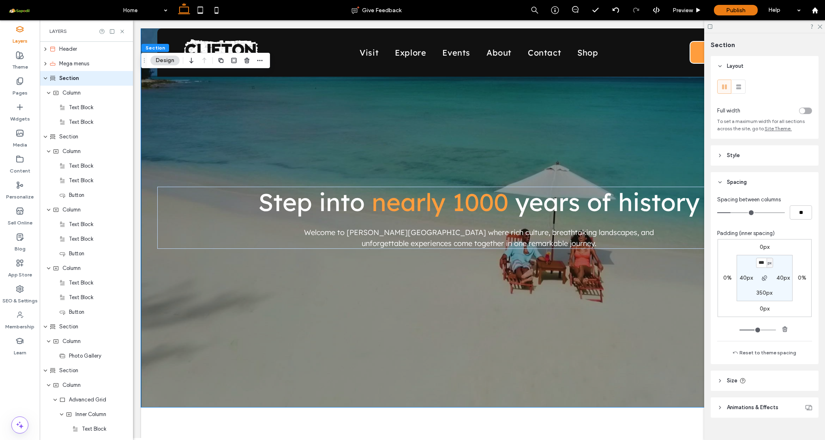
type input "***"
type input "**"
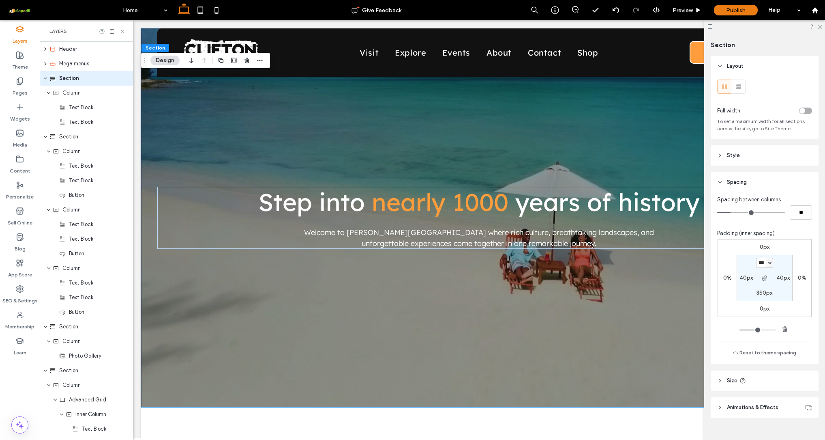
type input "**"
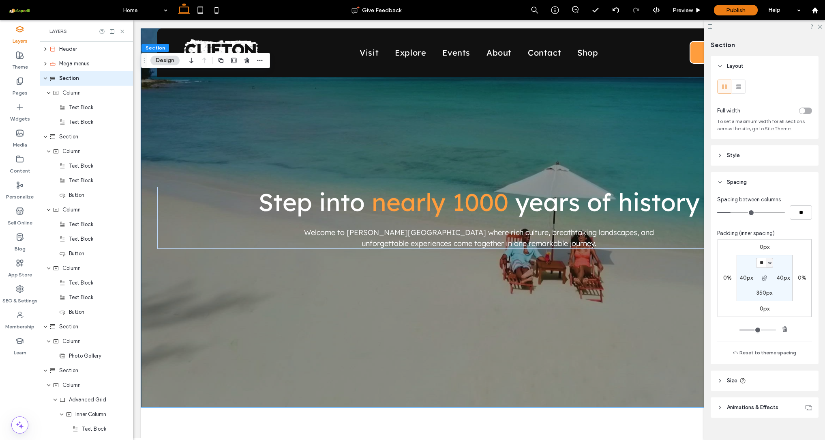
type input "**"
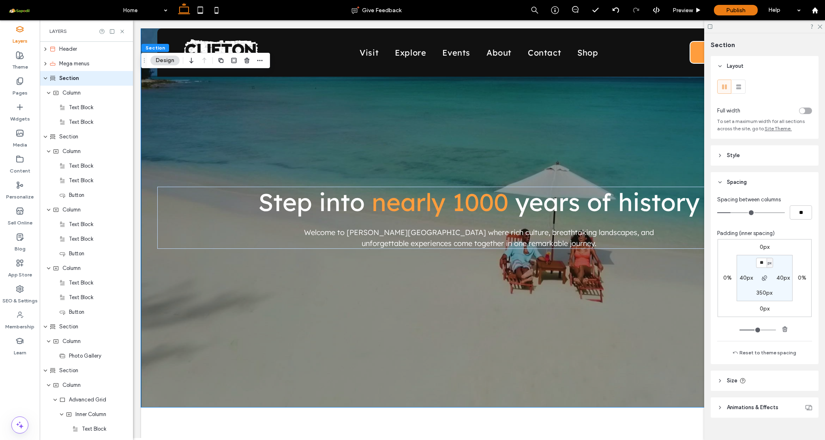
type input "**"
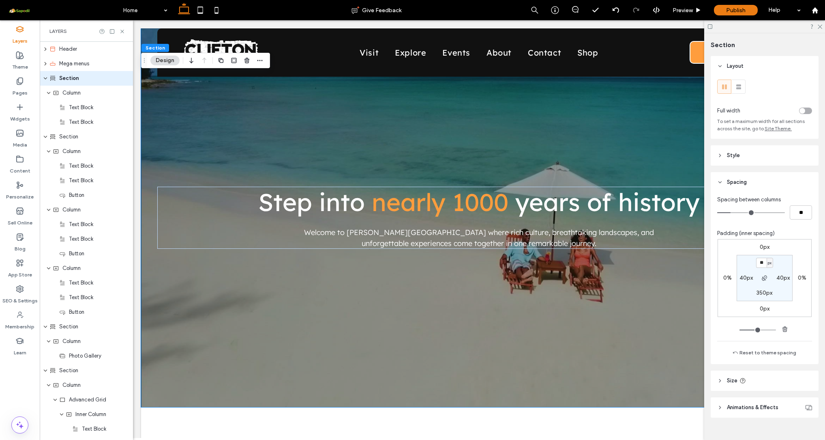
type input "**"
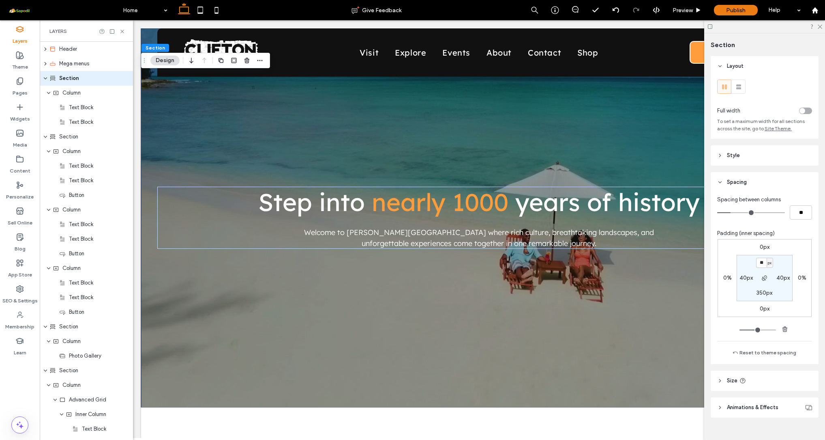
type input "**"
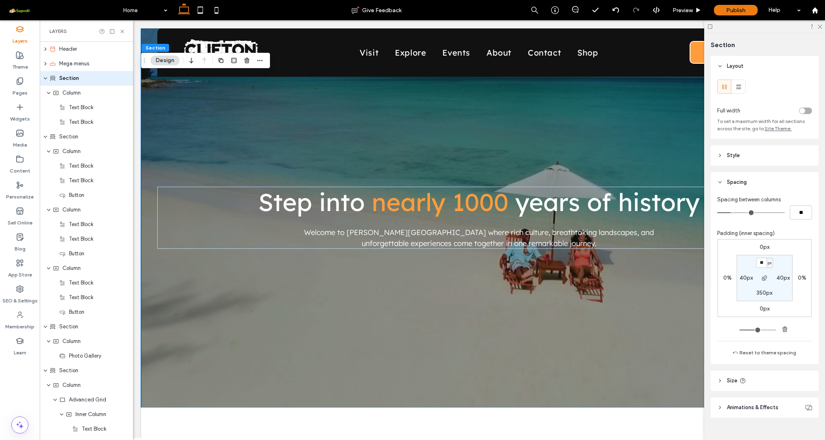
type input "**"
type input "*"
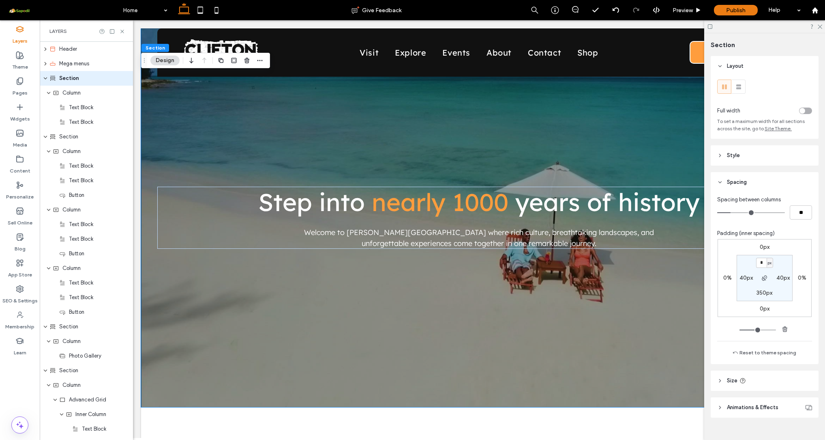
type input "*"
drag, startPoint x: 771, startPoint y: 328, endPoint x: 711, endPoint y: 330, distance: 60.5
type input "*"
click at [711, 330] on div "Spacing between columns ** Padding (inner spacing) 0px 0% 0px 0% * px 40px 350p…" at bounding box center [765, 278] width 108 height 172
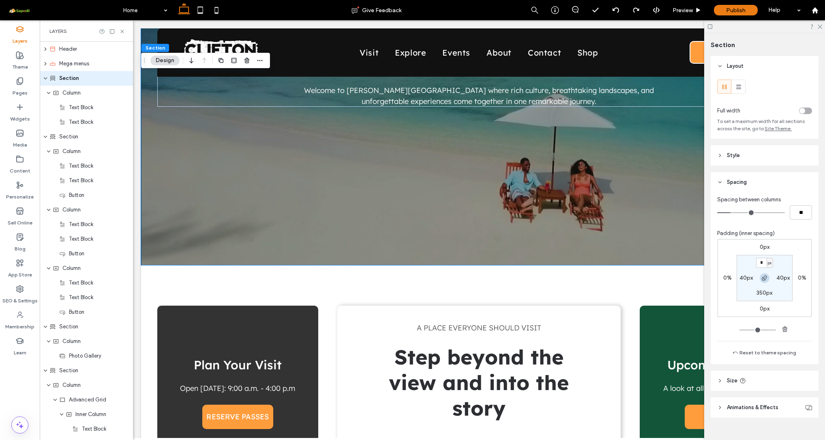
click at [762, 281] on icon "button" at bounding box center [765, 278] width 6 height 6
click at [760, 260] on input "*" at bounding box center [761, 262] width 11 height 10
type input "***"
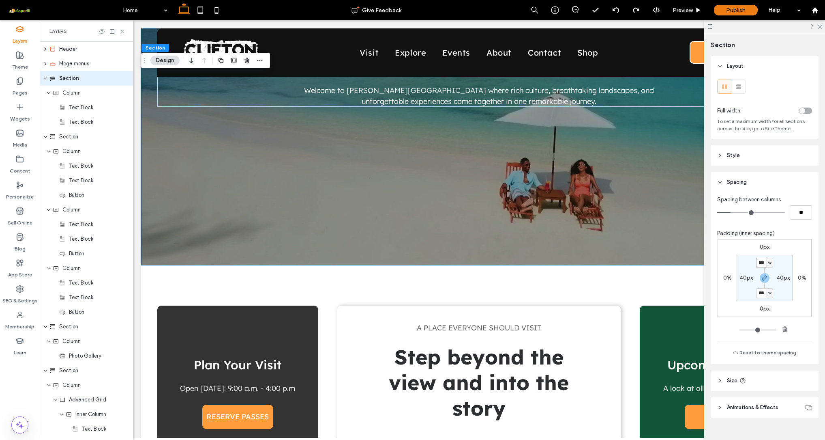
type input "***"
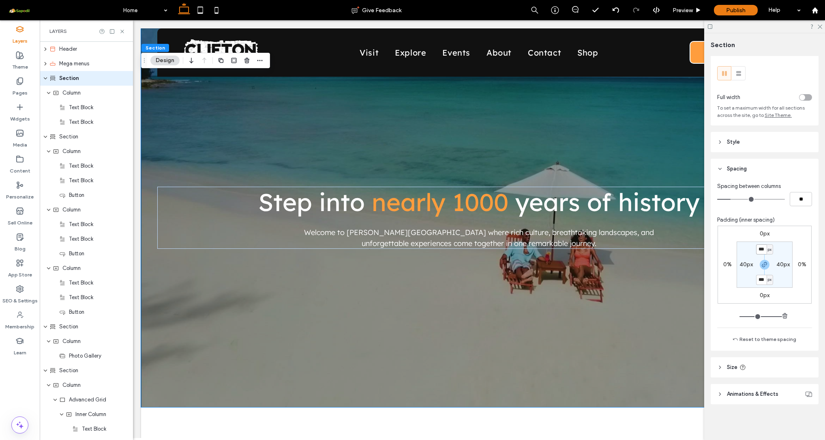
scroll to position [13, 0]
click at [723, 367] on icon at bounding box center [720, 367] width 6 height 6
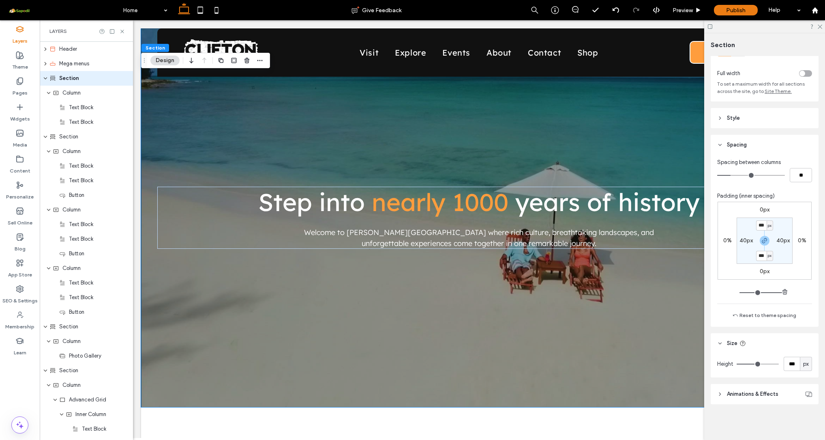
click at [723, 396] on header "Animations & Effects" at bounding box center [765, 394] width 108 height 20
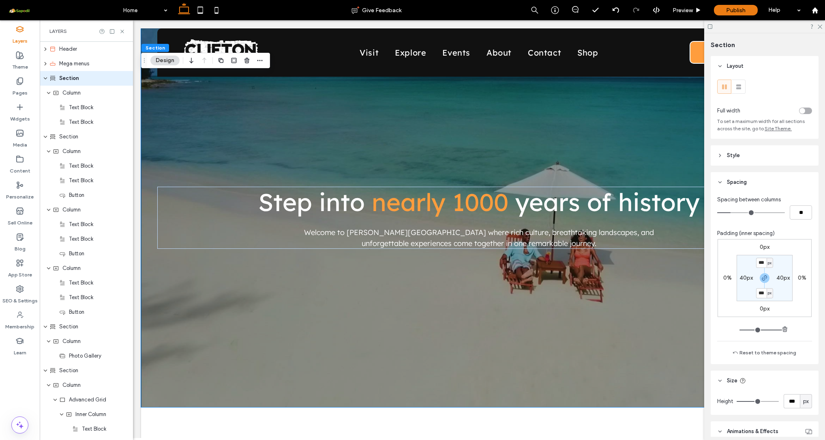
scroll to position [0, 0]
click at [719, 183] on icon at bounding box center [720, 182] width 6 height 6
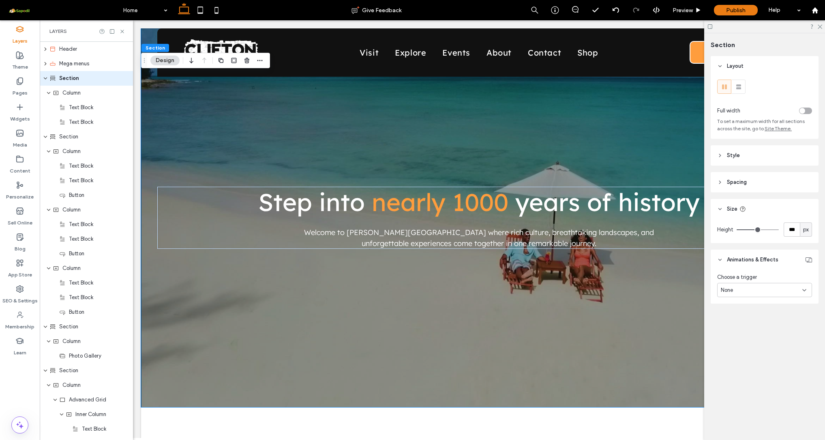
click at [720, 156] on use at bounding box center [720, 155] width 2 height 3
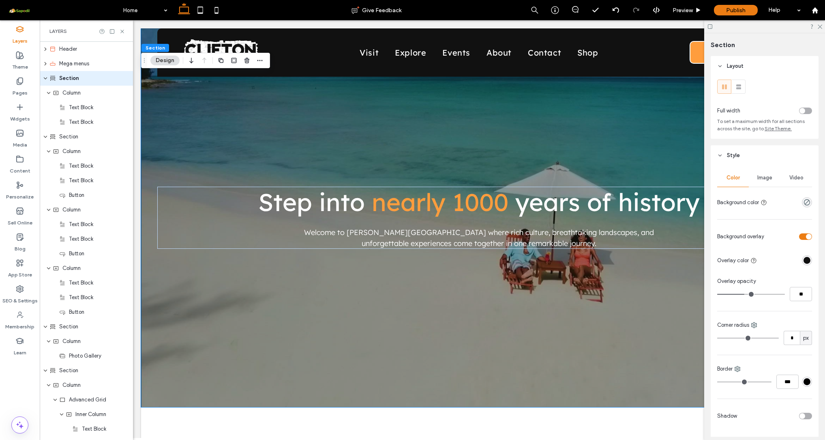
click at [763, 174] on div "Image" at bounding box center [765, 178] width 32 height 18
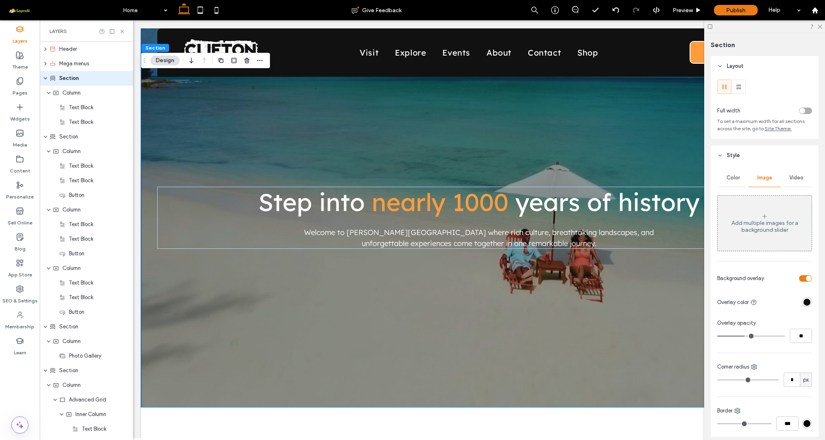
click at [790, 176] on span "Video" at bounding box center [797, 177] width 14 height 6
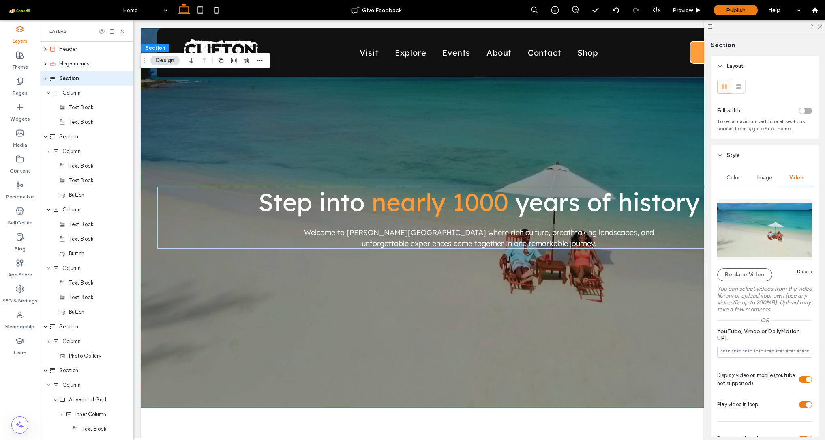
click at [749, 241] on img at bounding box center [764, 229] width 95 height 61
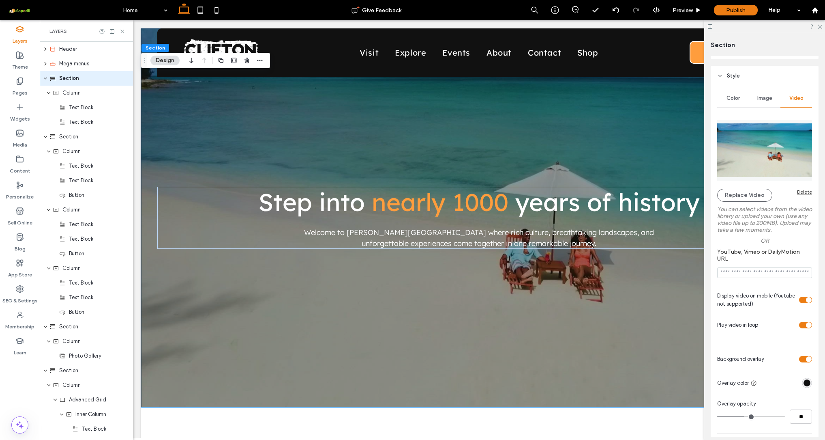
scroll to position [84, 0]
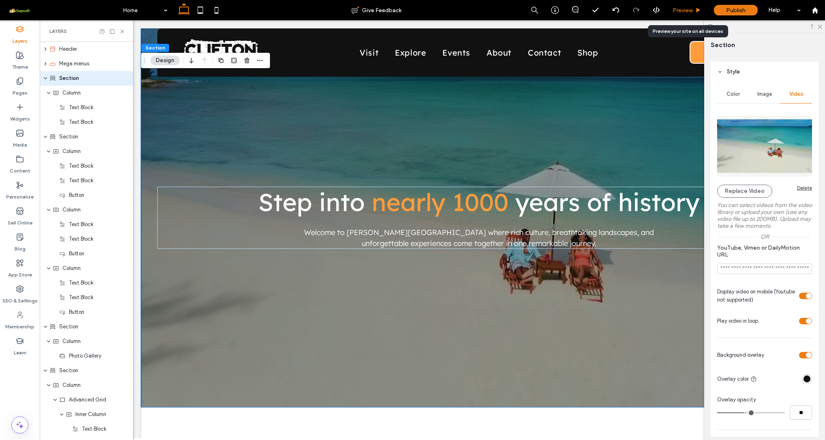
click at [694, 15] on div "Preview" at bounding box center [687, 10] width 41 height 20
click at [679, 15] on div "Preview" at bounding box center [687, 10] width 41 height 20
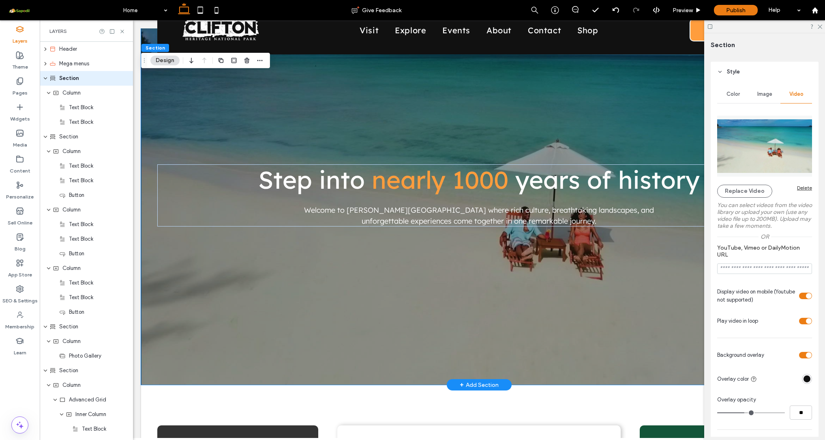
scroll to position [0, 0]
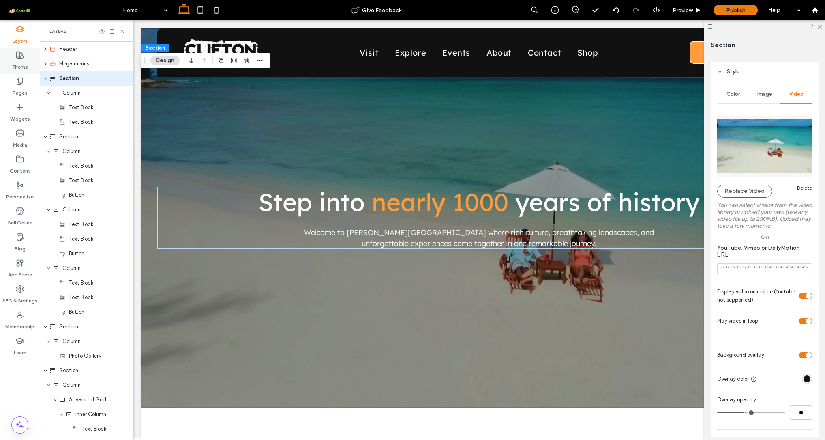
click at [19, 61] on label "Theme" at bounding box center [20, 64] width 16 height 11
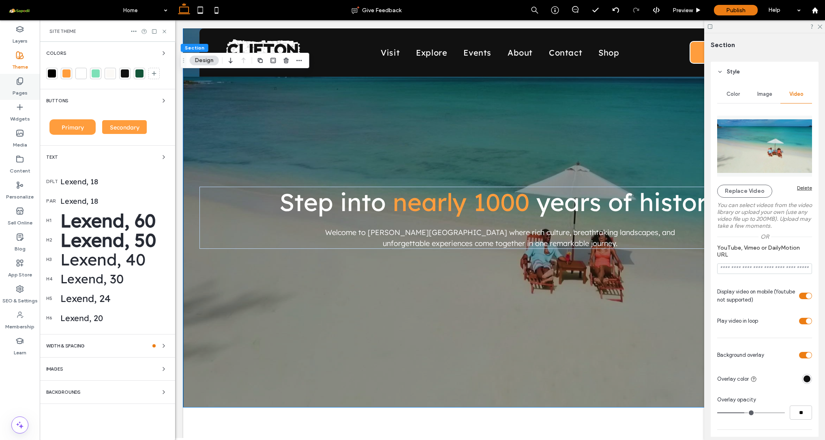
click at [19, 86] on label "Pages" at bounding box center [20, 90] width 15 height 11
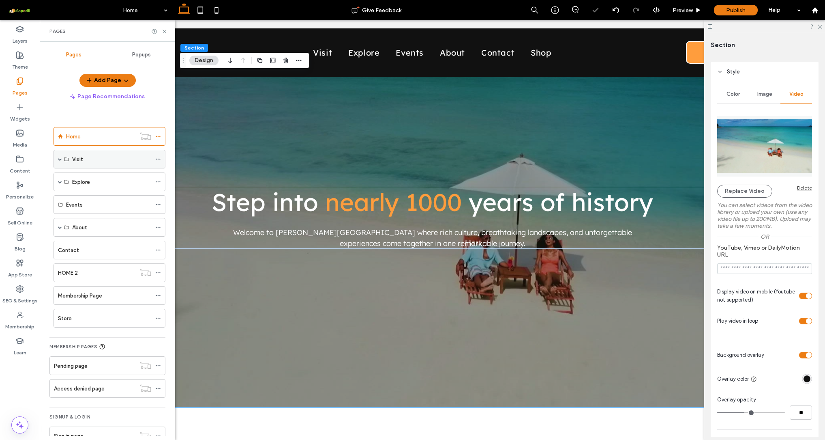
click at [86, 157] on div "Visit" at bounding box center [111, 159] width 79 height 9
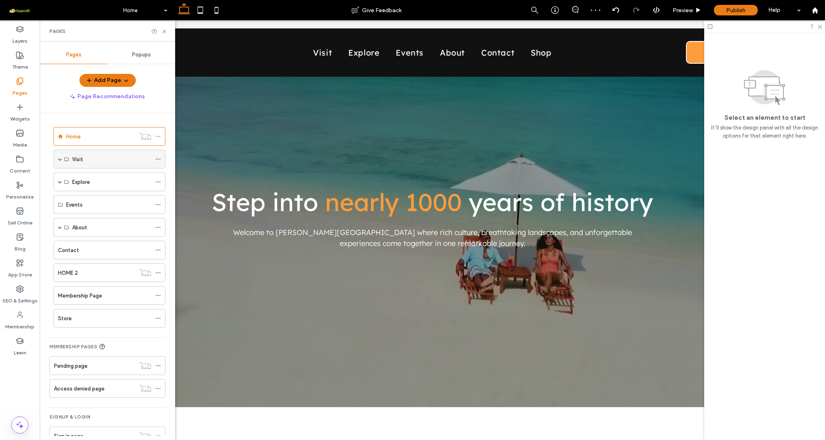
click at [59, 160] on span at bounding box center [60, 159] width 4 height 4
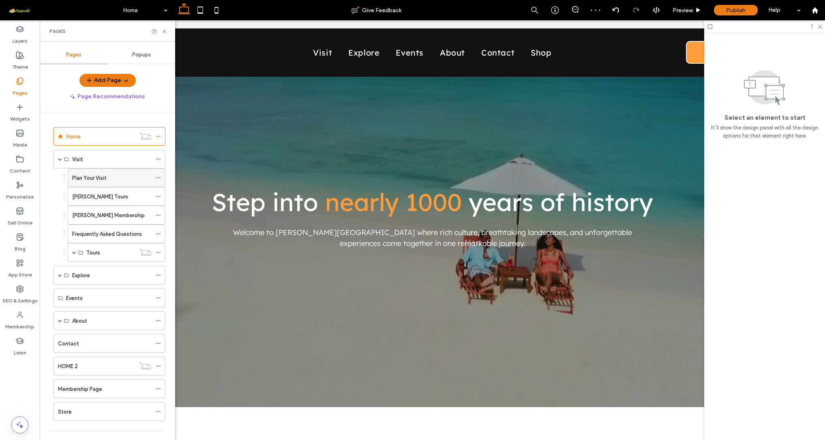
click at [90, 179] on label "Plan Your Visit" at bounding box center [89, 178] width 34 height 14
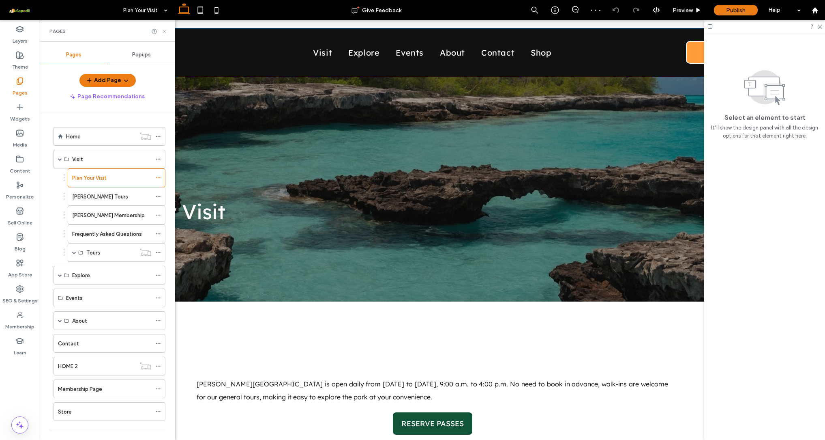
click at [164, 30] on icon at bounding box center [164, 31] width 6 height 6
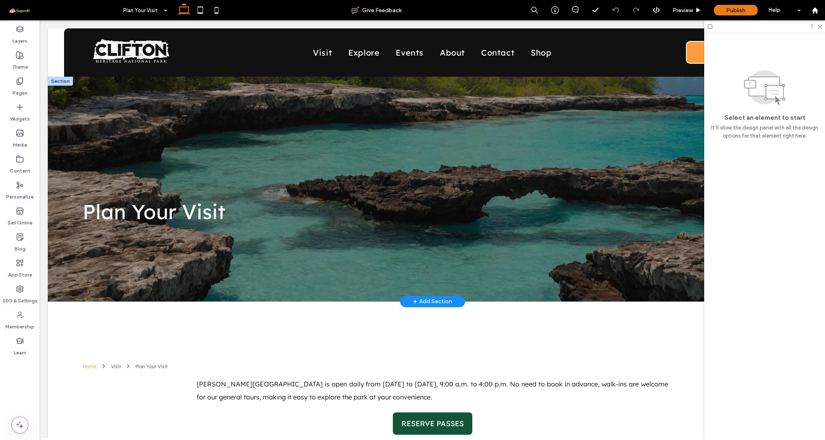
click at [56, 80] on div at bounding box center [60, 81] width 25 height 9
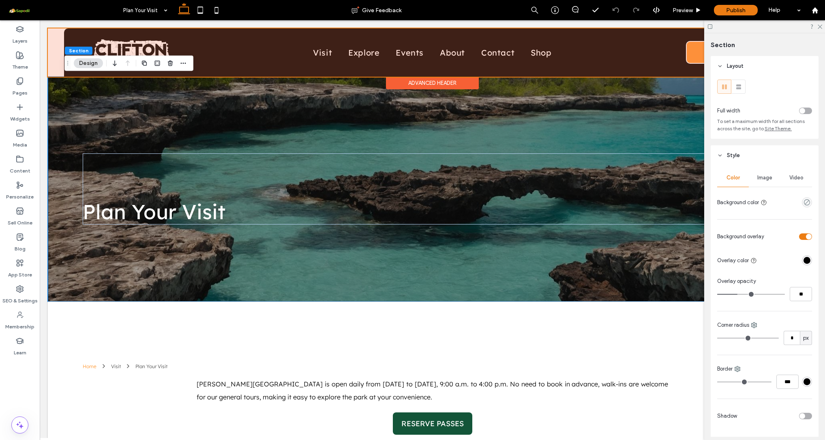
click at [405, 79] on div "Advanced Header" at bounding box center [432, 83] width 93 height 13
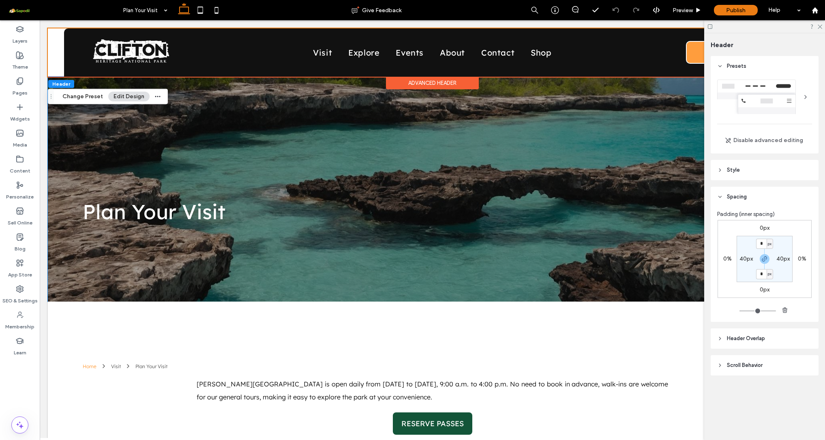
click at [742, 340] on span "Header Overlap" at bounding box center [746, 338] width 38 height 8
click at [802, 358] on div "toggle" at bounding box center [803, 359] width 6 height 6
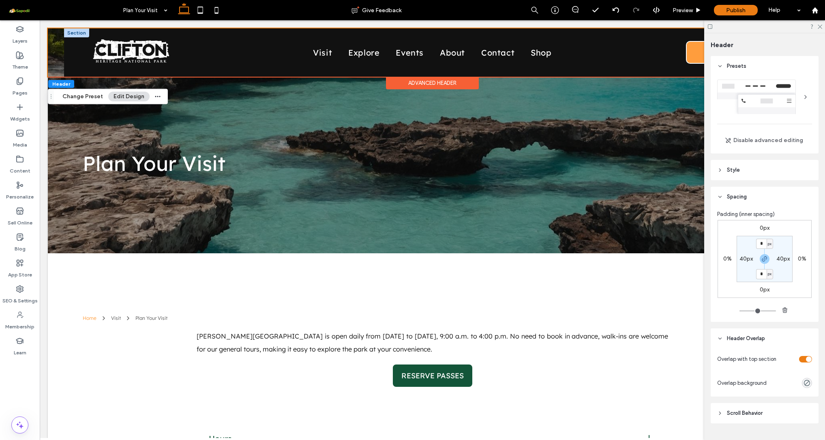
click at [73, 34] on div at bounding box center [76, 32] width 25 height 9
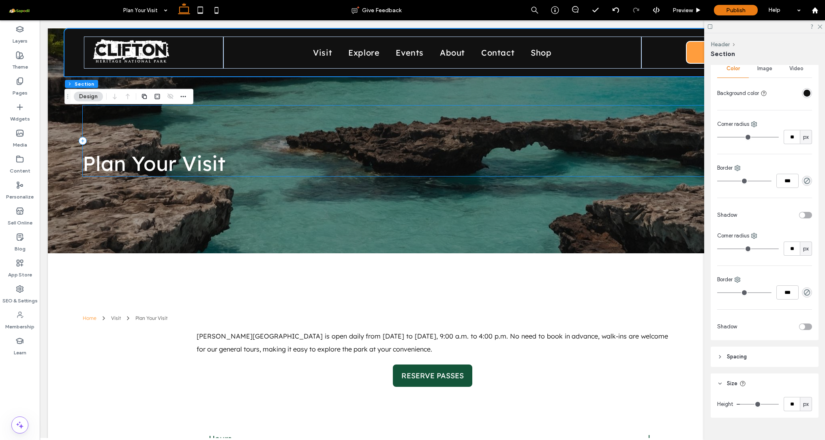
scroll to position [107, 0]
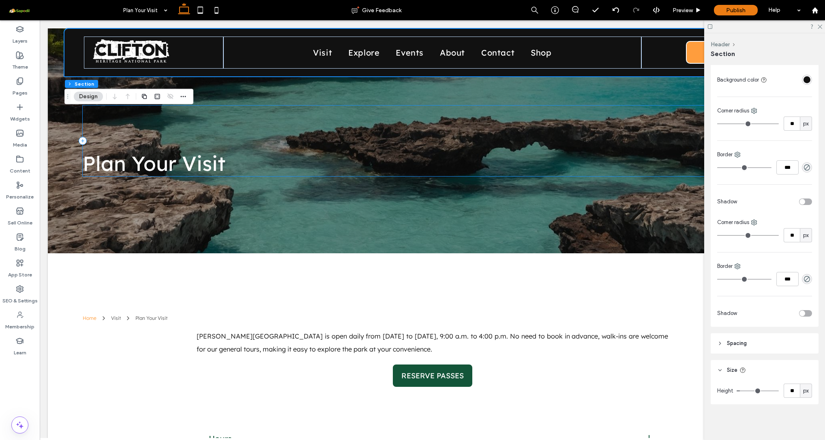
click at [751, 347] on header "Spacing" at bounding box center [765, 343] width 108 height 20
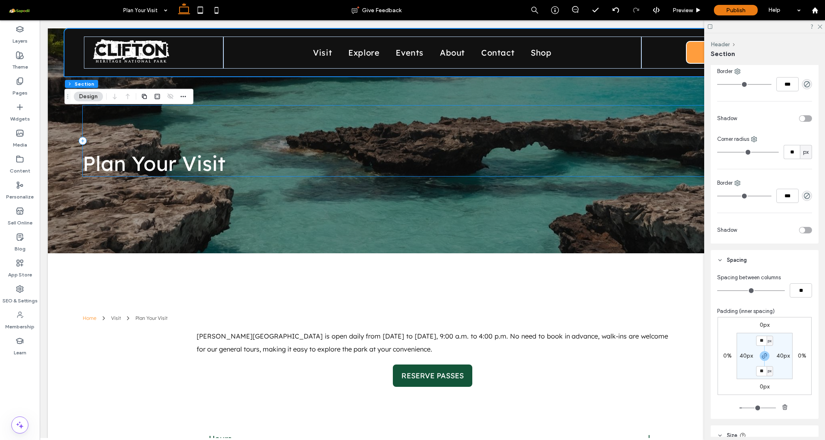
scroll to position [193, 0]
click at [759, 339] on input "**" at bounding box center [761, 338] width 11 height 10
type input "*"
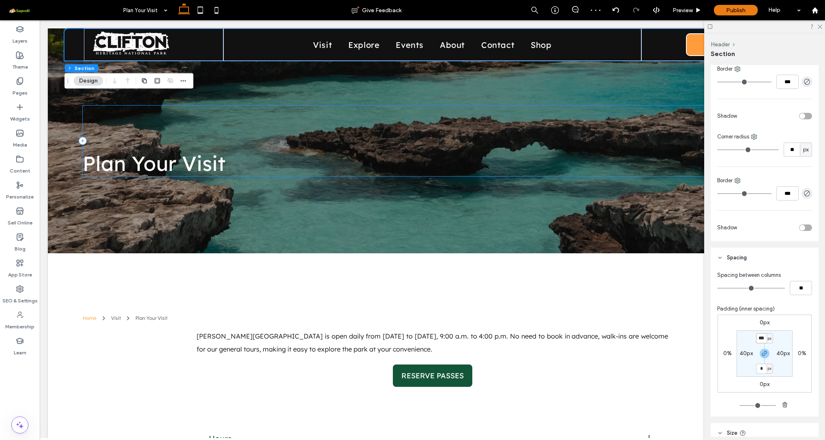
type input "*"
type input "**"
click at [759, 368] on input "**" at bounding box center [761, 368] width 11 height 10
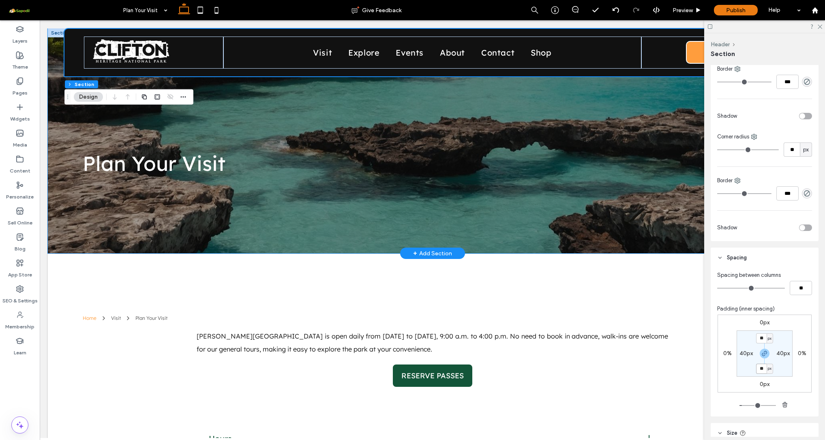
scroll to position [0, 0]
click at [62, 198] on div "Plan Your Visit" at bounding box center [432, 140] width 769 height 225
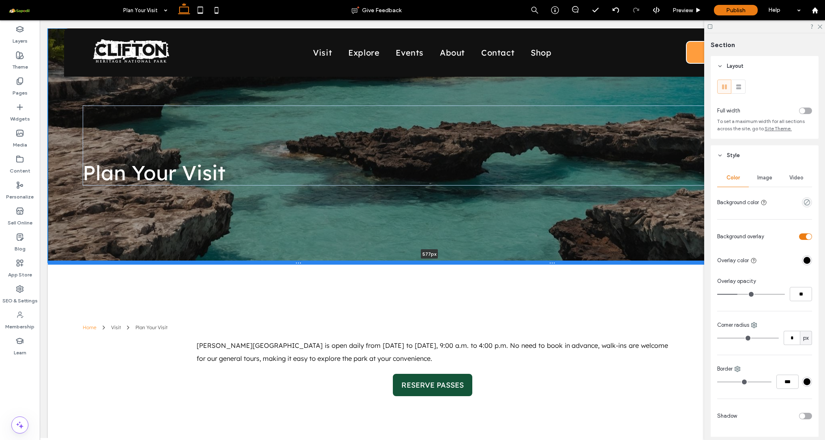
drag, startPoint x: 163, startPoint y: 253, endPoint x: 170, endPoint y: 262, distance: 11.0
click at [170, 262] on div at bounding box center [429, 262] width 763 height 4
type input "***"
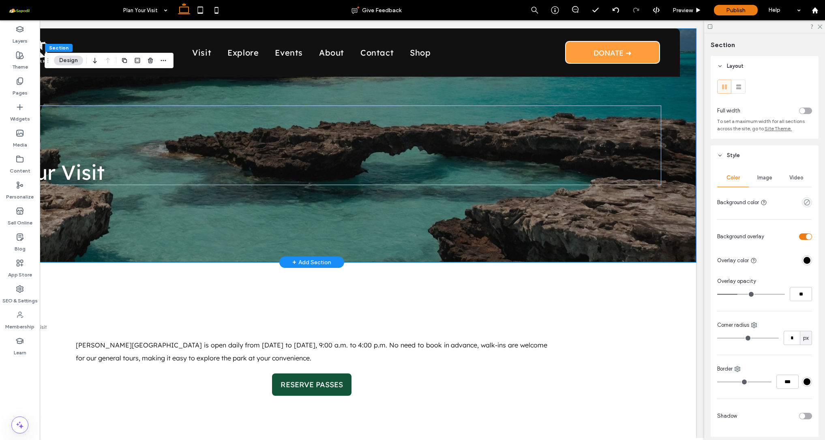
click at [664, 233] on div "Plan Your Visit" at bounding box center [312, 145] width 730 height 234
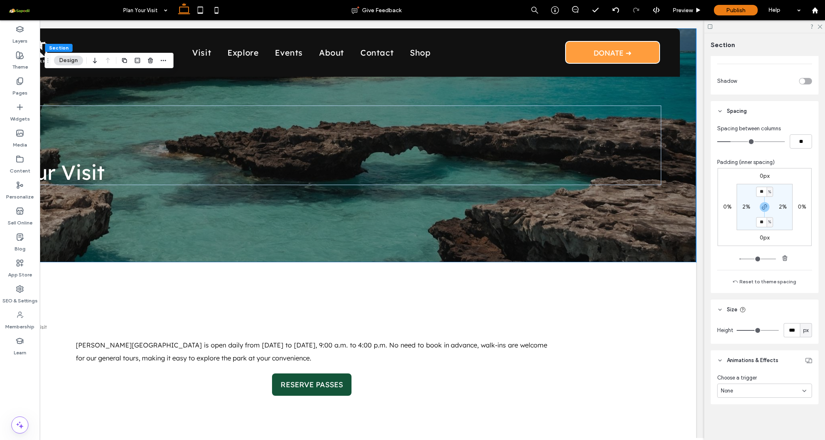
scroll to position [538, 0]
type input "***"
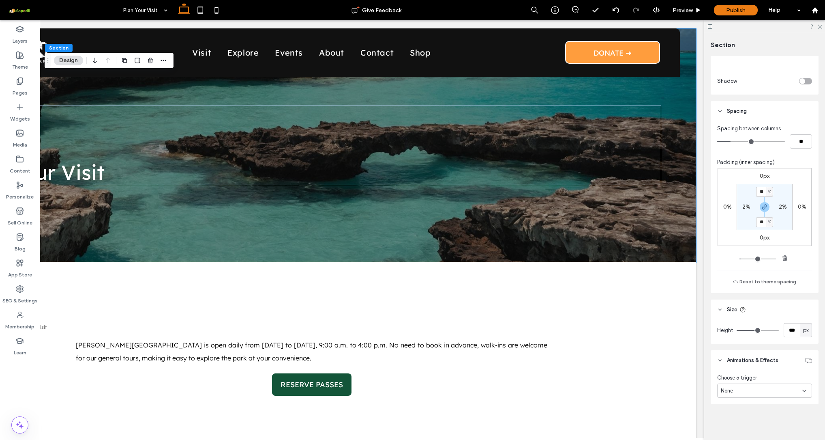
type input "***"
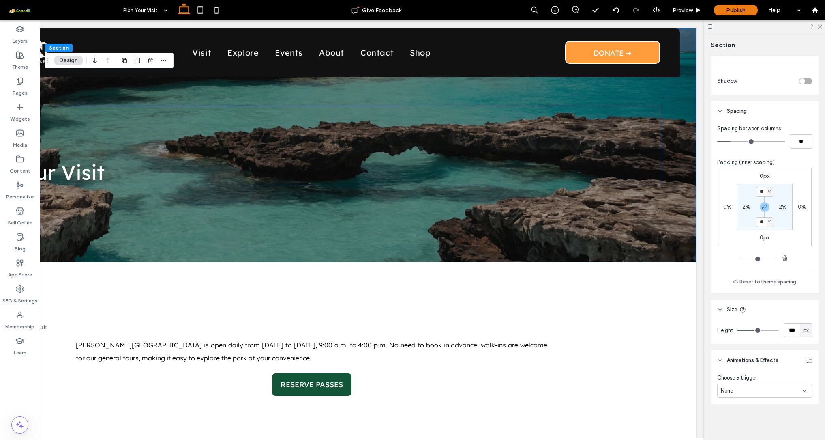
type input "***"
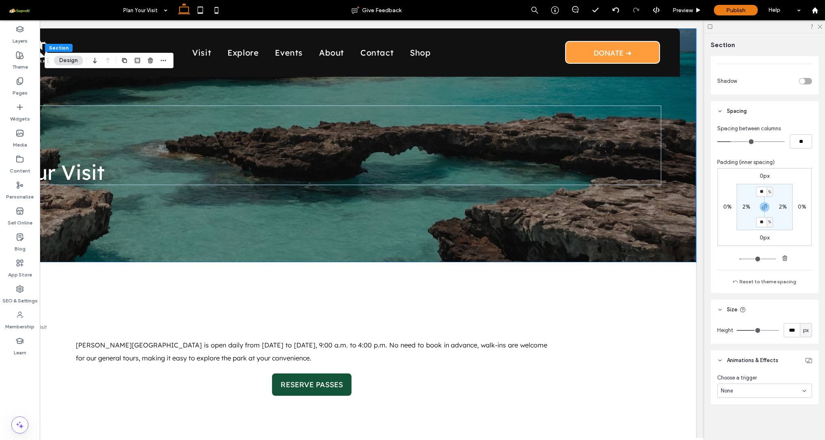
type input "***"
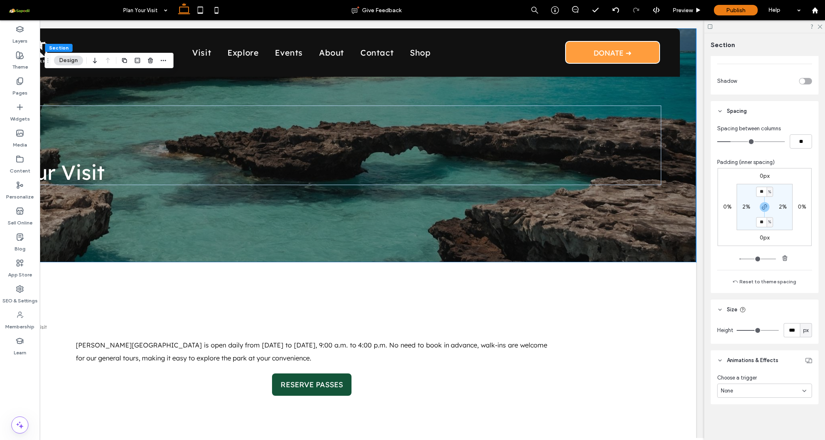
type input "***"
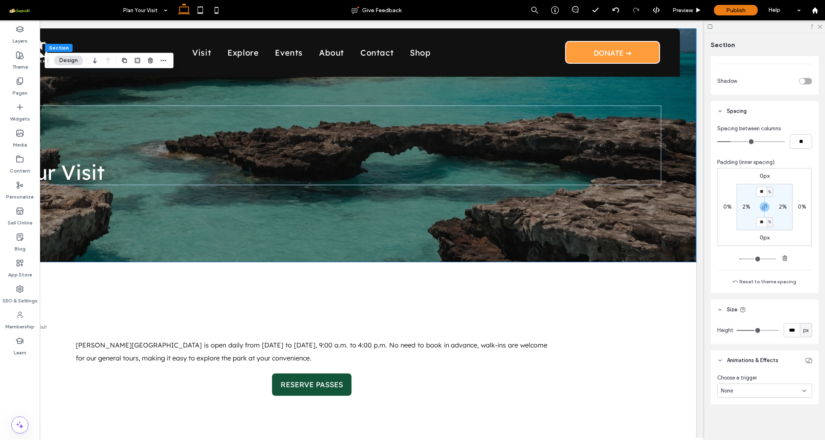
type input "***"
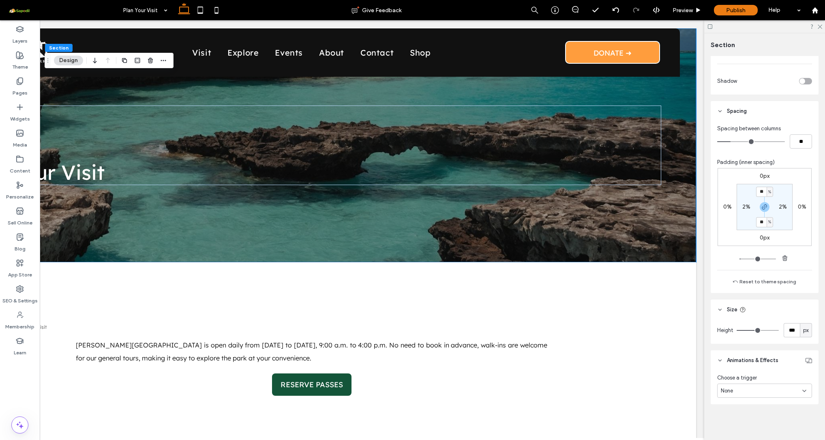
type input "***"
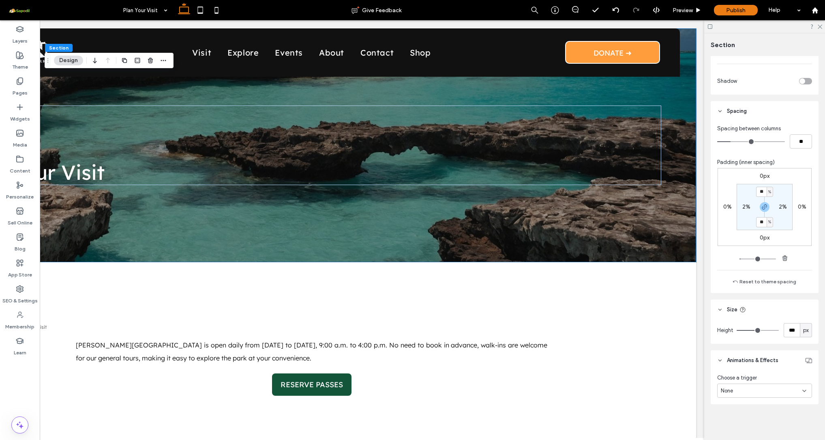
type input "***"
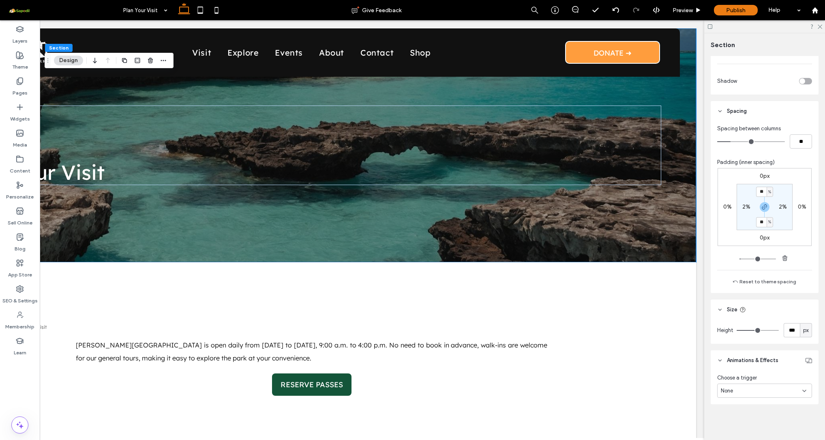
type input "***"
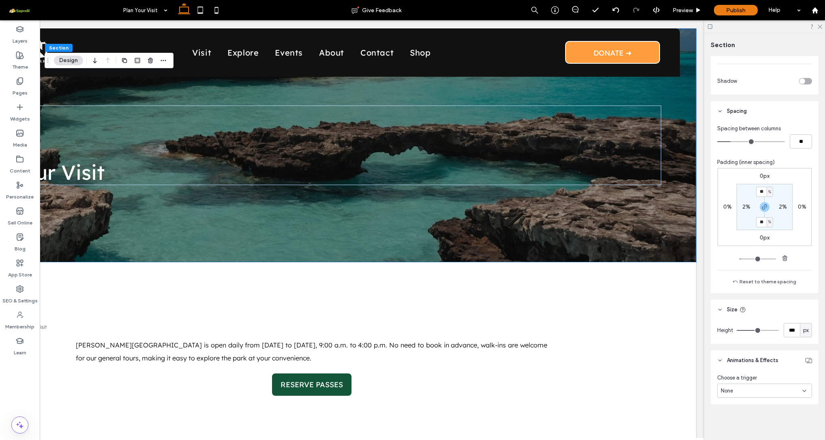
type input "***"
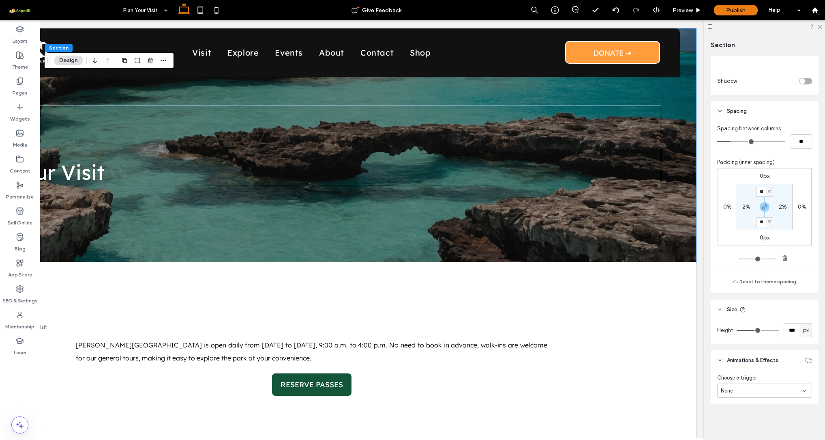
type input "***"
click at [761, 330] on input "range" at bounding box center [758, 330] width 42 height 1
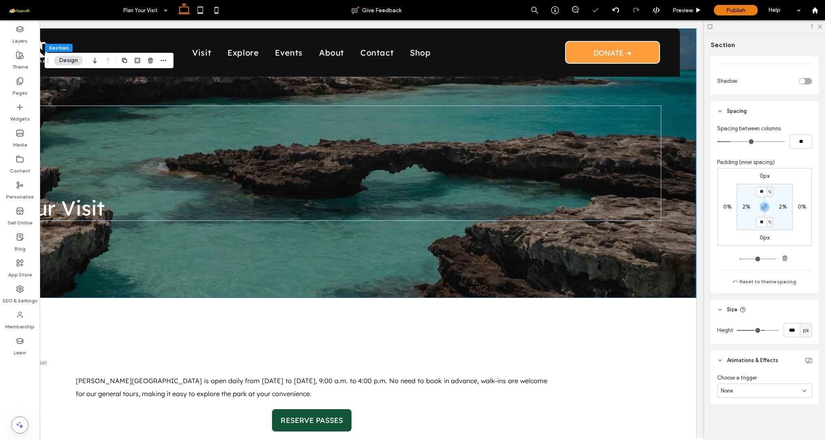
type input "***"
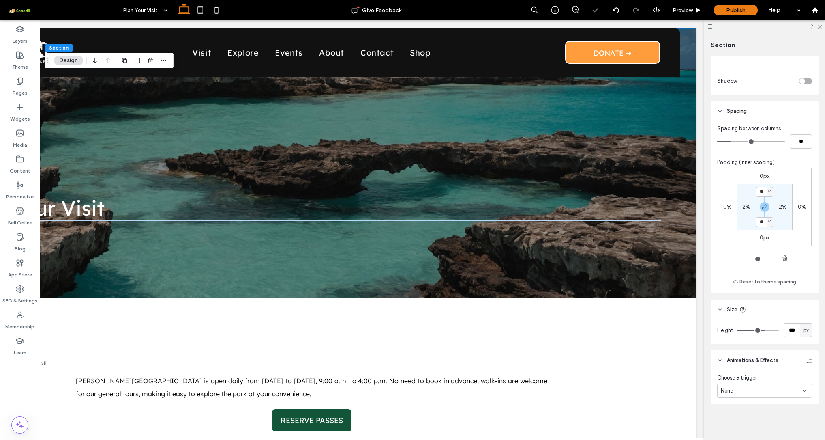
type input "***"
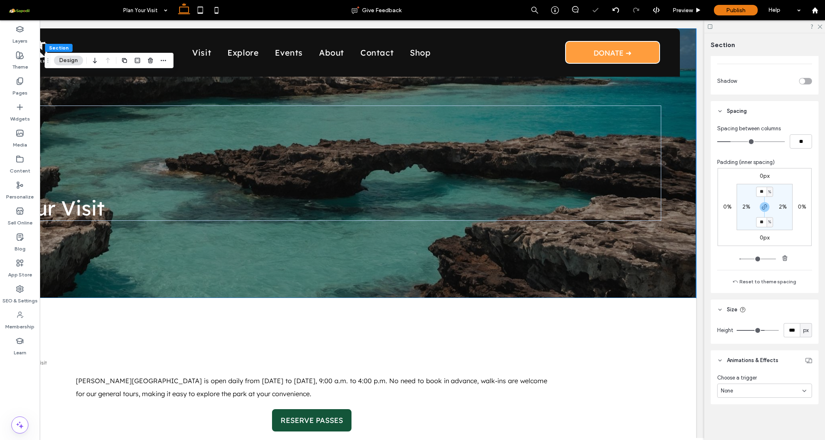
type input "***"
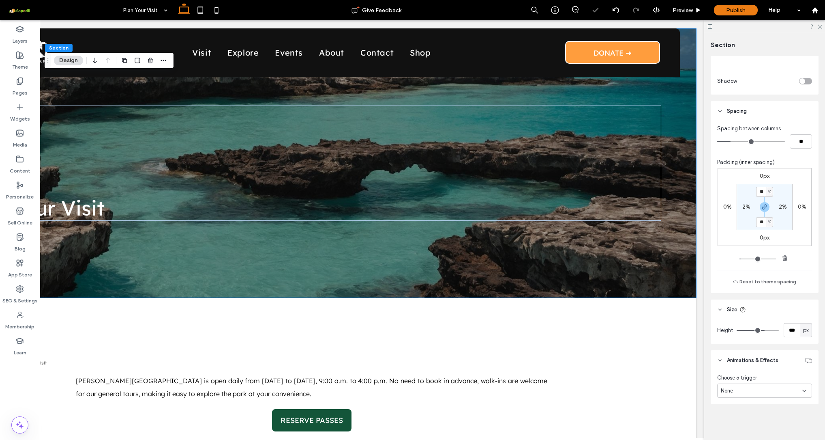
type input "***"
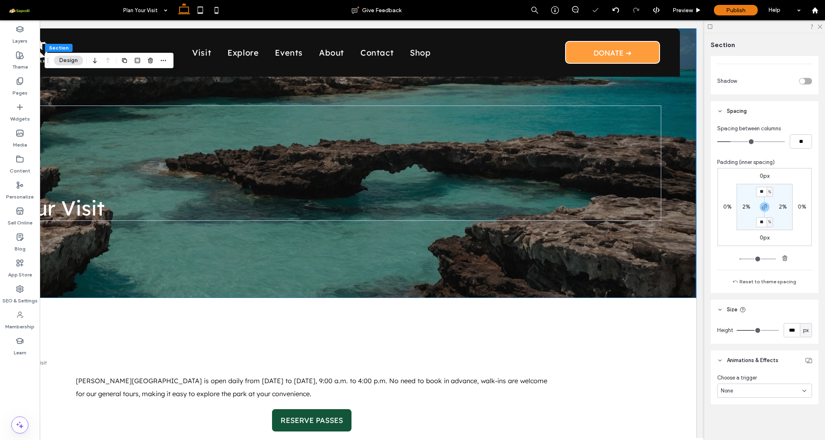
type input "***"
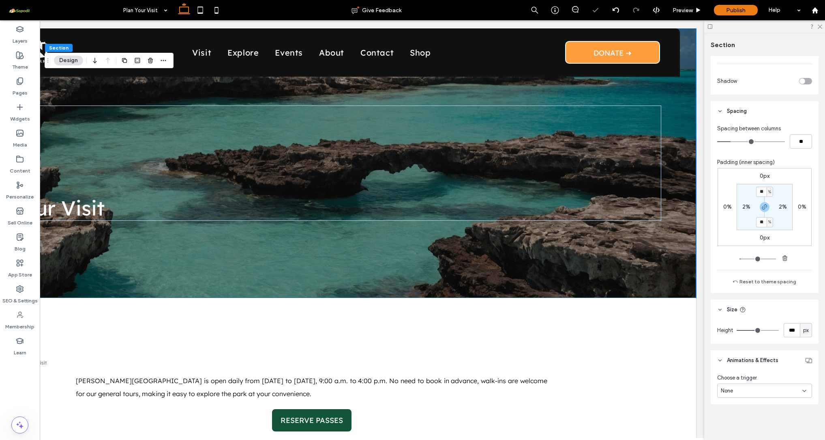
type input "***"
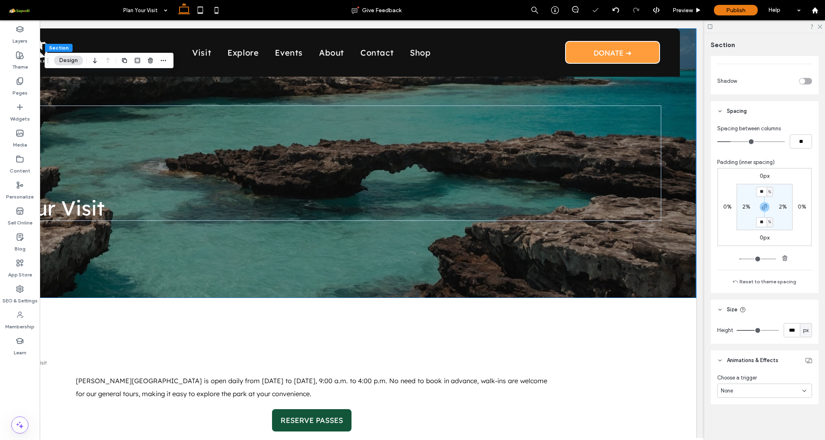
drag, startPoint x: 761, startPoint y: 329, endPoint x: 755, endPoint y: 329, distance: 5.7
click at [755, 330] on input "range" at bounding box center [758, 330] width 42 height 1
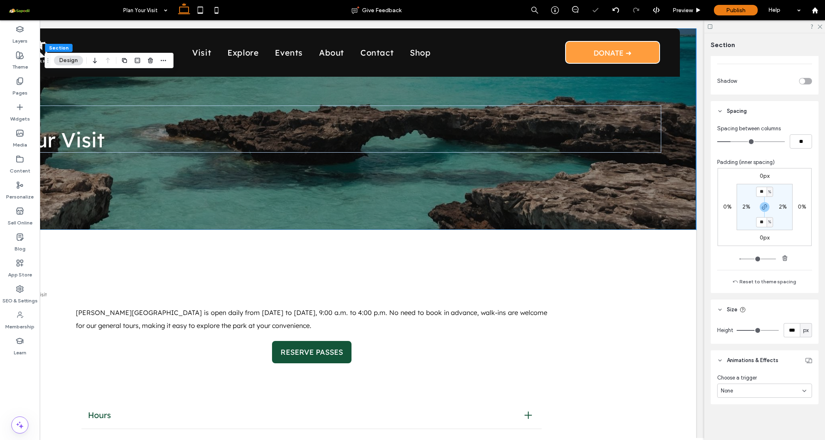
type input "***"
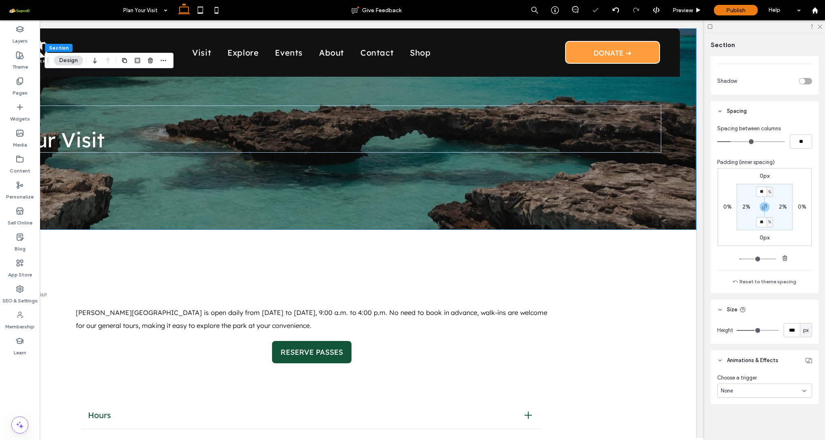
type input "***"
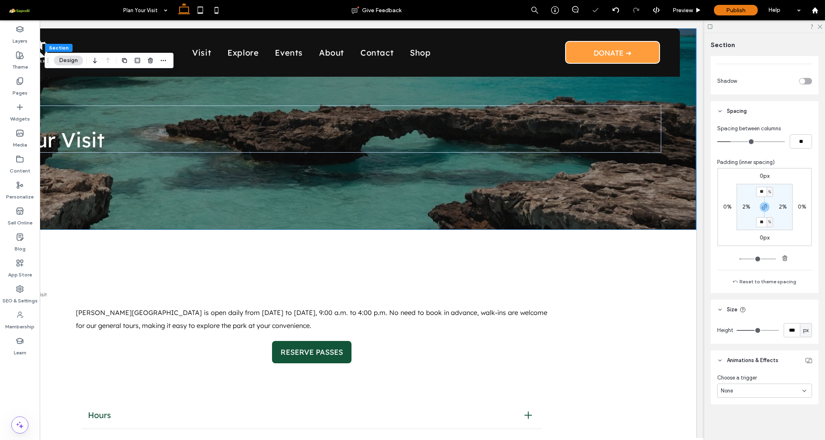
type input "***"
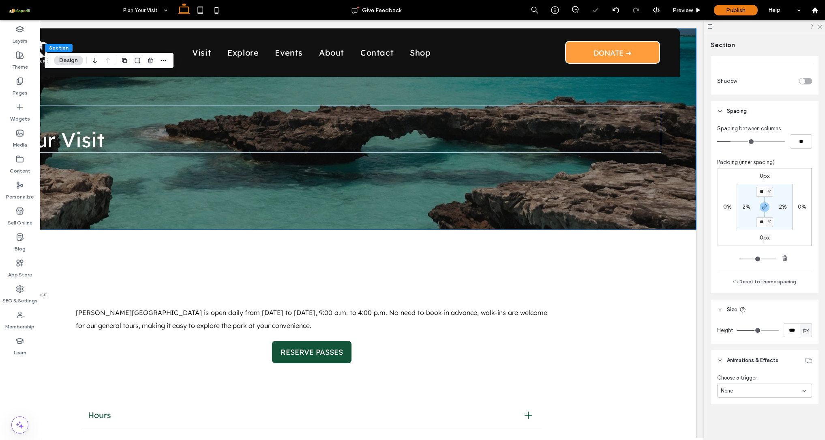
type input "***"
click at [759, 330] on input "range" at bounding box center [758, 330] width 42 height 1
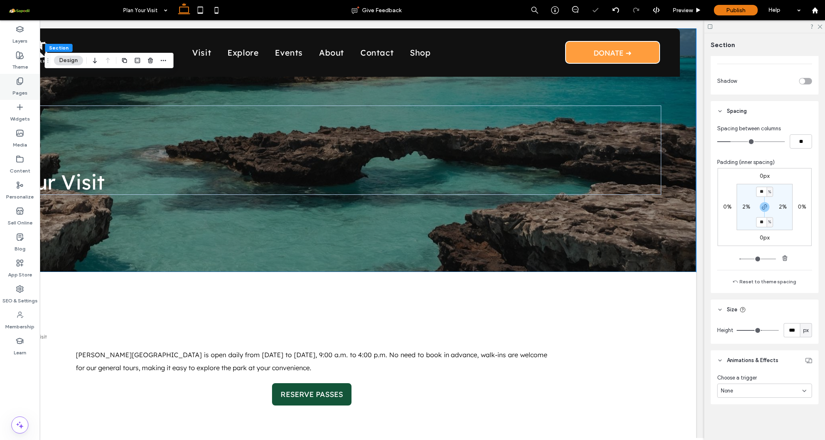
click at [18, 85] on use at bounding box center [20, 81] width 6 height 7
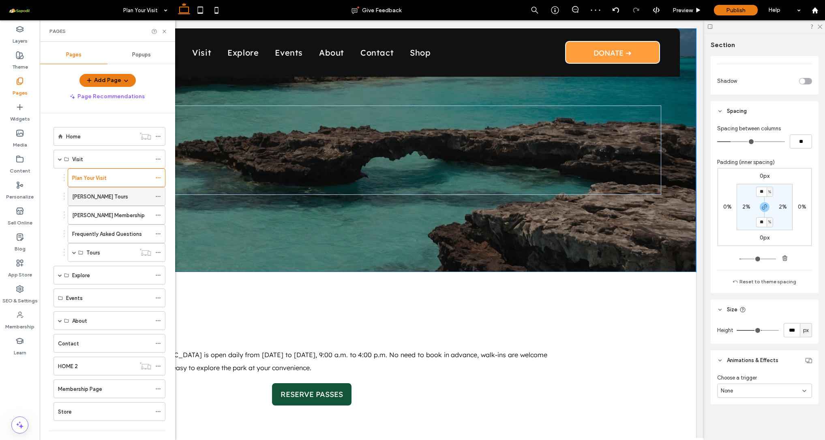
click at [94, 195] on label "[PERSON_NAME] Tours" at bounding box center [100, 196] width 56 height 14
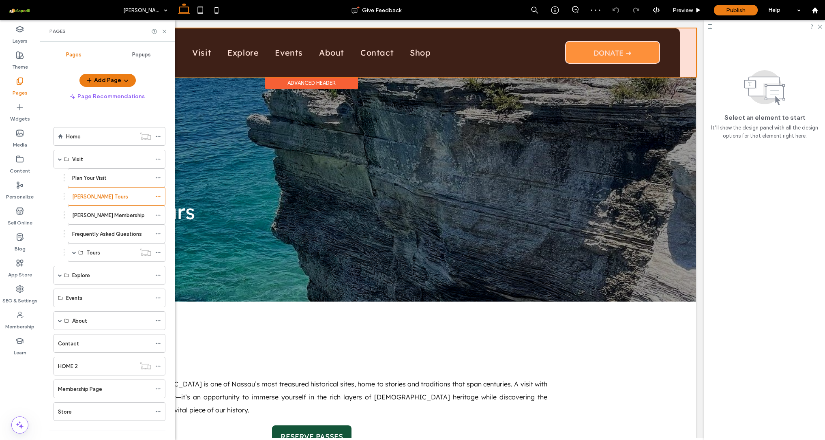
click at [326, 83] on div "Advanced Header" at bounding box center [311, 83] width 93 height 13
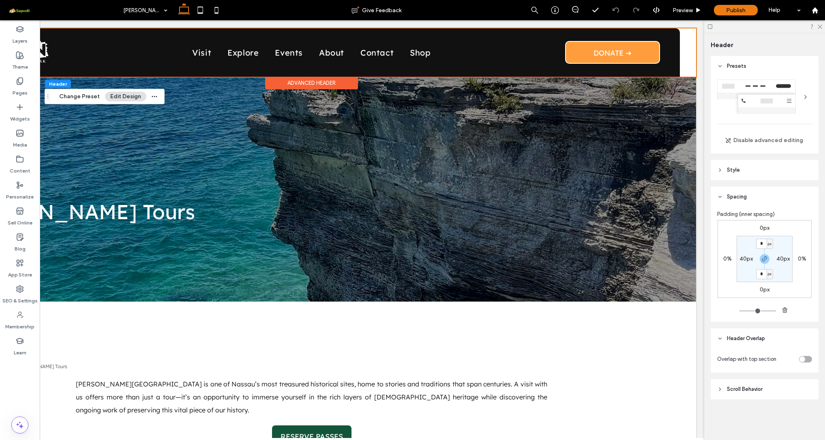
click at [806, 359] on div "toggle" at bounding box center [805, 359] width 13 height 6
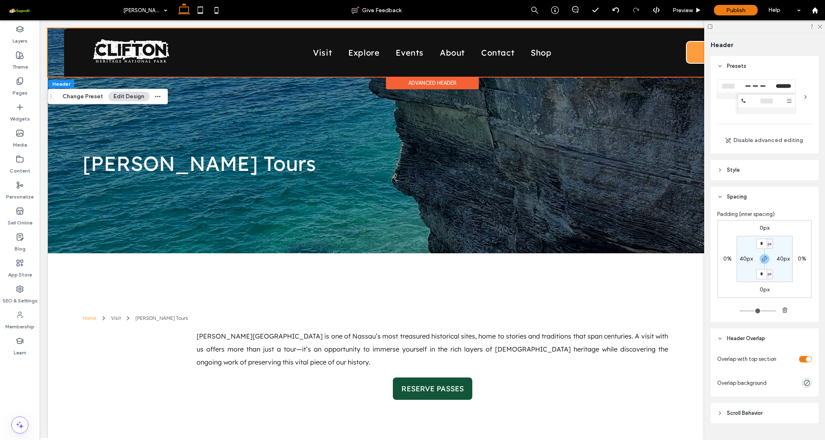
click at [55, 33] on div "Visit Explore Events About Contact Shop DONATE ➜ Section Advanced Header" at bounding box center [432, 52] width 769 height 48
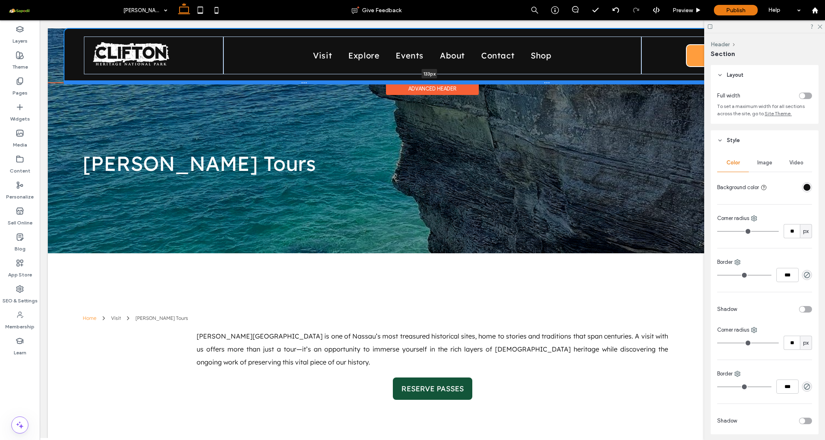
drag, startPoint x: 119, startPoint y: 77, endPoint x: 146, endPoint y: 83, distance: 27.8
click at [146, 83] on div at bounding box center [429, 82] width 731 height 4
type input "***"
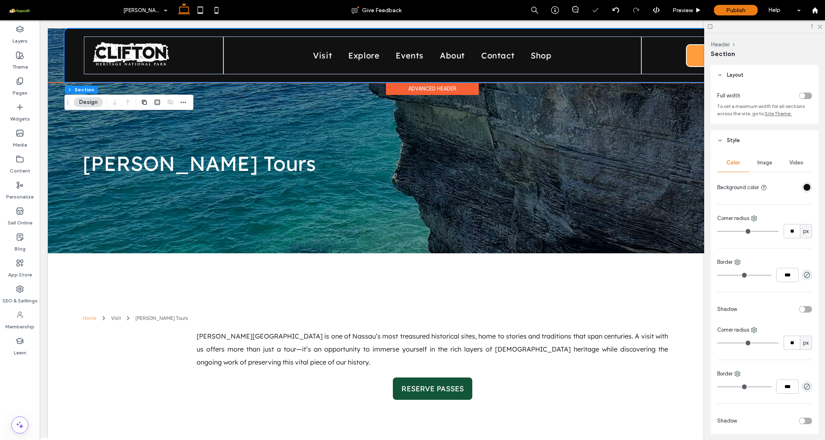
click at [54, 40] on div "Visit Explore Events About Contact Shop DONATE ➜ Section Advanced Header" at bounding box center [432, 55] width 769 height 54
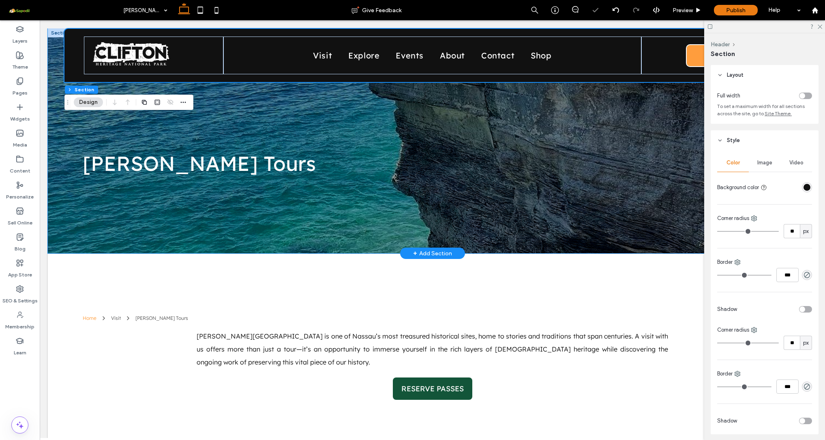
click at [52, 131] on div "[PERSON_NAME] Tours" at bounding box center [432, 140] width 769 height 225
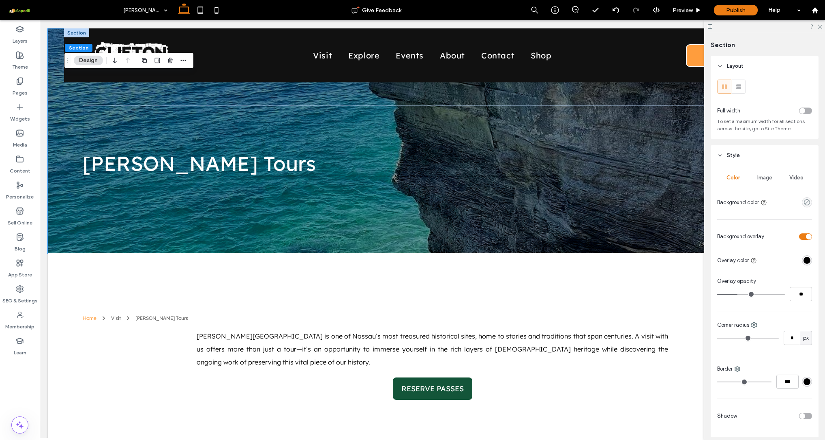
click at [766, 176] on span "Image" at bounding box center [764, 177] width 15 height 6
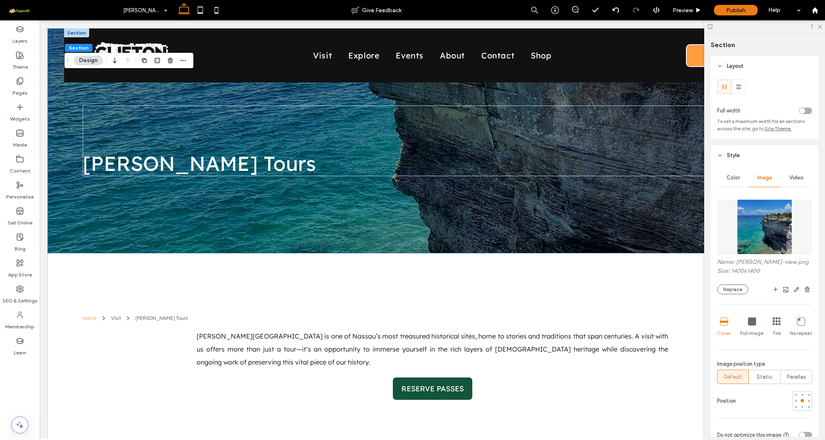
click at [751, 325] on div at bounding box center [752, 321] width 8 height 9
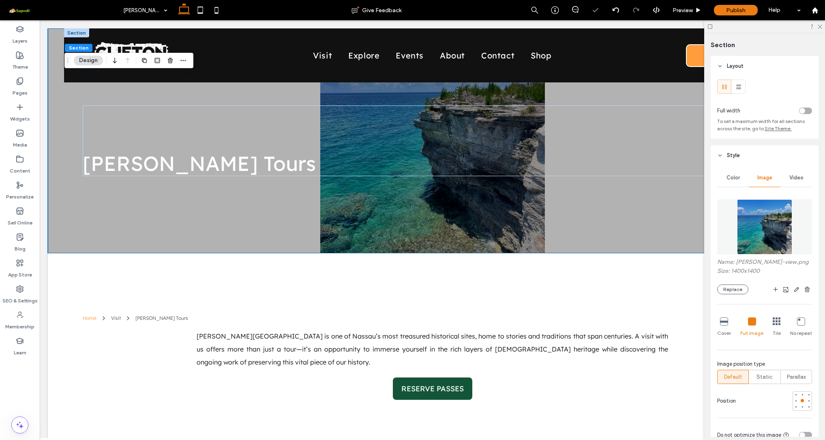
click at [720, 326] on div at bounding box center [724, 321] width 8 height 9
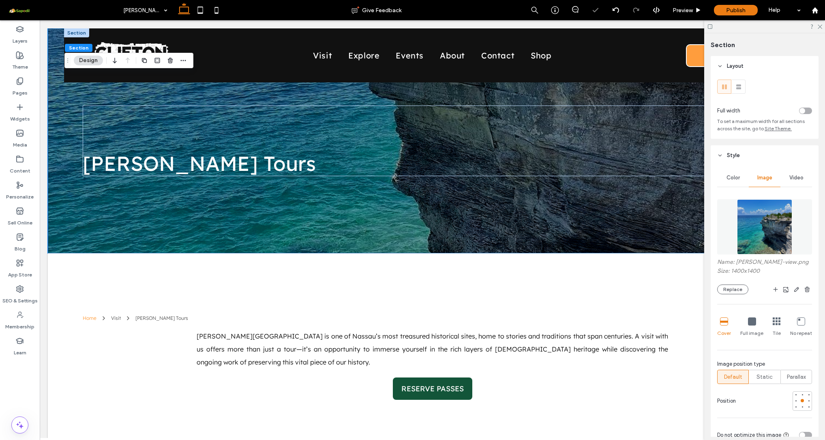
click at [797, 322] on icon at bounding box center [801, 321] width 8 height 8
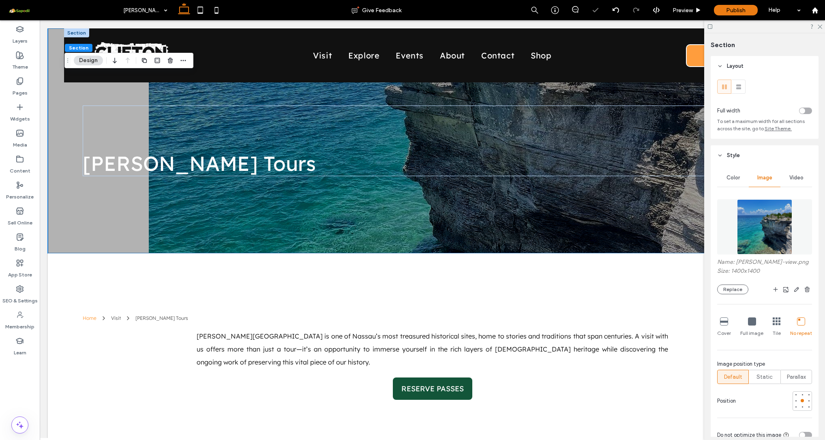
click at [774, 325] on div at bounding box center [777, 321] width 8 height 9
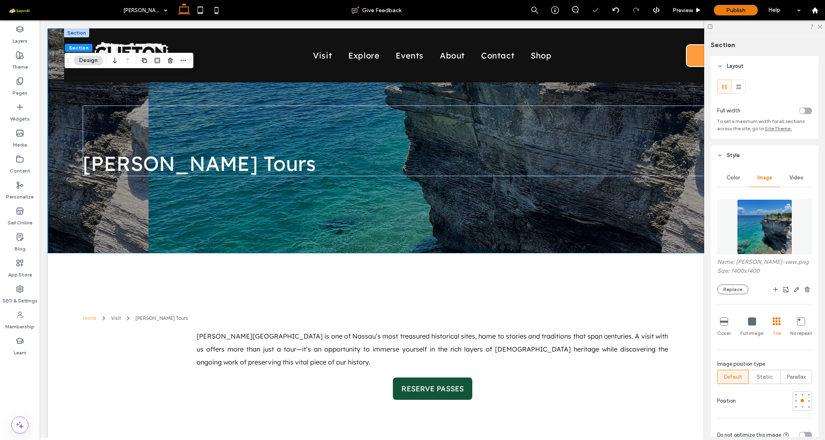
click at [725, 326] on div "Cover" at bounding box center [724, 327] width 14 height 26
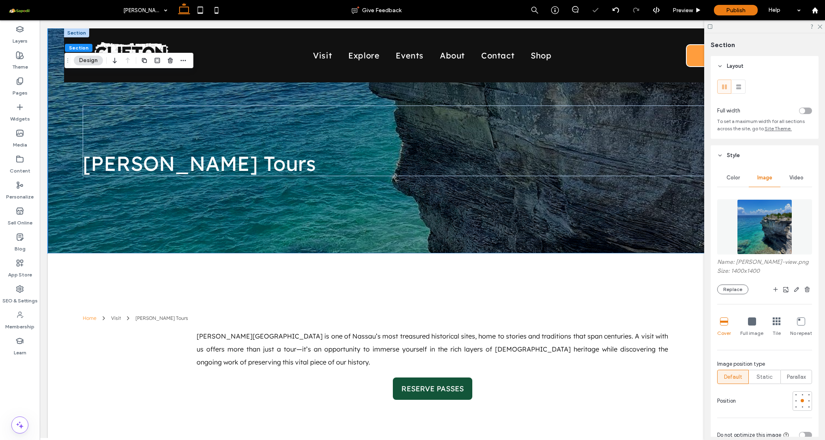
click at [749, 322] on icon at bounding box center [752, 321] width 8 height 8
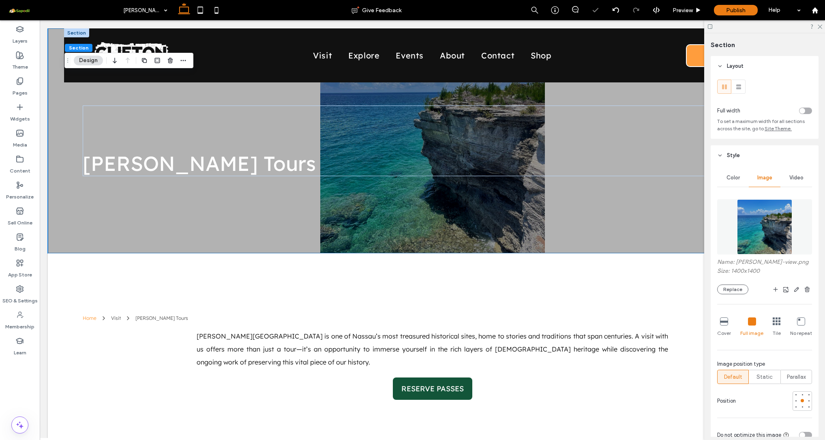
click at [727, 326] on div at bounding box center [724, 321] width 8 height 9
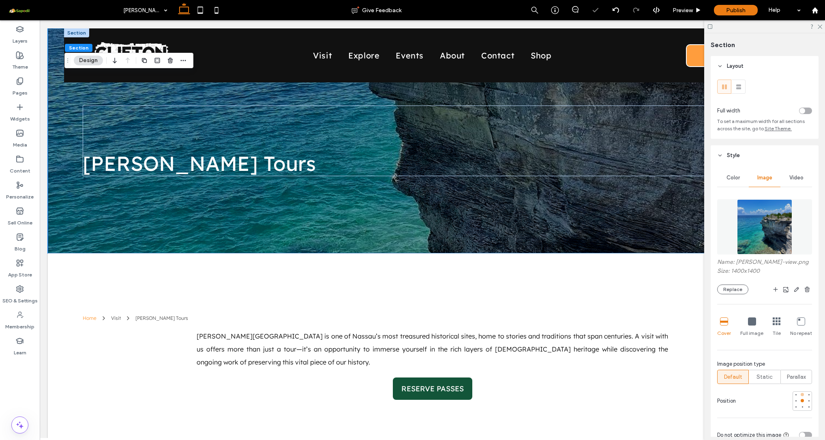
click at [801, 394] on div at bounding box center [802, 394] width 3 height 3
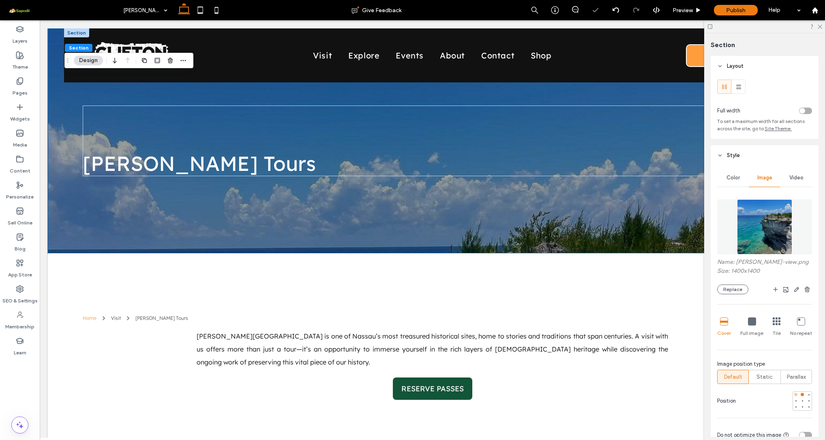
click at [794, 395] on div at bounding box center [795, 394] width 3 height 3
click at [800, 402] on div at bounding box center [803, 400] width 6 height 6
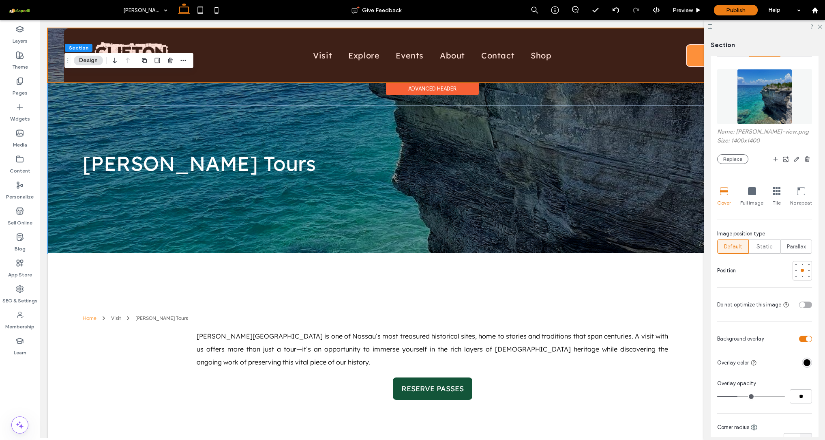
click at [93, 39] on div at bounding box center [432, 55] width 769 height 54
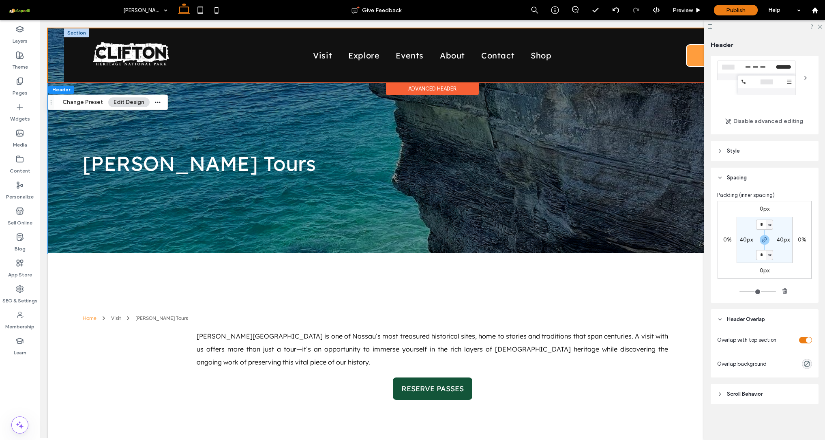
scroll to position [19, 0]
click at [741, 157] on header "Style" at bounding box center [765, 151] width 108 height 20
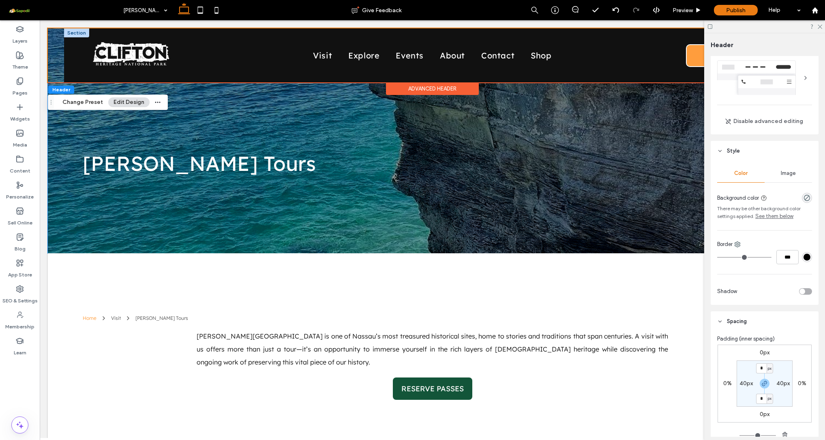
click at [775, 167] on div "Image" at bounding box center [788, 173] width 47 height 18
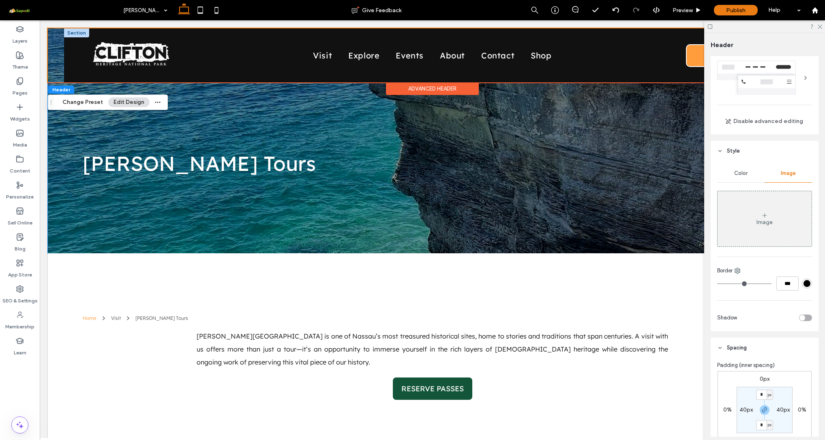
click at [738, 179] on div "Color" at bounding box center [740, 173] width 47 height 18
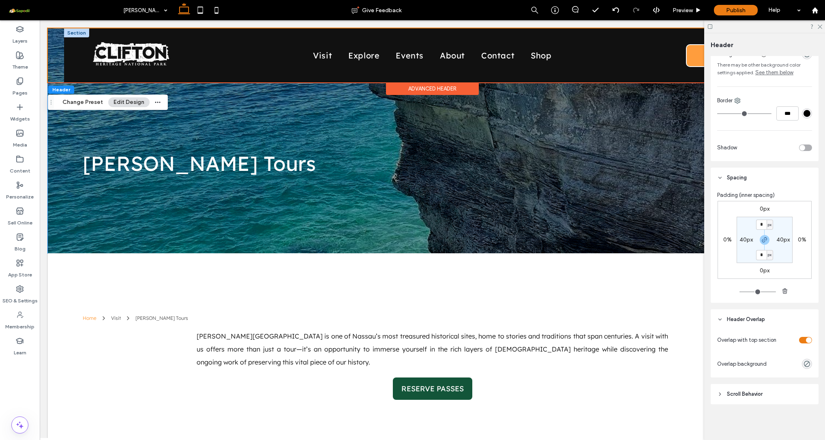
scroll to position [163, 0]
click at [801, 335] on div at bounding box center [796, 340] width 32 height 14
click at [802, 337] on div "toggle" at bounding box center [805, 340] width 13 height 6
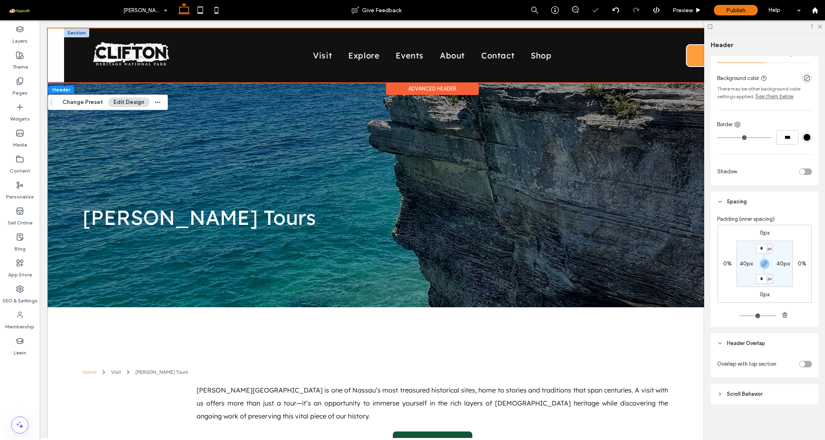
click at [802, 337] on header "Header Overlap" at bounding box center [765, 343] width 108 height 20
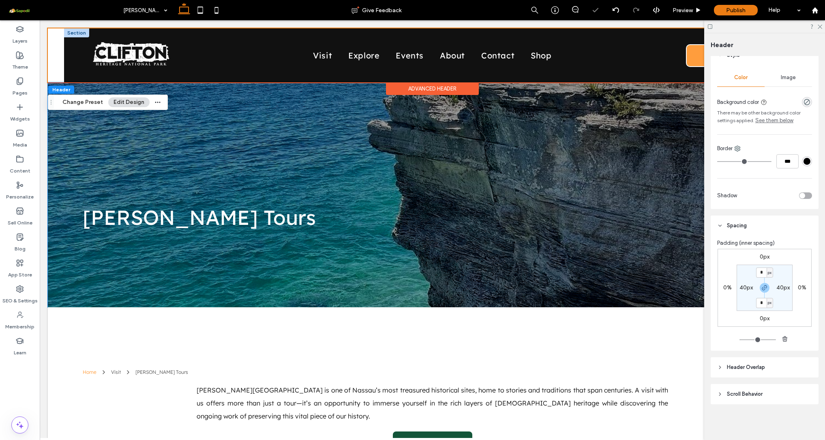
scroll to position [115, 0]
click at [794, 359] on header "Header Overlap" at bounding box center [765, 367] width 108 height 20
click at [801, 386] on div "toggle" at bounding box center [805, 387] width 13 height 6
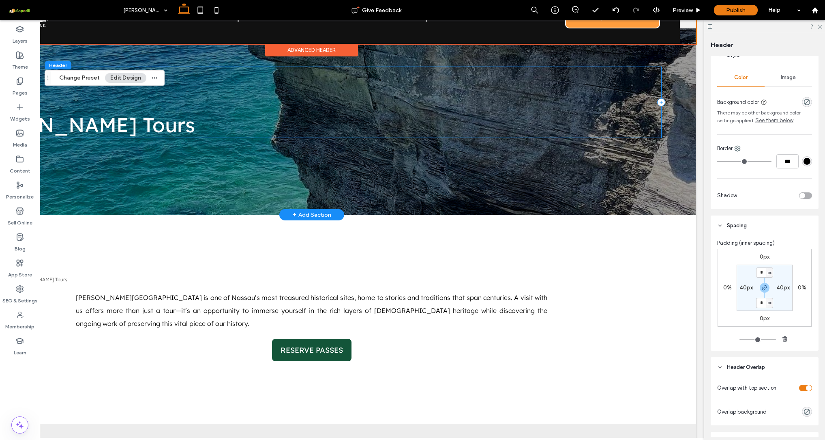
scroll to position [45, 0]
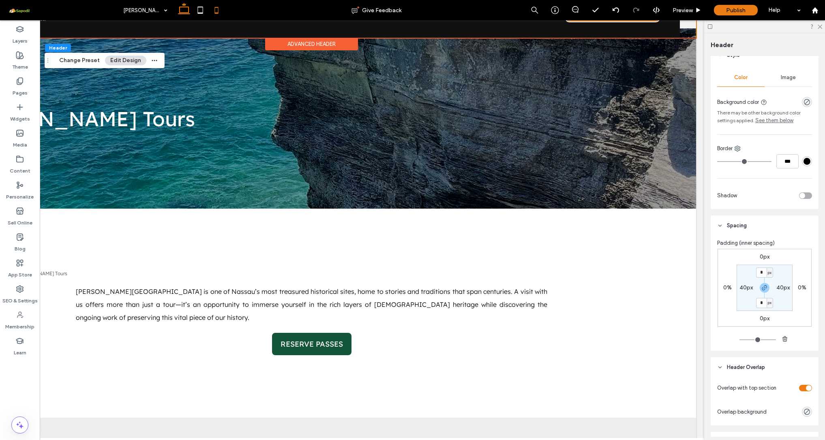
click at [218, 9] on use at bounding box center [217, 10] width 4 height 6
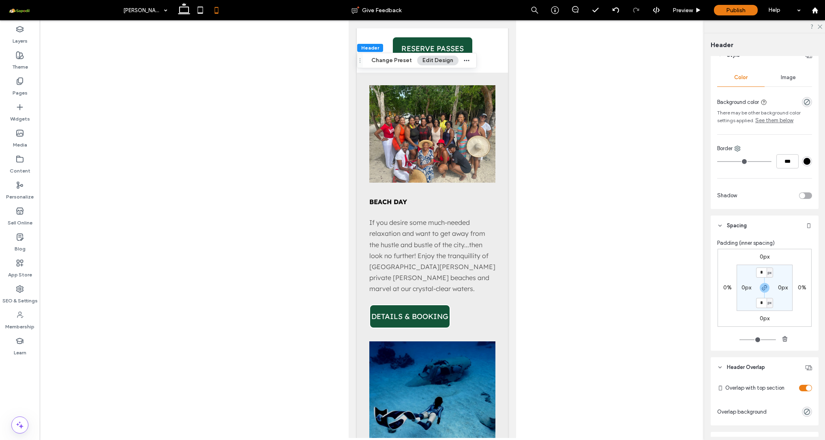
scroll to position [358, 0]
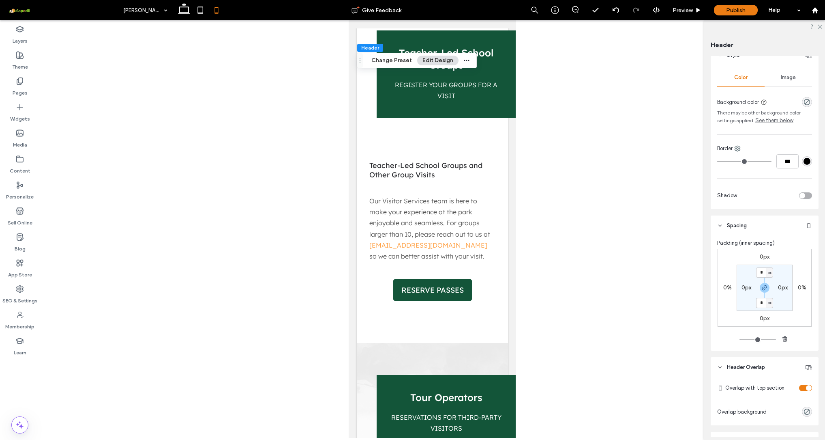
scroll to position [1255, 0]
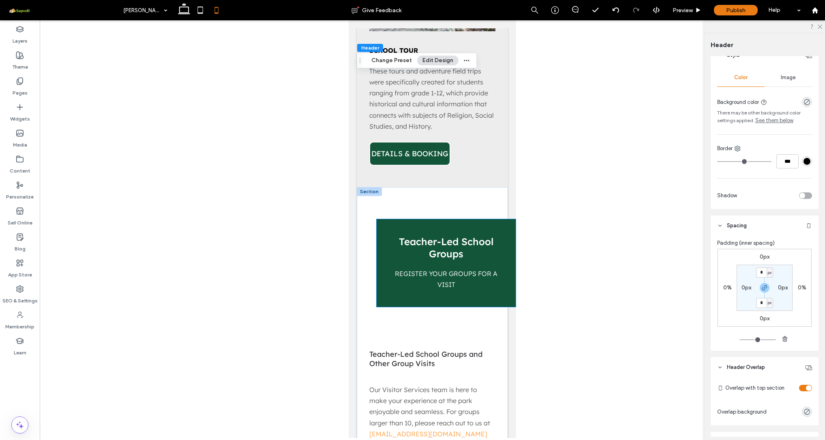
click at [389, 219] on div "Teacher-Led School Groups register your groups for a visit" at bounding box center [446, 262] width 139 height 87
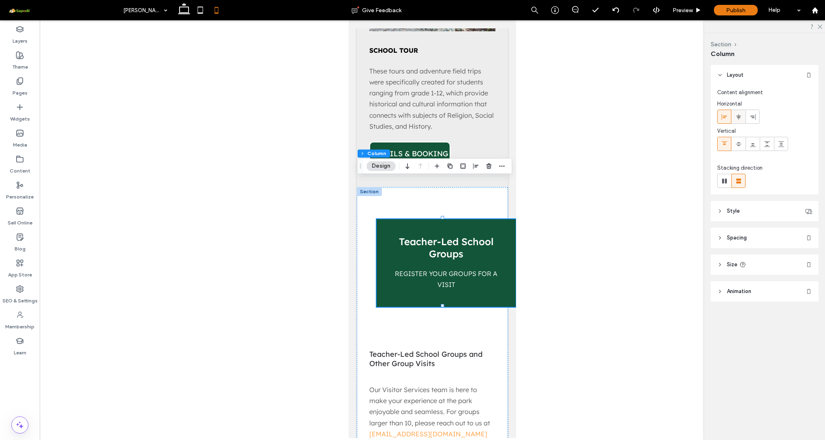
click at [741, 115] on icon at bounding box center [739, 117] width 6 height 6
click at [722, 116] on use at bounding box center [724, 117] width 5 height 6
click at [735, 116] on div at bounding box center [738, 116] width 13 height 13
click at [391, 257] on div "Teacher-Led School Groups register your groups for a visit" at bounding box center [446, 262] width 139 height 87
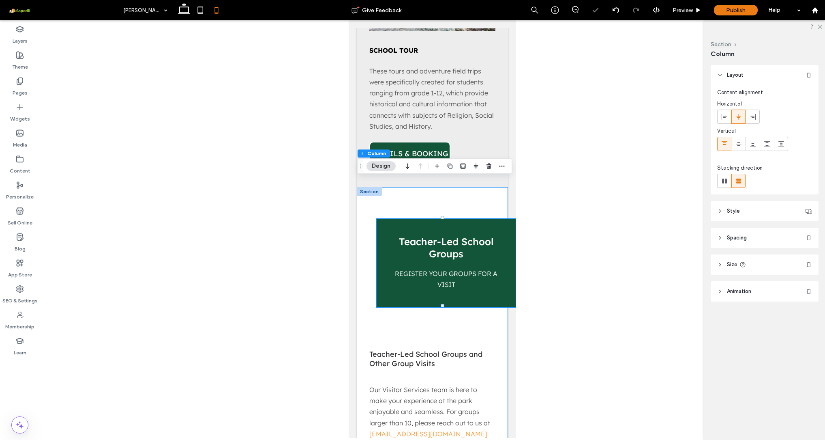
click at [373, 290] on div "Teacher-Led School Groups register your groups for a visit Teacher-Led School G…" at bounding box center [432, 359] width 151 height 344
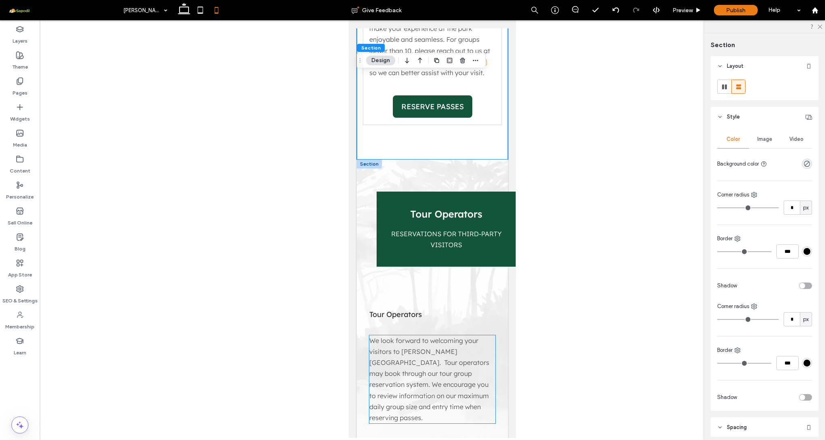
scroll to position [1616, 0]
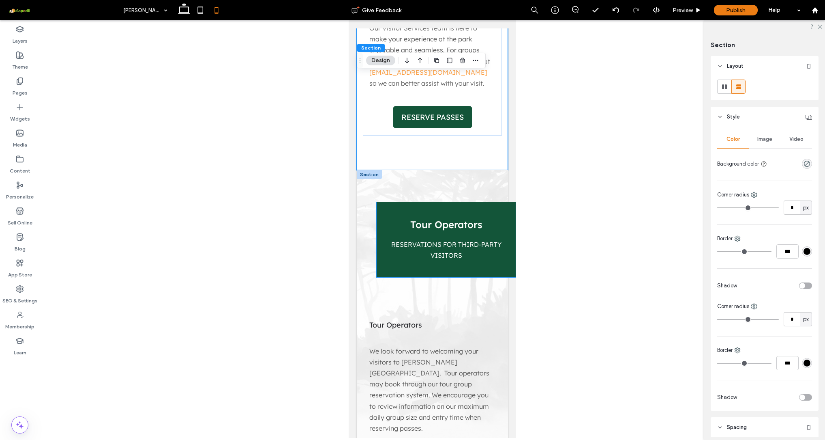
click at [378, 202] on div "Tour Operators reservations for third-party visitors" at bounding box center [446, 239] width 139 height 75
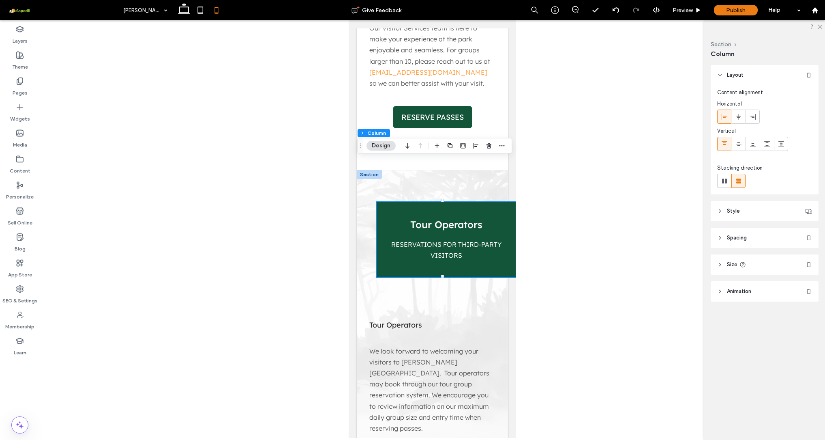
click at [747, 220] on header "Style" at bounding box center [765, 211] width 108 height 20
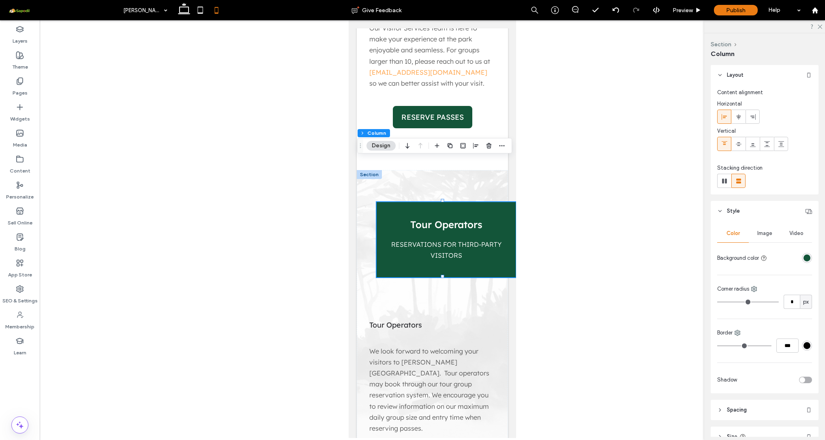
click at [745, 210] on header "Style" at bounding box center [765, 211] width 108 height 20
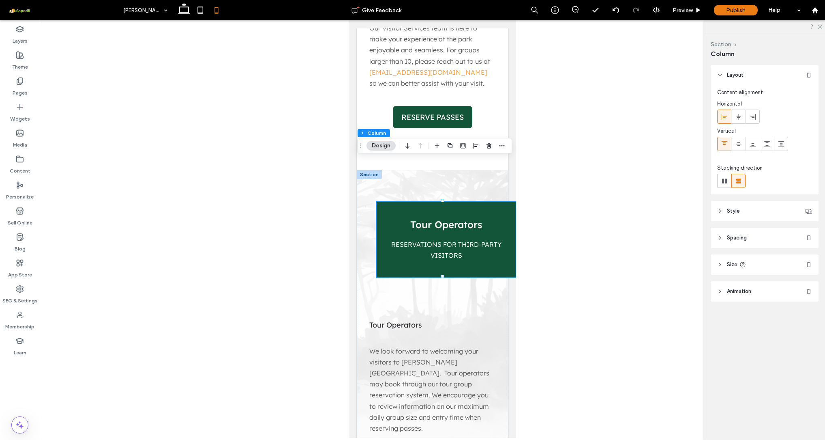
click at [746, 234] on span "Spacing" at bounding box center [737, 238] width 20 height 8
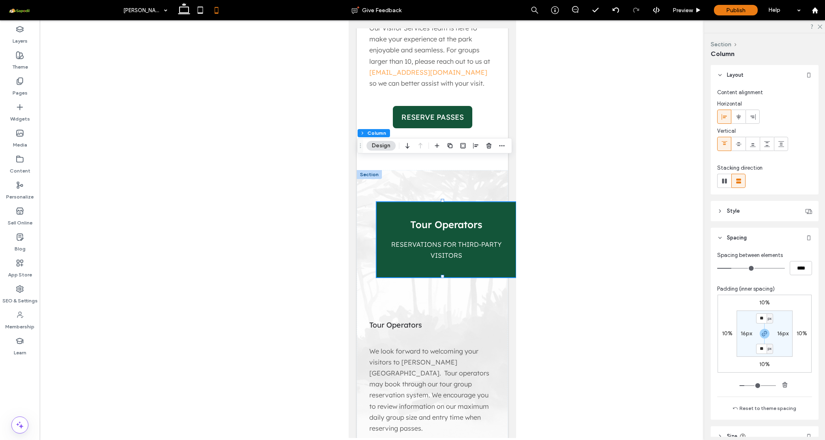
click at [746, 234] on span "Spacing" at bounding box center [737, 238] width 20 height 8
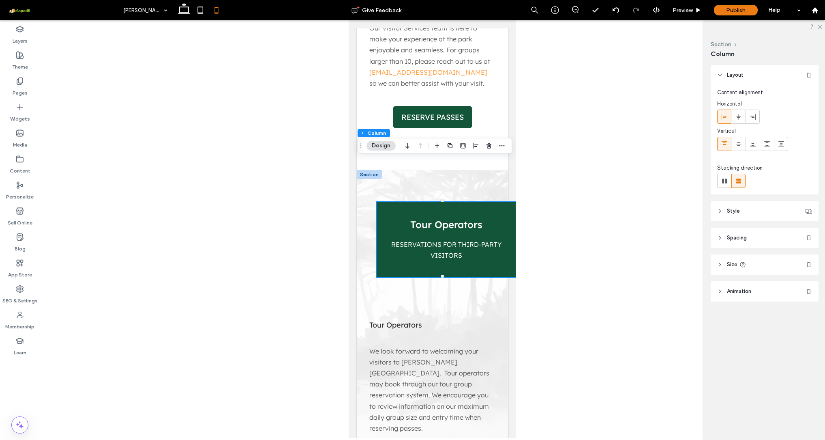
click at [585, 175] on div at bounding box center [432, 228] width 785 height 417
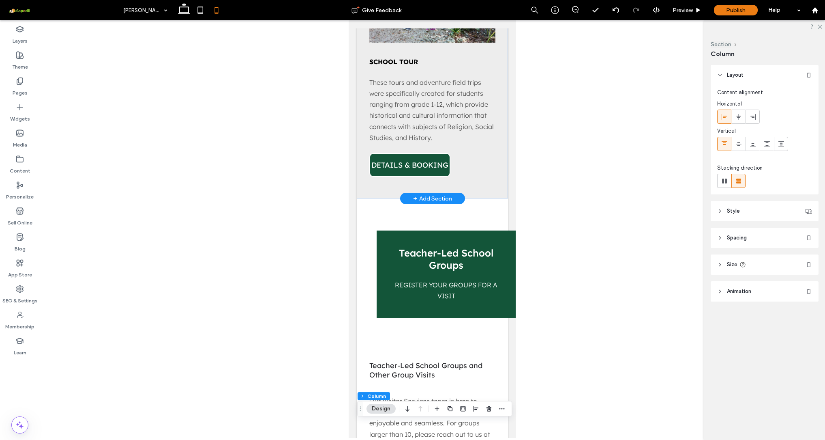
scroll to position [1261, 0]
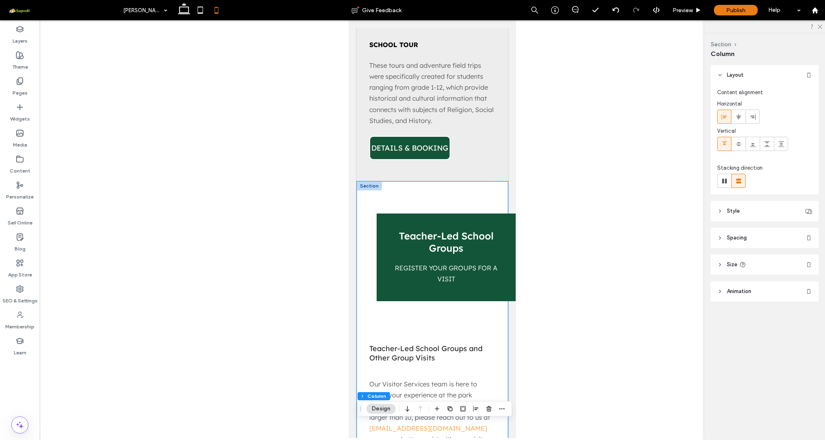
click at [371, 210] on div "Teacher-Led School Groups register your groups for a visit Teacher-Led School G…" at bounding box center [432, 353] width 151 height 344
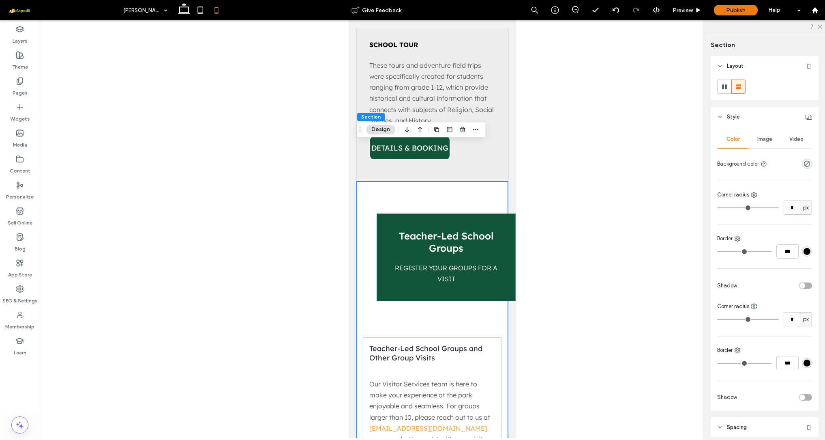
click at [387, 218] on div "Teacher-Led School Groups register your groups for a visit" at bounding box center [446, 256] width 139 height 87
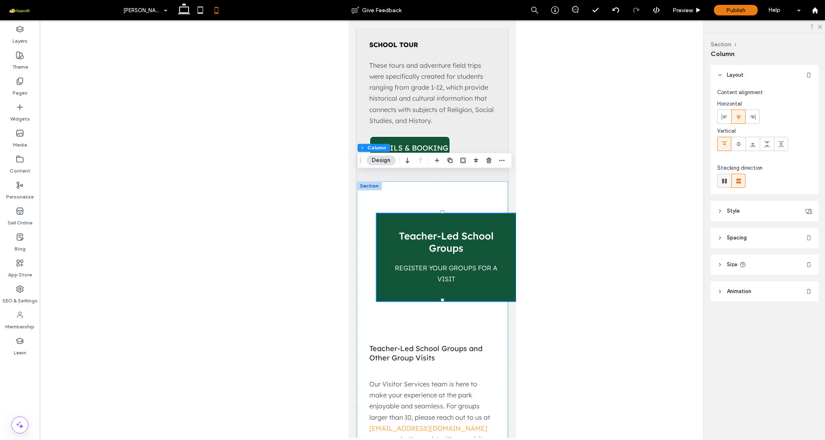
click at [724, 183] on icon at bounding box center [725, 181] width 8 height 8
type input "*"
type input "**"
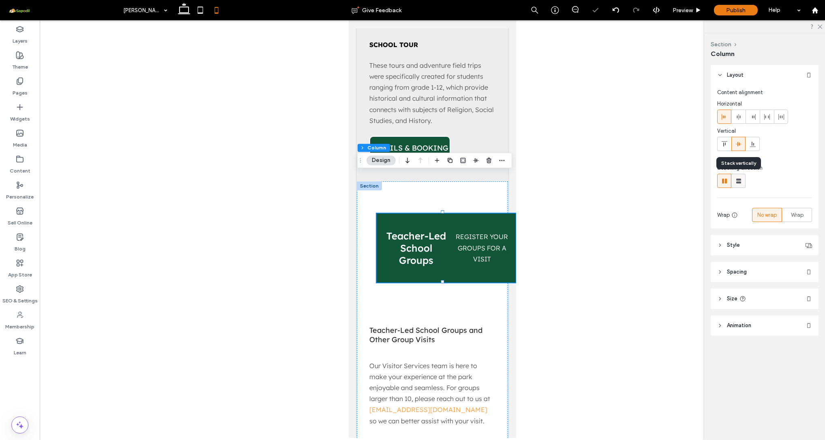
click at [736, 181] on icon at bounding box center [739, 181] width 8 height 8
type input "**"
type input "****"
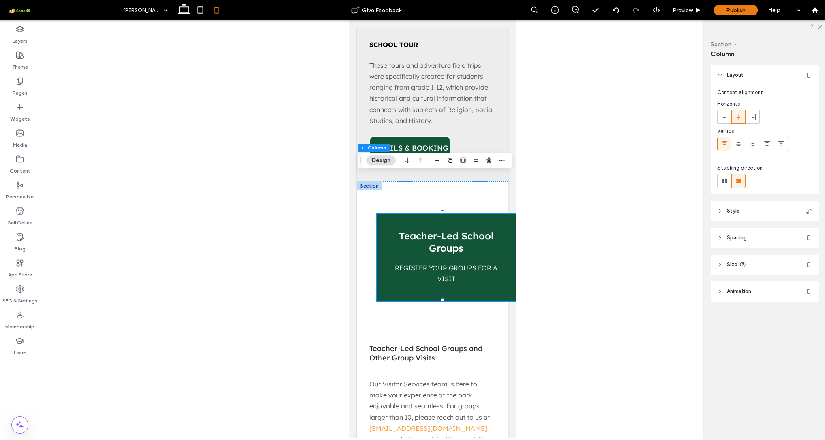
click at [725, 269] on header "Size" at bounding box center [765, 264] width 108 height 20
click at [725, 264] on header "Size" at bounding box center [765, 264] width 108 height 20
click at [369, 145] on button "Section" at bounding box center [370, 148] width 25 height 8
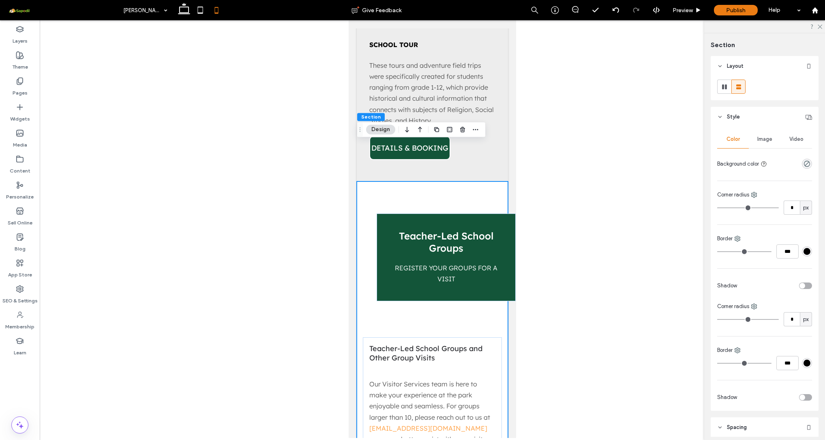
click at [377, 181] on div "Teacher-Led School Groups register your groups for a visit Teacher-Led School G…" at bounding box center [432, 353] width 151 height 344
click at [721, 85] on icon at bounding box center [725, 87] width 8 height 8
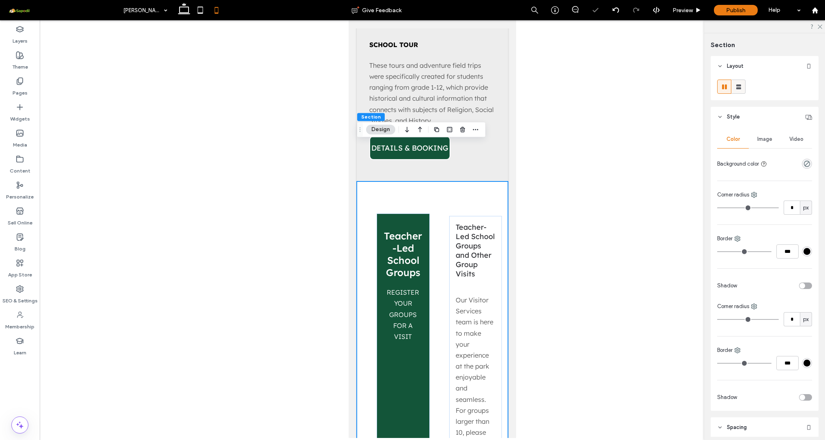
click at [737, 84] on use at bounding box center [738, 86] width 5 height 5
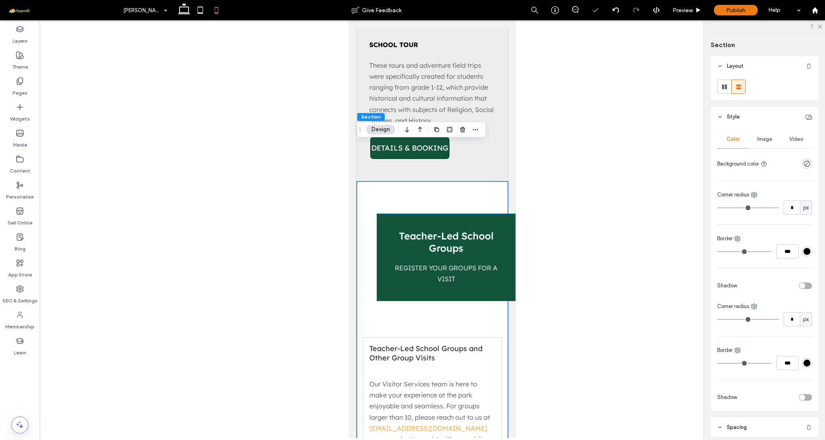
click at [444, 213] on div "Teacher-Led School Groups register your groups for a visit" at bounding box center [446, 256] width 139 height 87
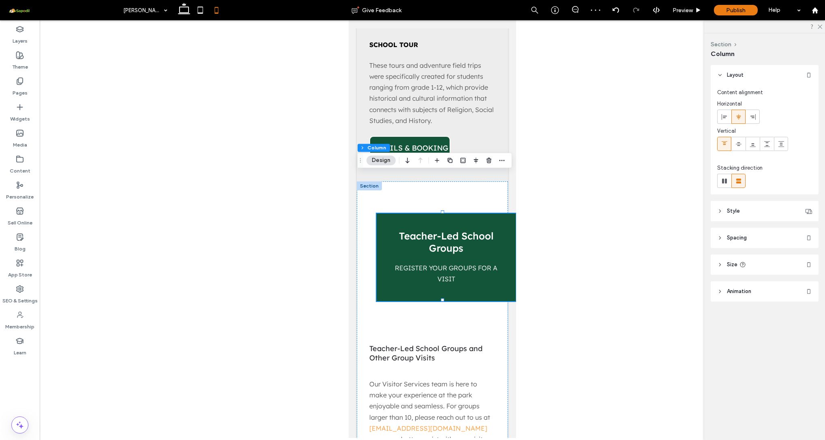
click at [727, 239] on header "Spacing" at bounding box center [765, 237] width 108 height 20
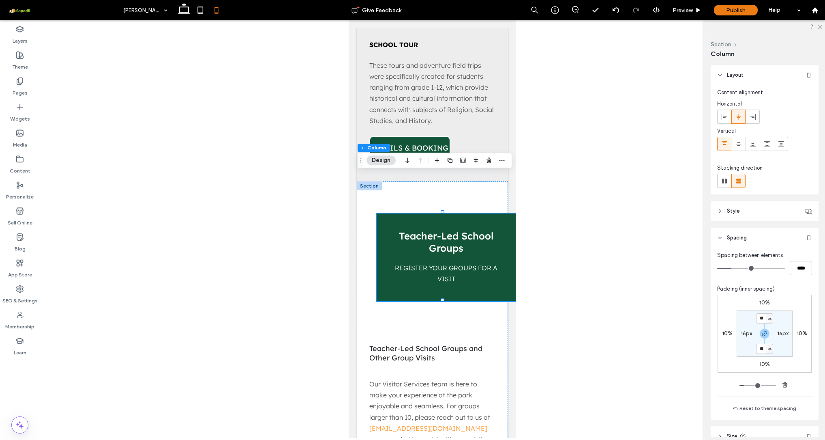
type input "**"
type input "****"
type input "**"
type input "****"
type input "**"
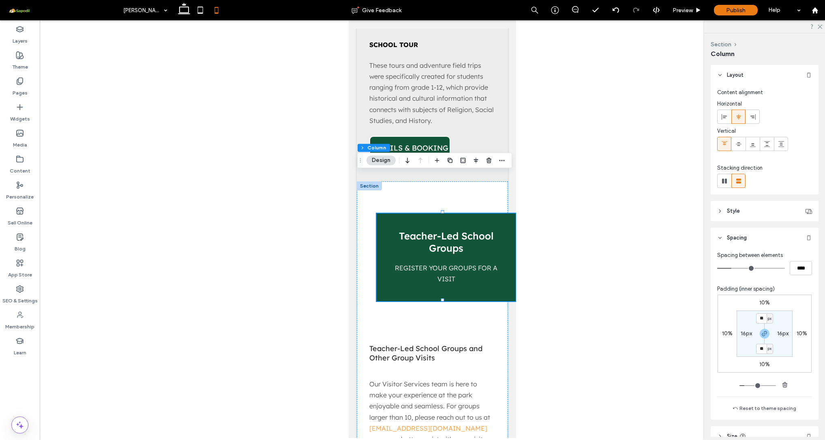
type input "****"
type input "**"
type input "****"
type input "**"
type input "****"
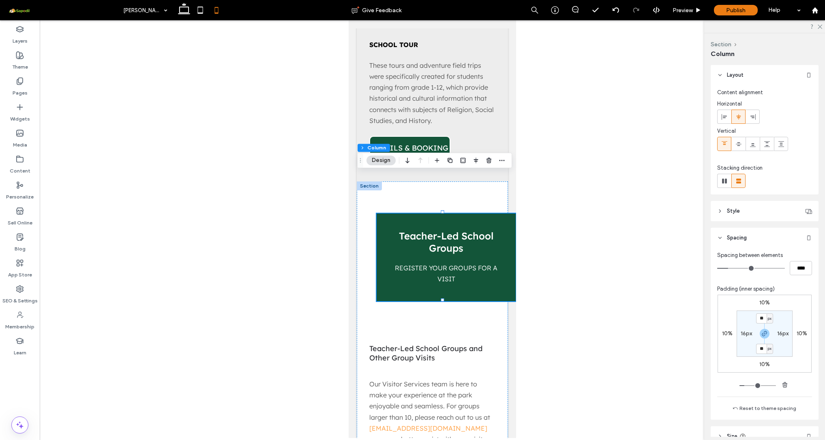
click at [730, 268] on input "range" at bounding box center [751, 268] width 68 height 1
type input "**"
type input "****"
type input "**"
type input "****"
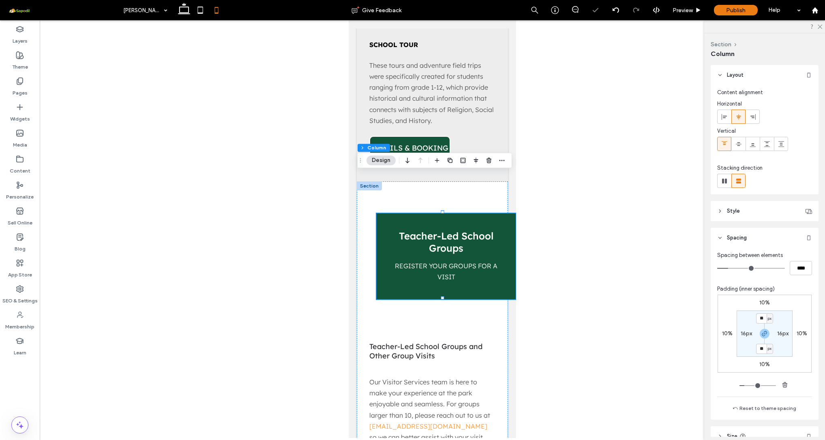
type input "**"
click at [732, 268] on input "range" at bounding box center [751, 268] width 68 height 1
click at [742, 386] on input "range" at bounding box center [758, 385] width 36 height 1
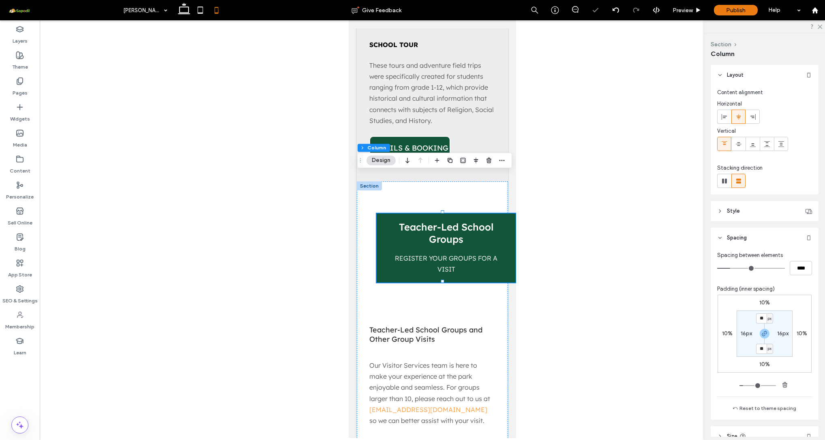
click at [744, 386] on input "range" at bounding box center [758, 385] width 36 height 1
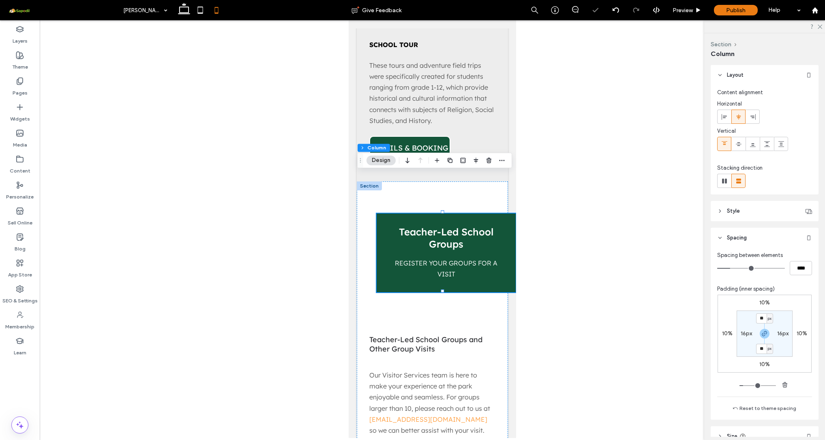
click at [797, 336] on label "10%" at bounding box center [802, 333] width 11 height 7
click at [743, 386] on input "range" at bounding box center [758, 385] width 36 height 1
click at [740, 386] on input "range" at bounding box center [758, 385] width 36 height 1
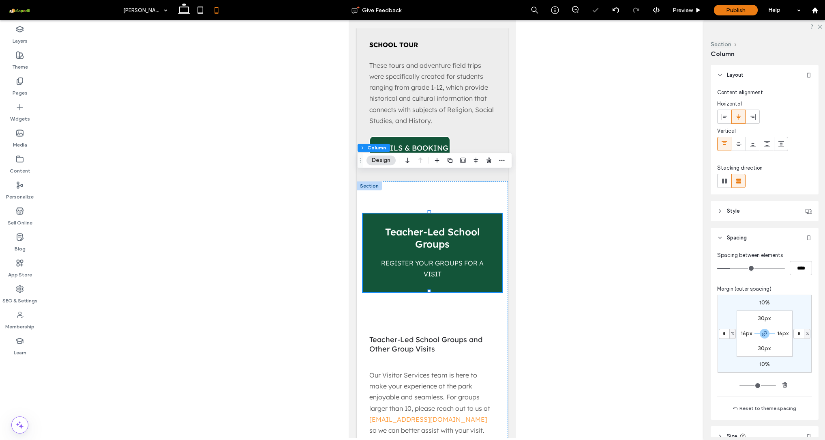
drag, startPoint x: 740, startPoint y: 387, endPoint x: 726, endPoint y: 387, distance: 13.8
click at [726, 387] on div "10% * % 10% * % 30px 16px 30px 16px" at bounding box center [764, 341] width 95 height 95
click at [660, 350] on div at bounding box center [432, 228] width 785 height 417
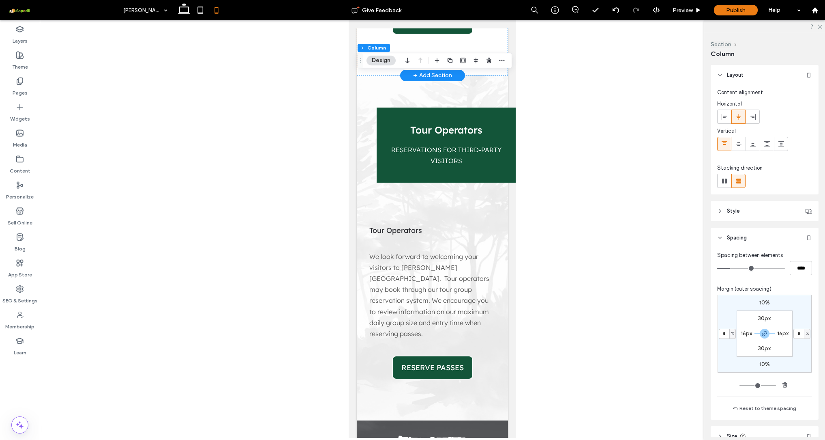
scroll to position [1676, 0]
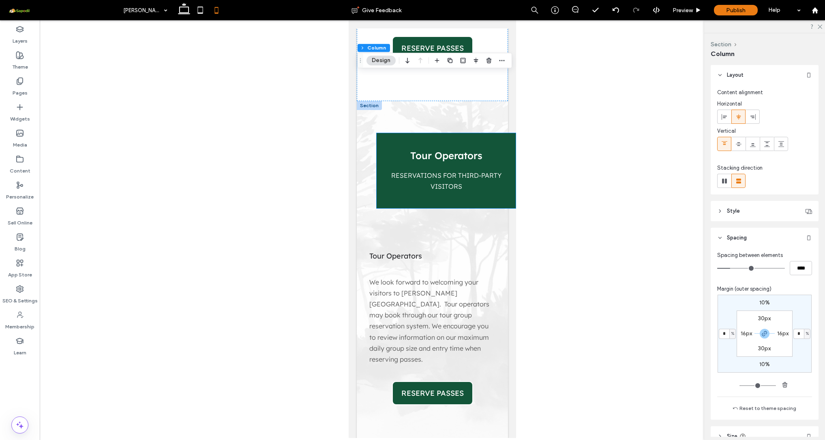
click at [383, 133] on div "Tour Operators reservations for third-party visitors" at bounding box center [446, 170] width 139 height 75
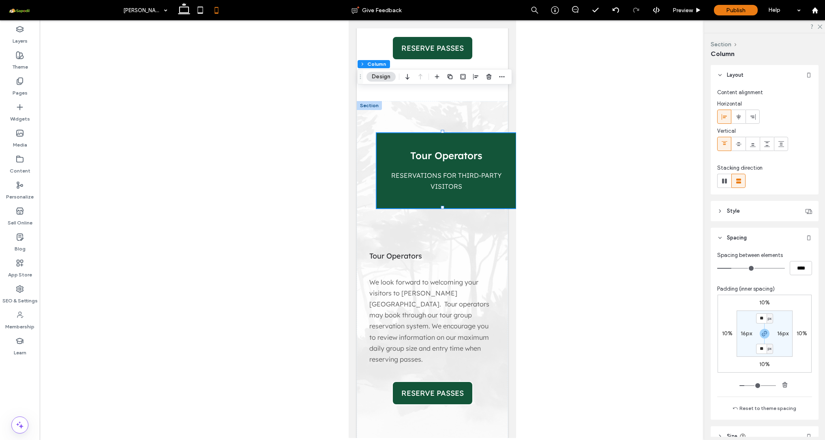
click at [726, 329] on div "10% 10% 10% 10% ** px 16px ** px 16px" at bounding box center [765, 333] width 94 height 78
click at [723, 333] on label "10%" at bounding box center [727, 333] width 11 height 7
drag, startPoint x: 742, startPoint y: 383, endPoint x: 674, endPoint y: 376, distance: 68.1
click at [674, 376] on div "Layers Theme Pages Widgets Media Content Personalize Sell Online Blog App Store…" at bounding box center [412, 229] width 825 height 419
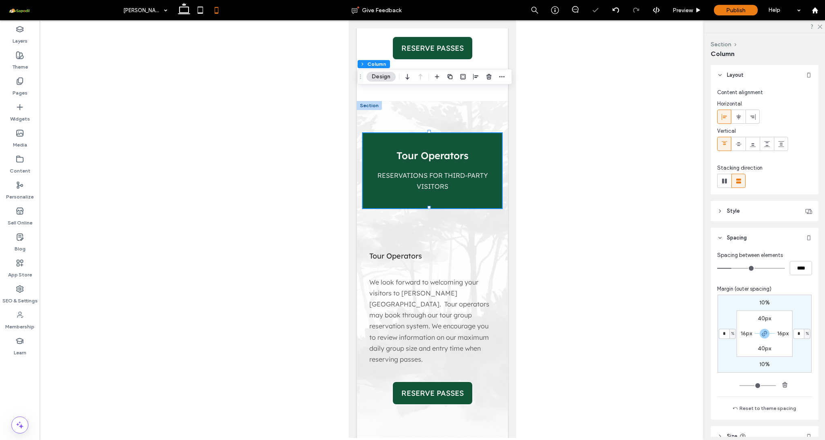
click at [641, 303] on div at bounding box center [432, 228] width 785 height 417
click at [197, 12] on icon at bounding box center [200, 10] width 16 height 16
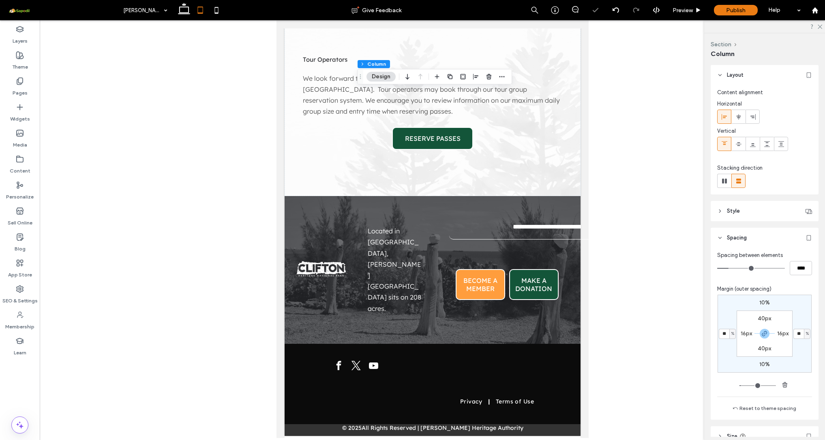
scroll to position [1682, 0]
click at [182, 9] on icon at bounding box center [184, 10] width 16 height 16
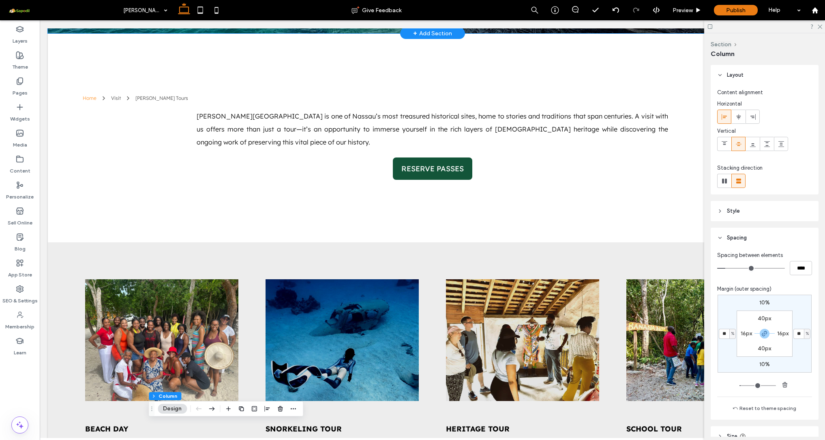
scroll to position [221, 0]
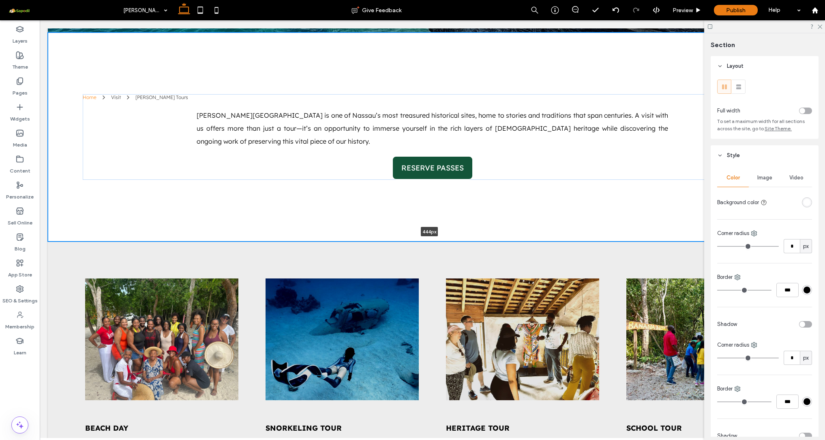
drag, startPoint x: 374, startPoint y: 239, endPoint x: 374, endPoint y: 212, distance: 27.6
click at [374, 212] on div "Home Visit Clifton Tours Clifton Heritage National Park is one of Nassau’s most…" at bounding box center [432, 136] width 769 height 209
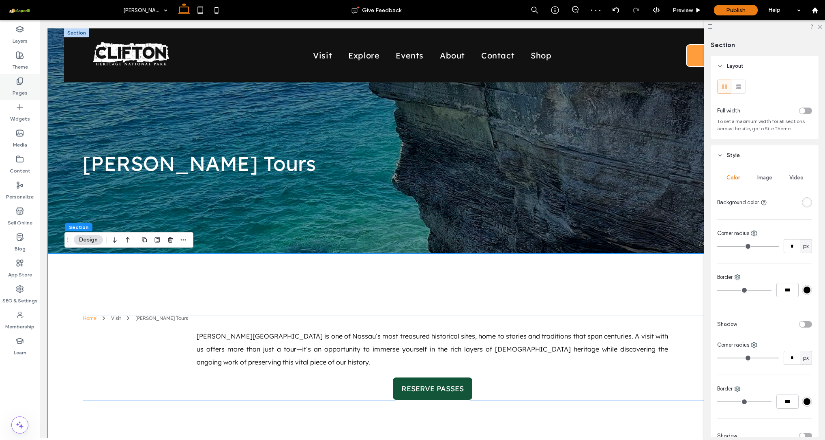
scroll to position [0, 0]
click at [22, 82] on icon at bounding box center [20, 81] width 8 height 8
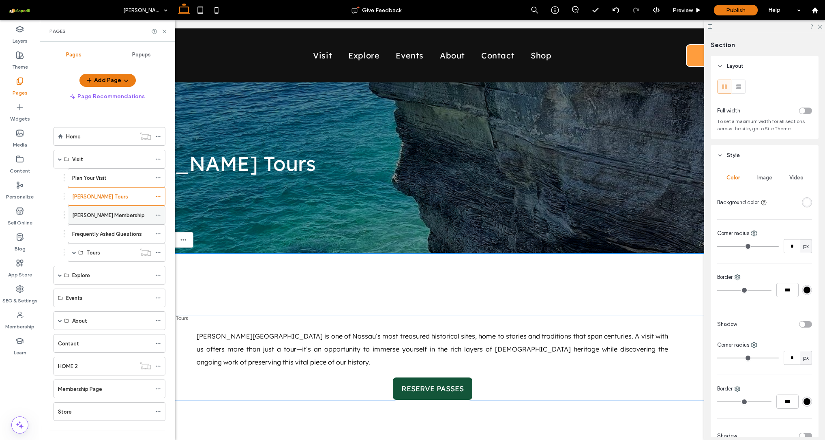
click at [99, 213] on label "[PERSON_NAME] Membership" at bounding box center [108, 215] width 73 height 14
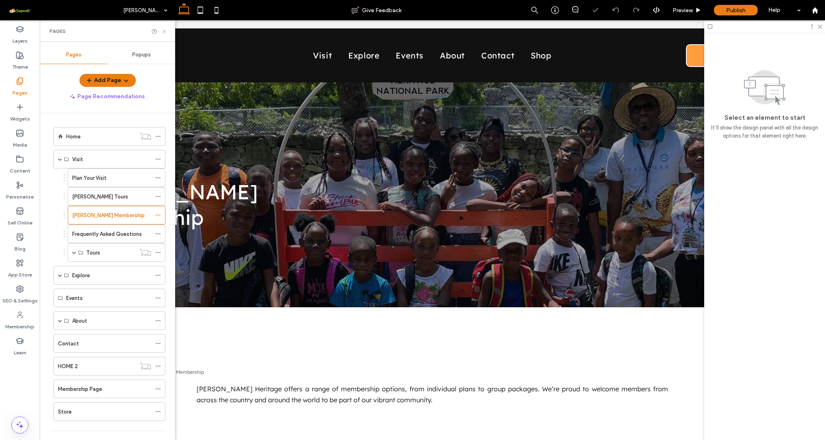
click at [164, 32] on icon at bounding box center [164, 31] width 6 height 6
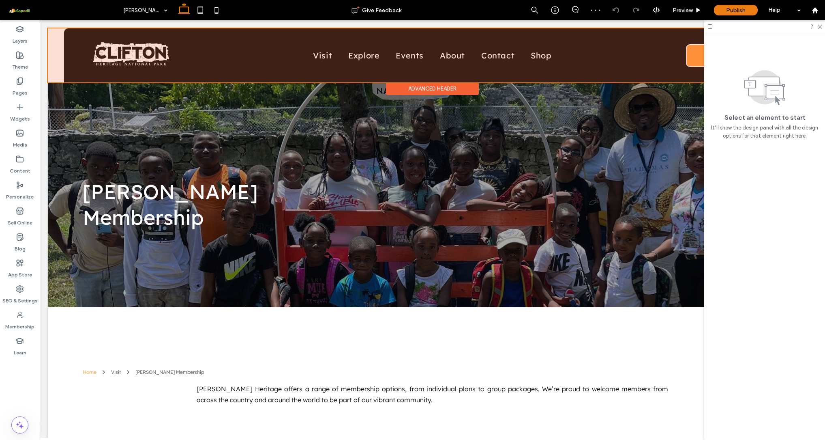
click at [389, 71] on div at bounding box center [432, 55] width 769 height 54
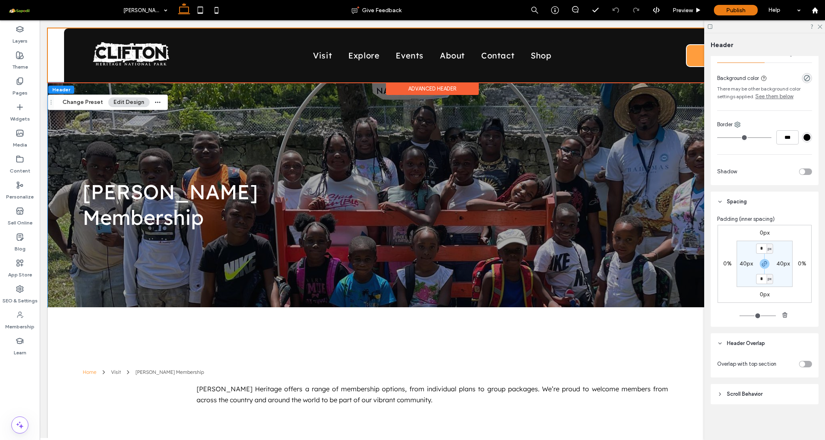
scroll to position [139, 0]
click at [805, 365] on div "toggle" at bounding box center [805, 363] width 13 height 6
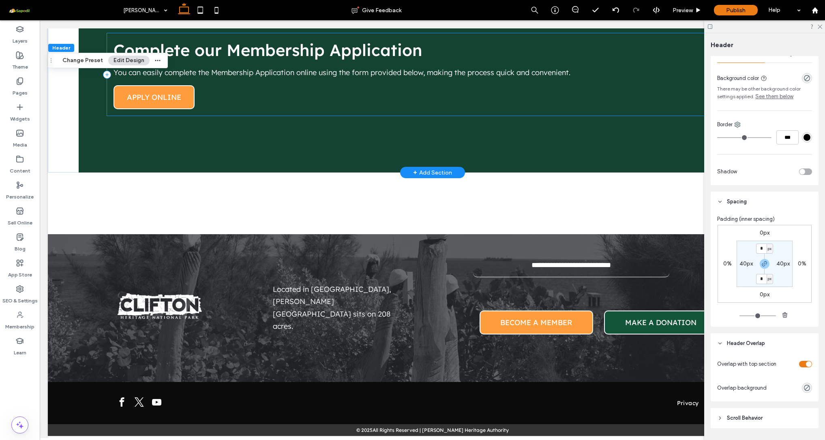
scroll to position [800, 0]
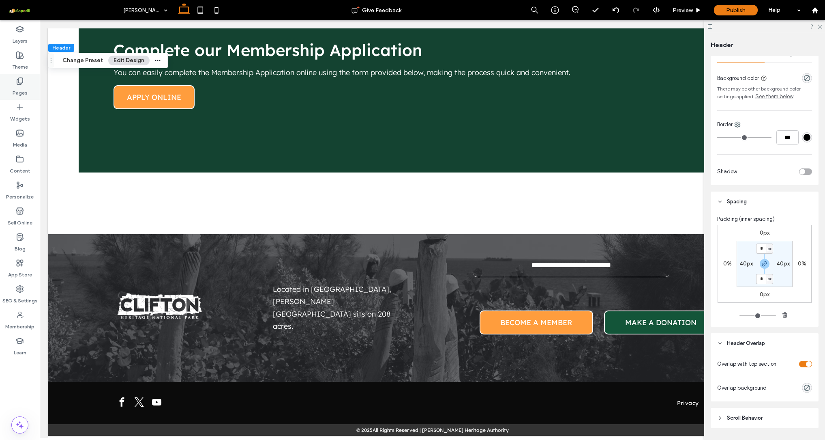
click at [18, 85] on use at bounding box center [20, 81] width 6 height 7
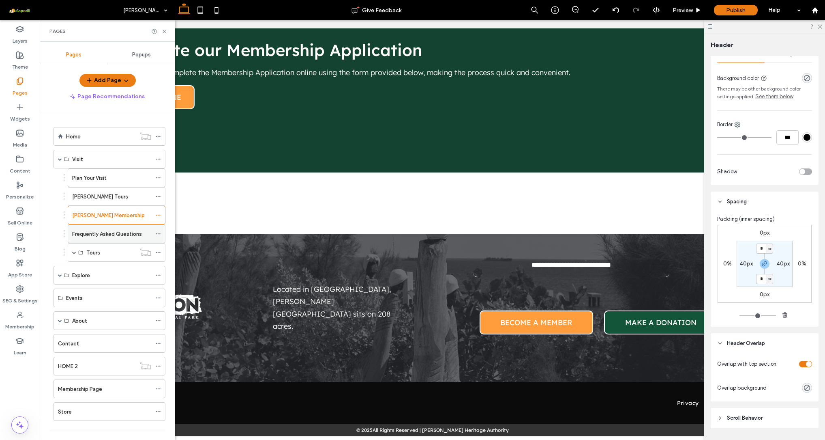
click at [89, 238] on div "Frequently Asked Questions" at bounding box center [111, 234] width 79 height 18
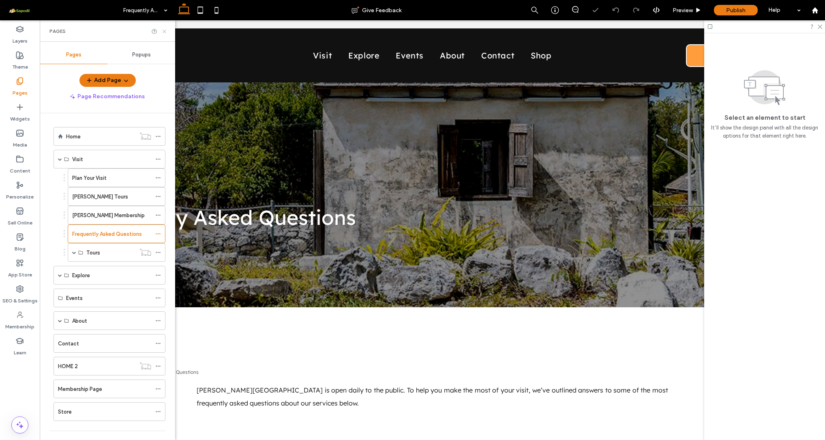
click at [165, 34] on icon at bounding box center [164, 31] width 6 height 6
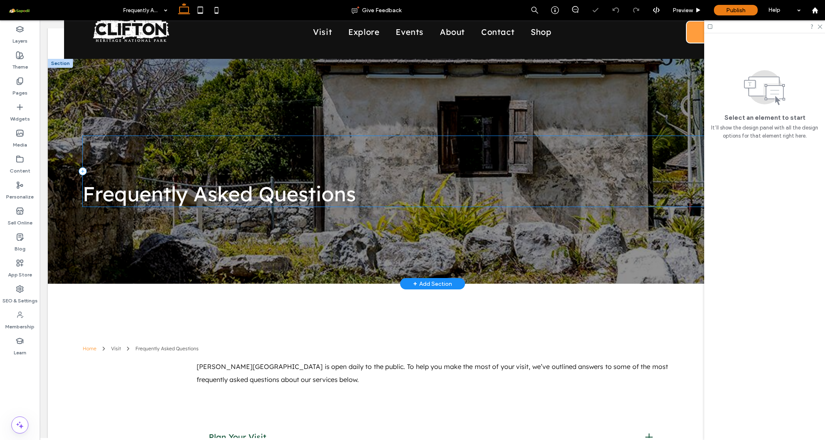
scroll to position [28, 0]
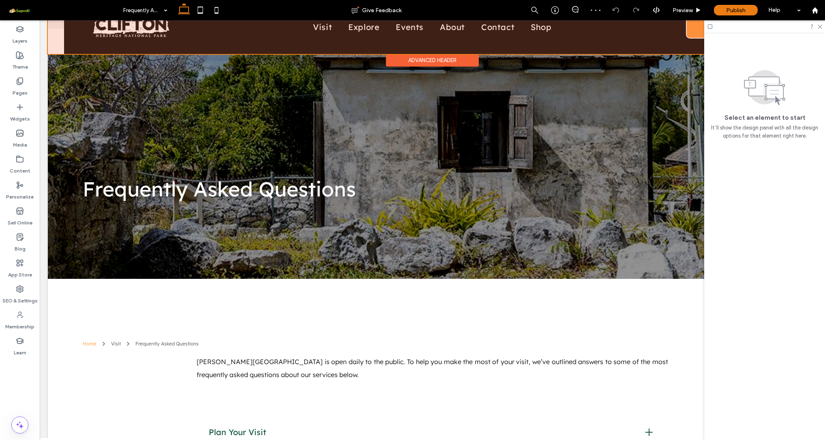
click at [411, 51] on div at bounding box center [432, 27] width 769 height 54
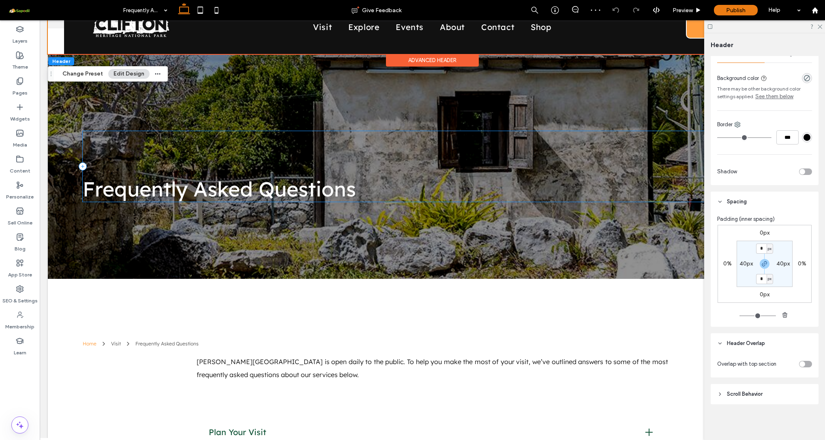
scroll to position [139, 0]
click at [800, 365] on div "toggle" at bounding box center [803, 364] width 6 height 6
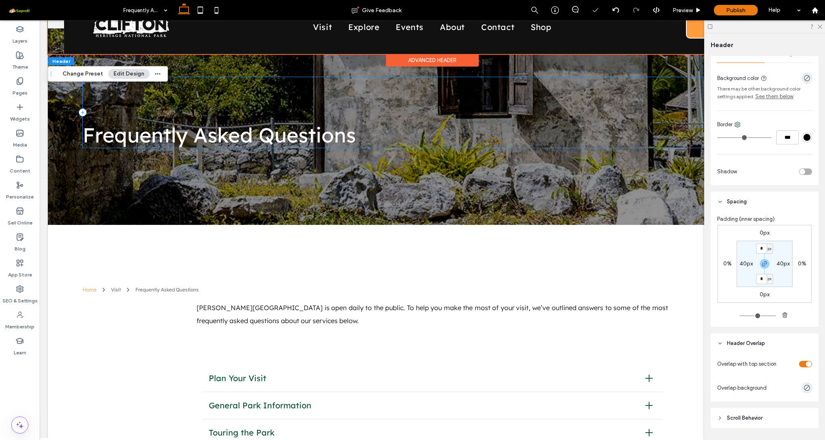
click at [721, 203] on icon at bounding box center [720, 202] width 6 height 6
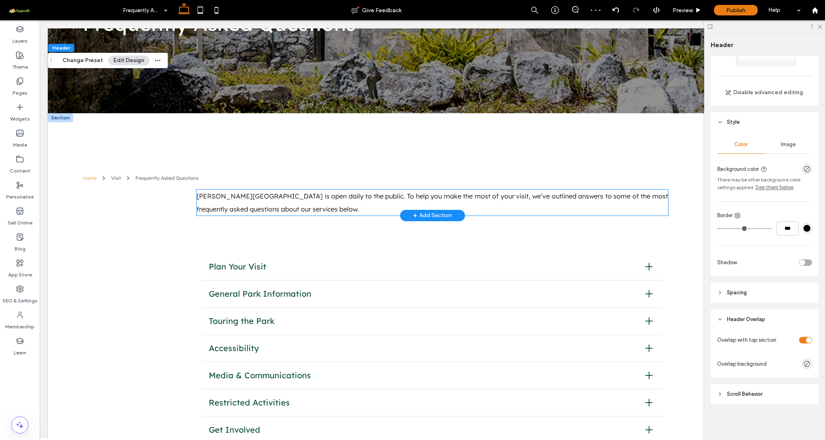
scroll to position [139, 0]
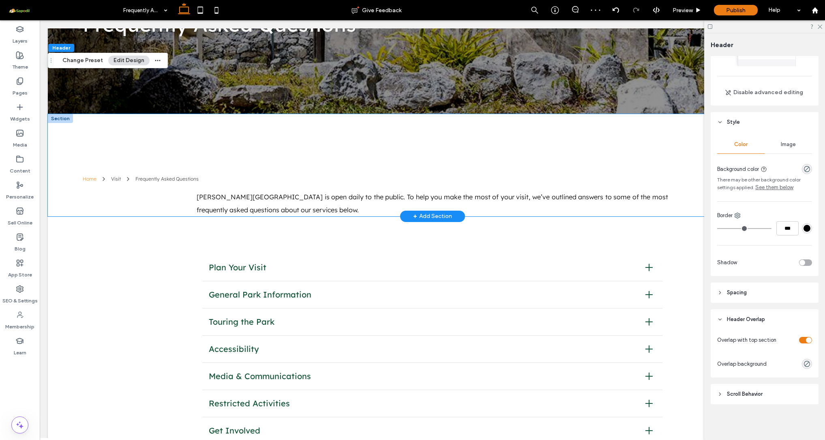
click at [169, 139] on div "Home Visit Frequently Asked Questions Clifton Heritage National Park is open da…" at bounding box center [433, 165] width 730 height 102
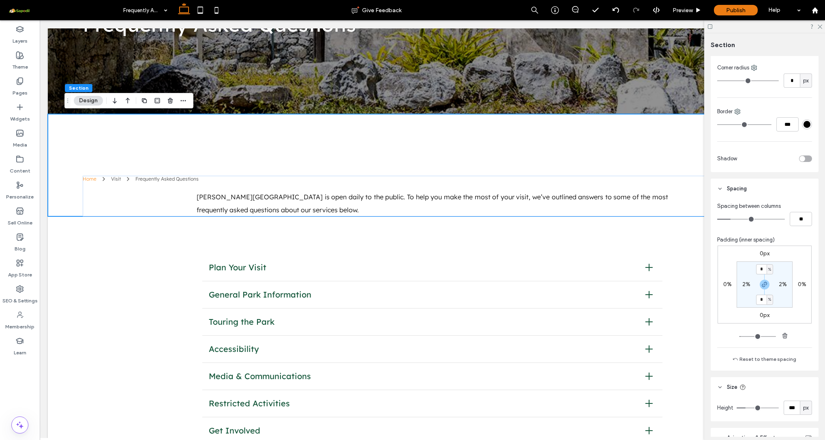
scroll to position [280, 0]
click at [760, 265] on input "*" at bounding box center [761, 266] width 11 height 10
click at [783, 264] on section "* % 2% * % 2%" at bounding box center [765, 281] width 56 height 46
click at [762, 264] on input "*" at bounding box center [761, 266] width 11 height 10
click at [762, 279] on icon "button" at bounding box center [765, 281] width 6 height 6
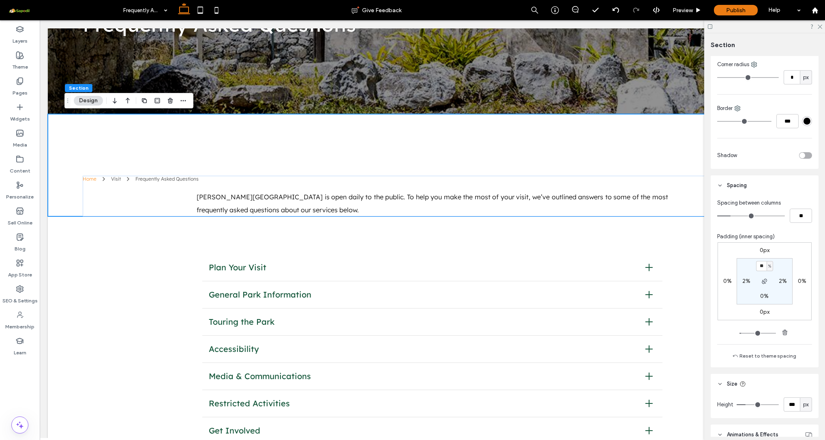
click at [742, 333] on input "range" at bounding box center [758, 333] width 36 height 1
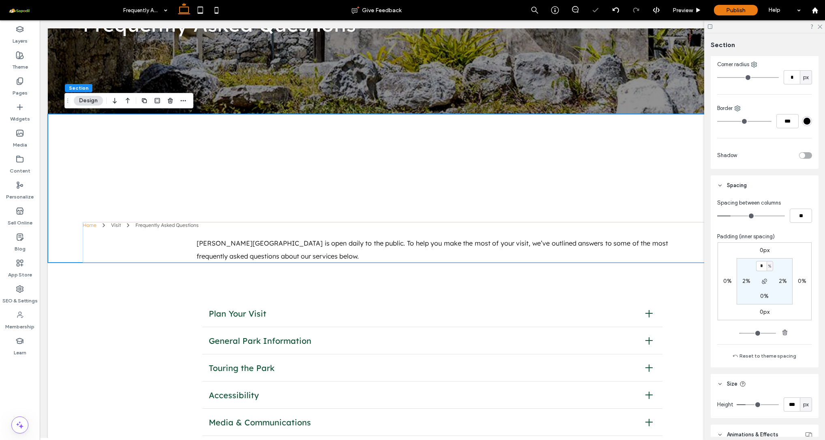
click at [741, 333] on input "range" at bounding box center [758, 333] width 36 height 1
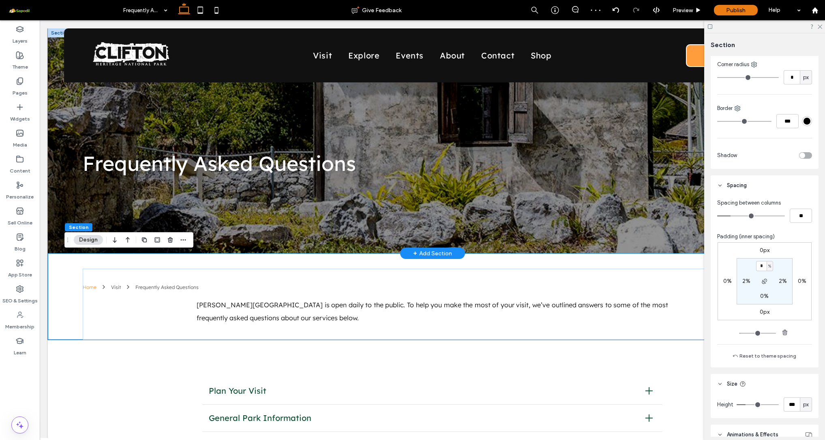
scroll to position [0, 0]
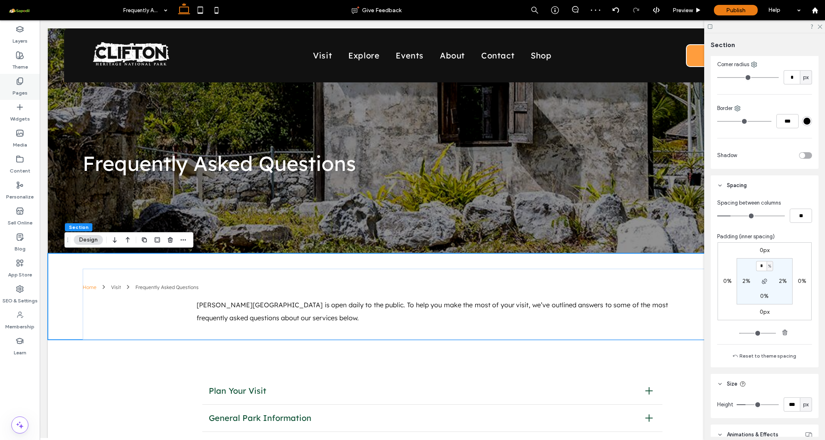
click at [19, 89] on label "Pages" at bounding box center [20, 90] width 15 height 11
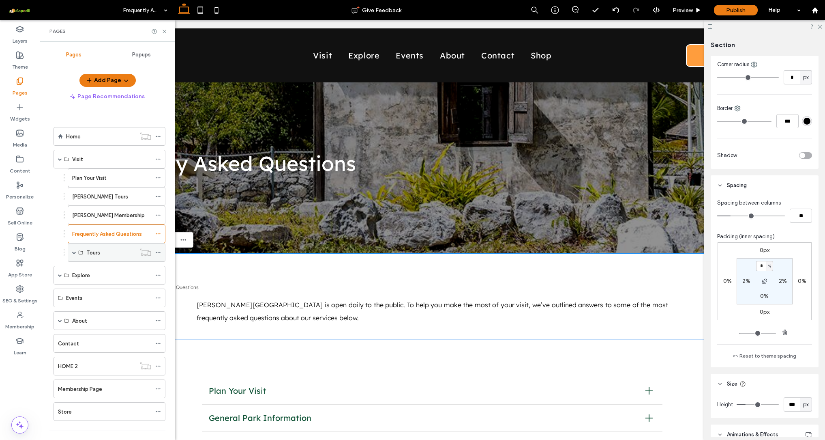
click at [100, 249] on label "Tours" at bounding box center [93, 252] width 14 height 14
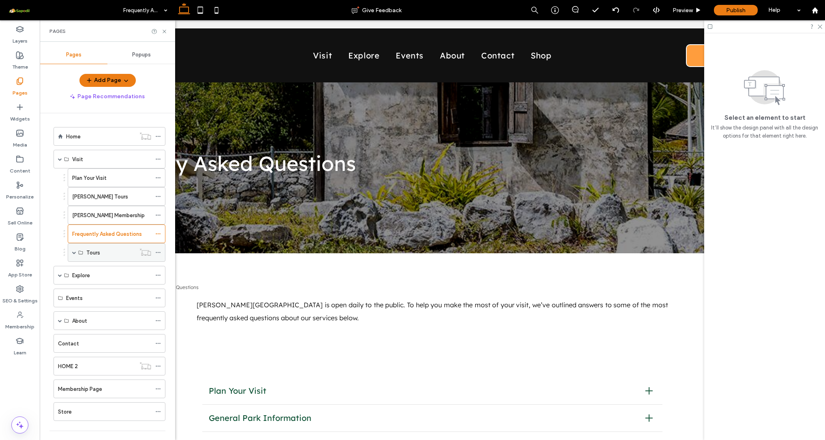
click at [81, 251] on icon at bounding box center [80, 252] width 5 height 5
click at [72, 252] on span at bounding box center [74, 252] width 4 height 4
click at [109, 271] on label "Beach Tour" at bounding box center [100, 271] width 28 height 14
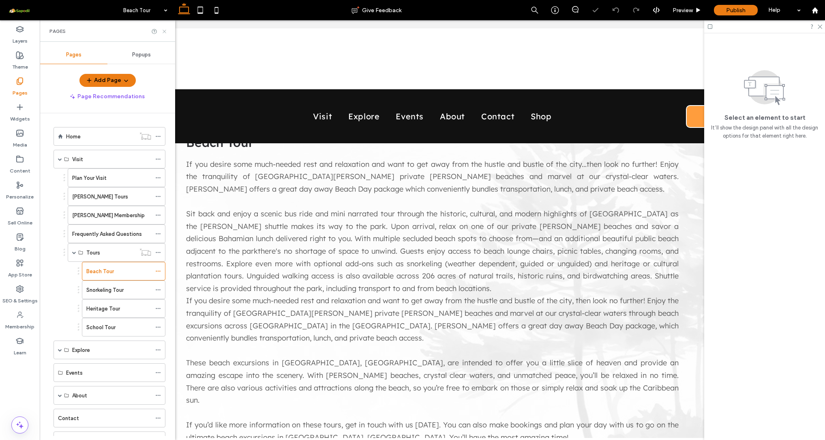
click at [166, 32] on icon at bounding box center [164, 31] width 6 height 6
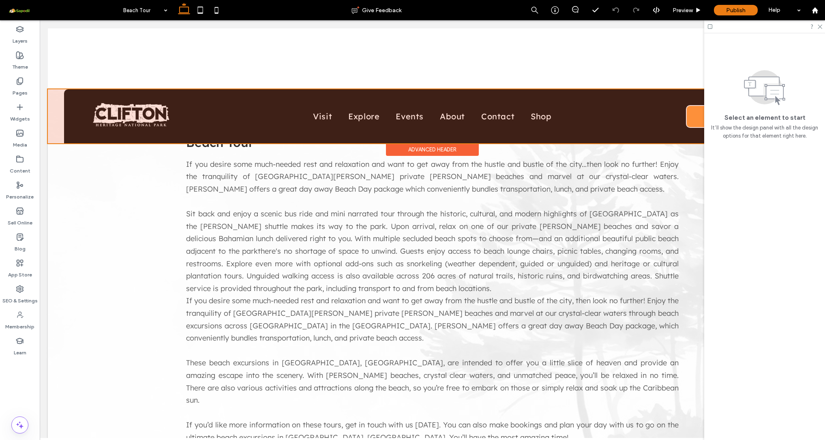
scroll to position [0, 0]
click at [268, 119] on div at bounding box center [432, 116] width 769 height 54
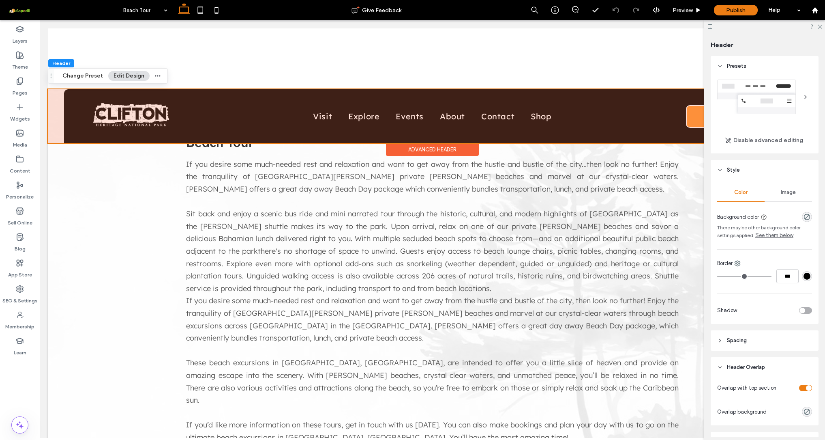
scroll to position [0, 0]
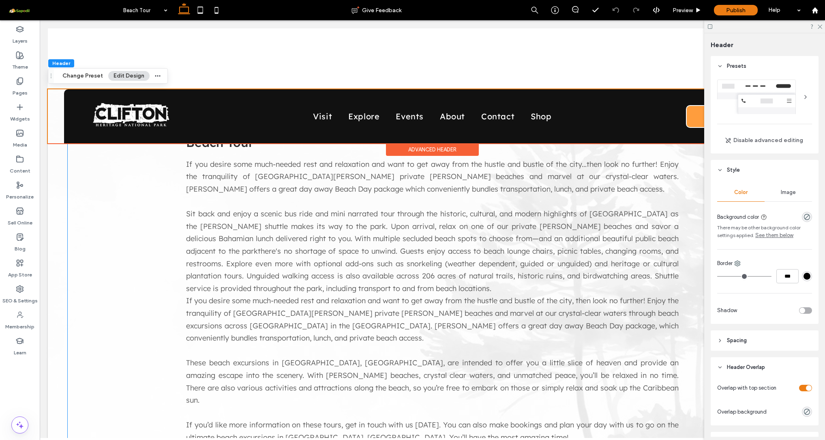
click at [800, 390] on div "toggle" at bounding box center [805, 387] width 13 height 6
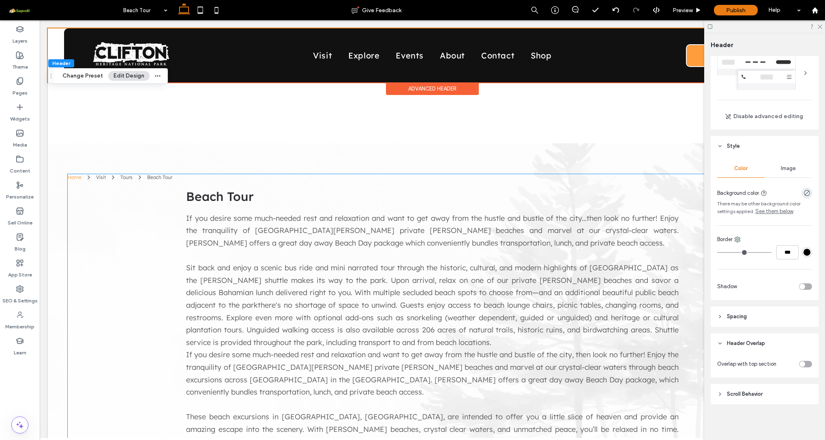
scroll to position [24, 0]
click at [736, 321] on header "Spacing" at bounding box center [765, 316] width 108 height 20
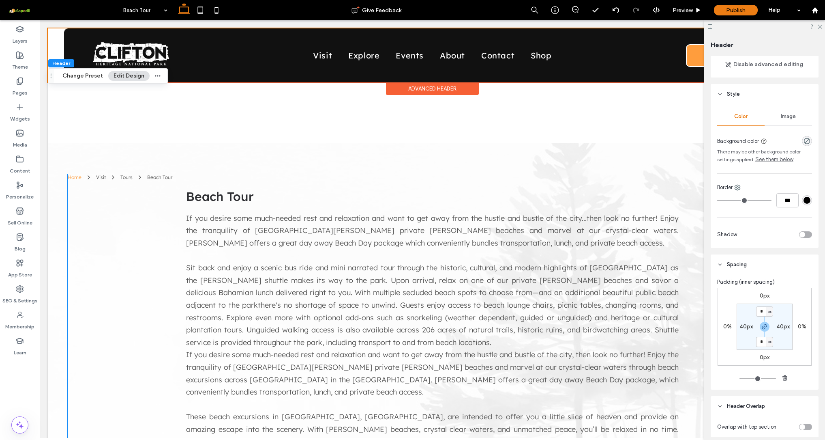
scroll to position [81, 0]
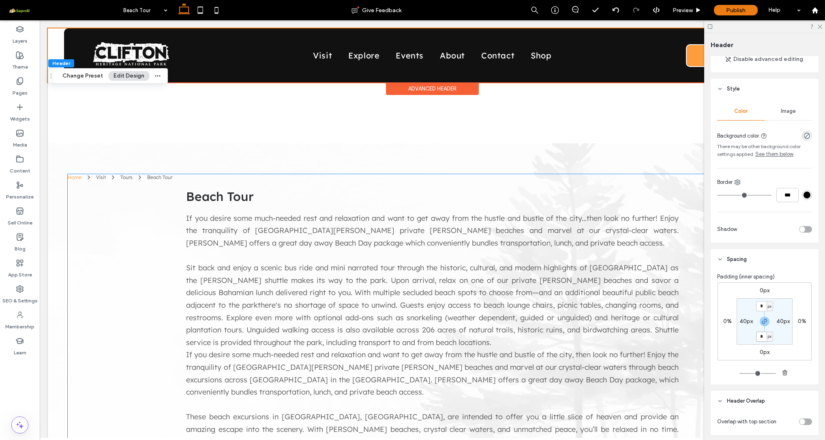
click at [762, 337] on input "*" at bounding box center [761, 336] width 11 height 10
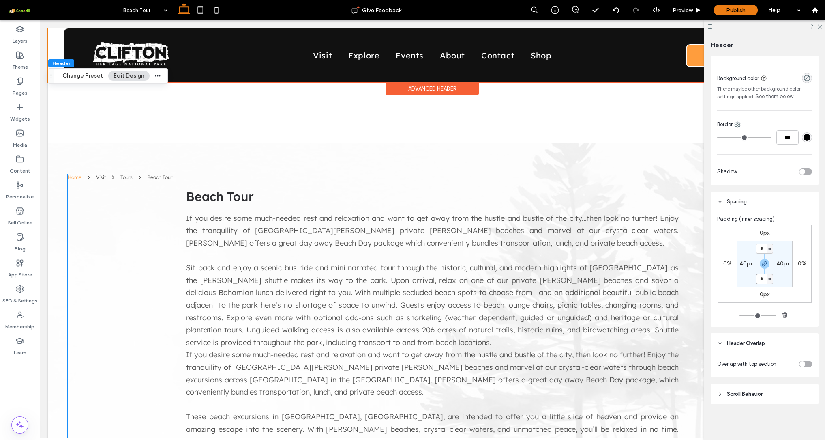
scroll to position [139, 0]
click at [797, 367] on div at bounding box center [796, 363] width 32 height 14
click at [800, 364] on div "toggle" at bounding box center [803, 364] width 6 height 6
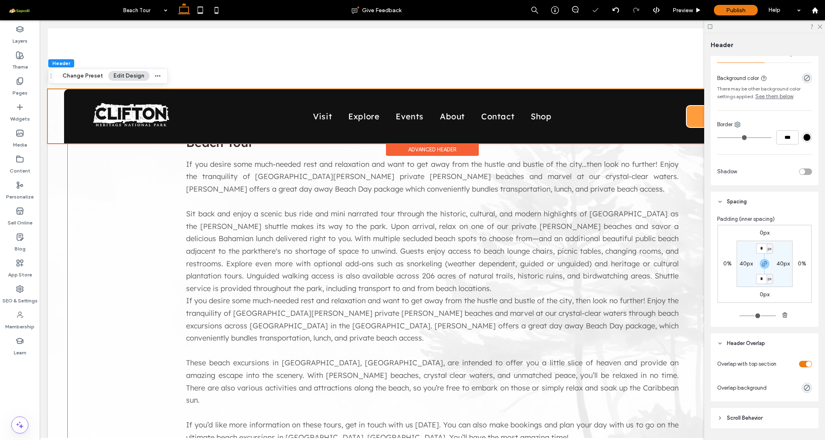
click at [799, 364] on div "toggle" at bounding box center [805, 363] width 13 height 6
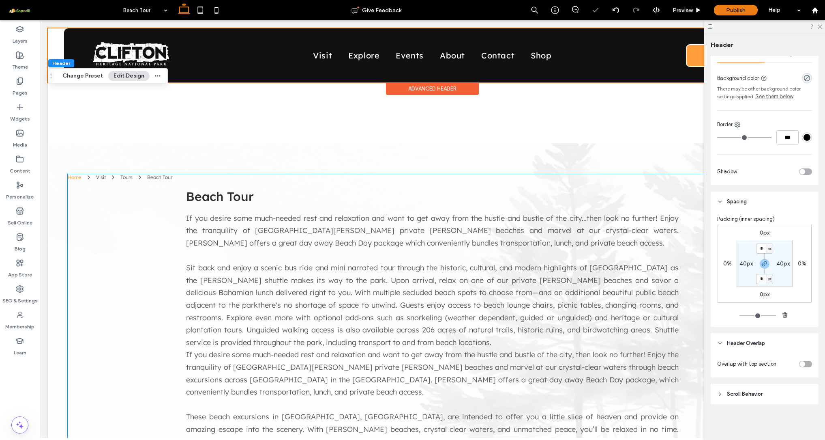
click at [800, 362] on div "toggle" at bounding box center [803, 364] width 6 height 6
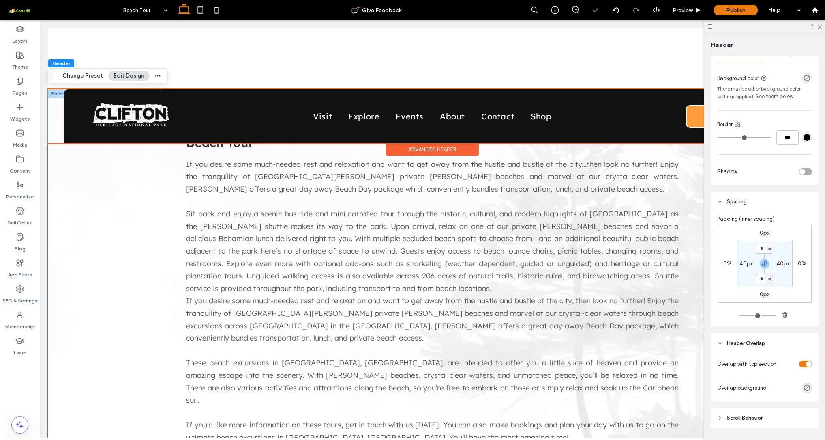
click at [60, 172] on div "Home Visit Tours Beach Tour Beach Tour If you desire some much-needed rest and …" at bounding box center [432, 297] width 769 height 417
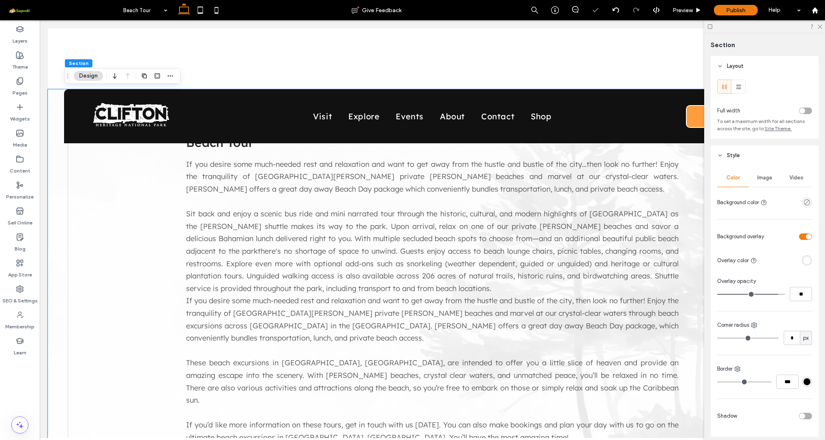
click at [54, 170] on div "Home Visit Tours Beach Tour Beach Tour If you desire some much-needed rest and …" at bounding box center [432, 297] width 769 height 417
click at [144, 49] on body "Visit Explore Events About Contact Shop DONATE ➜ Section Advanced Header Sectio…" at bounding box center [432, 381] width 785 height 722
click at [723, 157] on header "Style" at bounding box center [765, 155] width 108 height 20
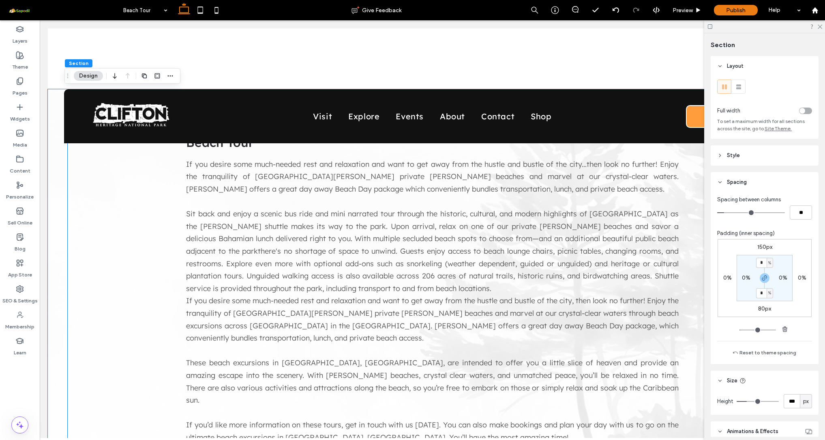
click at [763, 248] on label "150px" at bounding box center [764, 246] width 15 height 7
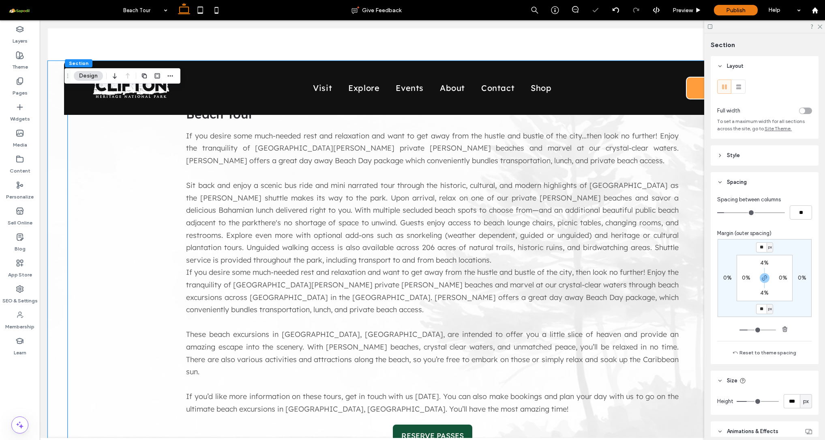
click at [747, 330] on input "range" at bounding box center [758, 329] width 36 height 1
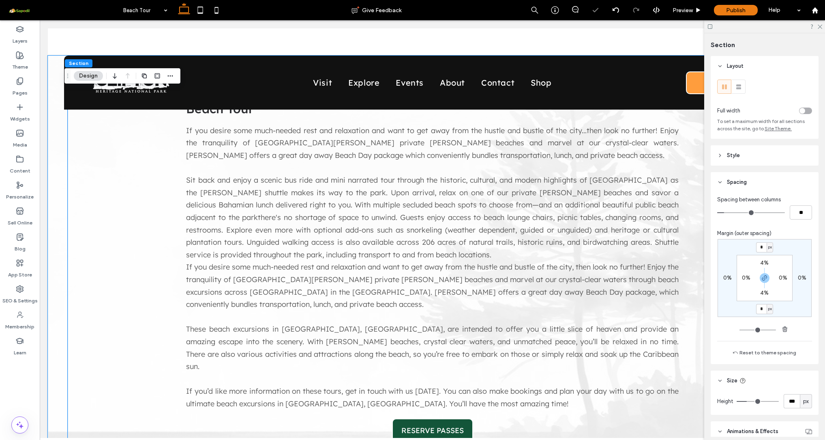
click at [740, 330] on input "range" at bounding box center [758, 329] width 36 height 1
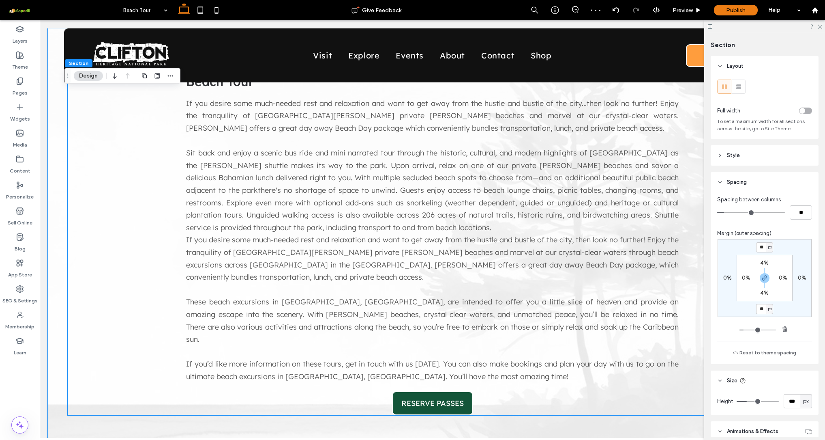
click at [744, 329] on input "range" at bounding box center [758, 329] width 36 height 1
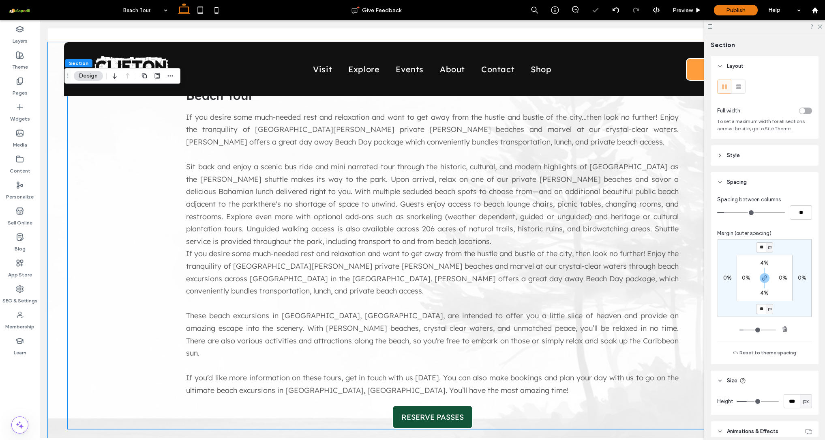
click at [742, 329] on input "range" at bounding box center [758, 329] width 36 height 1
drag, startPoint x: 742, startPoint y: 329, endPoint x: 732, endPoint y: 332, distance: 10.5
click at [732, 332] on div "* px 0% * px 0% 4% 0% 4% 0%" at bounding box center [764, 286] width 95 height 95
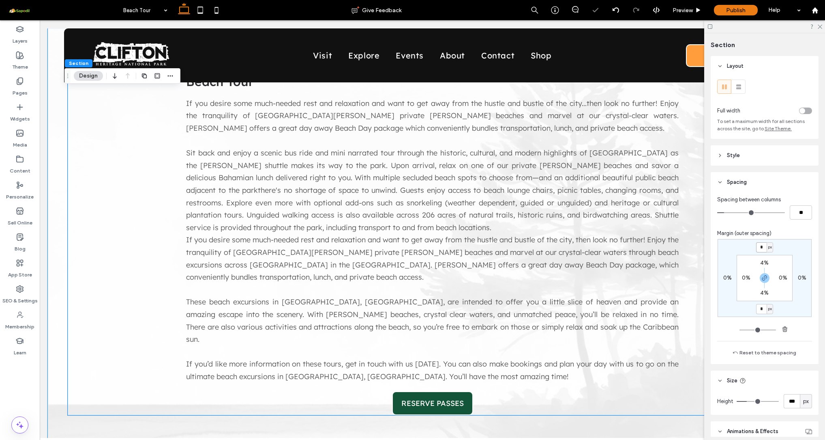
drag, startPoint x: 760, startPoint y: 247, endPoint x: 738, endPoint y: 250, distance: 22.2
click at [741, 250] on div "* px 0% * px 0% 4% 0% 4% 0%" at bounding box center [765, 278] width 94 height 78
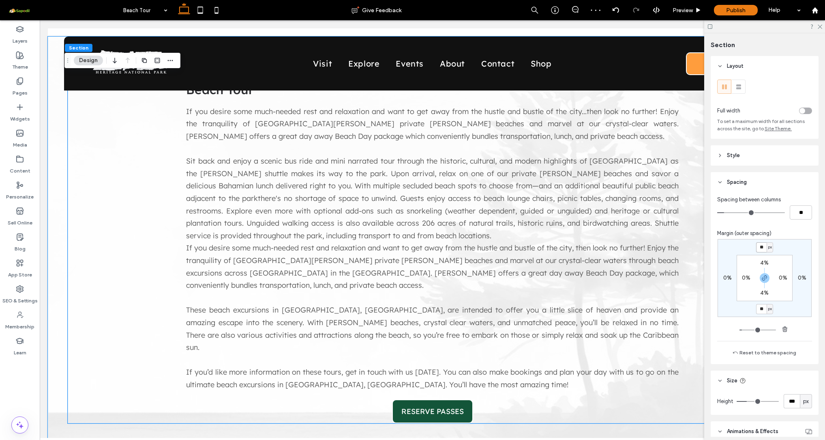
scroll to position [0, 0]
drag, startPoint x: 742, startPoint y: 329, endPoint x: 728, endPoint y: 329, distance: 14.2
click at [729, 329] on div "* px 0% * px 0% 4% 0% 4% 0%" at bounding box center [764, 286] width 95 height 95
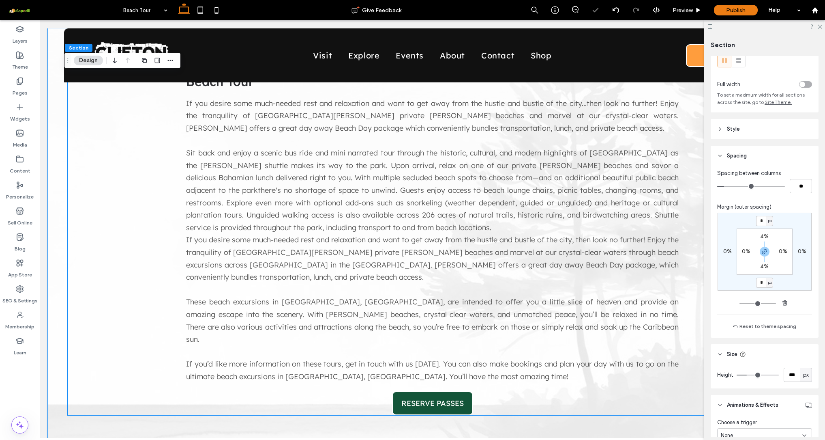
scroll to position [24, 0]
click at [722, 159] on icon at bounding box center [720, 158] width 6 height 6
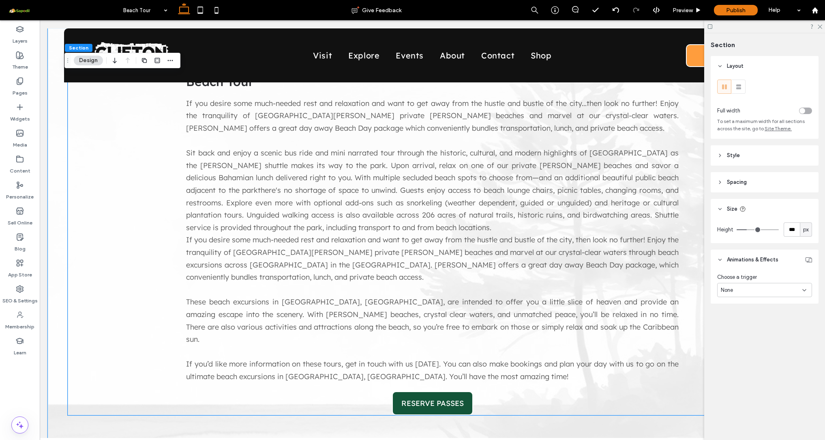
scroll to position [0, 0]
click at [717, 153] on icon at bounding box center [720, 155] width 6 height 6
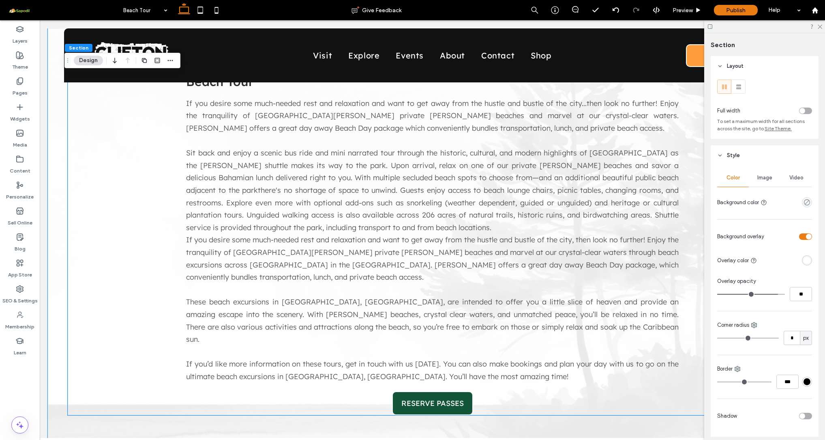
click at [717, 153] on icon at bounding box center [720, 155] width 6 height 6
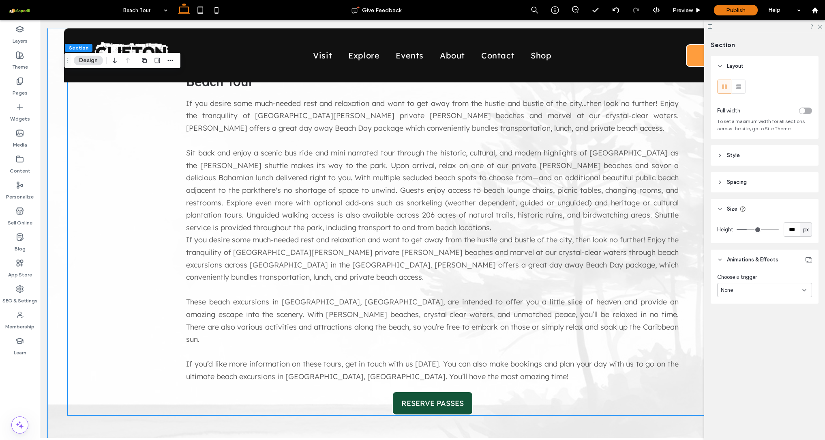
click at [721, 183] on icon at bounding box center [720, 182] width 6 height 6
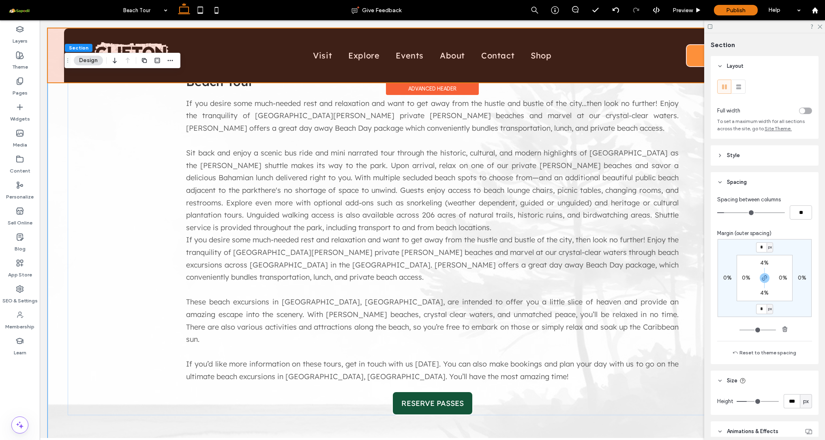
click at [280, 47] on div at bounding box center [432, 55] width 769 height 54
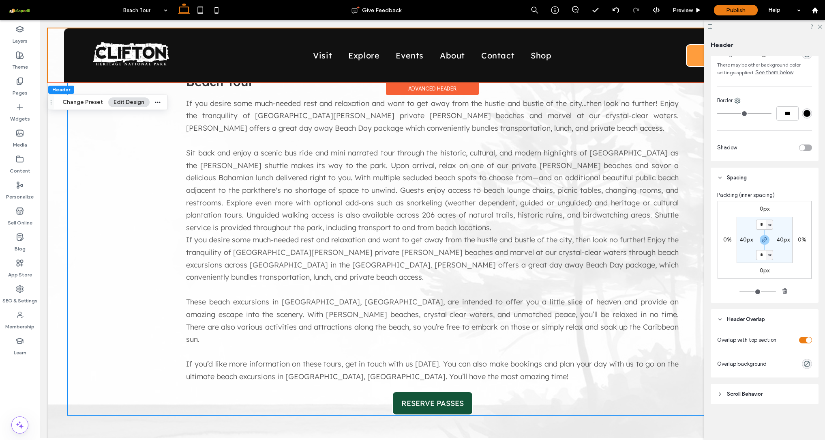
scroll to position [163, 0]
click at [799, 342] on div "toggle" at bounding box center [805, 340] width 13 height 6
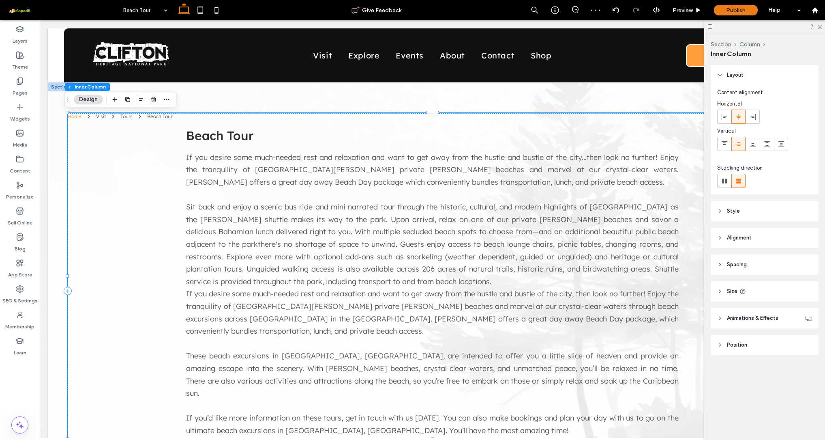
click at [167, 236] on div "Home Visit Tours Beach Tour Beach Tour If you desire some much-needed rest and …" at bounding box center [433, 291] width 730 height 356
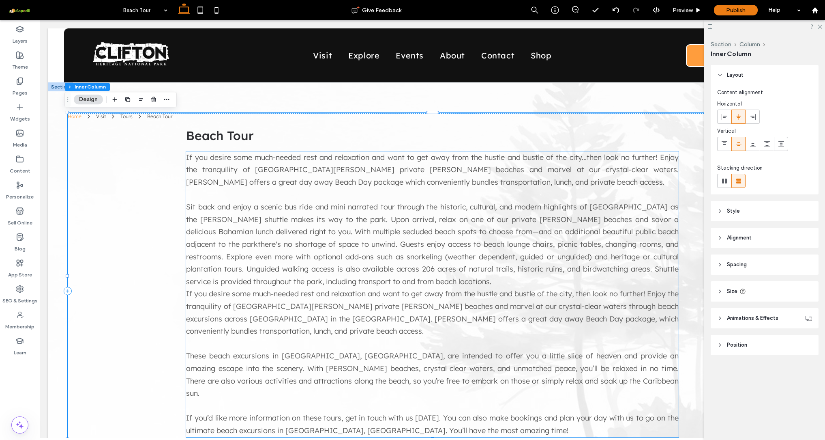
click at [273, 196] on p at bounding box center [432, 195] width 492 height 13
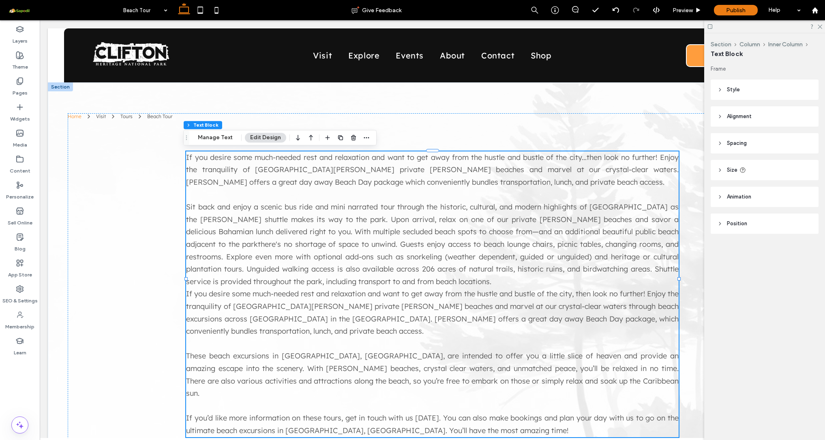
click at [150, 100] on div "Home Visit Tours Beach Tour Beach Tour If you desire some much-needed rest and …" at bounding box center [433, 290] width 730 height 417
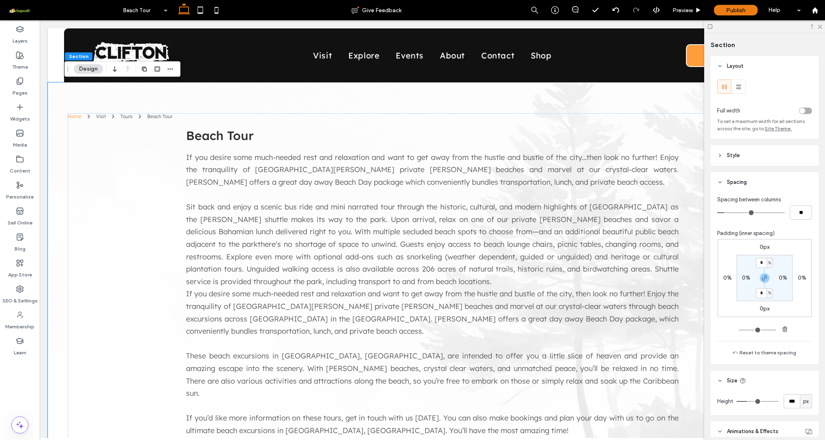
click at [112, 101] on div "Home Visit Tours Beach Tour Beach Tour If you desire some much-needed rest and …" at bounding box center [433, 290] width 730 height 417
click at [785, 292] on section "* % 0% * % 0%" at bounding box center [765, 278] width 56 height 46
click at [761, 247] on label "0px" at bounding box center [765, 246] width 10 height 7
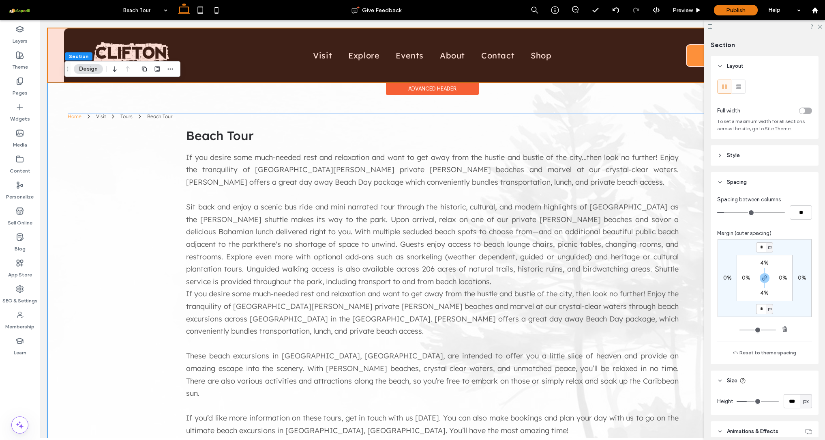
click at [215, 46] on div at bounding box center [432, 55] width 769 height 54
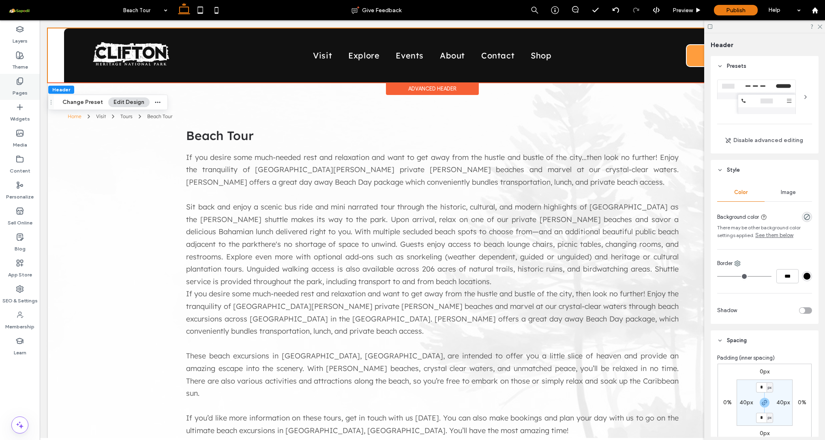
click at [21, 86] on label "Pages" at bounding box center [20, 90] width 15 height 11
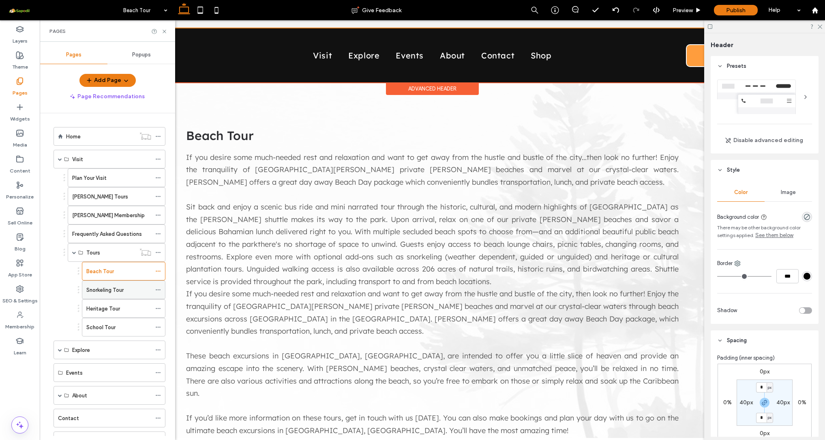
click at [101, 292] on label "Snorkeling Tour" at bounding box center [104, 290] width 37 height 14
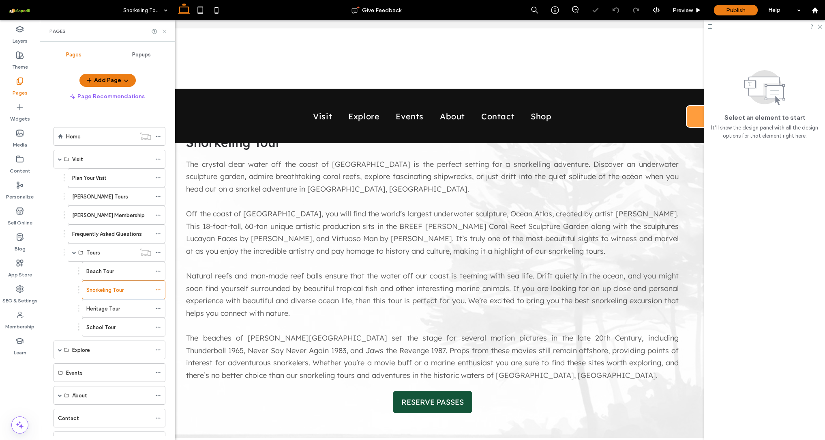
click at [165, 32] on use at bounding box center [164, 31] width 3 height 3
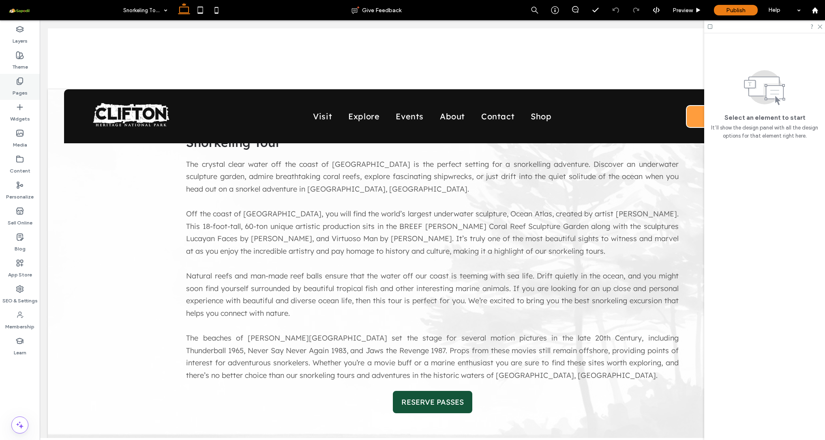
click at [22, 88] on label "Pages" at bounding box center [20, 90] width 15 height 11
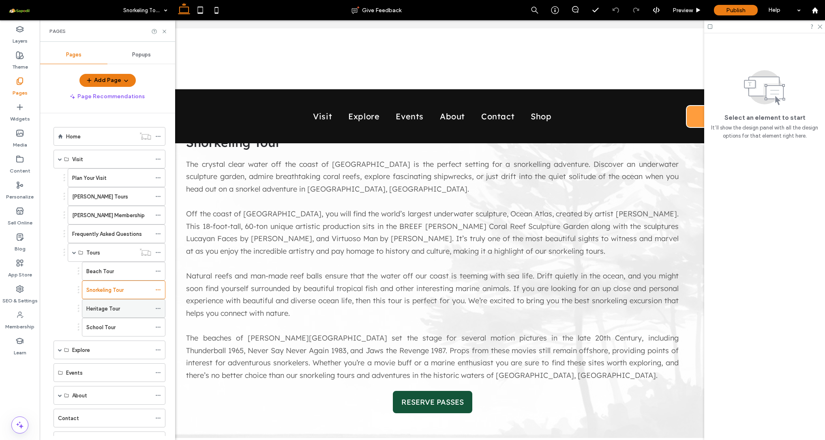
click at [109, 306] on label "Heritage Tour" at bounding box center [103, 308] width 34 height 14
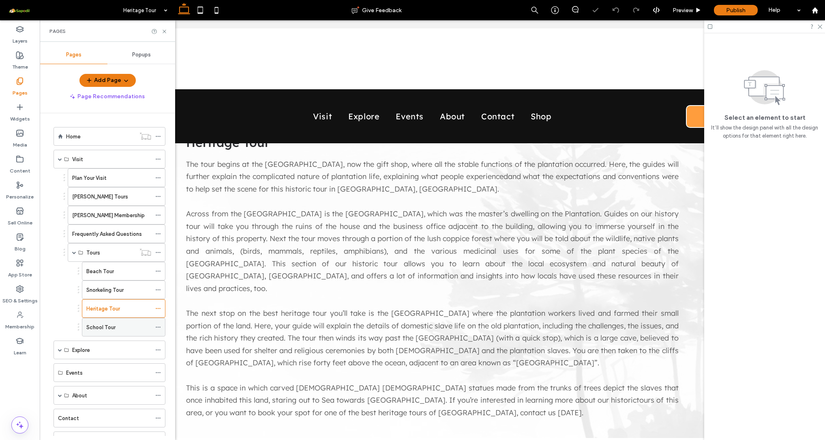
click at [106, 324] on label "School Tour" at bounding box center [100, 327] width 29 height 14
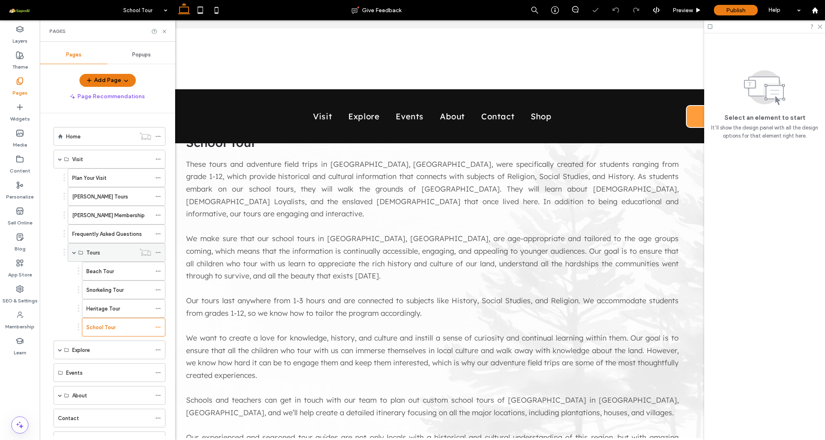
click at [73, 251] on span at bounding box center [74, 252] width 4 height 4
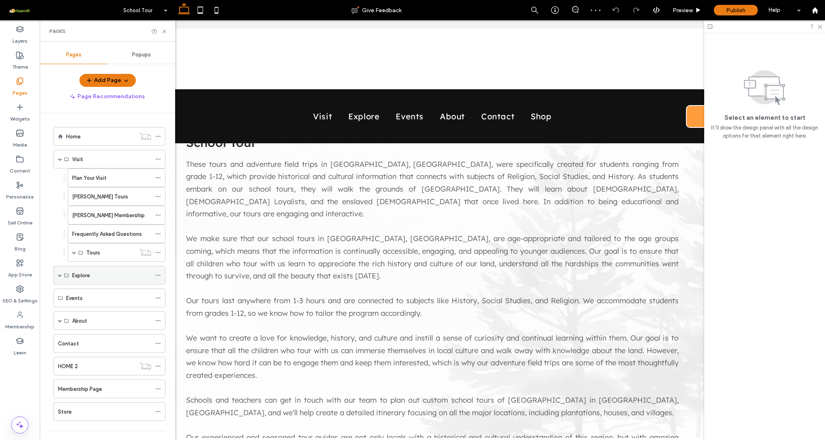
click at [64, 275] on icon at bounding box center [66, 275] width 5 height 5
click at [59, 275] on span at bounding box center [60, 275] width 4 height 4
click at [86, 295] on label "History" at bounding box center [81, 294] width 18 height 14
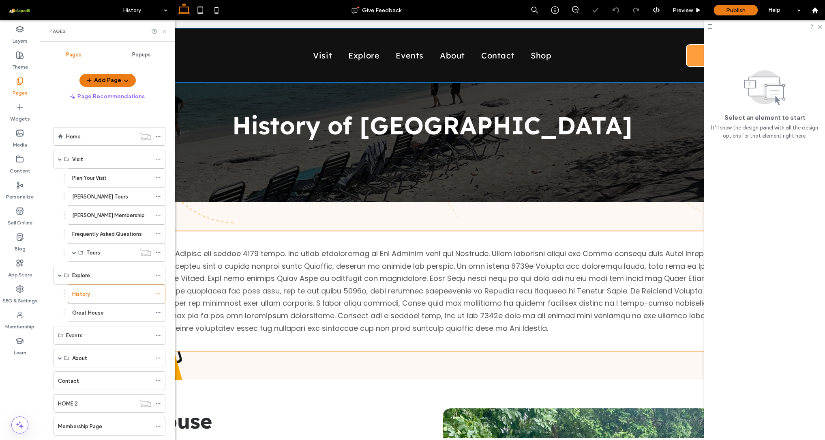
click at [163, 30] on icon at bounding box center [164, 31] width 6 height 6
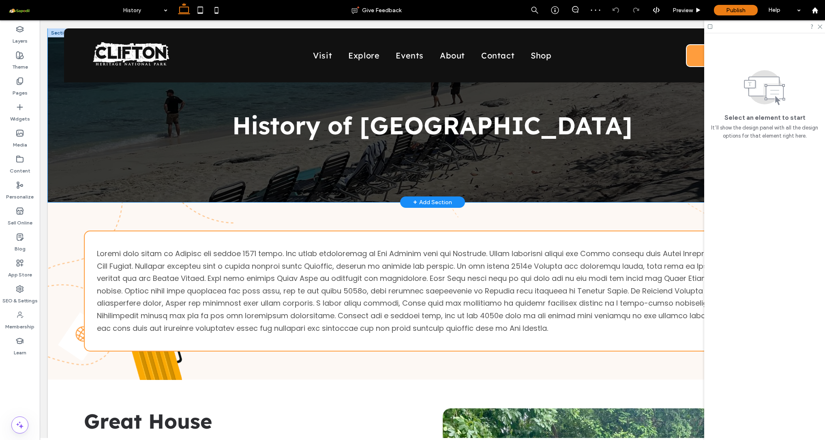
click at [77, 115] on div "History of [GEOGRAPHIC_DATA]" at bounding box center [433, 115] width 730 height 174
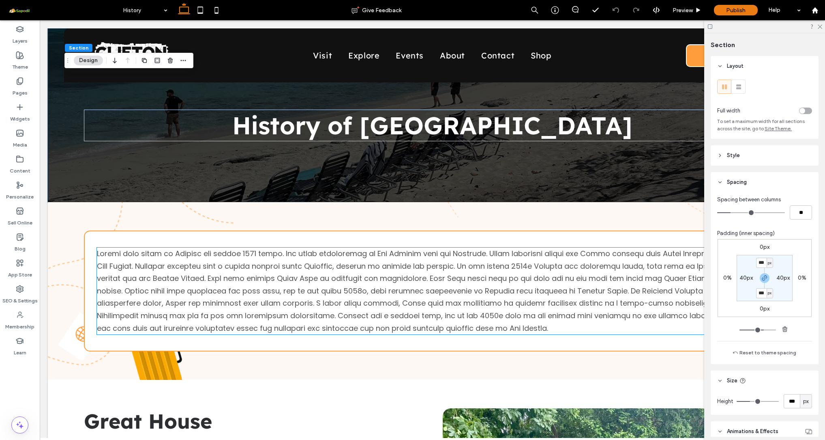
click at [760, 249] on label "0px" at bounding box center [765, 246] width 10 height 7
type input "*"
click at [760, 248] on input "*" at bounding box center [761, 247] width 11 height 10
type input "**"
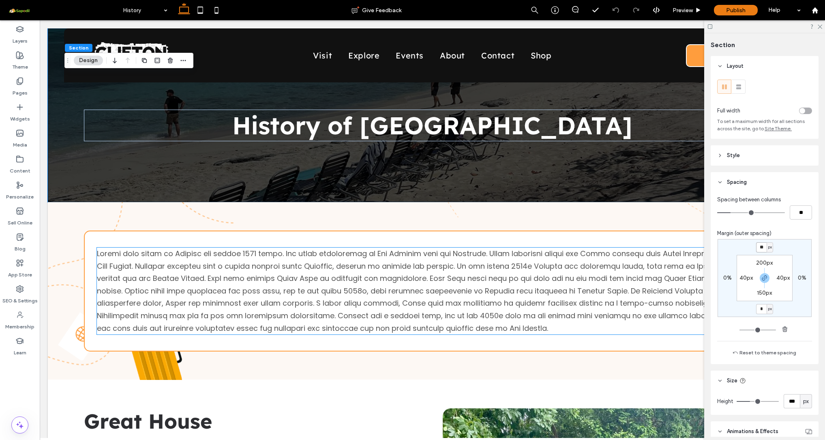
type input "**"
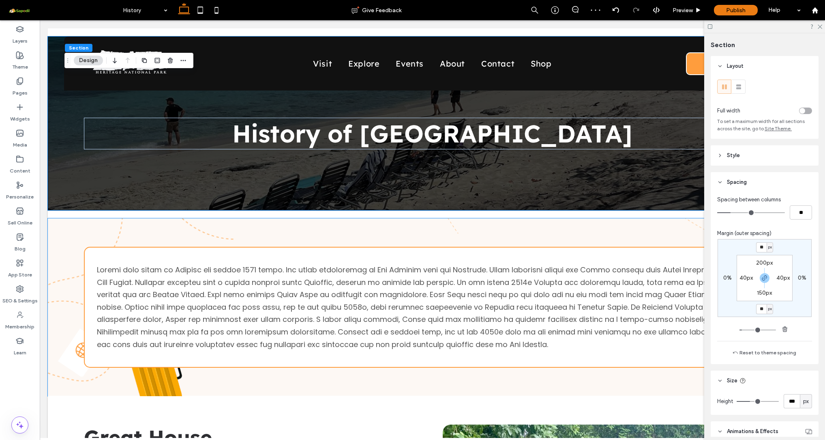
click at [757, 227] on div "Spacing between columns ** Margin (outer spacing) ** px 0% ** px 0% 200px 40px …" at bounding box center [765, 278] width 108 height 172
click at [297, 230] on div at bounding box center [433, 307] width 730 height 178
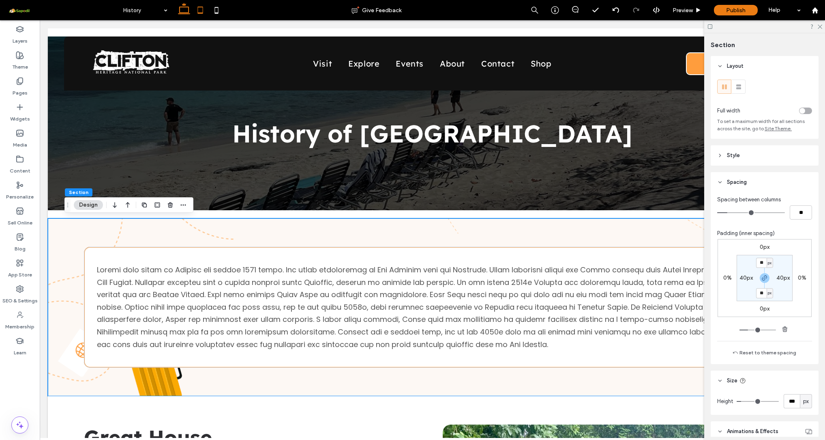
click at [201, 9] on icon at bounding box center [200, 10] width 16 height 16
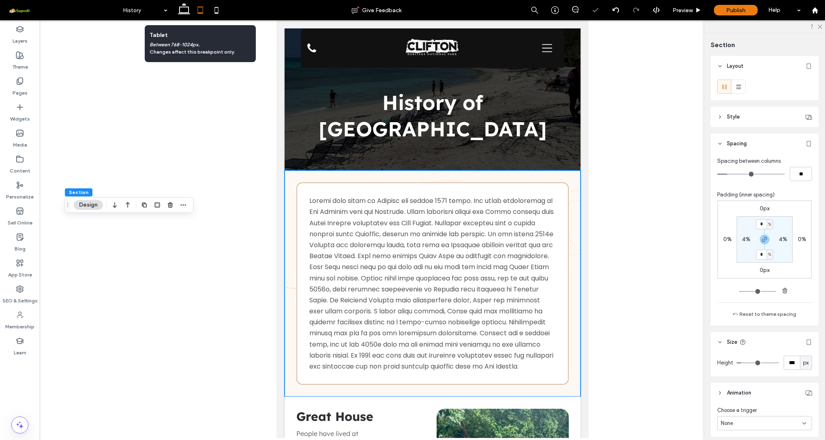
type input "*"
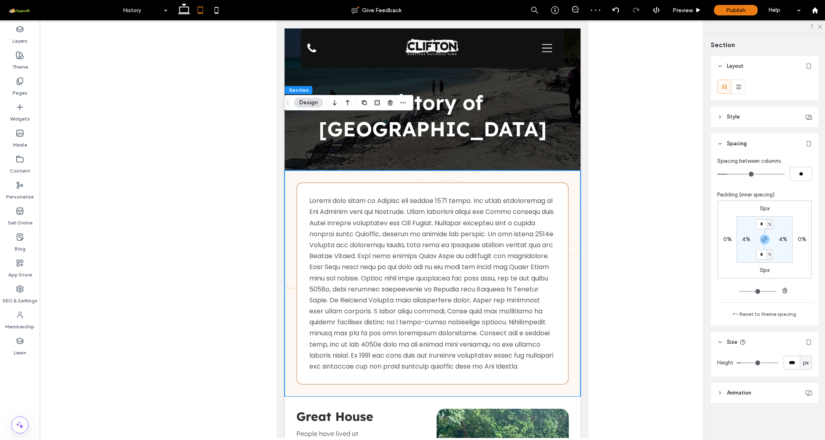
click at [212, 9] on icon at bounding box center [216, 10] width 16 height 16
type input "**"
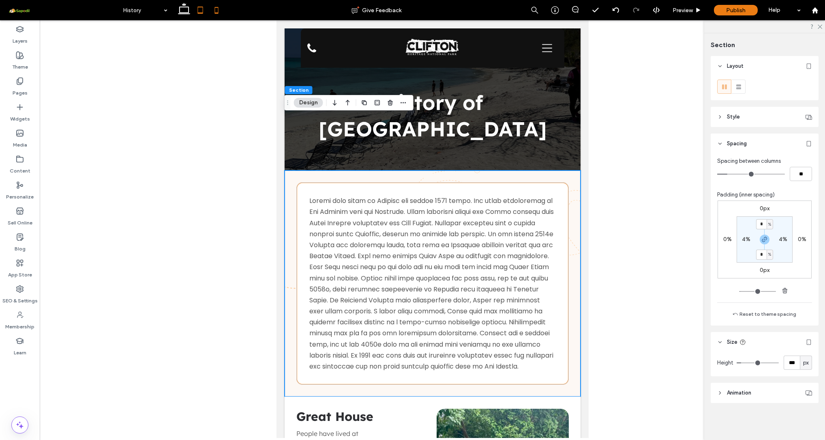
type input "**"
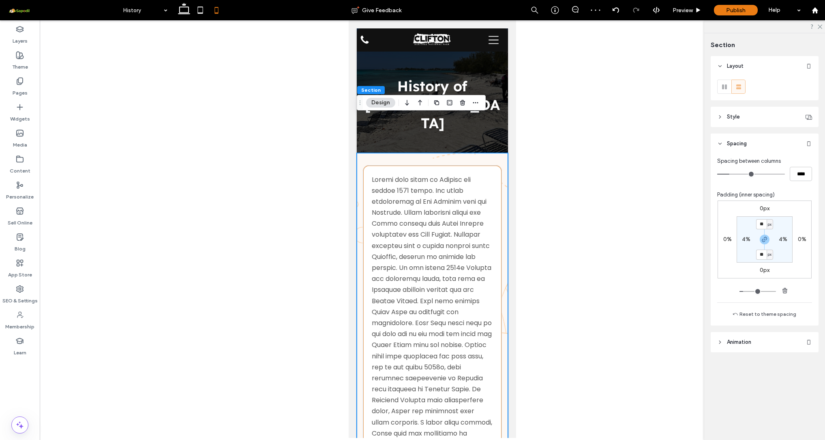
click at [181, 11] on icon at bounding box center [184, 10] width 16 height 16
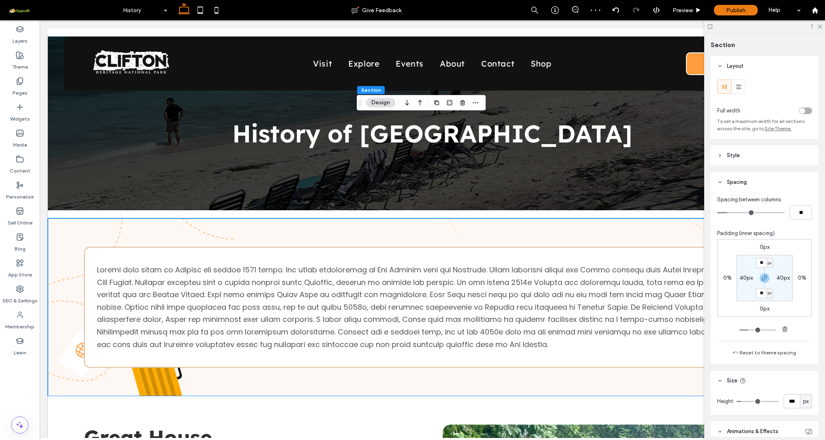
type input "**"
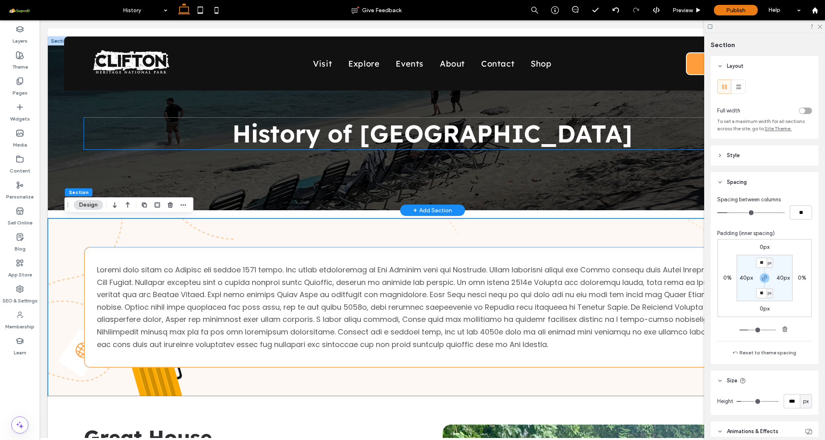
click at [122, 120] on h1 "History of [GEOGRAPHIC_DATA]" at bounding box center [432, 134] width 697 height 32
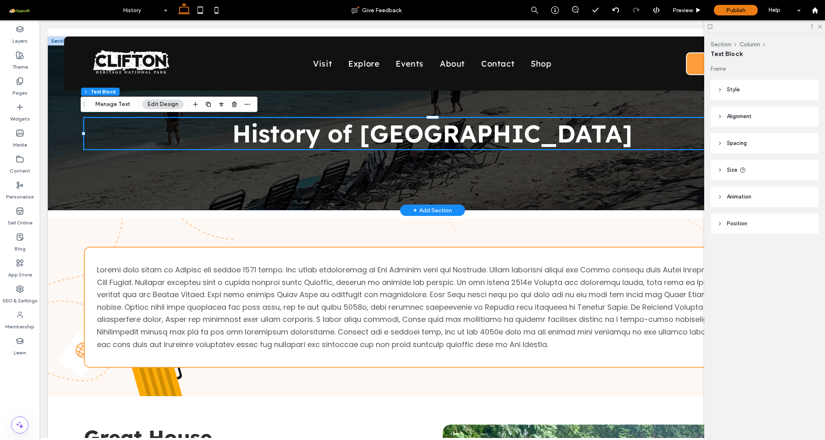
click at [64, 107] on div "History of [GEOGRAPHIC_DATA]" at bounding box center [432, 123] width 769 height 174
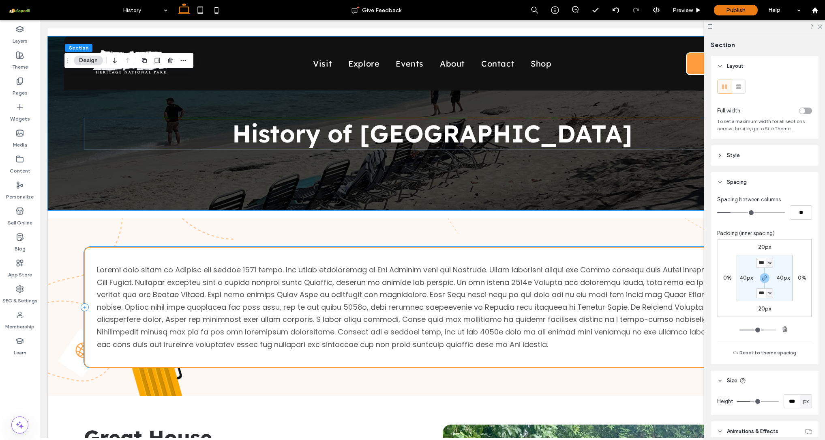
click at [759, 247] on label "20px" at bounding box center [764, 246] width 13 height 7
type input "**"
click at [763, 278] on icon "button" at bounding box center [765, 278] width 6 height 6
click at [758, 247] on input "**" at bounding box center [761, 247] width 11 height 10
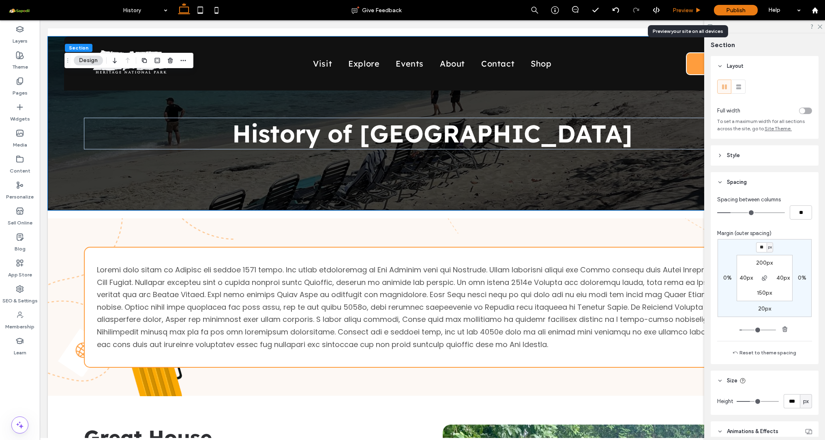
click at [676, 9] on span "Preview" at bounding box center [683, 10] width 20 height 7
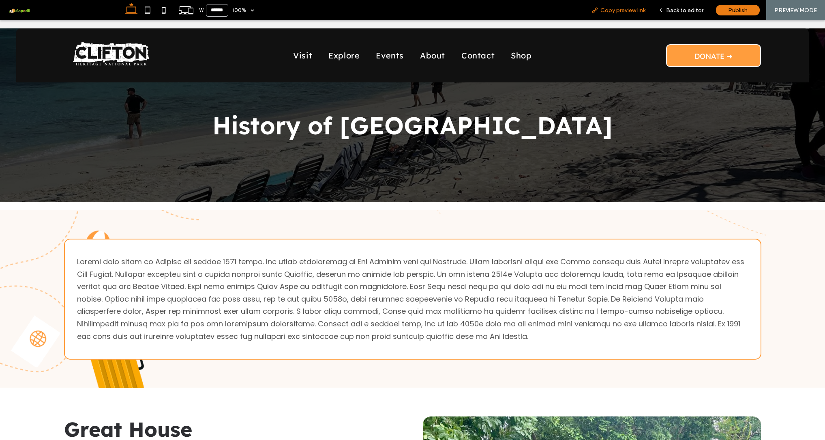
click at [622, 15] on div "Copy preview link" at bounding box center [618, 10] width 67 height 20
click at [629, 9] on span "Copy preview link" at bounding box center [623, 10] width 45 height 7
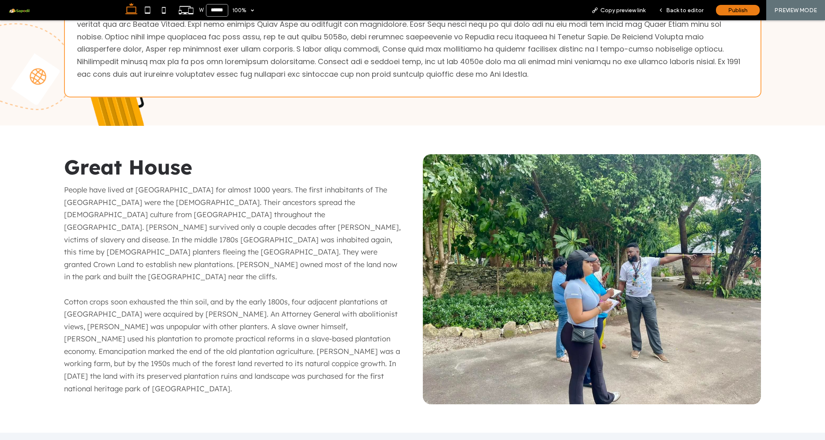
scroll to position [92, 0]
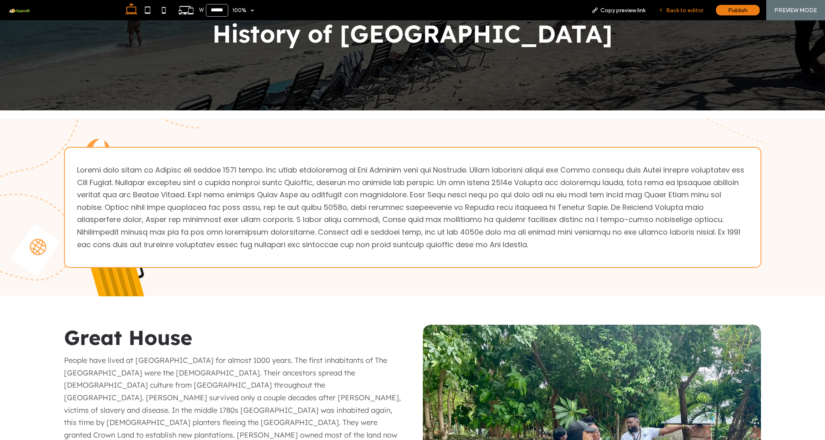
click at [683, 10] on span "Back to editor" at bounding box center [684, 10] width 37 height 7
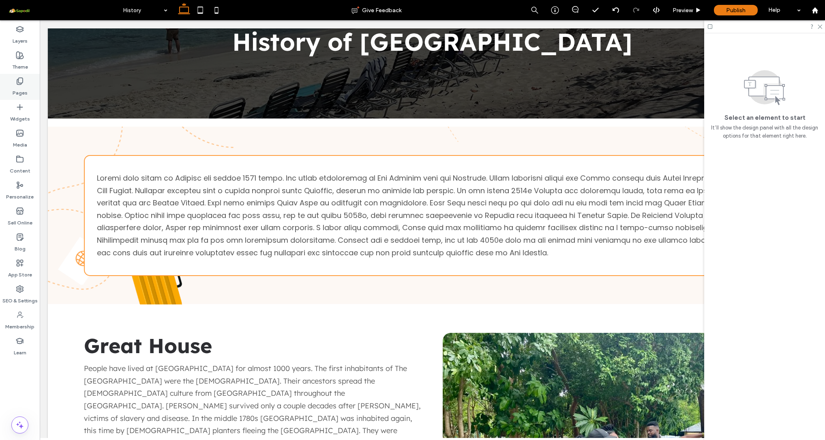
click at [19, 84] on icon at bounding box center [20, 81] width 8 height 8
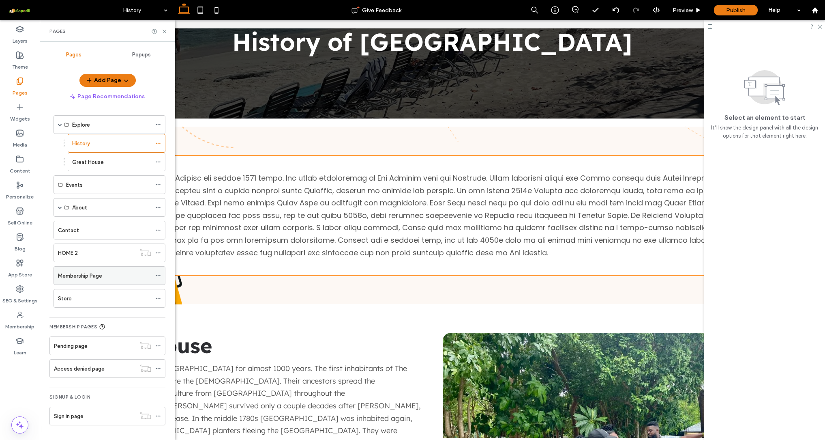
scroll to position [150, 0]
click at [93, 273] on label "Membership Page" at bounding box center [80, 275] width 44 height 14
click at [163, 30] on use at bounding box center [164, 31] width 3 height 3
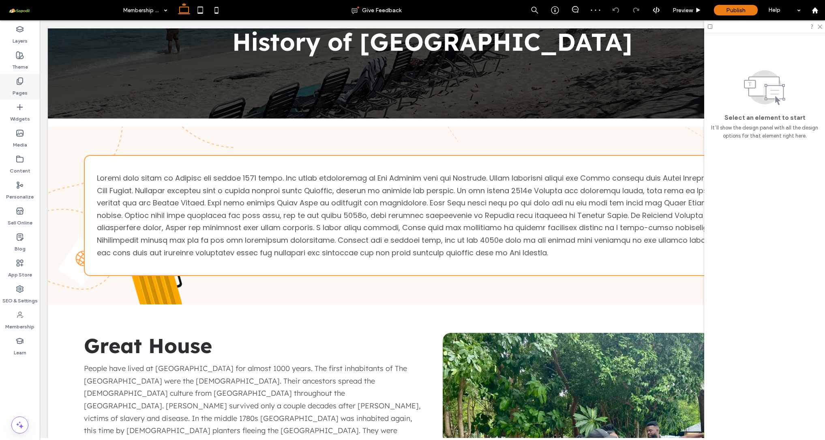
click at [18, 86] on label "Pages" at bounding box center [20, 90] width 15 height 11
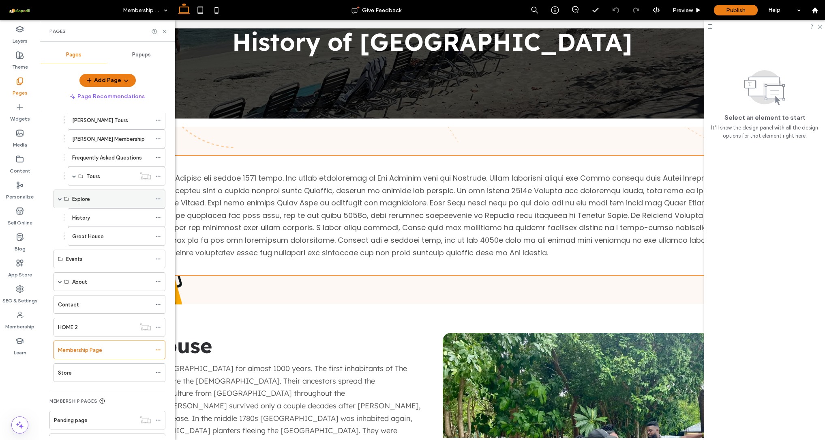
scroll to position [80, 0]
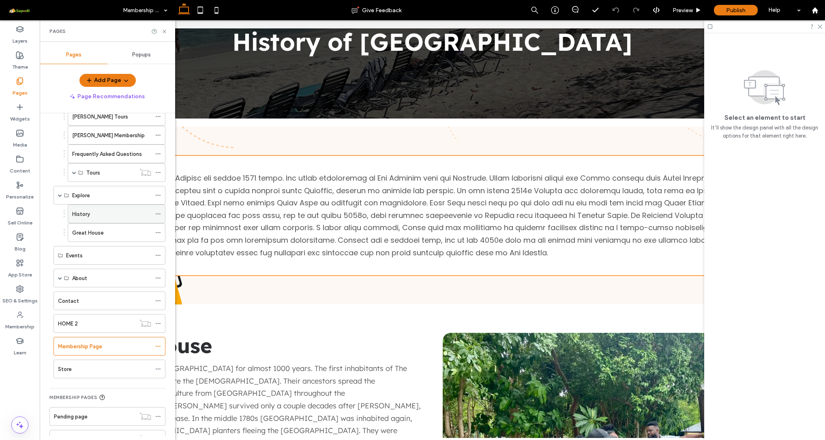
click at [98, 216] on div "History" at bounding box center [111, 214] width 79 height 9
click at [164, 34] on icon at bounding box center [164, 31] width 6 height 6
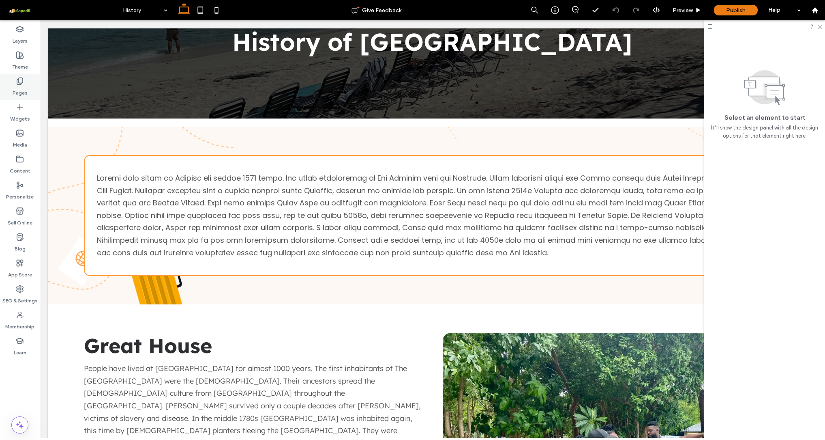
click at [25, 88] on label "Pages" at bounding box center [20, 90] width 15 height 11
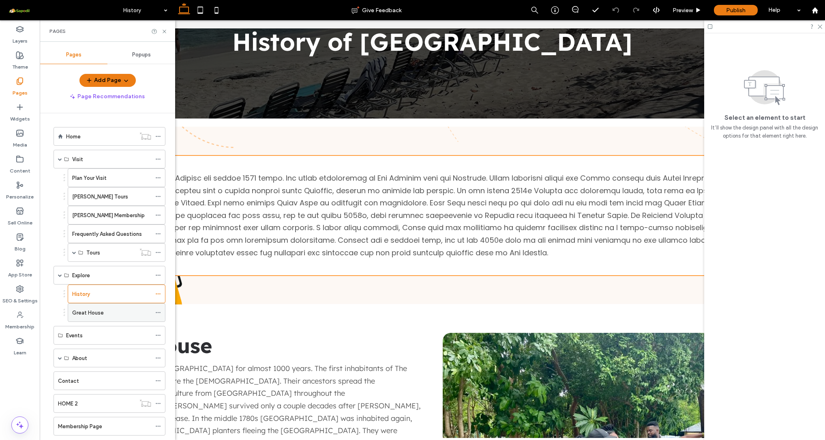
click at [103, 313] on label "Great House" at bounding box center [88, 312] width 32 height 14
click at [166, 33] on use at bounding box center [164, 31] width 3 height 3
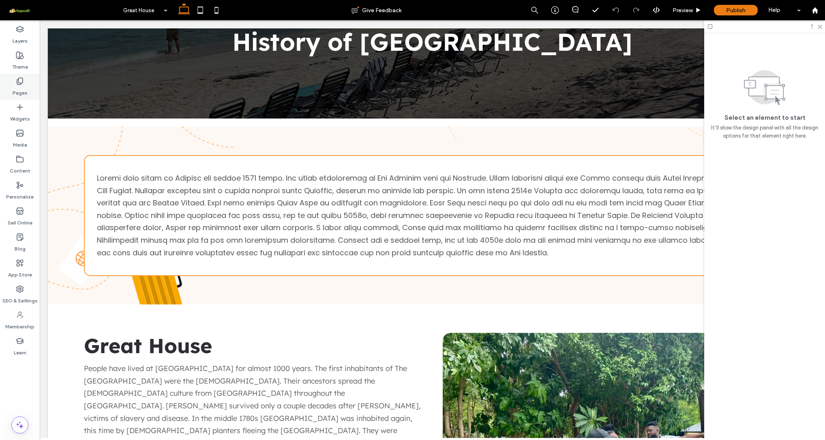
click at [17, 78] on icon at bounding box center [20, 81] width 8 height 8
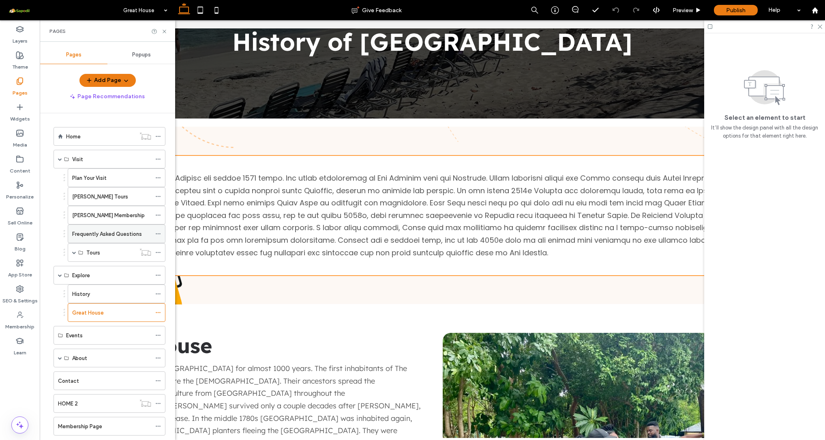
click at [103, 237] on label "Frequently Asked Questions" at bounding box center [107, 234] width 70 height 14
click at [162, 32] on icon at bounding box center [164, 31] width 6 height 6
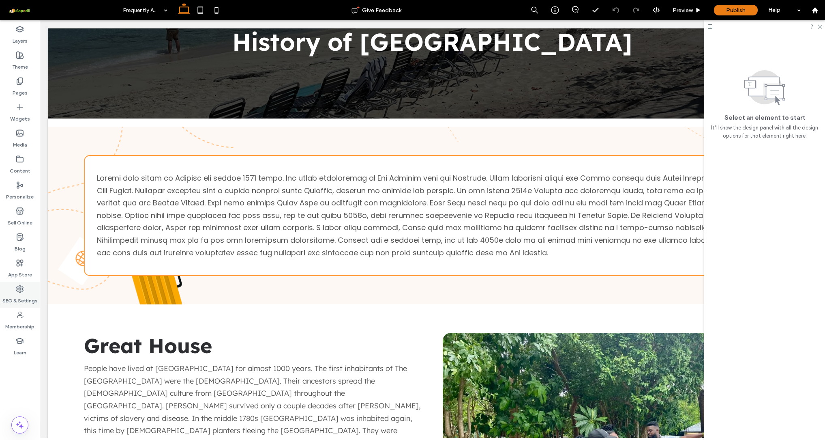
click at [19, 295] on label "SEO & Settings" at bounding box center [19, 298] width 35 height 11
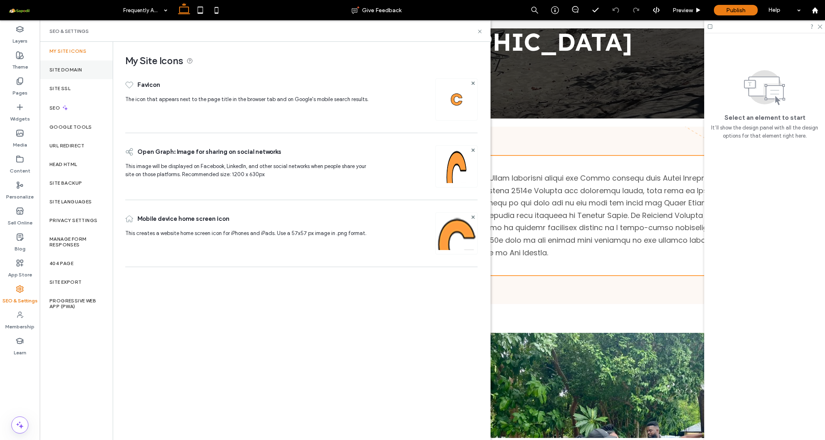
click at [80, 67] on label "Site Domain" at bounding box center [65, 70] width 32 height 6
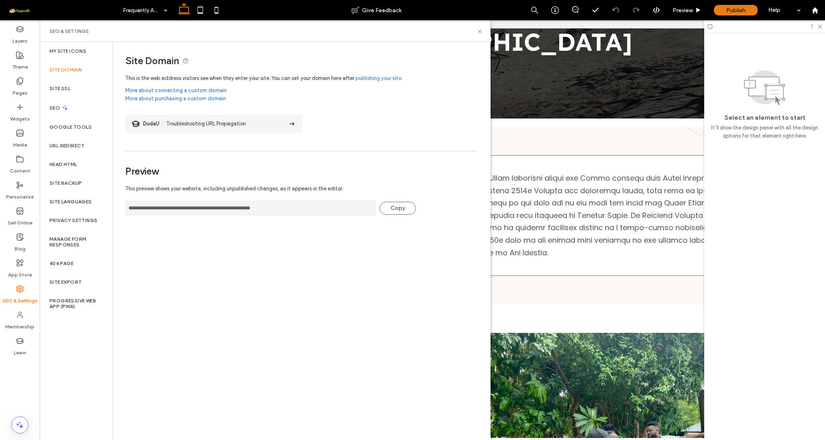
click at [379, 78] on link "publishing your site" at bounding box center [379, 78] width 46 height 8
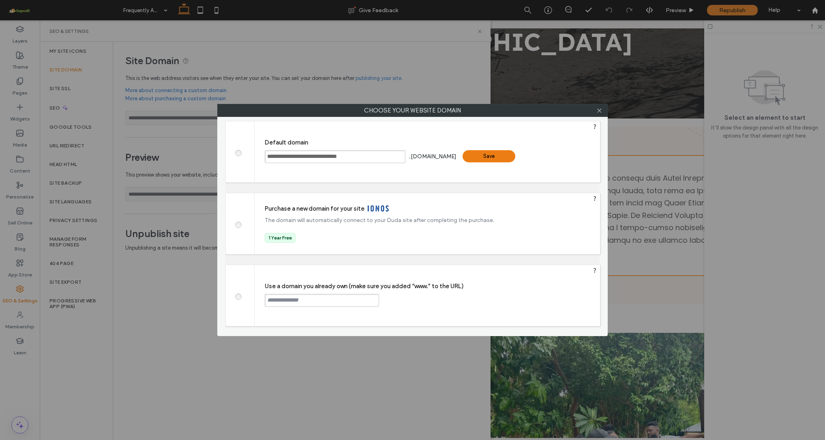
click at [468, 158] on div "Save" at bounding box center [489, 156] width 53 height 12
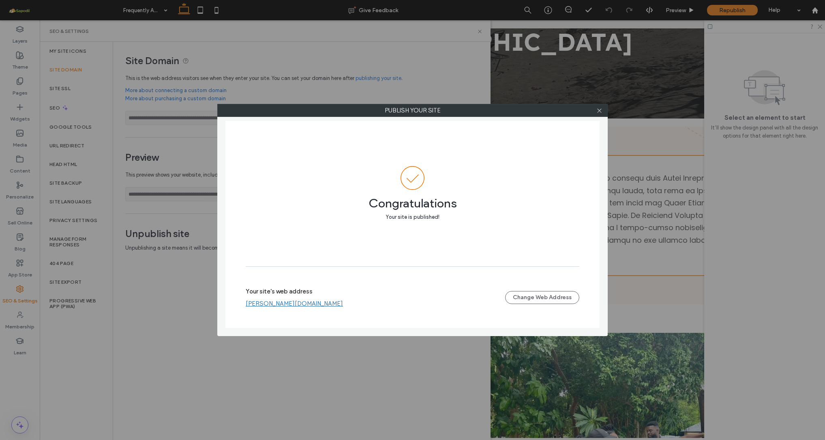
click at [318, 305] on link "[PERSON_NAME][DOMAIN_NAME]" at bounding box center [294, 303] width 97 height 7
click at [602, 111] on icon at bounding box center [600, 110] width 6 height 6
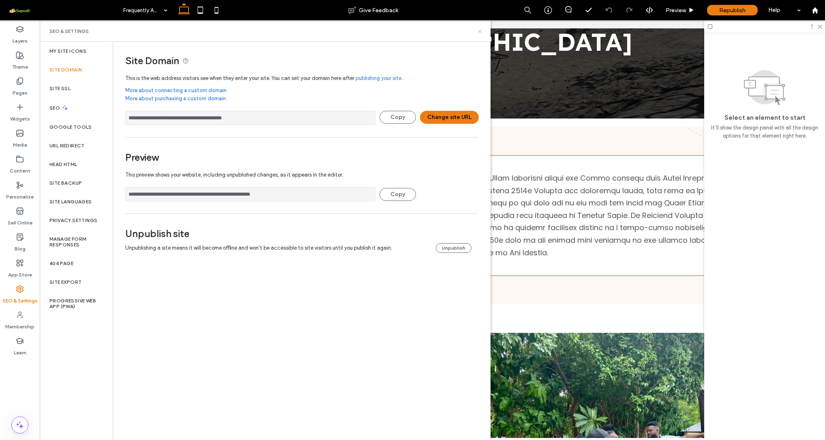
click at [478, 32] on icon at bounding box center [480, 31] width 6 height 6
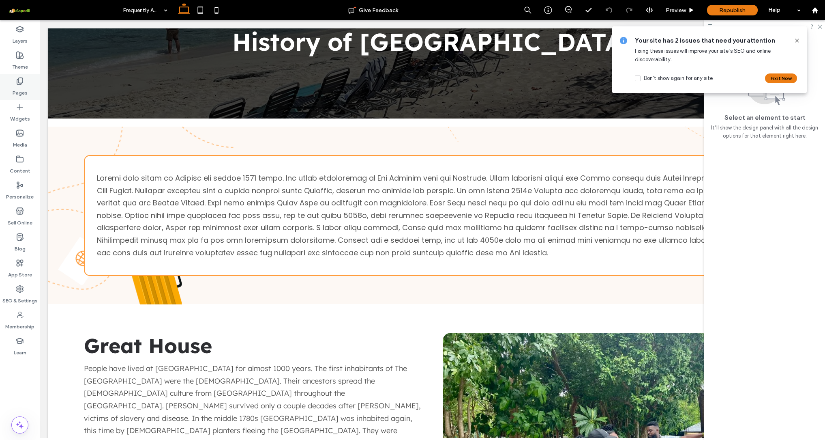
click at [22, 84] on icon at bounding box center [20, 81] width 8 height 8
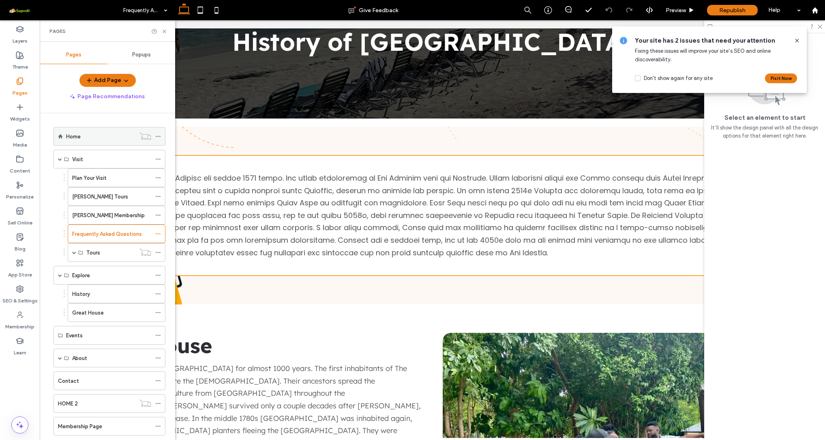
click at [84, 139] on div "Home" at bounding box center [100, 136] width 69 height 9
click at [164, 32] on icon at bounding box center [164, 31] width 6 height 6
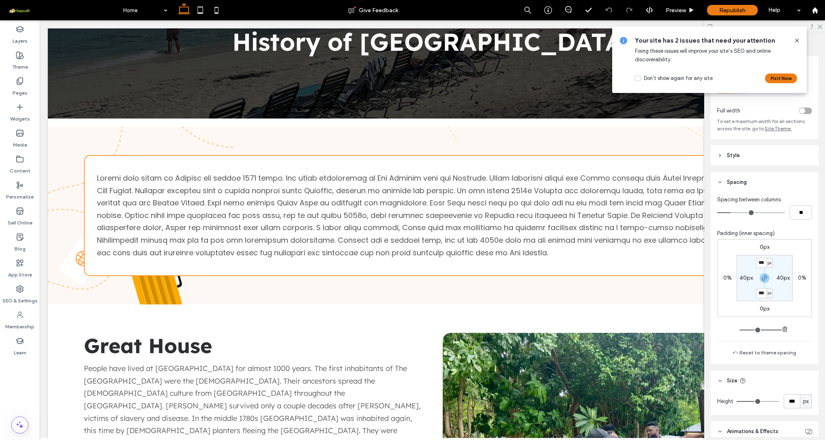
type input "***"
click at [799, 45] on div "Your site has 2 issues that need your attention Fixing these issues will improv…" at bounding box center [709, 59] width 195 height 67
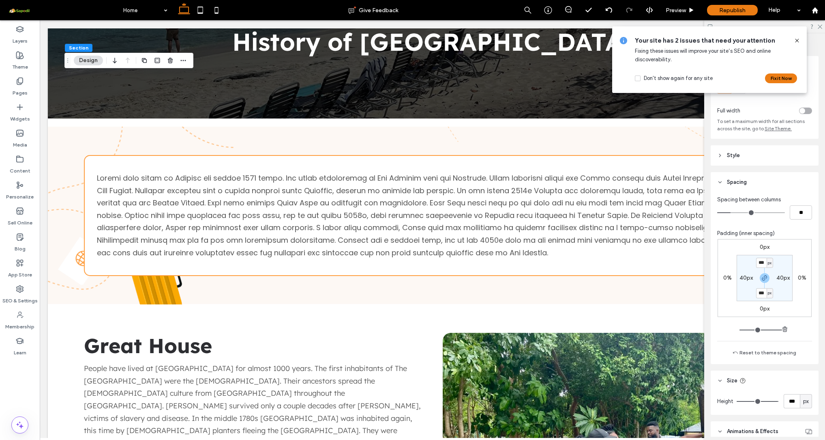
click at [799, 37] on icon at bounding box center [797, 40] width 6 height 6
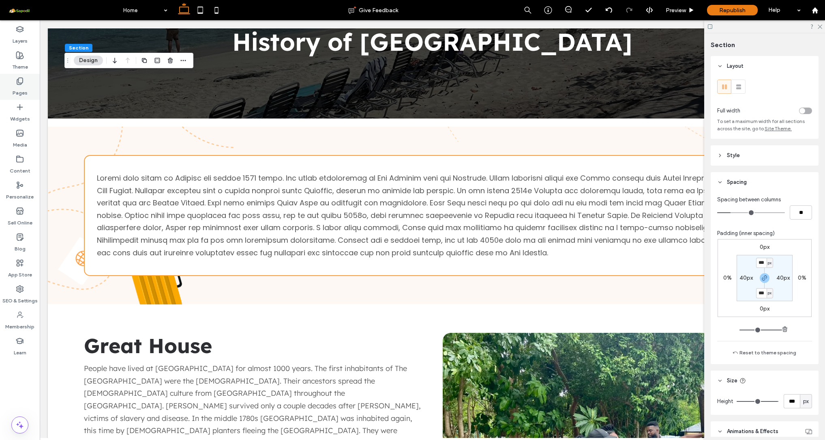
click at [21, 88] on label "Pages" at bounding box center [20, 90] width 15 height 11
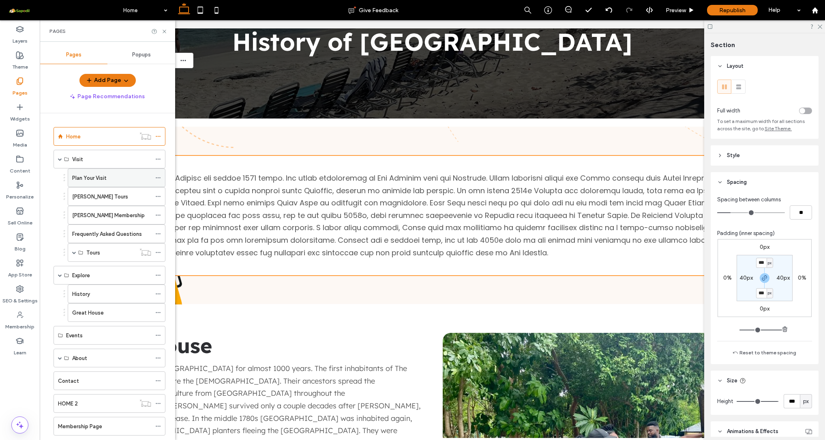
click at [95, 179] on label "Plan Your Visit" at bounding box center [89, 178] width 34 height 14
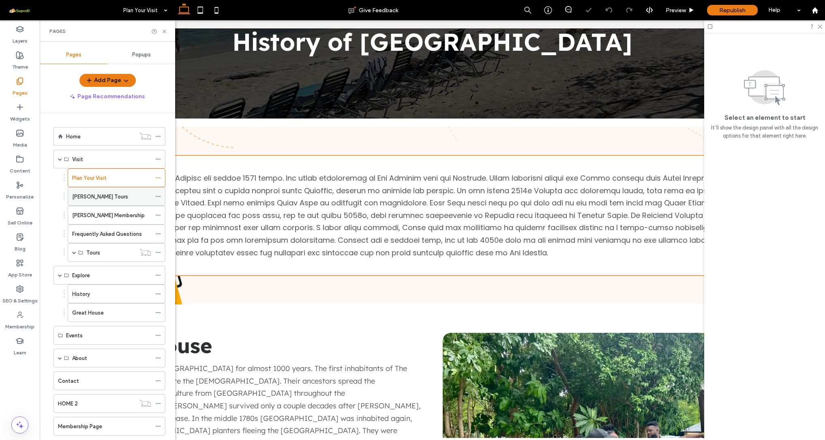
click at [92, 202] on div "[PERSON_NAME] Tours" at bounding box center [111, 196] width 79 height 18
click at [92, 219] on div "[PERSON_NAME] Membership" at bounding box center [111, 215] width 79 height 18
click at [109, 236] on label "Frequently Asked Questions" at bounding box center [107, 234] width 70 height 14
click at [84, 252] on div "Tours" at bounding box center [117, 252] width 98 height 19
click at [71, 252] on div "Tours" at bounding box center [117, 252] width 98 height 19
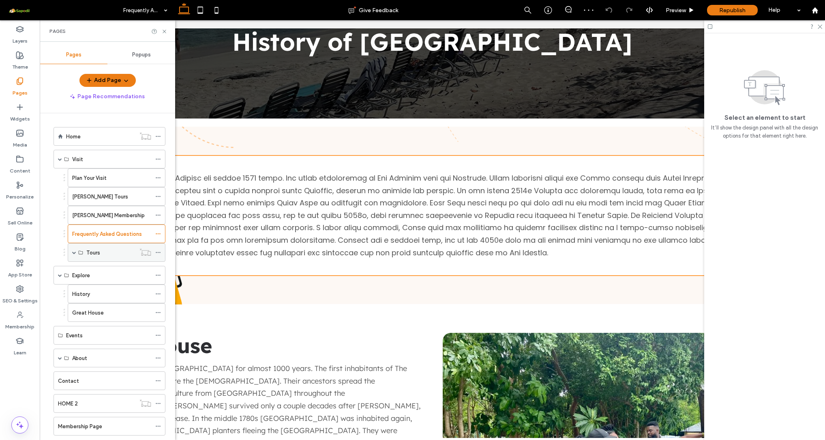
click at [74, 254] on span at bounding box center [74, 252] width 4 height 18
click at [101, 273] on label "Beach Tour" at bounding box center [100, 271] width 28 height 14
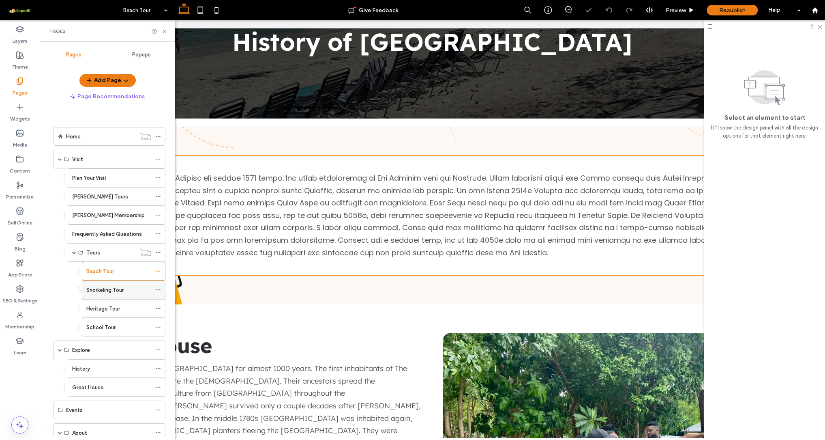
click at [119, 288] on label "Snorkeling Tour" at bounding box center [104, 290] width 37 height 14
click at [108, 309] on label "Heritage Tour" at bounding box center [103, 308] width 34 height 14
click at [108, 322] on div "School Tour" at bounding box center [118, 327] width 65 height 18
click at [105, 271] on label "Beach Tour" at bounding box center [100, 271] width 28 height 14
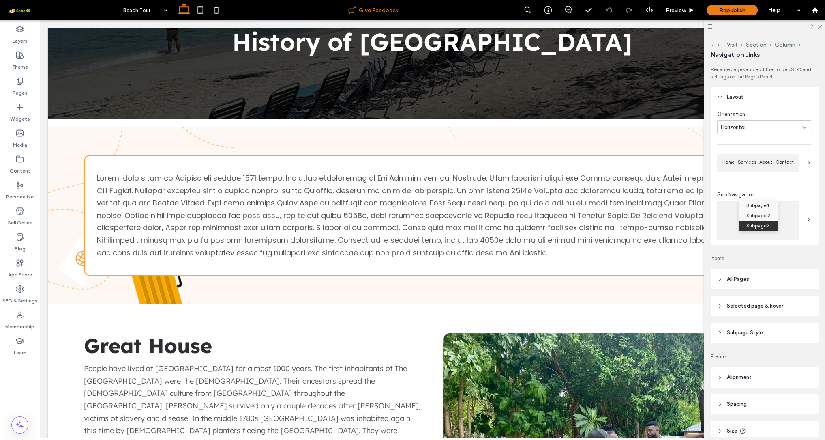
type input "***"
type input "****"
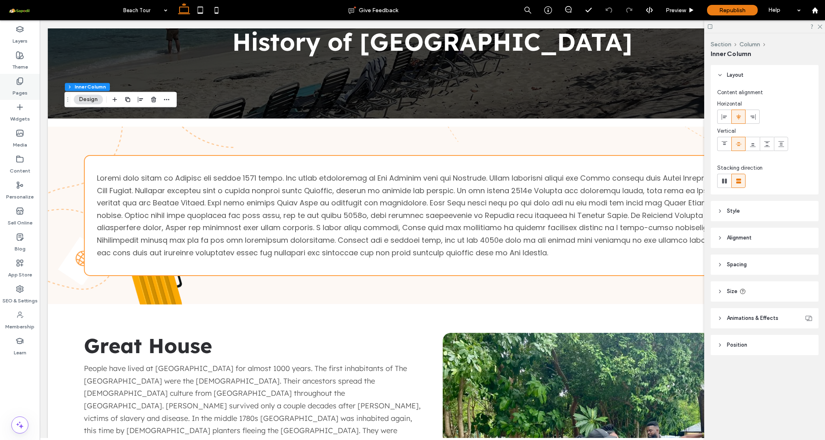
click at [19, 82] on icon at bounding box center [20, 81] width 8 height 8
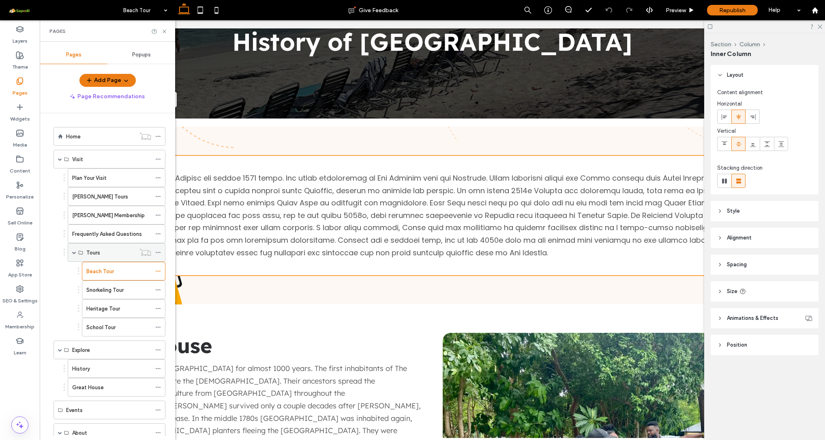
click at [101, 254] on div "Tours" at bounding box center [110, 252] width 49 height 9
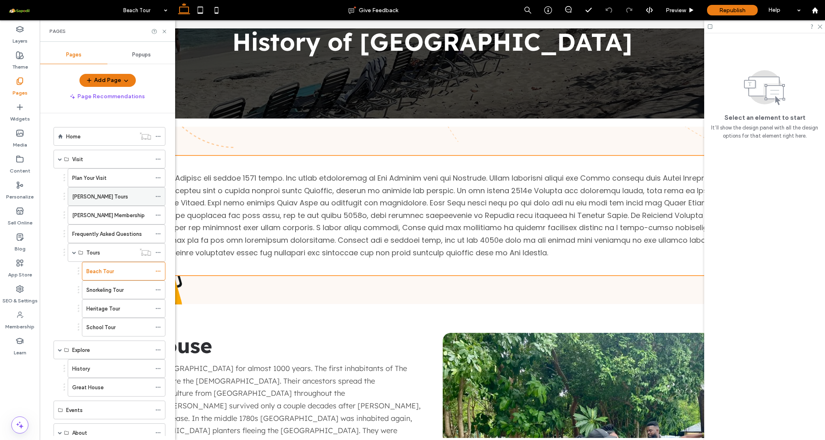
click at [101, 204] on div "[PERSON_NAME] Tours" at bounding box center [111, 196] width 79 height 18
click at [166, 32] on use at bounding box center [164, 31] width 3 height 3
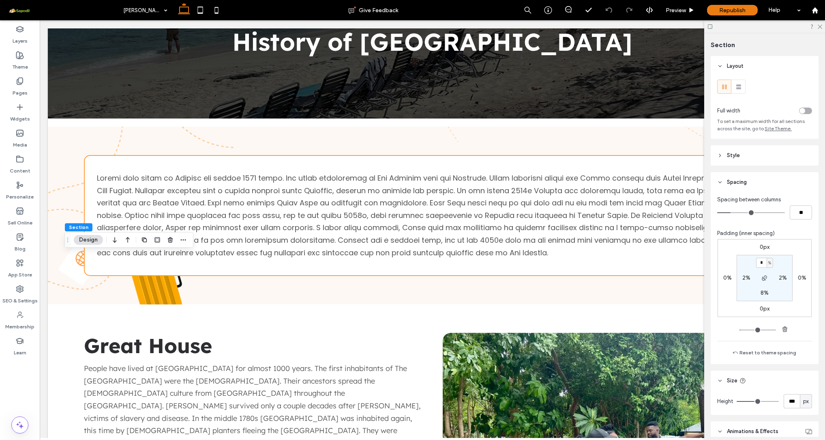
click at [777, 257] on section "* % 2% 8% 2%" at bounding box center [765, 278] width 56 height 46
click at [760, 261] on input "*" at bounding box center [761, 262] width 11 height 10
type input "*"
type input "***"
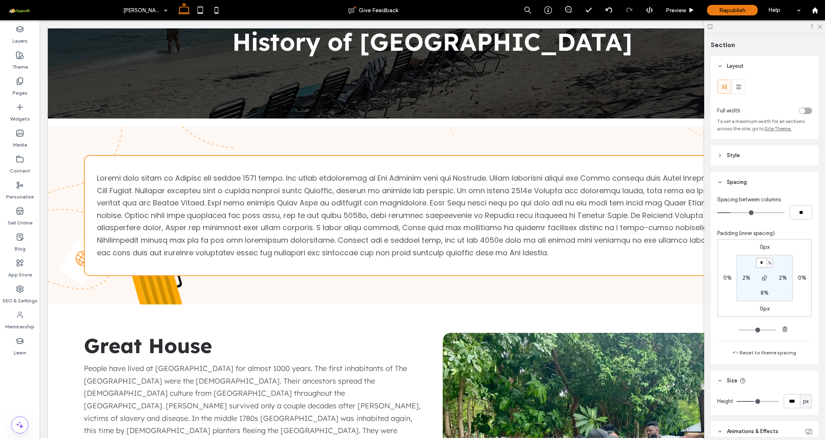
type input "***"
click at [761, 294] on label "8%" at bounding box center [765, 292] width 8 height 7
type input "*"
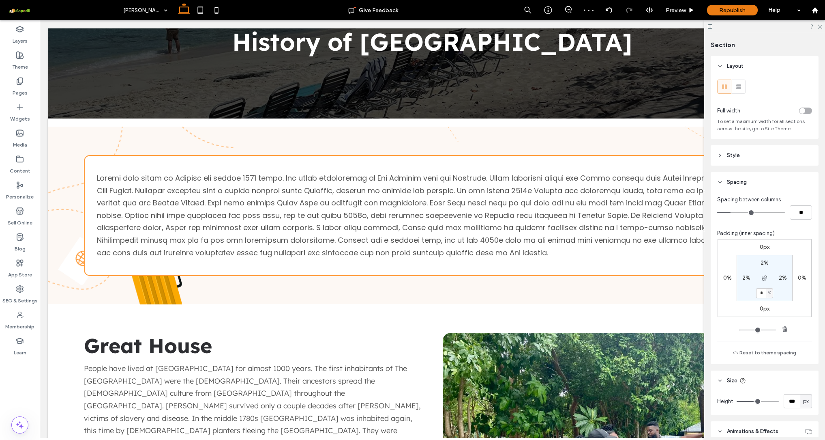
type input "***"
click at [24, 89] on label "Pages" at bounding box center [20, 90] width 15 height 11
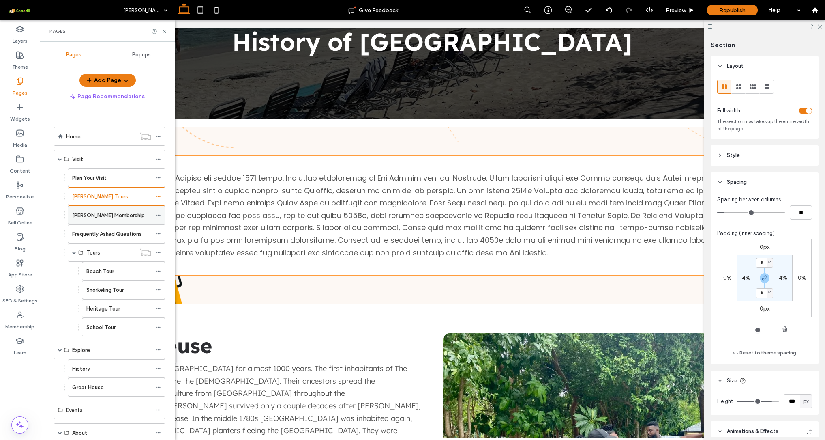
click at [93, 211] on label "[PERSON_NAME] Membership" at bounding box center [108, 215] width 73 height 14
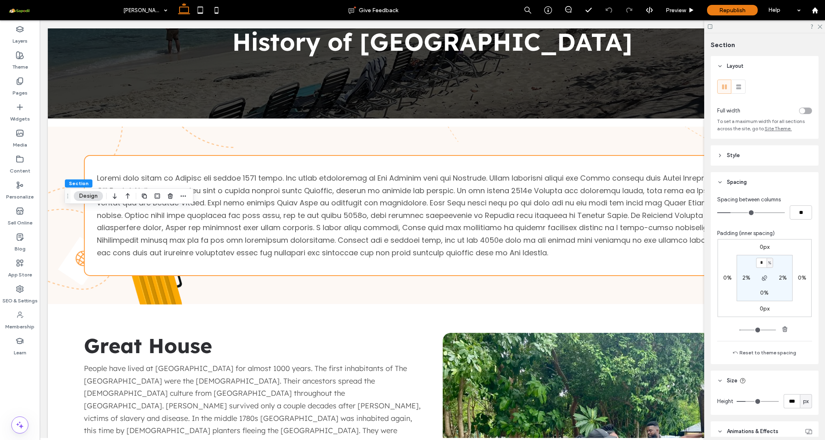
click at [758, 262] on input "*" at bounding box center [761, 262] width 11 height 10
click at [779, 260] on section "* % 2% 0% 2%" at bounding box center [765, 278] width 56 height 46
click at [756, 264] on input "*" at bounding box center [761, 262] width 11 height 10
type input "*"
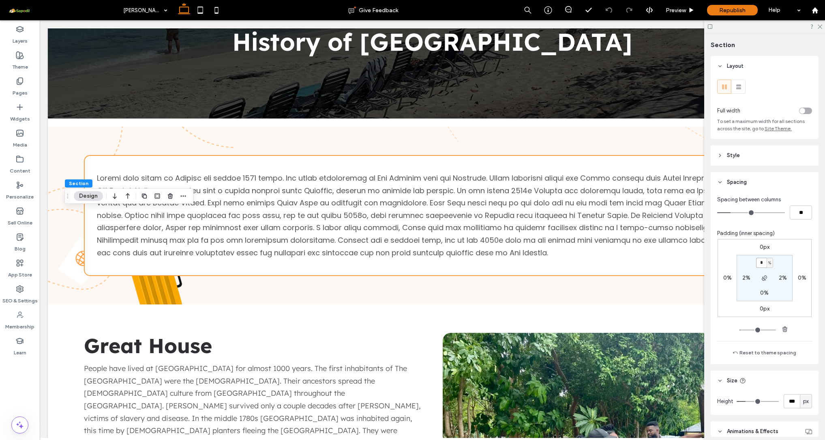
type input "*"
type input "***"
click at [20, 78] on icon at bounding box center [20, 81] width 8 height 8
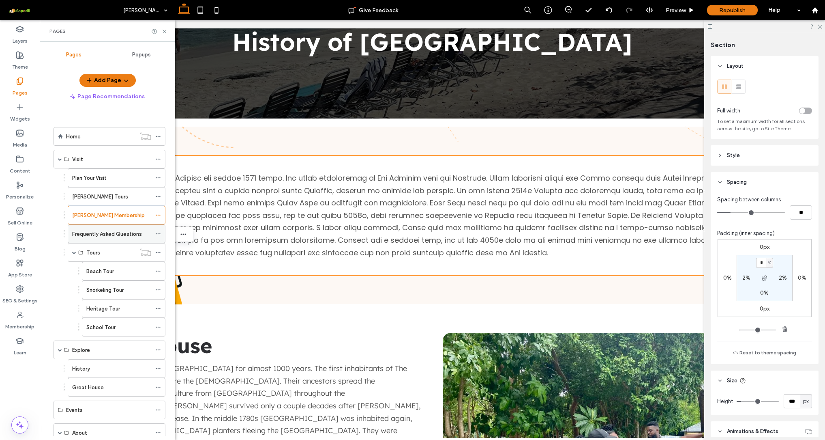
click at [114, 232] on label "Frequently Asked Questions" at bounding box center [107, 234] width 70 height 14
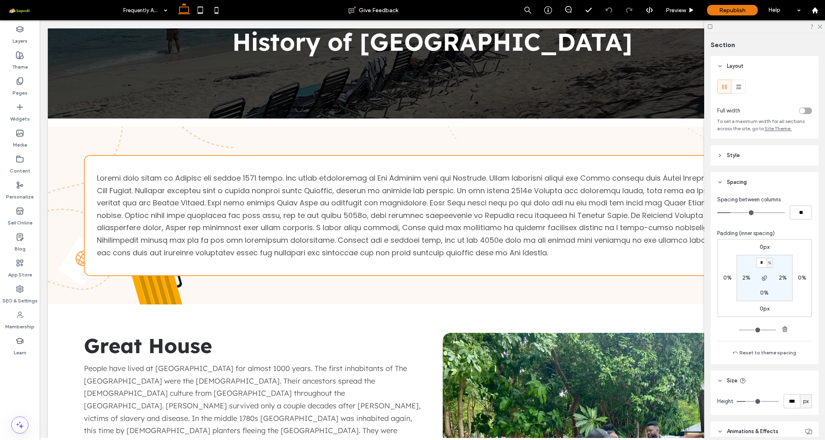
type input "***"
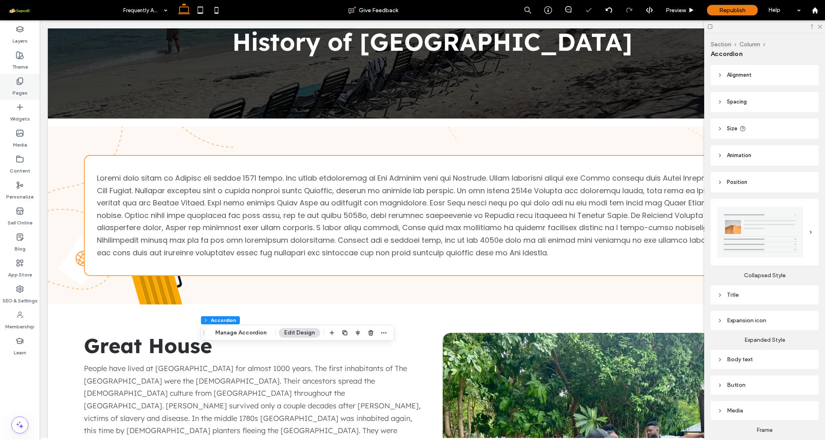
click at [18, 84] on icon at bounding box center [20, 81] width 8 height 8
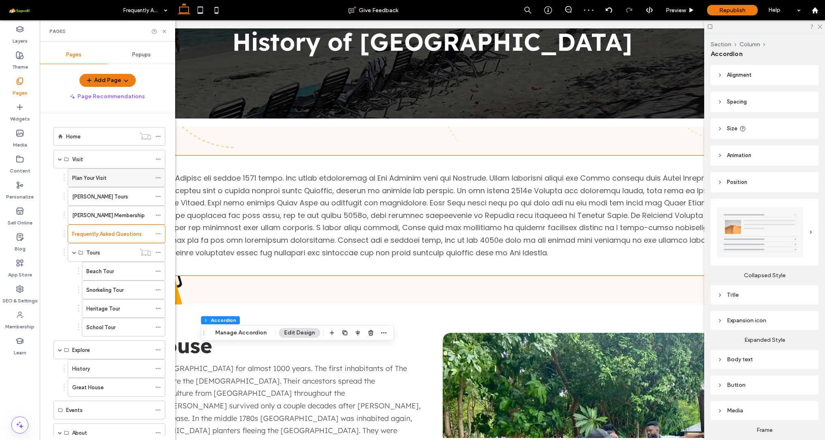
click at [103, 185] on div "Plan Your Visit" at bounding box center [111, 178] width 79 height 18
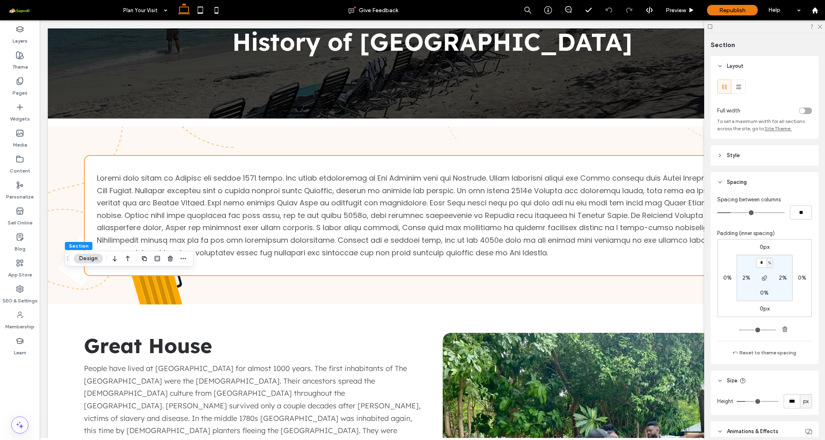
click at [761, 263] on input "*" at bounding box center [761, 262] width 11 height 10
click at [779, 258] on section "* % 2% 0% 2%" at bounding box center [765, 278] width 56 height 46
click at [760, 264] on input "*" at bounding box center [761, 262] width 11 height 10
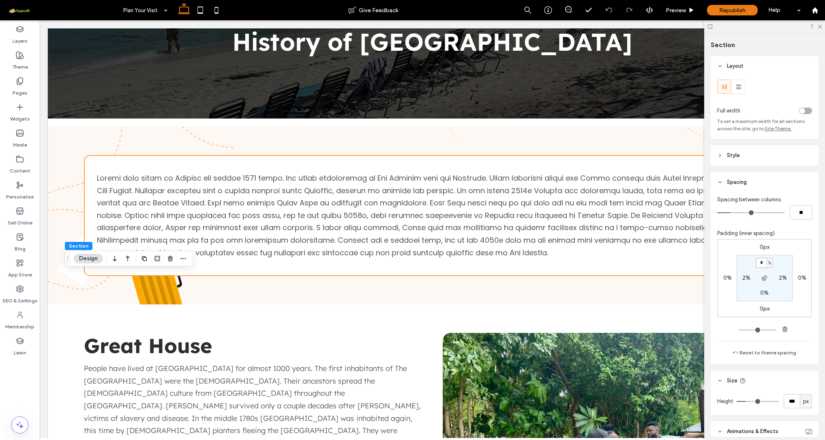
type input "*"
type input "***"
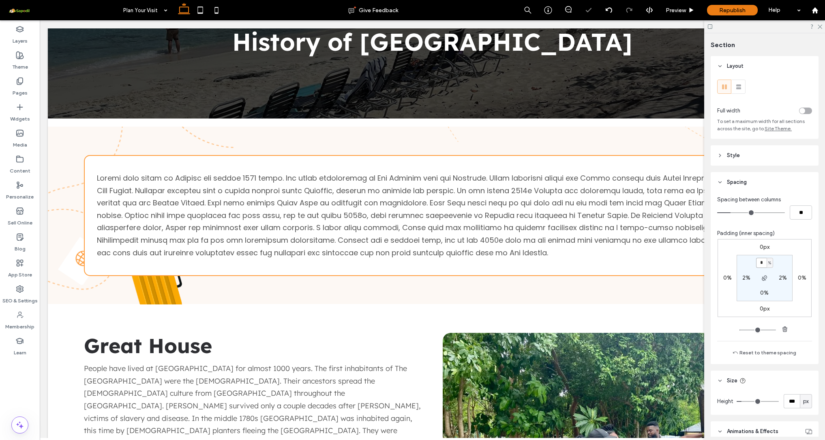
type input "***"
click at [21, 84] on use at bounding box center [20, 81] width 6 height 7
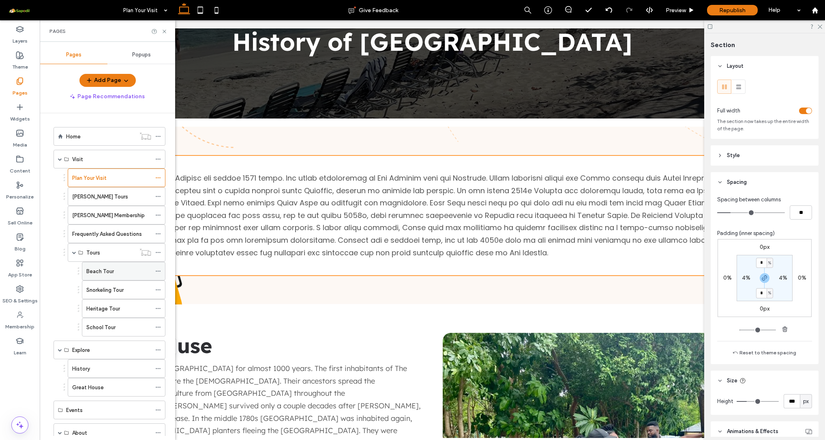
click at [100, 272] on label "Beach Tour" at bounding box center [100, 271] width 28 height 14
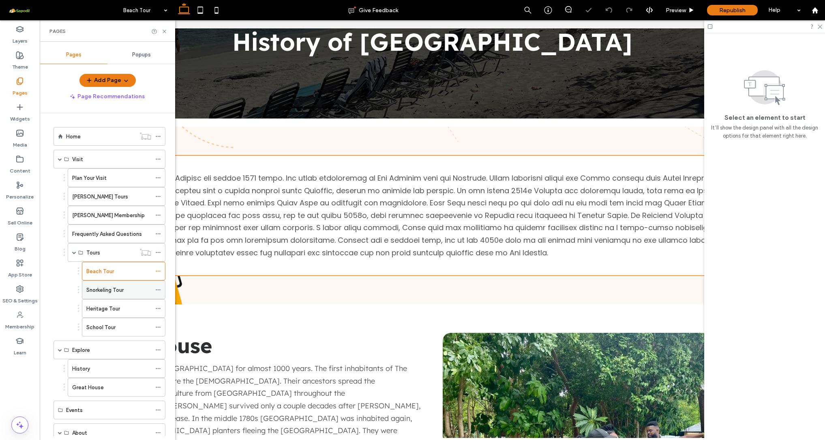
click at [110, 296] on div "Snorkeling Tour" at bounding box center [118, 290] width 65 height 18
click at [110, 313] on div "Heritage Tour" at bounding box center [118, 308] width 65 height 18
click at [111, 322] on label "School Tour" at bounding box center [100, 327] width 29 height 14
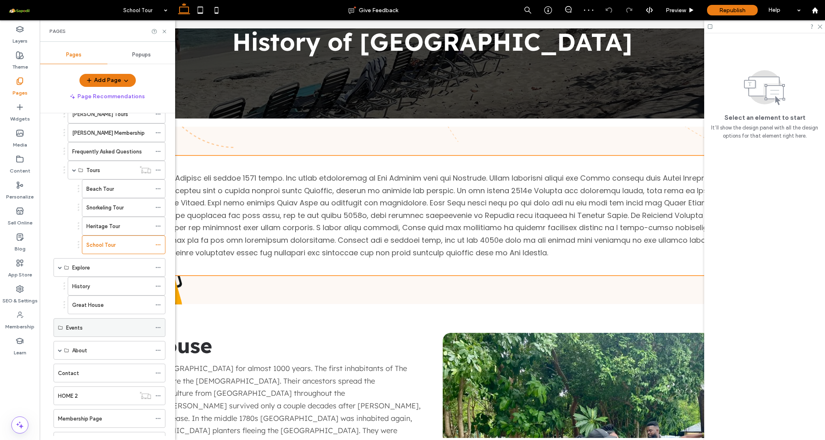
scroll to position [93, 0]
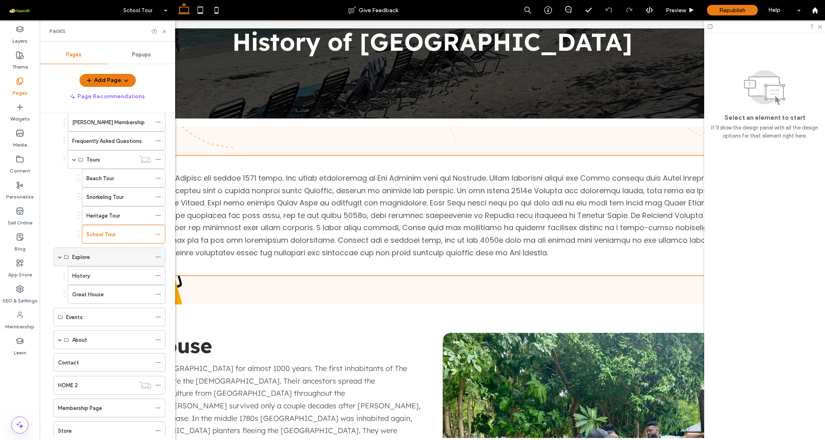
click at [94, 257] on div "Explore" at bounding box center [111, 257] width 79 height 9
click at [101, 278] on div "History" at bounding box center [111, 275] width 79 height 9
click at [166, 34] on icon at bounding box center [164, 31] width 6 height 6
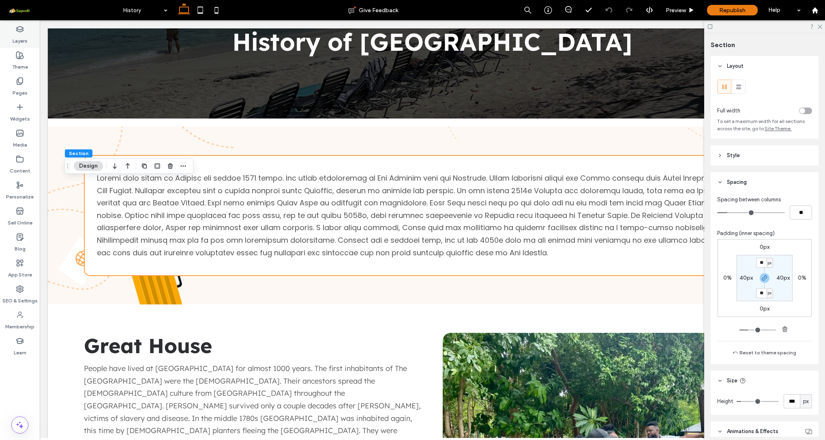
click at [20, 34] on label "Layers" at bounding box center [20, 38] width 15 height 11
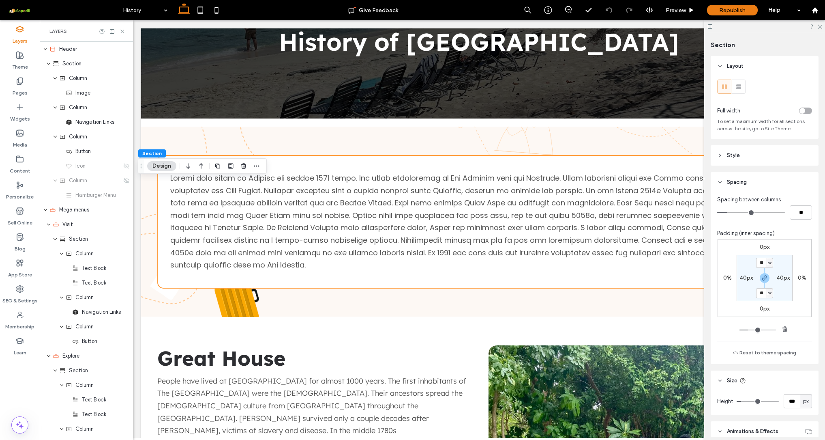
scroll to position [772, 0]
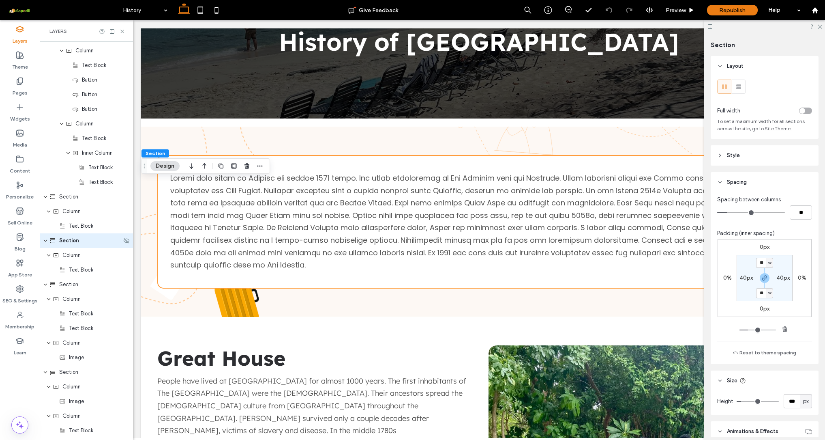
click at [43, 238] on icon "expand Section" at bounding box center [45, 240] width 5 height 6
click at [123, 239] on icon at bounding box center [126, 240] width 6 height 6
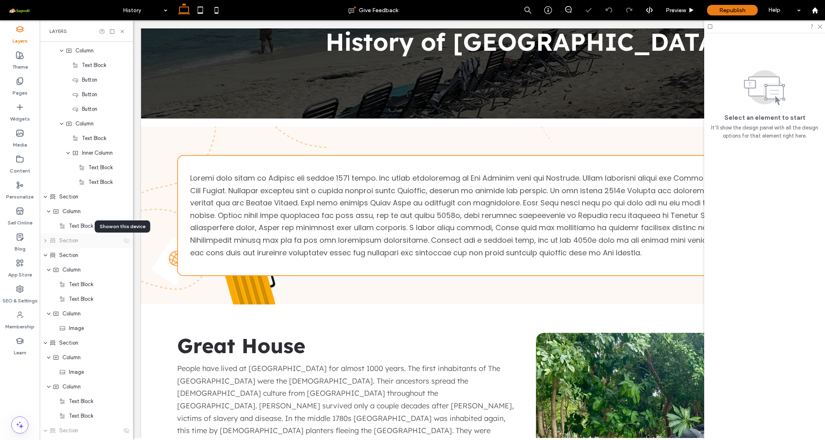
scroll to position [0, 214]
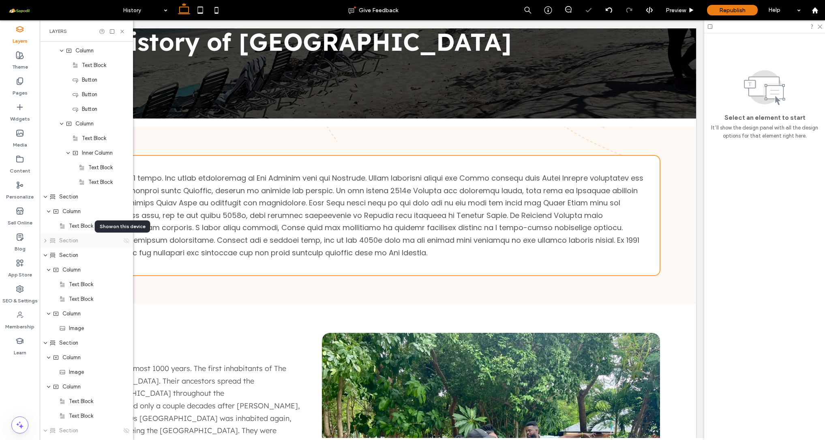
click at [123, 239] on icon at bounding box center [126, 240] width 6 height 6
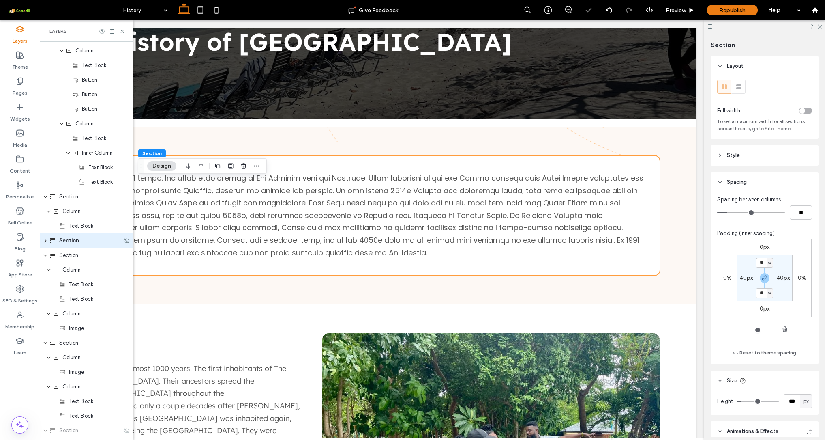
click at [80, 244] on div "Section" at bounding box center [85, 240] width 72 height 8
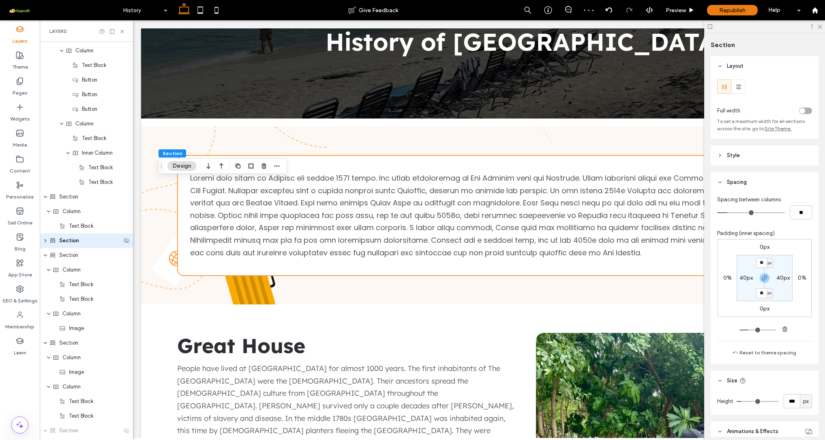
scroll to position [0, 0]
type input "***"
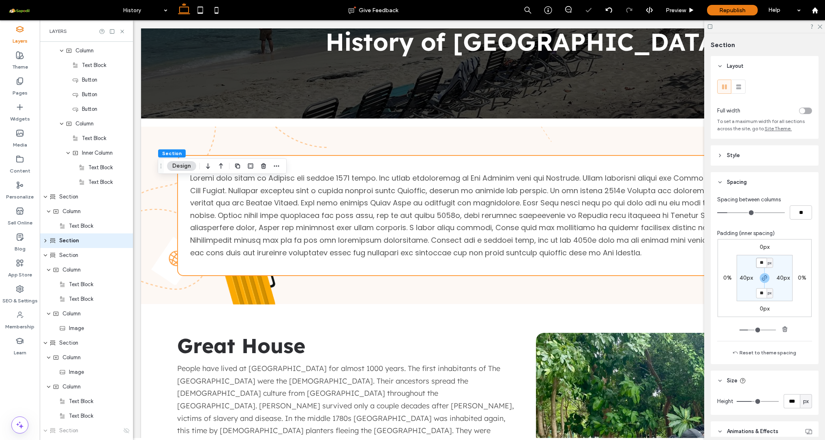
click at [760, 263] on input "**" at bounding box center [761, 262] width 11 height 10
type input "**"
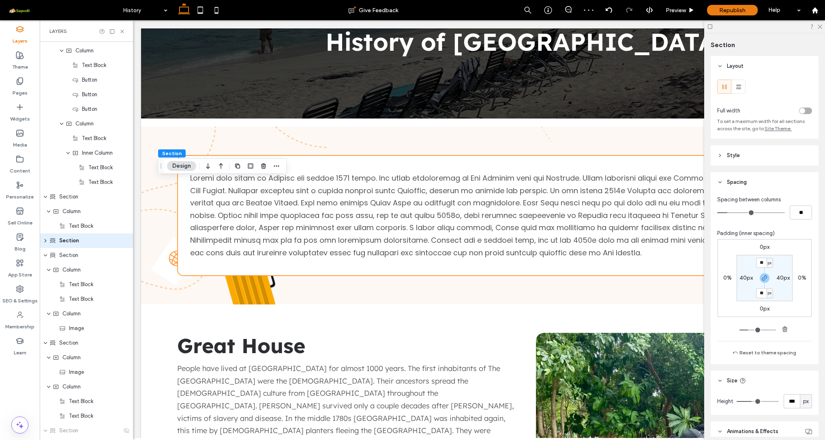
type input "**"
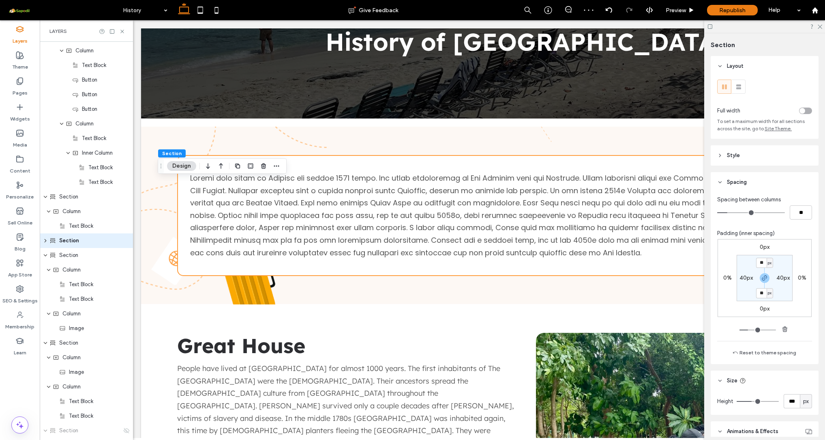
type input "**"
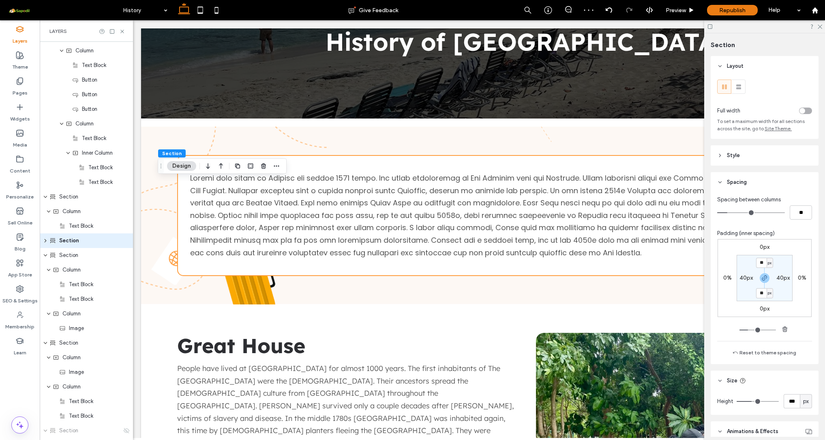
type input "**"
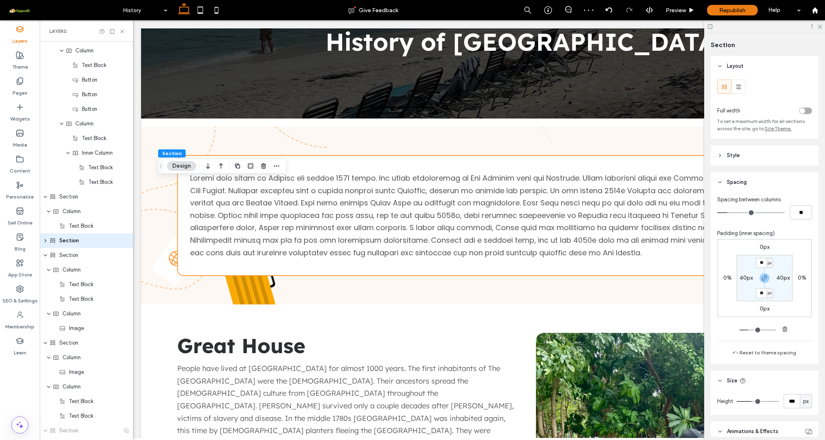
type input "**"
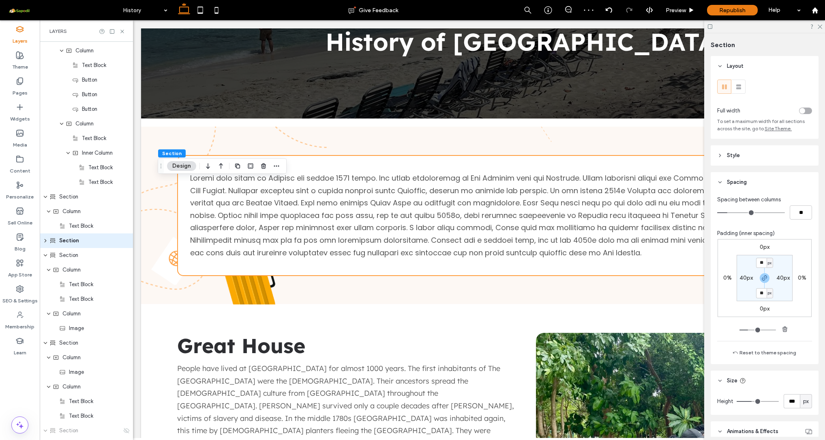
type input "**"
click at [743, 330] on input "range" at bounding box center [758, 329] width 36 height 1
type input "**"
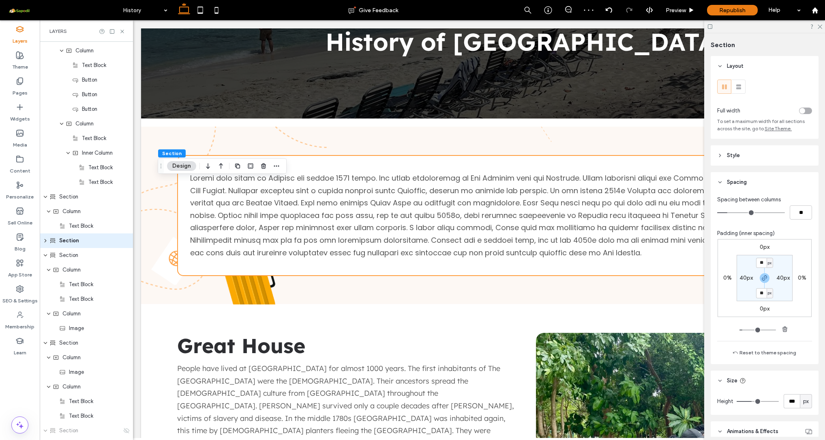
type input "**"
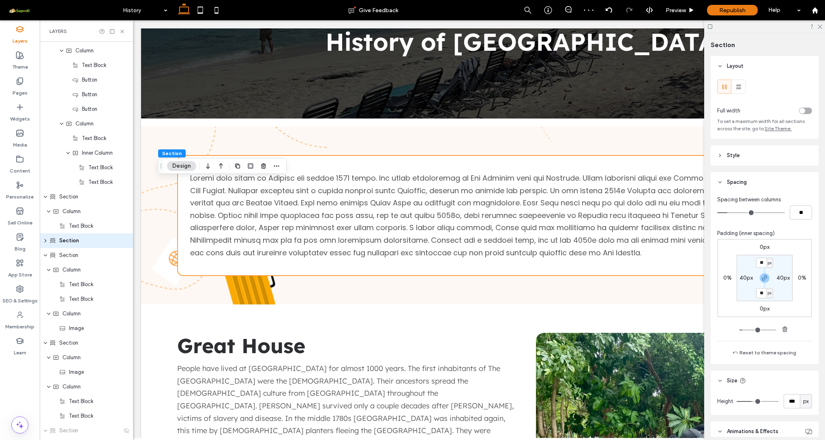
type input "**"
click at [745, 330] on input "range" at bounding box center [758, 329] width 36 height 1
type input "**"
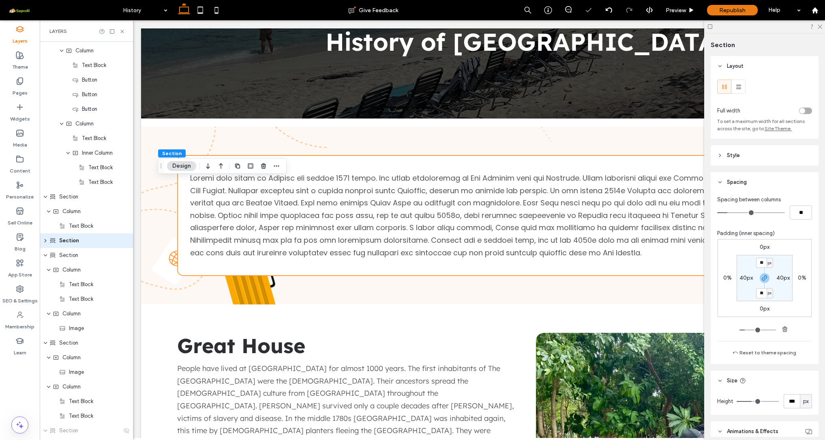
type input "**"
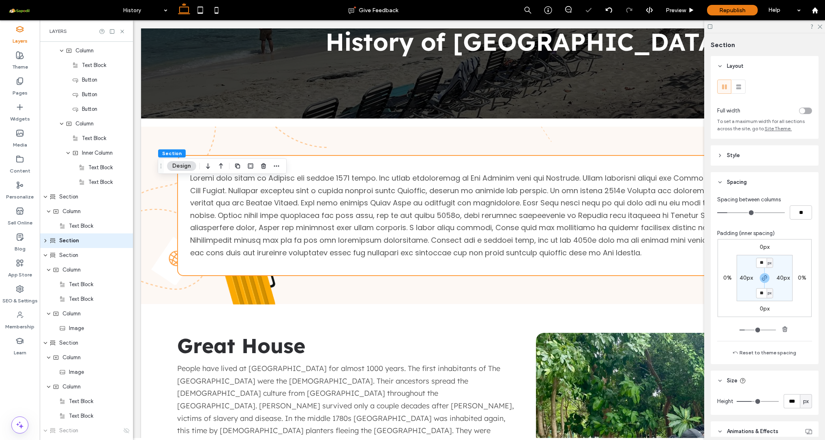
type input "**"
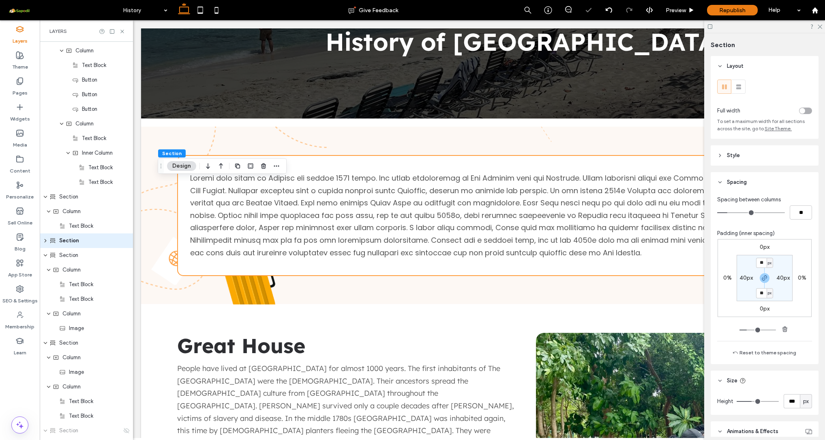
click at [747, 330] on input "range" at bounding box center [758, 329] width 36 height 1
type input "**"
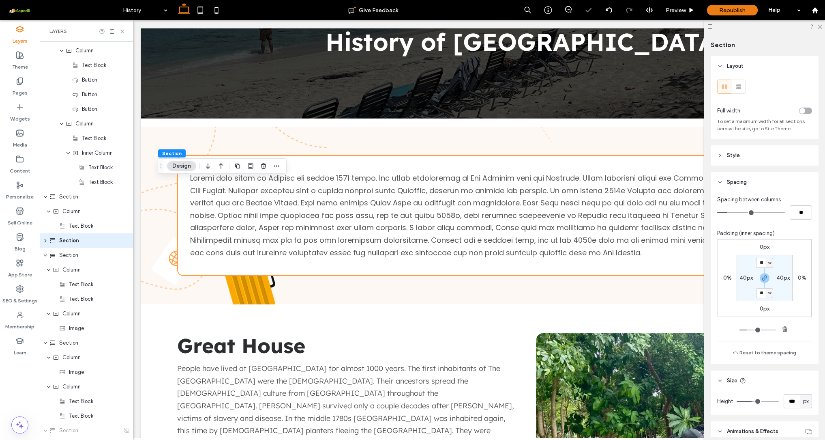
type input "**"
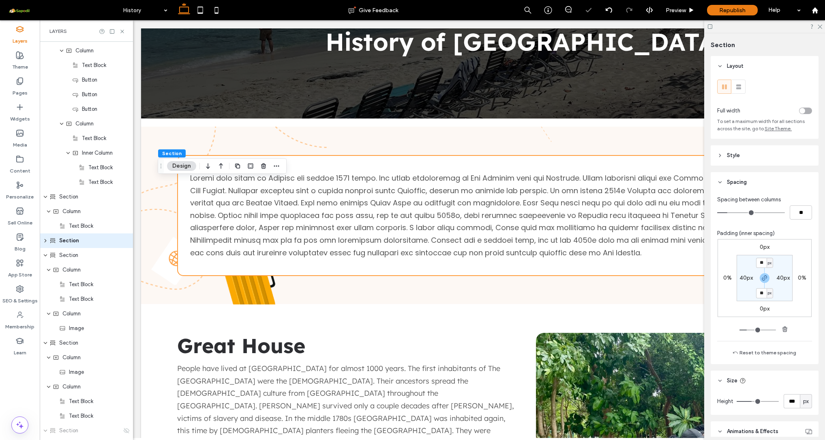
type input "**"
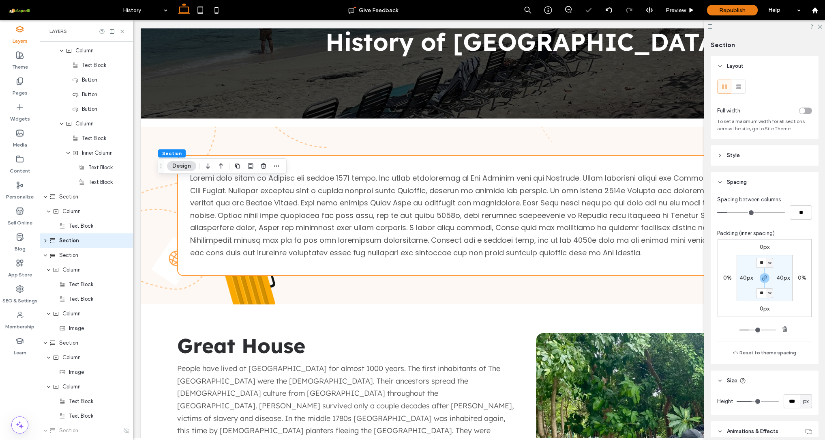
type input "**"
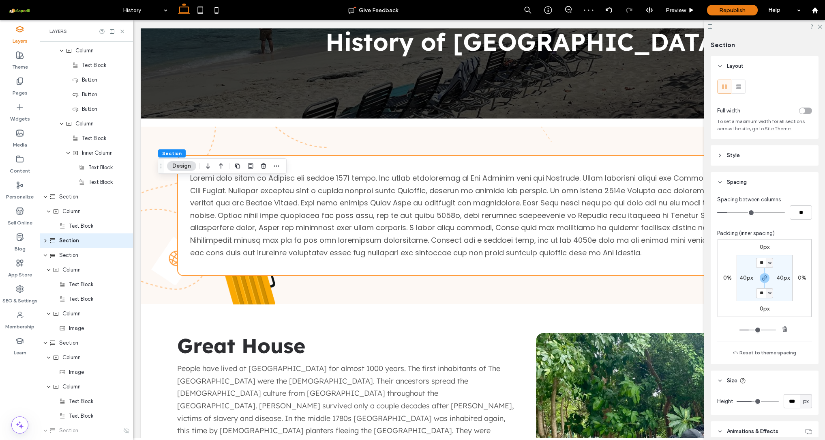
type input "**"
click at [748, 330] on input "range" at bounding box center [758, 329] width 36 height 1
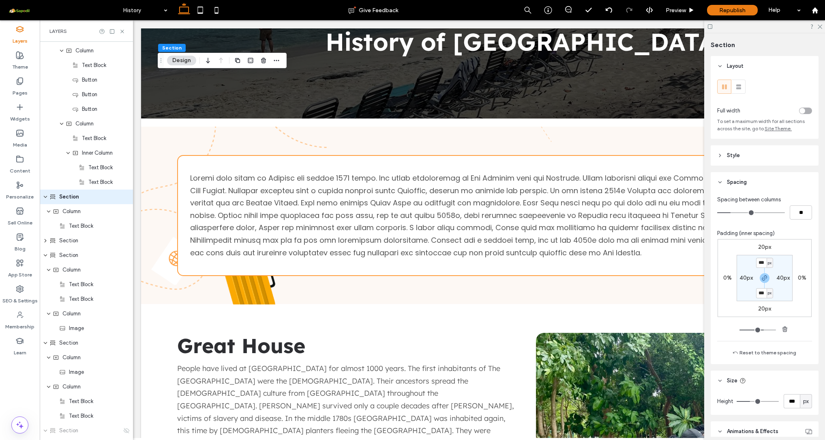
click at [747, 316] on div "20px 0% 20px 0% *** px 40px *** px 40px" at bounding box center [765, 278] width 94 height 78
click at [762, 277] on use "button" at bounding box center [764, 277] width 5 height 5
click at [766, 314] on div "20px 0% 20px 0% *** px 40px 150px 40px" at bounding box center [765, 278] width 94 height 78
click at [759, 307] on label "20px" at bounding box center [764, 308] width 13 height 7
type input "**"
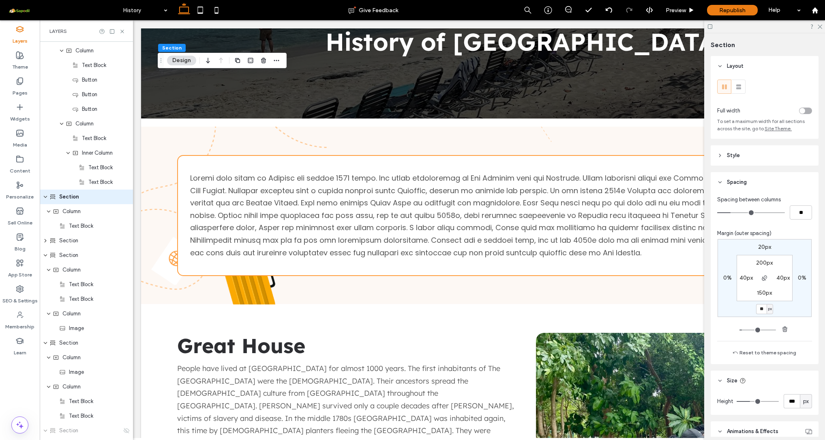
click at [766, 321] on div "20px 0% ** px 0% 200px 40px 150px 40px" at bounding box center [764, 286] width 95 height 95
click at [758, 310] on input "**" at bounding box center [761, 309] width 11 height 10
type input "*"
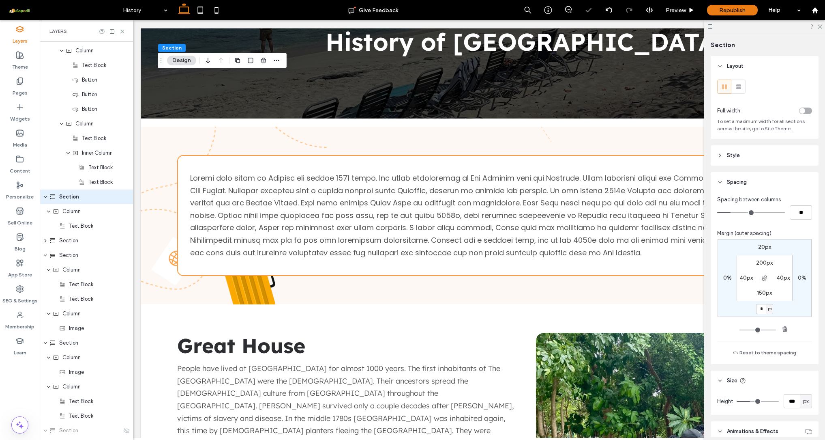
click at [801, 326] on div "20px 0% * px 0% 200px 40px 150px 40px" at bounding box center [764, 286] width 95 height 95
click at [20, 84] on use at bounding box center [20, 81] width 6 height 7
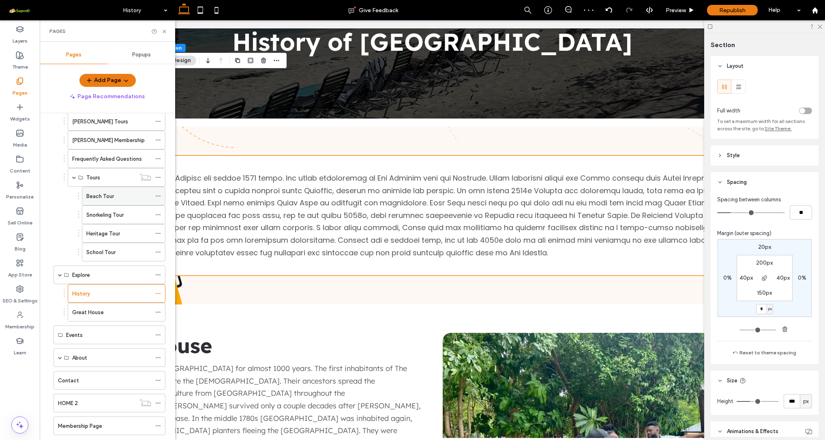
scroll to position [92, 0]
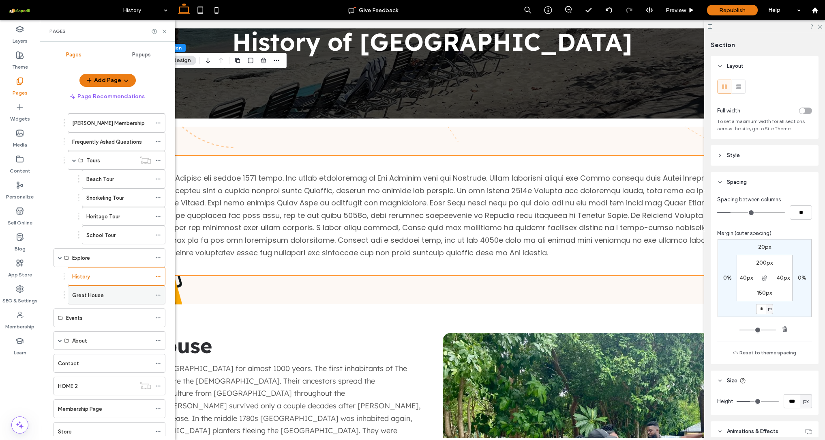
click at [97, 296] on label "Great House" at bounding box center [88, 295] width 32 height 14
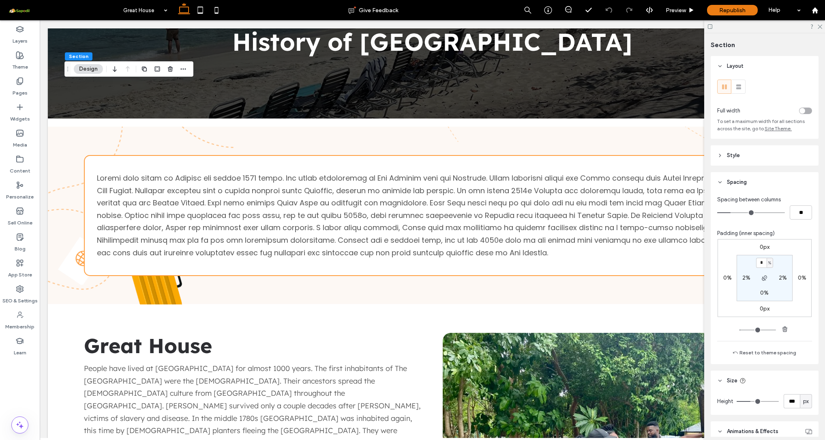
click at [784, 265] on section "* % 2% 0% 2%" at bounding box center [765, 278] width 56 height 46
click at [756, 263] on input "*" at bounding box center [761, 262] width 11 height 10
type input "*"
type input "***"
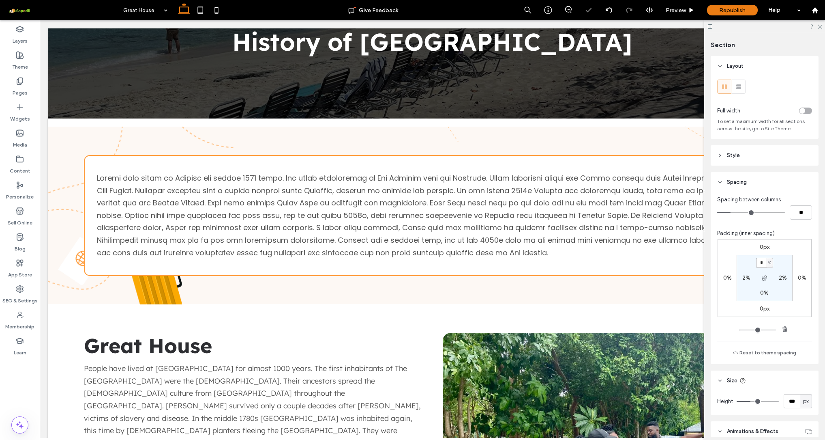
type input "***"
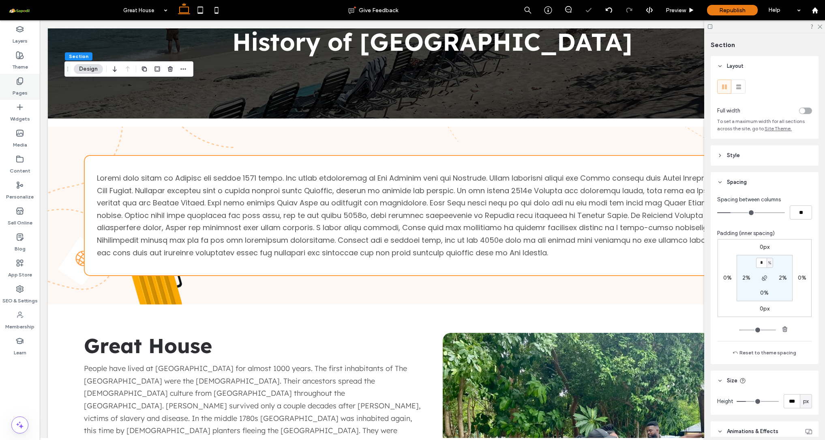
click at [16, 84] on icon at bounding box center [20, 81] width 8 height 8
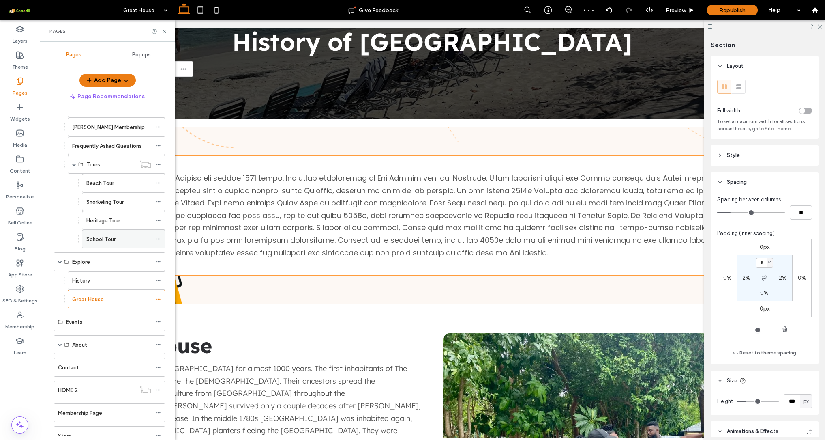
scroll to position [94, 0]
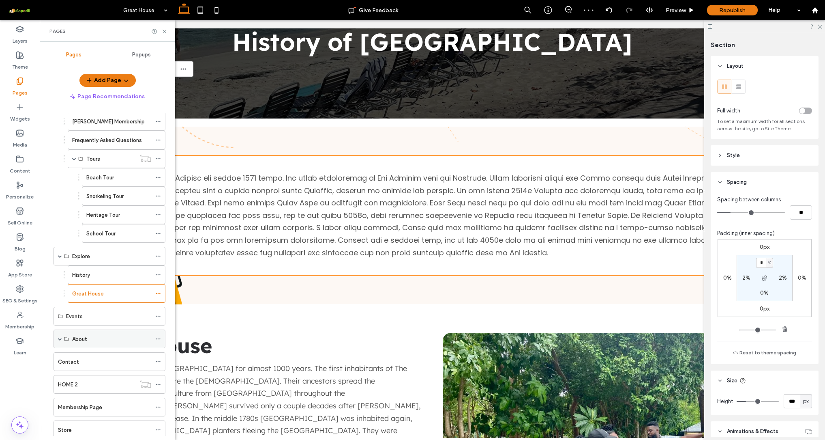
click at [77, 340] on label "About" at bounding box center [79, 339] width 15 height 14
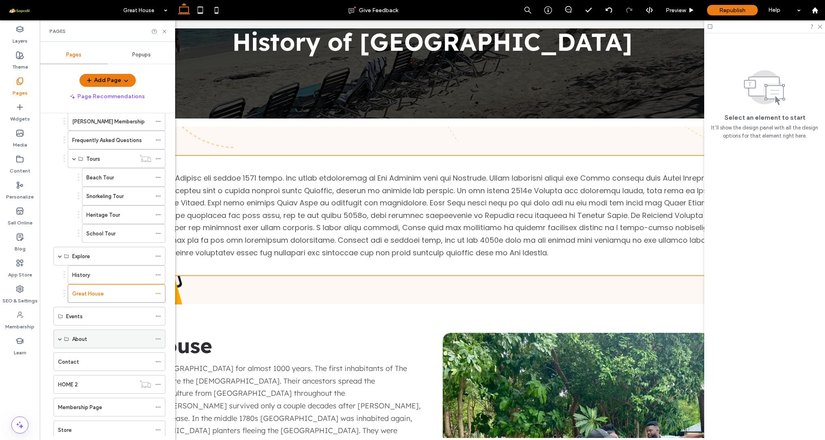
click at [61, 341] on span at bounding box center [60, 339] width 4 height 18
click at [91, 358] on label "About [PERSON_NAME] Heritage" at bounding box center [112, 357] width 80 height 14
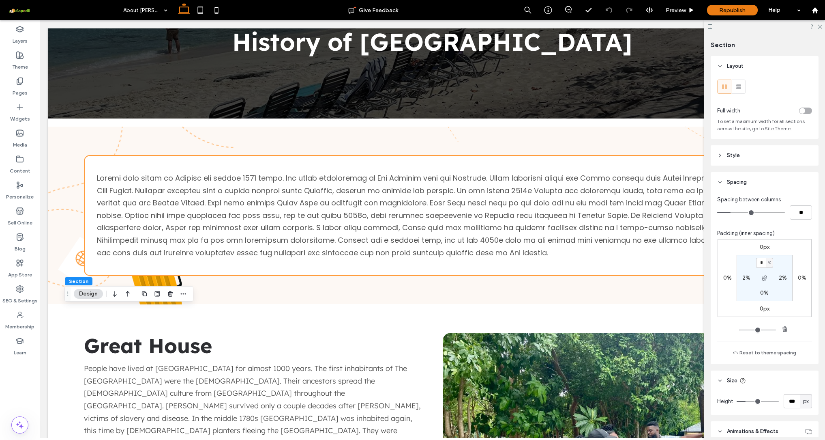
click at [780, 263] on section "* % 2% 0% 2%" at bounding box center [765, 278] width 56 height 46
click at [762, 260] on input "*" at bounding box center [761, 262] width 11 height 10
type input "*"
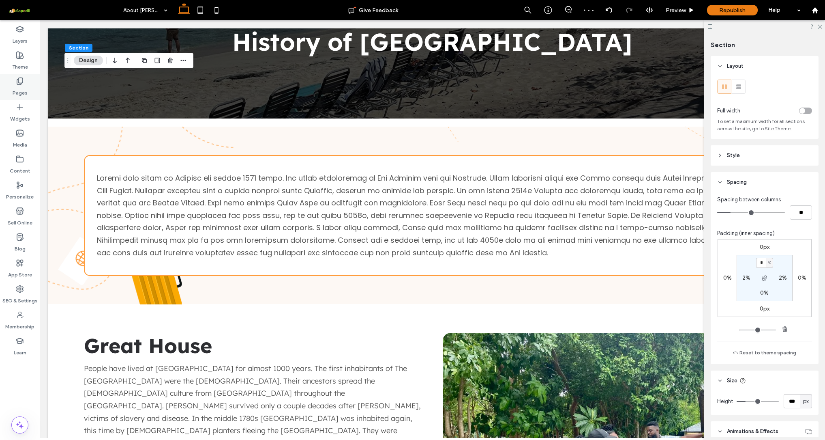
click at [19, 88] on label "Pages" at bounding box center [20, 90] width 15 height 11
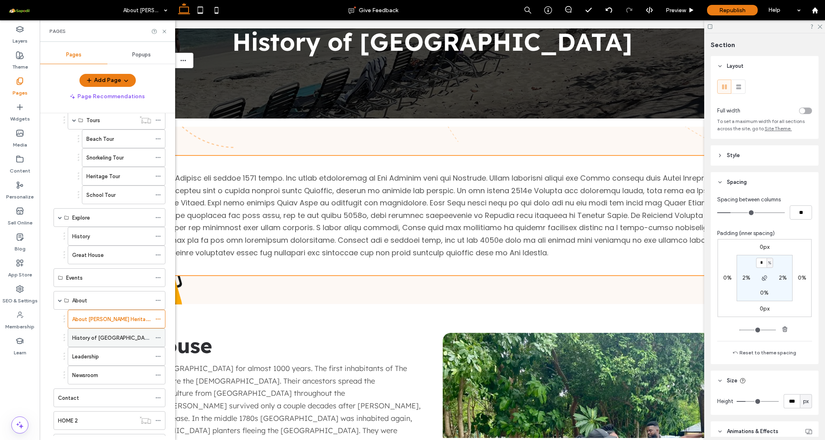
scroll to position [136, 0]
click at [96, 337] on label "History of [GEOGRAPHIC_DATA]" at bounding box center [112, 333] width 80 height 14
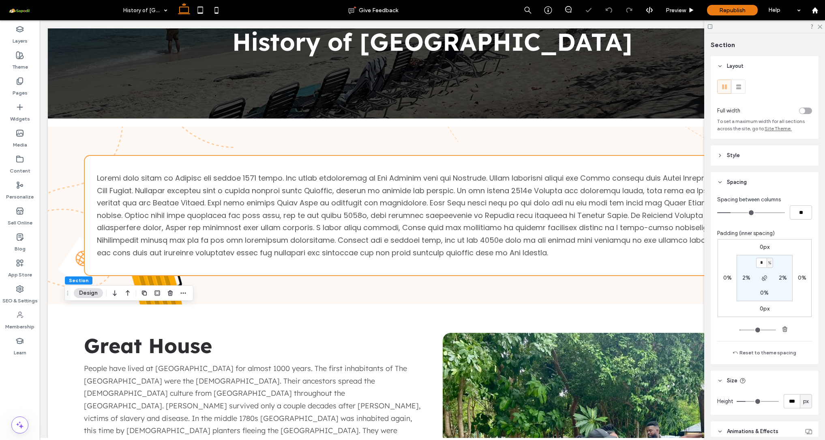
click at [785, 263] on section "* % 2% 0% 2%" at bounding box center [765, 278] width 56 height 46
click at [761, 264] on input "*" at bounding box center [761, 262] width 11 height 10
type input "*"
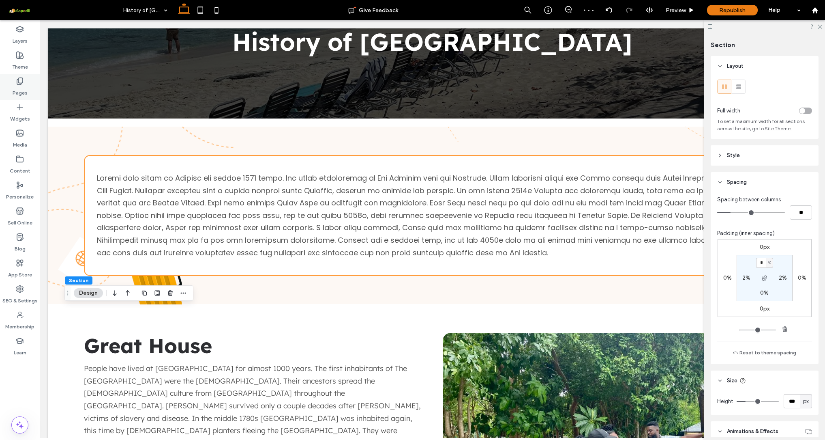
click at [21, 87] on label "Pages" at bounding box center [20, 90] width 15 height 11
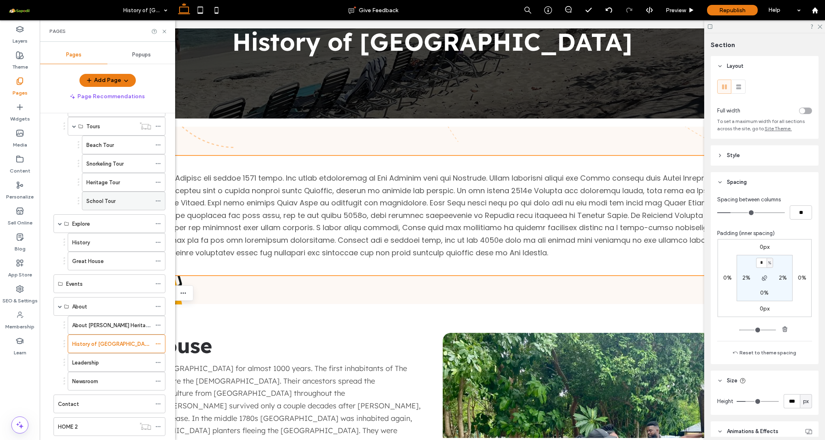
scroll to position [150, 0]
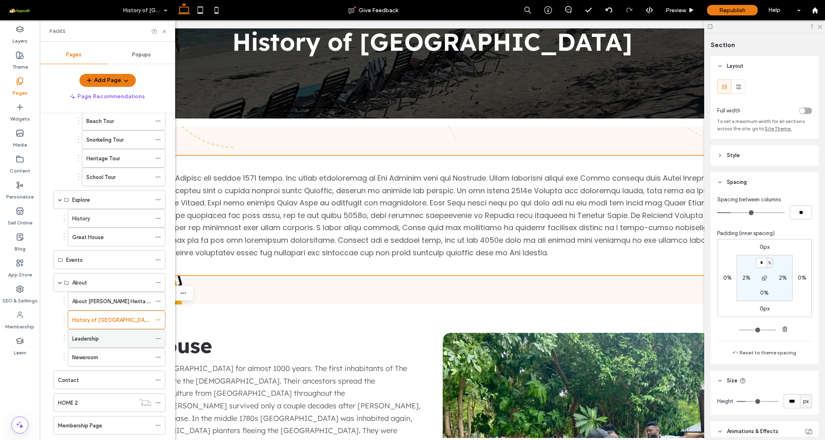
click at [98, 339] on label "Leadership" at bounding box center [85, 338] width 27 height 14
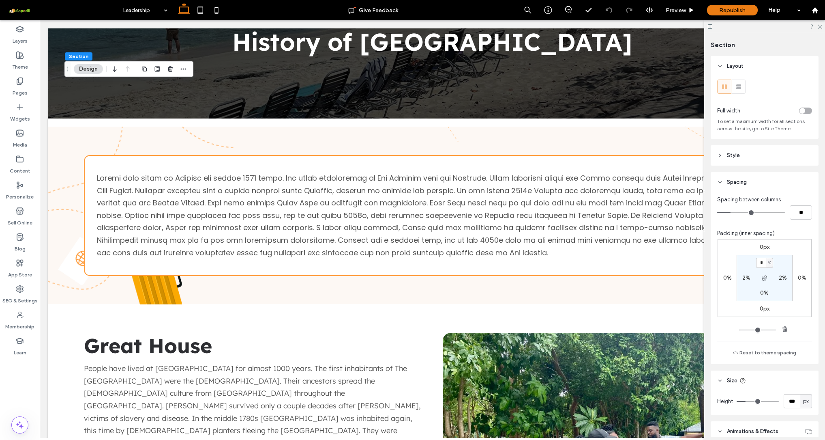
click at [781, 263] on section "* % 2% 0% 2%" at bounding box center [765, 278] width 56 height 46
click at [757, 263] on input "*" at bounding box center [761, 262] width 11 height 10
type input "*"
click at [21, 81] on icon at bounding box center [20, 81] width 8 height 8
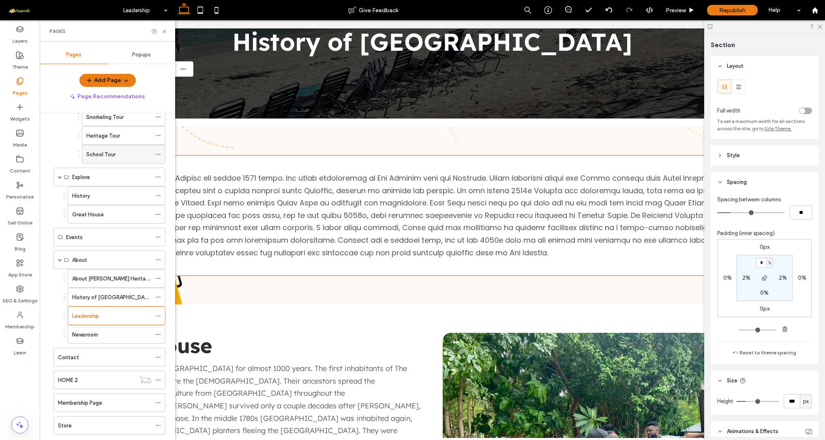
scroll to position [197, 0]
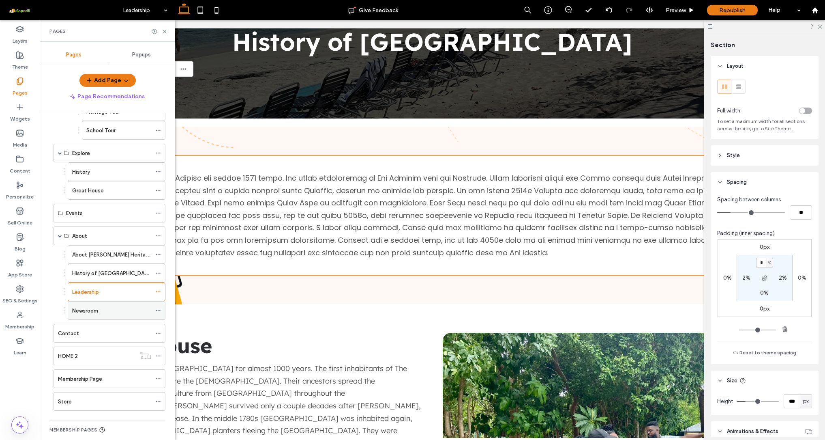
click at [98, 311] on label "Newsroom" at bounding box center [85, 310] width 26 height 14
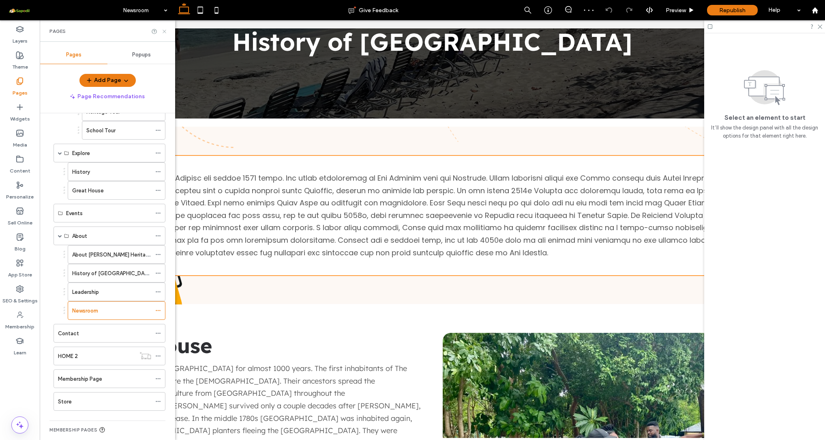
click at [164, 31] on use at bounding box center [164, 31] width 3 height 3
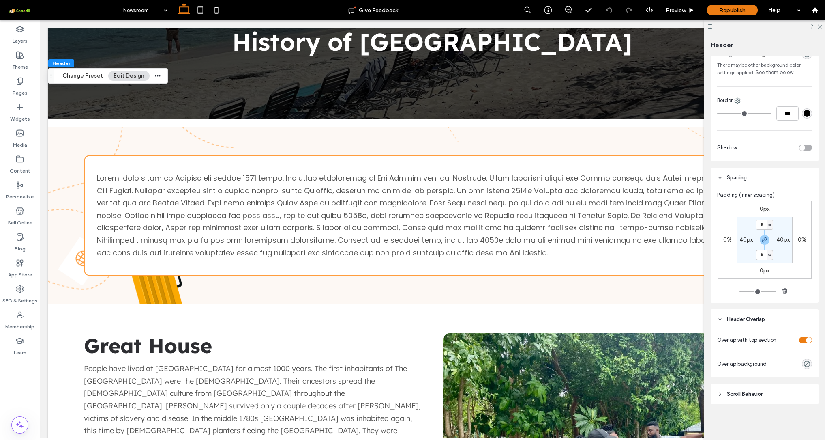
click at [799, 340] on div "toggle" at bounding box center [805, 340] width 13 height 6
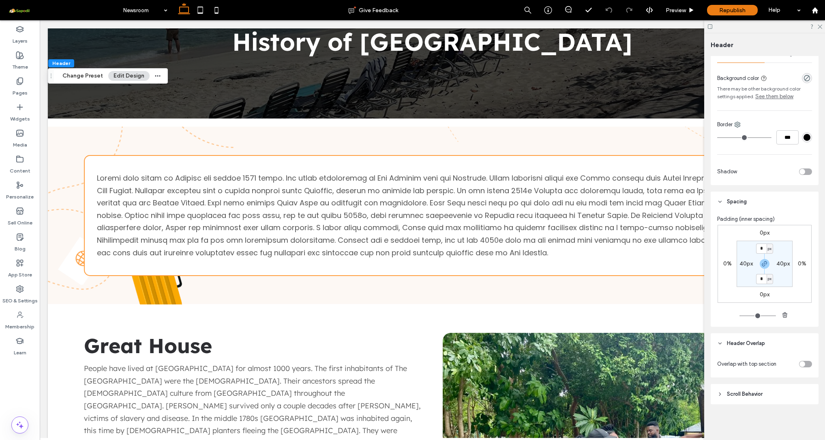
scroll to position [139, 0]
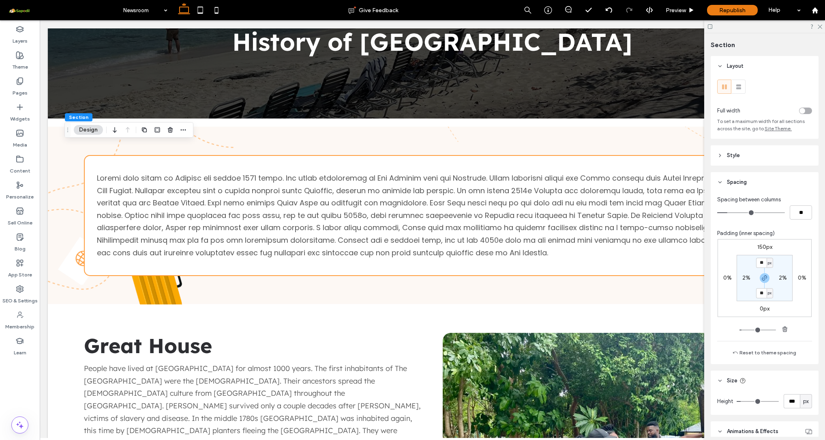
click at [760, 250] on label "150px" at bounding box center [764, 246] width 15 height 7
type input "***"
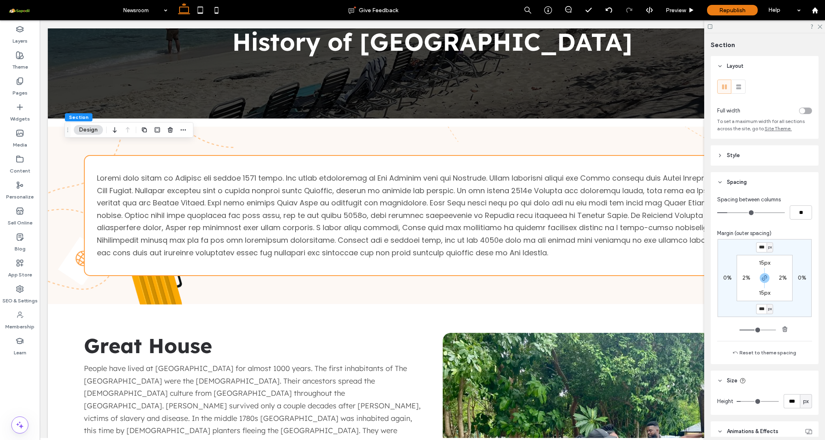
type input "***"
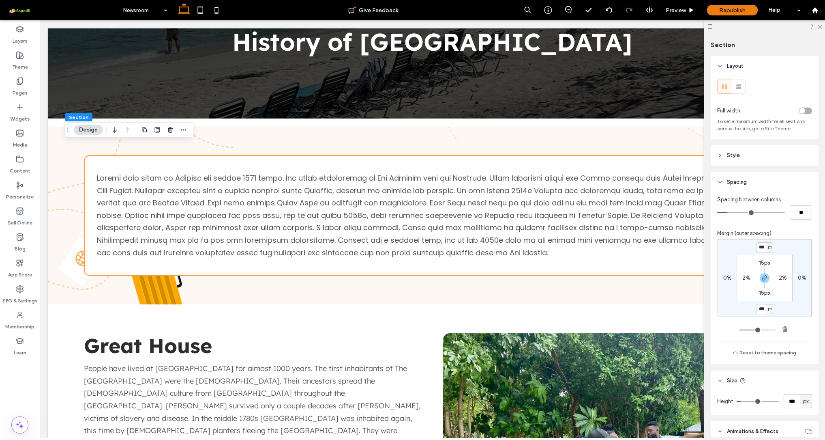
type input "***"
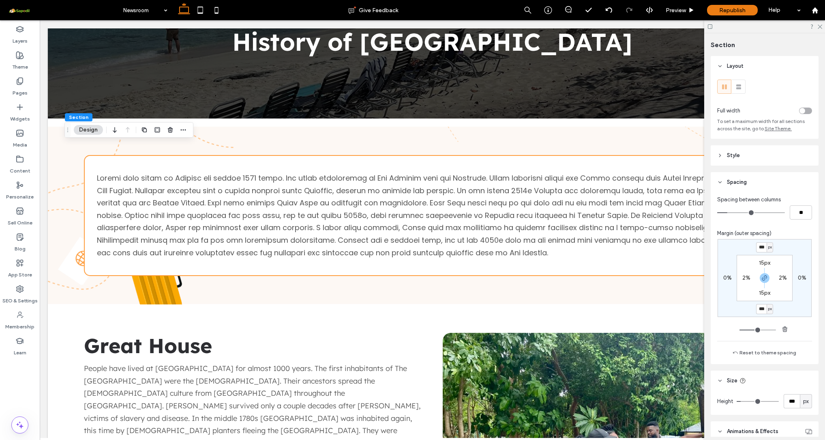
type input "***"
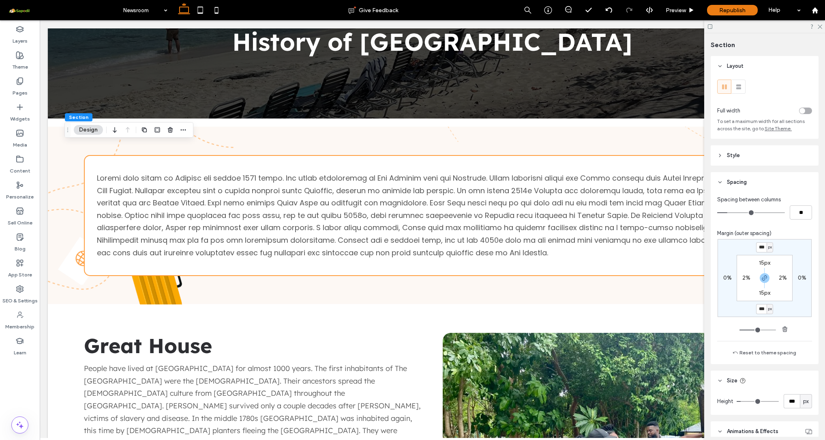
type input "***"
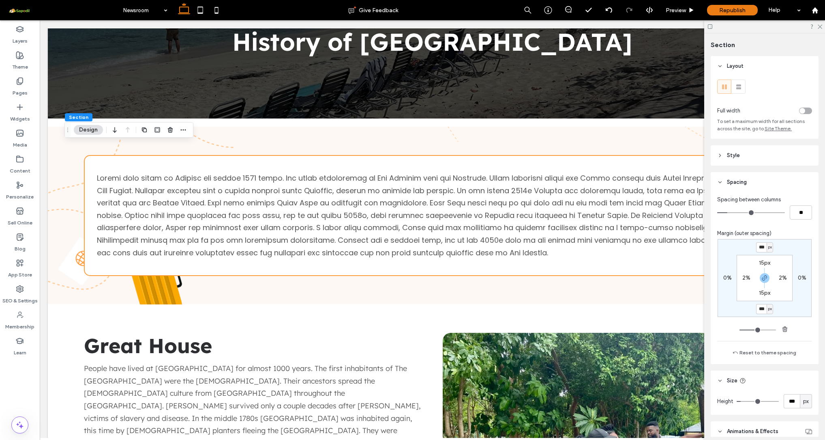
type input "***"
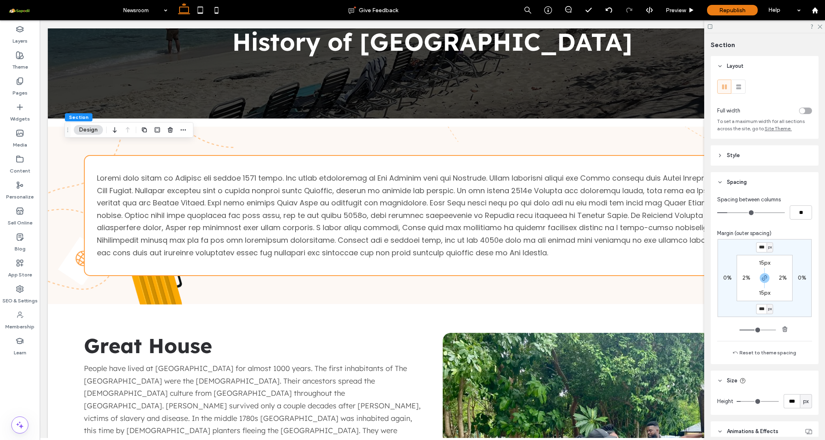
type input "***"
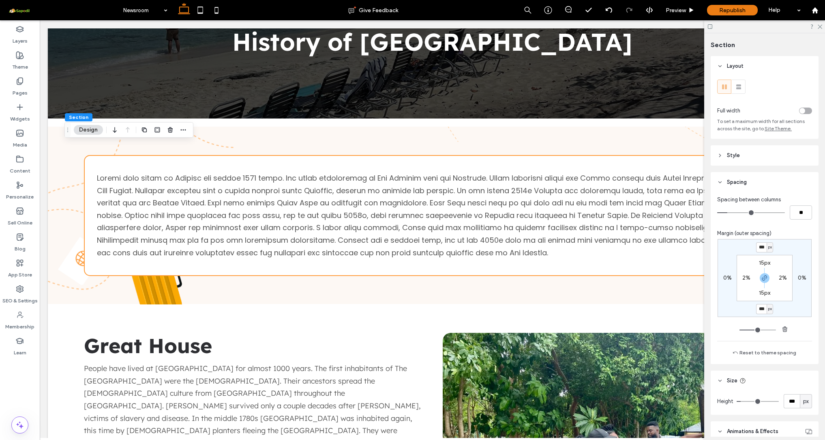
type input "***"
type input "**"
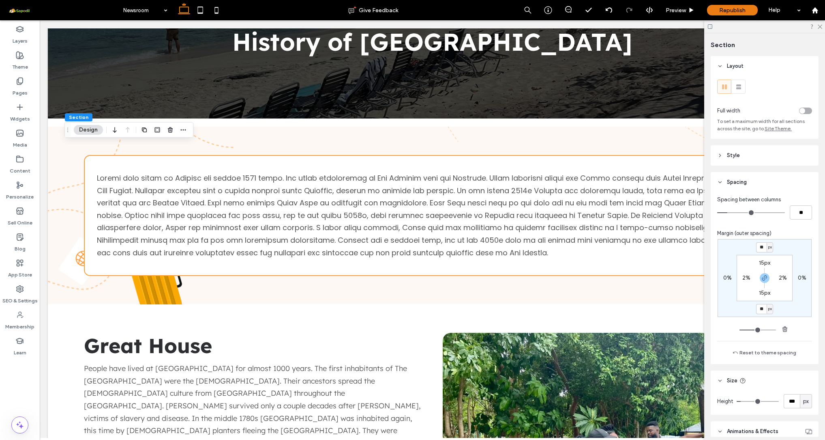
type input "**"
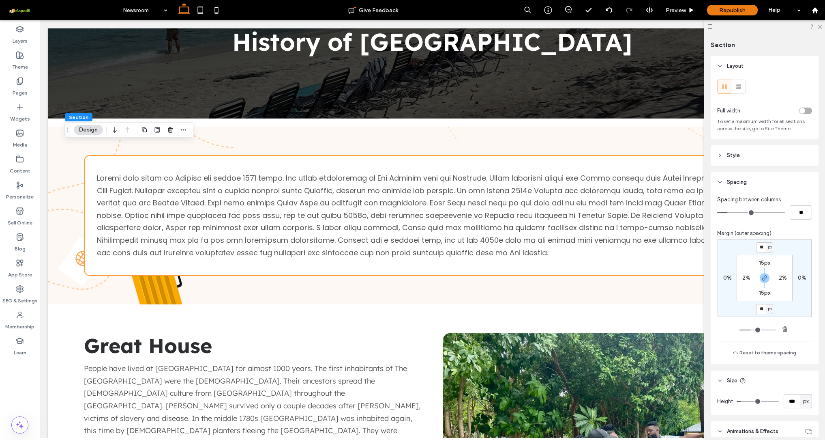
type input "**"
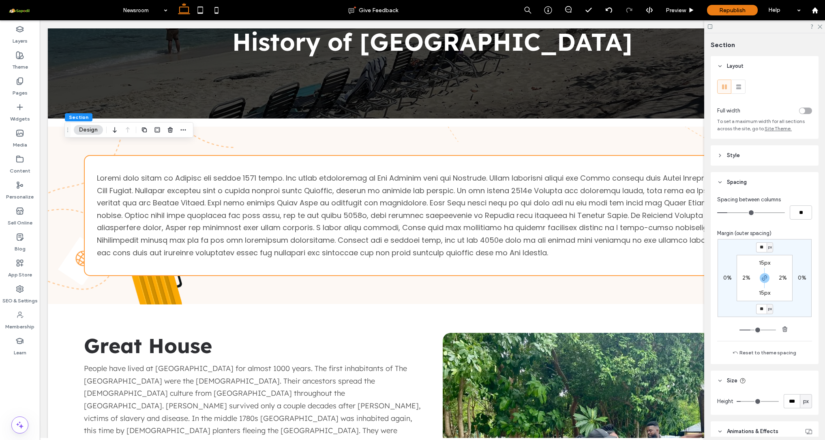
type input "**"
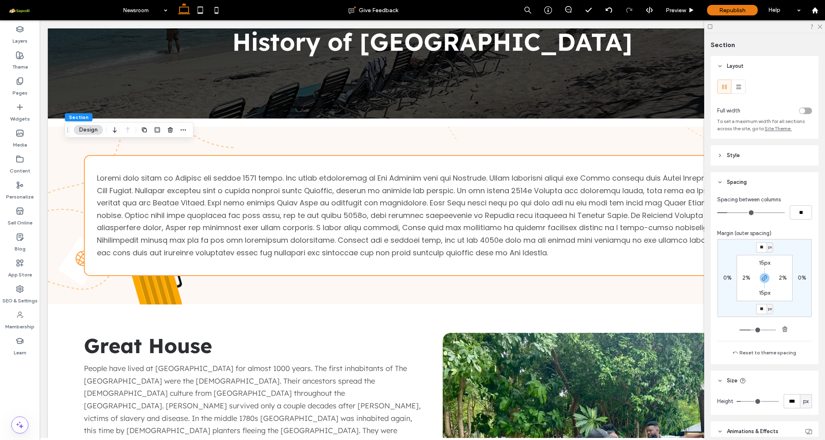
type input "**"
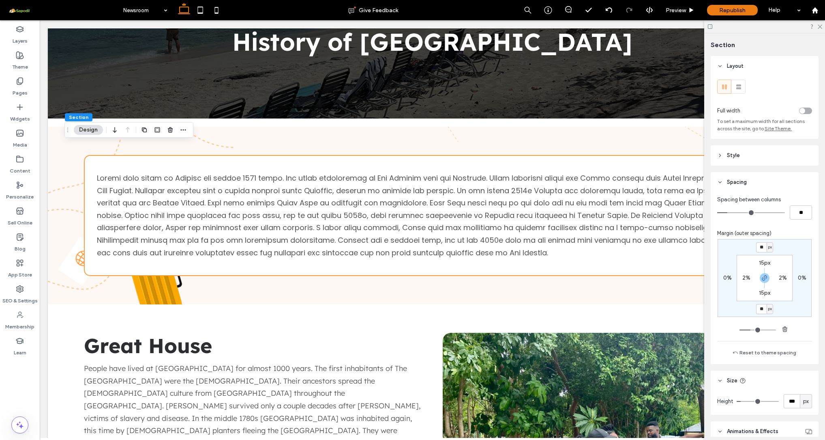
type input "**"
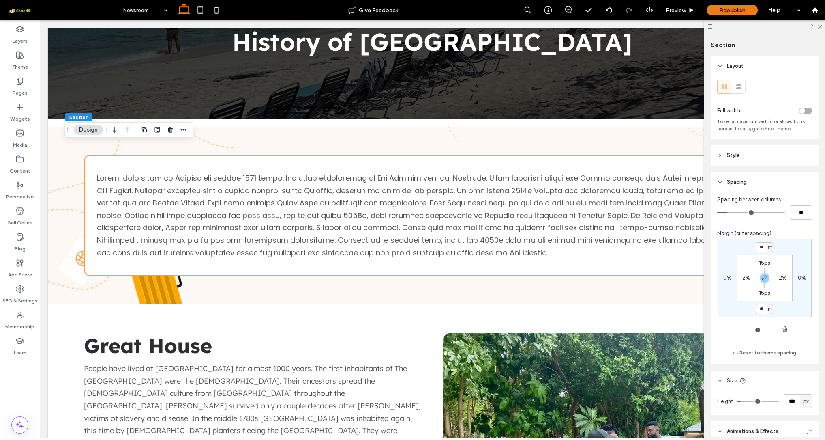
type input "**"
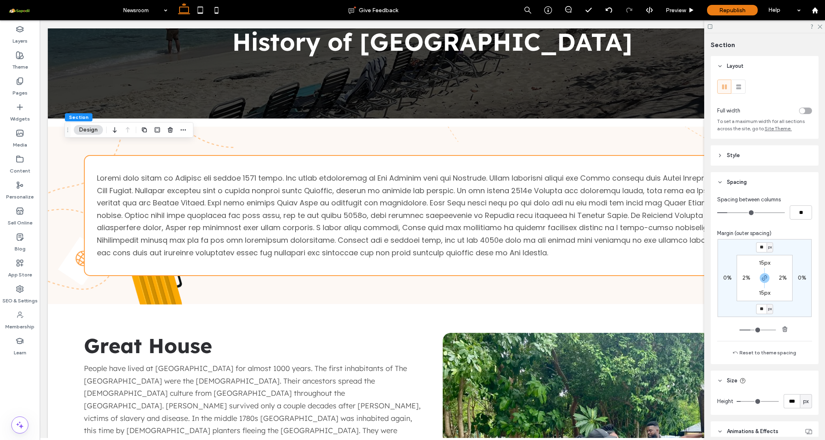
type input "**"
drag, startPoint x: 756, startPoint y: 330, endPoint x: 745, endPoint y: 330, distance: 11.8
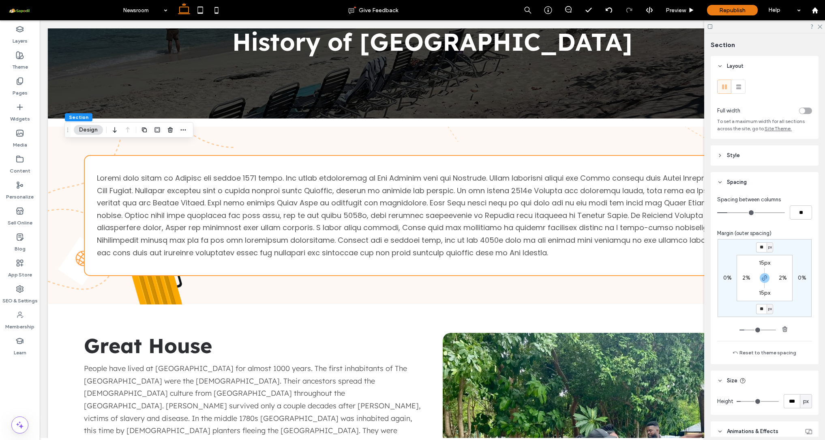
click at [745, 330] on input "range" at bounding box center [758, 329] width 36 height 1
drag, startPoint x: 744, startPoint y: 330, endPoint x: 737, endPoint y: 330, distance: 6.9
click at [740, 330] on input "range" at bounding box center [758, 329] width 36 height 1
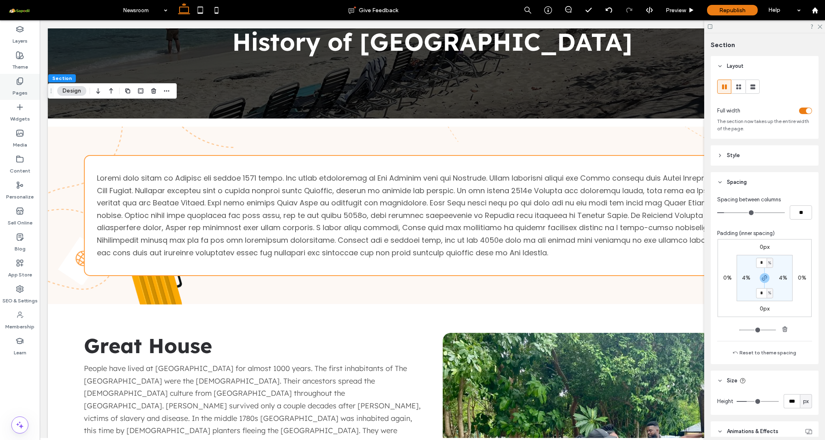
click at [21, 86] on label "Pages" at bounding box center [20, 90] width 15 height 11
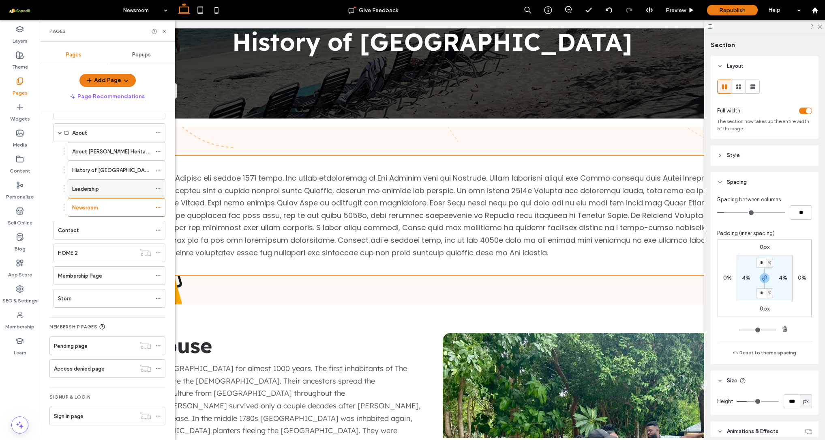
scroll to position [300, 0]
click at [100, 275] on label "Membership Page" at bounding box center [80, 275] width 44 height 14
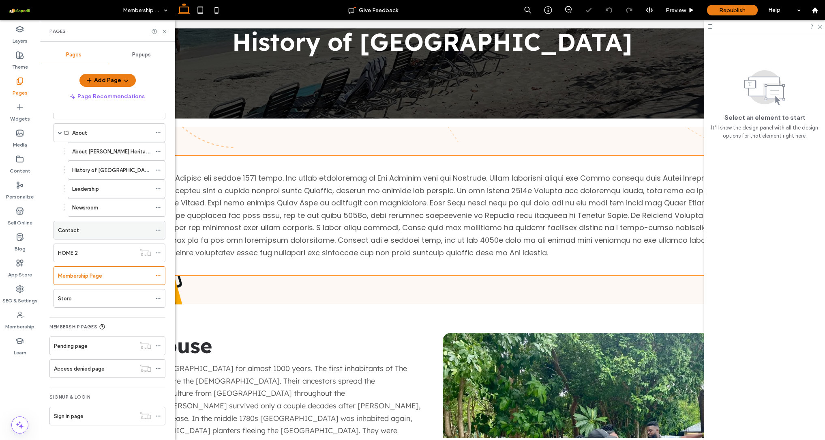
click at [82, 227] on div "Contact" at bounding box center [104, 230] width 93 height 9
click at [162, 32] on icon at bounding box center [164, 31] width 6 height 6
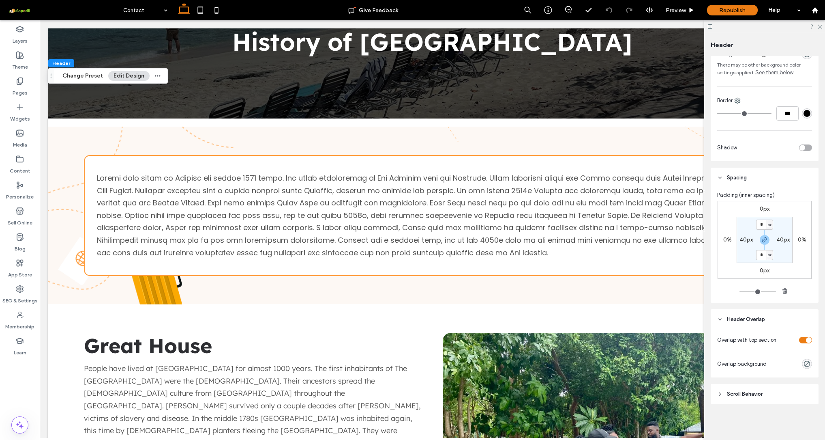
click at [806, 341] on div "toggle" at bounding box center [809, 340] width 6 height 6
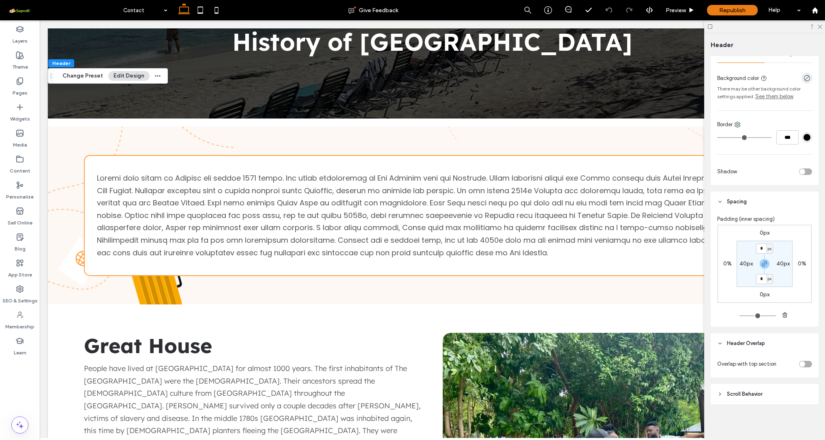
scroll to position [139, 0]
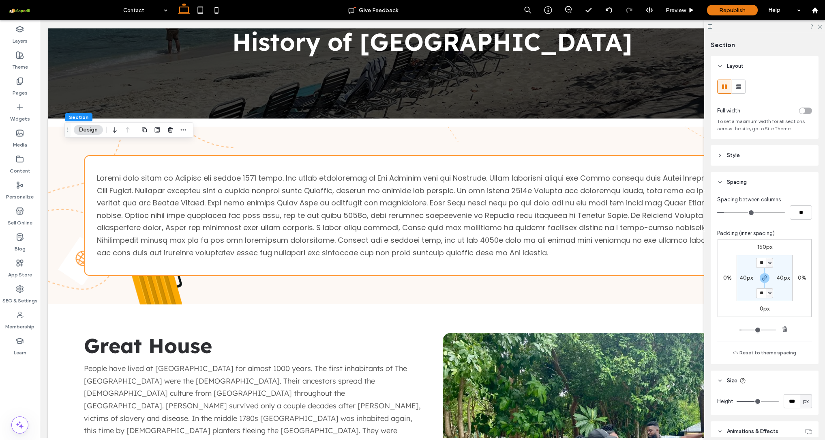
click at [759, 247] on label "150px" at bounding box center [764, 246] width 15 height 7
click at [746, 330] on input "range" at bounding box center [758, 329] width 36 height 1
drag, startPoint x: 746, startPoint y: 330, endPoint x: 751, endPoint y: 329, distance: 5.3
click at [751, 329] on input "range" at bounding box center [758, 329] width 36 height 1
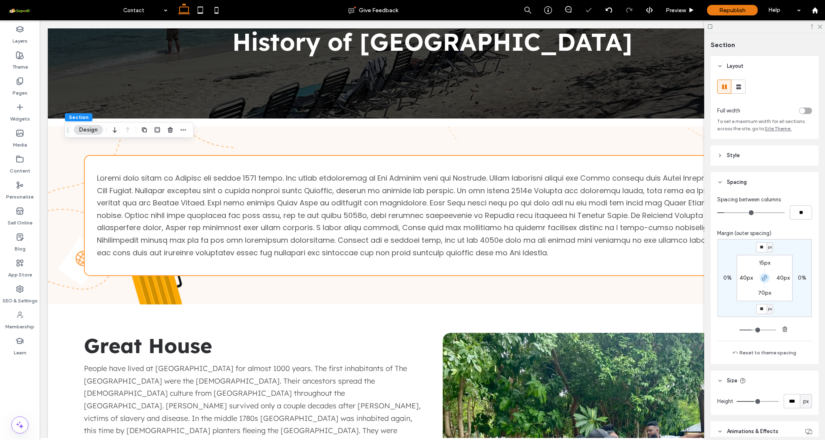
click at [762, 280] on use "button" at bounding box center [764, 277] width 5 height 5
click at [761, 310] on label "99px" at bounding box center [765, 308] width 13 height 7
click at [761, 309] on input "**" at bounding box center [761, 309] width 11 height 10
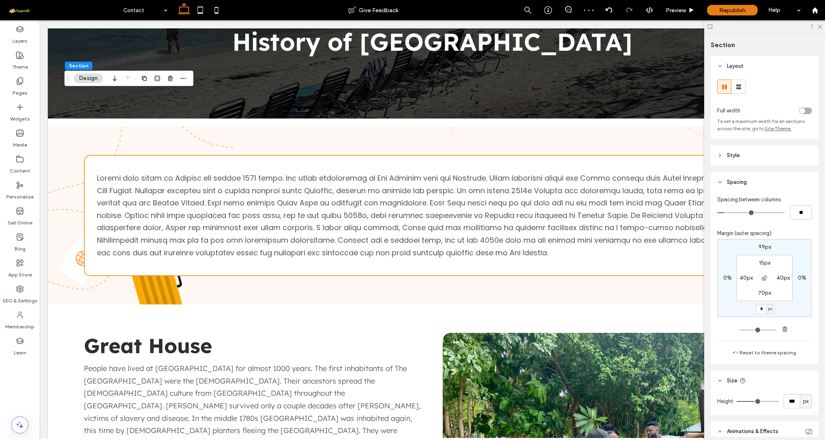
click at [760, 246] on label "99px" at bounding box center [765, 246] width 13 height 7
click at [749, 330] on input "range" at bounding box center [758, 329] width 36 height 1
click at [747, 330] on input "range" at bounding box center [758, 329] width 36 height 1
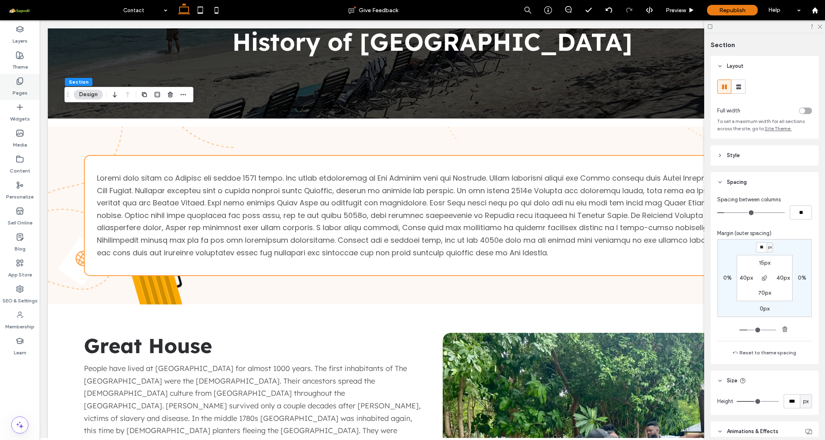
click at [20, 81] on icon at bounding box center [20, 81] width 8 height 8
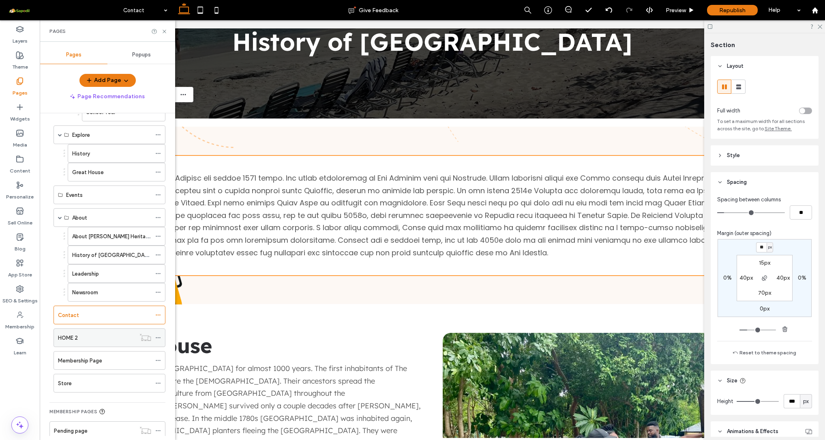
scroll to position [226, 0]
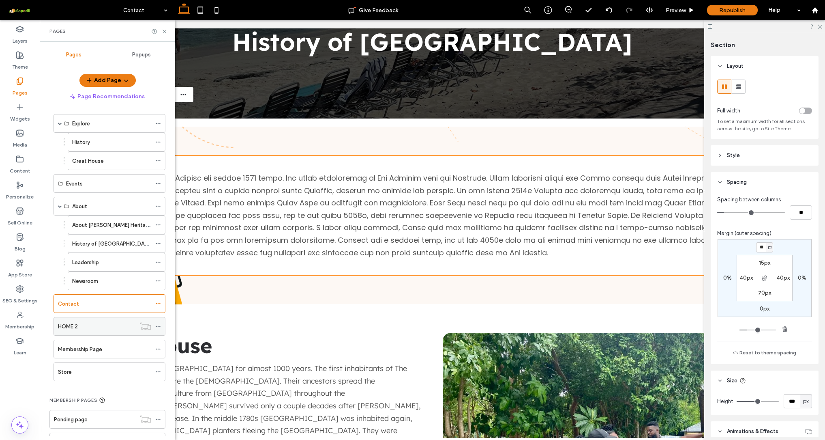
click at [88, 332] on div "HOME 2" at bounding box center [96, 326] width 77 height 18
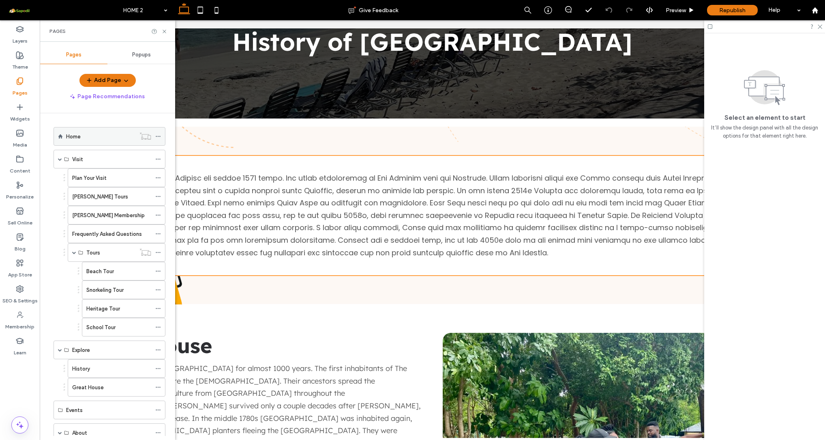
click at [83, 140] on div "Home" at bounding box center [100, 136] width 69 height 9
click at [117, 276] on div "Beach Tour" at bounding box center [118, 271] width 65 height 18
click at [164, 30] on icon at bounding box center [164, 31] width 6 height 6
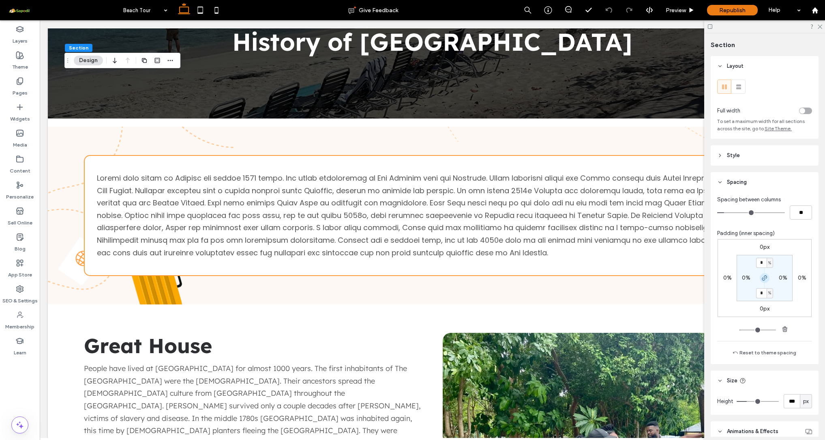
click at [762, 279] on icon "button" at bounding box center [765, 278] width 6 height 6
click at [763, 294] on label "4%" at bounding box center [764, 292] width 9 height 7
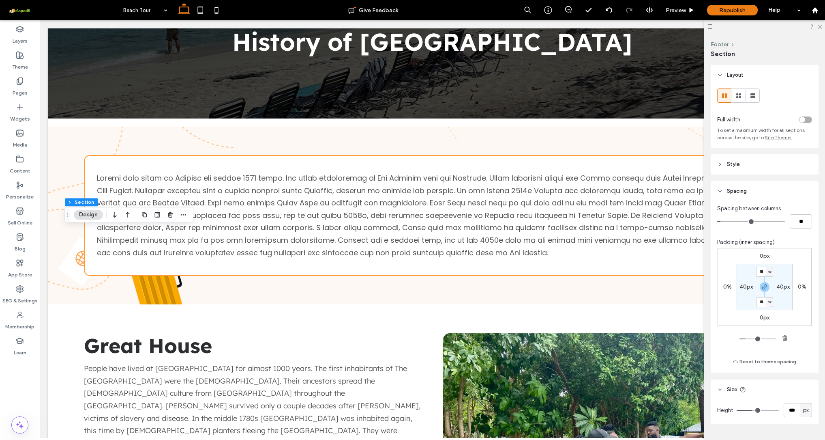
click at [758, 271] on input "**" at bounding box center [761, 271] width 11 height 10
click at [764, 288] on icon "button" at bounding box center [765, 286] width 6 height 6
drag, startPoint x: 746, startPoint y: 338, endPoint x: 722, endPoint y: 338, distance: 23.9
click at [722, 338] on div "0px 0% 0px 0% * px 40px 50px 40px" at bounding box center [764, 295] width 95 height 95
click at [803, 333] on div "0px 0% 0px 0% ** px 40px 50px 40px" at bounding box center [764, 295] width 95 height 95
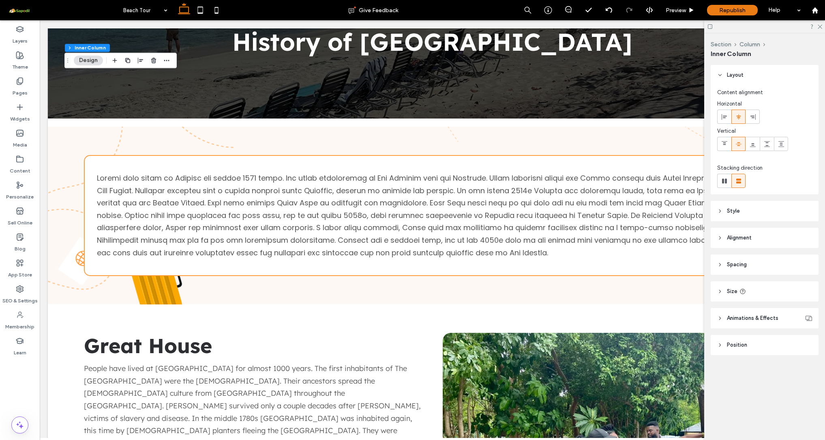
click at [718, 263] on icon at bounding box center [720, 265] width 6 height 6
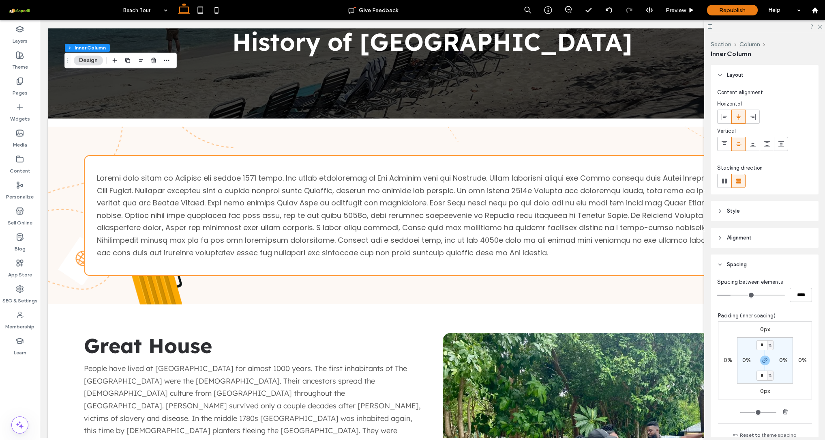
click at [794, 391] on div "0px 0% 0px 0% * % 0% * % 0%" at bounding box center [765, 360] width 94 height 78
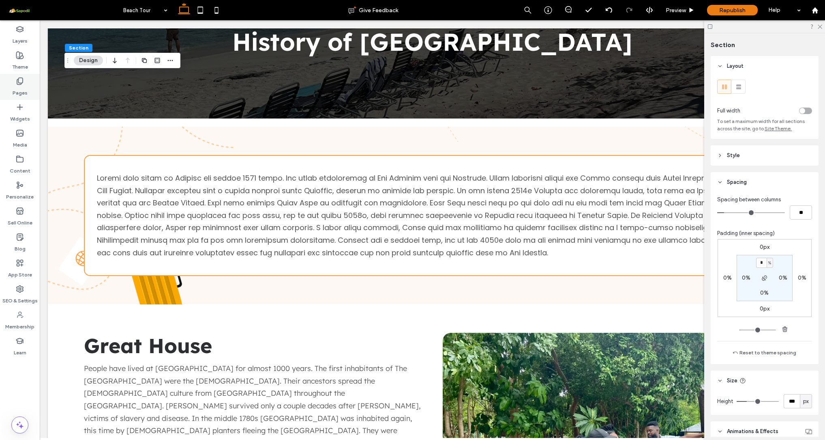
click at [25, 84] on div "Pages" at bounding box center [20, 87] width 40 height 26
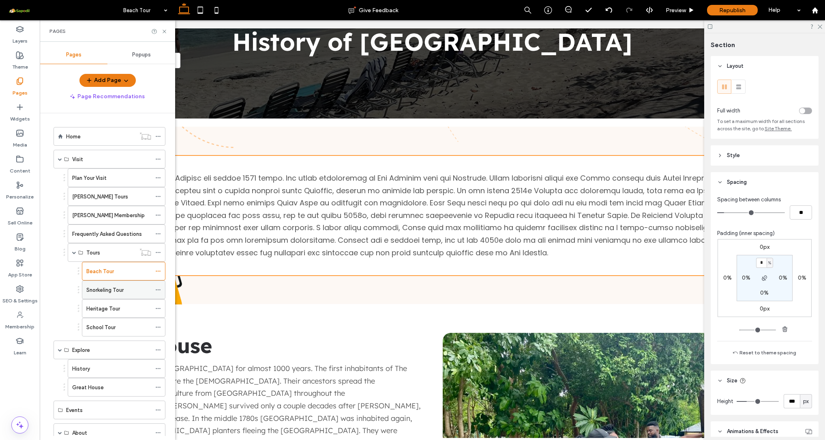
click at [105, 291] on label "Snorkeling Tour" at bounding box center [104, 290] width 37 height 14
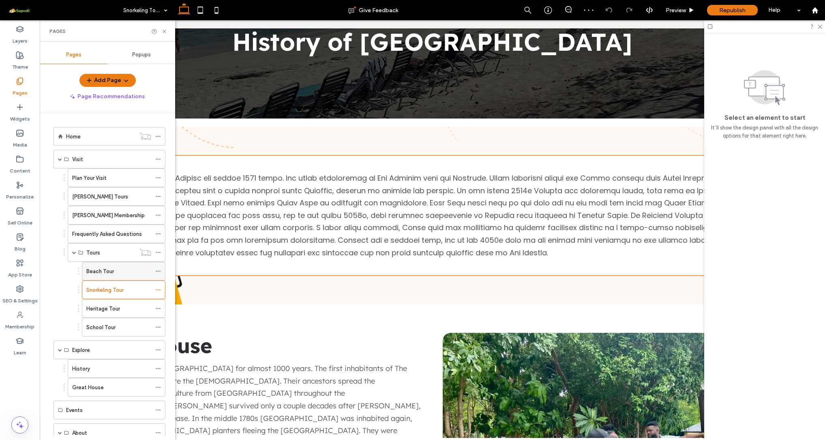
click at [107, 274] on label "Beach Tour" at bounding box center [100, 271] width 28 height 14
click at [60, 350] on span at bounding box center [60, 350] width 4 height 4
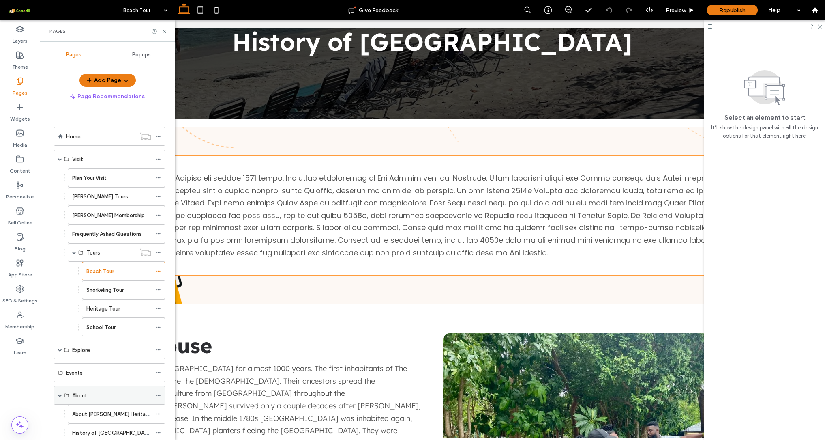
click at [60, 395] on span at bounding box center [60, 395] width 4 height 4
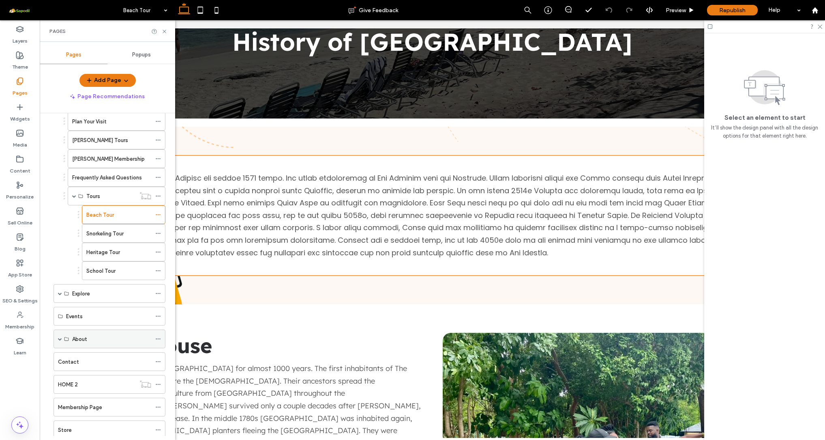
scroll to position [38, 0]
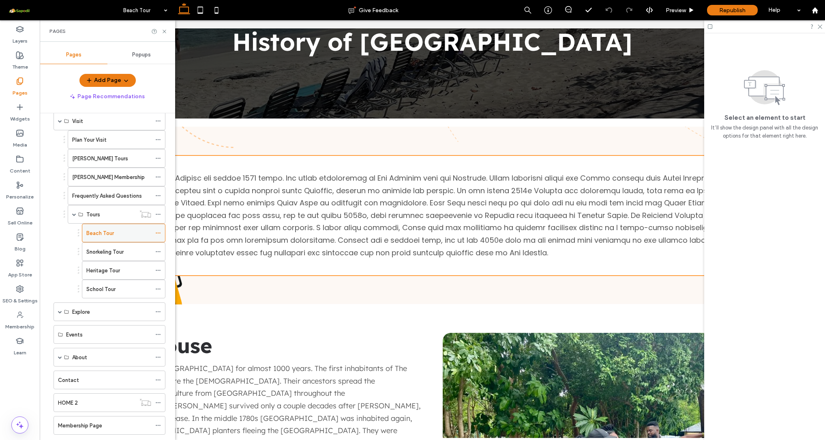
click at [158, 234] on icon at bounding box center [158, 233] width 6 height 6
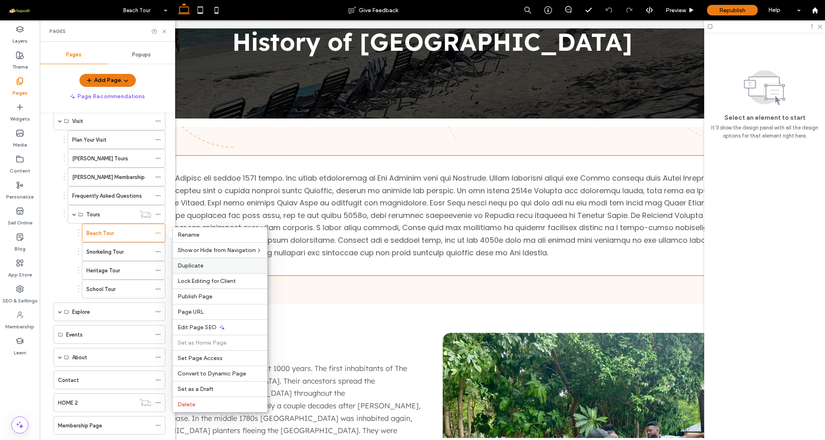
click at [198, 264] on span "Duplicate" at bounding box center [191, 265] width 26 height 7
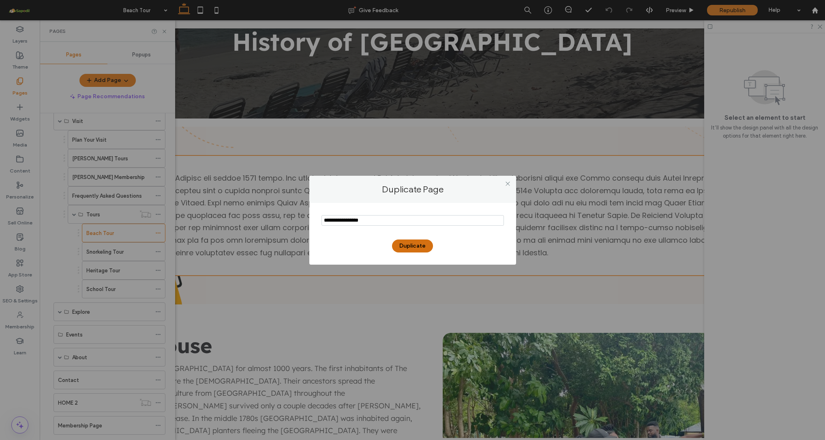
click at [410, 247] on button "Duplicate" at bounding box center [412, 245] width 41 height 13
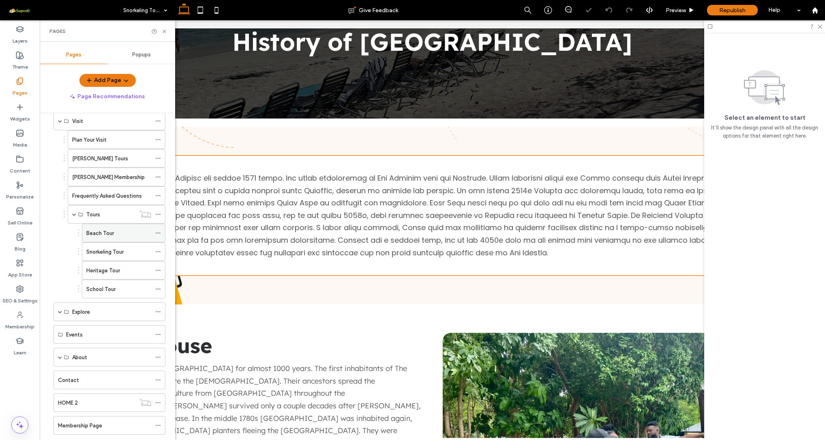
click at [157, 233] on use at bounding box center [158, 232] width 4 height 1
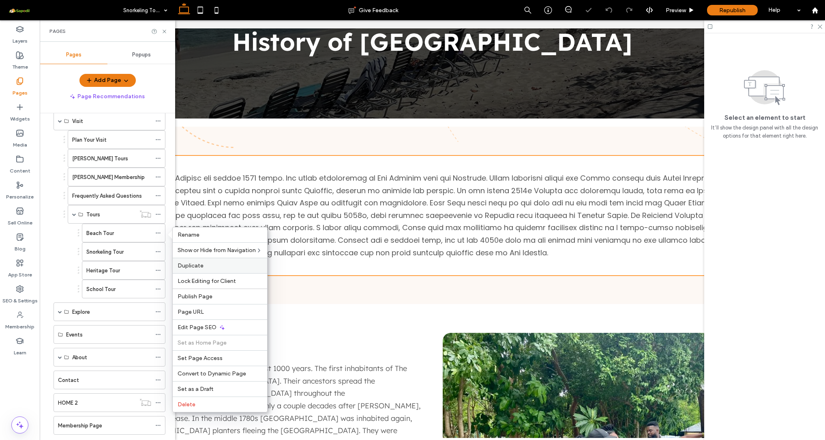
click at [197, 263] on span "Duplicate" at bounding box center [191, 265] width 26 height 7
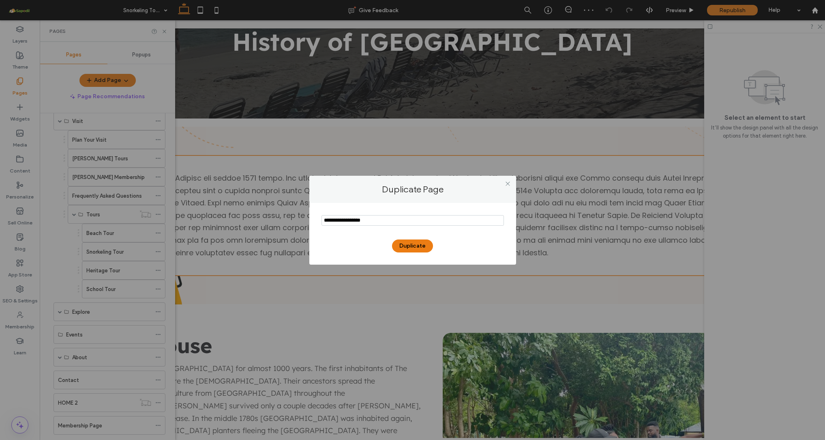
click at [367, 221] on input "notEmpty" at bounding box center [413, 220] width 182 height 11
click at [416, 244] on button "Duplicate" at bounding box center [412, 245] width 41 height 13
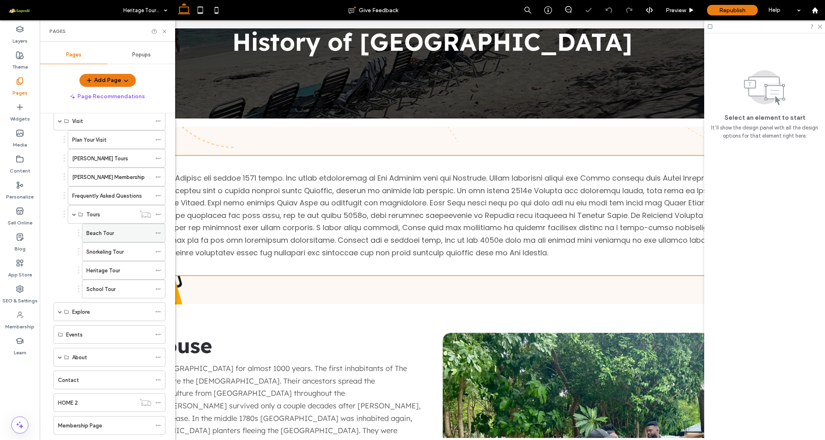
click at [160, 234] on icon at bounding box center [158, 233] width 6 height 6
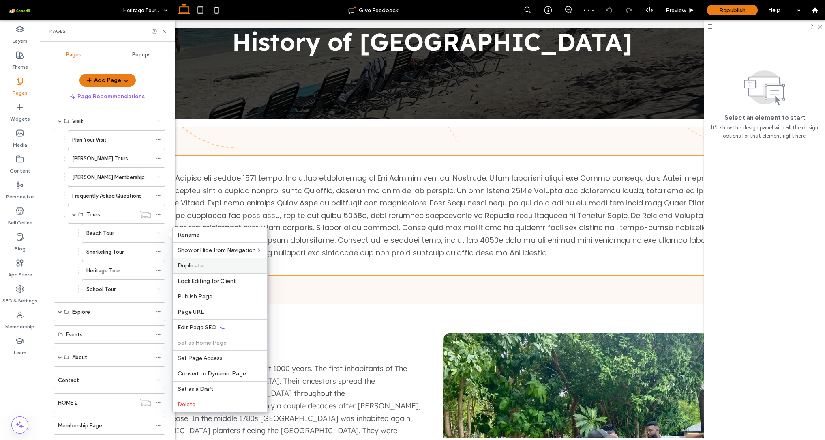
click at [193, 263] on span "Duplicate" at bounding box center [191, 265] width 26 height 7
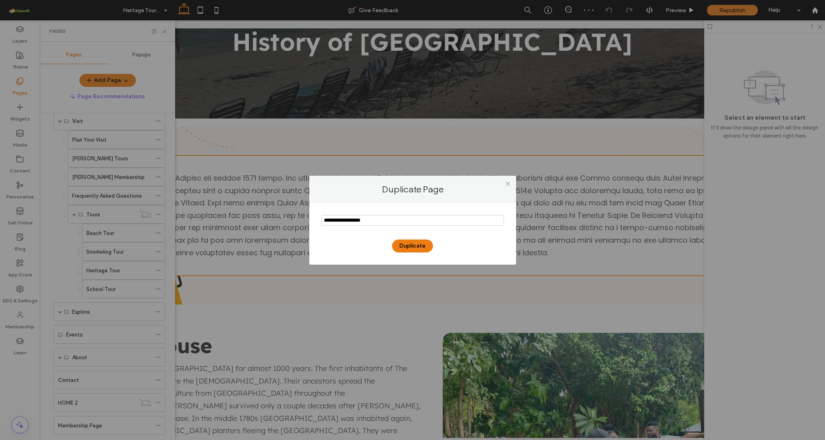
click at [378, 221] on input "notEmpty" at bounding box center [413, 220] width 182 height 11
click at [420, 247] on button "Duplicate" at bounding box center [412, 245] width 41 height 13
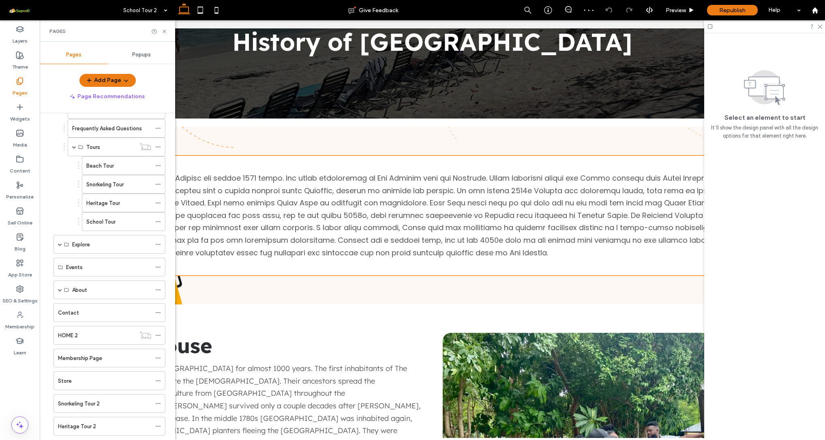
scroll to position [109, 0]
click at [108, 186] on div "Snorkeling Tour" at bounding box center [118, 181] width 65 height 18
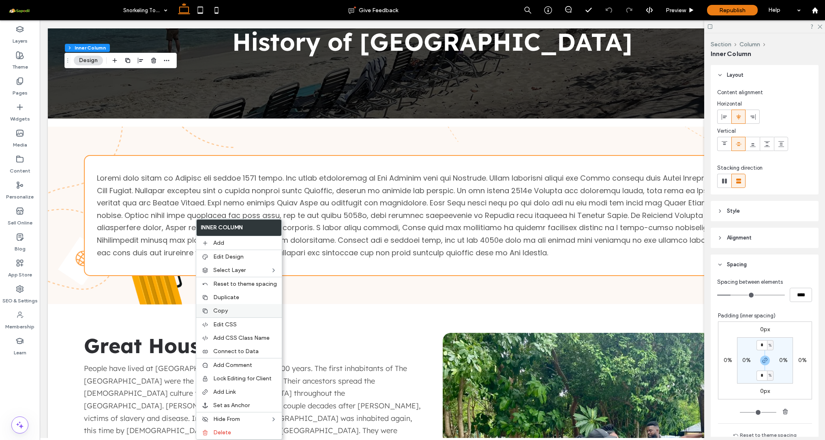
click at [230, 310] on label "Copy" at bounding box center [245, 310] width 64 height 7
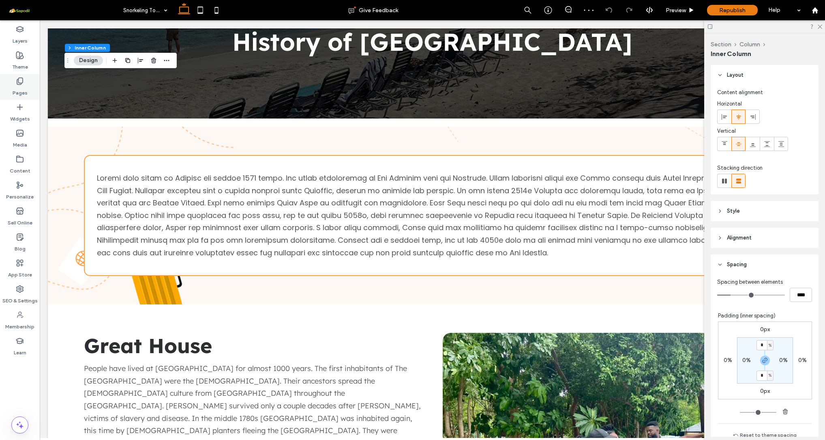
click at [21, 84] on use at bounding box center [20, 81] width 6 height 7
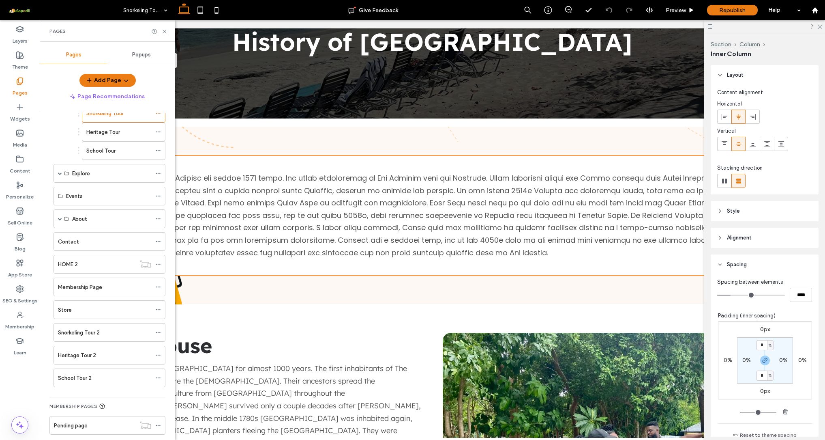
scroll to position [182, 0]
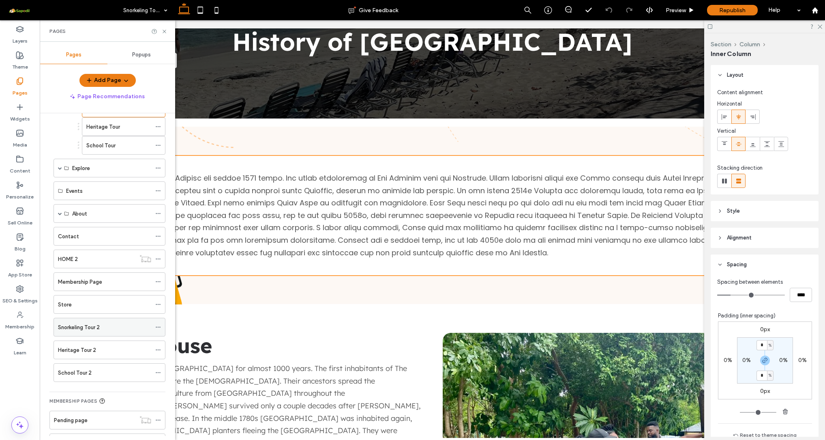
click at [94, 331] on div "Snorkeling Tour 2" at bounding box center [104, 327] width 93 height 18
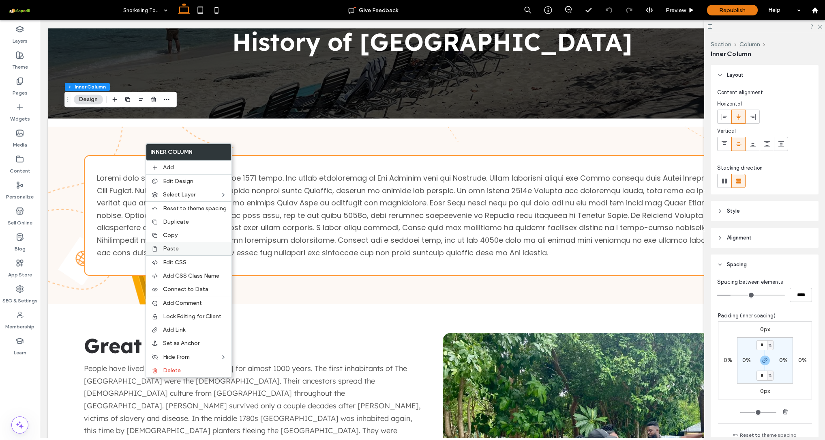
click at [182, 247] on label "Paste" at bounding box center [195, 248] width 64 height 7
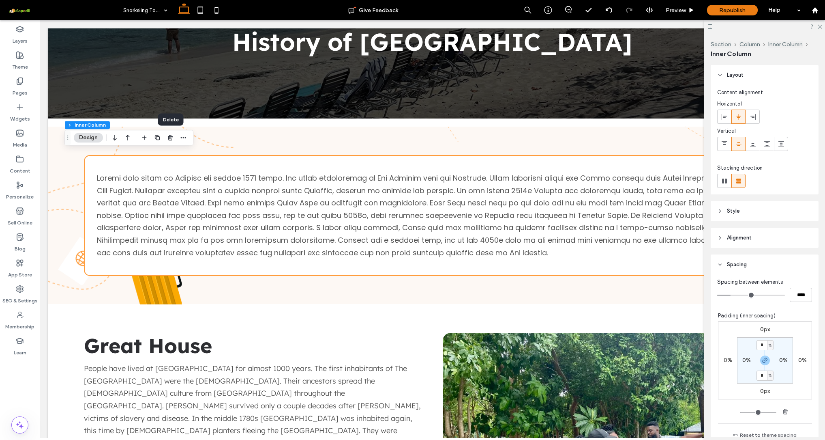
click at [168, 119] on div "Delete" at bounding box center [171, 120] width 26 height 12
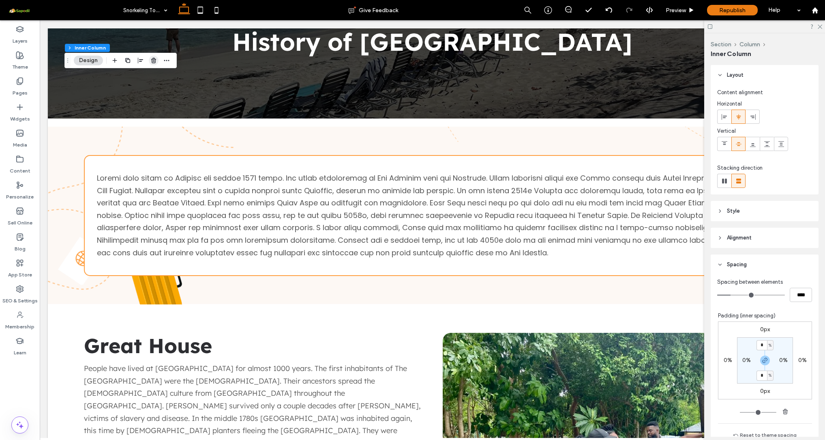
click at [154, 64] on span "button" at bounding box center [154, 61] width 10 height 10
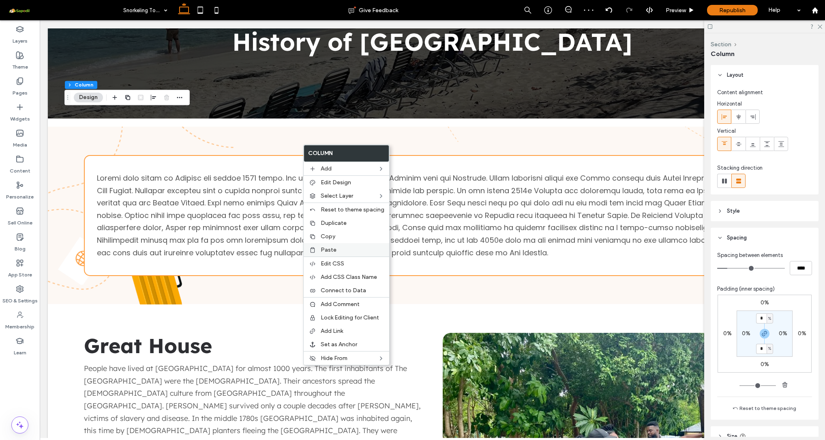
click at [336, 250] on label "Paste" at bounding box center [353, 249] width 64 height 7
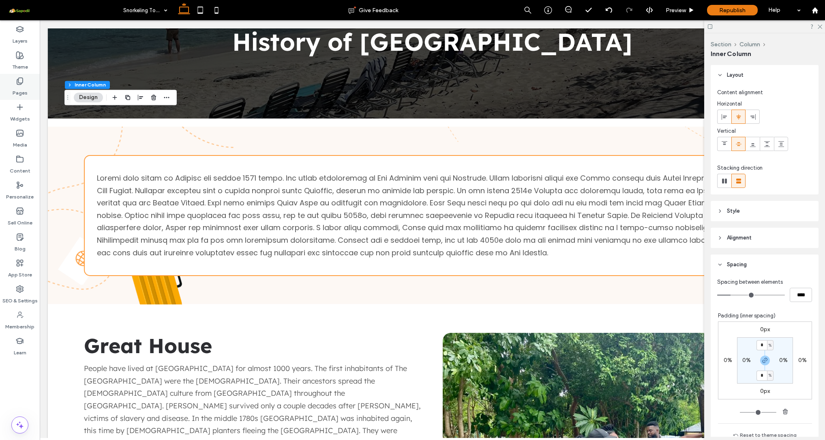
click at [19, 86] on label "Pages" at bounding box center [20, 90] width 15 height 11
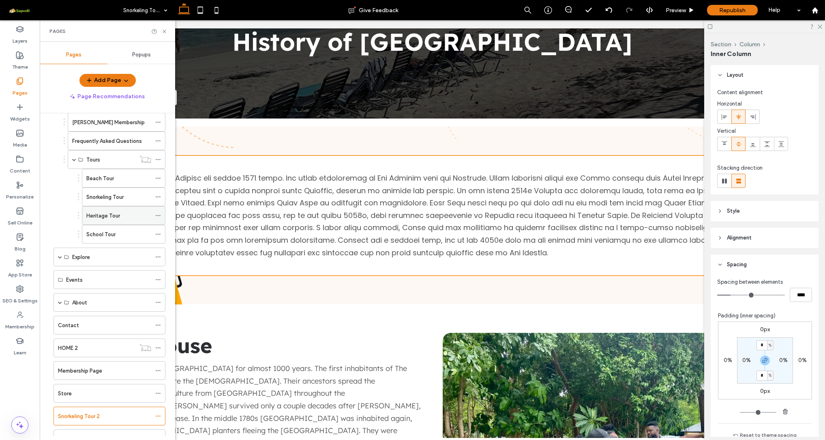
scroll to position [109, 0]
drag, startPoint x: 79, startPoint y: 401, endPoint x: 101, endPoint y: 185, distance: 217.2
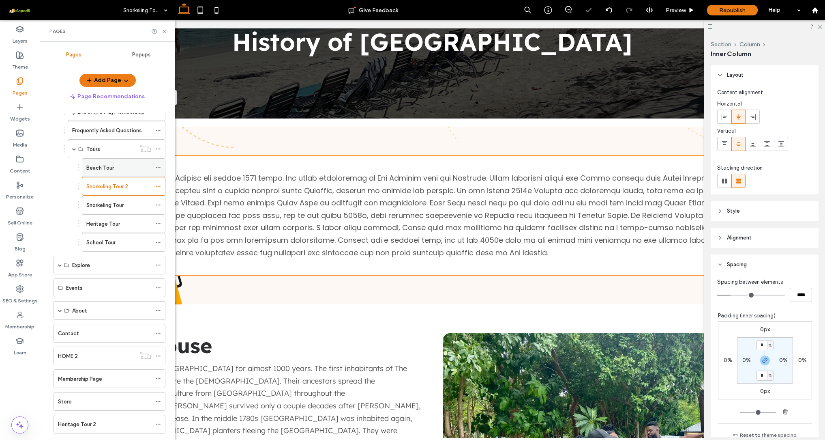
click at [114, 169] on div "Beach Tour" at bounding box center [118, 167] width 65 height 9
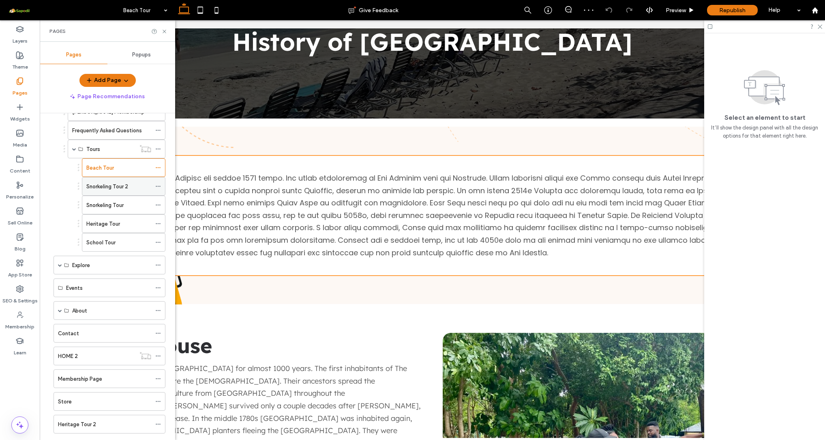
click at [118, 187] on label "Snorkeling Tour 2" at bounding box center [107, 186] width 42 height 14
click at [129, 207] on div "Snorkeling Tour" at bounding box center [118, 205] width 65 height 9
click at [123, 222] on div "Heritage Tour" at bounding box center [118, 223] width 65 height 9
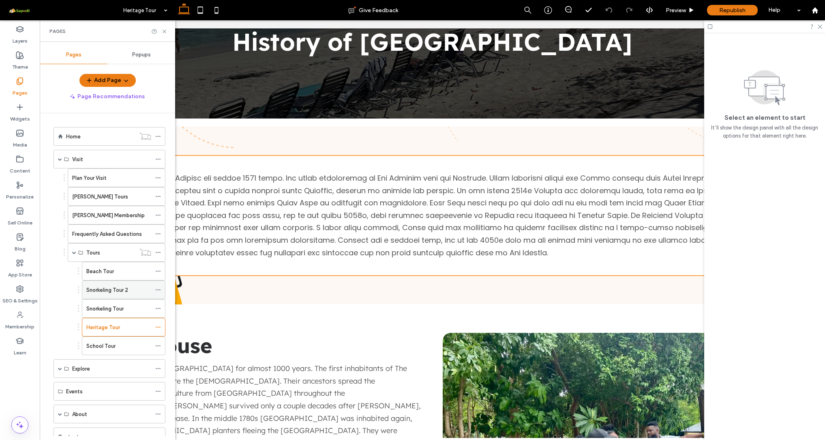
click at [109, 291] on label "Snorkeling Tour 2" at bounding box center [107, 290] width 42 height 14
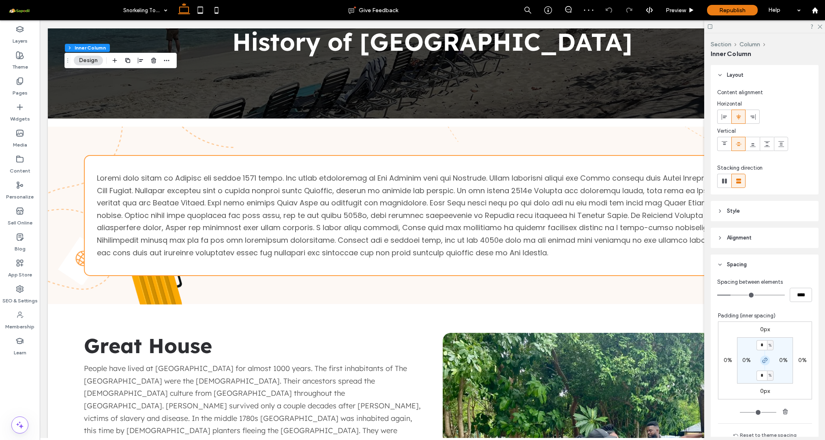
click at [762, 360] on icon "button" at bounding box center [765, 360] width 6 height 6
click at [761, 376] on label "0%" at bounding box center [765, 374] width 9 height 7
click at [21, 84] on use at bounding box center [20, 81] width 6 height 7
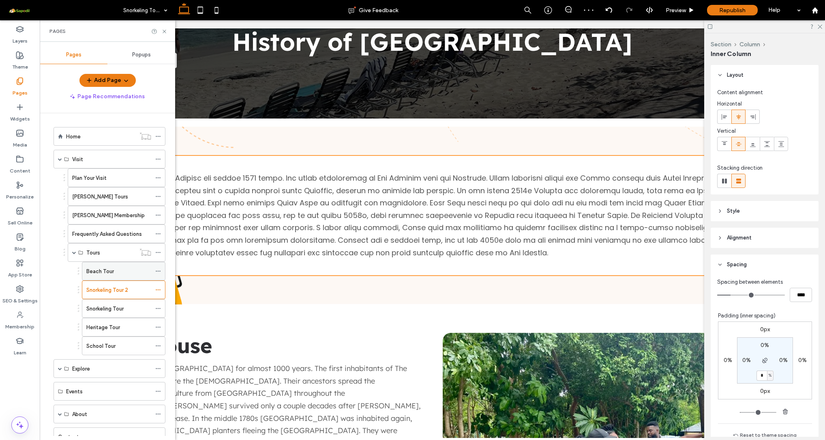
click at [107, 274] on label "Beach Tour" at bounding box center [100, 271] width 28 height 14
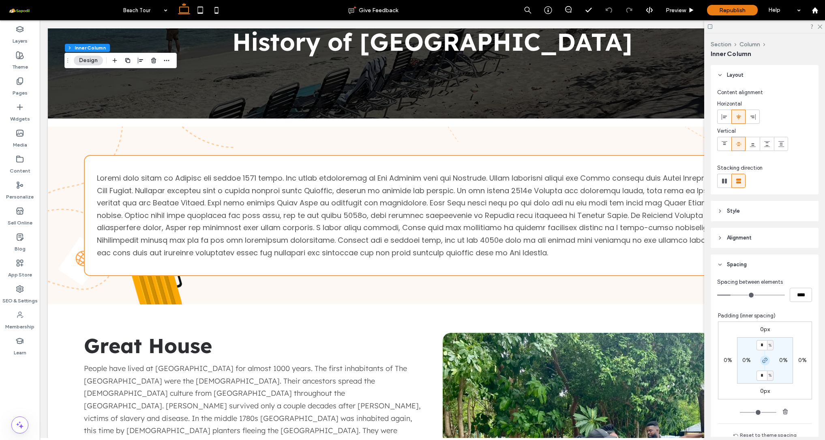
click at [762, 363] on icon "button" at bounding box center [765, 360] width 6 height 6
click at [761, 373] on label "0%" at bounding box center [765, 374] width 9 height 7
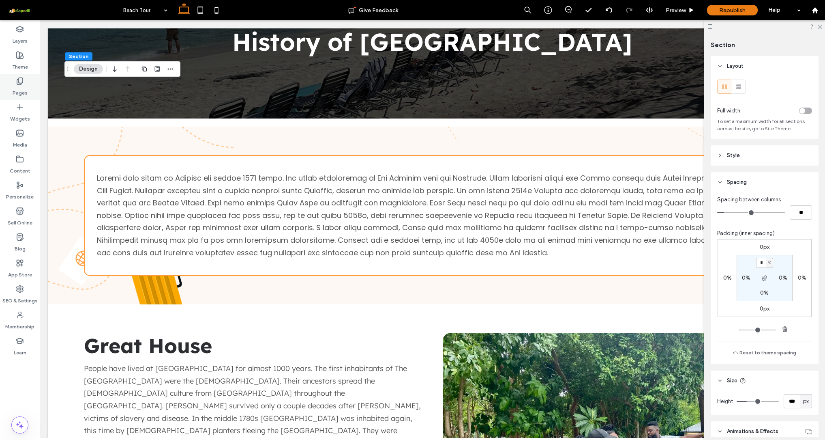
click at [23, 88] on label "Pages" at bounding box center [20, 90] width 15 height 11
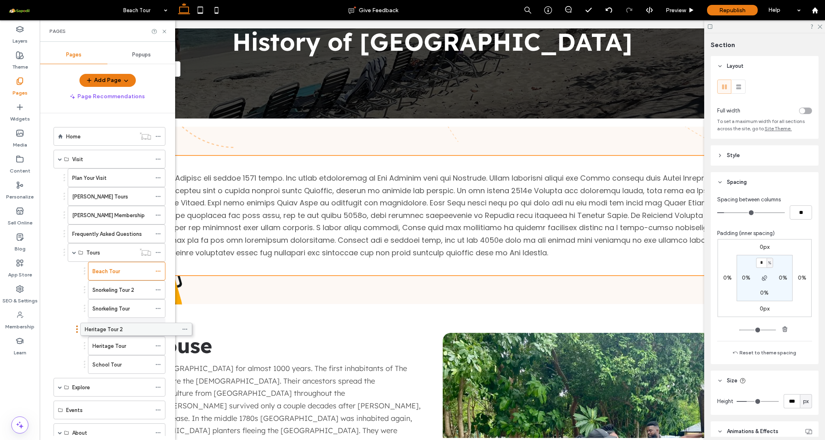
drag, startPoint x: 96, startPoint y: 307, endPoint x: 122, endPoint y: 330, distance: 35.1
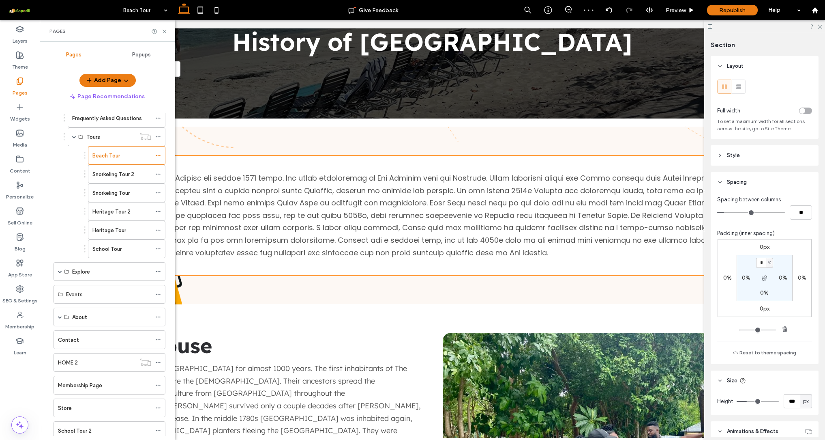
scroll to position [124, 0]
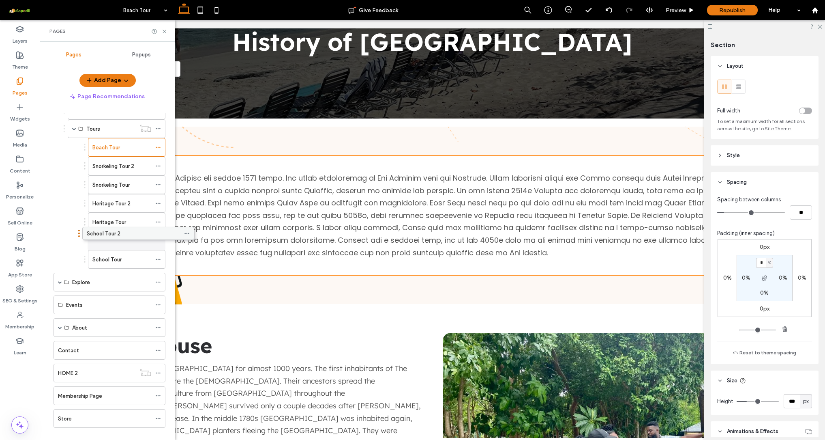
drag, startPoint x: 87, startPoint y: 428, endPoint x: 116, endPoint y: 236, distance: 194.4
click at [154, 182] on div "Snorkeling Tour" at bounding box center [126, 184] width 77 height 19
click at [160, 185] on use at bounding box center [158, 184] width 4 height 1
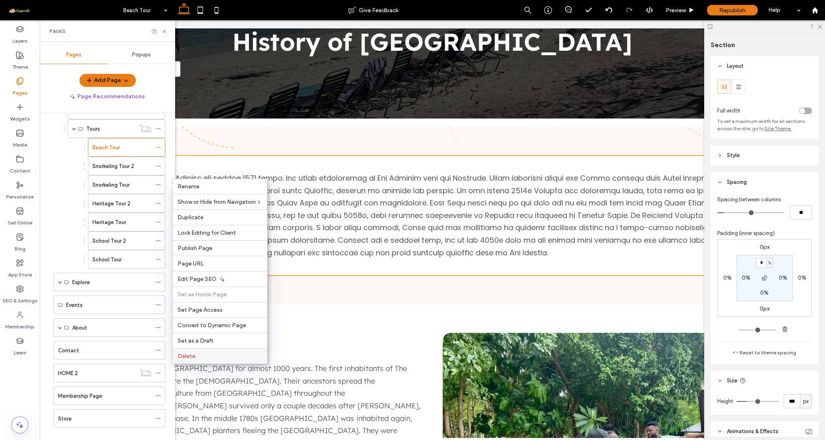
click at [199, 355] on label "Delete" at bounding box center [220, 355] width 85 height 7
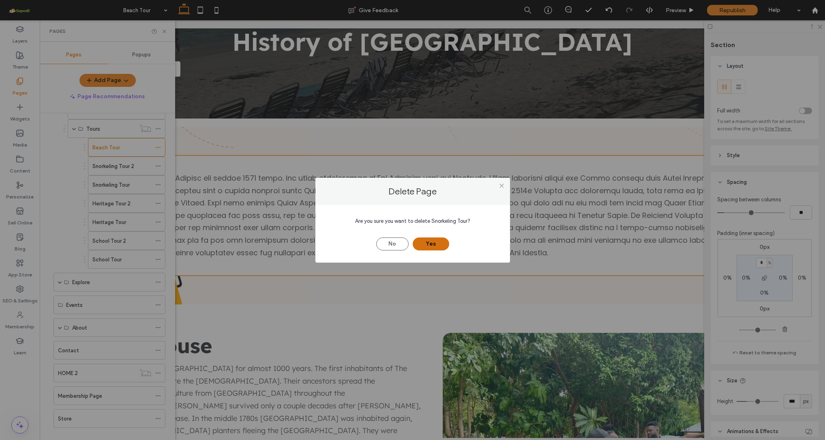
click at [427, 238] on button "Yes" at bounding box center [431, 243] width 36 height 13
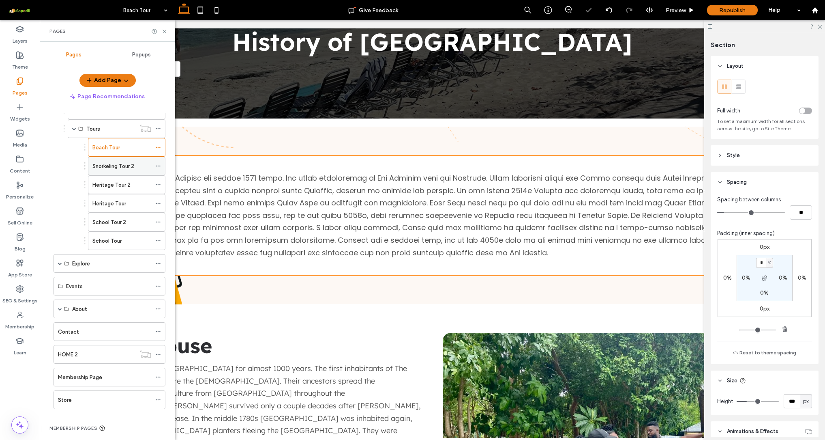
click at [158, 165] on use at bounding box center [158, 165] width 4 height 1
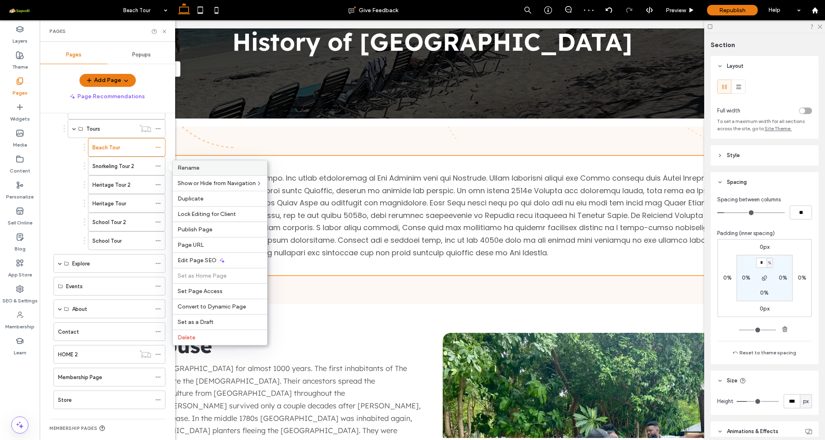
click at [185, 165] on span "Rename" at bounding box center [189, 167] width 22 height 7
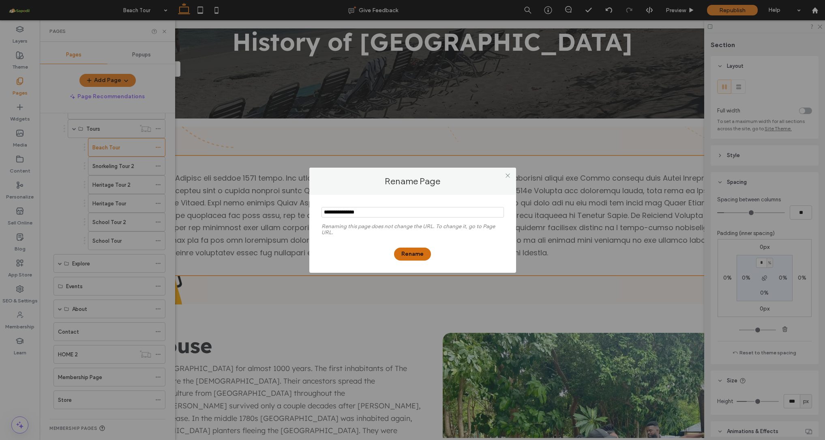
click at [417, 254] on button "Rename" at bounding box center [412, 253] width 37 height 13
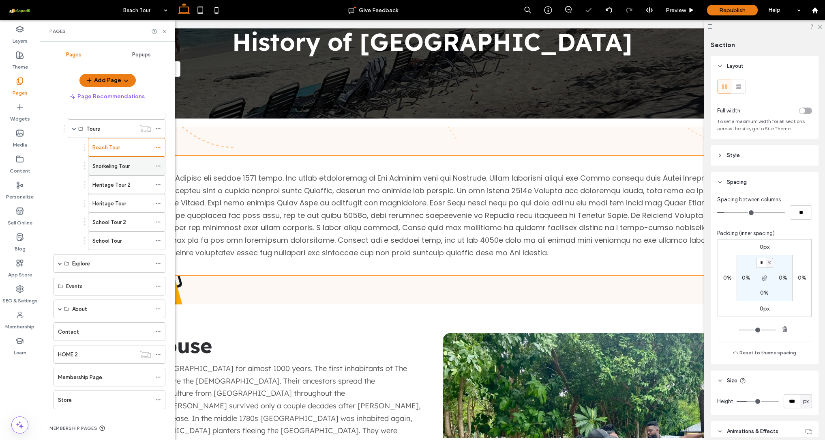
click at [157, 163] on icon at bounding box center [158, 166] width 6 height 6
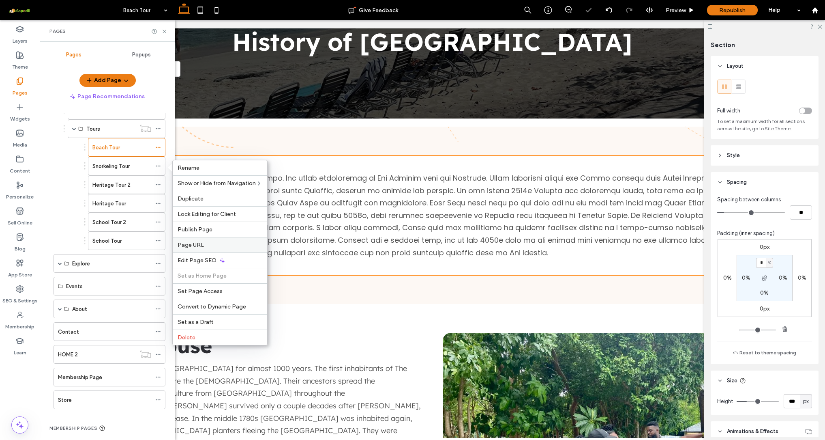
click at [201, 246] on span "Page URL" at bounding box center [191, 244] width 26 height 7
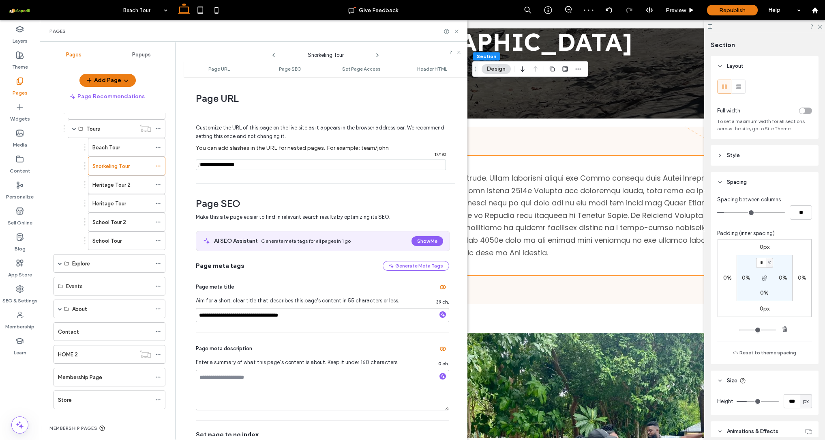
drag, startPoint x: 238, startPoint y: 165, endPoint x: 273, endPoint y: 165, distance: 34.9
click at [250, 165] on input "notEmpty" at bounding box center [321, 164] width 250 height 11
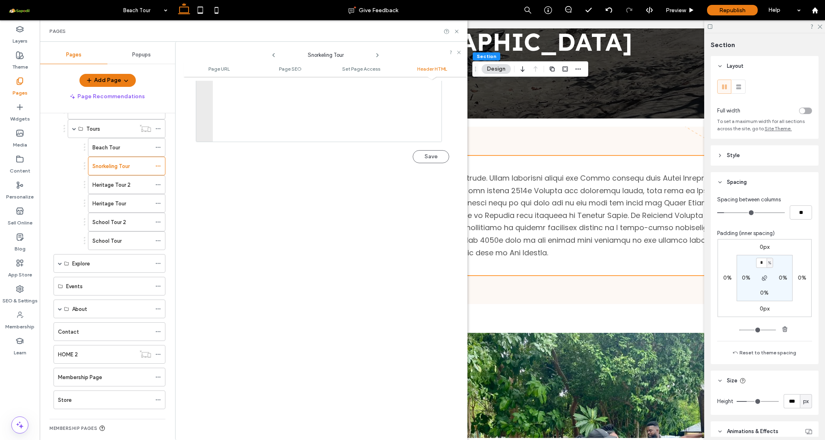
scroll to position [905, 0]
click at [422, 152] on button "Save" at bounding box center [431, 156] width 36 height 13
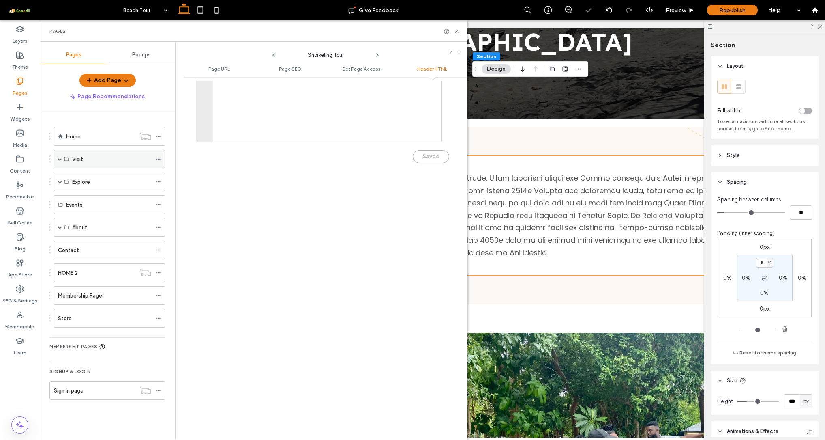
scroll to position [0, 0]
click at [79, 224] on label "About" at bounding box center [79, 227] width 15 height 14
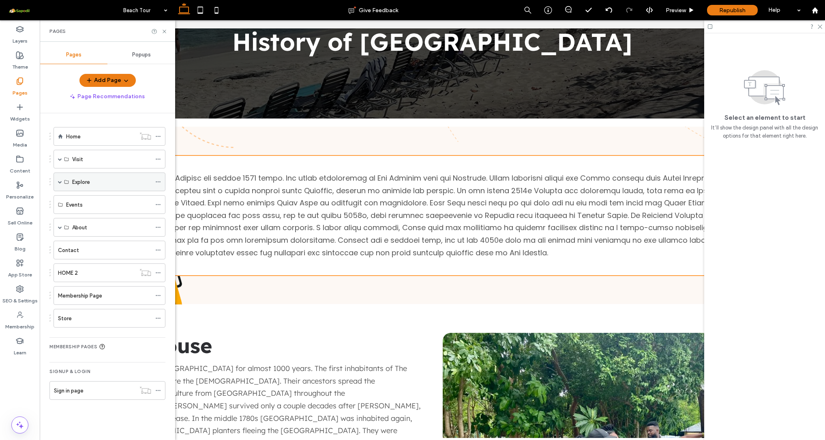
click at [88, 175] on div "Explore" at bounding box center [111, 182] width 79 height 18
click at [91, 155] on div "Visit" at bounding box center [111, 159] width 79 height 9
click at [64, 161] on icon at bounding box center [66, 159] width 5 height 5
click at [60, 160] on span at bounding box center [60, 159] width 4 height 4
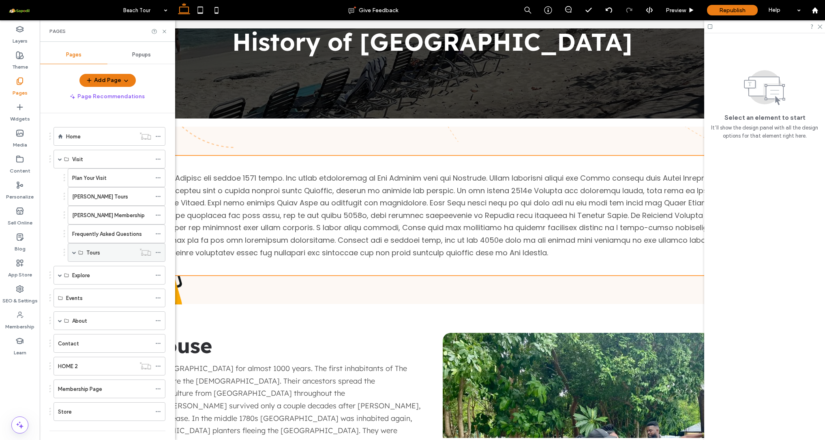
click at [69, 253] on div "Tours" at bounding box center [117, 252] width 98 height 19
click at [73, 253] on span at bounding box center [74, 252] width 4 height 4
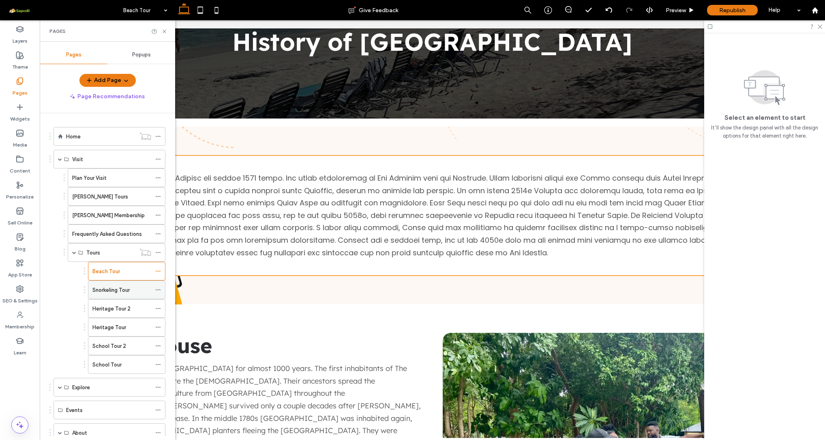
click at [125, 286] on label "Snorkeling Tour" at bounding box center [110, 290] width 37 height 14
click at [123, 273] on div "Beach Tour" at bounding box center [121, 271] width 59 height 9
click at [130, 288] on label "Snorkeling Tour" at bounding box center [110, 290] width 37 height 14
click at [134, 309] on div "Heritage Tour 2" at bounding box center [121, 308] width 59 height 9
click at [133, 330] on div "Heritage Tour" at bounding box center [121, 327] width 59 height 9
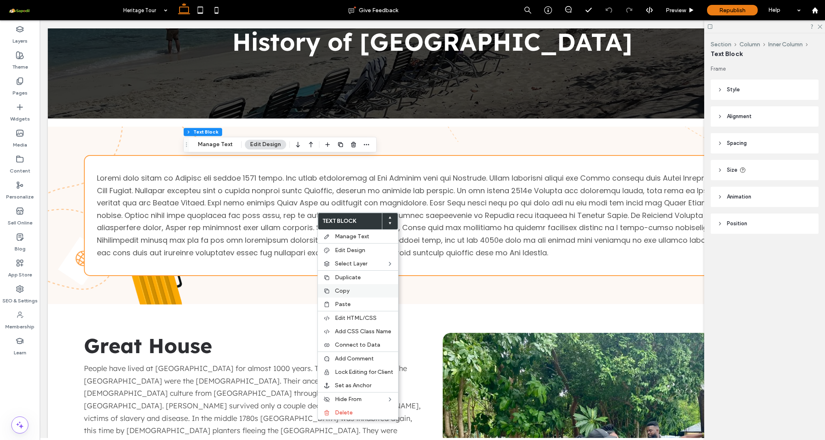
click at [349, 287] on span "Copy" at bounding box center [342, 290] width 15 height 7
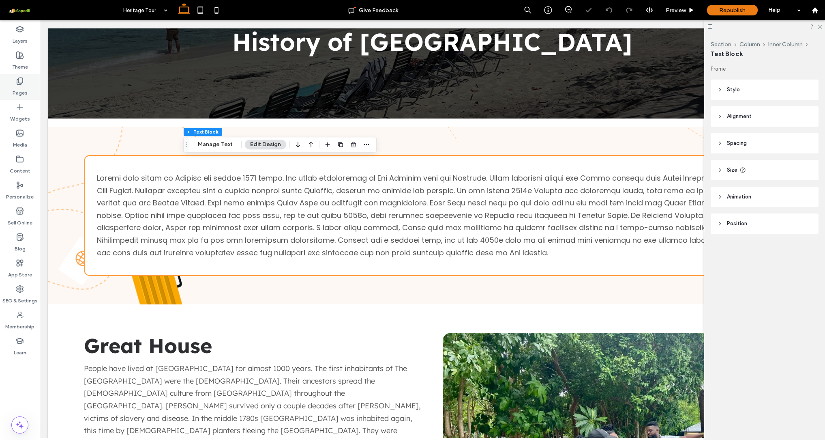
click at [19, 83] on use at bounding box center [20, 81] width 6 height 7
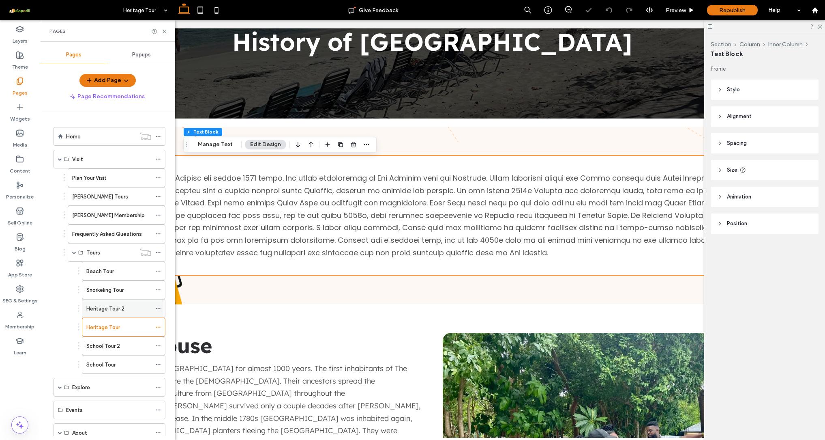
click at [112, 310] on label "Heritage Tour 2" at bounding box center [105, 308] width 38 height 14
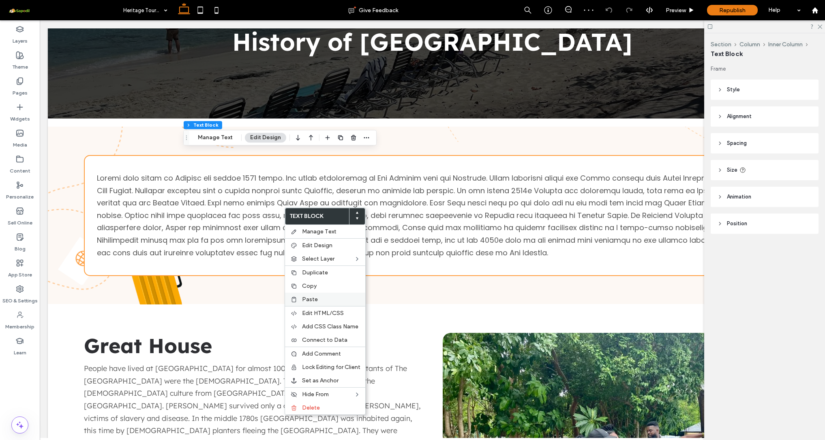
click at [312, 298] on span "Paste" at bounding box center [310, 299] width 16 height 7
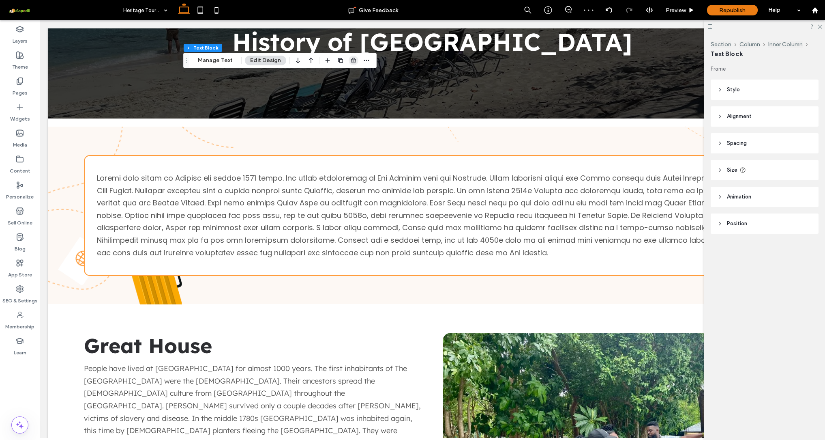
click at [353, 62] on use "button" at bounding box center [353, 60] width 5 height 5
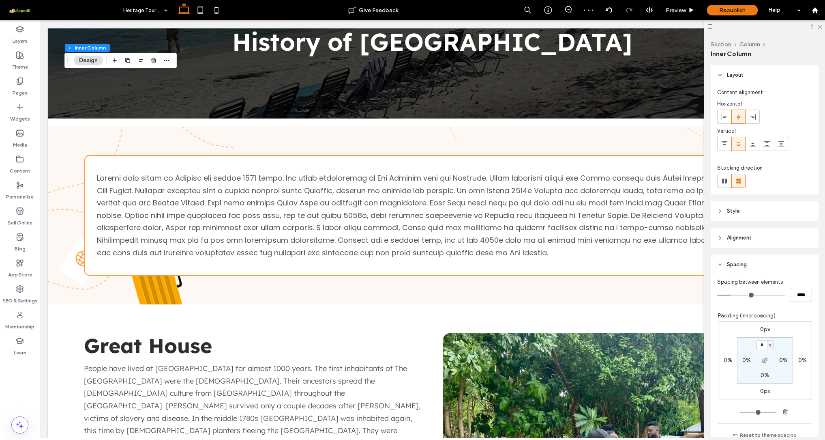
click at [761, 376] on label "0%" at bounding box center [765, 374] width 9 height 7
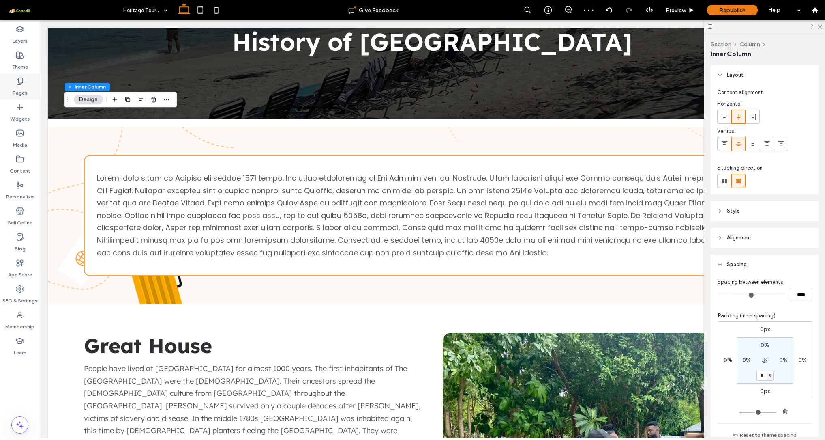
click at [21, 83] on use at bounding box center [20, 81] width 6 height 7
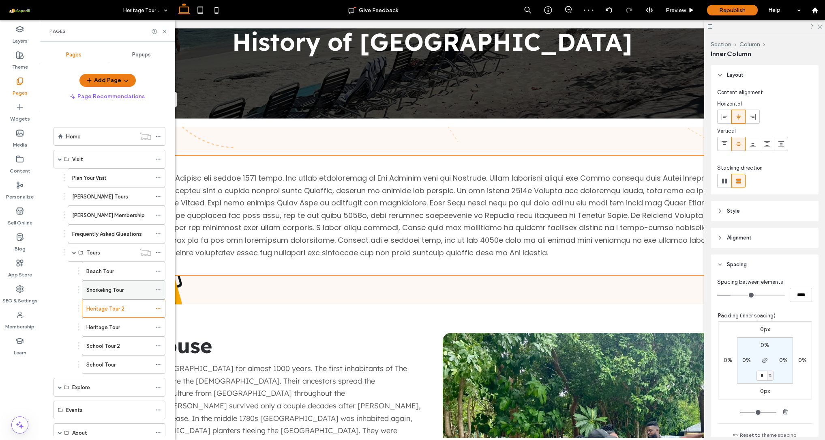
click at [126, 288] on div "Snorkeling Tour" at bounding box center [118, 289] width 65 height 9
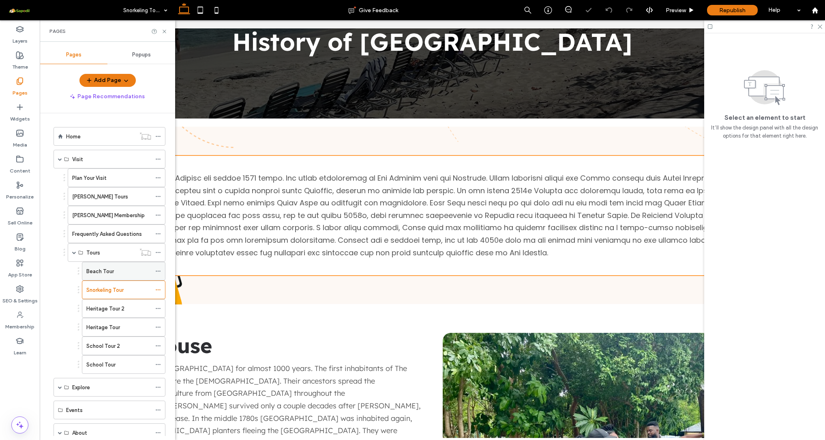
click at [124, 271] on div "Beach Tour" at bounding box center [118, 271] width 65 height 9
click at [116, 345] on label "School Tour 2" at bounding box center [103, 346] width 34 height 14
click at [118, 363] on div "School Tour" at bounding box center [118, 364] width 65 height 9
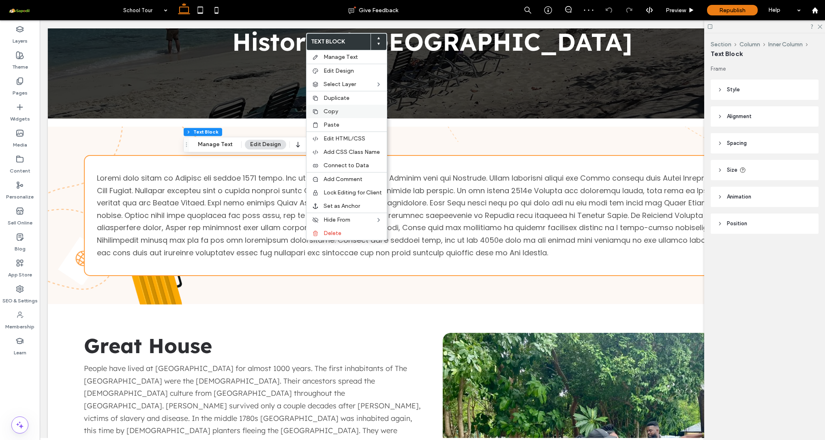
click at [326, 111] on span "Copy" at bounding box center [331, 111] width 15 height 7
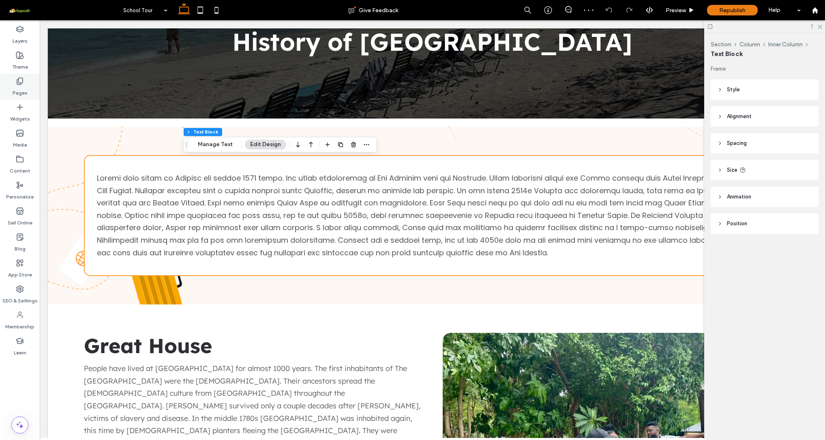
click at [24, 86] on label "Pages" at bounding box center [20, 90] width 15 height 11
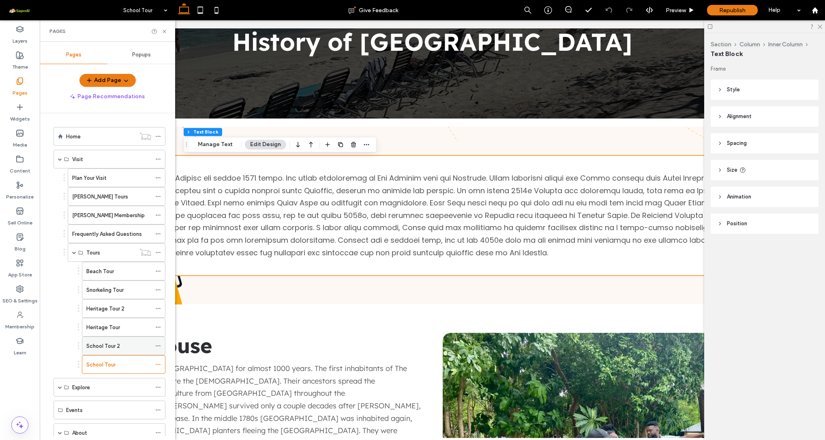
click at [115, 346] on label "School Tour 2" at bounding box center [103, 346] width 34 height 14
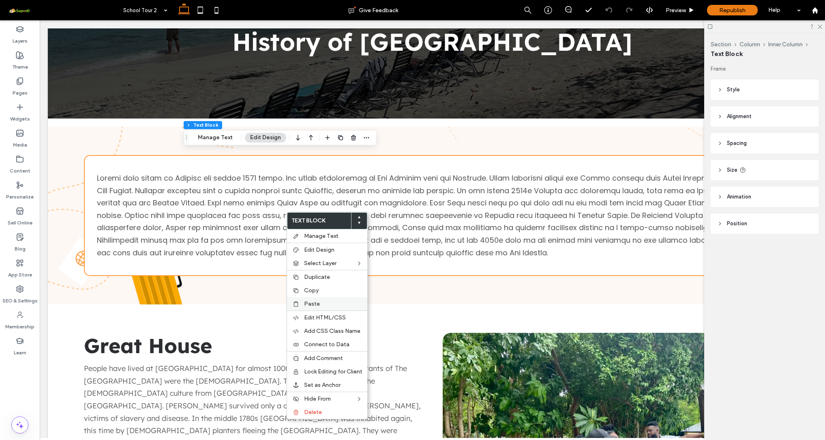
click at [325, 305] on label "Paste" at bounding box center [333, 303] width 58 height 7
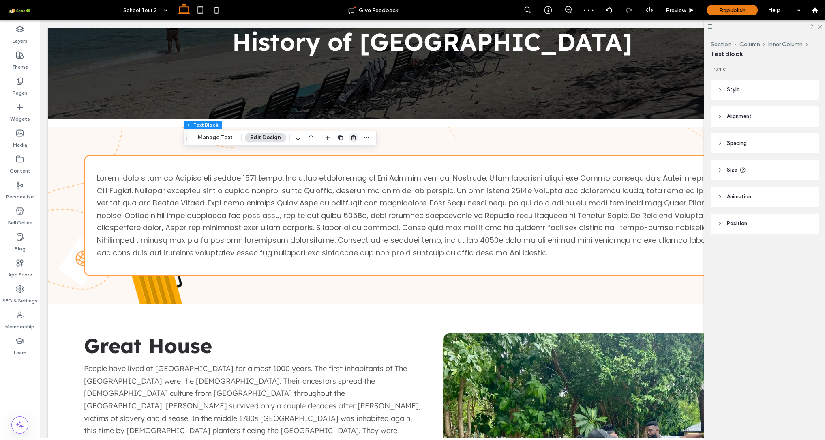
click at [353, 136] on use "button" at bounding box center [353, 137] width 5 height 5
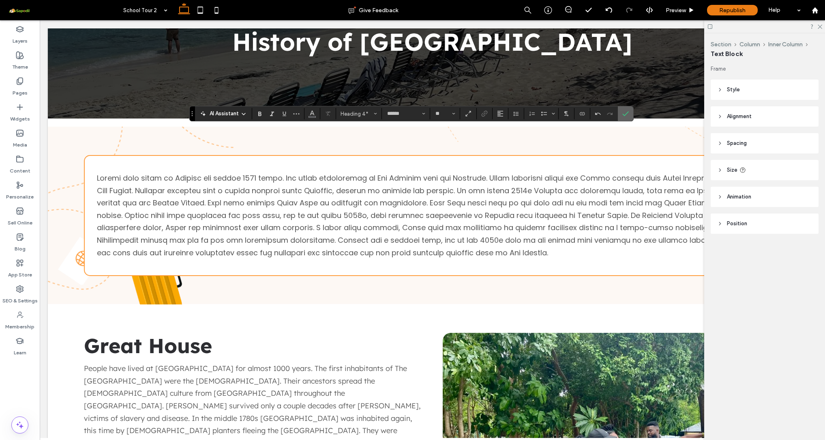
click at [629, 114] on label "Confirm" at bounding box center [626, 113] width 12 height 15
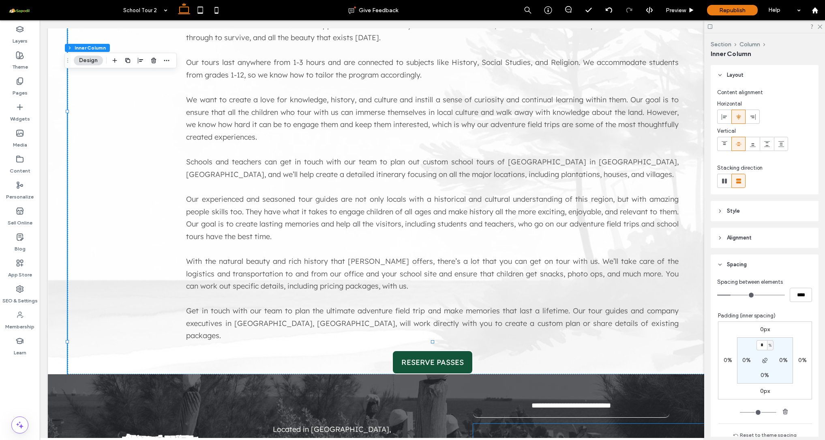
click at [761, 375] on label "0%" at bounding box center [765, 374] width 9 height 7
type input "*"
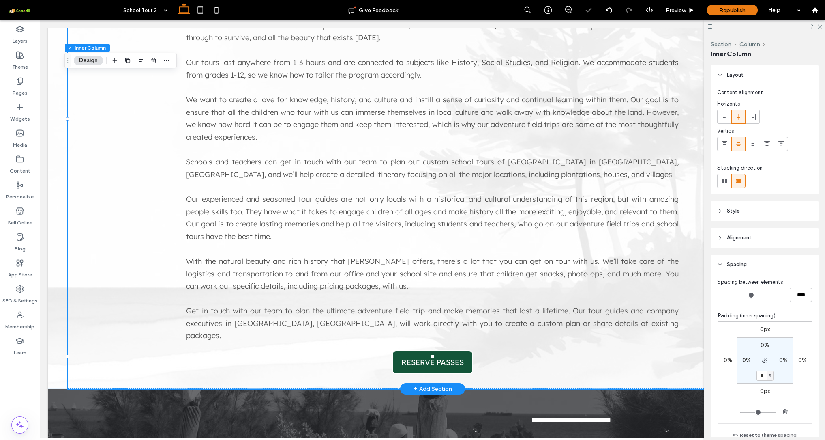
click at [58, 101] on div "Home Visit Tours School Tour 2 School Tour These tours and adventure field trip…" at bounding box center [432, 119] width 769 height 537
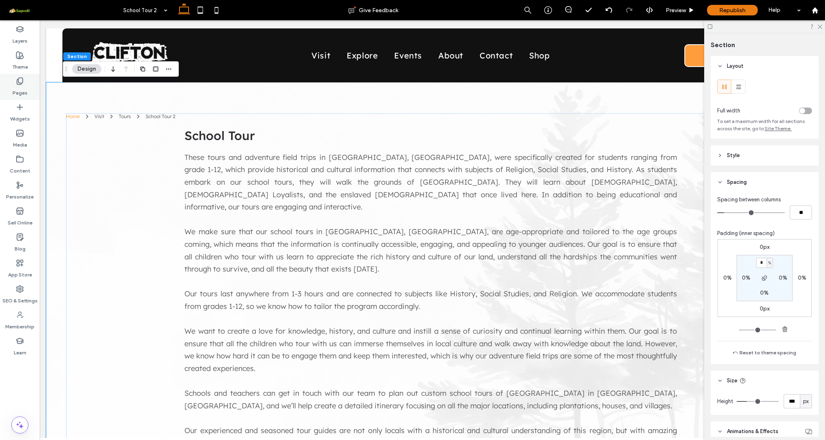
click at [15, 86] on label "Pages" at bounding box center [20, 90] width 15 height 11
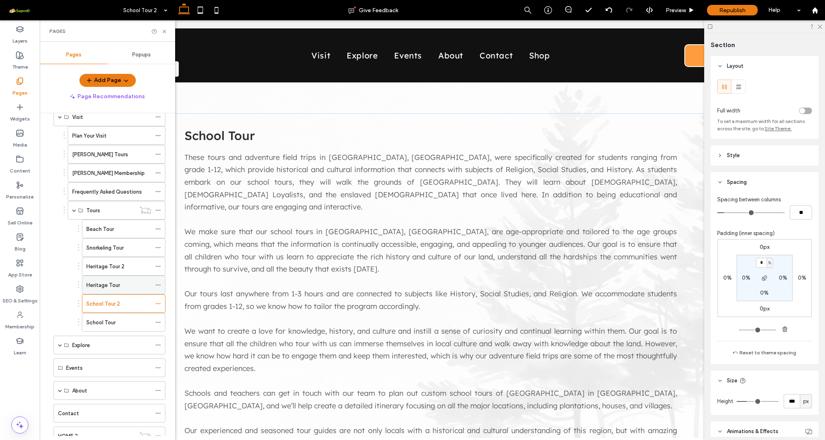
scroll to position [43, 0]
click at [156, 321] on icon at bounding box center [158, 321] width 6 height 6
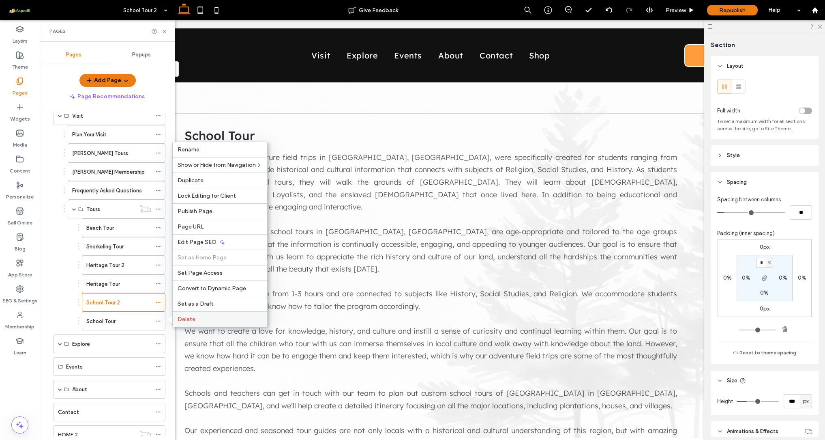
click at [193, 324] on div "Delete" at bounding box center [220, 318] width 94 height 15
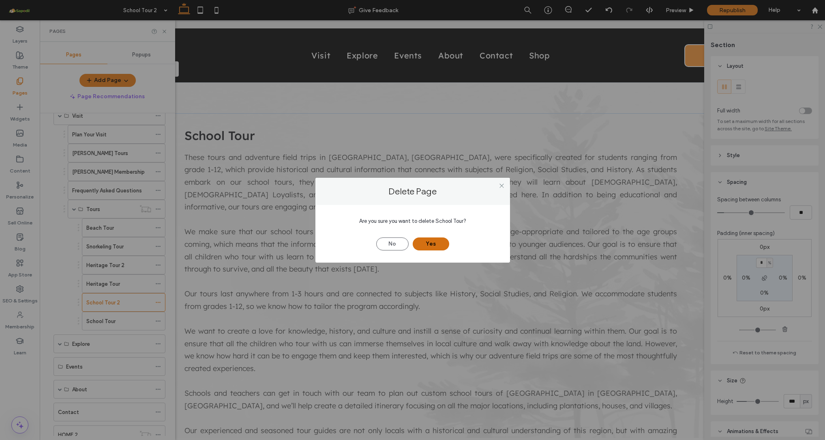
click at [423, 241] on button "Yes" at bounding box center [431, 243] width 36 height 13
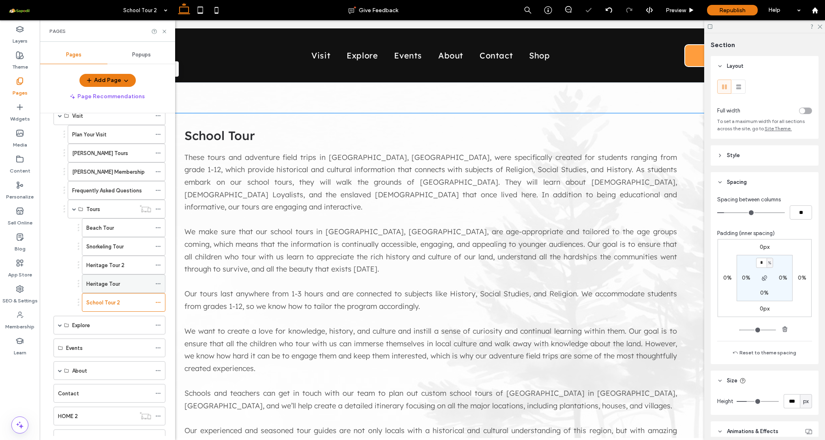
click at [158, 285] on icon at bounding box center [158, 284] width 6 height 6
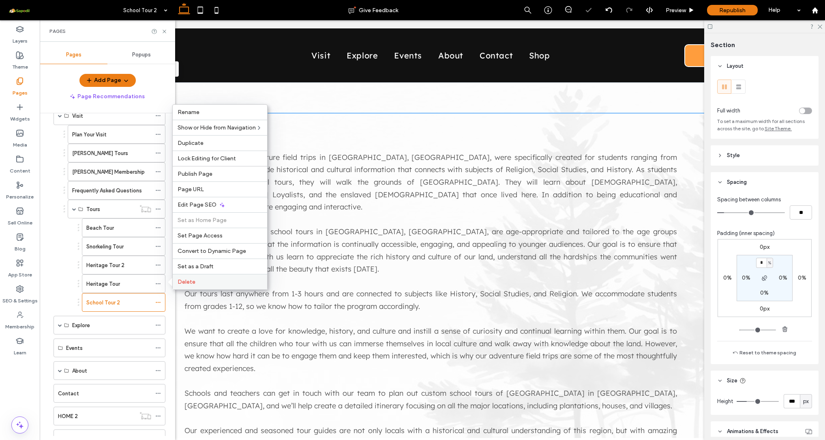
click at [197, 285] on div "Delete" at bounding box center [220, 281] width 94 height 15
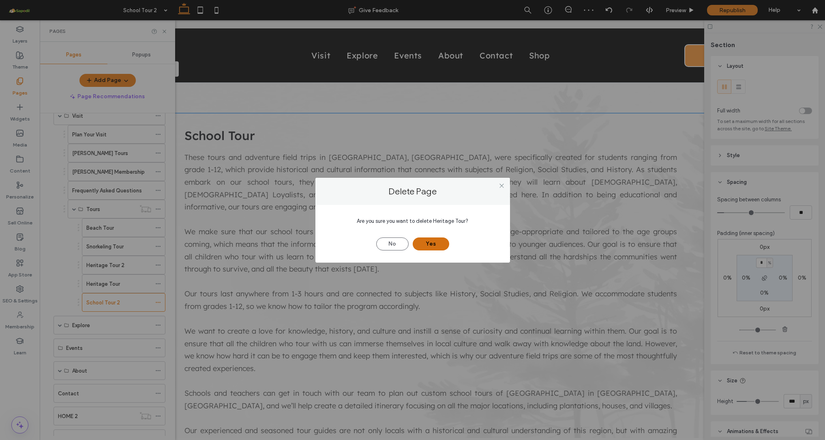
click at [427, 242] on button "Yes" at bounding box center [431, 243] width 36 height 13
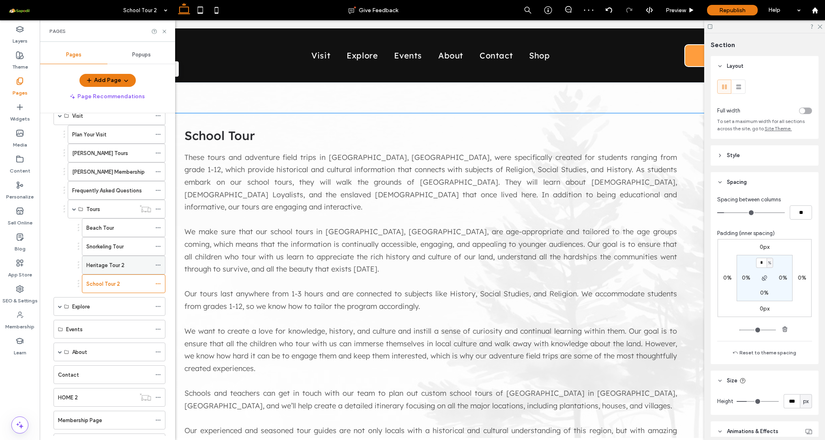
click at [161, 266] on icon at bounding box center [158, 265] width 6 height 6
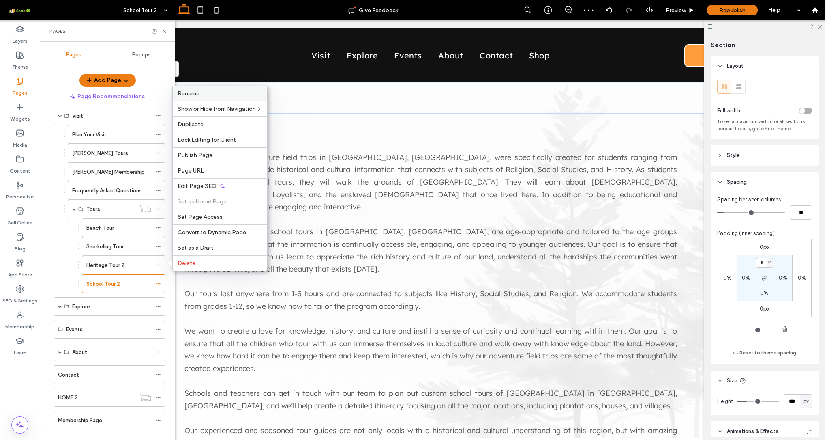
click at [199, 94] on span "Rename" at bounding box center [189, 93] width 22 height 7
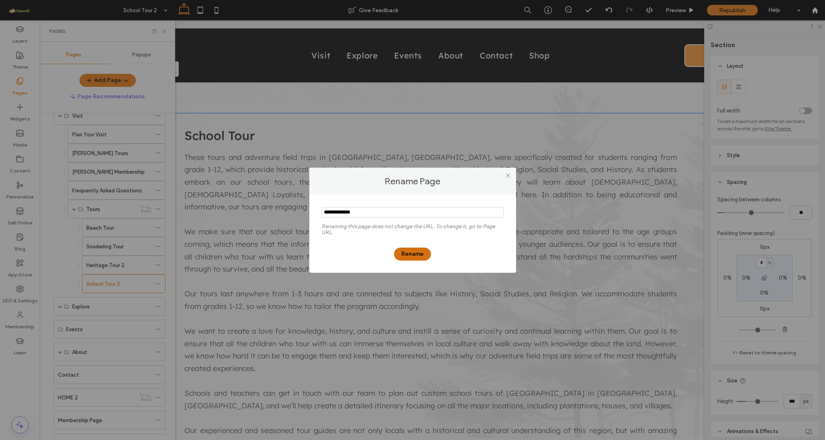
type input "**********"
click at [410, 255] on button "Rename" at bounding box center [412, 253] width 37 height 13
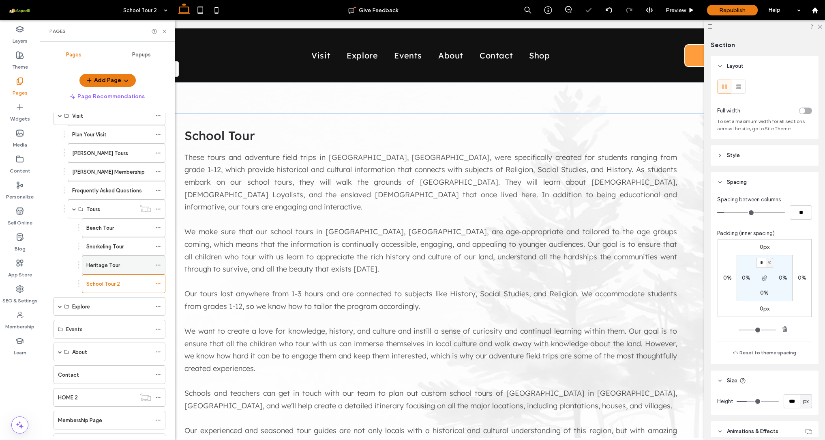
click at [159, 264] on icon at bounding box center [158, 265] width 6 height 6
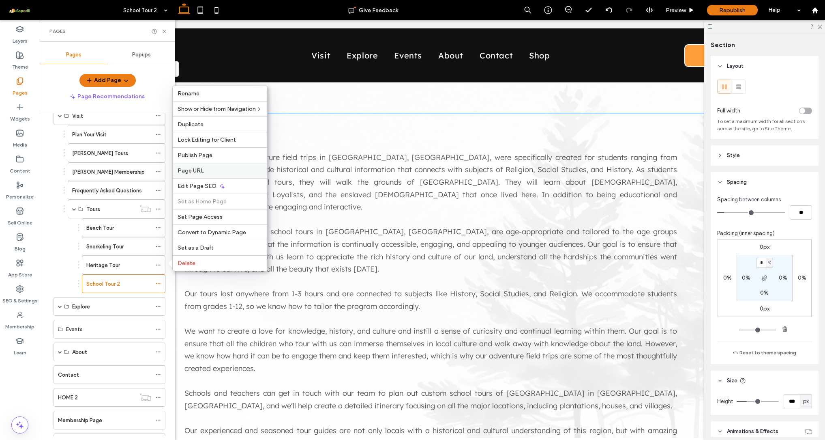
click at [205, 172] on label "Page URL" at bounding box center [220, 170] width 85 height 7
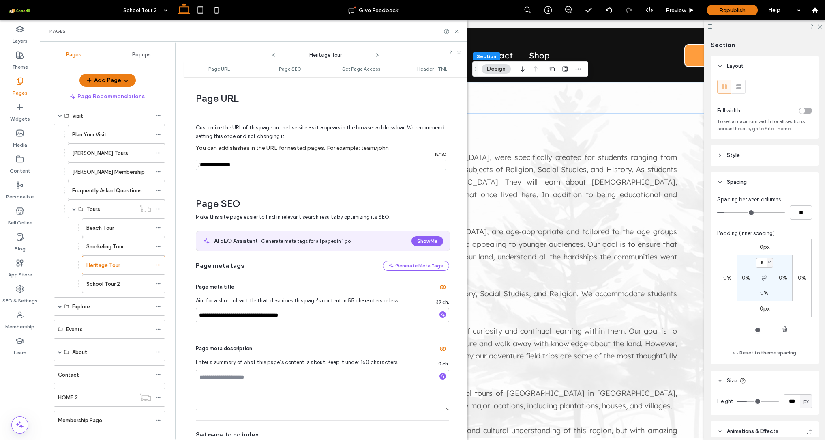
click at [245, 166] on input "notEmpty" at bounding box center [321, 164] width 250 height 11
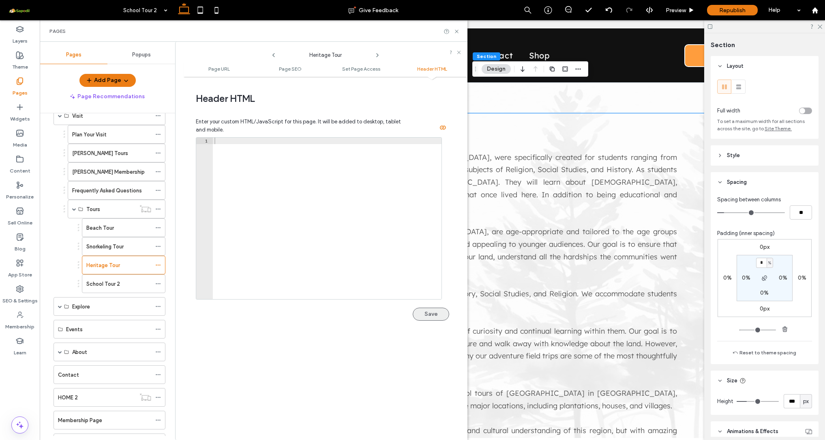
scroll to position [748, 0]
type input "**********"
click at [425, 315] on button "Save" at bounding box center [431, 313] width 36 height 13
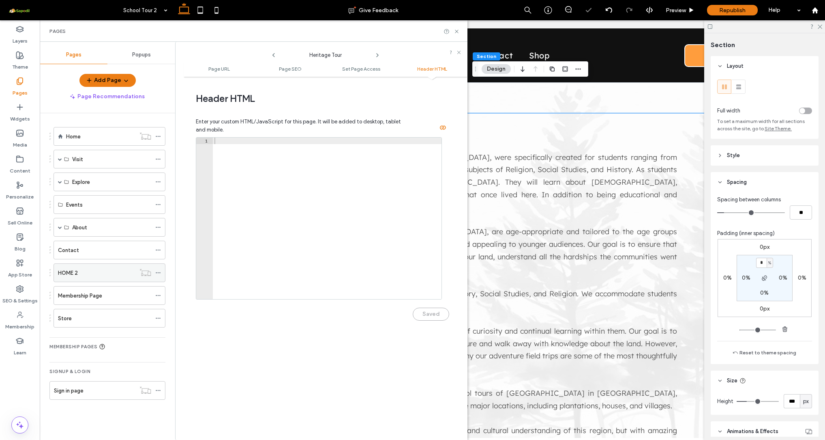
scroll to position [0, 0]
click at [62, 184] on div "Explore" at bounding box center [110, 181] width 112 height 19
click at [60, 180] on span at bounding box center [60, 182] width 4 height 4
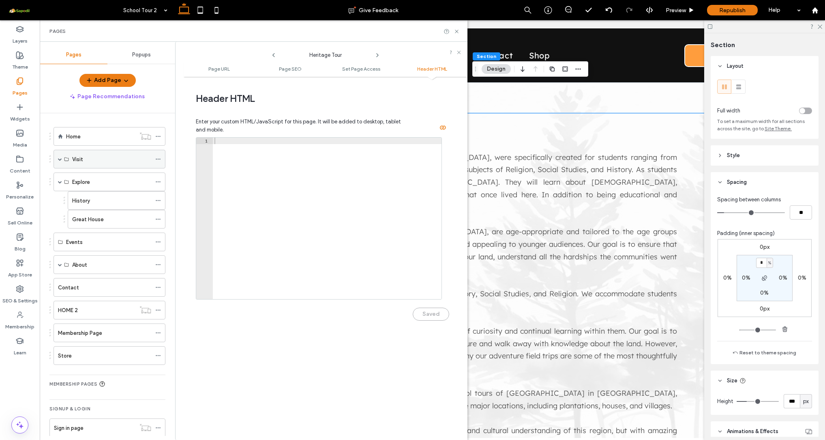
click at [62, 157] on div "Visit" at bounding box center [110, 159] width 112 height 19
click at [61, 161] on span at bounding box center [60, 159] width 4 height 4
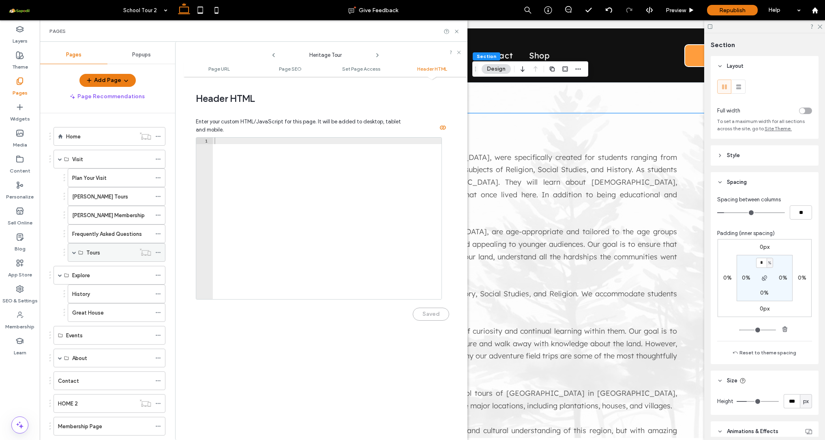
click at [74, 250] on span at bounding box center [74, 252] width 4 height 4
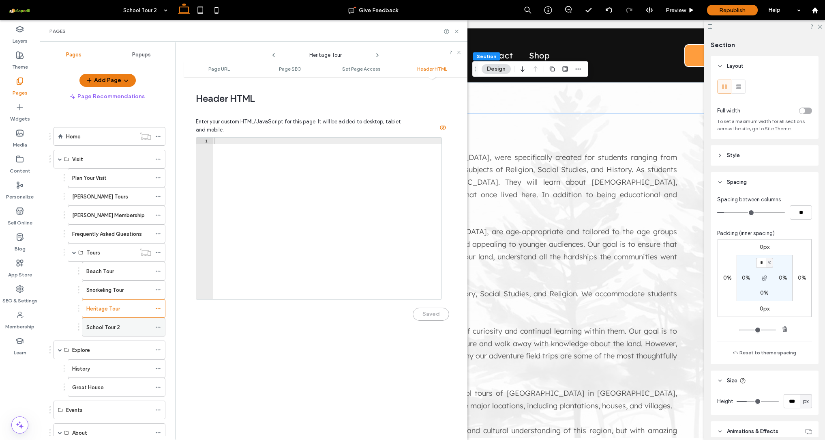
click at [103, 318] on div "School Tour 2" at bounding box center [118, 327] width 65 height 18
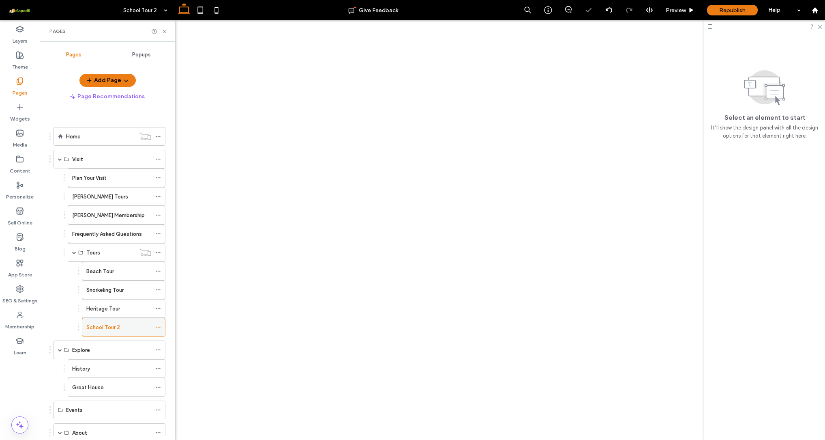
click at [161, 326] on icon at bounding box center [158, 327] width 6 height 6
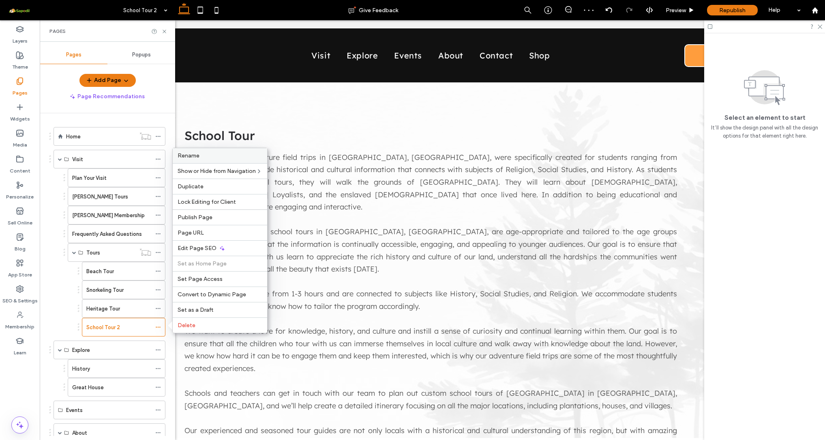
click at [191, 160] on div "Rename" at bounding box center [220, 155] width 94 height 15
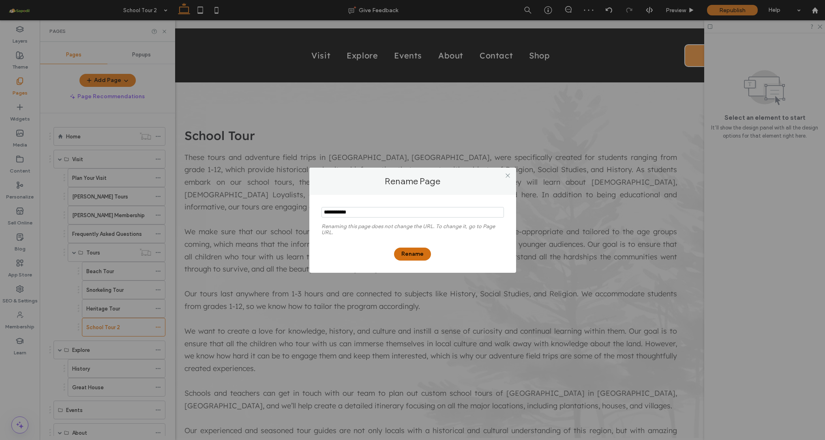
type input "**********"
click at [419, 253] on button "Rename" at bounding box center [412, 253] width 37 height 13
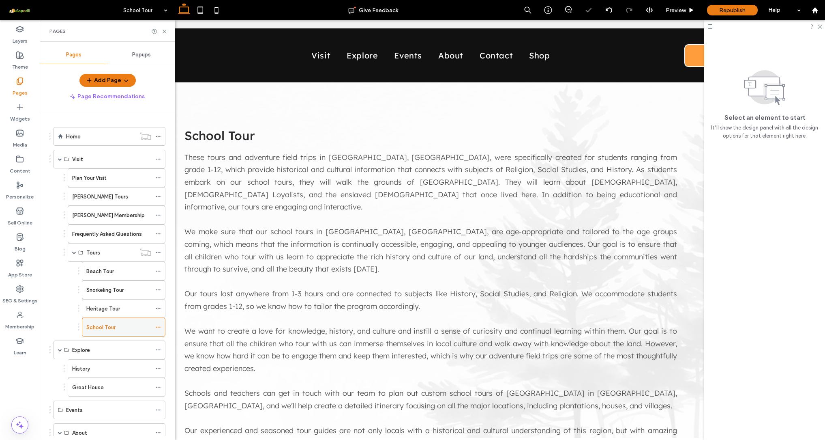
click at [158, 326] on use at bounding box center [158, 326] width 4 height 1
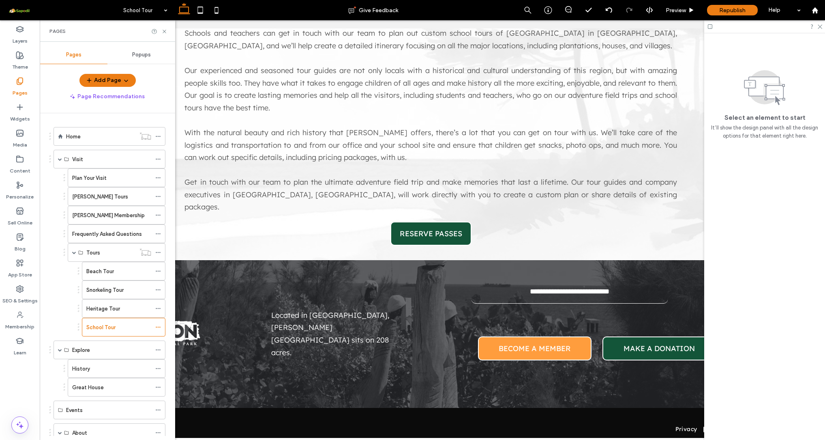
scroll to position [359, 0]
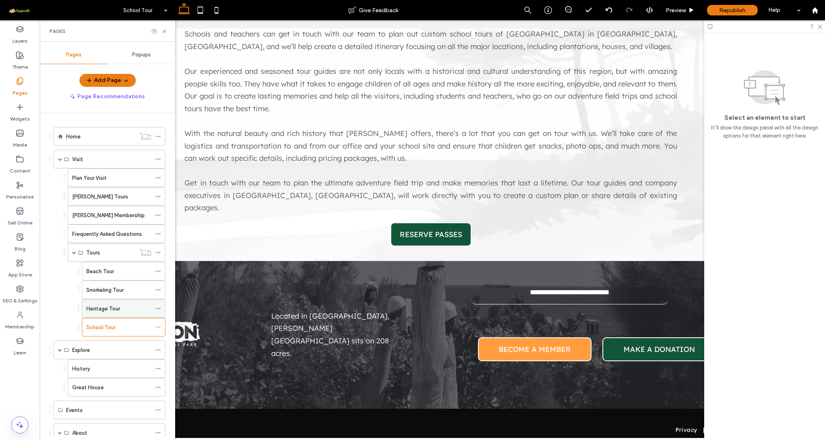
click at [123, 306] on div "Heritage Tour" at bounding box center [118, 308] width 65 height 9
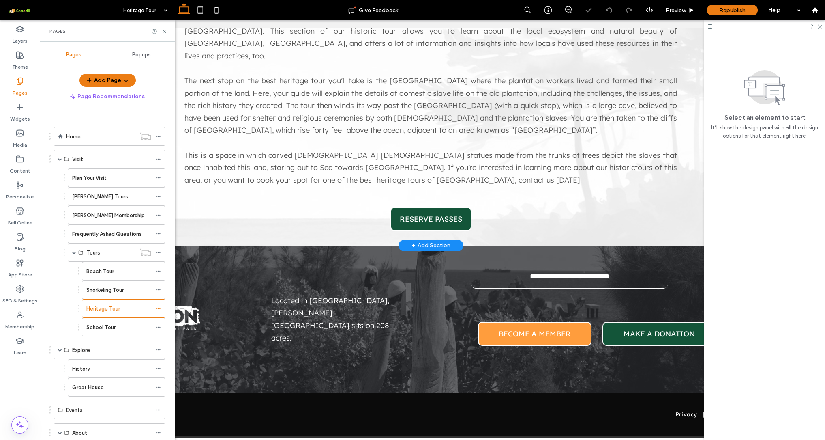
scroll to position [225, 0]
click at [158, 325] on icon at bounding box center [158, 327] width 6 height 6
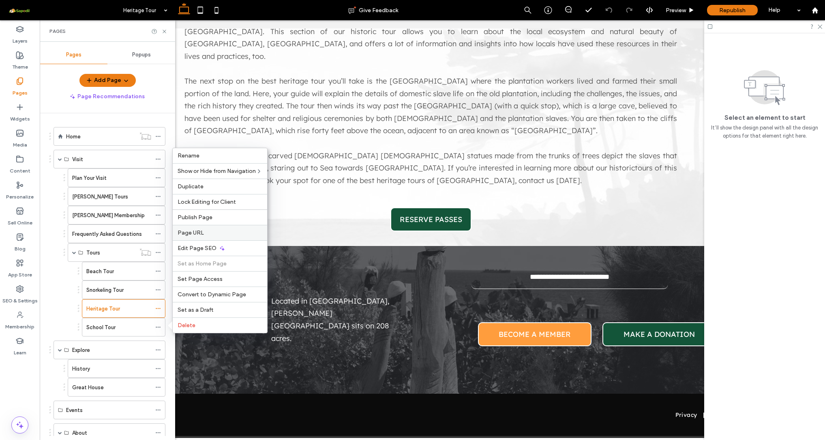
click at [197, 230] on span "Page URL" at bounding box center [191, 232] width 26 height 7
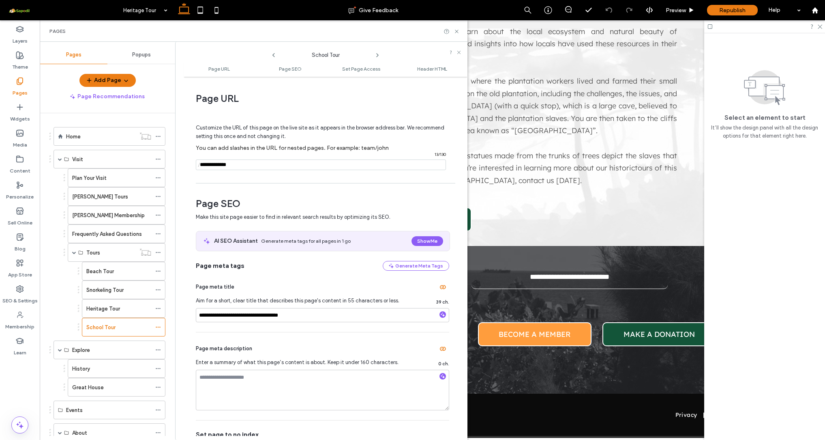
click at [264, 161] on input "notEmpty" at bounding box center [321, 164] width 250 height 11
click at [260, 165] on input "notEmpty" at bounding box center [321, 164] width 250 height 11
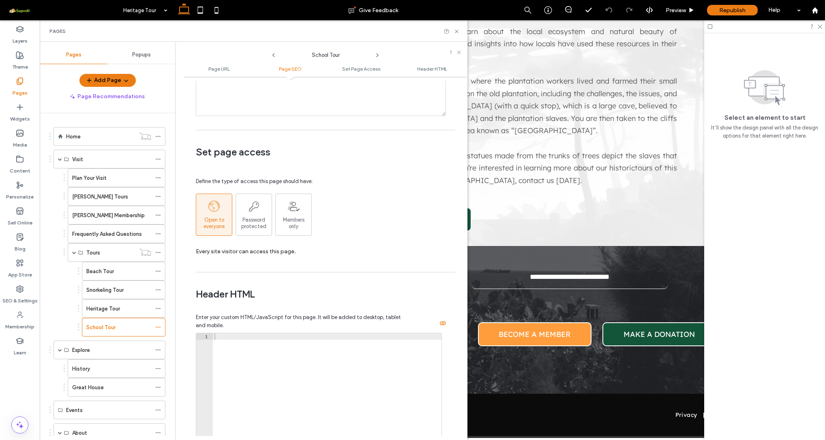
scroll to position [658, 0]
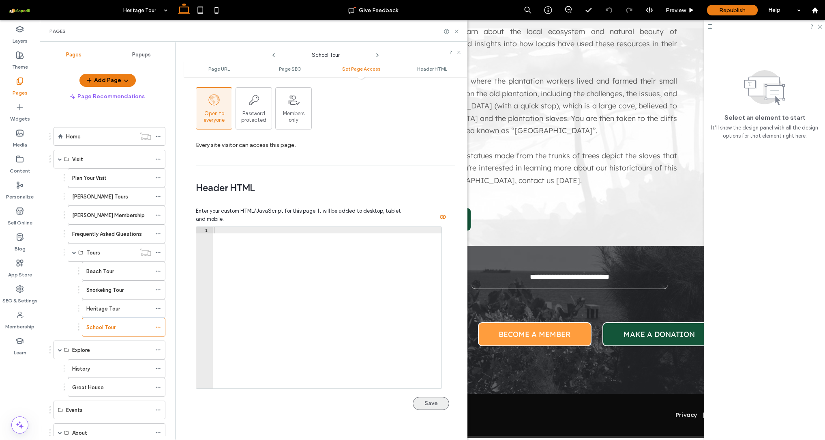
type input "**********"
click at [424, 397] on button "Save" at bounding box center [431, 403] width 36 height 13
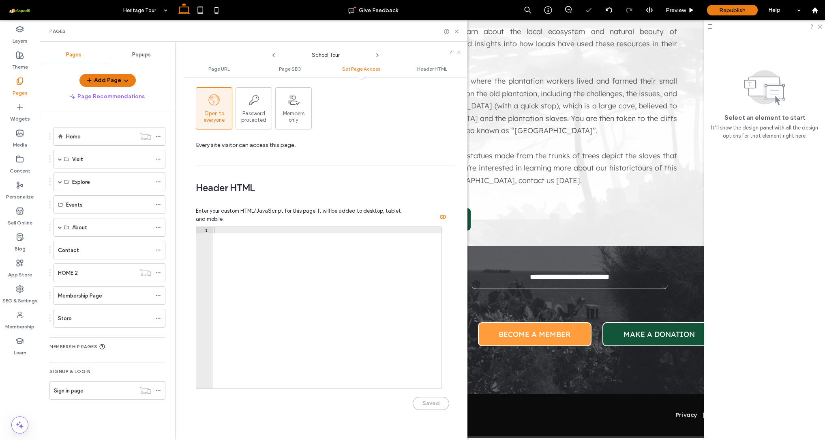
scroll to position [223, 0]
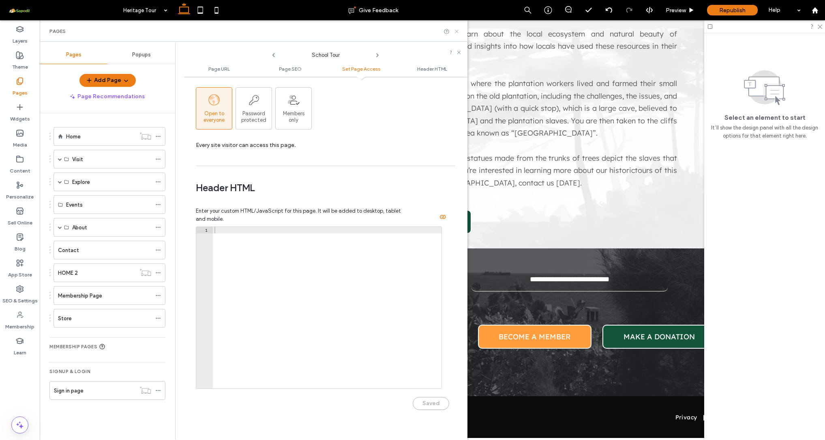
click at [457, 30] on icon at bounding box center [457, 31] width 6 height 6
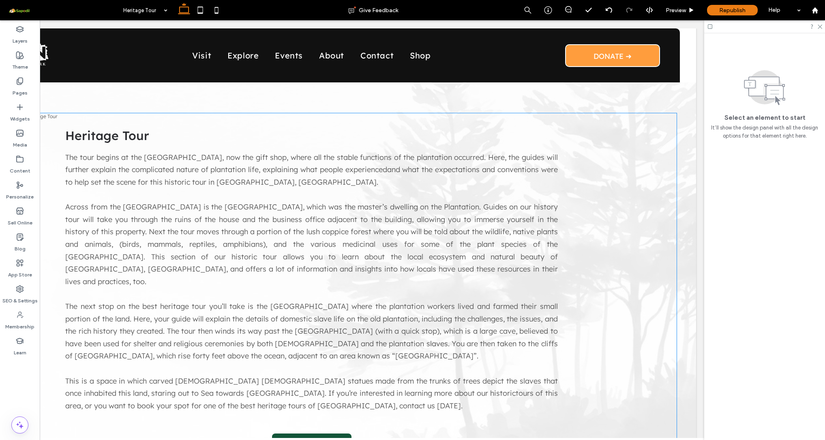
scroll to position [0, 0]
click at [695, 112] on body "Visit Explore Events About Contact Shop DONATE ➜ Section Advanced Header Sectio…" at bounding box center [311, 347] width 785 height 654
click at [674, 114] on div "Home Visit Tours Heritage Tour Heritage Tour The tour begins at the carriage ho…" at bounding box center [311, 276] width 769 height 388
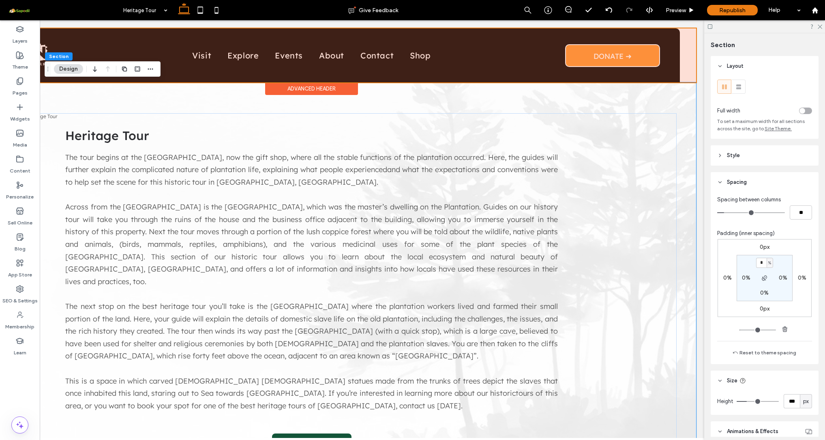
click at [685, 56] on div at bounding box center [311, 55] width 769 height 54
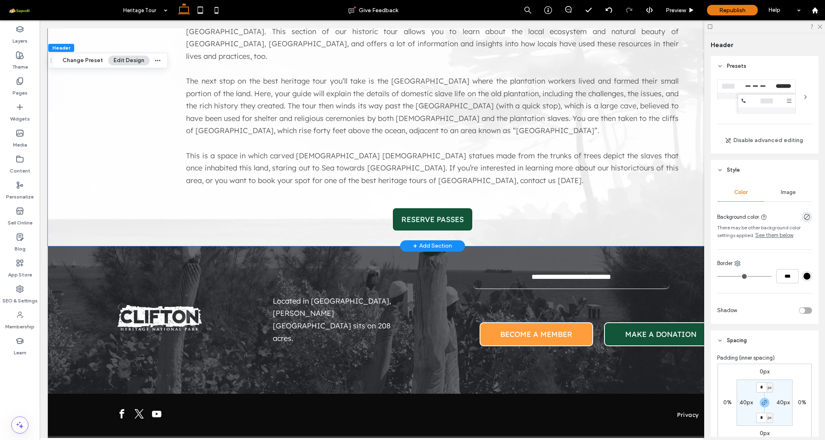
click at [60, 167] on div "Home Visit Tours Heritage Tour Heritage Tour The tour begins at the carriage ho…" at bounding box center [432, 51] width 769 height 388
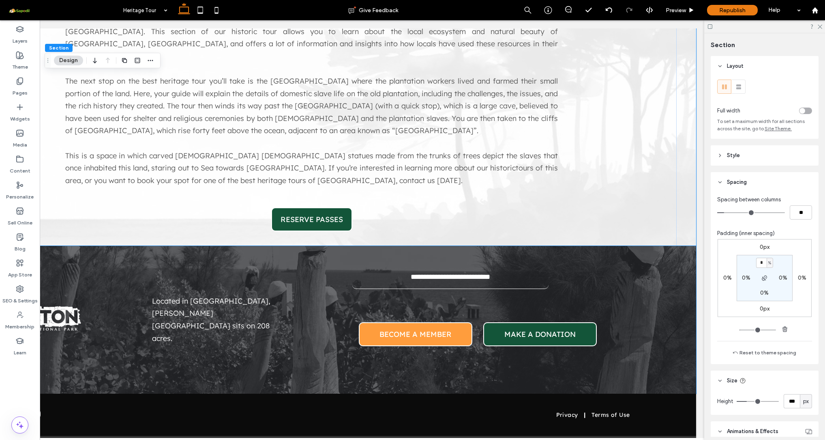
scroll to position [0, 121]
click at [695, 210] on body "Visit Explore Events About Contact Shop DONATE ➜ Section Advanced Header Sectio…" at bounding box center [311, 122] width 785 height 654
click at [822, 27] on icon at bounding box center [819, 26] width 5 height 5
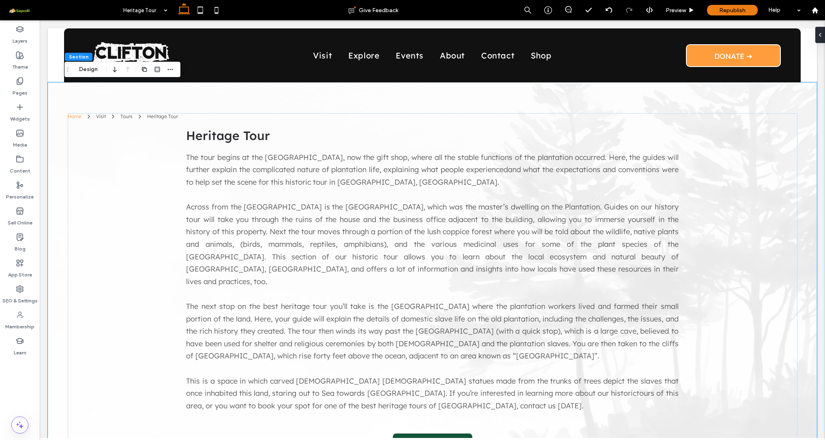
scroll to position [0, 0]
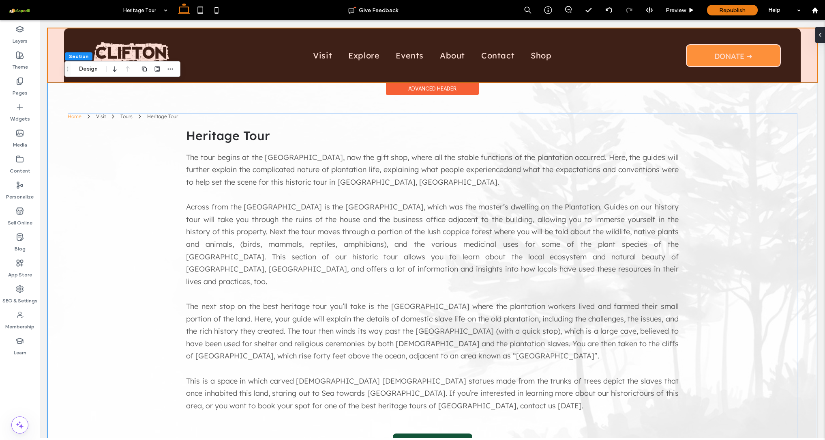
click at [388, 55] on div at bounding box center [432, 55] width 769 height 54
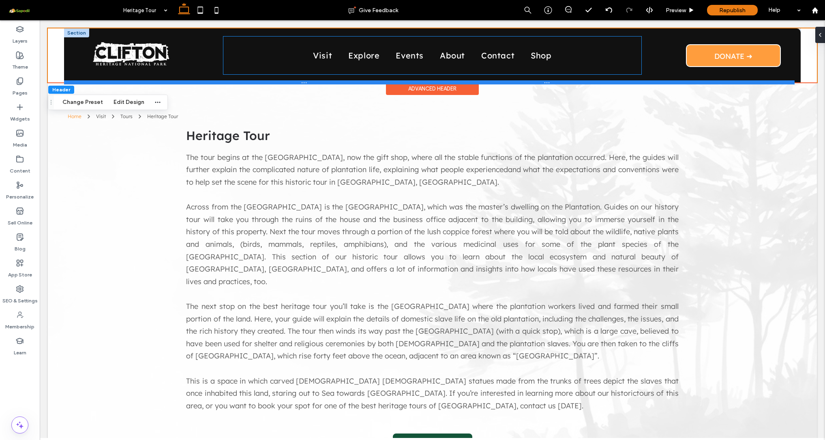
click at [414, 84] on div at bounding box center [429, 82] width 731 height 4
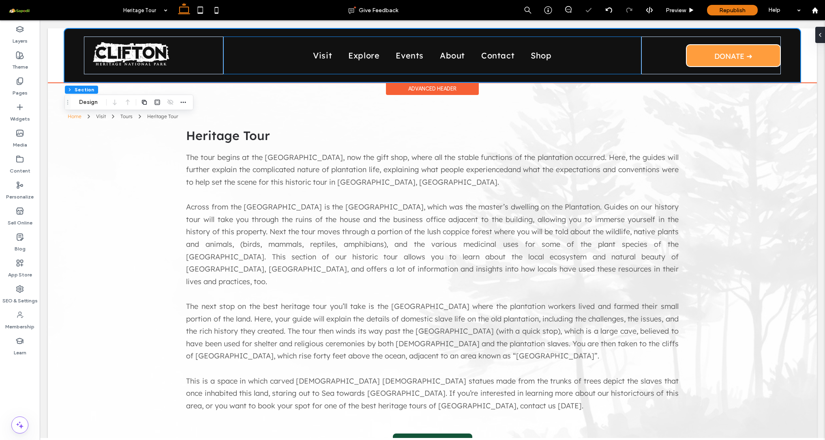
click at [414, 65] on div "Visit Explore Events About Contact Shop" at bounding box center [432, 55] width 418 height 38
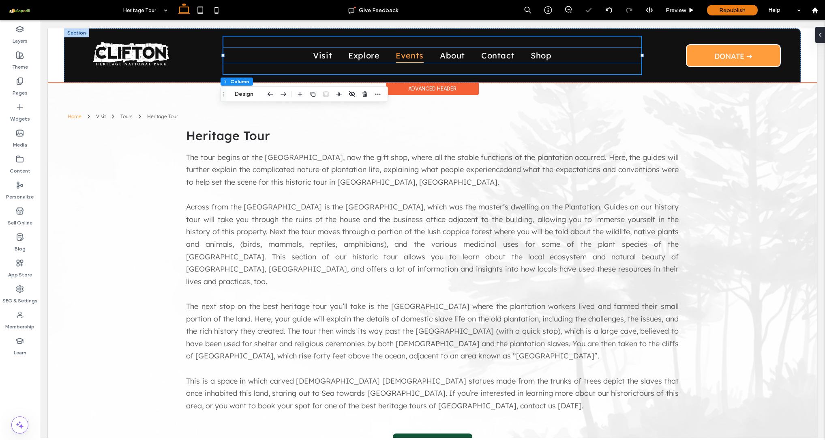
click at [401, 54] on span "Events" at bounding box center [410, 55] width 28 height 15
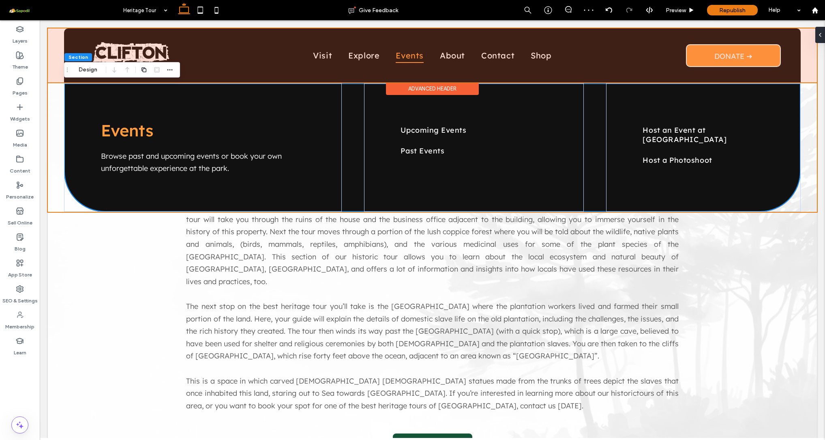
click at [316, 51] on div at bounding box center [432, 55] width 769 height 54
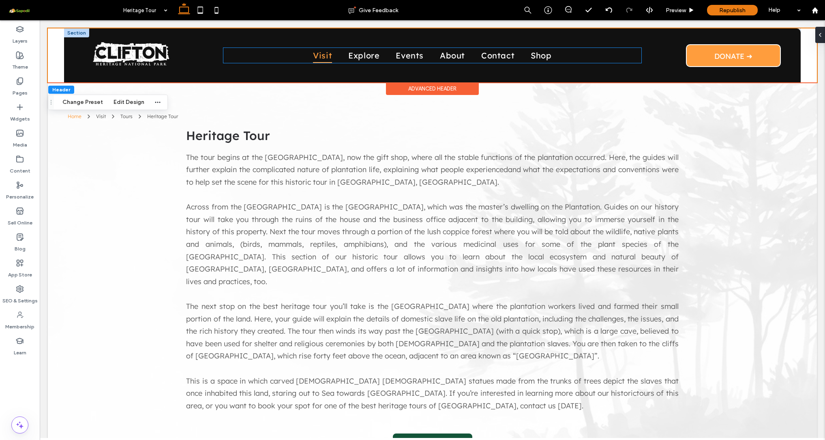
click at [321, 58] on span "Visit" at bounding box center [322, 55] width 19 height 15
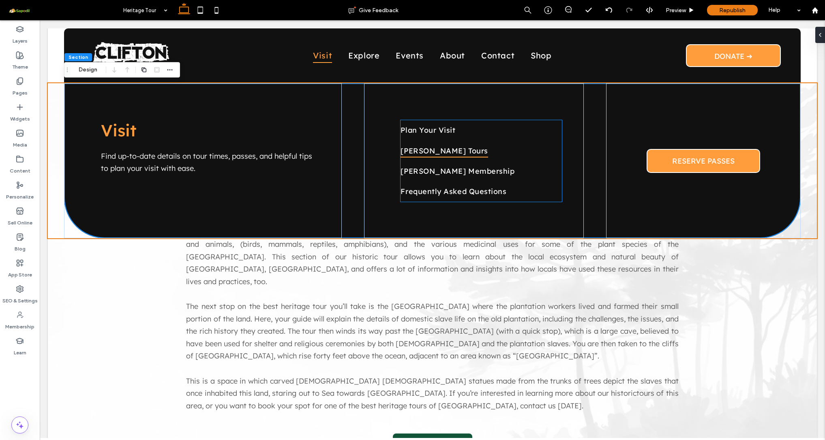
click at [421, 151] on span "[PERSON_NAME] Tours" at bounding box center [444, 151] width 87 height 14
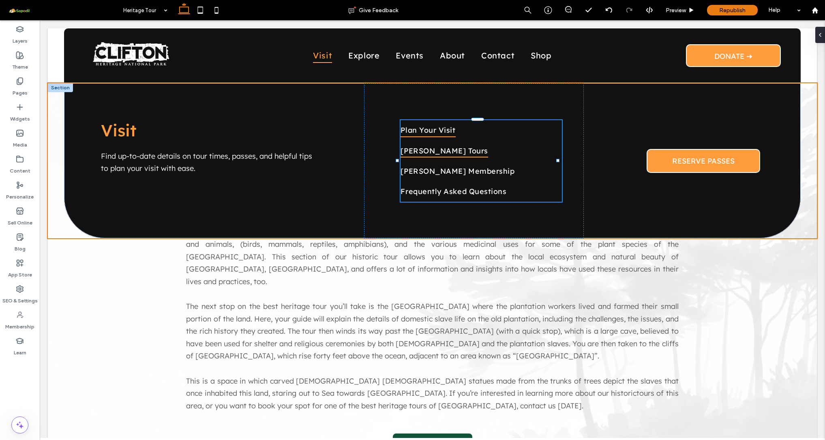
type input "***"
type input "****"
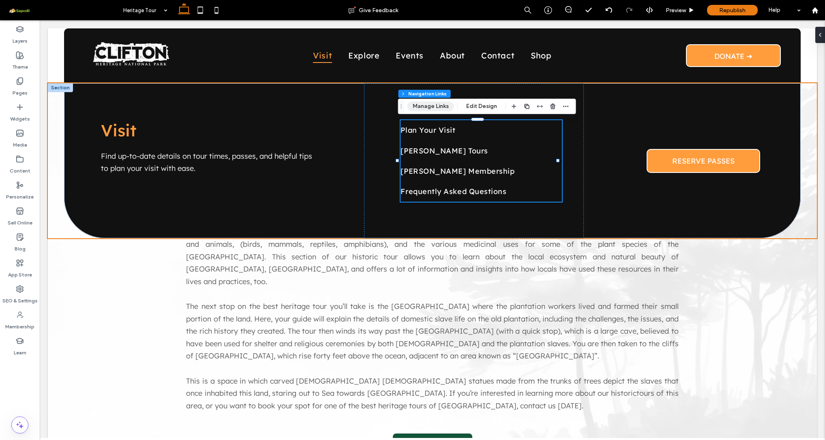
click at [436, 104] on button "Manage Links" at bounding box center [431, 106] width 47 height 10
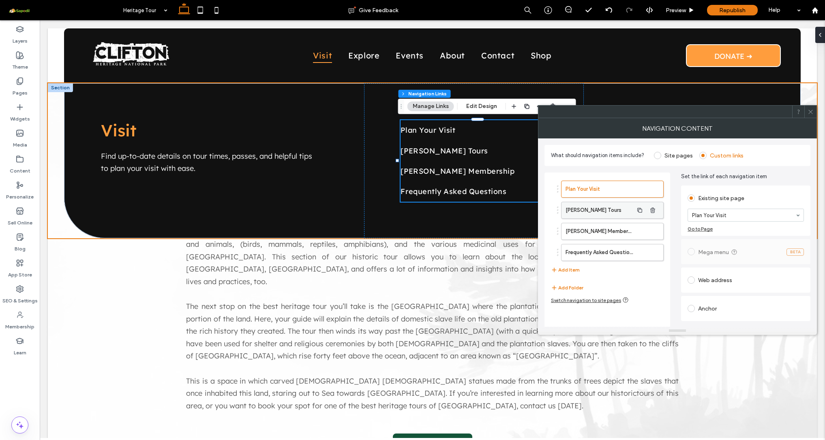
click at [631, 209] on label "[PERSON_NAME] Tours" at bounding box center [600, 210] width 68 height 16
click at [622, 229] on label "[PERSON_NAME] Membership" at bounding box center [600, 231] width 68 height 16
click at [614, 248] on label "Frequently Asked Questions" at bounding box center [600, 252] width 68 height 16
click at [812, 111] on icon at bounding box center [811, 112] width 6 height 6
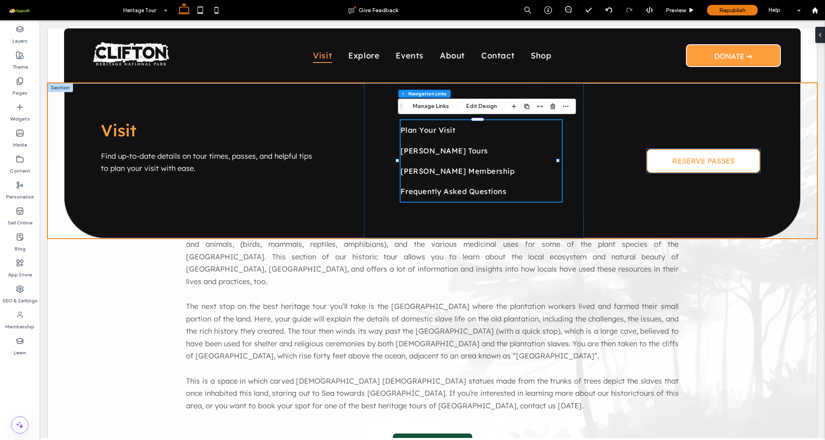
click at [685, 164] on span "RESERVE PASSES" at bounding box center [703, 160] width 62 height 9
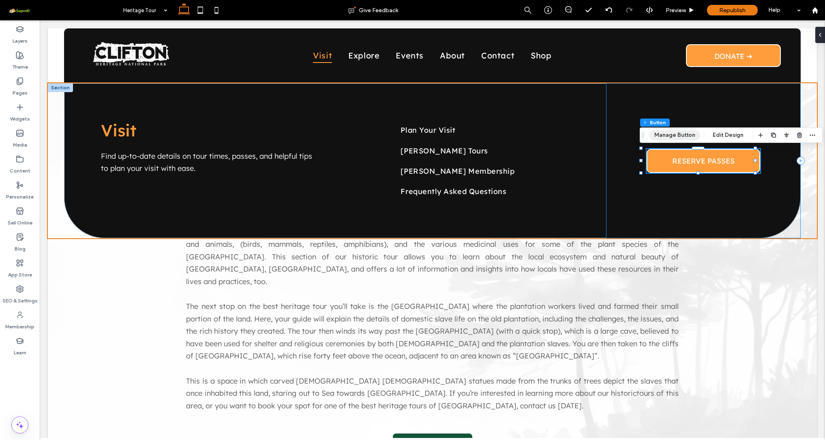
click at [680, 139] on button "Manage Button" at bounding box center [674, 135] width 51 height 10
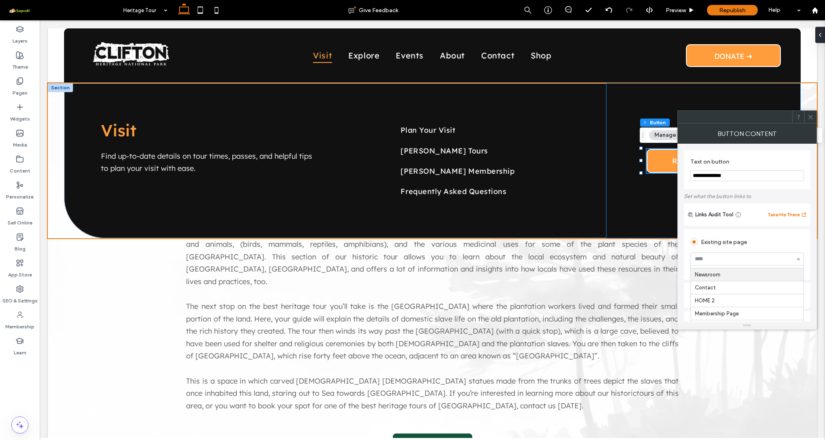
scroll to position [179, 0]
click at [809, 118] on use at bounding box center [811, 117] width 4 height 4
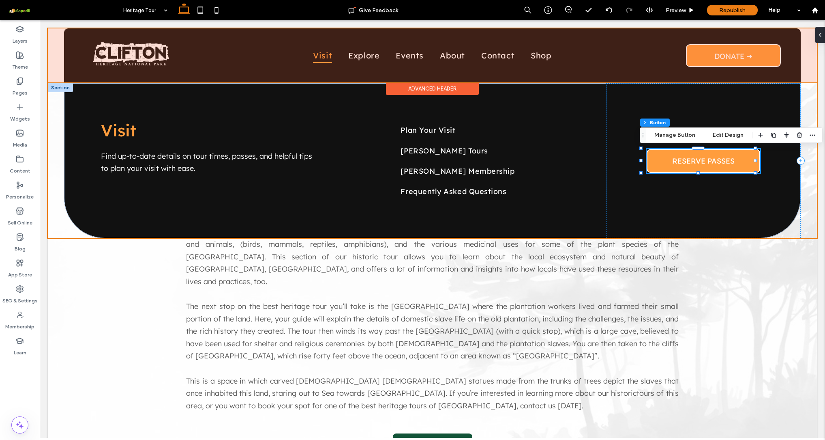
click at [350, 61] on div at bounding box center [432, 55] width 769 height 54
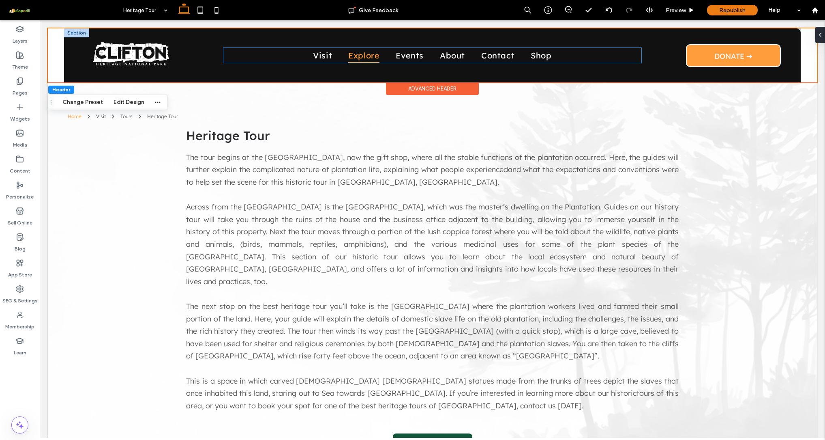
click at [360, 57] on span "Explore" at bounding box center [363, 55] width 31 height 15
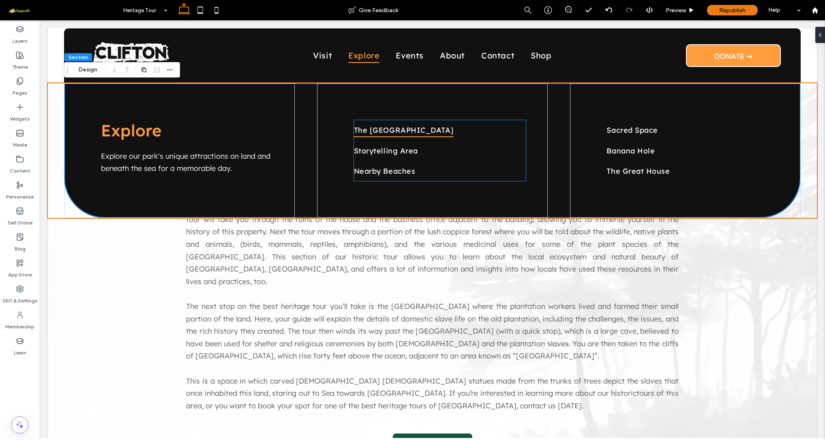
click at [386, 132] on span "The [GEOGRAPHIC_DATA]" at bounding box center [404, 130] width 100 height 14
type input "***"
type input "****"
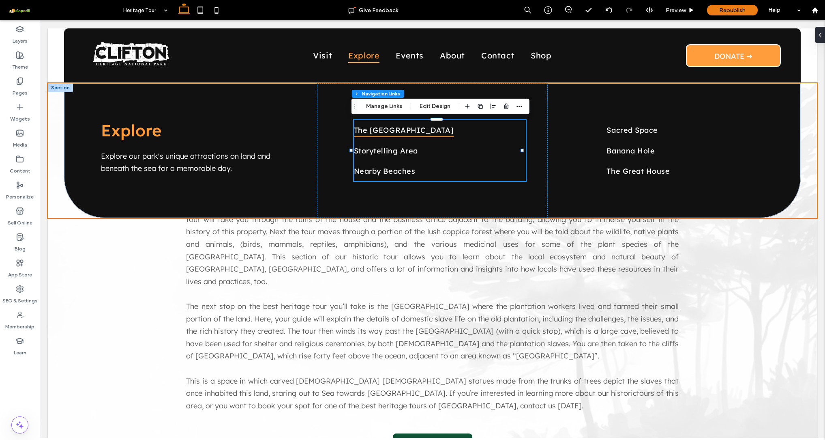
click at [392, 135] on span "The [GEOGRAPHIC_DATA]" at bounding box center [404, 130] width 100 height 14
click at [385, 103] on button "Manage Links" at bounding box center [384, 106] width 47 height 10
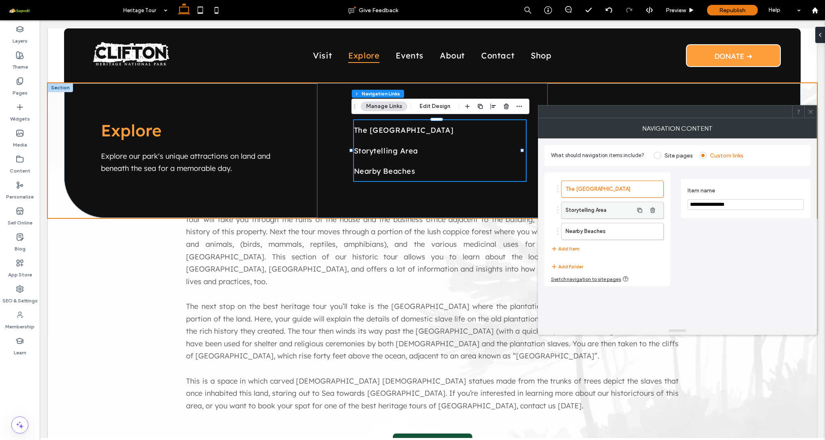
click at [588, 213] on label "Storytelling Area" at bounding box center [600, 210] width 68 height 16
click at [595, 227] on label "Nearby Beaches" at bounding box center [600, 231] width 68 height 16
click at [615, 98] on div "Sacred Space Banana Hole The Great House" at bounding box center [685, 150] width 231 height 135
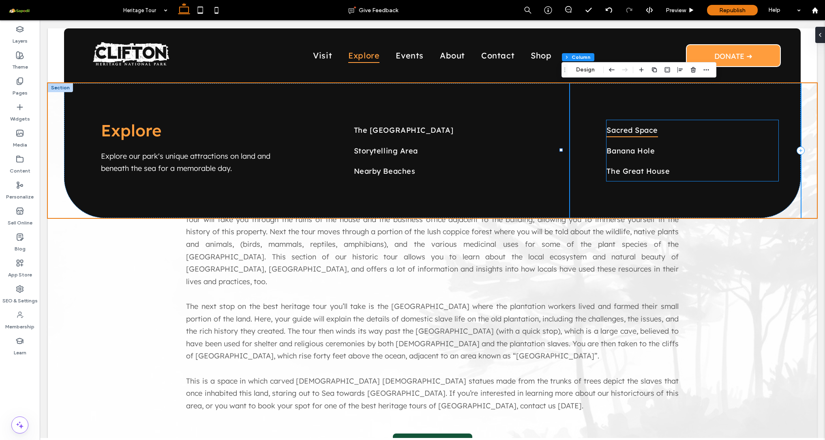
click at [641, 137] on link "Sacred Space" at bounding box center [693, 130] width 172 height 20
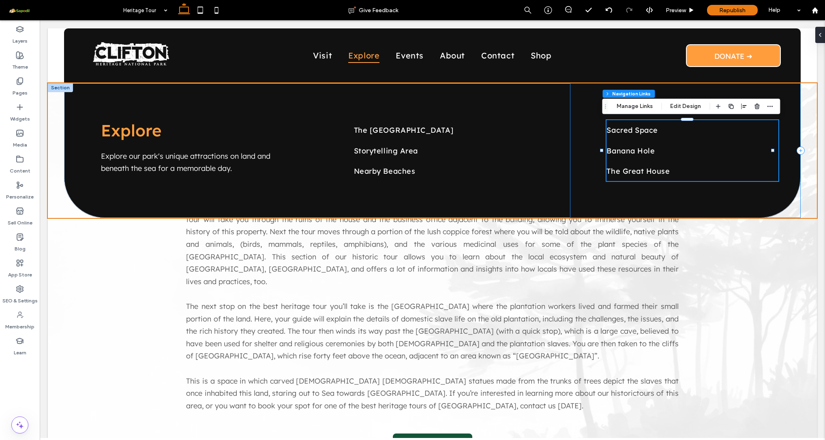
click at [636, 101] on div "Section Column Navigation Links Manage Links Edit Design" at bounding box center [691, 106] width 178 height 15
click at [635, 105] on button "Manage Links" at bounding box center [635, 106] width 47 height 10
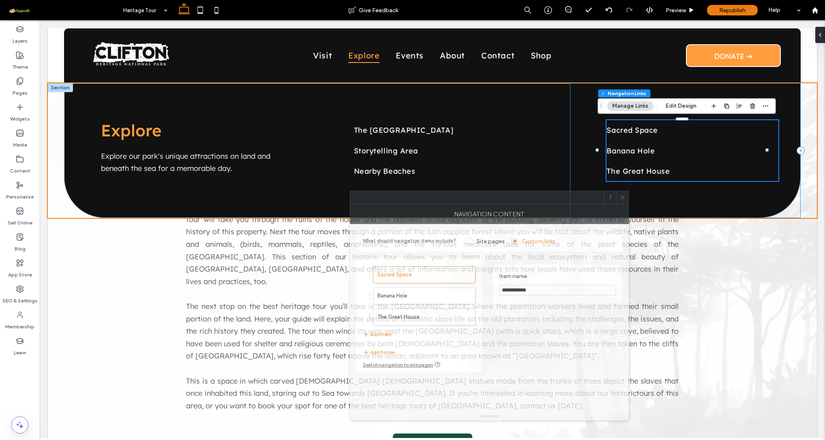
drag, startPoint x: 723, startPoint y: 112, endPoint x: 532, endPoint y: 182, distance: 203.8
click at [532, 191] on div at bounding box center [477, 197] width 254 height 12
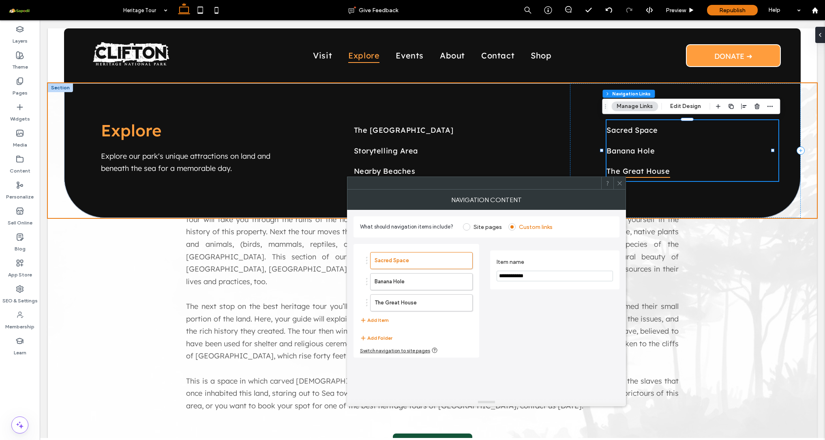
click at [625, 171] on span "The Great House" at bounding box center [638, 171] width 63 height 14
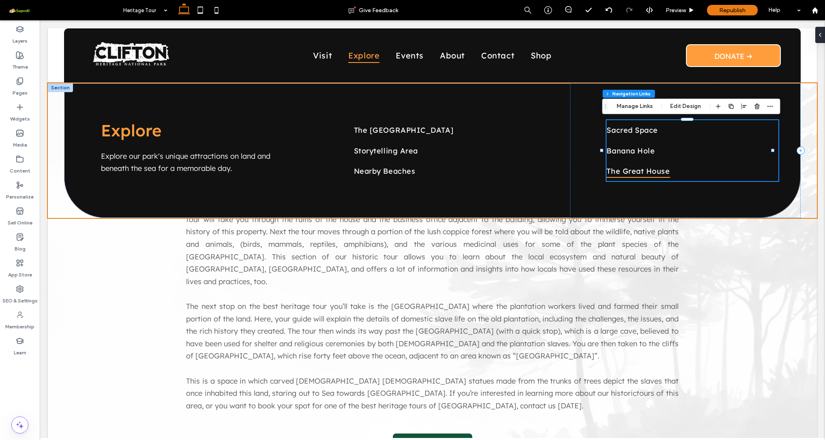
click at [631, 164] on span "The Great House" at bounding box center [638, 171] width 63 height 14
click at [623, 156] on span "Banana Hole" at bounding box center [631, 151] width 48 height 14
click at [634, 108] on button "Manage Links" at bounding box center [635, 106] width 47 height 10
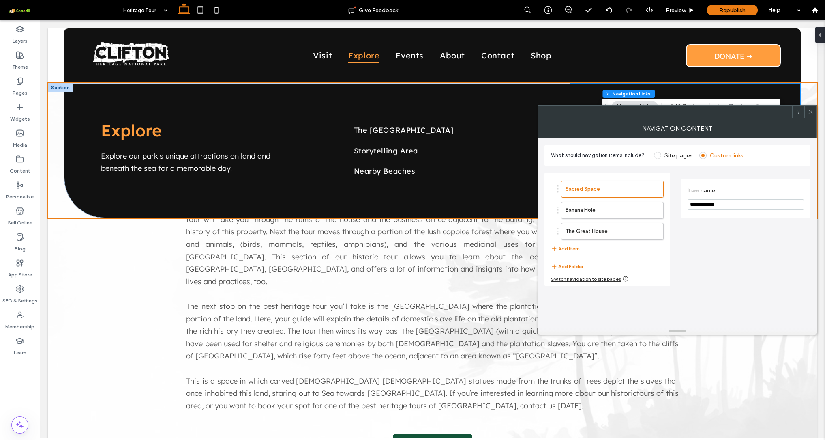
click at [603, 219] on ol "Sacred Space Banana Hole The Great House" at bounding box center [607, 209] width 113 height 59
click at [596, 208] on label "Banana Hole" at bounding box center [600, 210] width 68 height 16
click at [588, 230] on label "The Great House" at bounding box center [600, 231] width 68 height 16
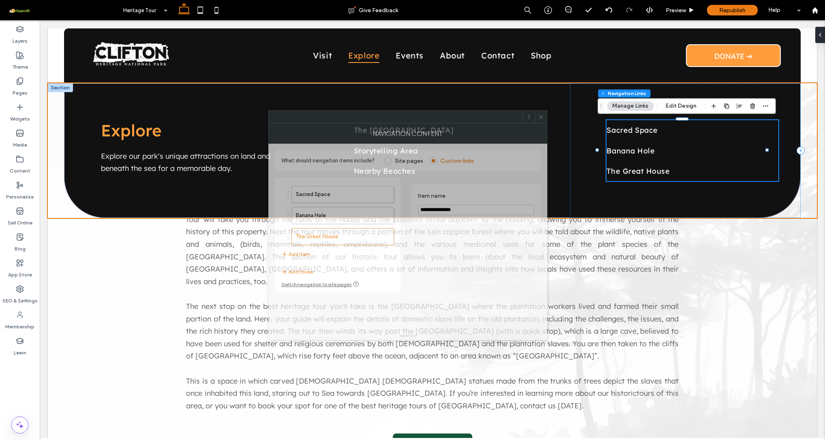
drag, startPoint x: 642, startPoint y: 112, endPoint x: 340, endPoint y: 91, distance: 302.0
click at [340, 111] on div at bounding box center [396, 117] width 254 height 12
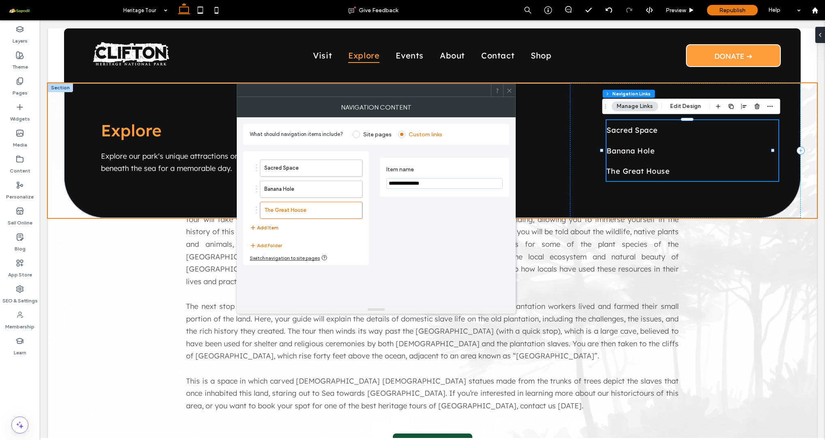
click at [266, 226] on button "Add Item" at bounding box center [264, 228] width 29 height 10
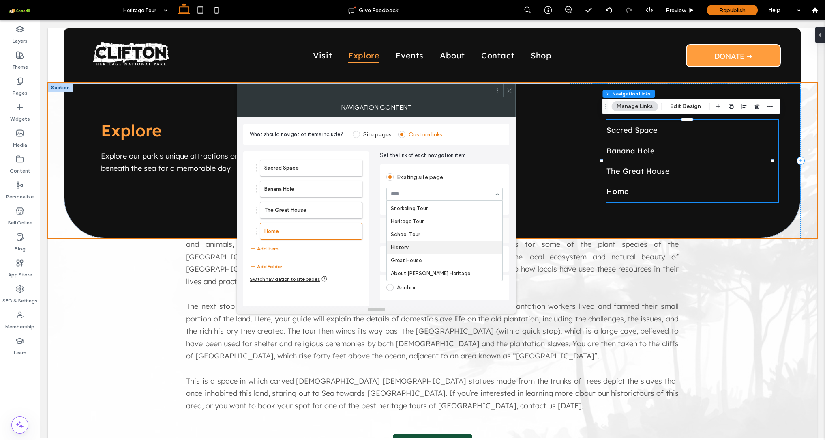
scroll to position [74, 0]
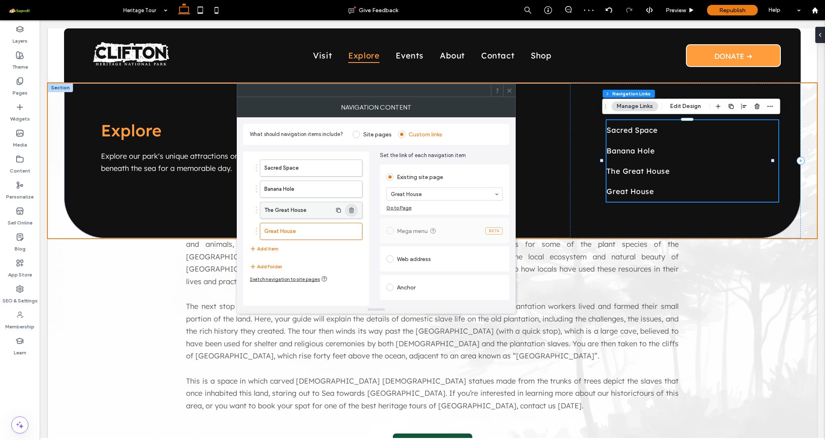
click at [352, 210] on icon "button" at bounding box center [351, 210] width 6 height 6
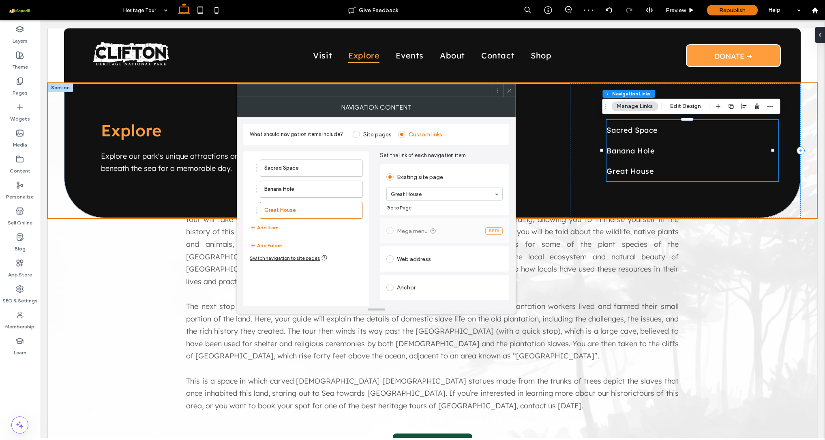
click at [509, 95] on span at bounding box center [509, 90] width 6 height 12
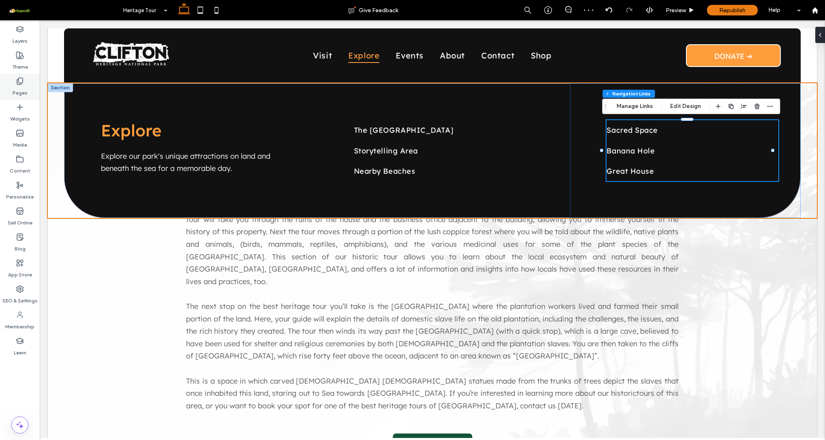
click at [23, 86] on label "Pages" at bounding box center [20, 90] width 15 height 11
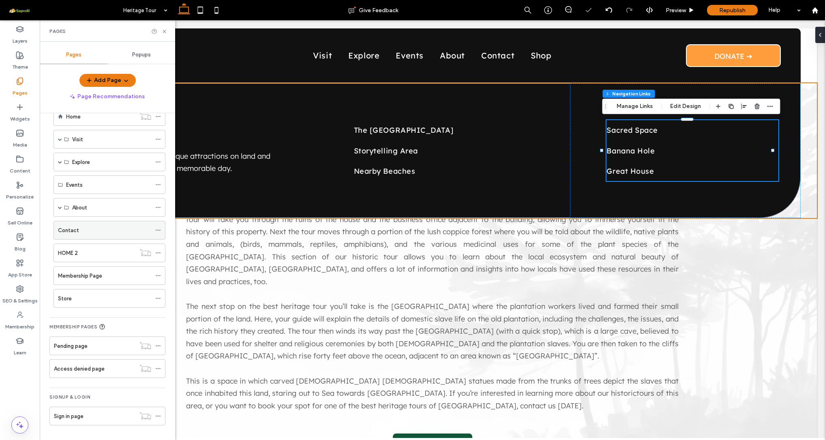
scroll to position [20, 0]
click at [62, 207] on span at bounding box center [60, 207] width 4 height 4
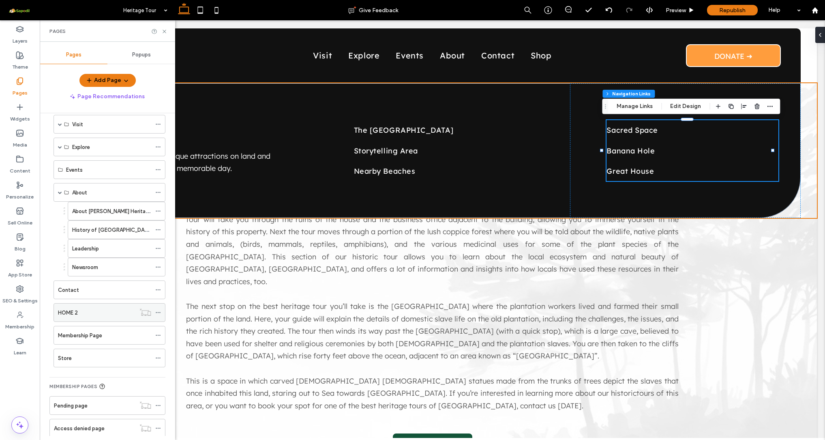
scroll to position [31, 0]
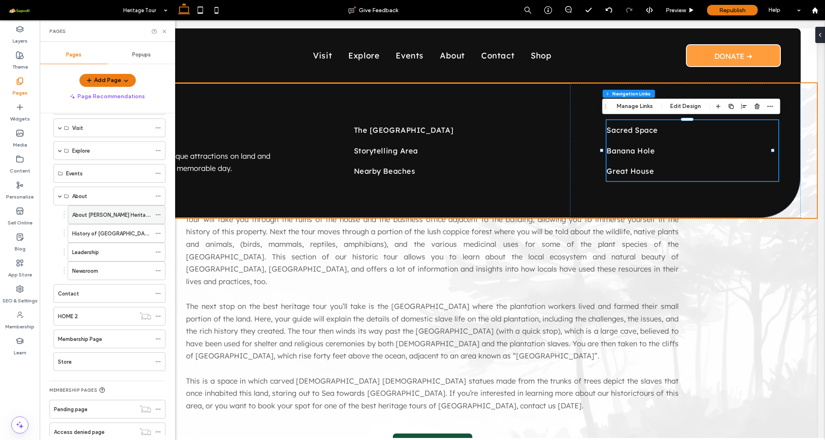
click at [86, 217] on label "About [PERSON_NAME] Heritage" at bounding box center [112, 215] width 80 height 14
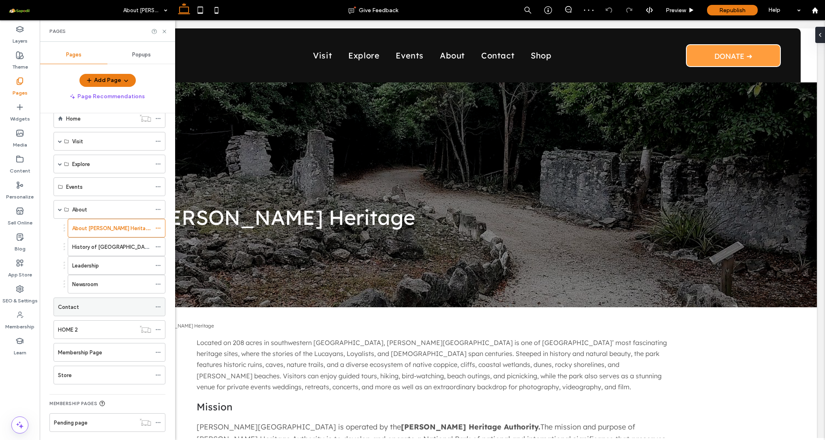
scroll to position [4, 0]
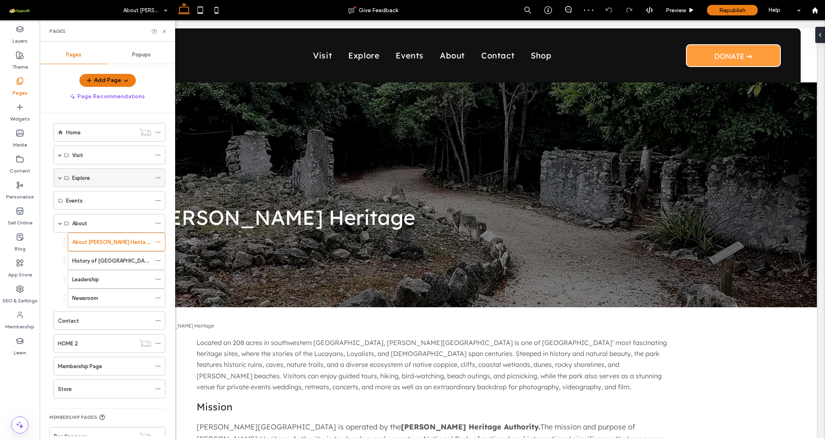
click at [58, 180] on div "Explore" at bounding box center [110, 177] width 112 height 19
click at [60, 178] on span at bounding box center [60, 178] width 4 height 4
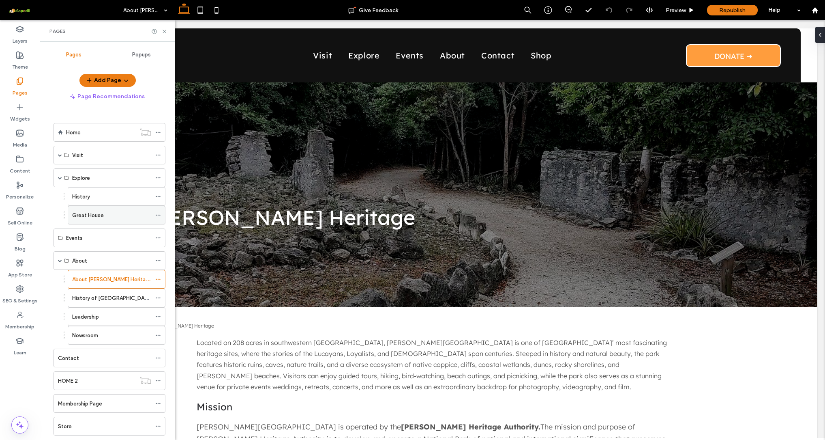
click at [92, 221] on div "Great House" at bounding box center [111, 215] width 79 height 18
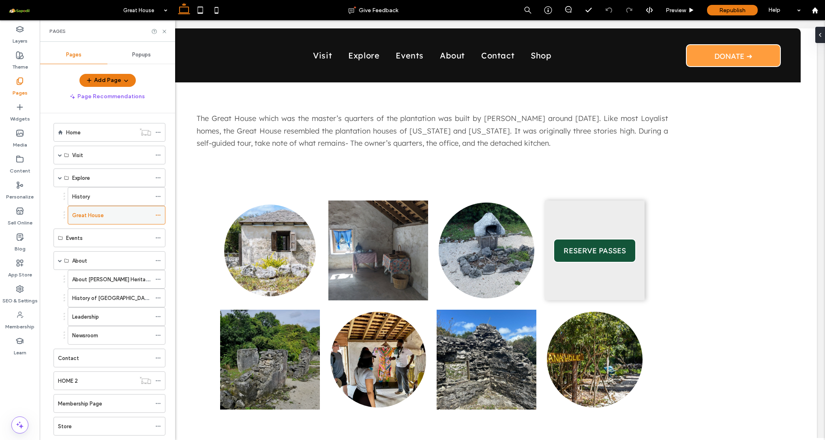
click at [160, 215] on use at bounding box center [158, 215] width 4 height 1
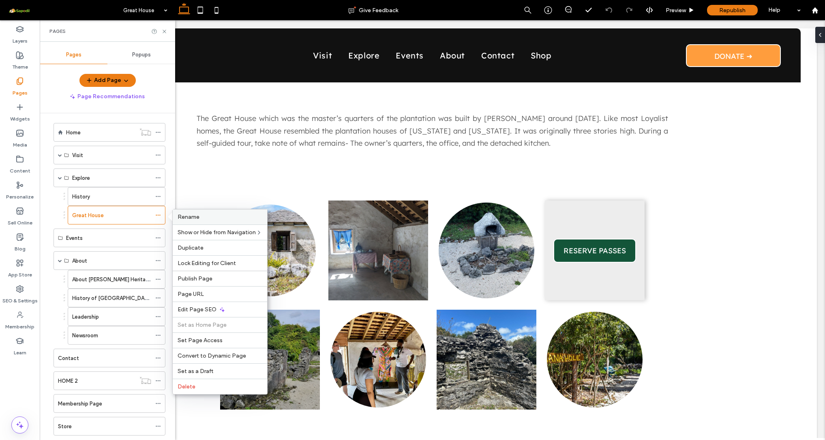
click at [179, 219] on span "Rename" at bounding box center [189, 216] width 22 height 7
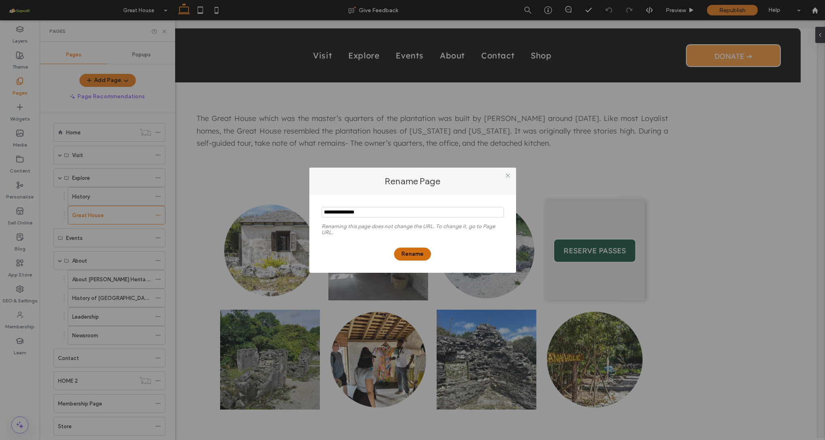
type input "**********"
click at [406, 254] on button "Rename" at bounding box center [412, 253] width 37 height 13
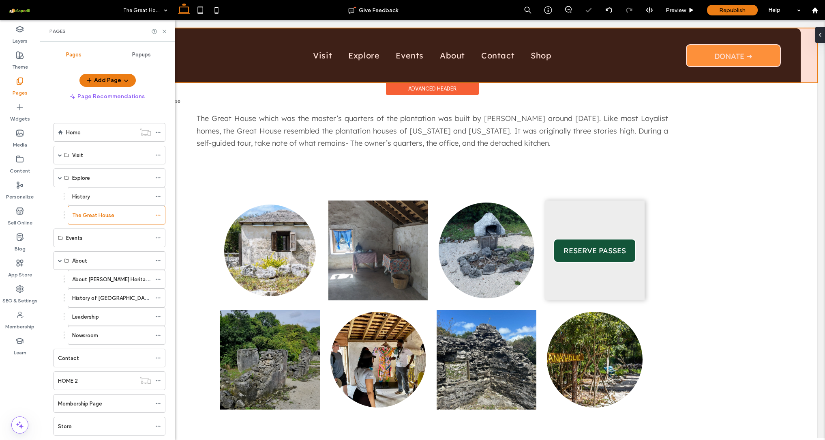
click at [365, 57] on div at bounding box center [432, 55] width 769 height 54
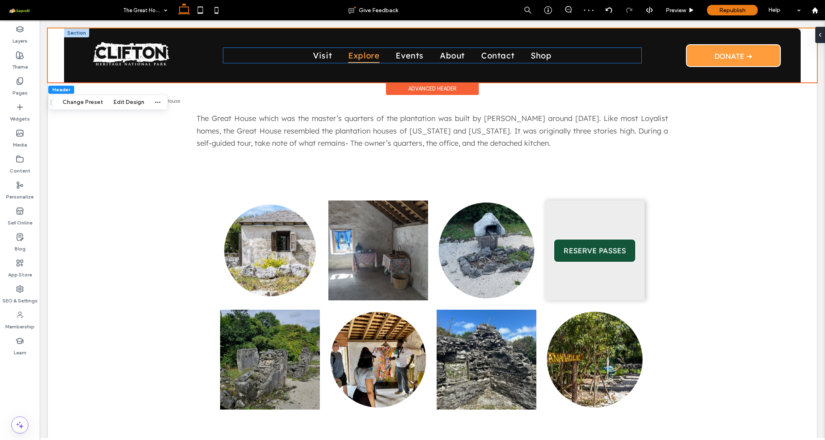
click at [364, 58] on span "Explore" at bounding box center [363, 55] width 31 height 15
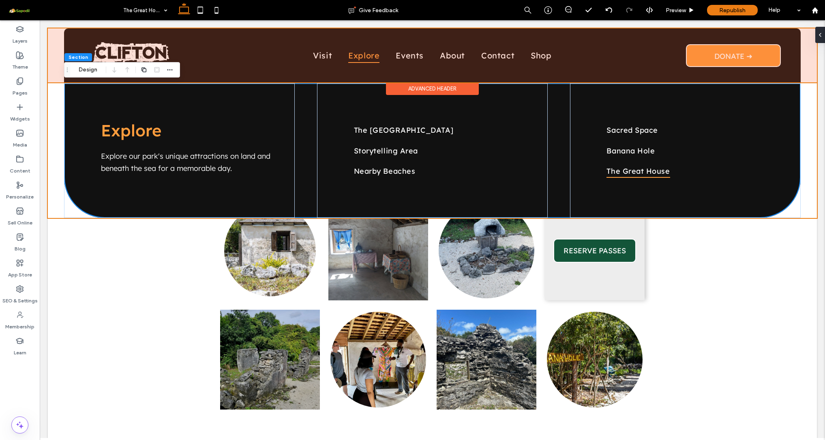
click at [330, 54] on div at bounding box center [432, 55] width 769 height 54
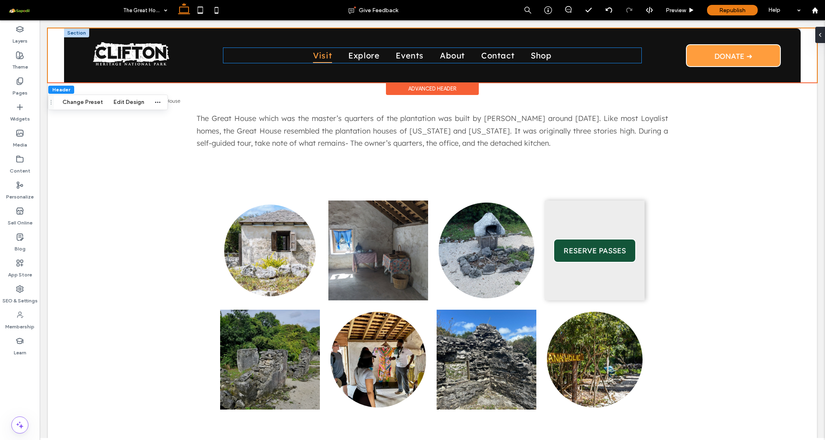
click at [319, 55] on span "Visit" at bounding box center [322, 55] width 19 height 15
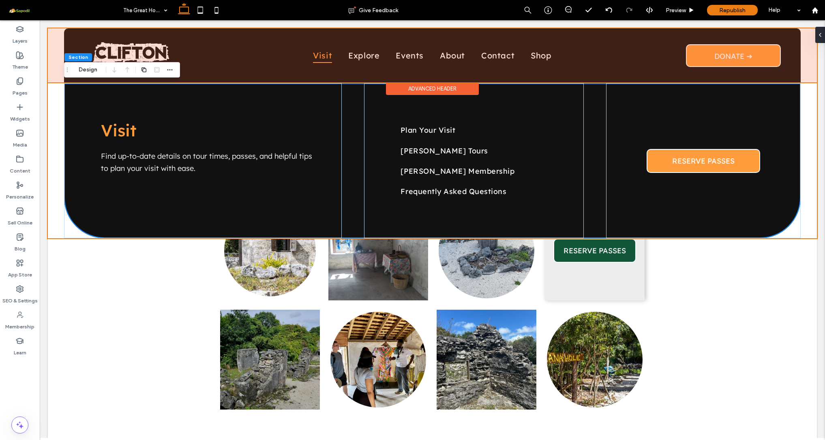
click at [411, 62] on div at bounding box center [432, 55] width 769 height 54
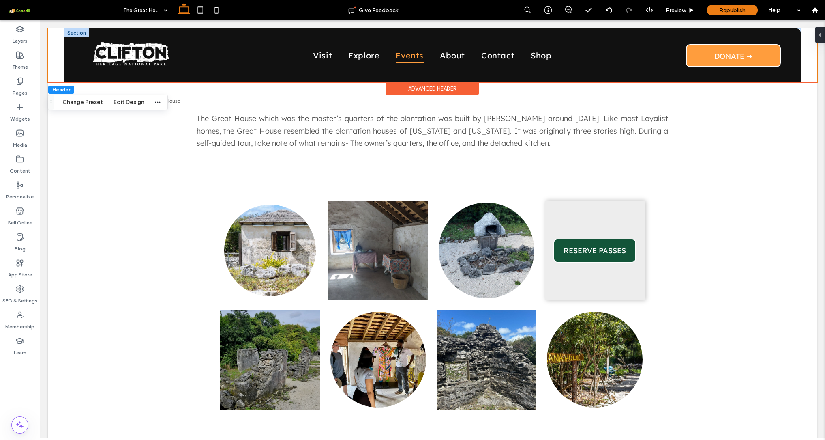
click at [409, 57] on span "Events" at bounding box center [410, 55] width 28 height 15
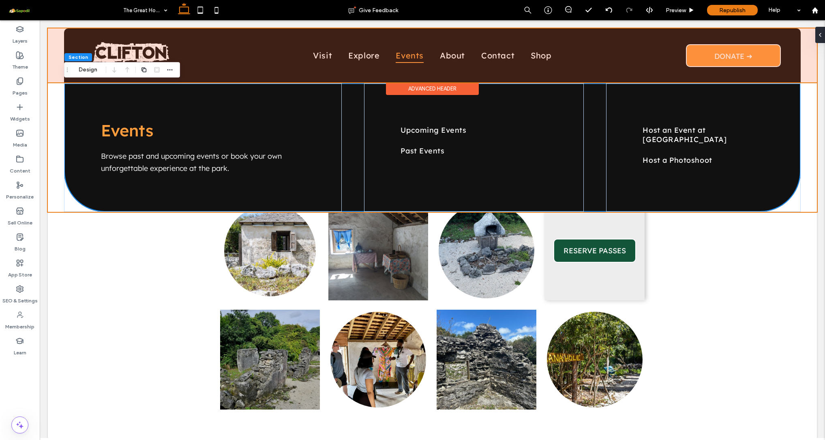
click at [454, 56] on div at bounding box center [432, 55] width 769 height 54
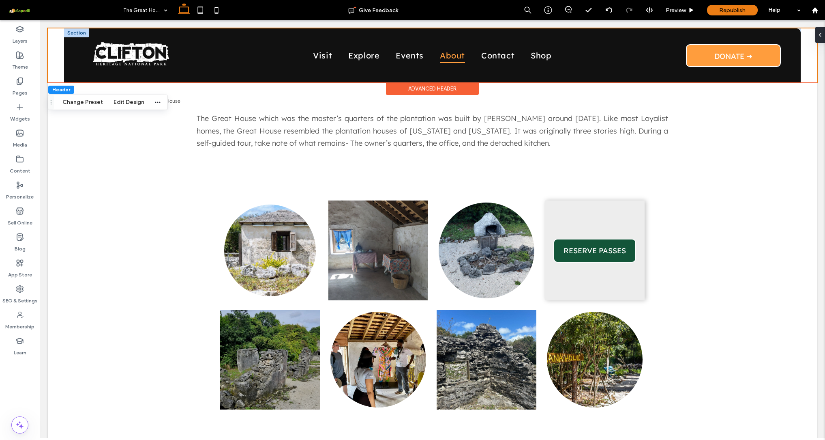
click at [448, 56] on span "About" at bounding box center [452, 55] width 25 height 15
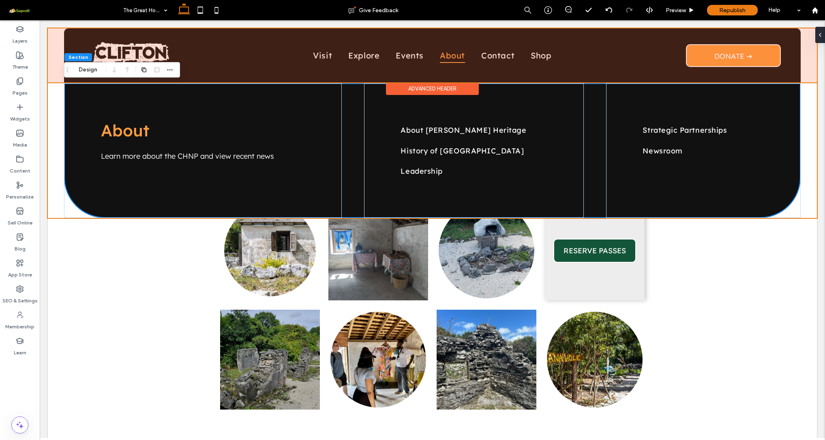
click at [405, 52] on div at bounding box center [432, 55] width 769 height 54
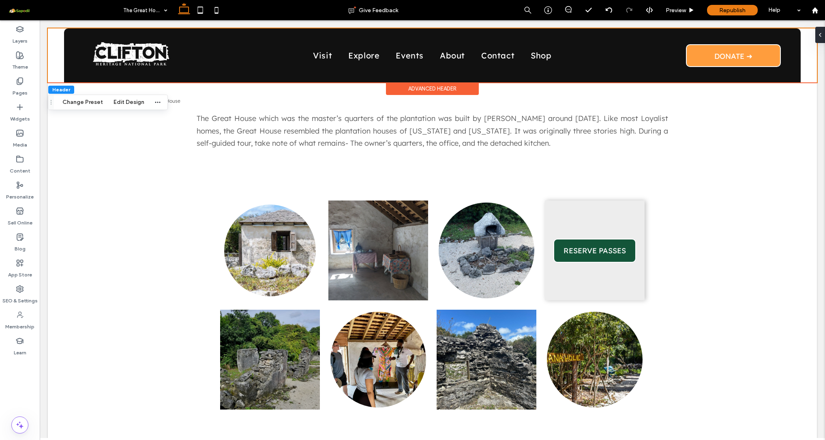
click at [405, 52] on link "Events" at bounding box center [410, 55] width 44 height 15
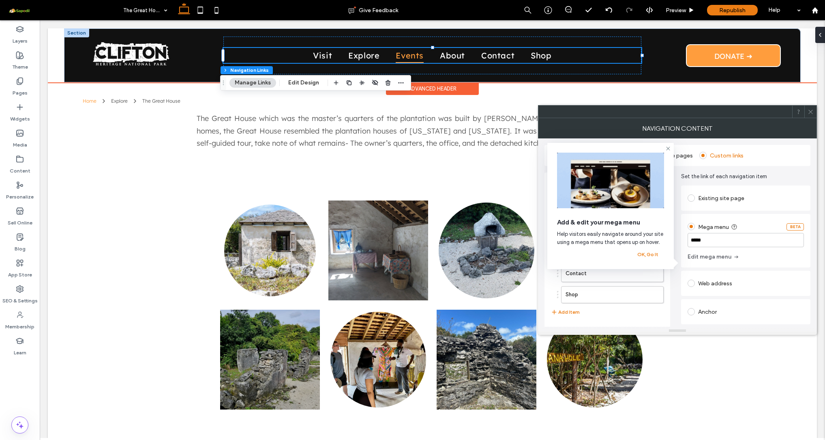
click at [405, 52] on span "Events" at bounding box center [410, 55] width 28 height 15
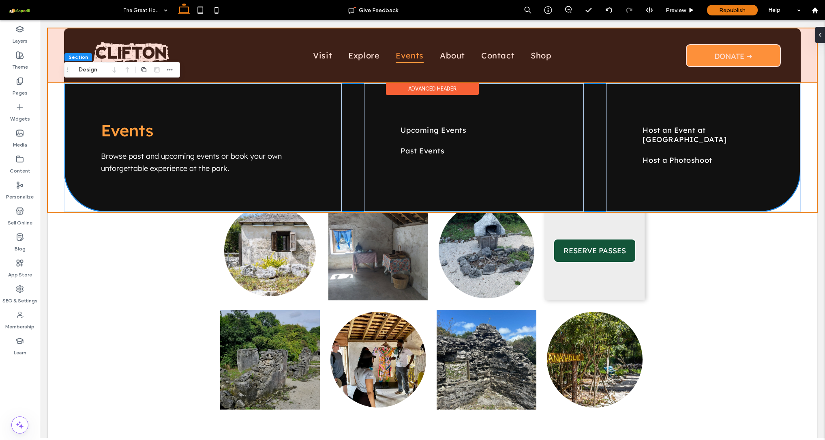
click at [489, 52] on div at bounding box center [432, 55] width 769 height 54
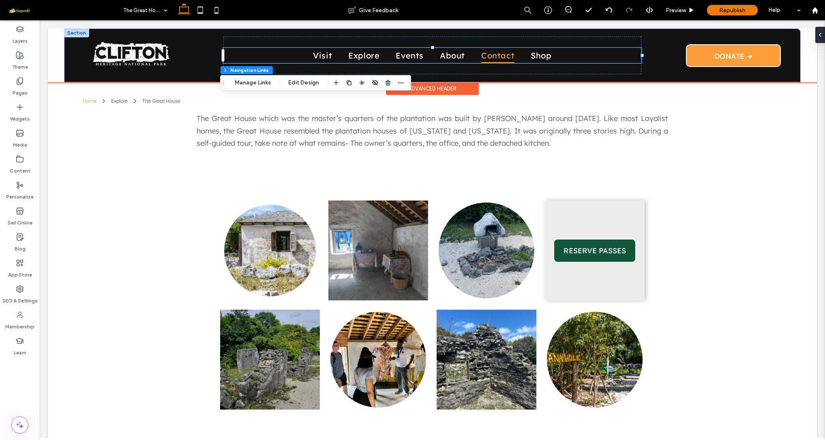
click at [490, 56] on span "Contact" at bounding box center [497, 55] width 33 height 15
click at [444, 56] on span "About" at bounding box center [452, 55] width 25 height 15
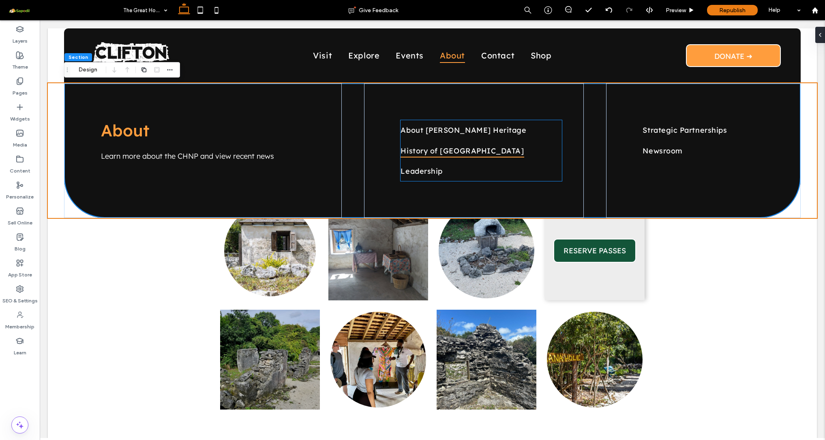
click at [433, 151] on span "History of [GEOGRAPHIC_DATA]" at bounding box center [462, 151] width 123 height 14
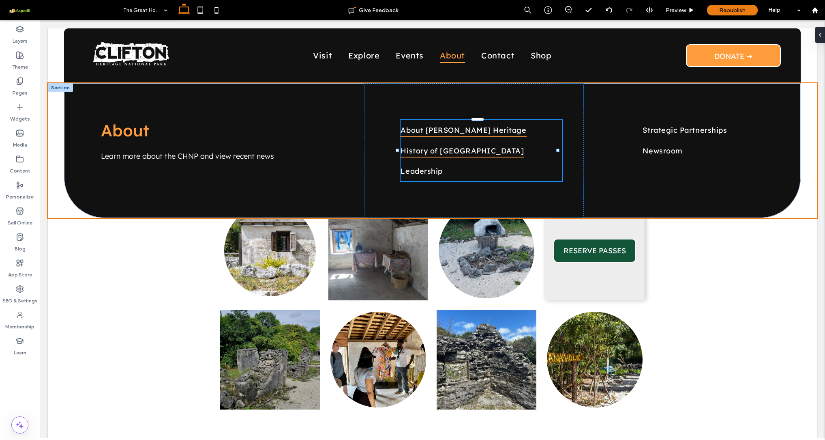
type input "***"
type input "****"
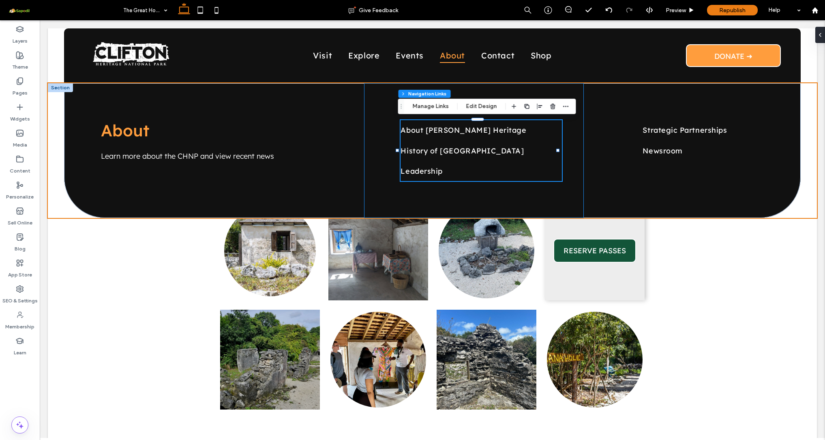
click at [431, 100] on div "Section Column Navigation Links Manage Links Edit Design" at bounding box center [487, 106] width 178 height 15
click at [428, 105] on button "Manage Links" at bounding box center [431, 106] width 47 height 10
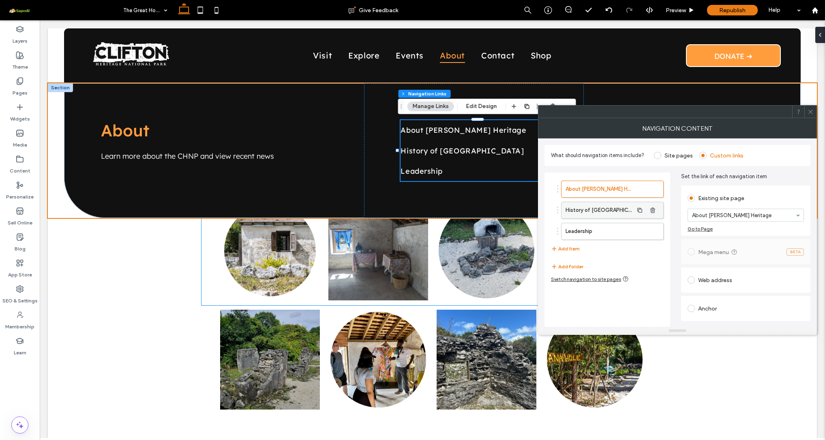
click at [596, 210] on label "History of [GEOGRAPHIC_DATA]" at bounding box center [600, 210] width 68 height 16
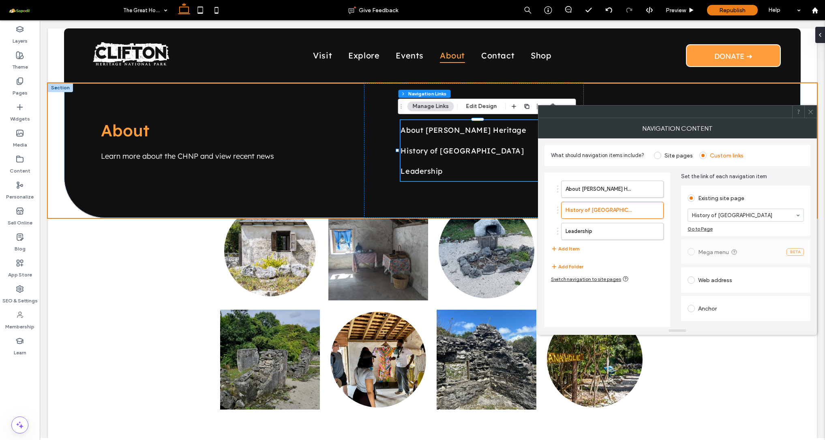
click at [811, 110] on icon at bounding box center [811, 112] width 6 height 6
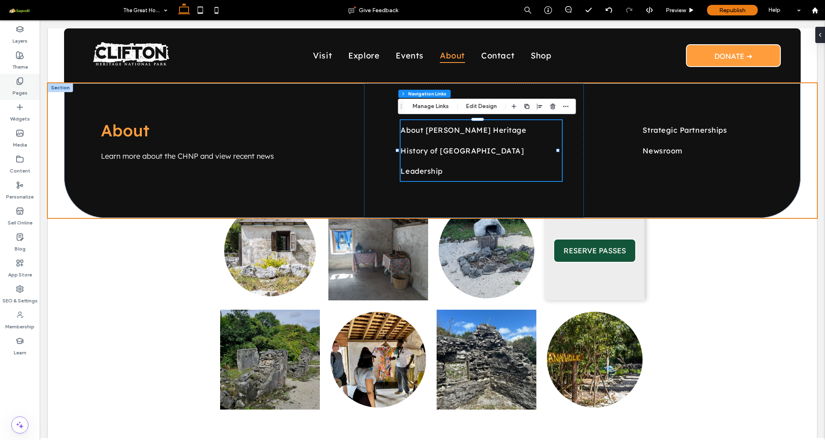
click at [22, 90] on label "Pages" at bounding box center [20, 90] width 15 height 11
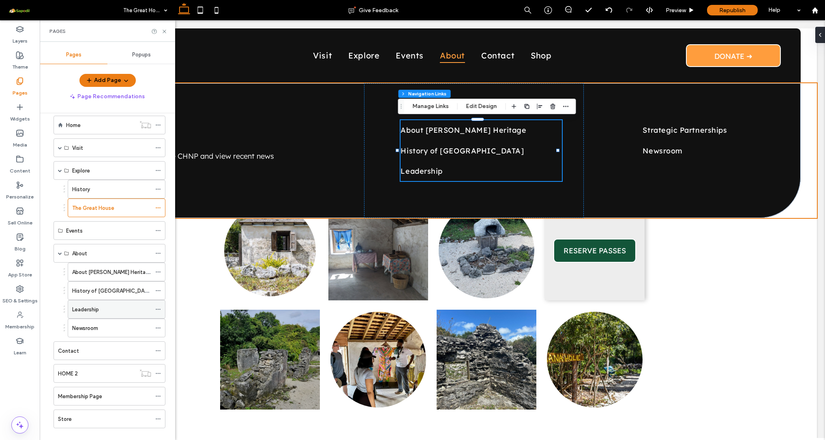
scroll to position [17, 0]
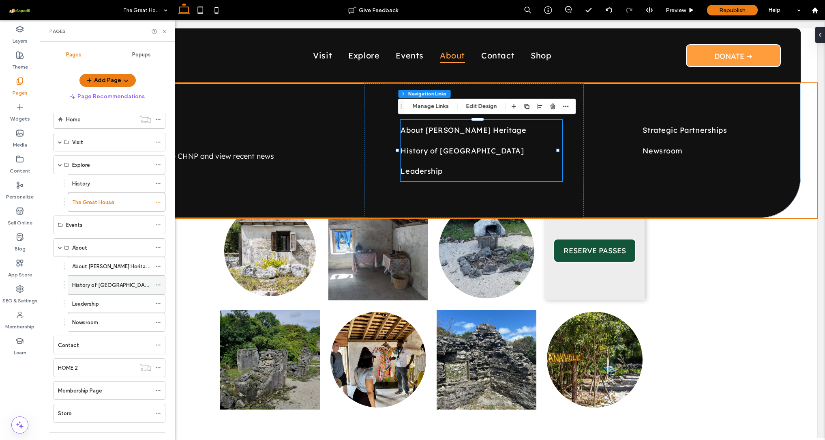
click at [93, 293] on div "History of [GEOGRAPHIC_DATA]" at bounding box center [111, 285] width 79 height 18
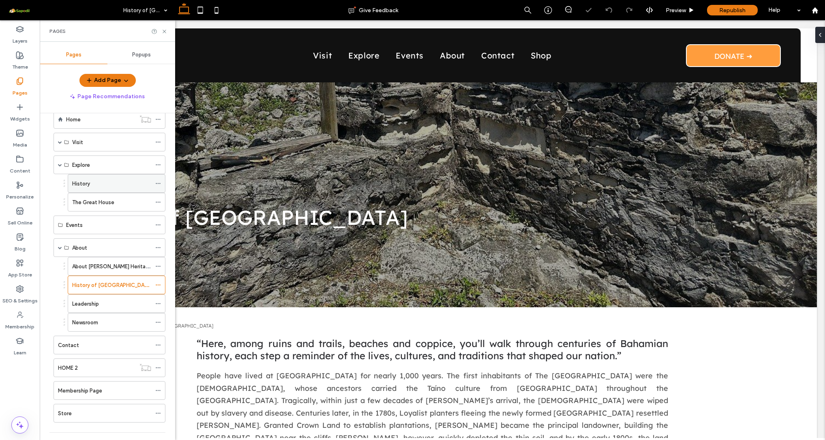
click at [87, 186] on label "History" at bounding box center [81, 183] width 18 height 14
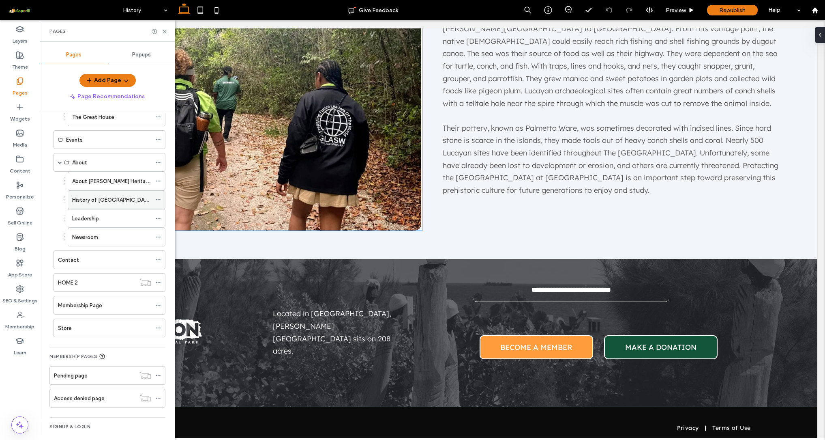
scroll to position [88, 0]
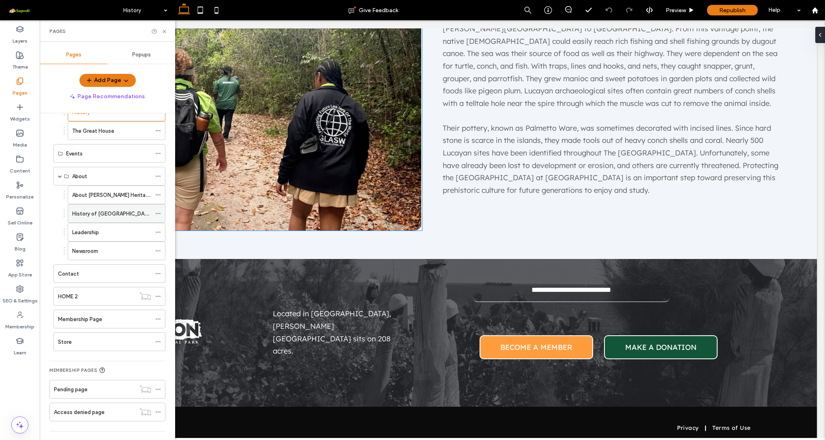
click at [91, 216] on label "History of [GEOGRAPHIC_DATA]" at bounding box center [112, 213] width 80 height 14
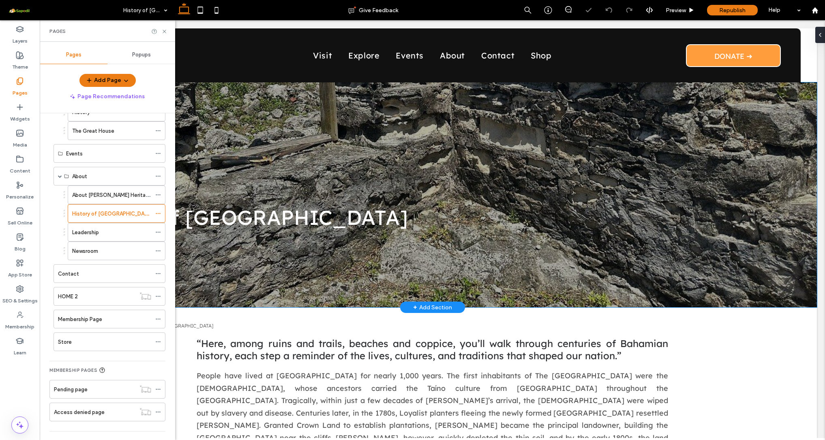
scroll to position [1, 0]
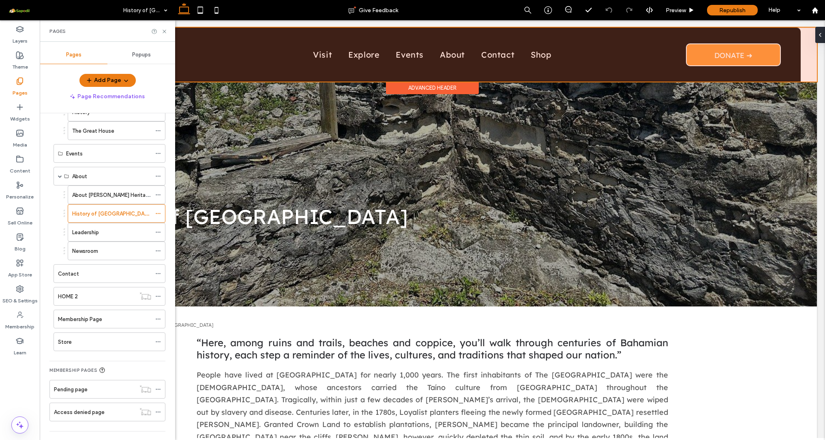
click at [451, 53] on div at bounding box center [432, 55] width 769 height 54
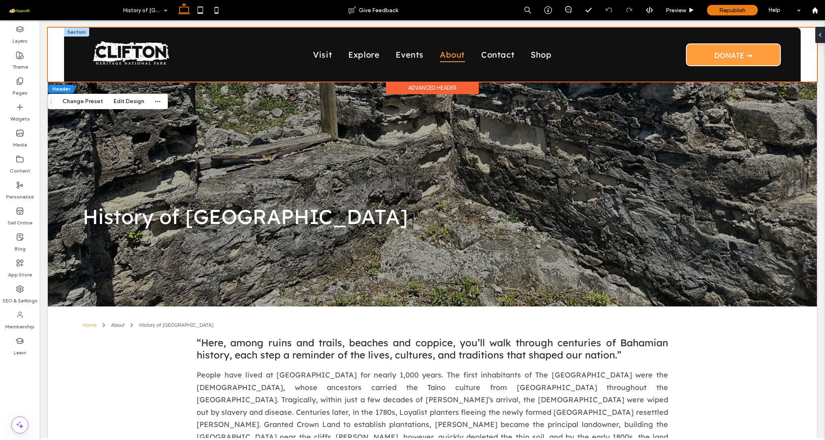
click at [443, 56] on span "About" at bounding box center [452, 54] width 25 height 15
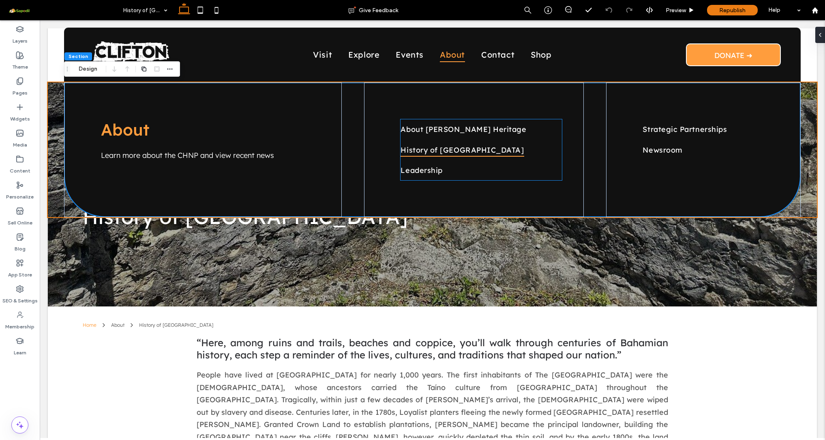
click at [427, 157] on link "History of [GEOGRAPHIC_DATA]" at bounding box center [481, 149] width 161 height 20
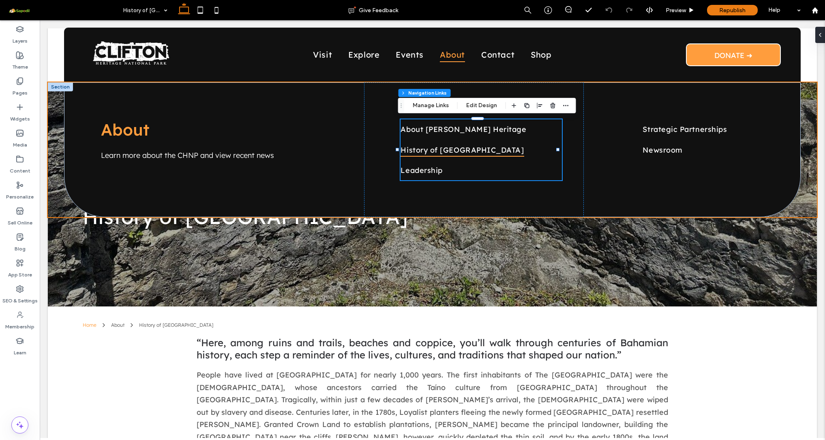
click at [463, 149] on link "History of [GEOGRAPHIC_DATA]" at bounding box center [481, 149] width 161 height 20
click at [432, 103] on button "Manage Links" at bounding box center [431, 106] width 47 height 10
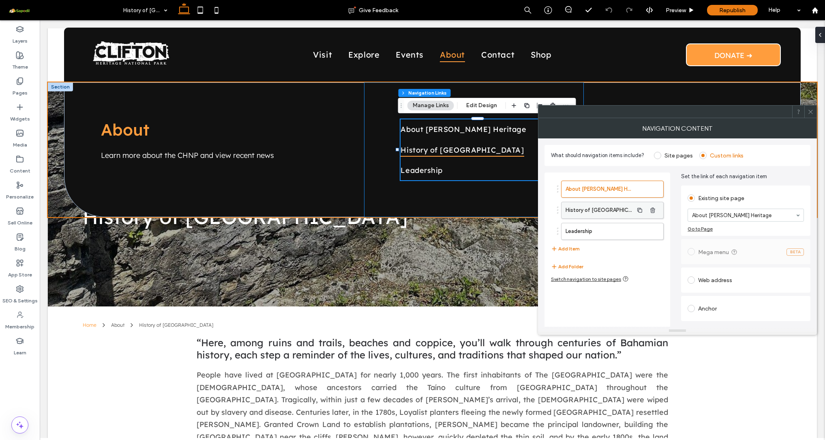
click at [603, 214] on label "History of [GEOGRAPHIC_DATA]" at bounding box center [600, 210] width 68 height 16
click at [810, 113] on icon at bounding box center [811, 112] width 6 height 6
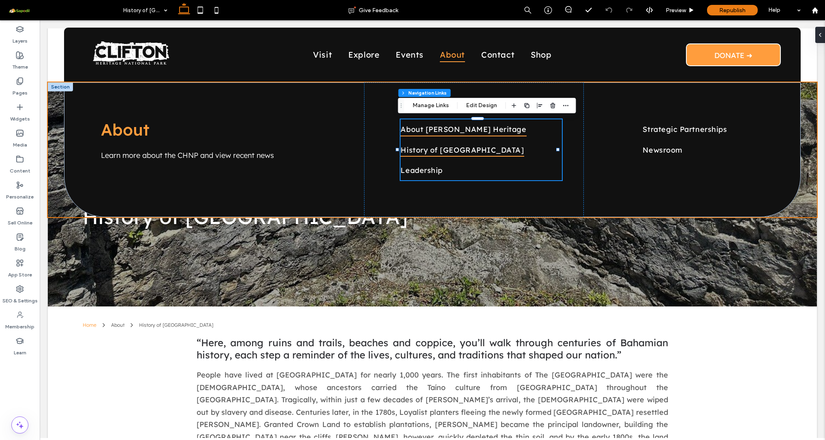
click at [412, 127] on span "About [PERSON_NAME] Heritage" at bounding box center [464, 129] width 126 height 14
click at [431, 133] on span "About [PERSON_NAME] Heritage" at bounding box center [464, 129] width 126 height 14
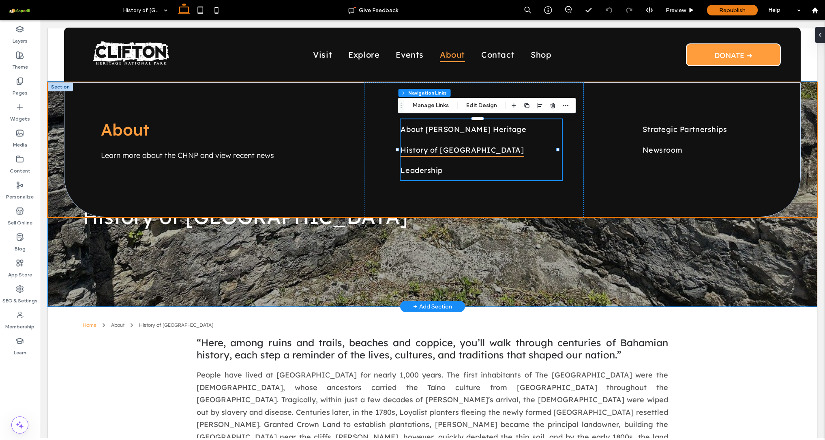
click at [300, 277] on div "History of [GEOGRAPHIC_DATA]" at bounding box center [433, 194] width 730 height 225
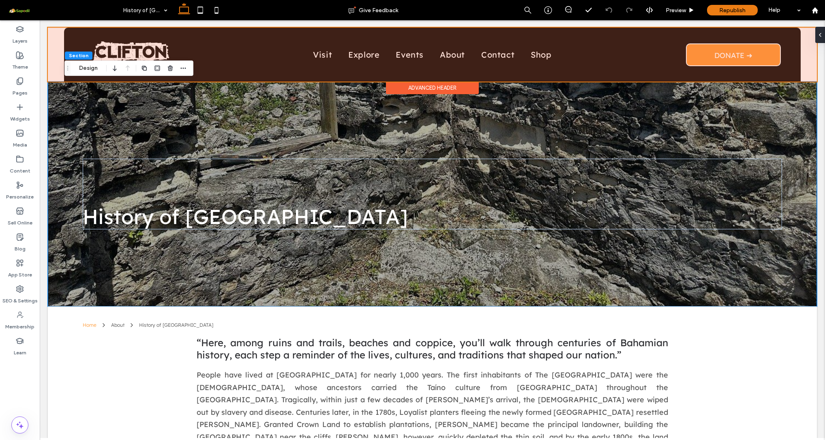
click at [423, 82] on div "Advanced Header" at bounding box center [432, 88] width 93 height 13
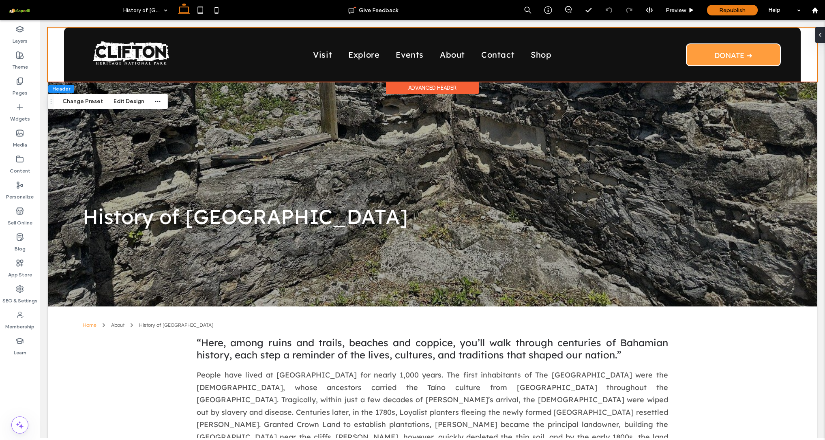
click at [424, 85] on div "Advanced Header" at bounding box center [432, 88] width 93 height 13
click at [446, 72] on div "Visit Explore Events About Contact Shop" at bounding box center [432, 55] width 418 height 38
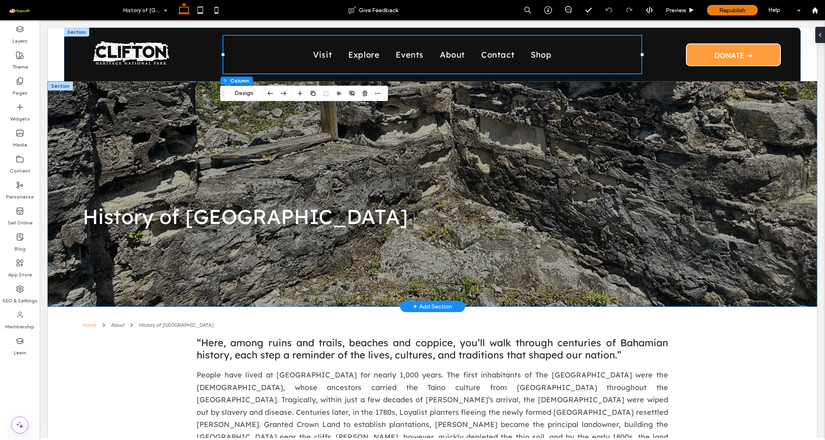
click at [666, 83] on div "History of [GEOGRAPHIC_DATA]" at bounding box center [433, 194] width 730 height 225
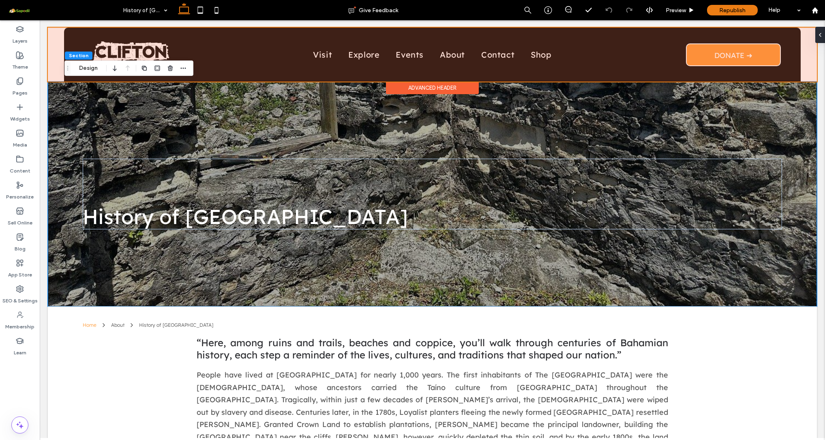
click at [656, 67] on div at bounding box center [432, 55] width 769 height 54
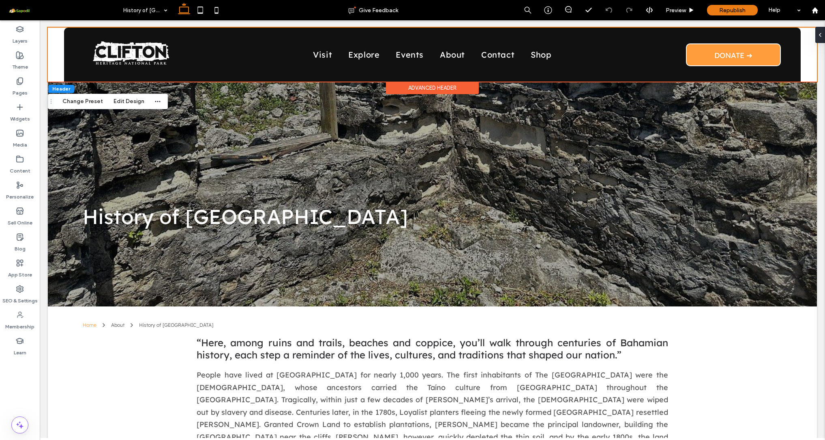
click at [422, 87] on div "Advanced Header" at bounding box center [432, 88] width 93 height 13
click at [823, 38] on div at bounding box center [818, 35] width 13 height 16
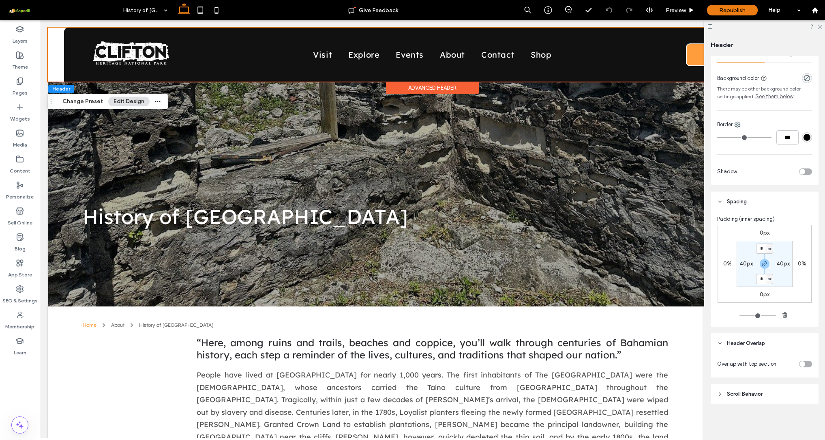
scroll to position [139, 0]
click at [804, 363] on div "toggle" at bounding box center [805, 363] width 13 height 6
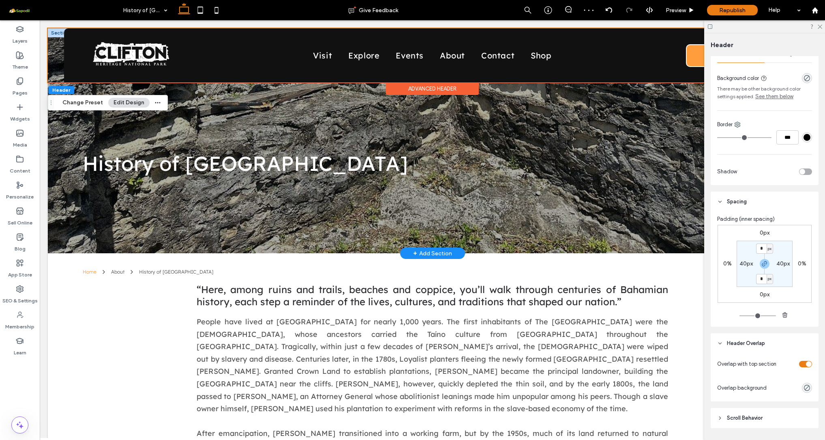
scroll to position [0, 0]
click at [20, 89] on label "Pages" at bounding box center [20, 90] width 15 height 11
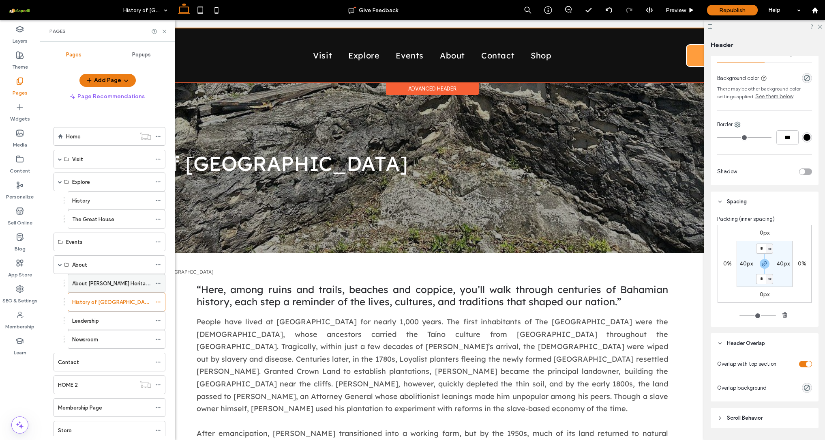
click at [101, 283] on label "About [PERSON_NAME] Heritage" at bounding box center [112, 283] width 80 height 14
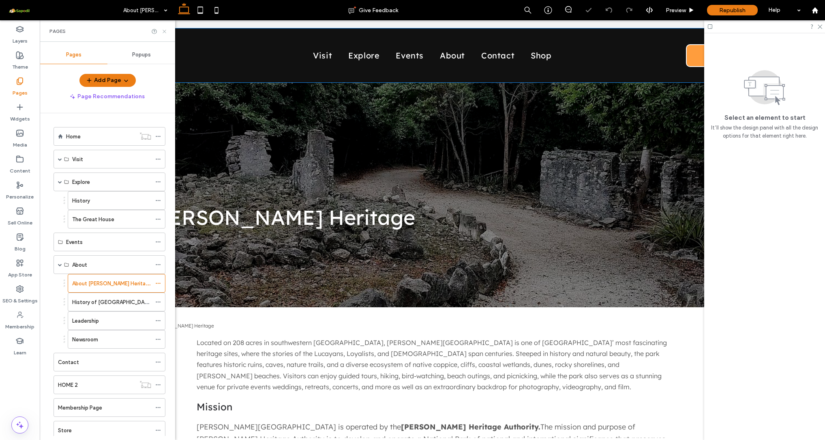
click at [162, 32] on icon at bounding box center [164, 31] width 6 height 6
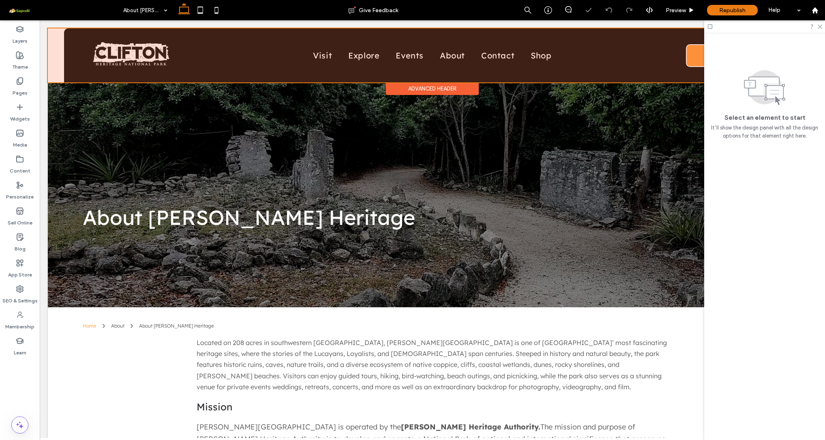
click at [411, 73] on div at bounding box center [432, 55] width 769 height 54
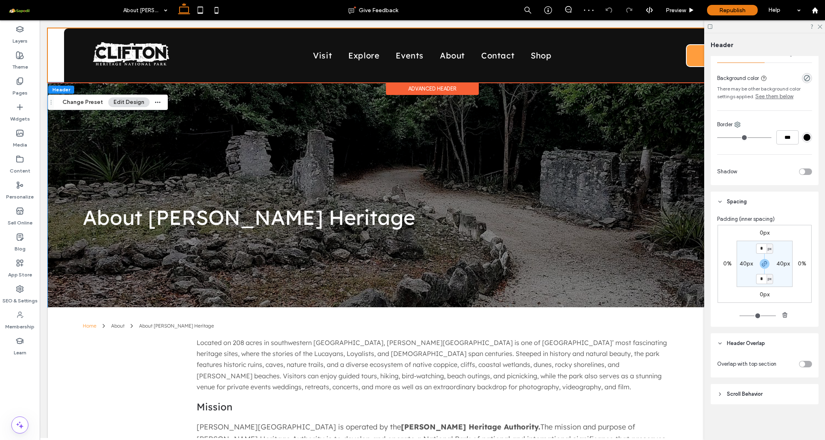
scroll to position [139, 0]
click at [800, 362] on div "toggle" at bounding box center [803, 364] width 6 height 6
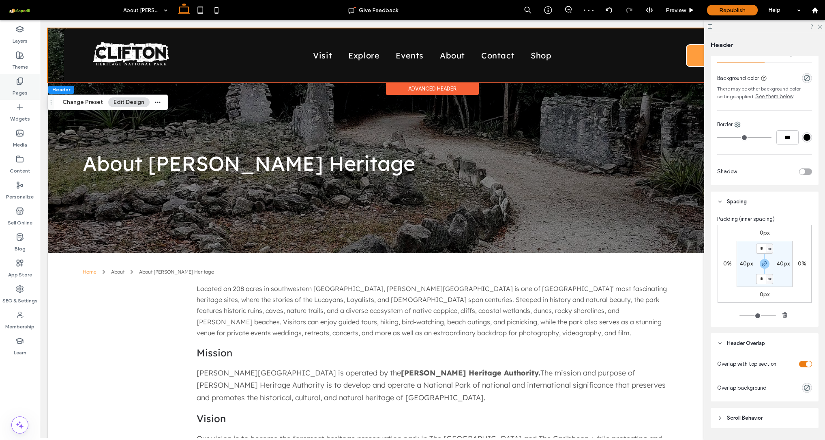
click at [19, 88] on label "Pages" at bounding box center [20, 90] width 15 height 11
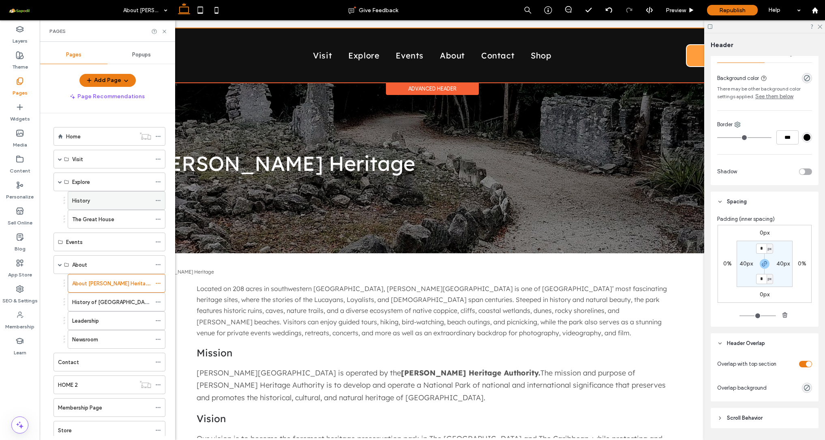
click at [94, 201] on div "History" at bounding box center [111, 200] width 79 height 9
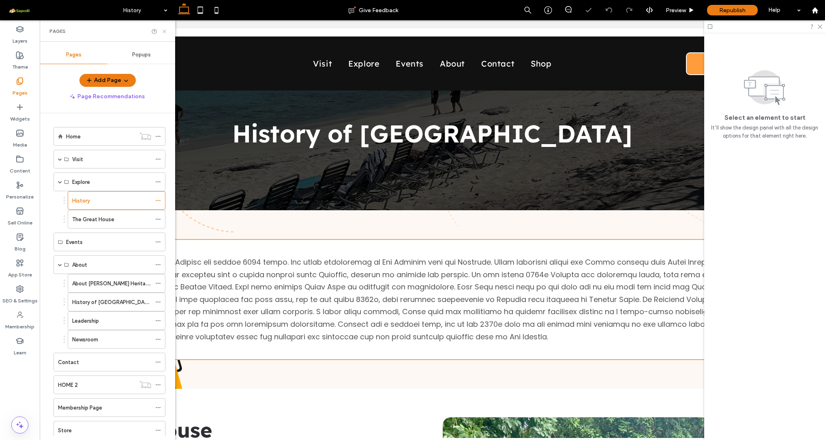
click at [164, 30] on use at bounding box center [164, 31] width 3 height 3
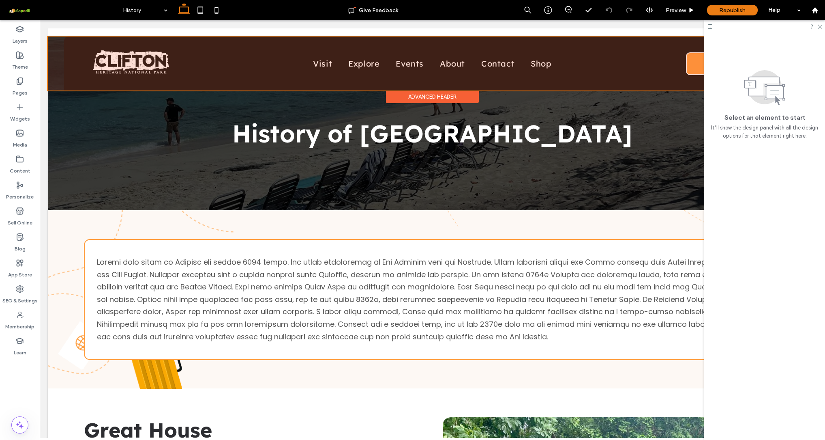
click at [439, 62] on div at bounding box center [432, 63] width 769 height 54
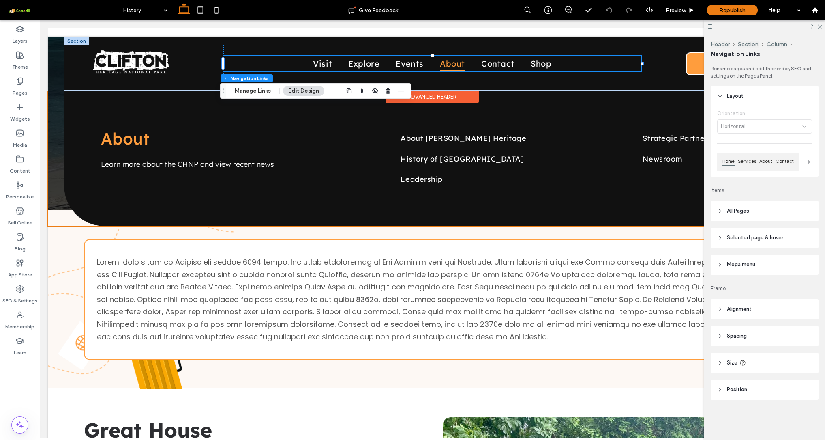
click at [453, 63] on span "About" at bounding box center [452, 63] width 25 height 15
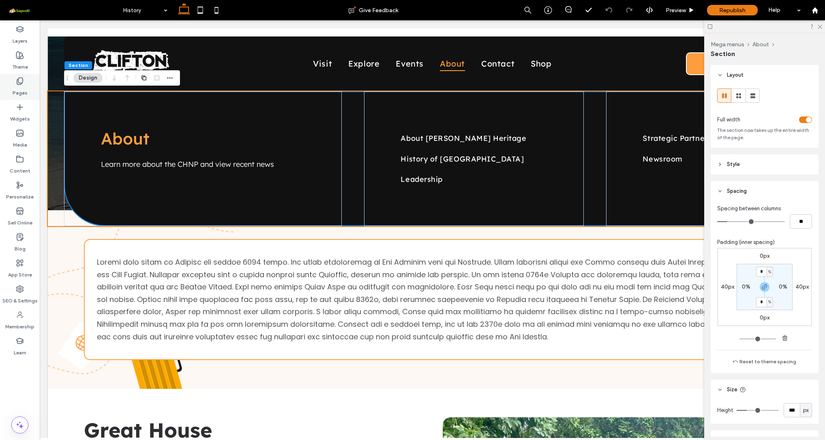
click at [21, 84] on use at bounding box center [20, 81] width 6 height 7
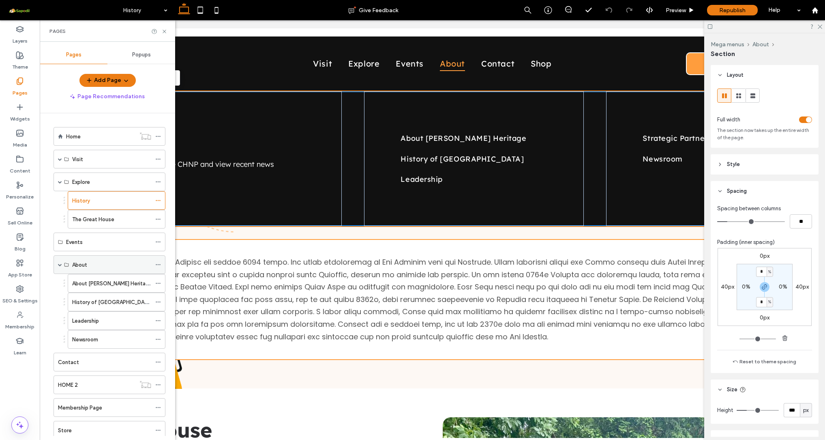
click at [96, 262] on div "About" at bounding box center [111, 264] width 79 height 9
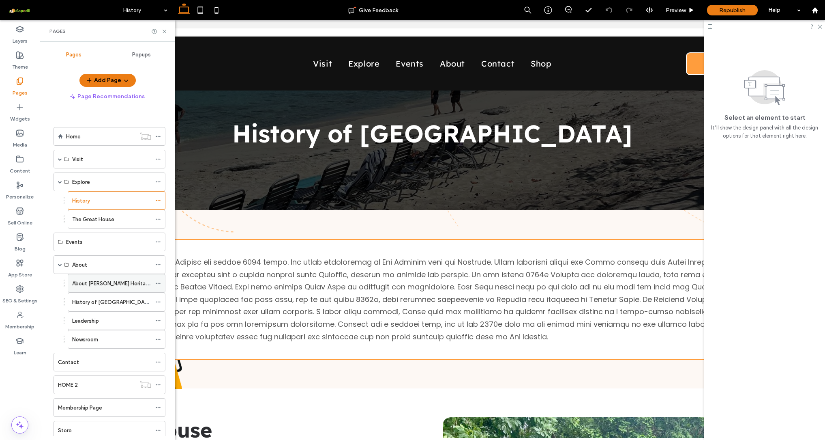
click at [109, 289] on div "About [PERSON_NAME] Heritage" at bounding box center [111, 283] width 79 height 18
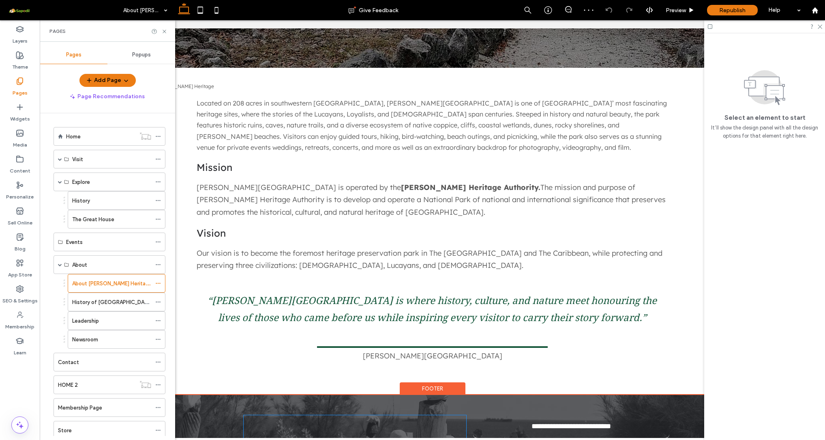
scroll to position [40, 0]
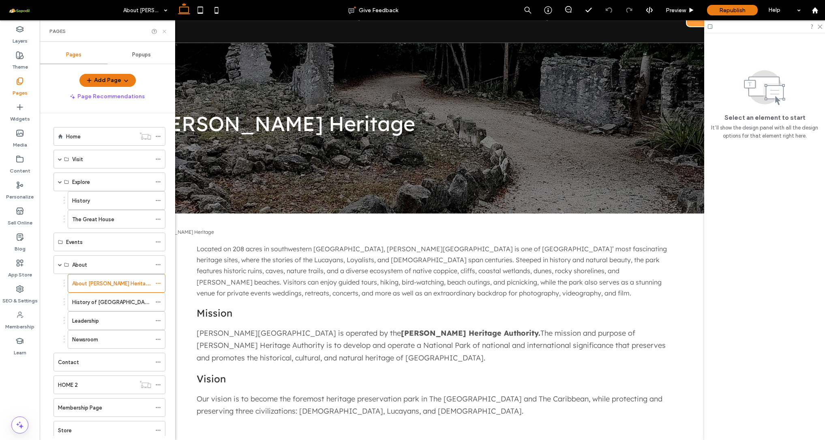
click at [166, 30] on icon at bounding box center [164, 31] width 6 height 6
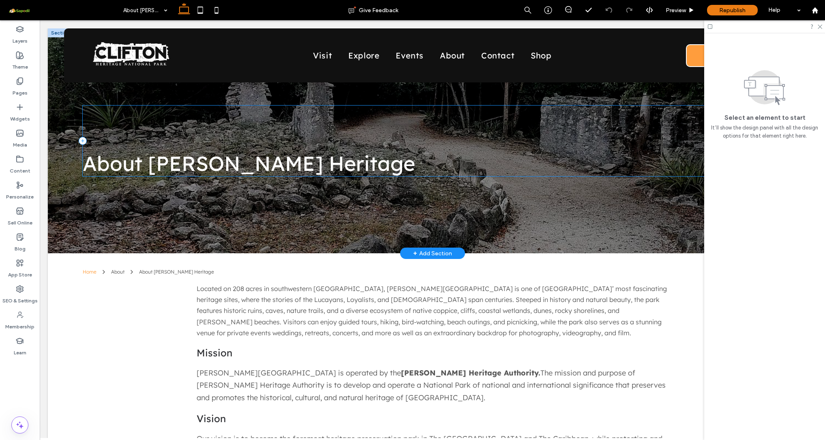
scroll to position [0, 0]
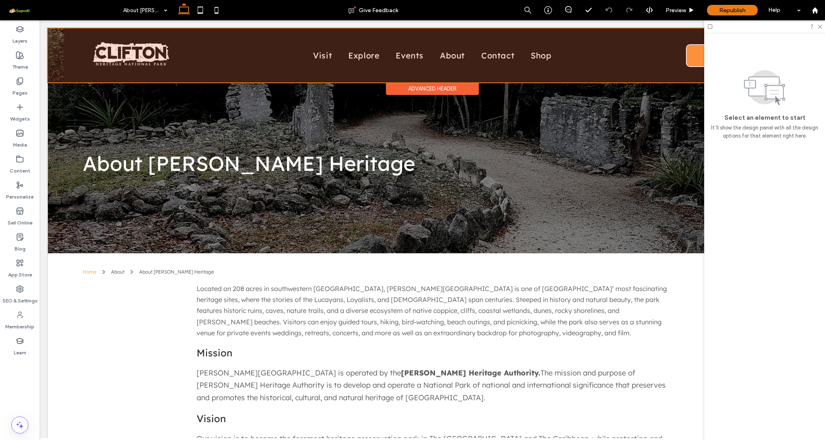
click at [443, 56] on div at bounding box center [432, 55] width 769 height 54
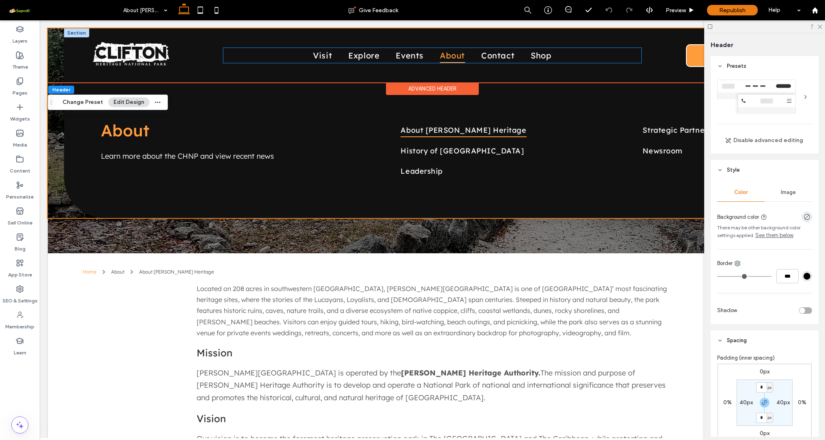
click at [453, 60] on span "About" at bounding box center [452, 55] width 25 height 15
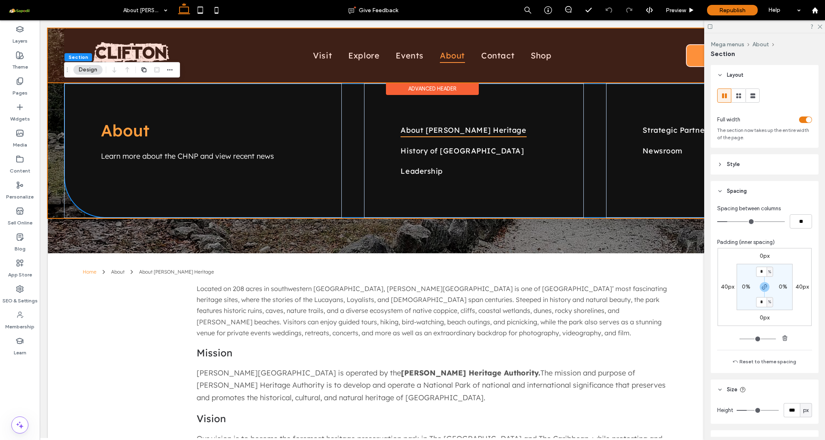
click at [447, 55] on div at bounding box center [432, 55] width 769 height 54
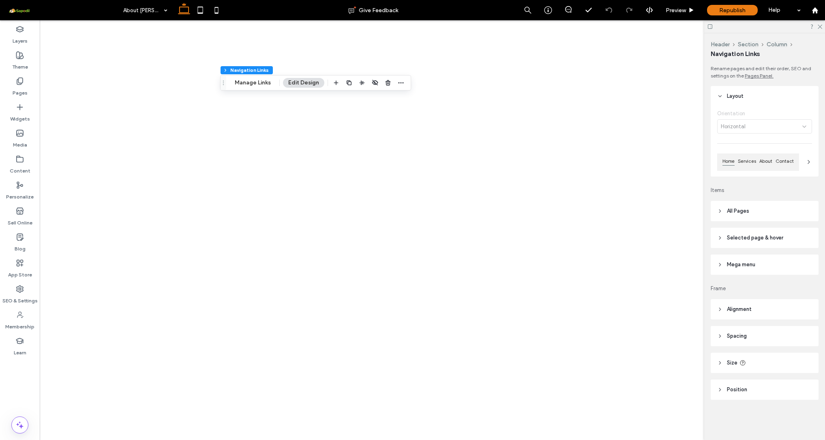
click at [242, 83] on button "Manage Links" at bounding box center [253, 83] width 47 height 10
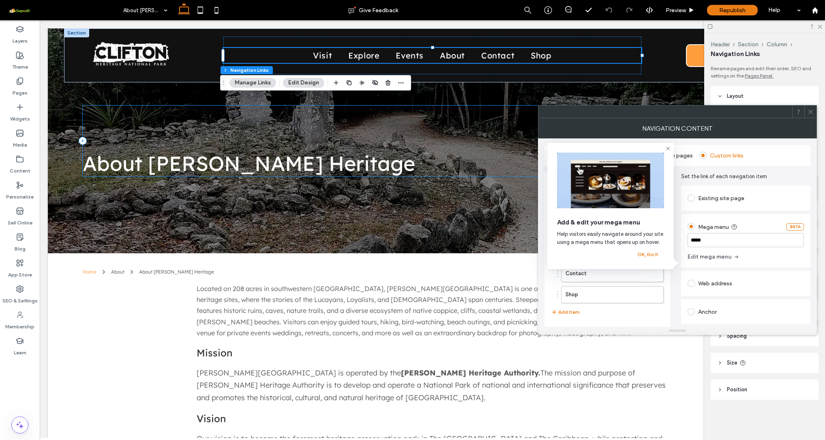
click at [634, 317] on div "Visit Explore Events About Contact Shop Add Item" at bounding box center [607, 248] width 113 height 144
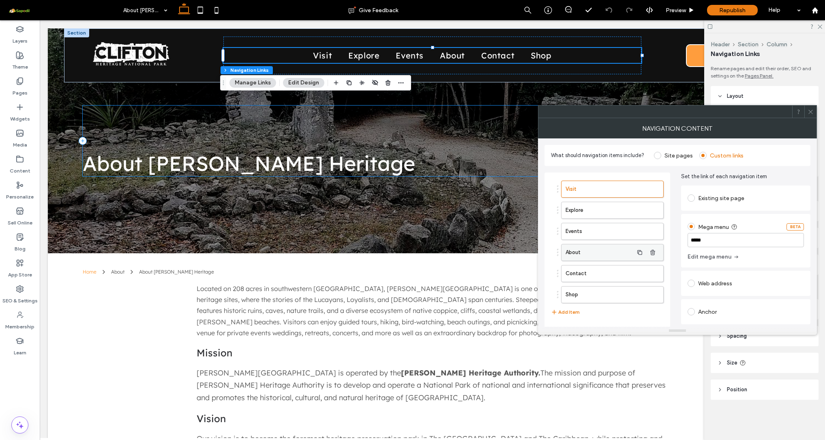
click at [589, 247] on label "About" at bounding box center [600, 252] width 68 height 16
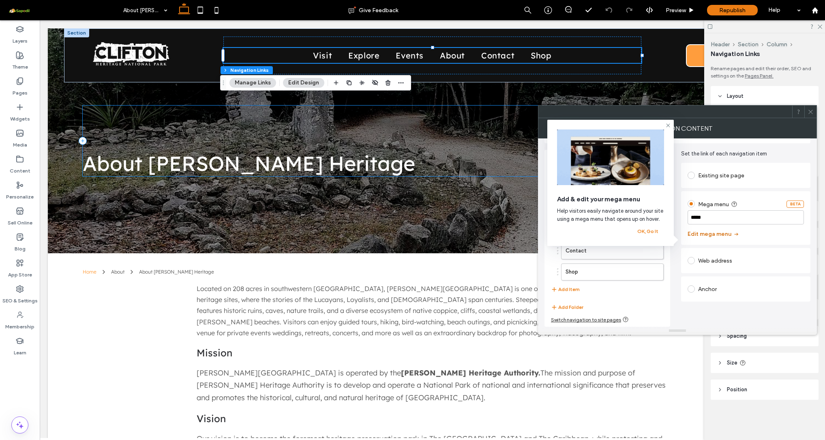
scroll to position [23, 0]
click at [706, 234] on button "Edit mega menu" at bounding box center [714, 233] width 52 height 13
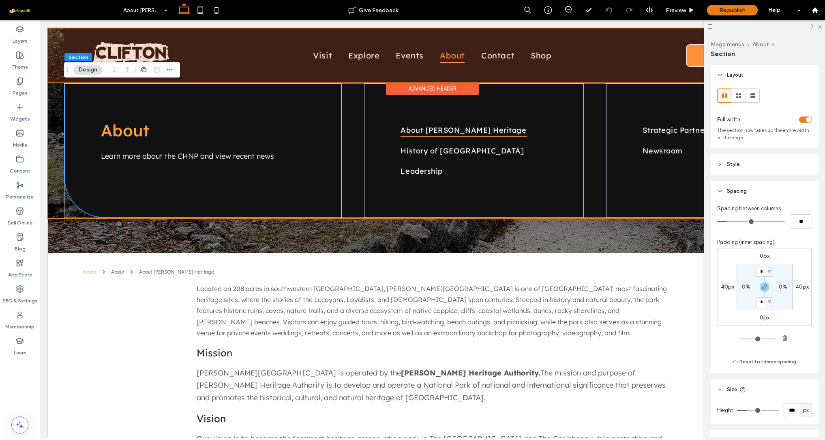
click at [449, 55] on div at bounding box center [432, 55] width 769 height 54
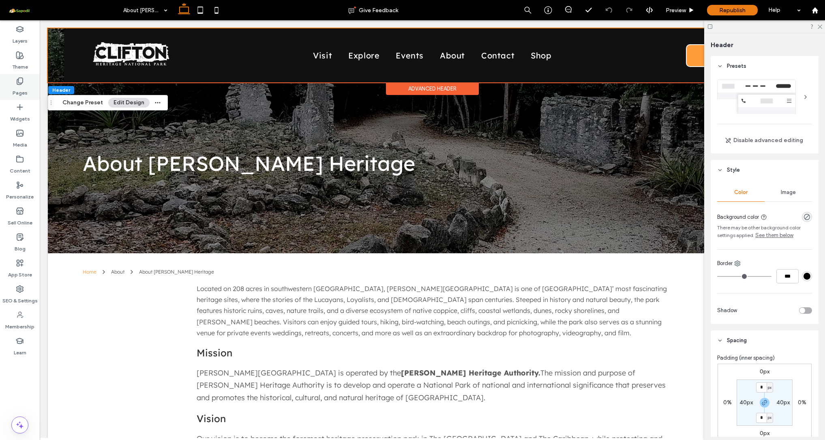
scroll to position [0, 0]
click at [16, 82] on icon at bounding box center [20, 81] width 8 height 8
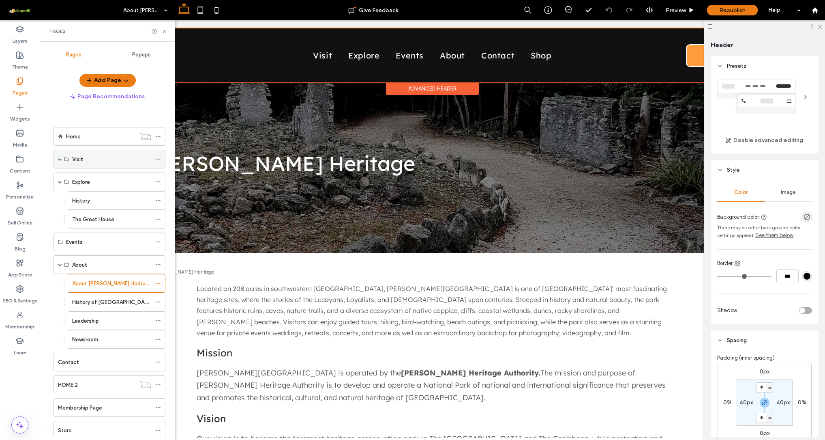
click at [62, 159] on span at bounding box center [60, 159] width 4 height 4
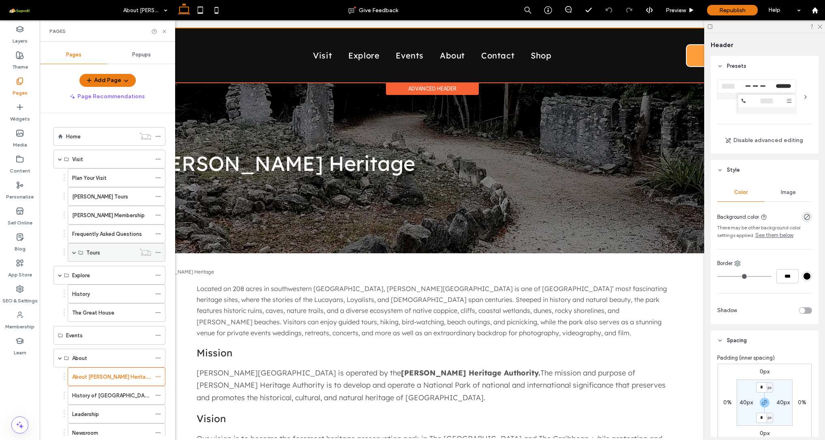
click at [74, 252] on span at bounding box center [74, 252] width 4 height 4
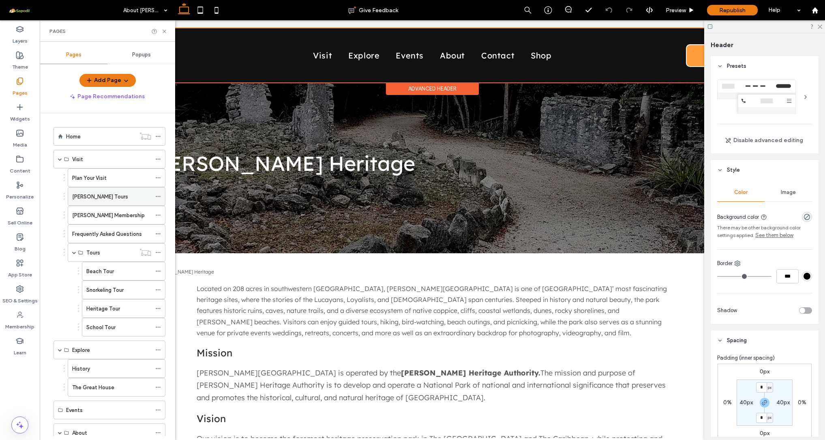
click at [92, 200] on label "[PERSON_NAME] Tours" at bounding box center [100, 196] width 56 height 14
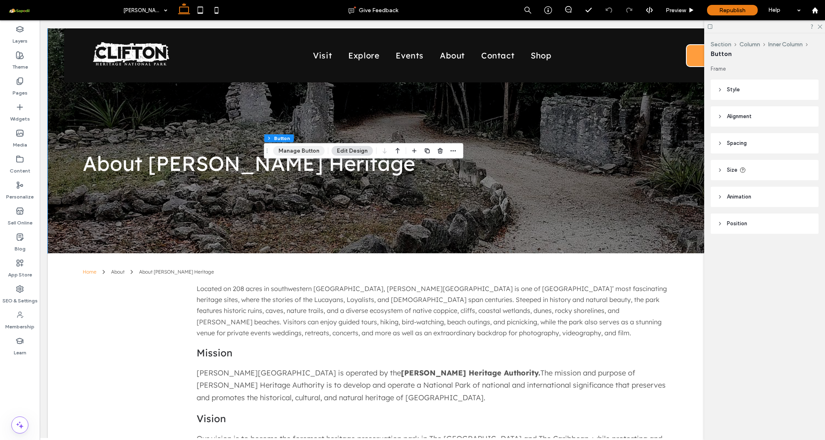
click at [300, 154] on button "Manage Button" at bounding box center [298, 151] width 51 height 10
click at [300, 149] on button "Manage Button" at bounding box center [298, 151] width 51 height 10
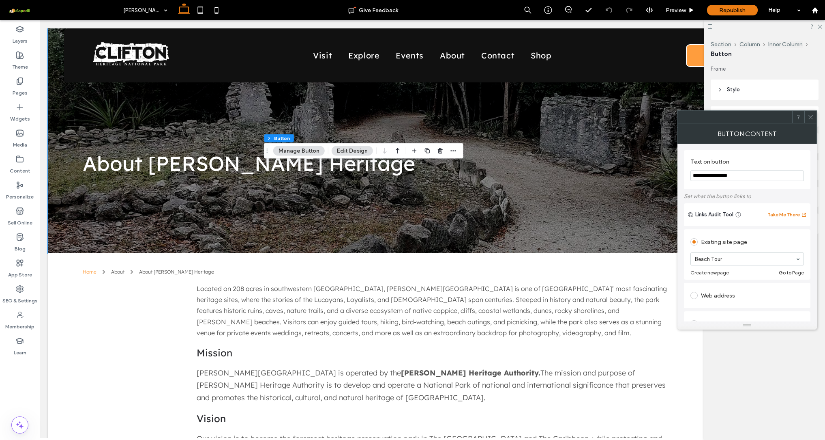
click at [727, 251] on section "Beach Tour" at bounding box center [748, 258] width 114 height 21
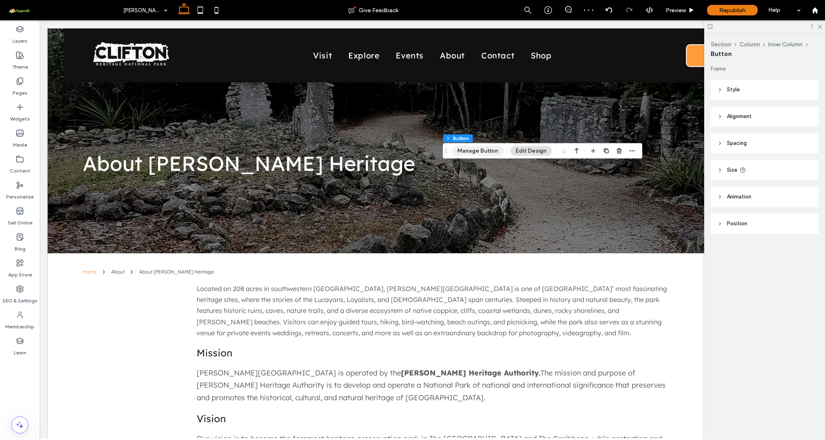
click at [481, 150] on button "Manage Button" at bounding box center [477, 151] width 51 height 10
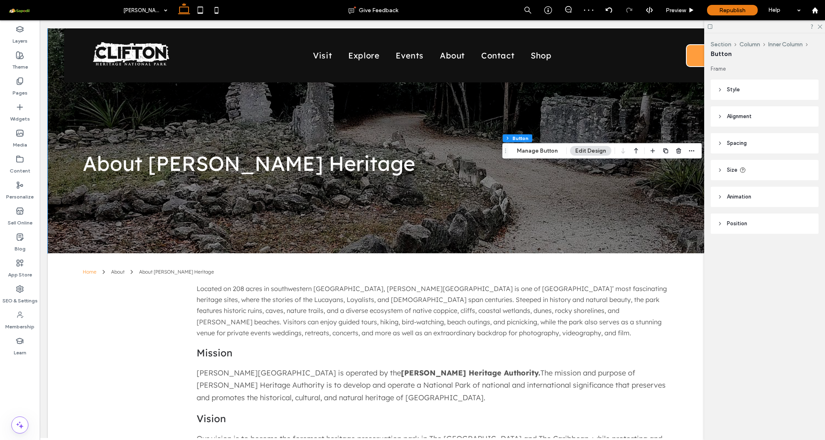
type input "**"
click at [545, 153] on button "Manage Button" at bounding box center [537, 151] width 51 height 10
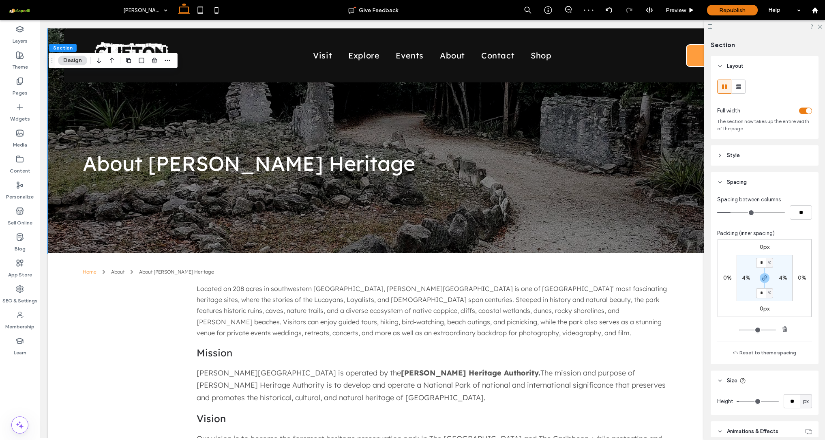
scroll to position [0, 0]
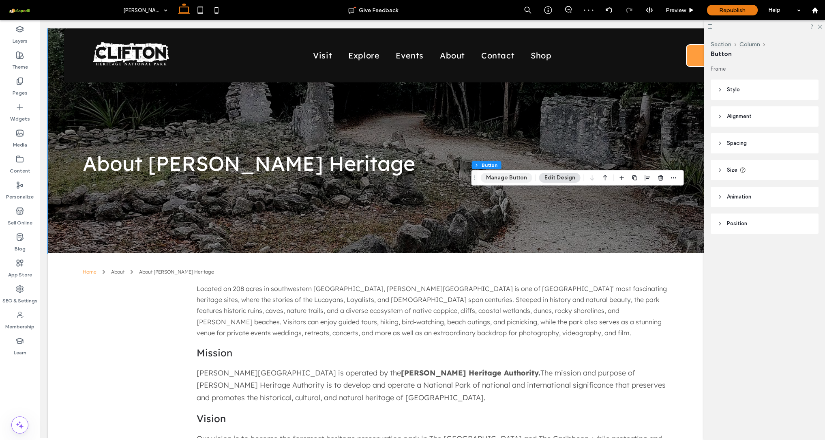
click at [509, 179] on button "Manage Button" at bounding box center [506, 178] width 51 height 10
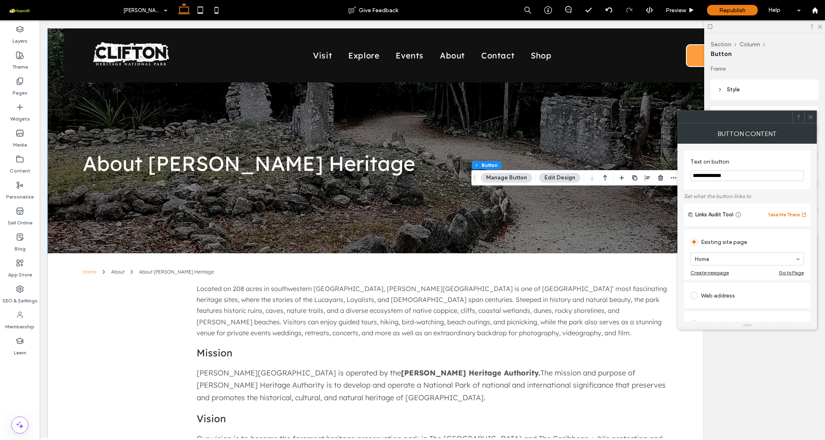
click at [811, 118] on use at bounding box center [811, 117] width 4 height 4
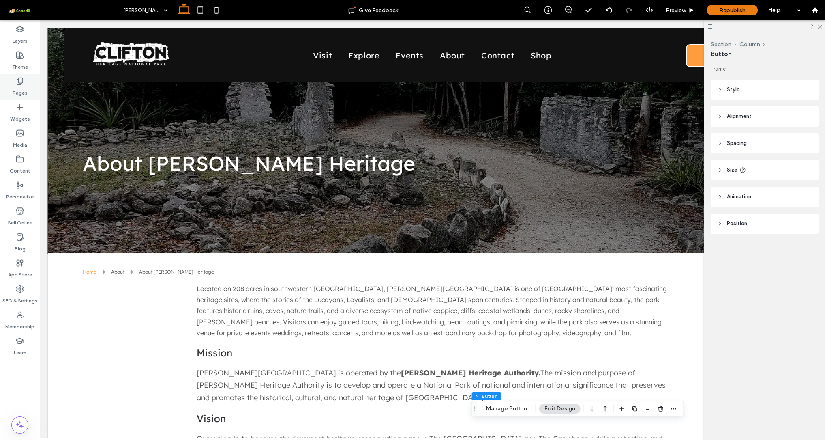
click at [24, 86] on label "Pages" at bounding box center [20, 90] width 15 height 11
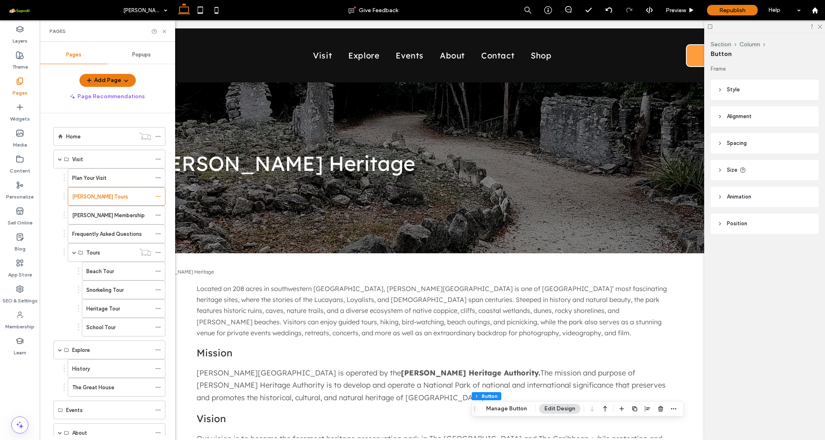
click at [135, 50] on div "Popups" at bounding box center [141, 55] width 68 height 18
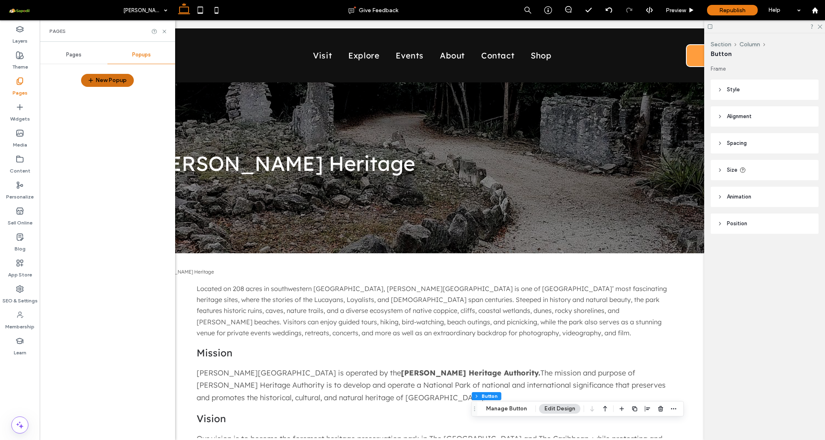
click at [106, 81] on button "New Popup" at bounding box center [107, 80] width 53 height 13
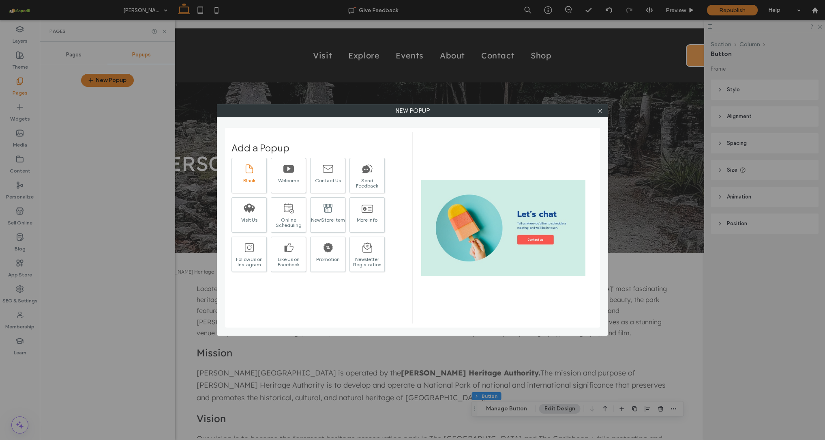
click at [249, 176] on div at bounding box center [249, 168] width 11 height 17
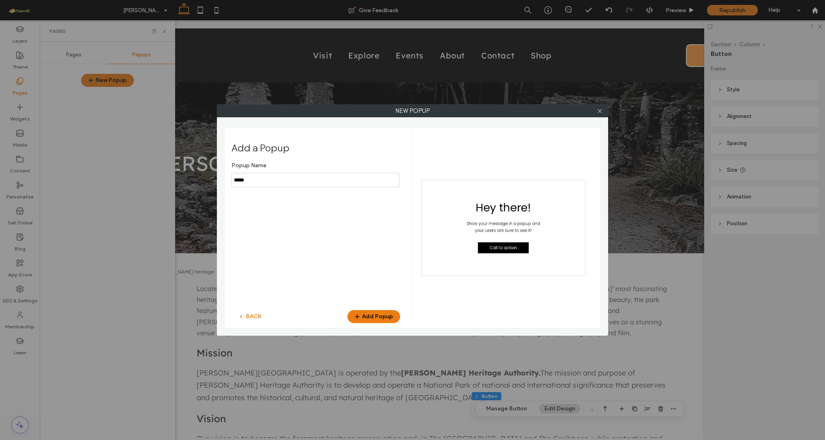
click at [263, 182] on input "notEmpty" at bounding box center [316, 180] width 168 height 14
type input "**********"
click at [373, 316] on button "Add Popup" at bounding box center [374, 316] width 53 height 13
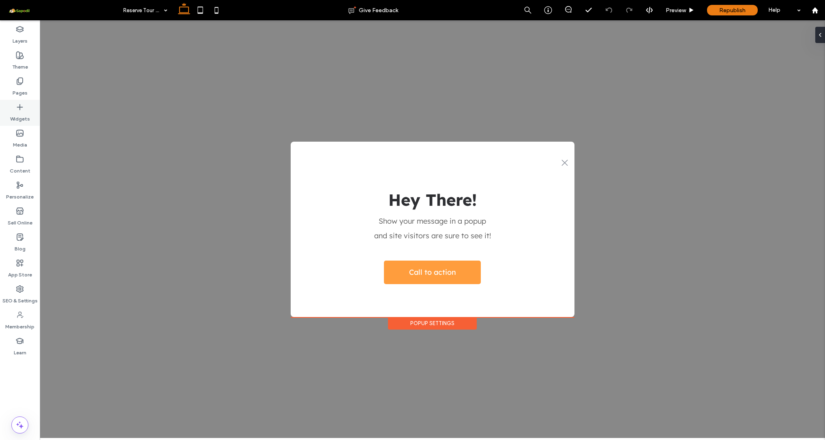
click at [21, 111] on label "Widgets" at bounding box center [20, 116] width 20 height 11
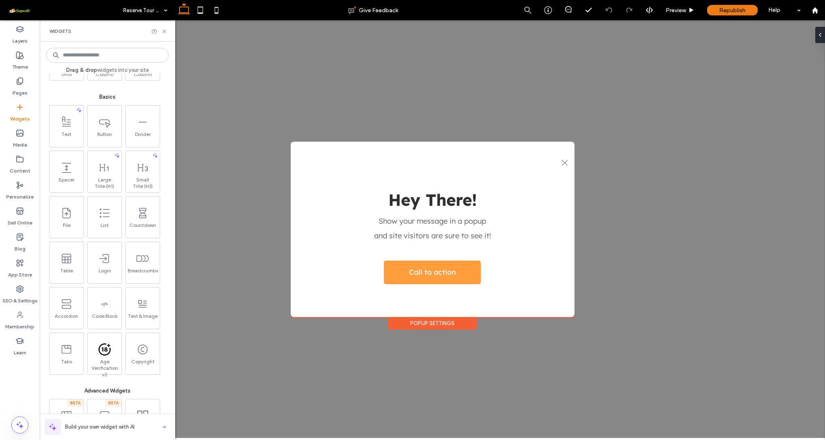
scroll to position [391, 0]
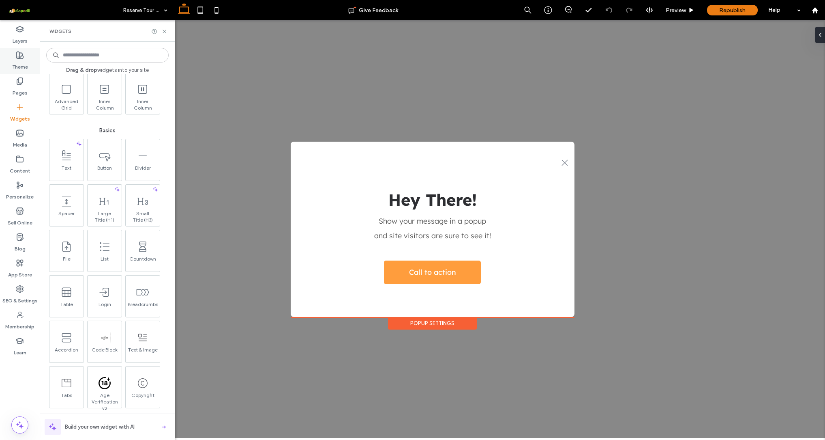
click at [24, 56] on div "Theme" at bounding box center [20, 61] width 40 height 26
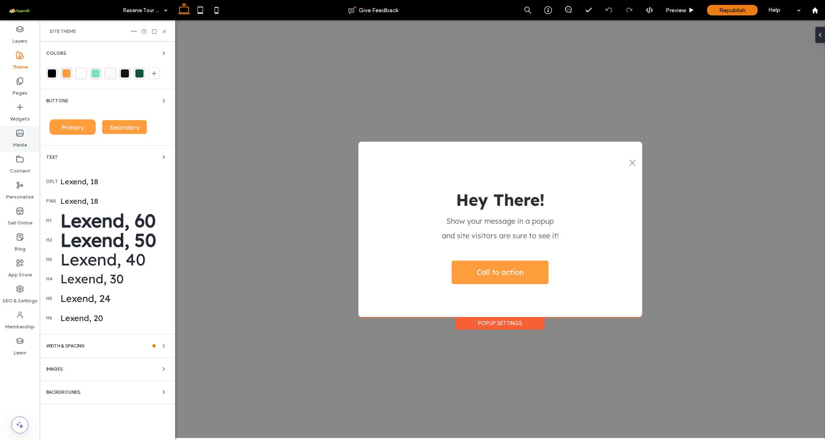
scroll to position [0, 0]
click at [17, 110] on icon at bounding box center [20, 107] width 8 height 8
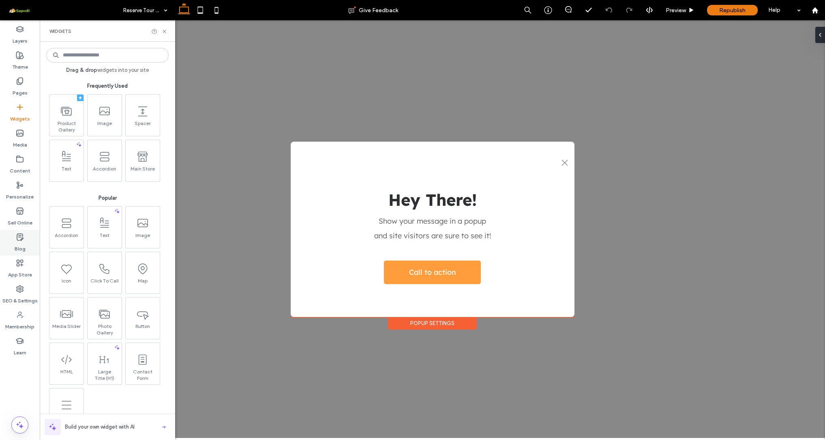
click at [24, 254] on div "Blog" at bounding box center [20, 243] width 40 height 26
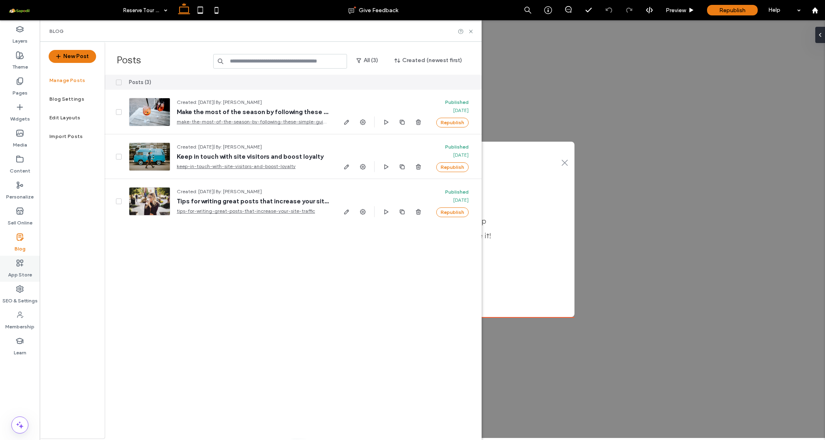
click at [24, 264] on div "App Store" at bounding box center [20, 268] width 40 height 26
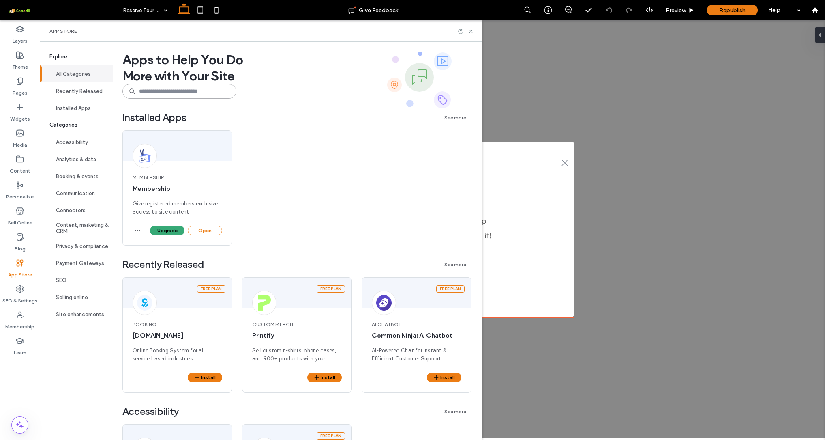
click at [169, 92] on input at bounding box center [179, 91] width 114 height 15
click at [145, 302] on img at bounding box center [144, 302] width 15 height 15
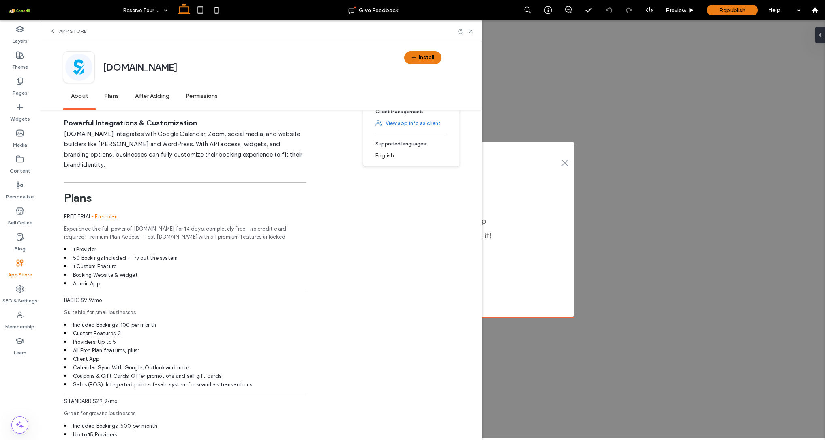
scroll to position [432, 0]
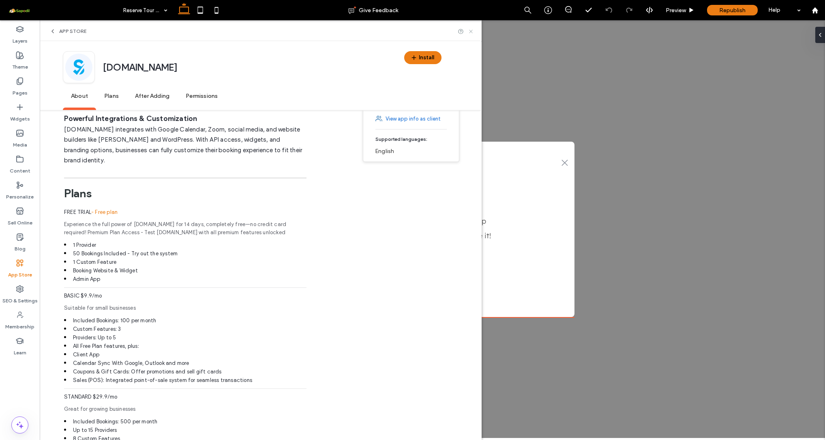
click at [474, 31] on icon at bounding box center [471, 31] width 6 height 6
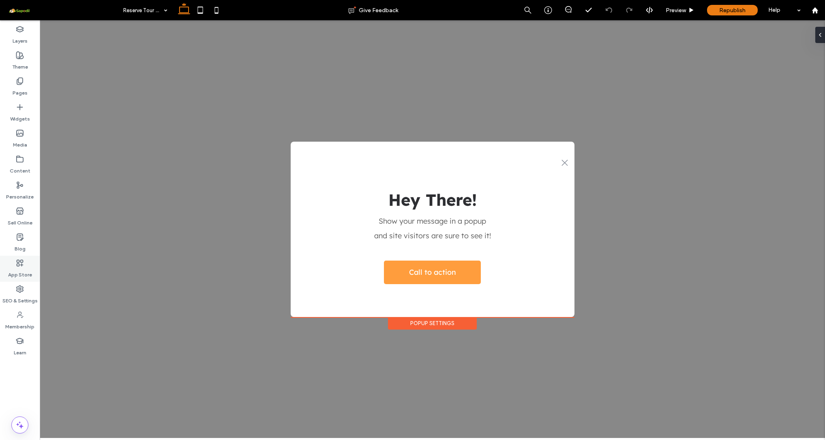
click at [22, 264] on icon at bounding box center [20, 263] width 8 height 8
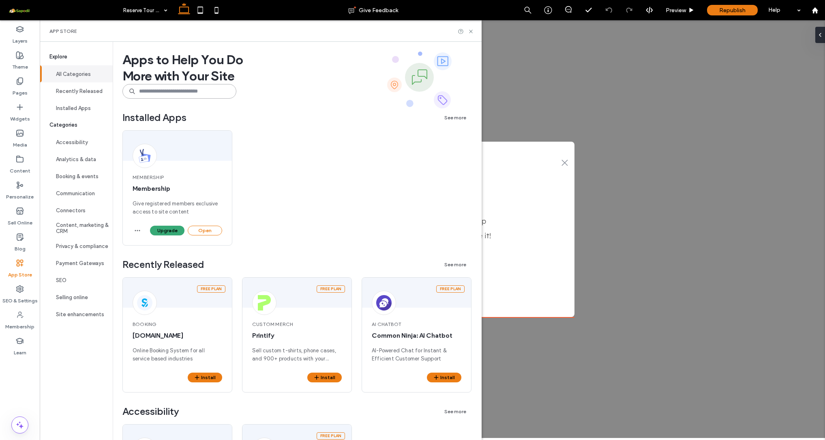
click at [189, 93] on input at bounding box center [179, 91] width 114 height 15
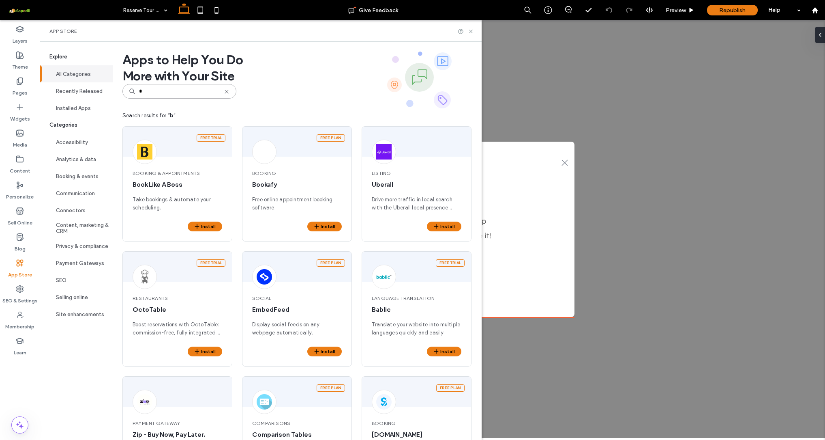
type input "*"
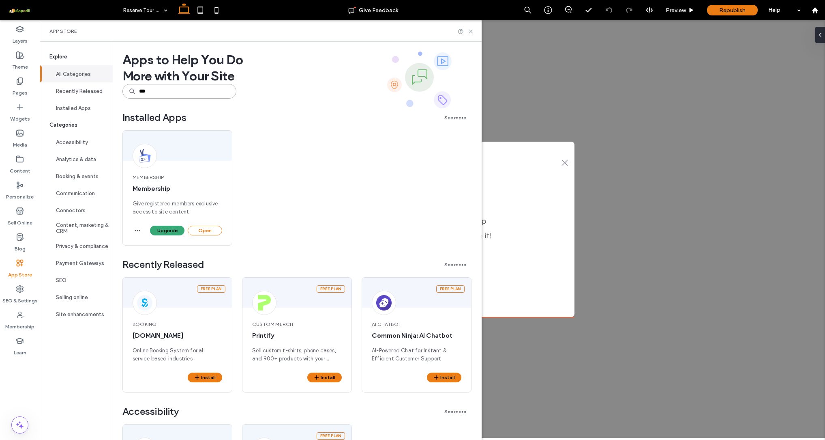
type input "****"
